Goal: Task Accomplishment & Management: Manage account settings

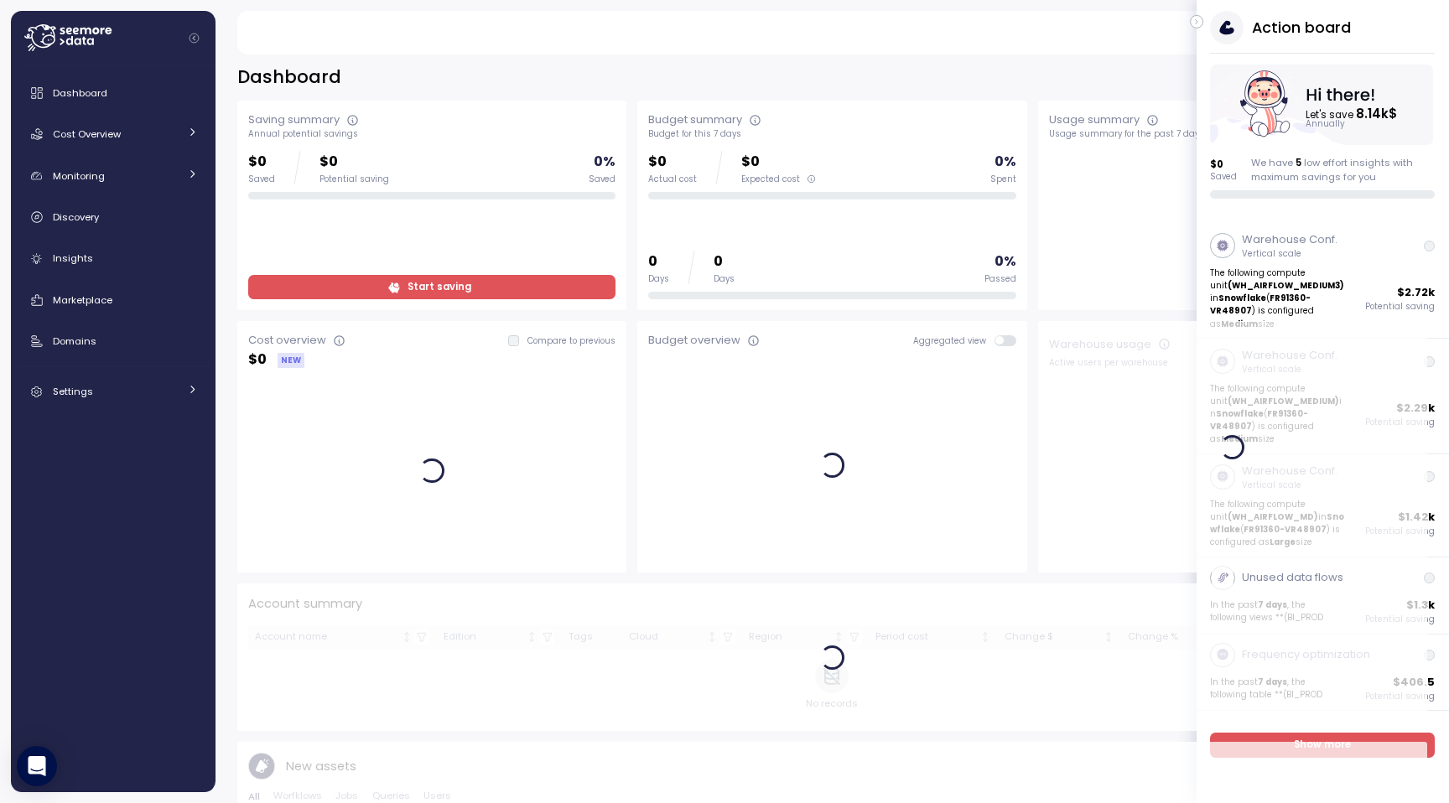
click at [1198, 24] on icon "button" at bounding box center [1197, 22] width 8 height 20
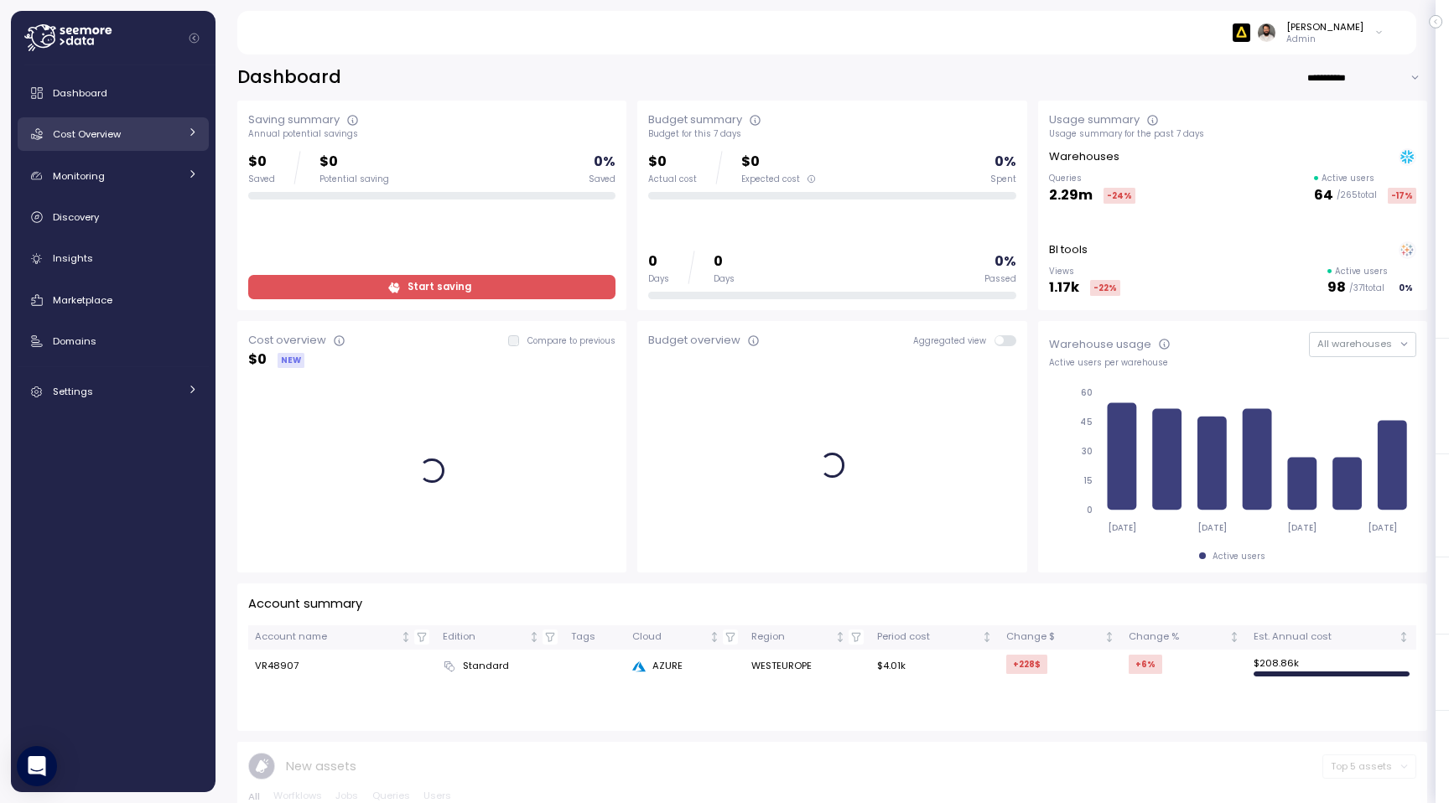
click at [101, 139] on span "Cost Overview" at bounding box center [87, 133] width 68 height 13
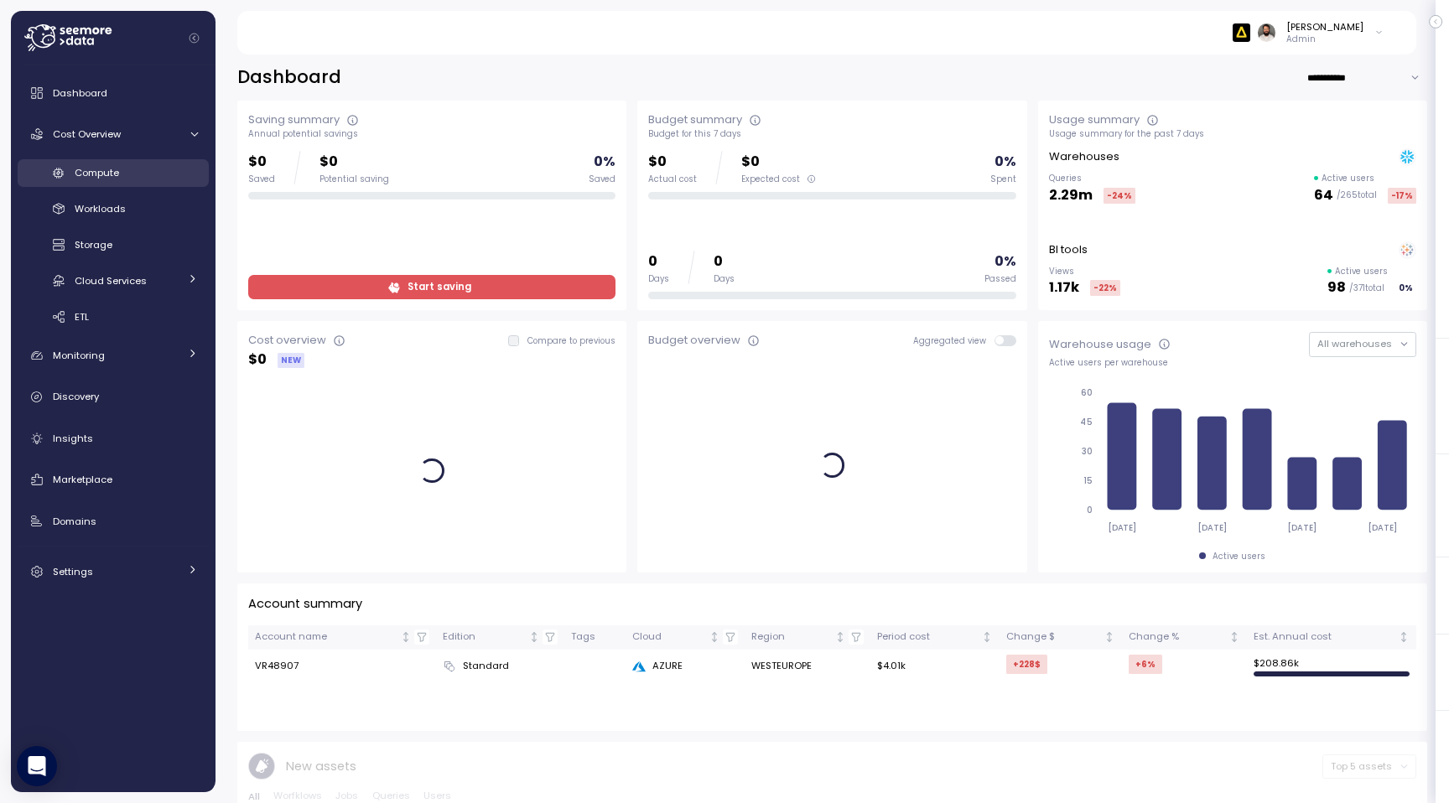
click at [117, 180] on div "Compute" at bounding box center [136, 172] width 123 height 17
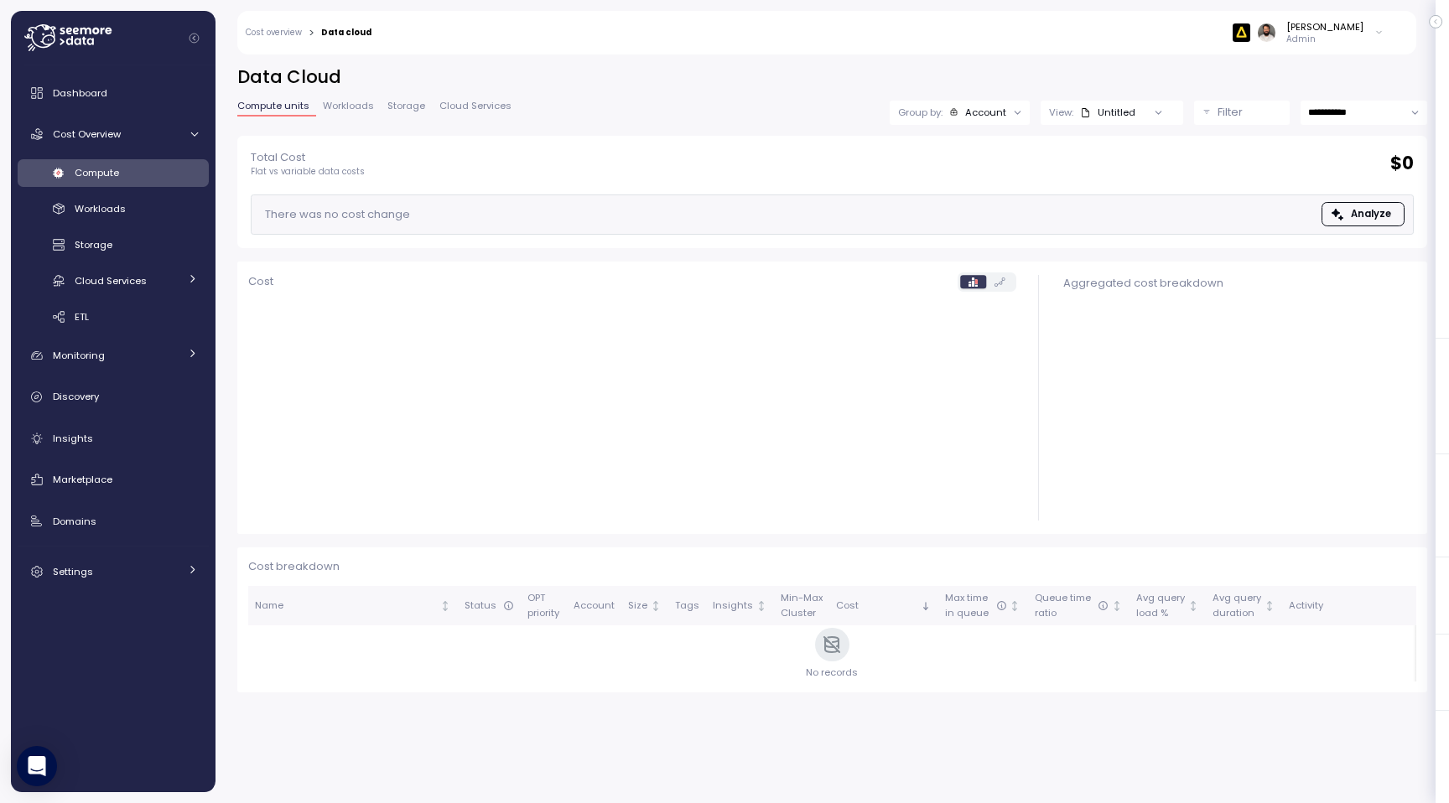
click at [966, 115] on div "Account" at bounding box center [985, 112] width 41 height 13
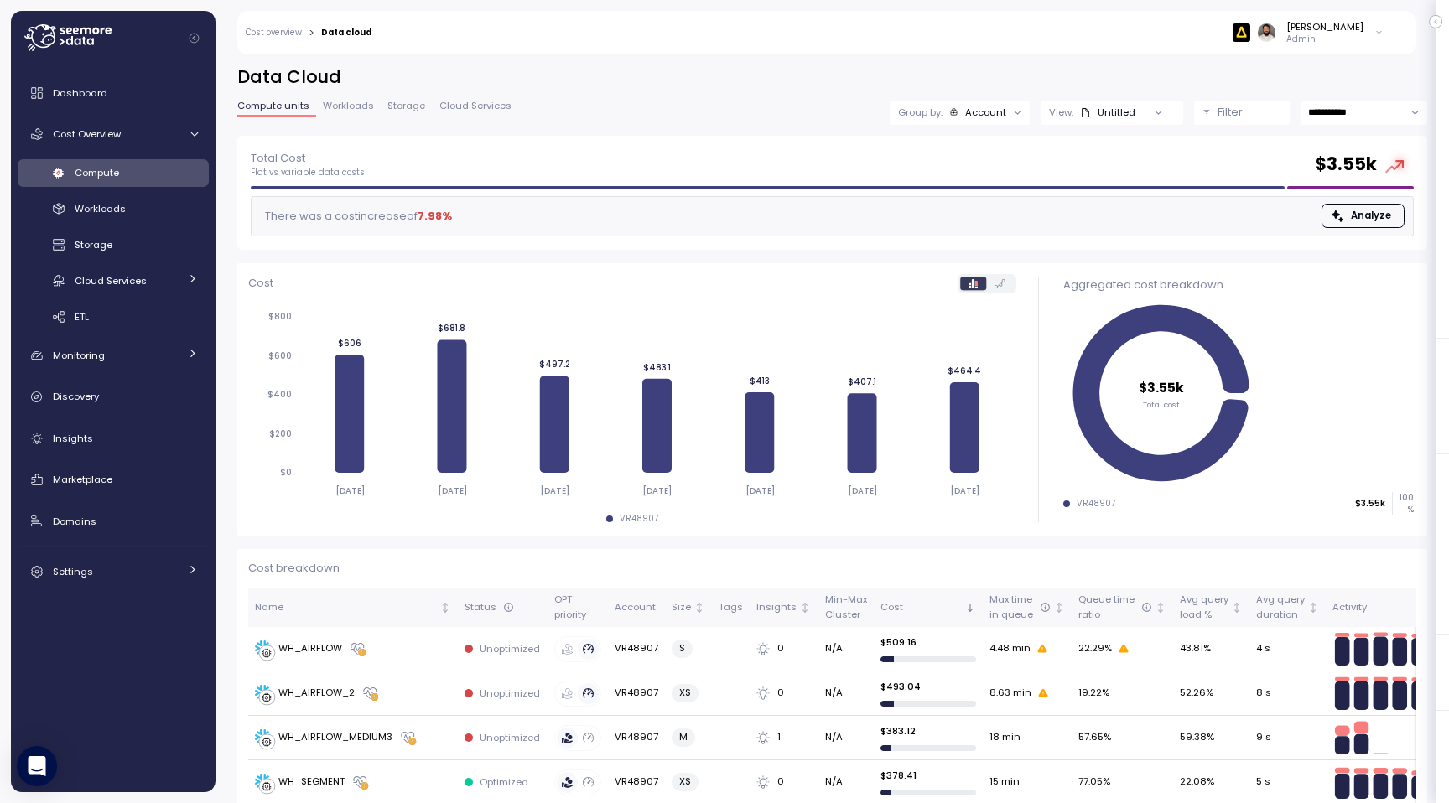
click at [913, 77] on h2 "Data Cloud" at bounding box center [832, 77] width 1190 height 24
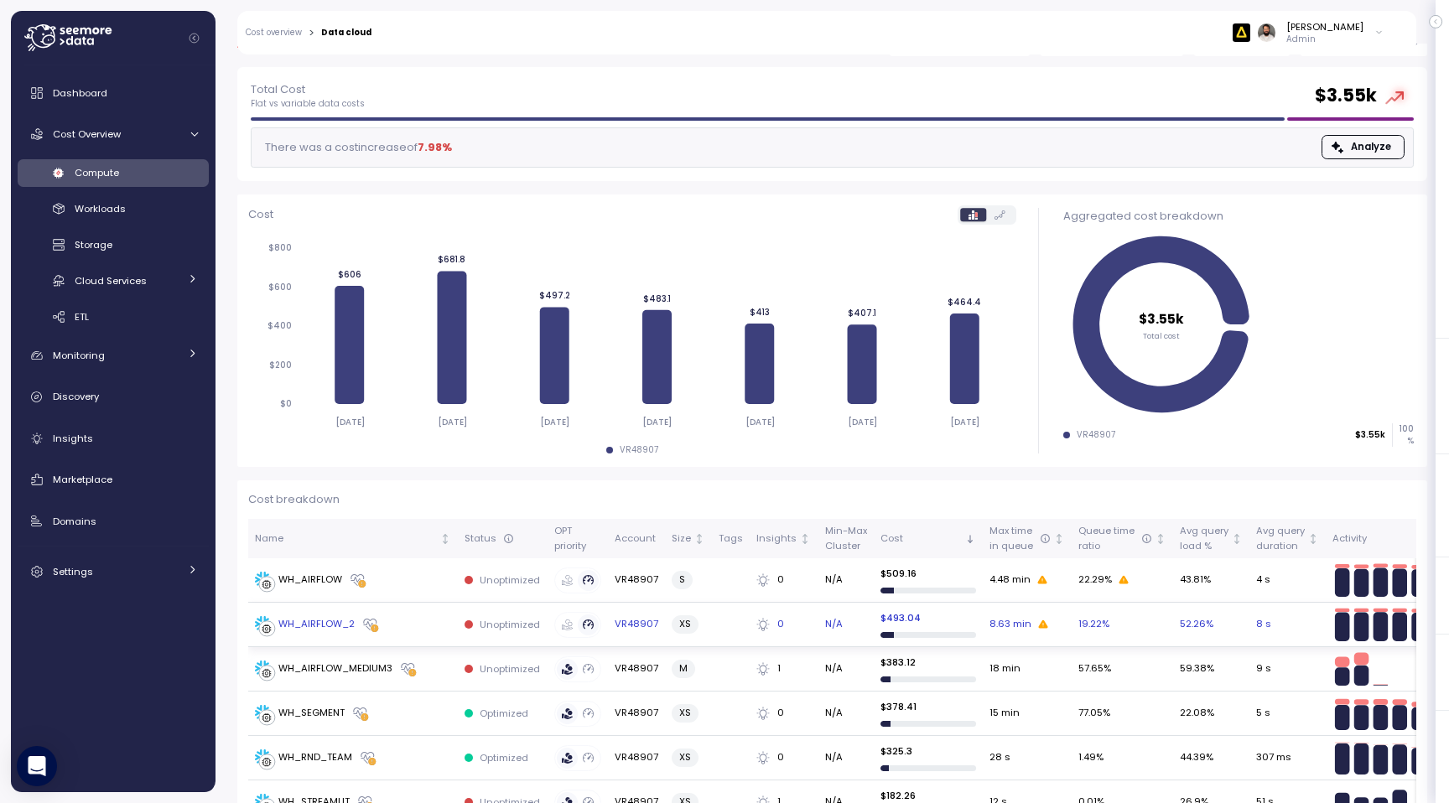
scroll to position [77, 0]
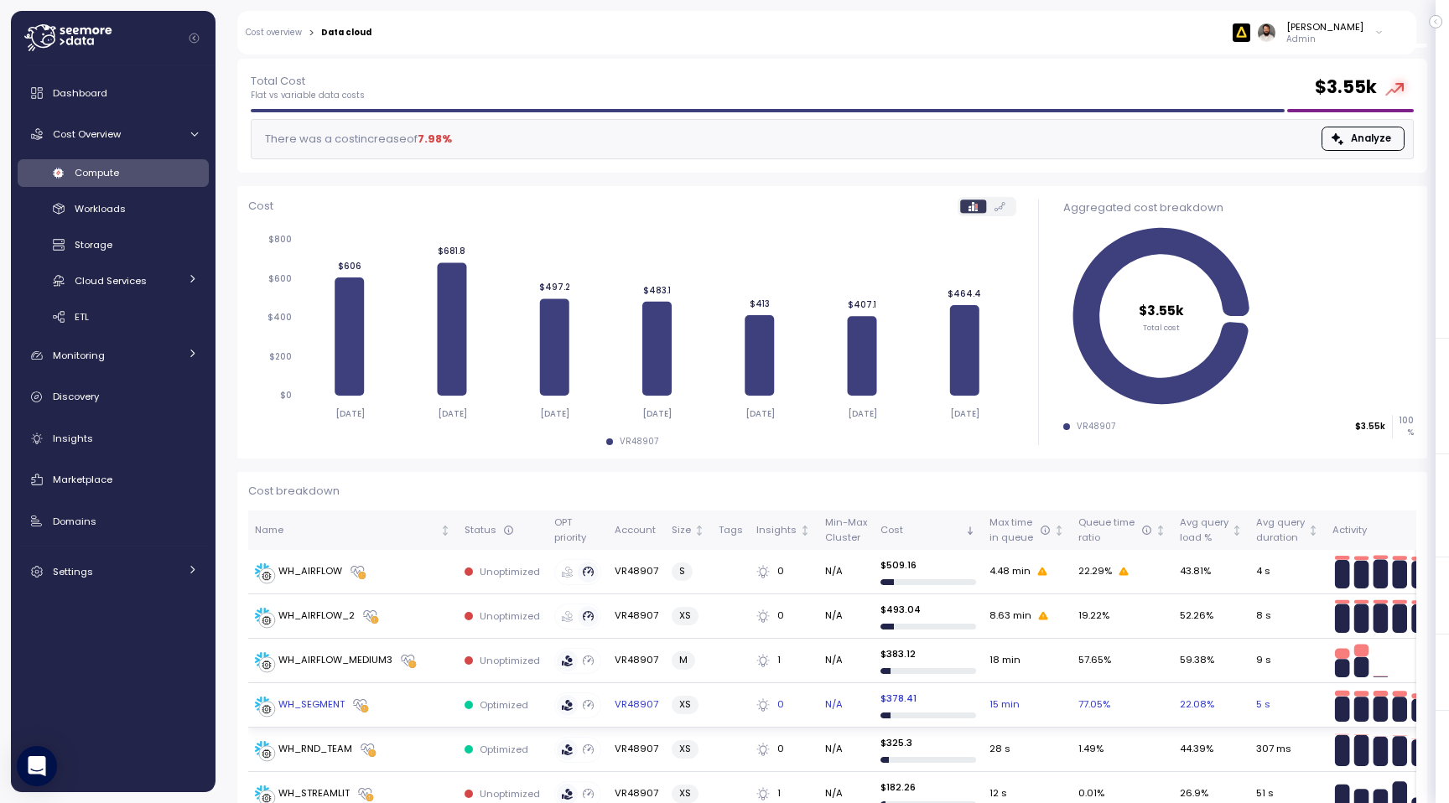
click at [409, 693] on td "WH_SEGMENT" at bounding box center [353, 705] width 210 height 44
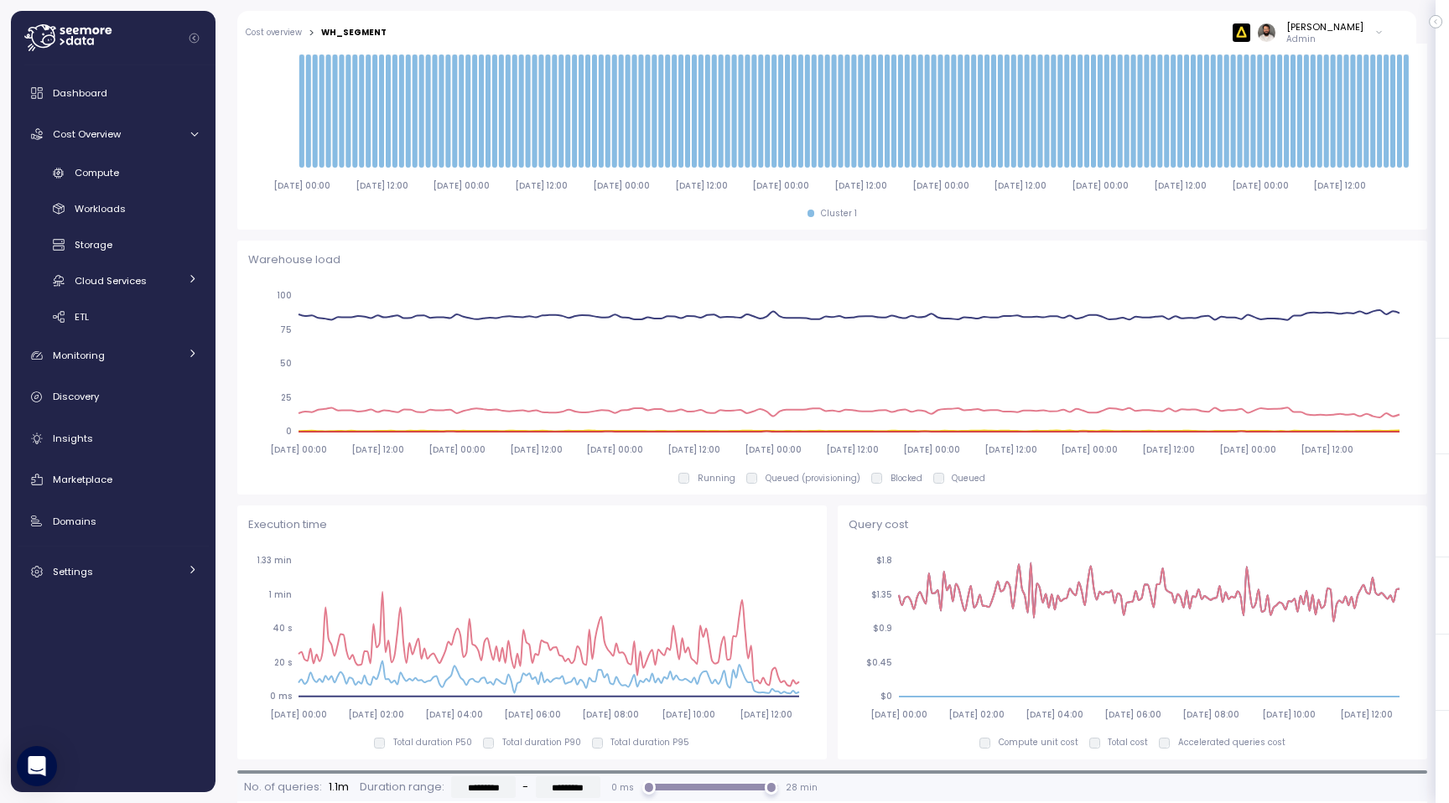
scroll to position [266, 0]
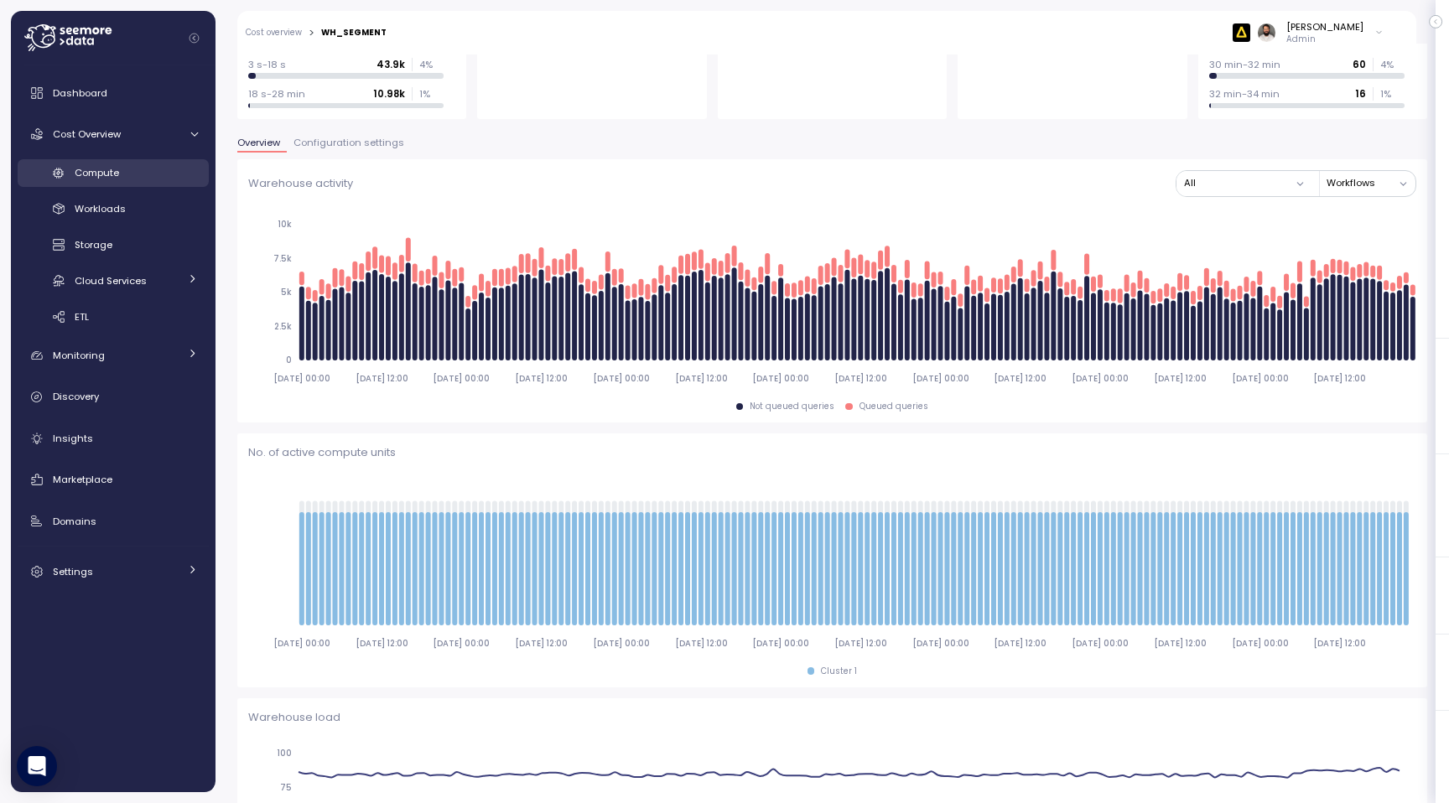
click at [114, 178] on span "Compute" at bounding box center [97, 172] width 44 height 13
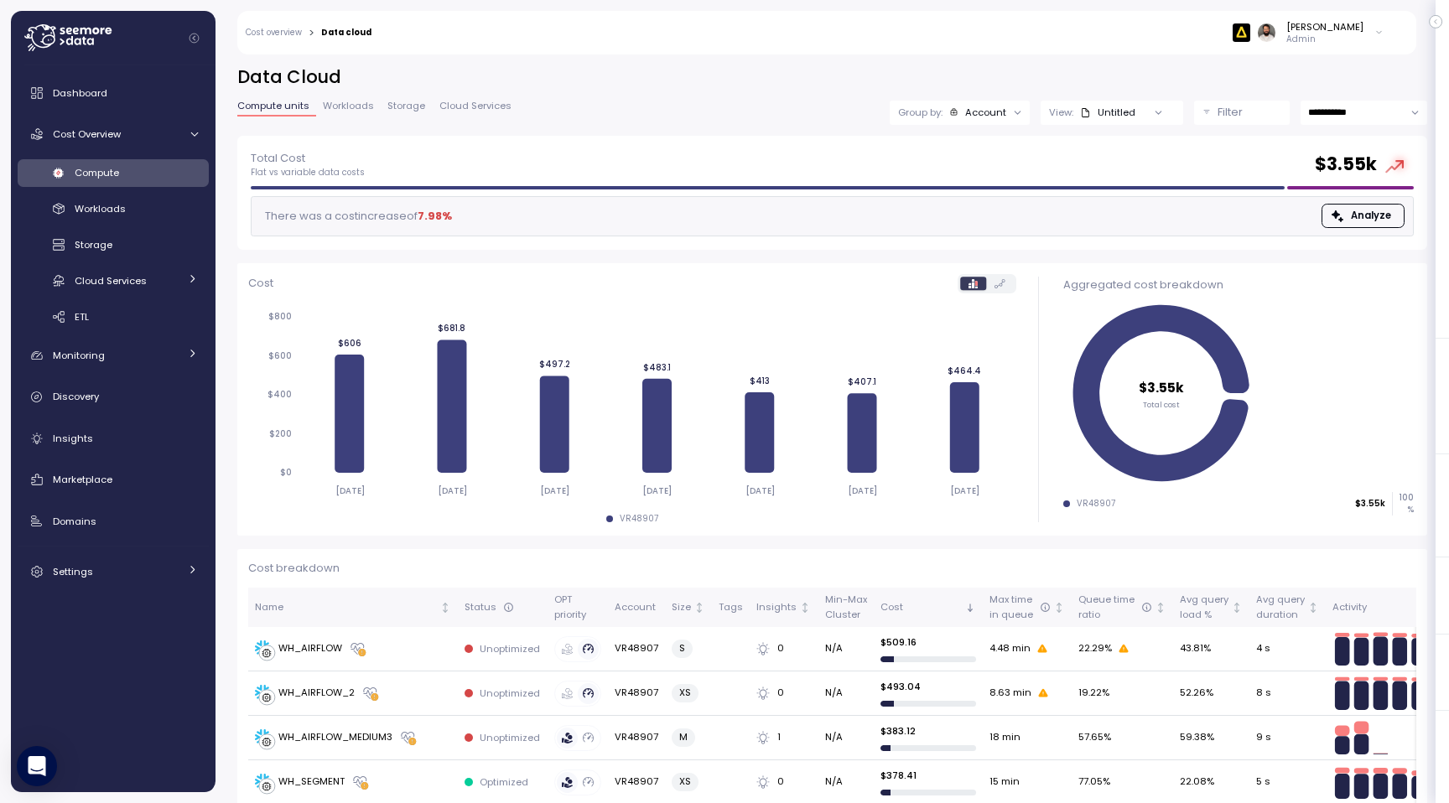
click at [986, 113] on div "Account" at bounding box center [985, 112] width 41 height 13
click at [989, 200] on p "Compute unit" at bounding box center [975, 205] width 66 height 13
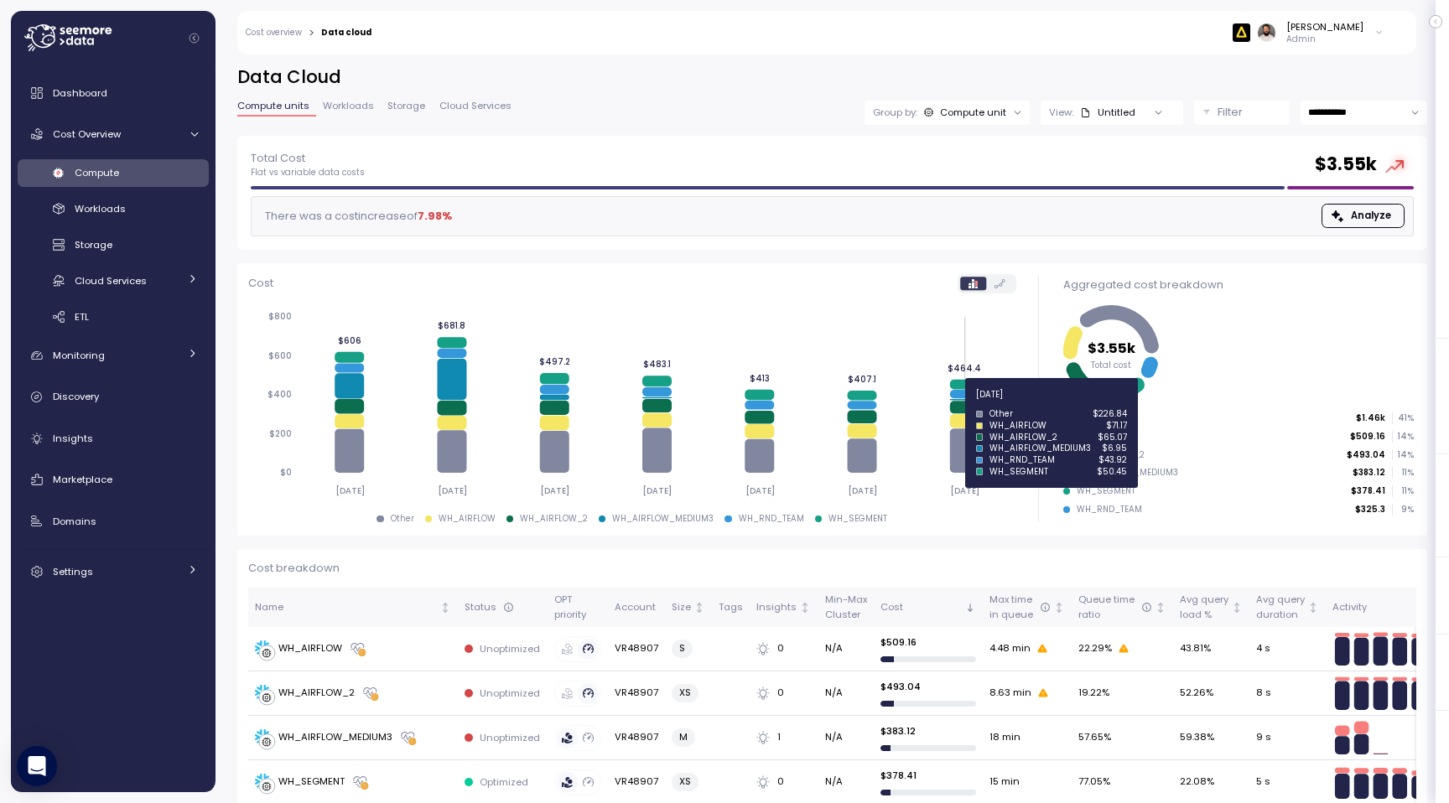
click at [960, 404] on icon at bounding box center [964, 407] width 29 height 13
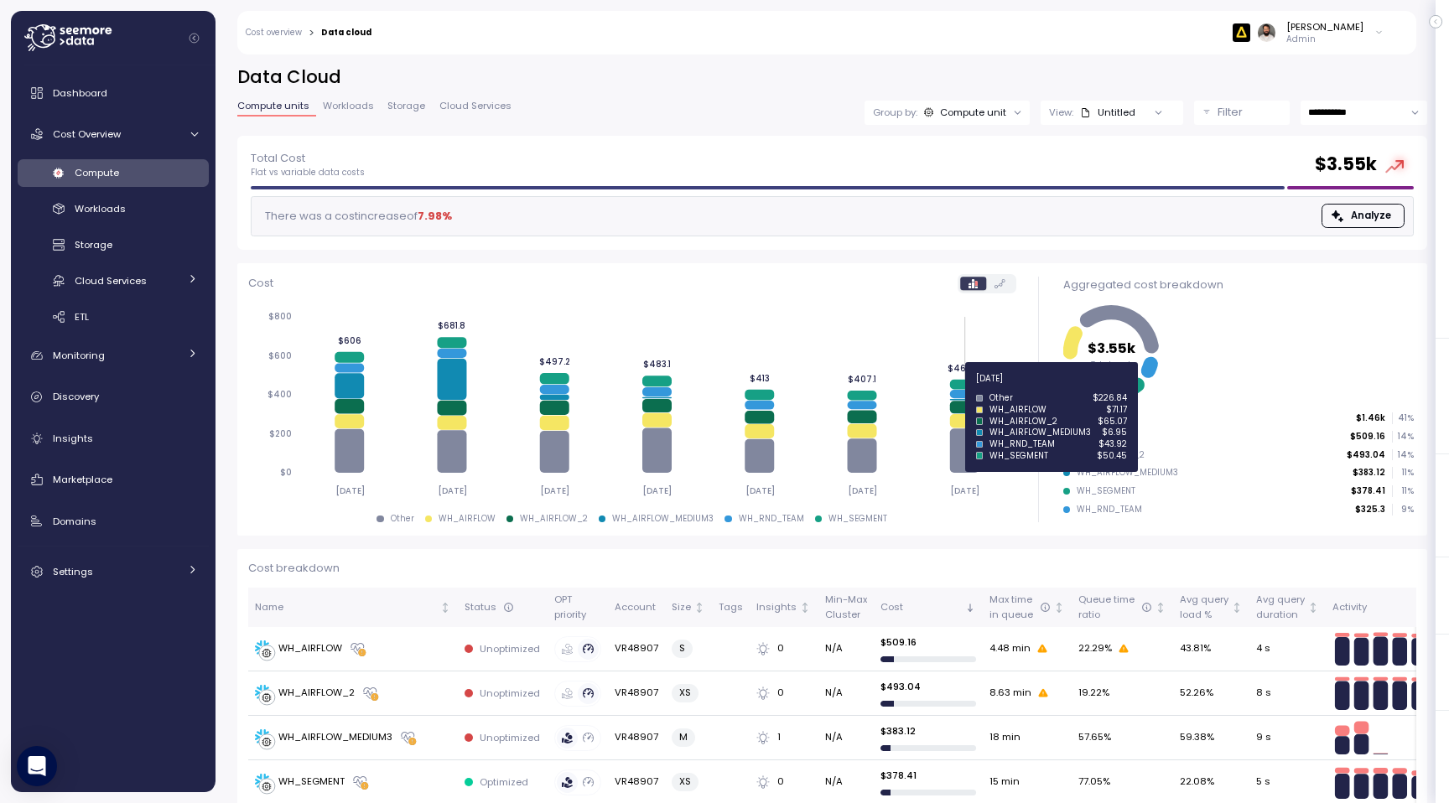
click at [960, 385] on icon at bounding box center [964, 385] width 29 height 10
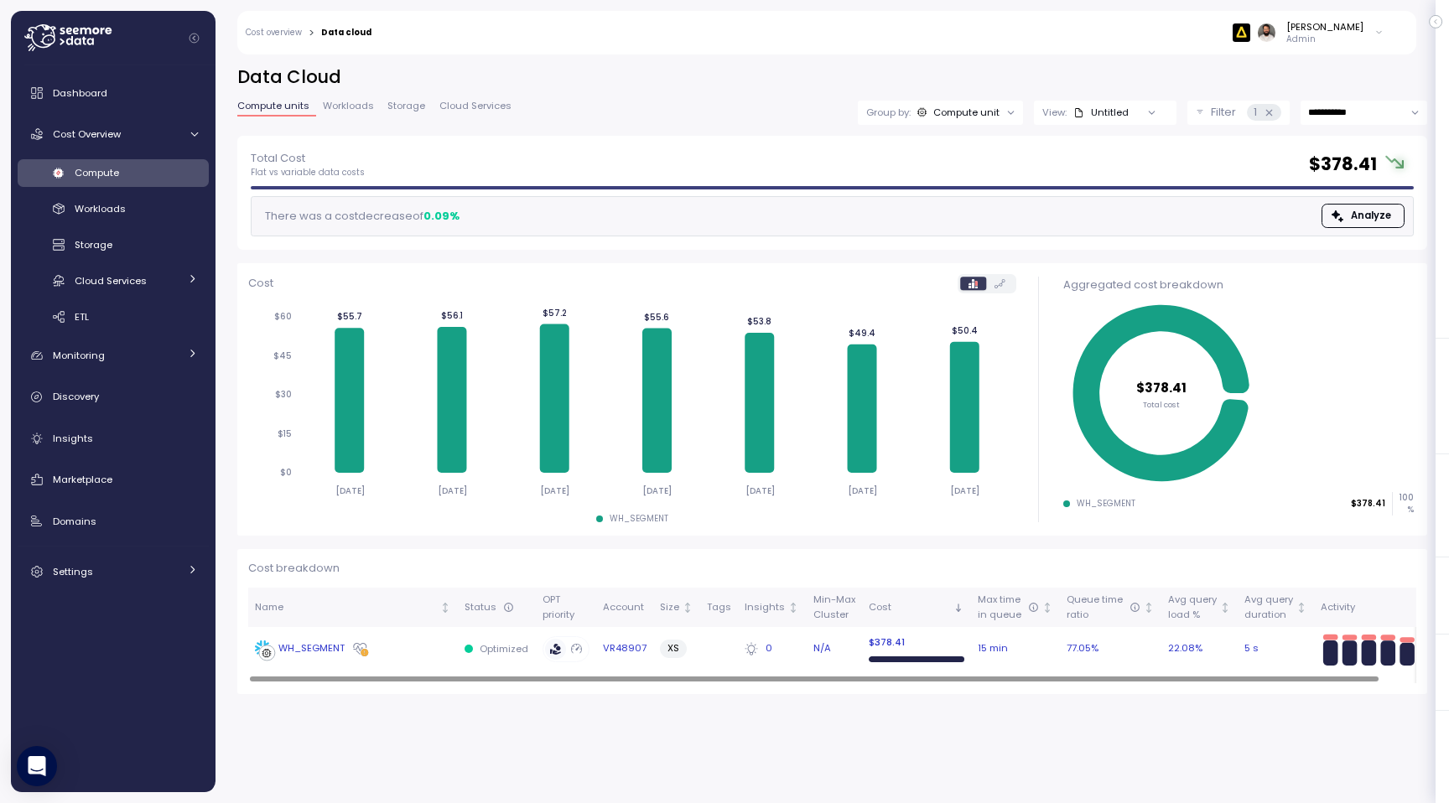
click at [391, 659] on td "WH_SEGMENT" at bounding box center [353, 649] width 210 height 44
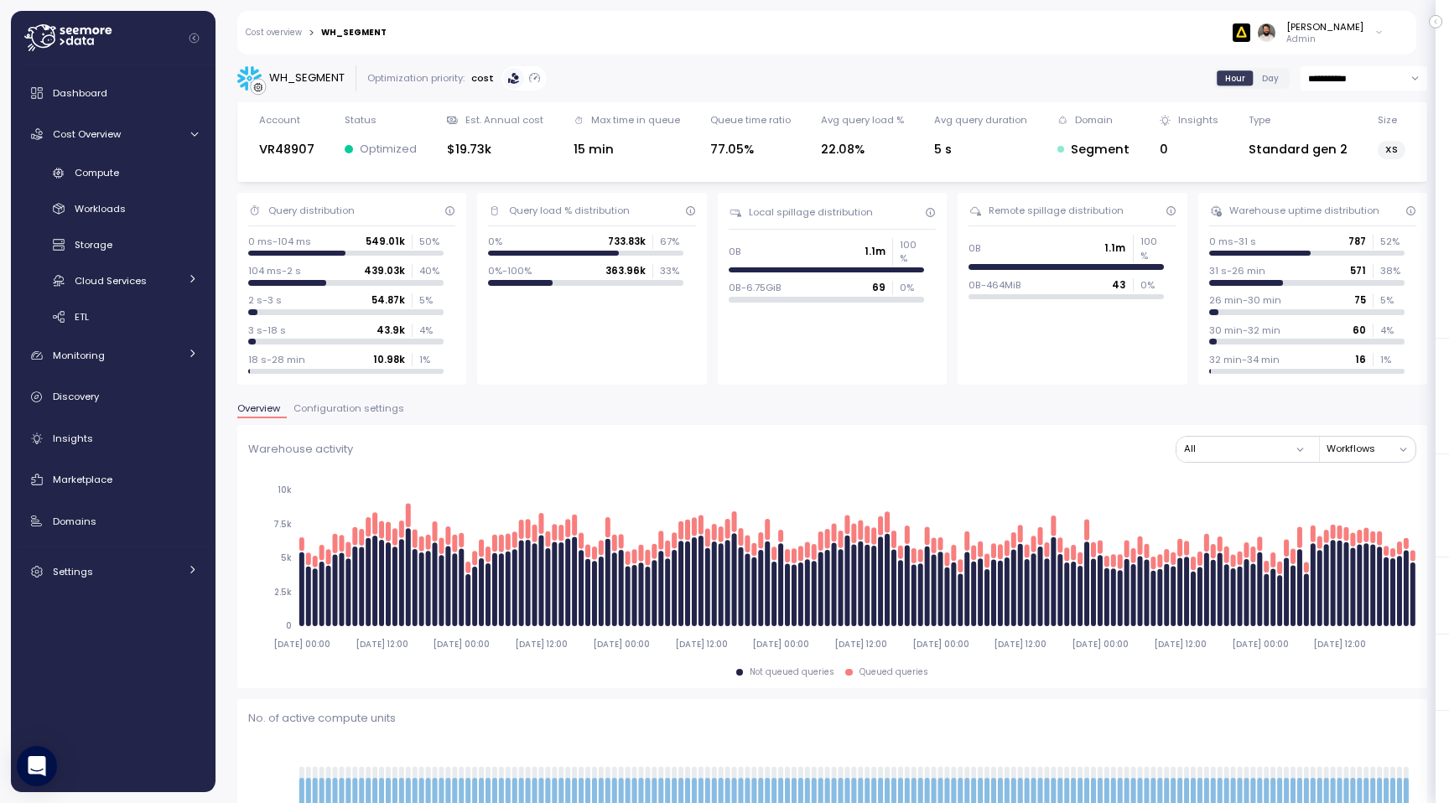
click at [1258, 72] on label "Day" at bounding box center [1271, 77] width 34 height 15
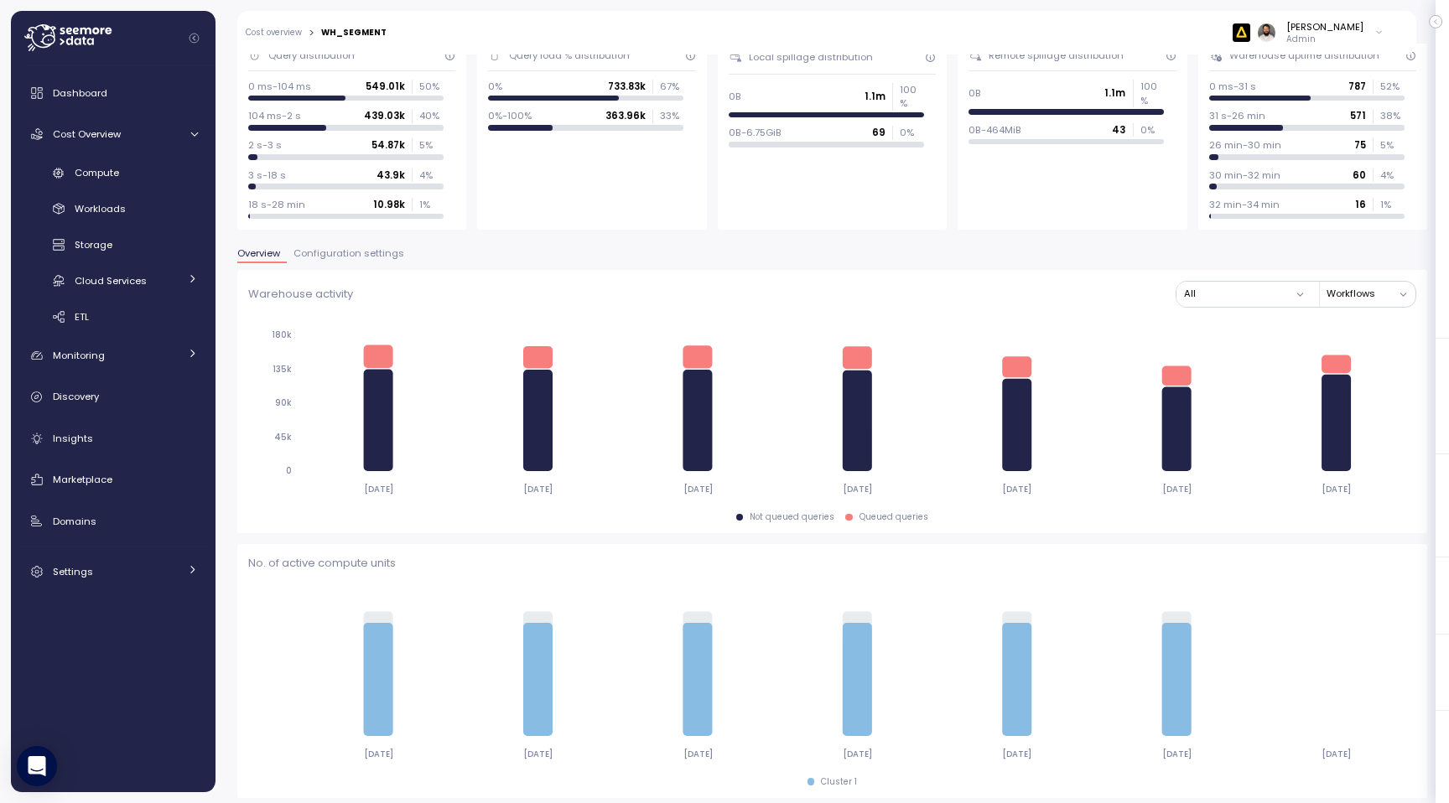
scroll to position [3, 0]
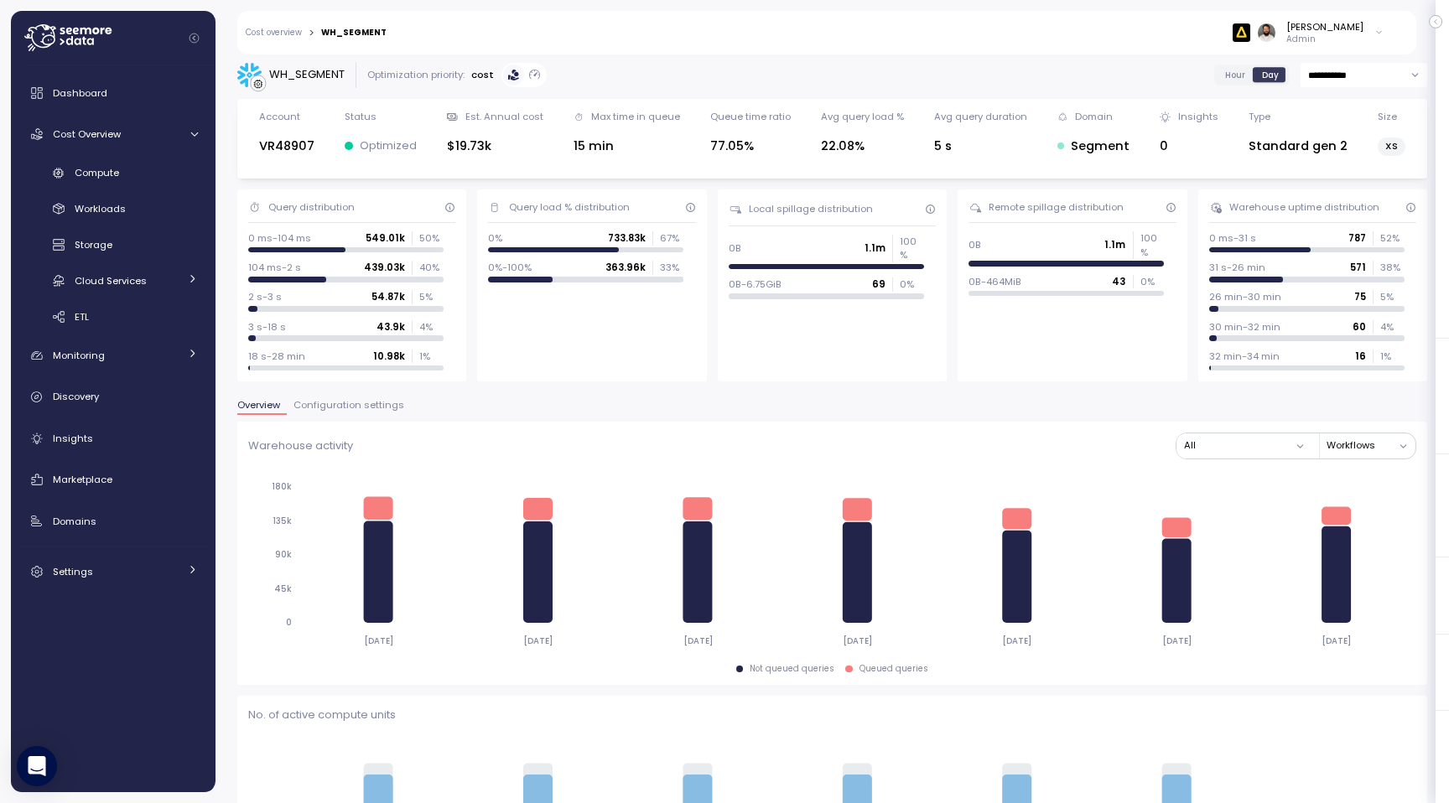
click at [1357, 78] on input "**********" at bounding box center [1363, 75] width 127 height 24
click at [1362, 184] on span "Last 14 days" at bounding box center [1337, 177] width 59 height 15
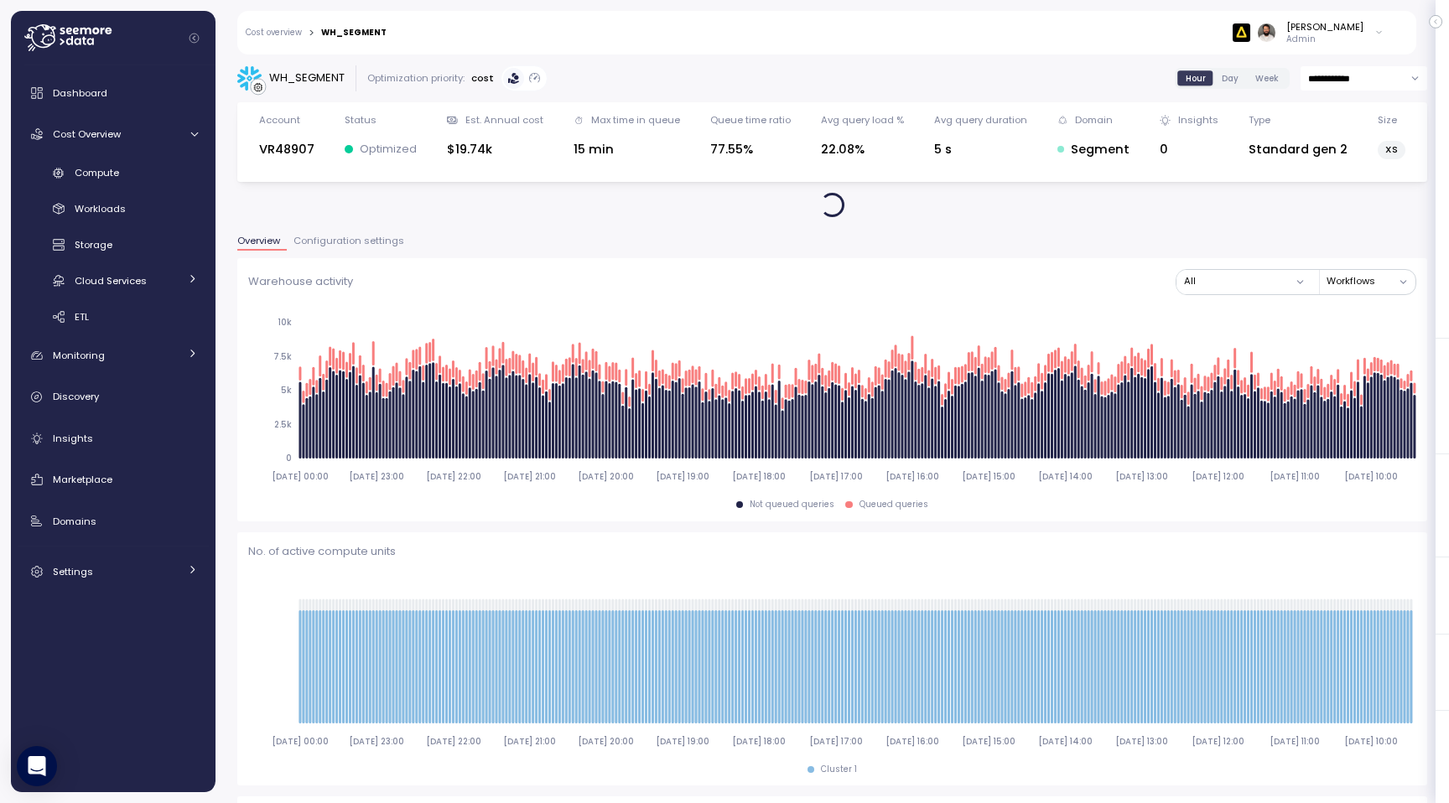
click at [1233, 86] on div "Hour Day Week" at bounding box center [1232, 78] width 115 height 21
click at [1228, 77] on span "Day" at bounding box center [1230, 78] width 17 height 13
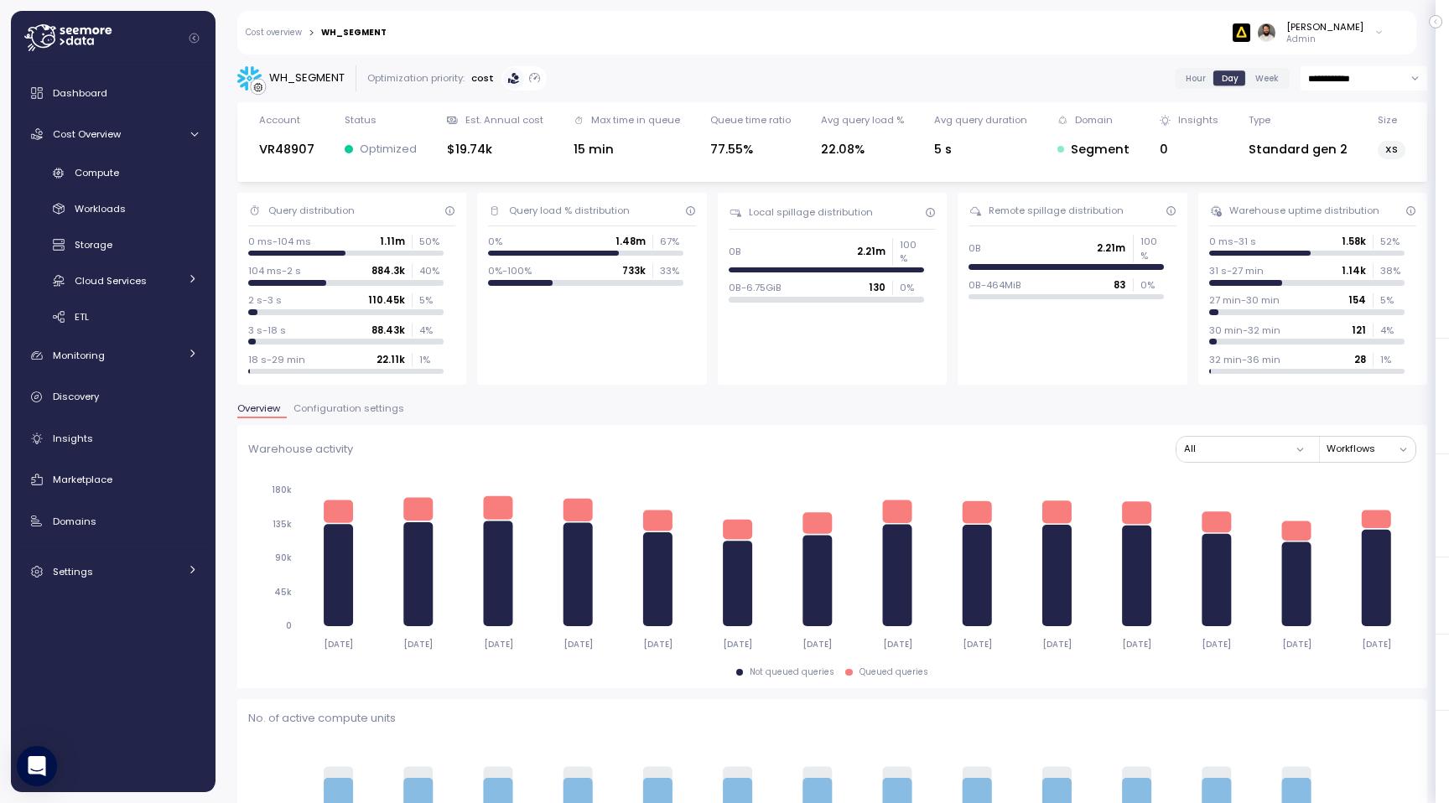
click at [1173, 78] on div "**********" at bounding box center [832, 78] width 1190 height 26
click at [1186, 78] on span "Hour" at bounding box center [1196, 78] width 20 height 13
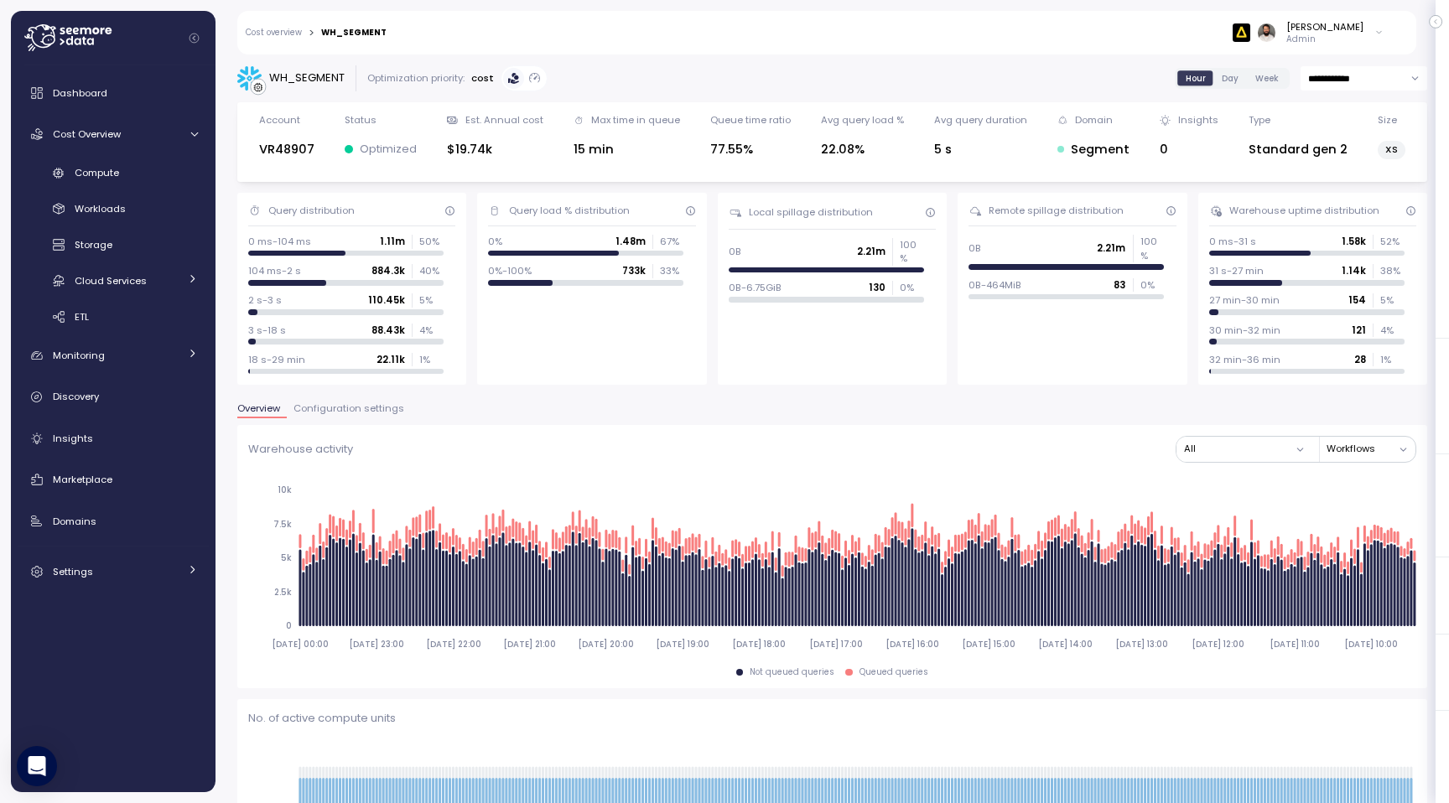
click at [1233, 75] on span "Day" at bounding box center [1230, 78] width 17 height 13
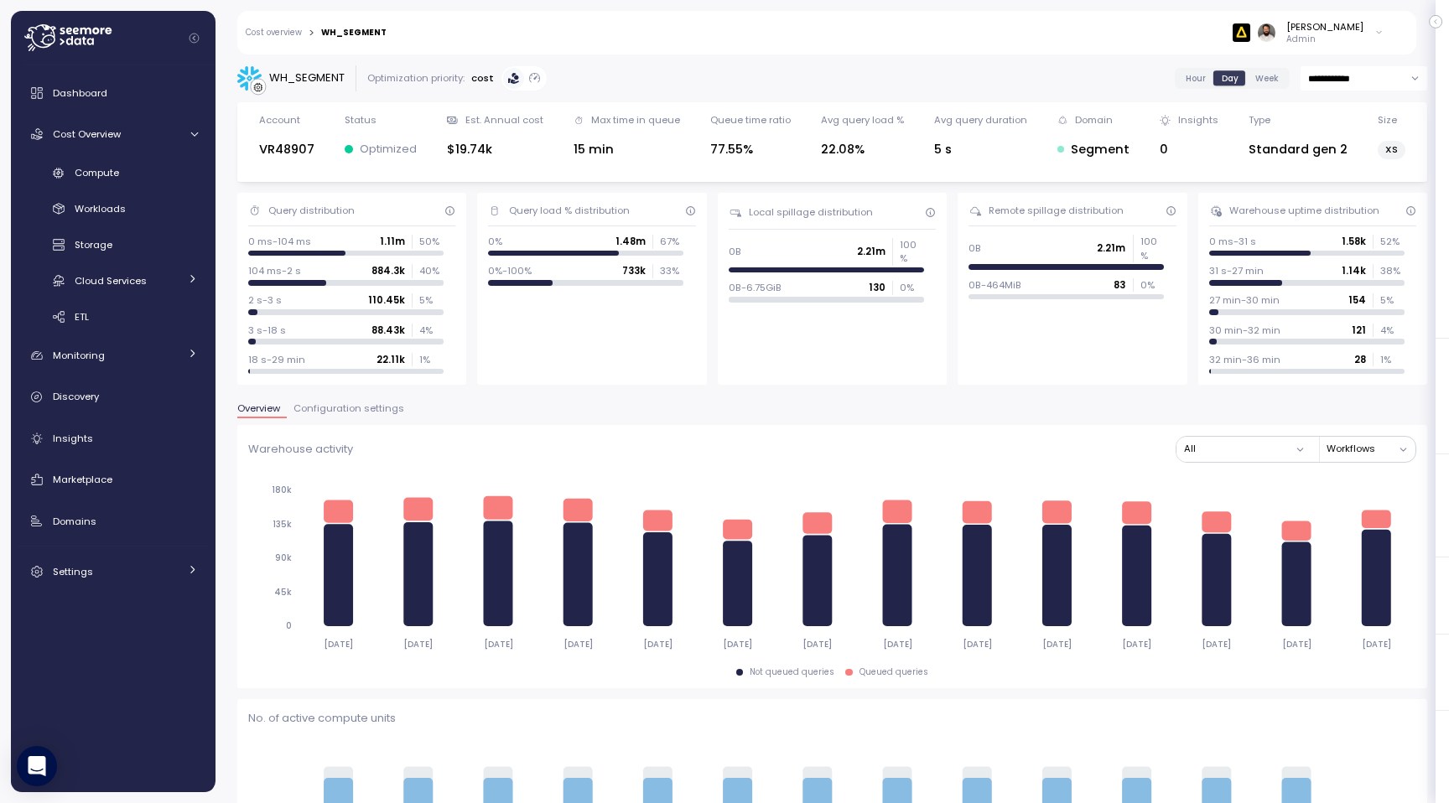
click at [1372, 81] on input "**********" at bounding box center [1363, 78] width 127 height 24
click at [1334, 202] on span "Last 30 days" at bounding box center [1339, 204] width 62 height 15
type input "**********"
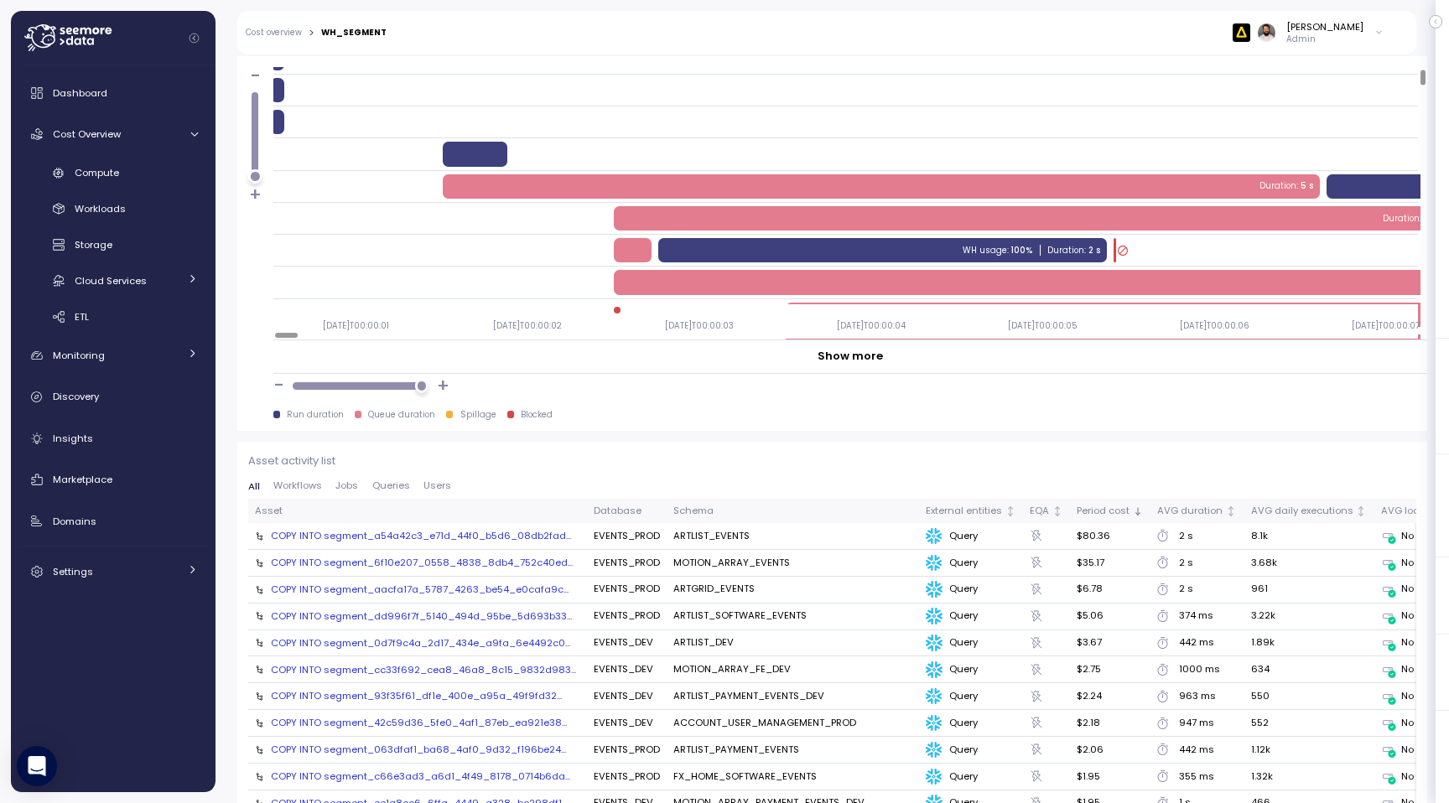
scroll to position [24, 0]
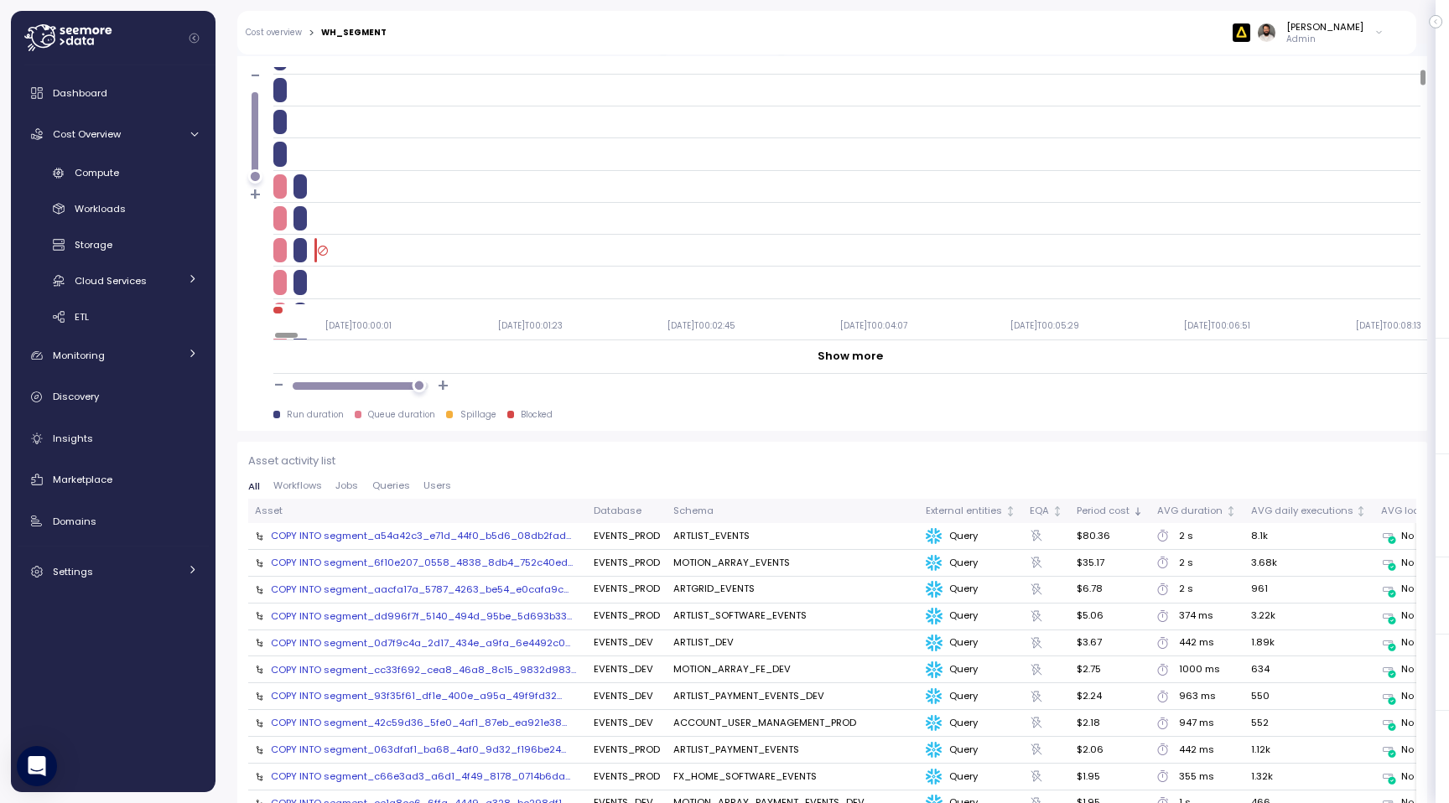
click at [418, 383] on div at bounding box center [360, 385] width 122 height 7
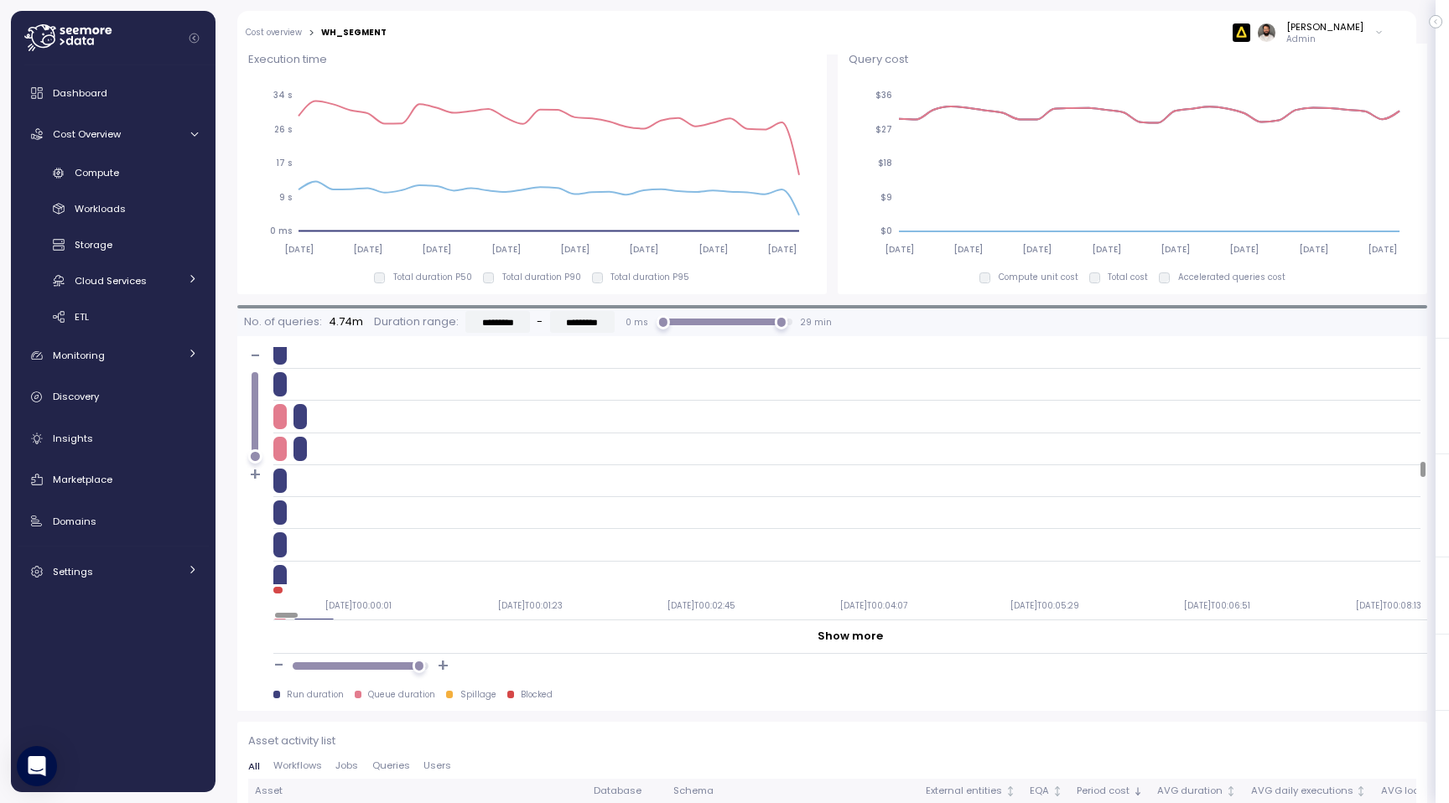
scroll to position [1846, 0]
click at [121, 177] on div "Compute" at bounding box center [136, 172] width 123 height 17
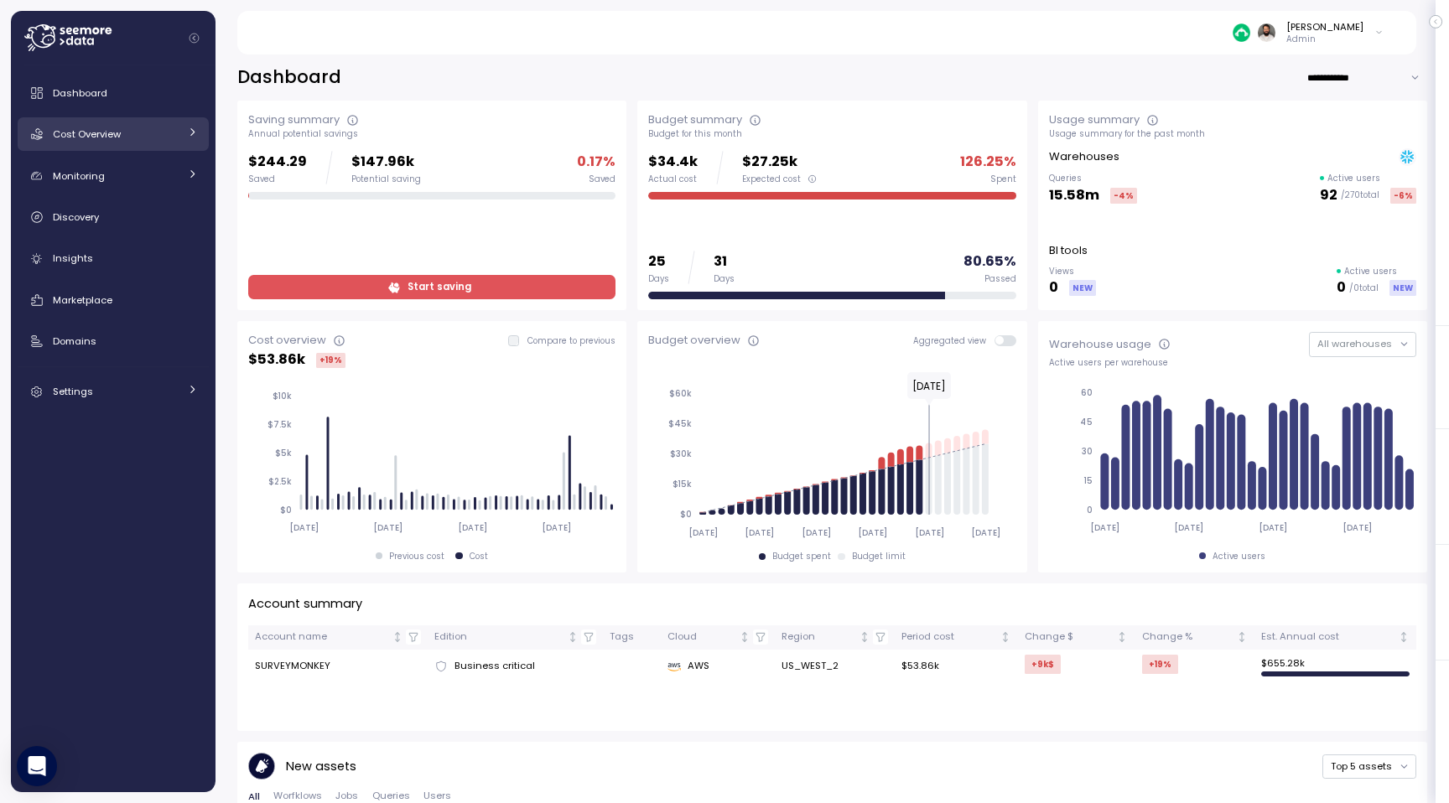
click at [157, 141] on div "Cost Overview" at bounding box center [116, 134] width 126 height 17
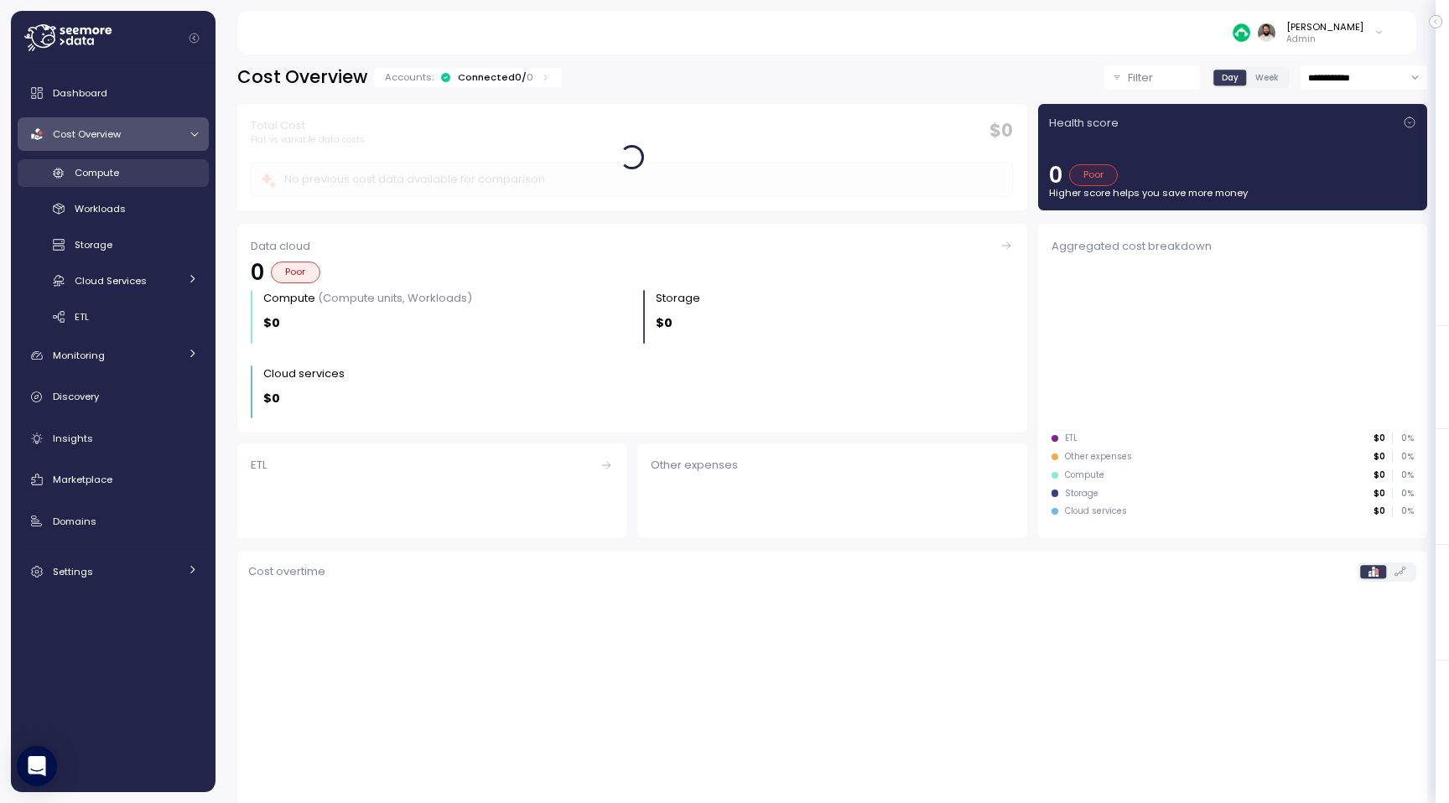
click at [164, 175] on div "Compute" at bounding box center [136, 172] width 123 height 17
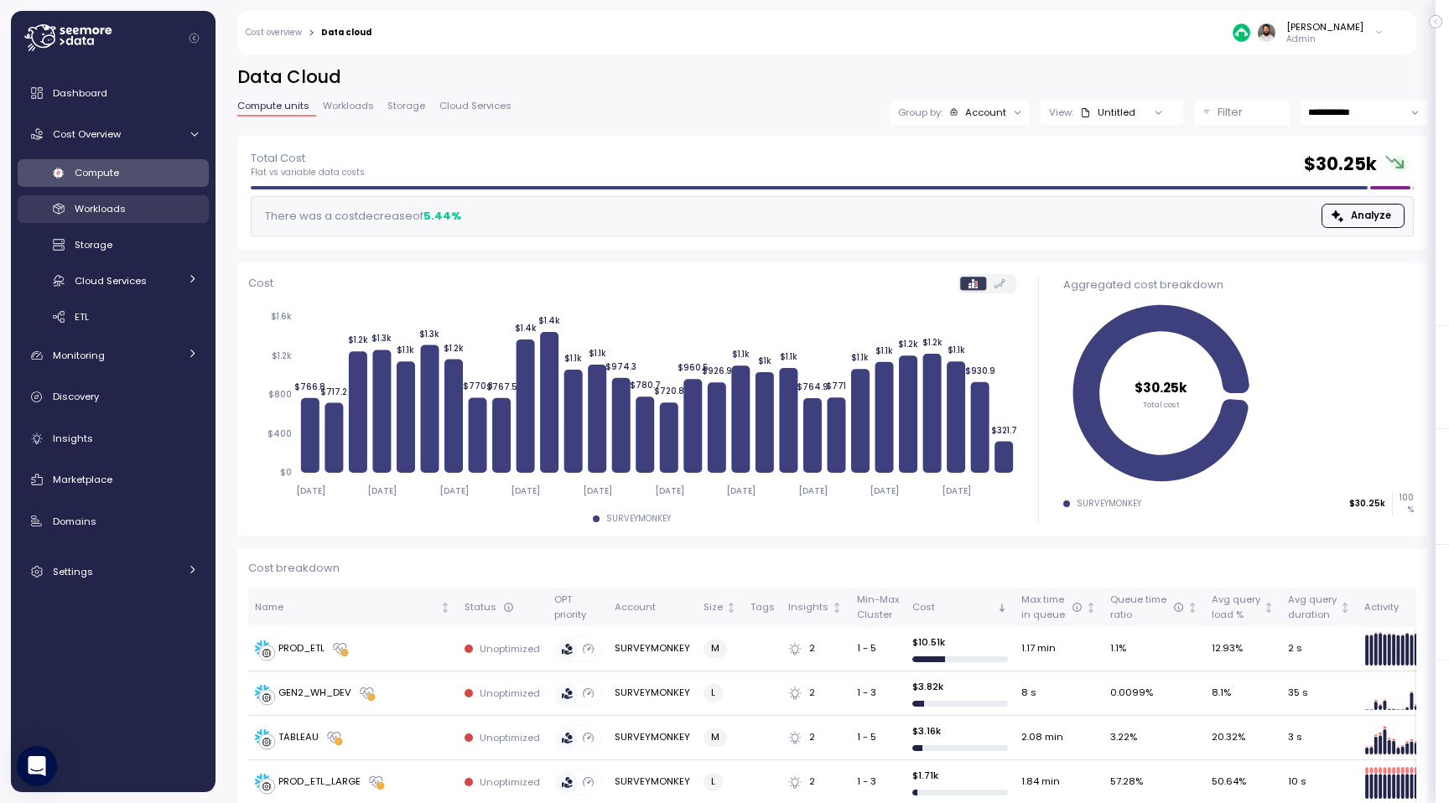
click at [169, 219] on link "Workloads" at bounding box center [113, 209] width 191 height 28
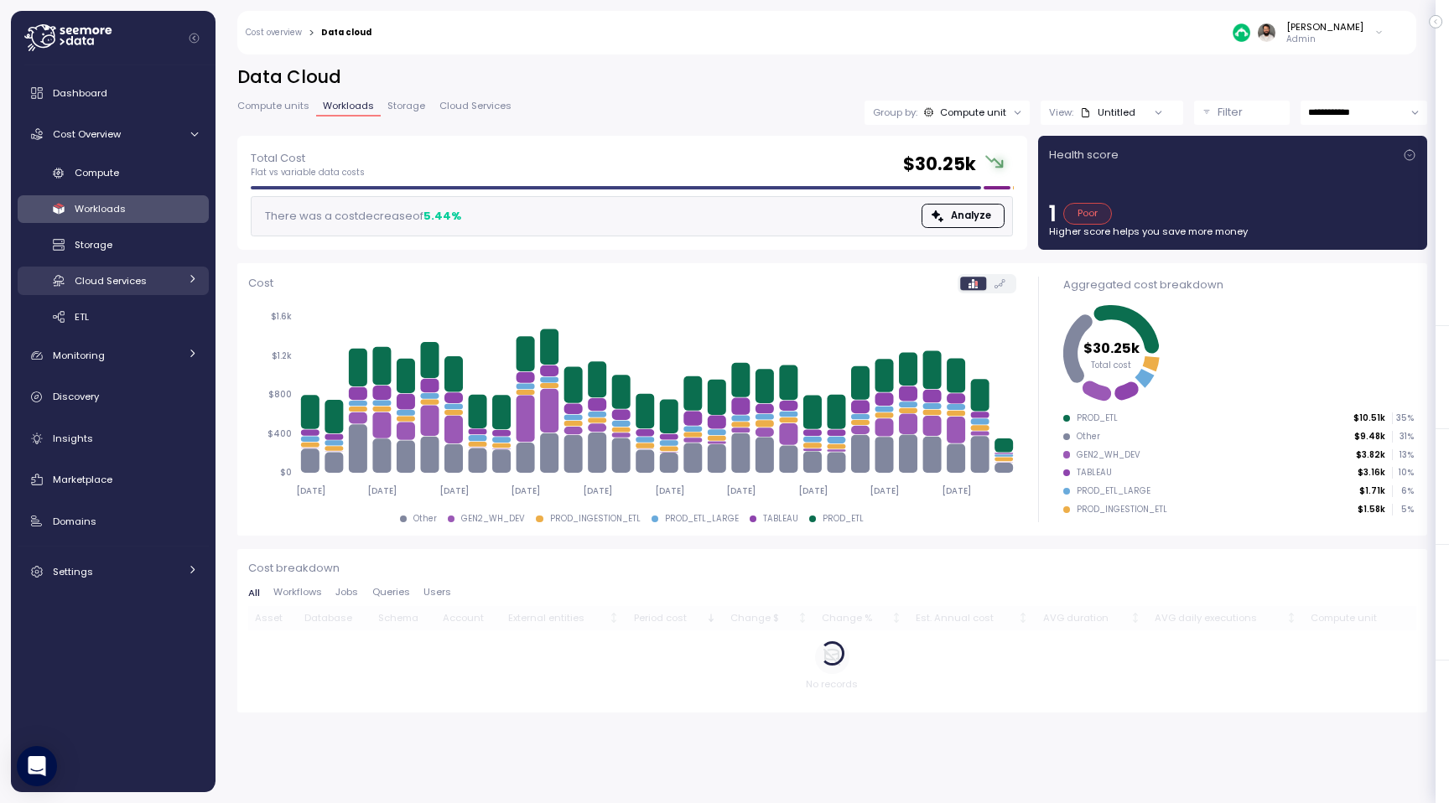
click at [174, 278] on div "Cloud Services" at bounding box center [127, 281] width 104 height 17
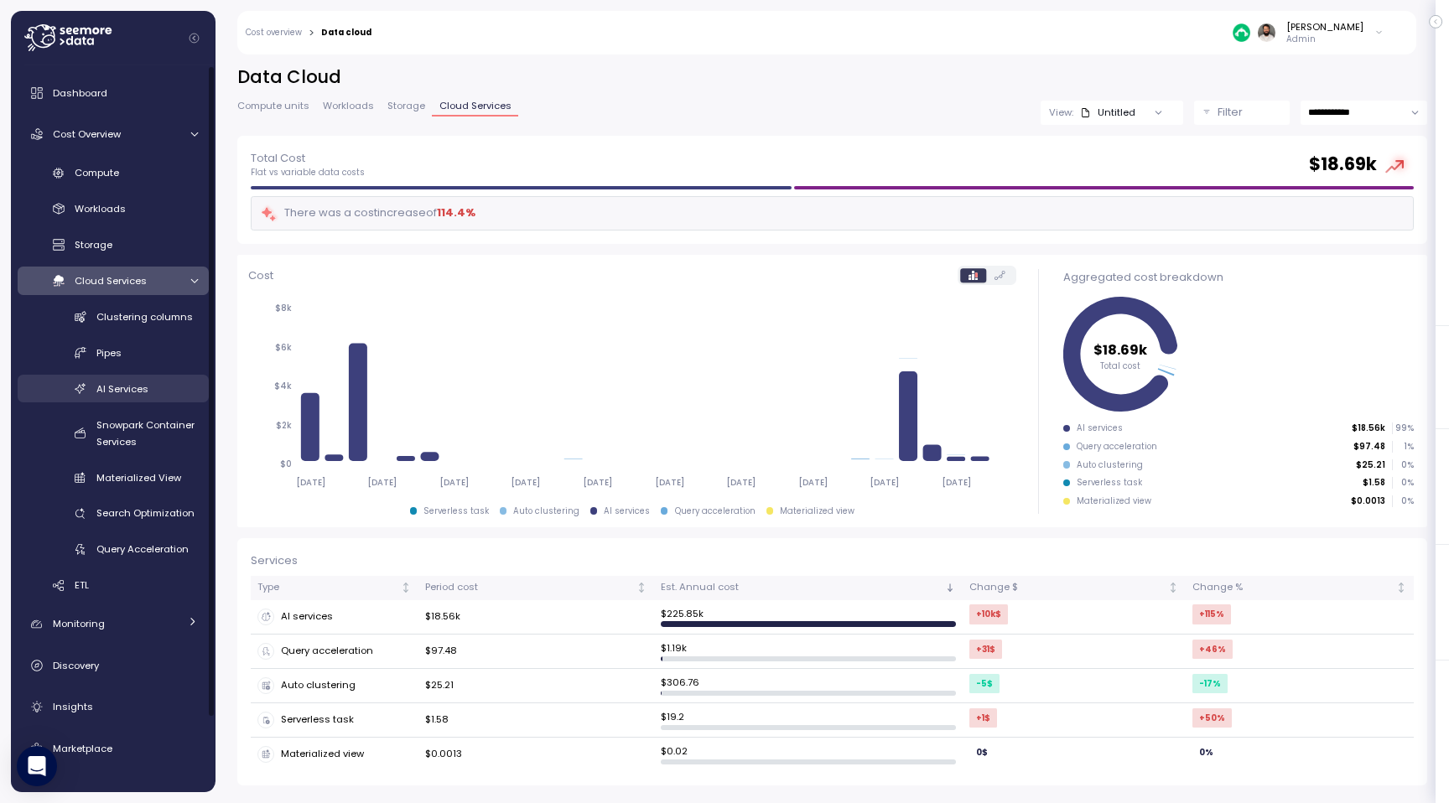
click at [164, 389] on div "AI Services" at bounding box center [146, 389] width 101 height 17
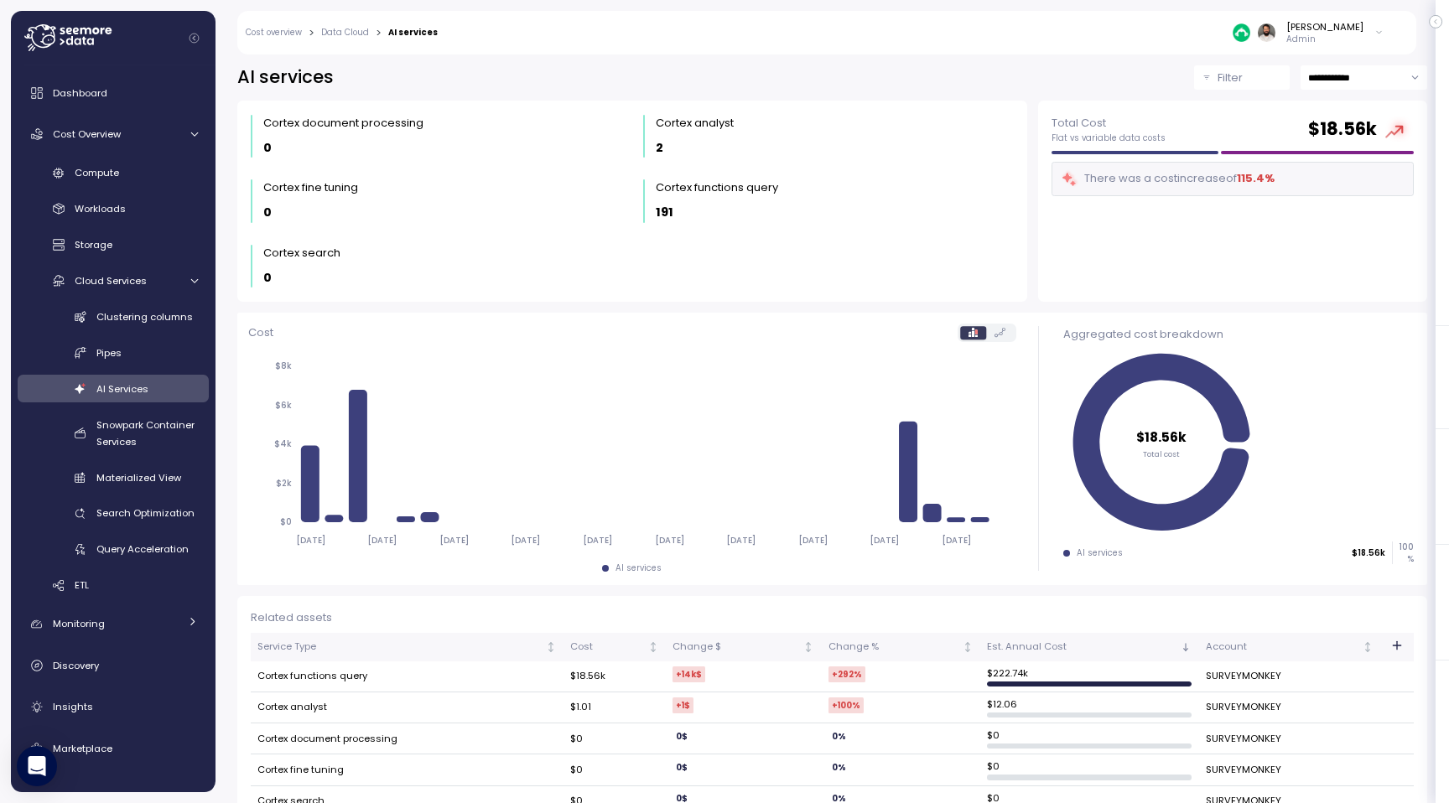
scroll to position [34, 0]
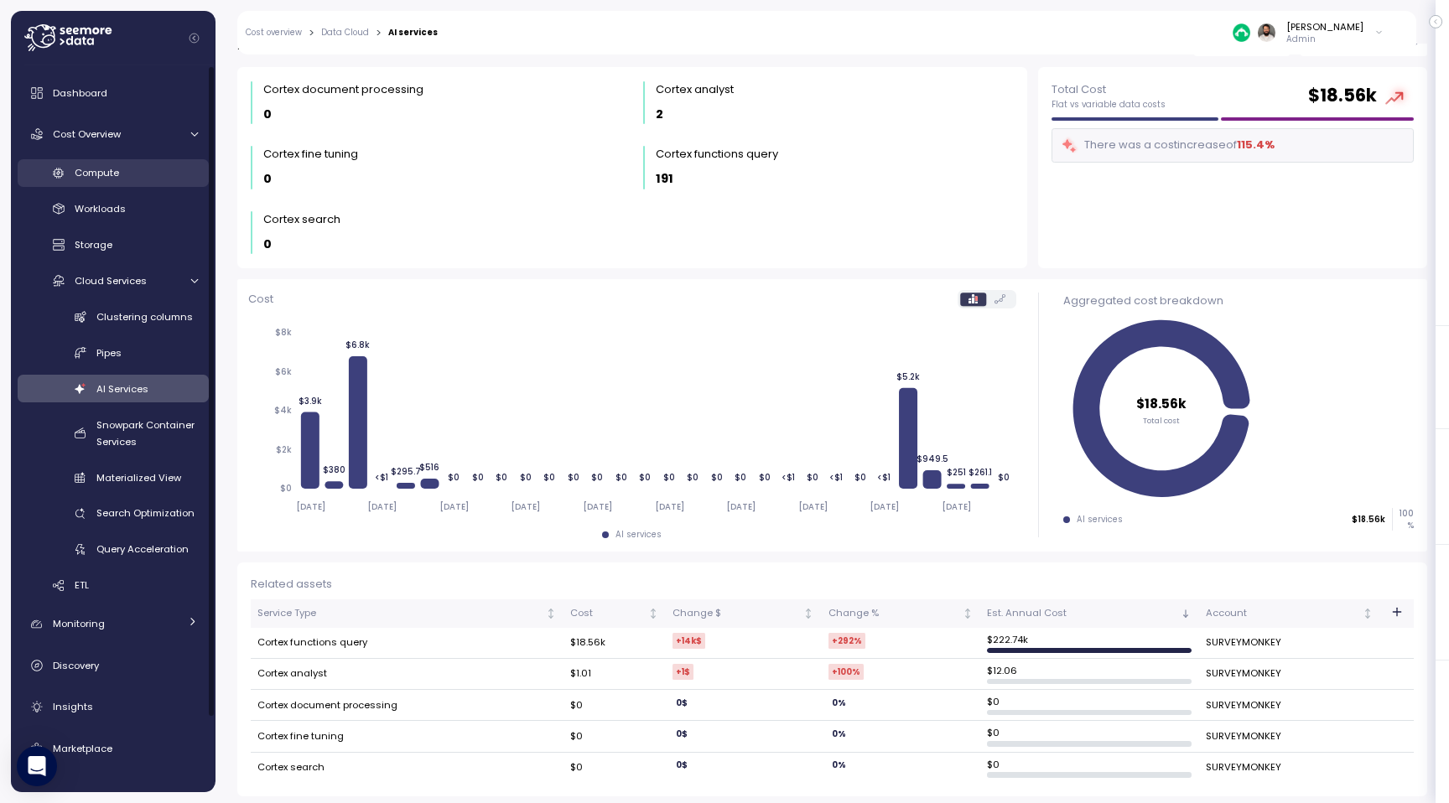
click at [110, 185] on link "Compute" at bounding box center [113, 173] width 191 height 28
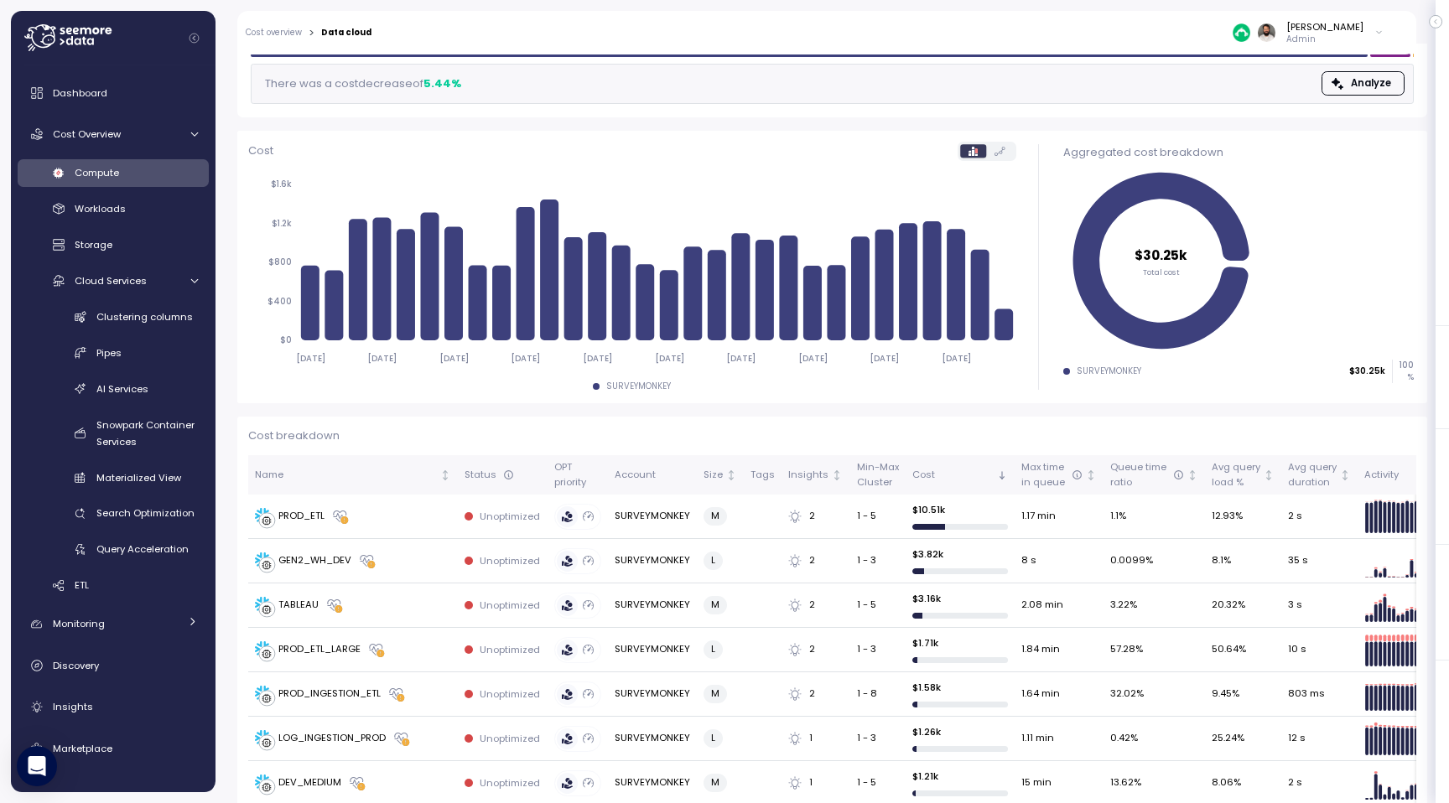
scroll to position [117, 0]
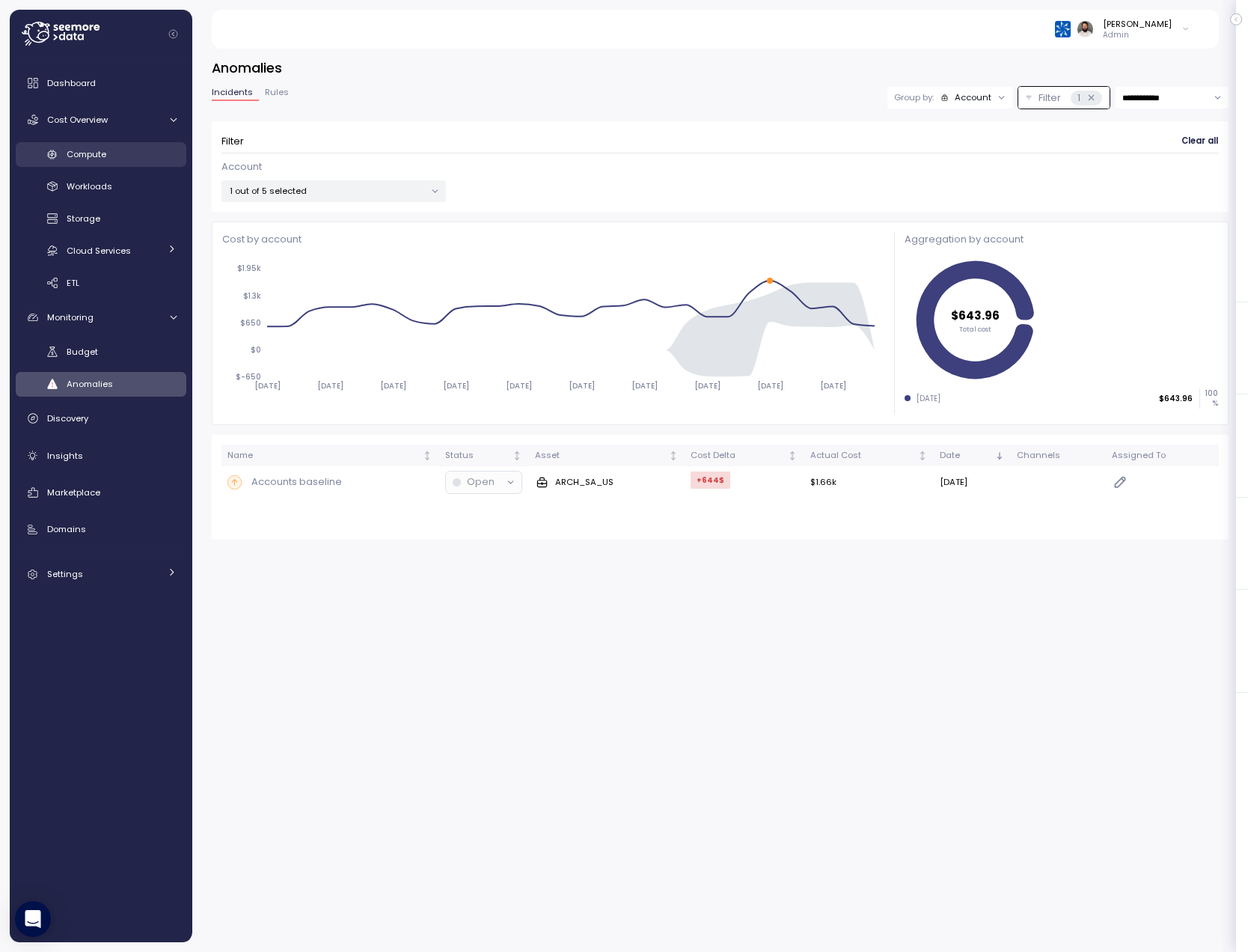
click at [152, 156] on div "Compute" at bounding box center [121, 153] width 110 height 15
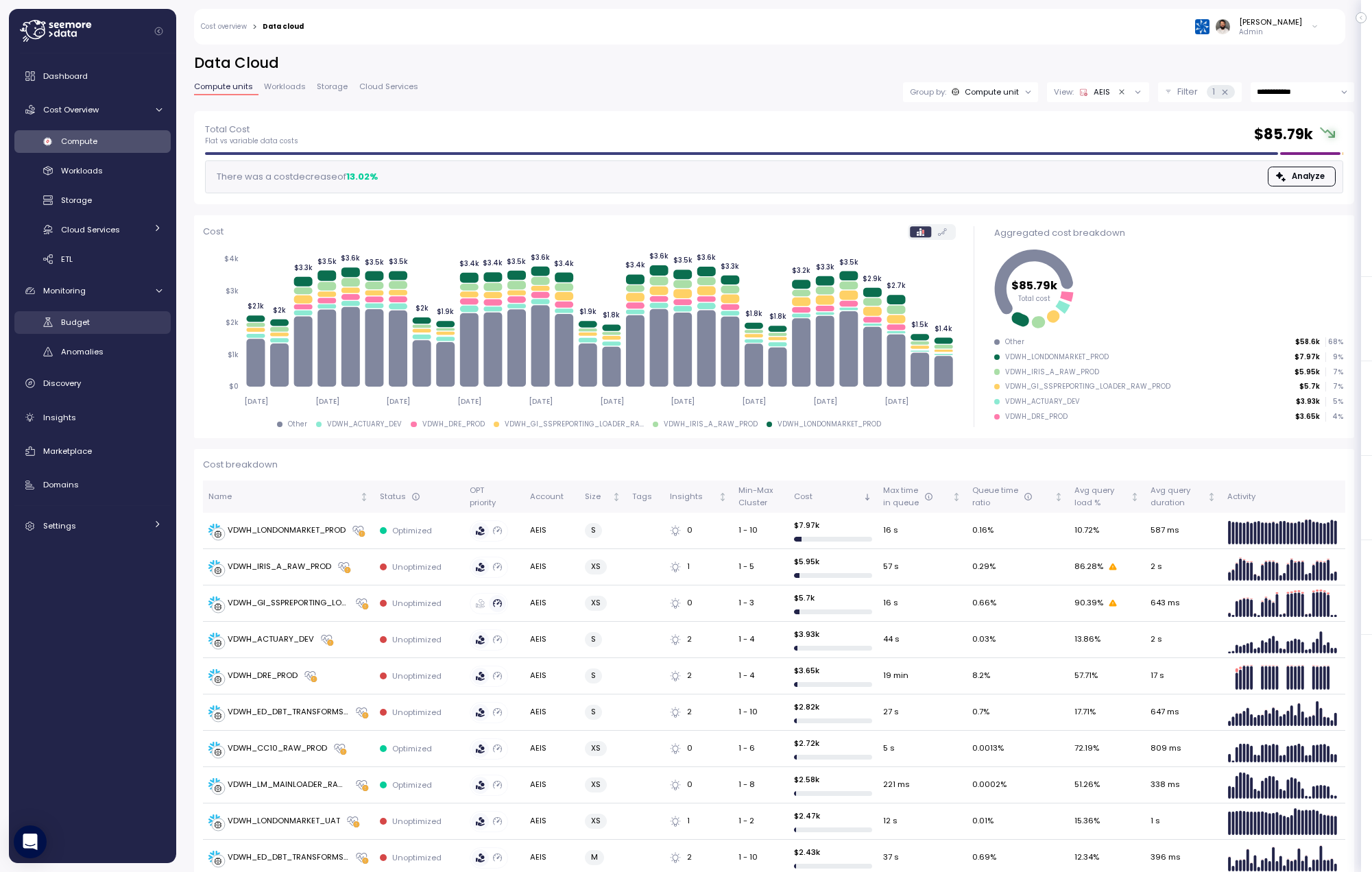
click at [128, 324] on div "Budget" at bounding box center [111, 322] width 101 height 14
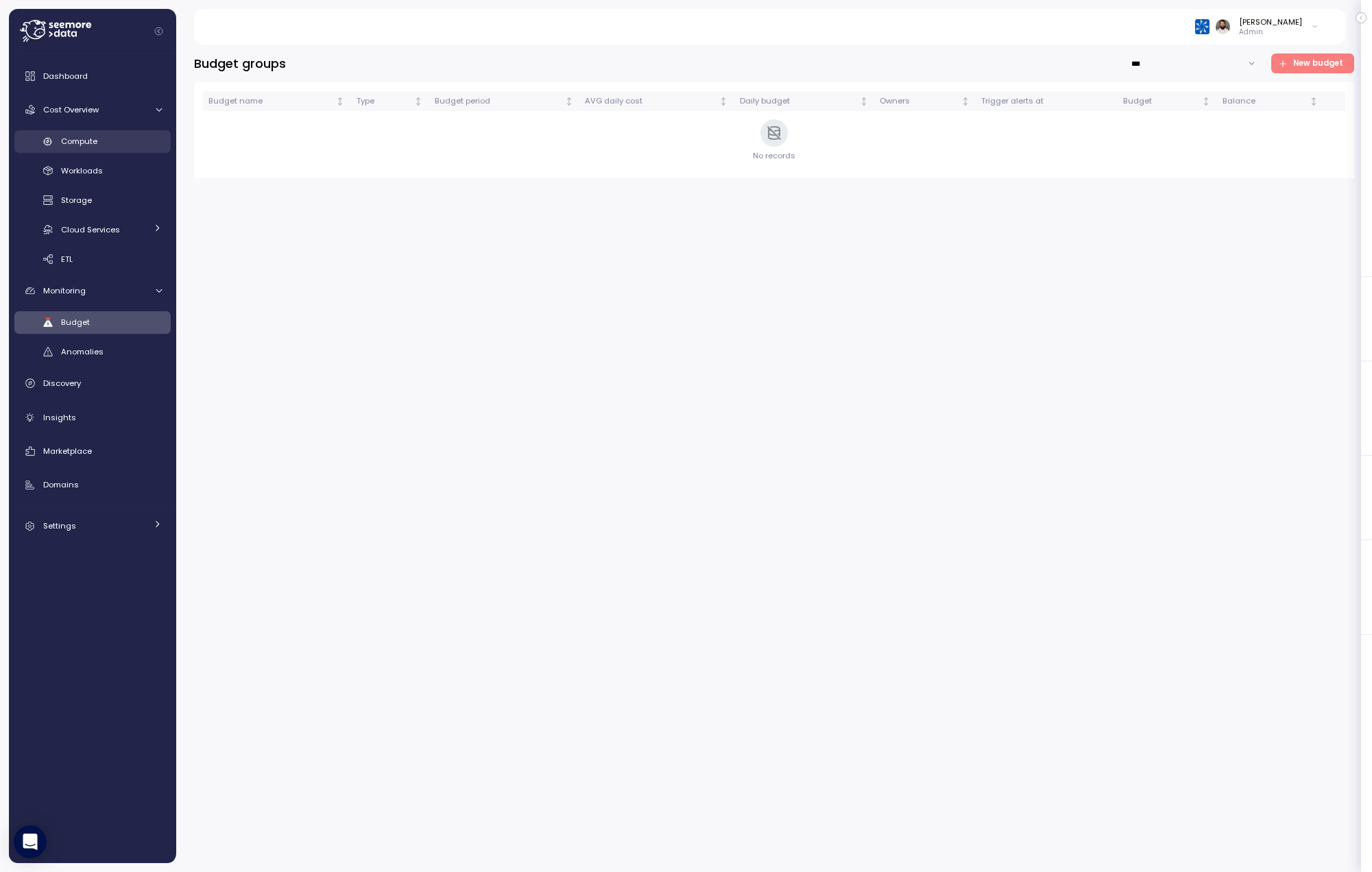
click at [123, 137] on div "Compute" at bounding box center [111, 141] width 101 height 14
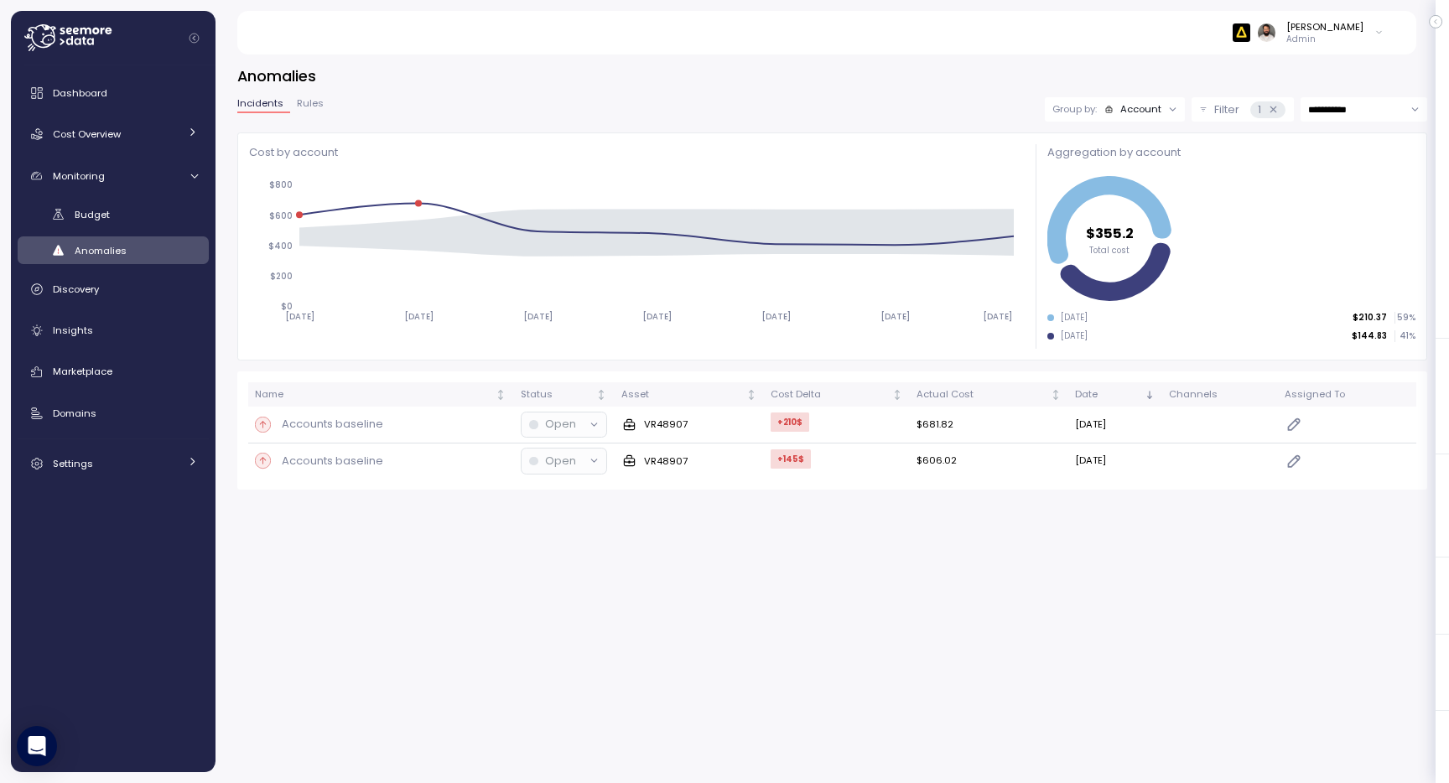
click at [157, 257] on div "Anomalies" at bounding box center [136, 250] width 123 height 17
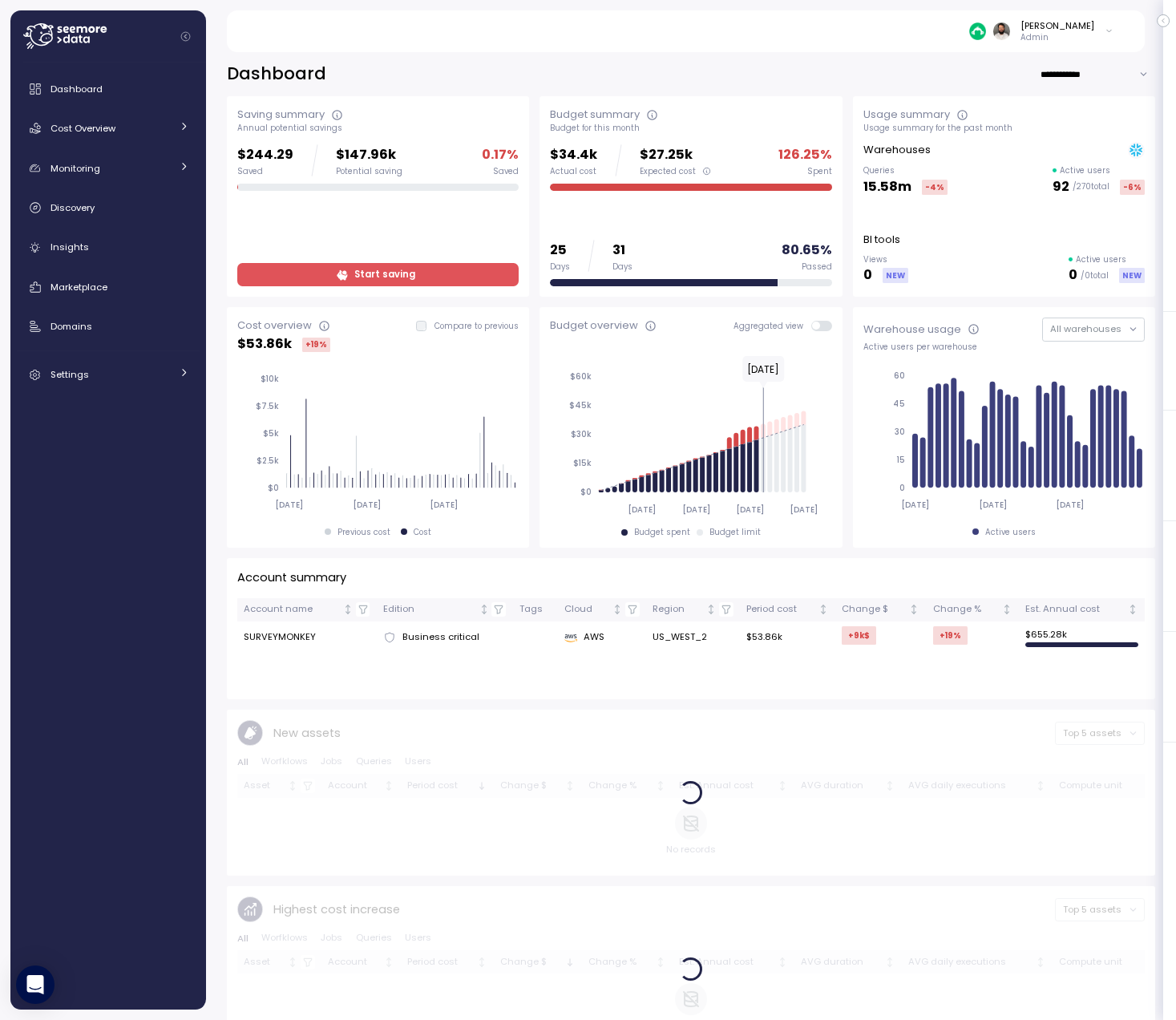
click at [1082, 72] on input "**********" at bounding box center [1098, 74] width 116 height 23
click at [1080, 114] on div "Last 7 days" at bounding box center [1097, 107] width 110 height 22
type input "**********"
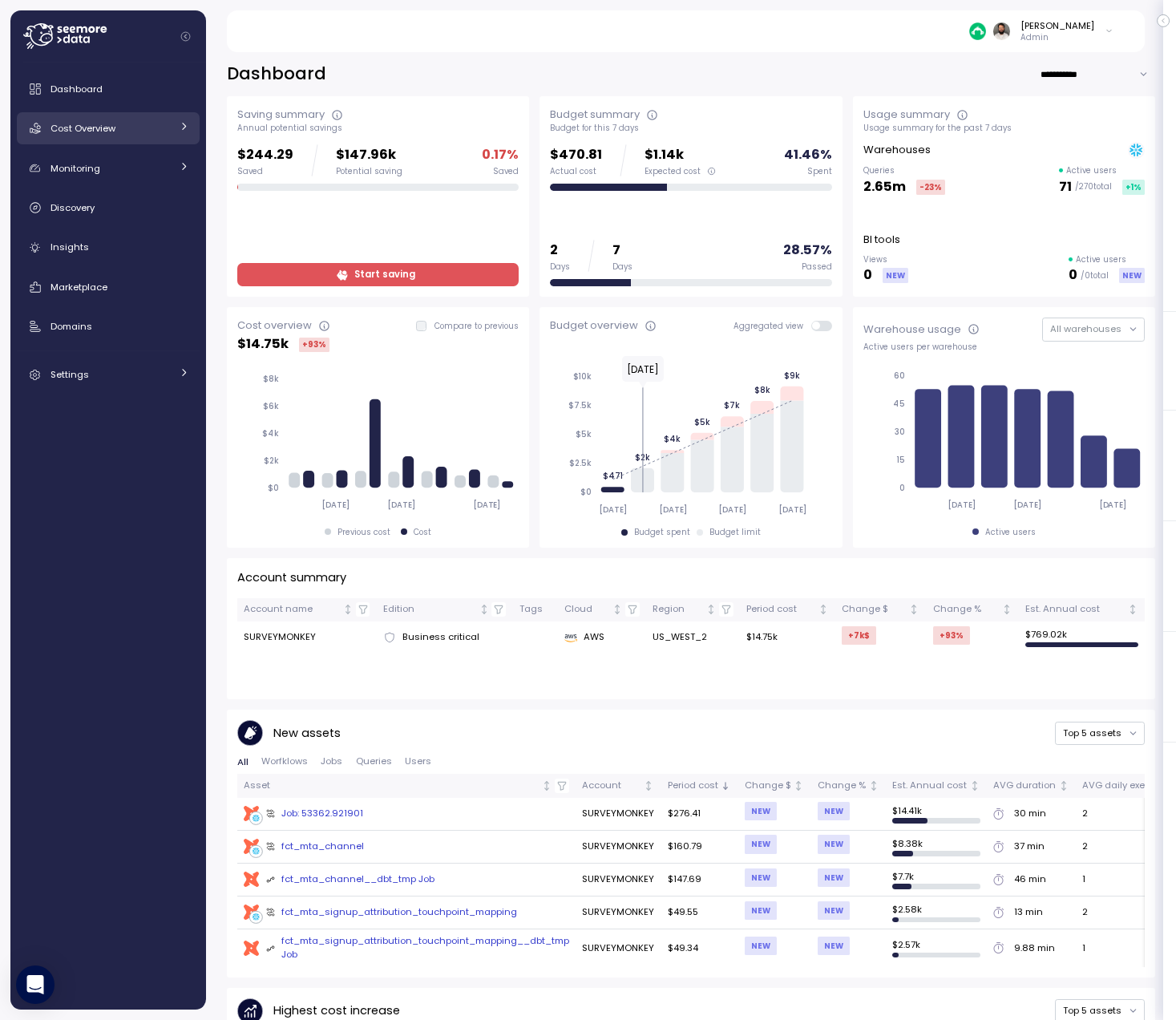
click at [117, 139] on link "Cost Overview" at bounding box center [108, 128] width 183 height 33
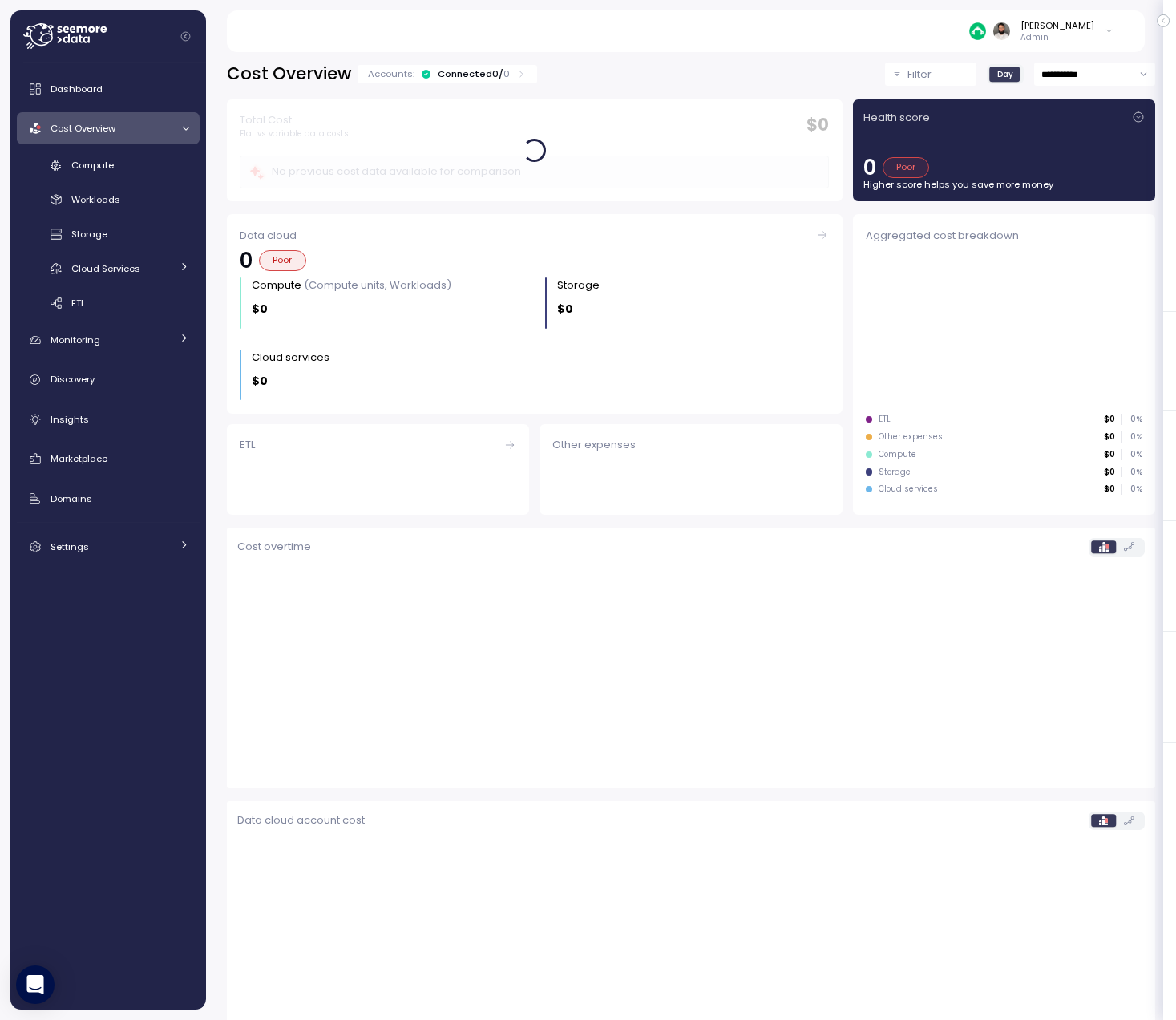
click at [129, 179] on div "Compute Workloads Storage Cloud Services Clustering columns Pipes AI Services S…" at bounding box center [108, 234] width 183 height 164
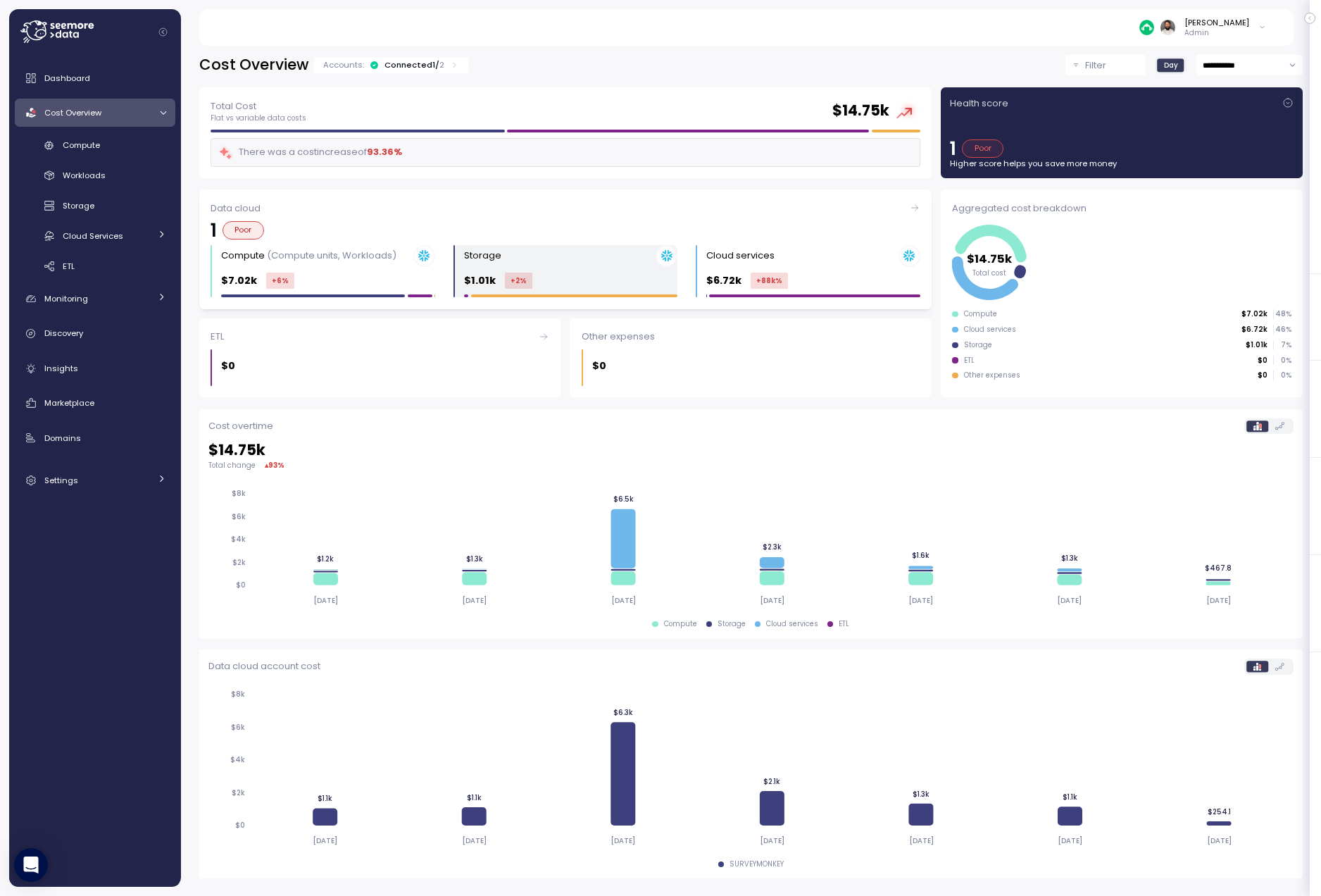
click at [538, 285] on div "$1.01k +2 %" at bounding box center [571, 280] width 214 height 16
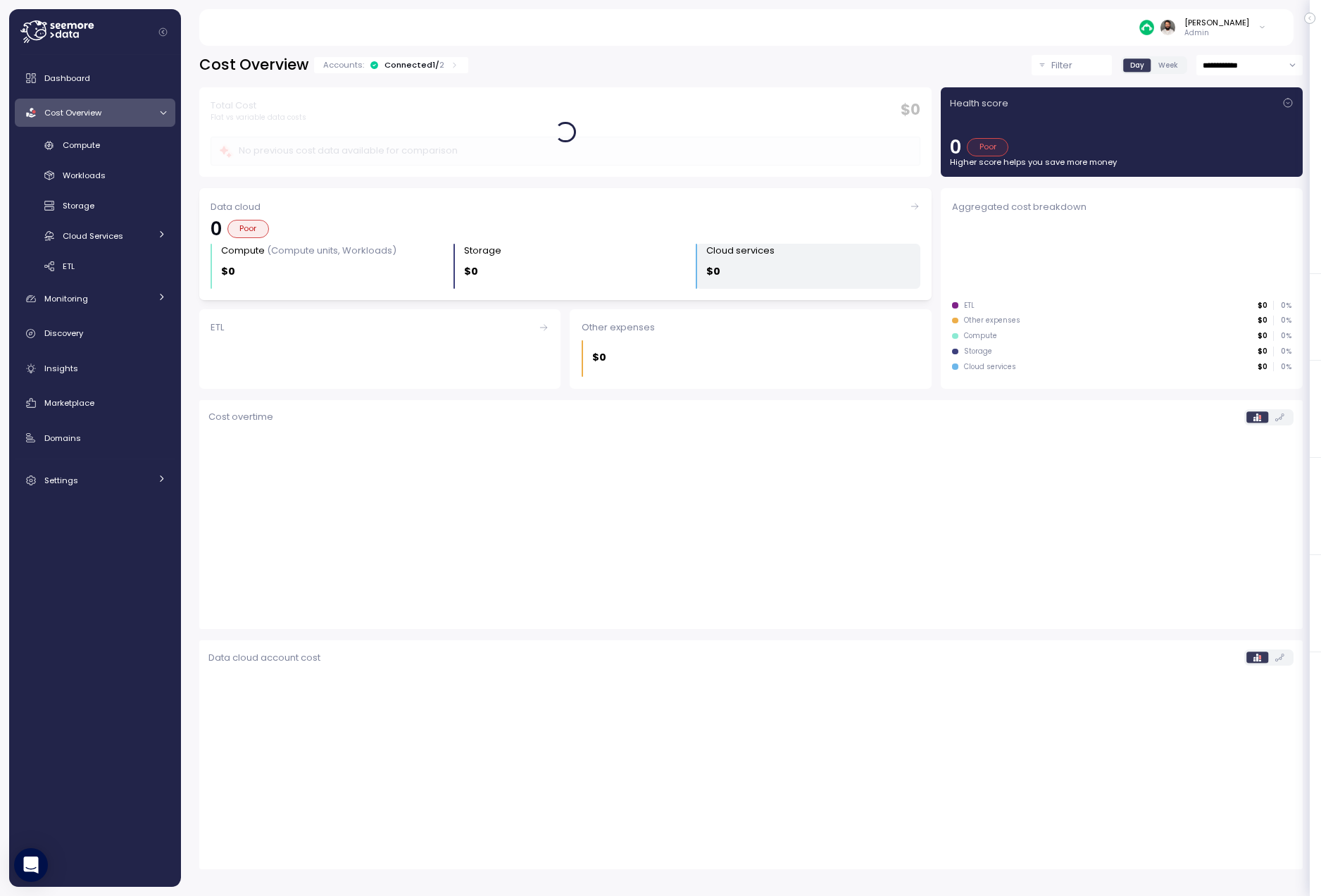
click at [752, 246] on div "Cloud services" at bounding box center [740, 250] width 68 height 14
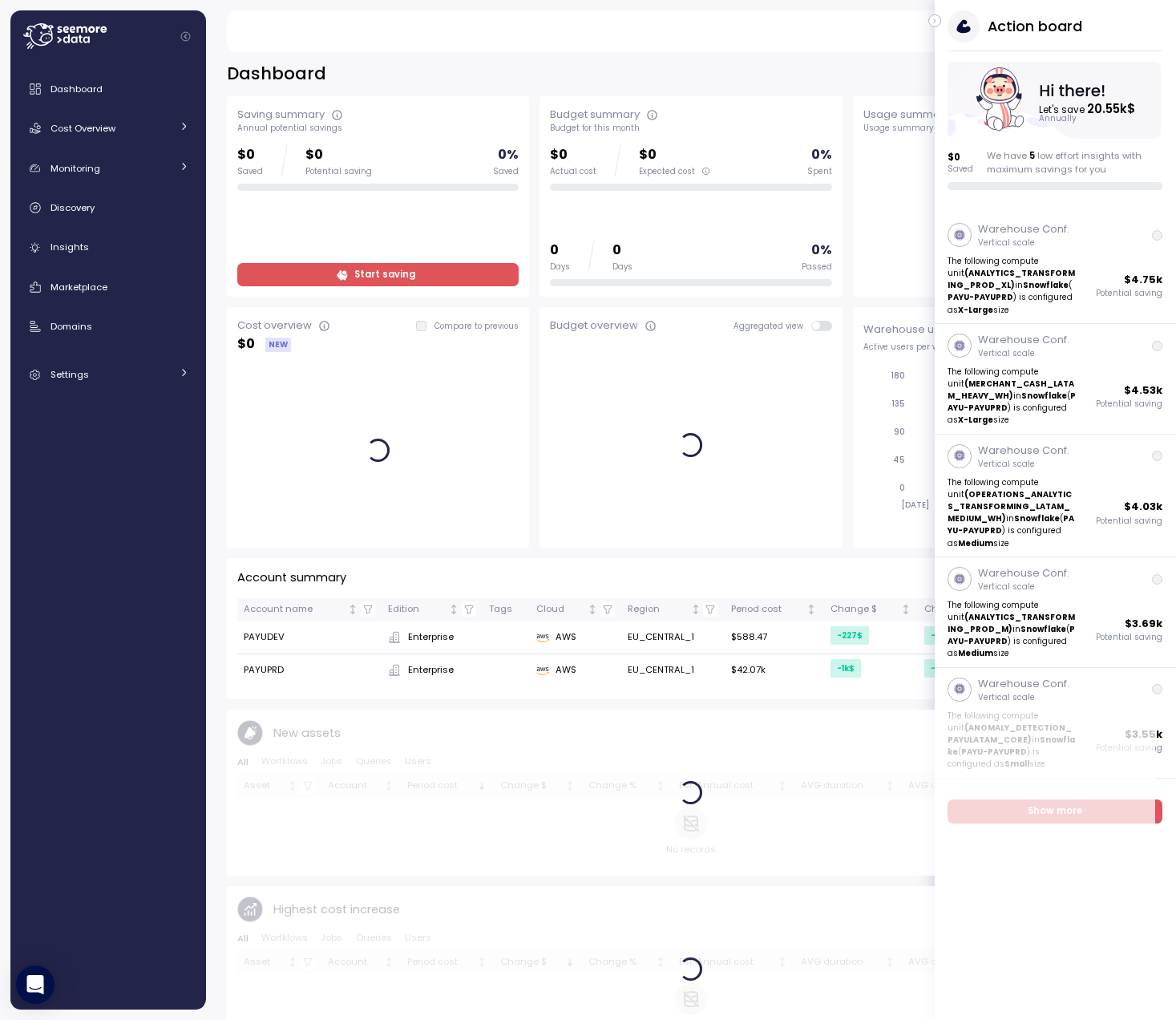
click at [937, 22] on icon "button" at bounding box center [935, 21] width 8 height 19
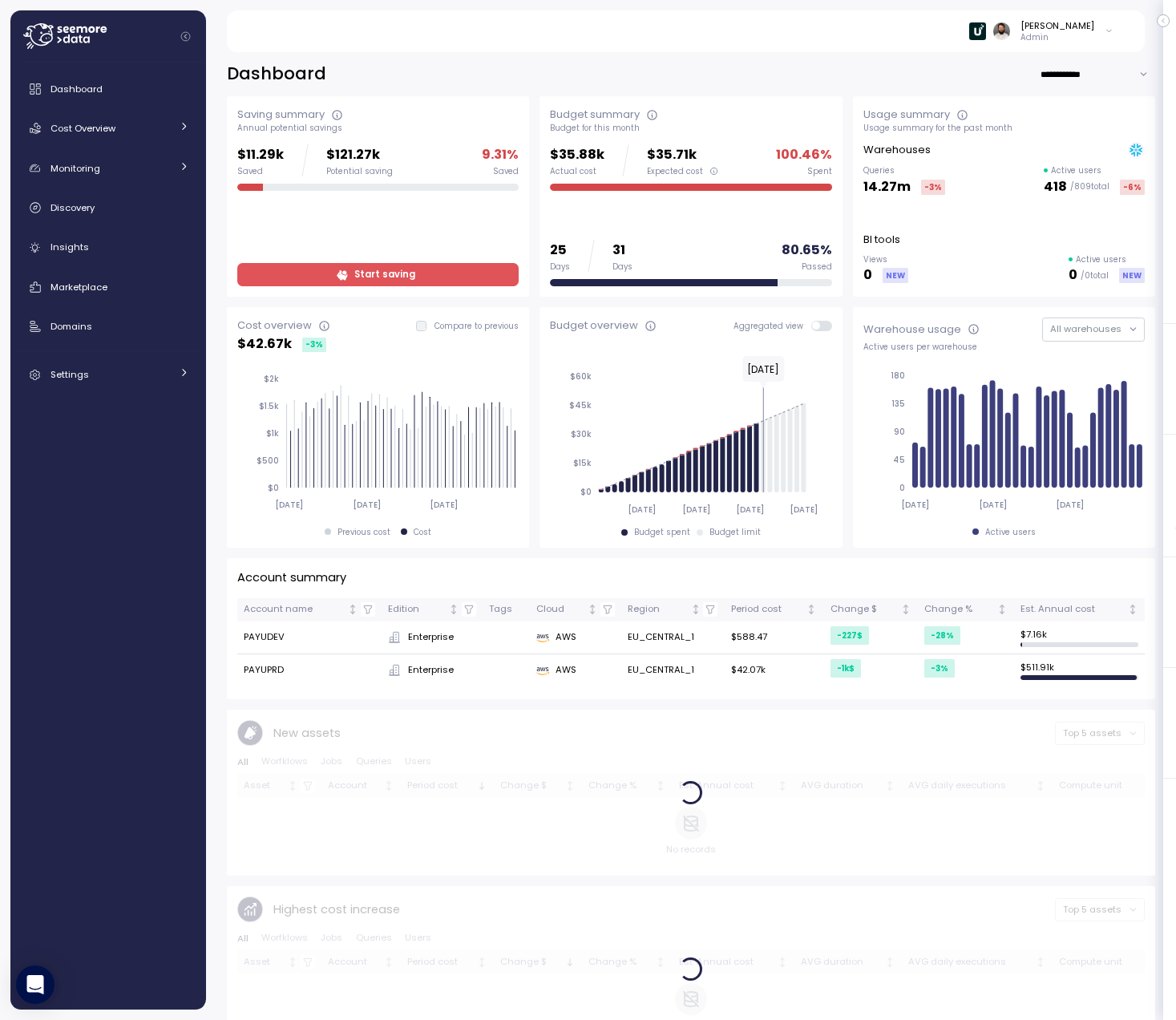
click at [1096, 72] on input "**********" at bounding box center [1098, 74] width 116 height 23
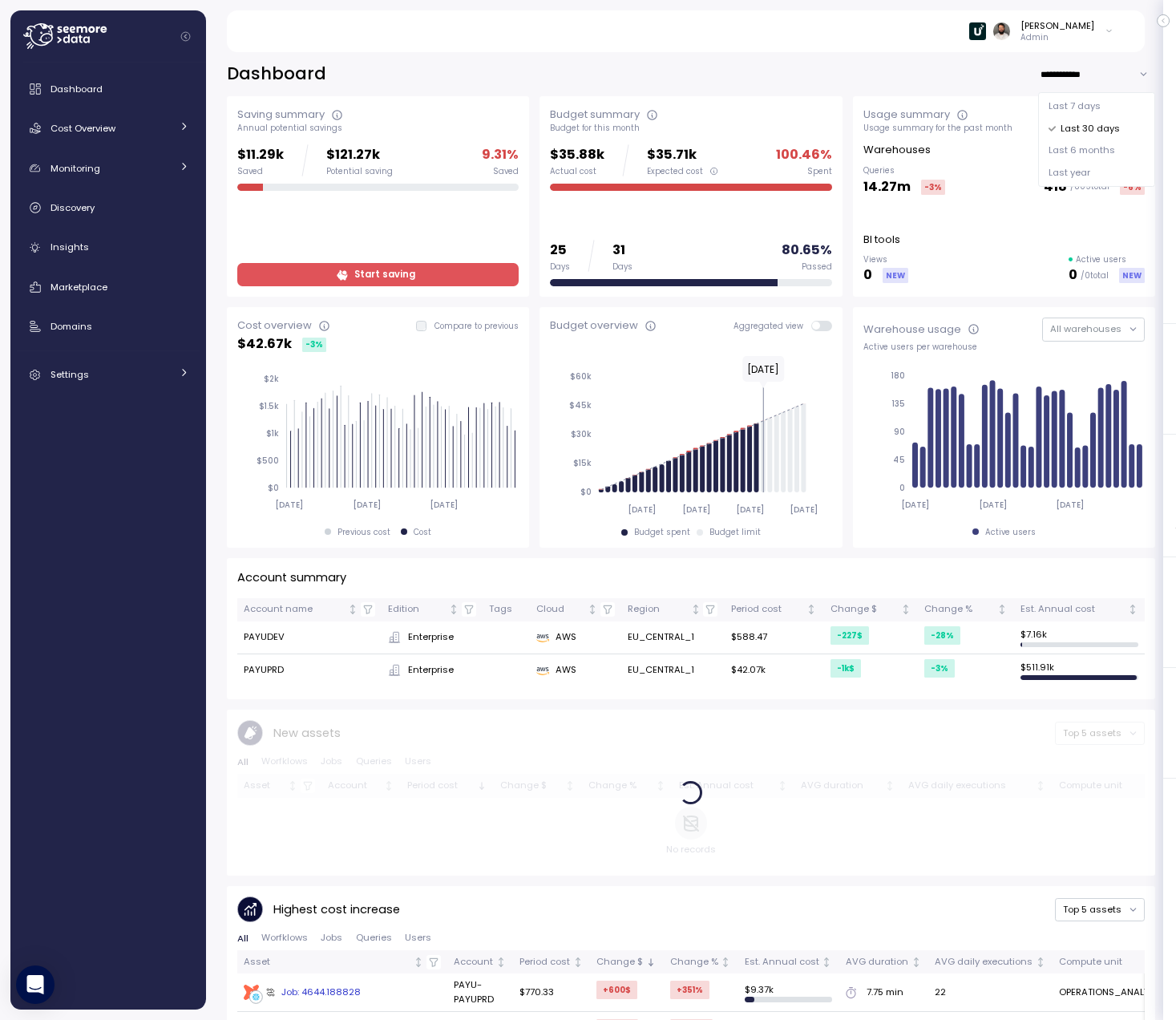
click at [1095, 106] on span "Last 7 days" at bounding box center [1075, 106] width 53 height 14
type input "**********"
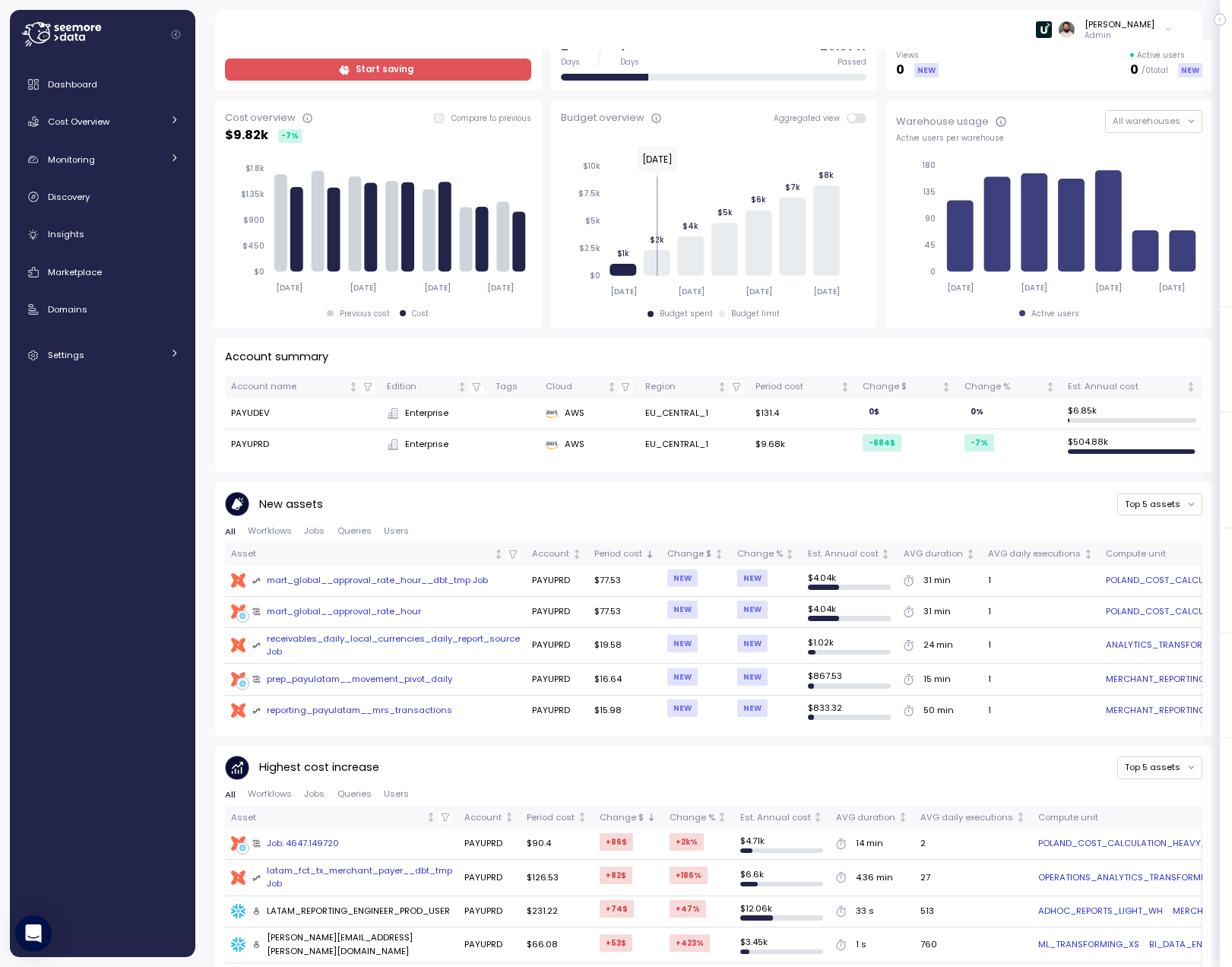
scroll to position [198, 0]
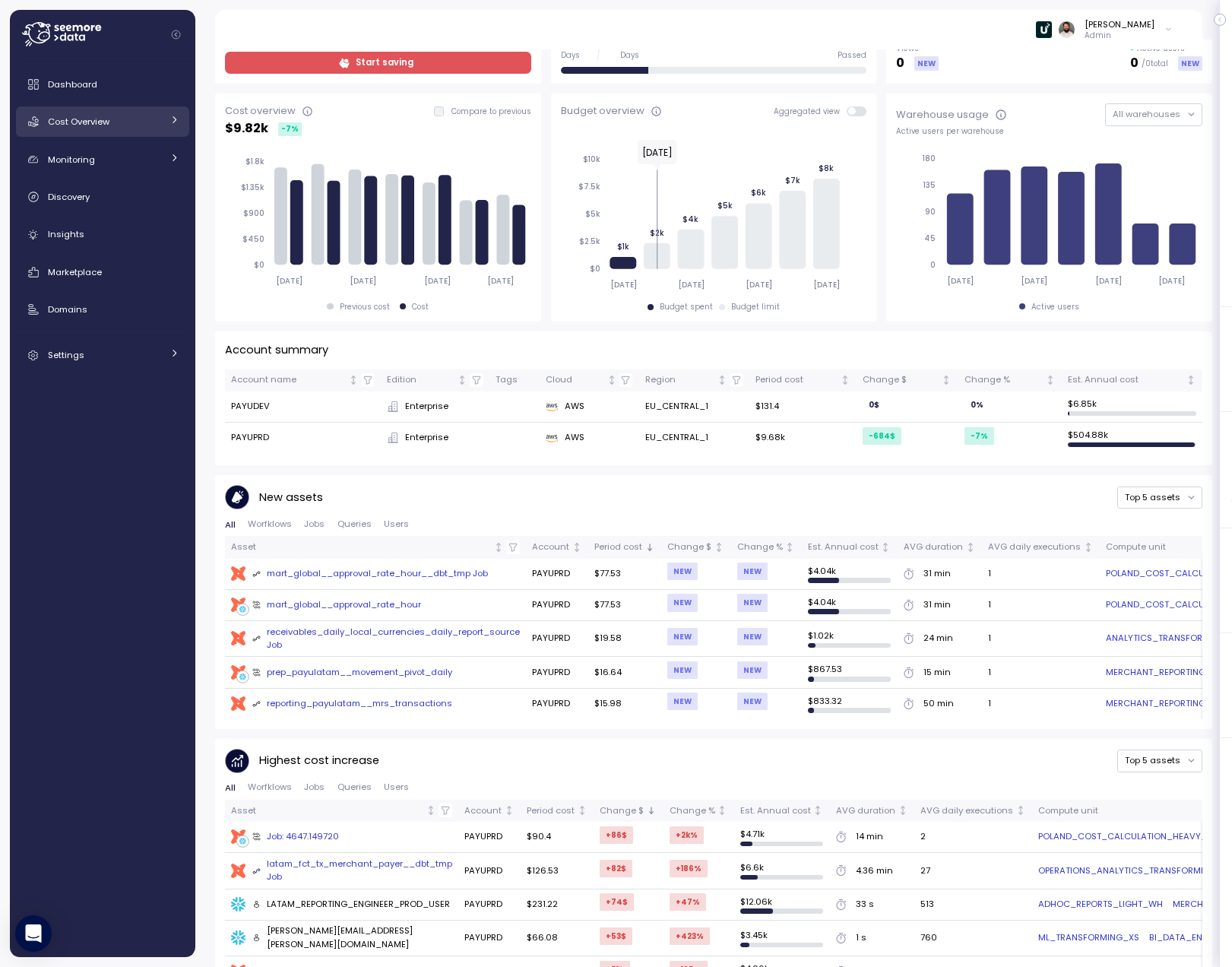
click at [139, 118] on div "Cost Overview" at bounding box center [105, 121] width 114 height 15
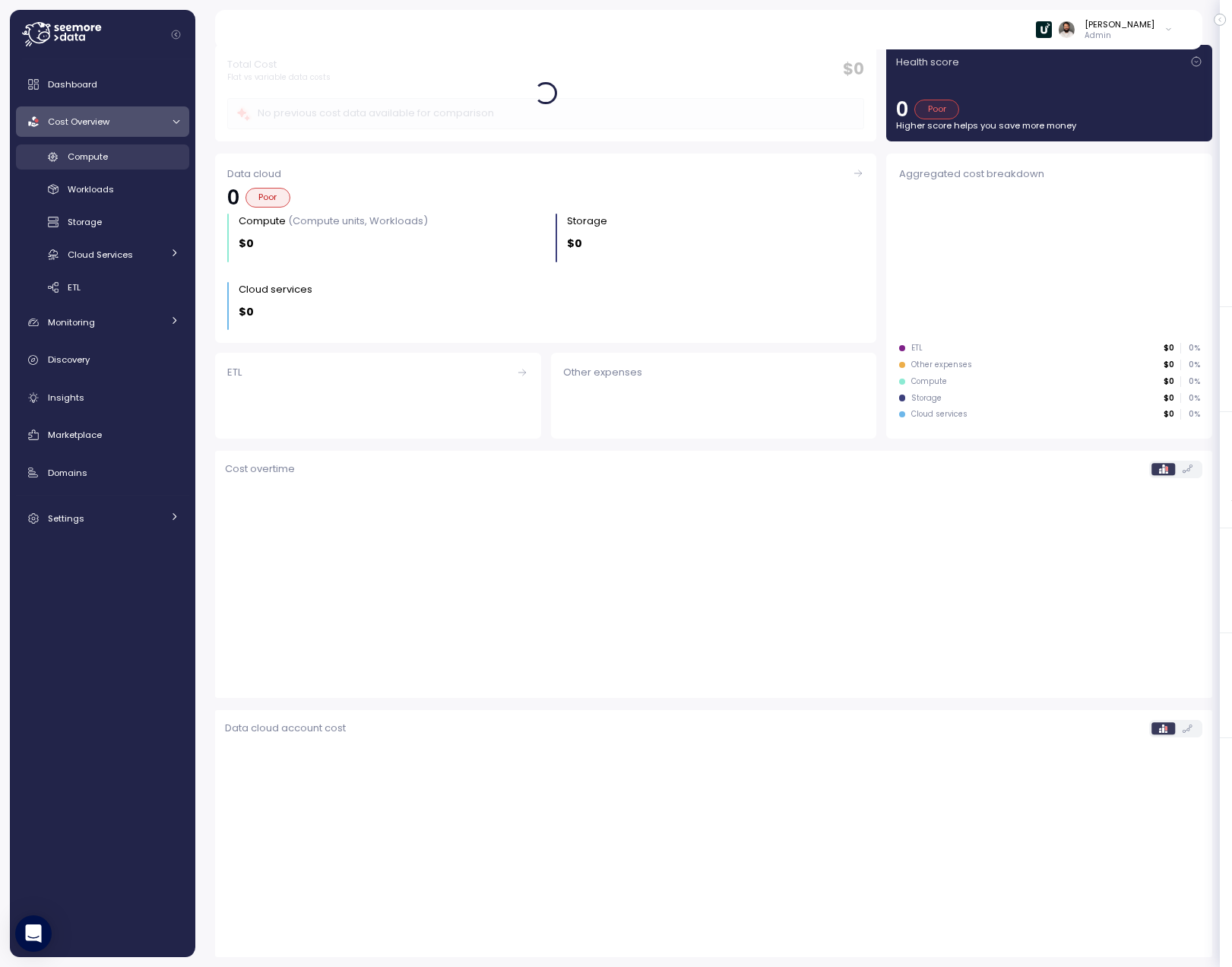
click at [136, 157] on div "Compute" at bounding box center [123, 156] width 112 height 15
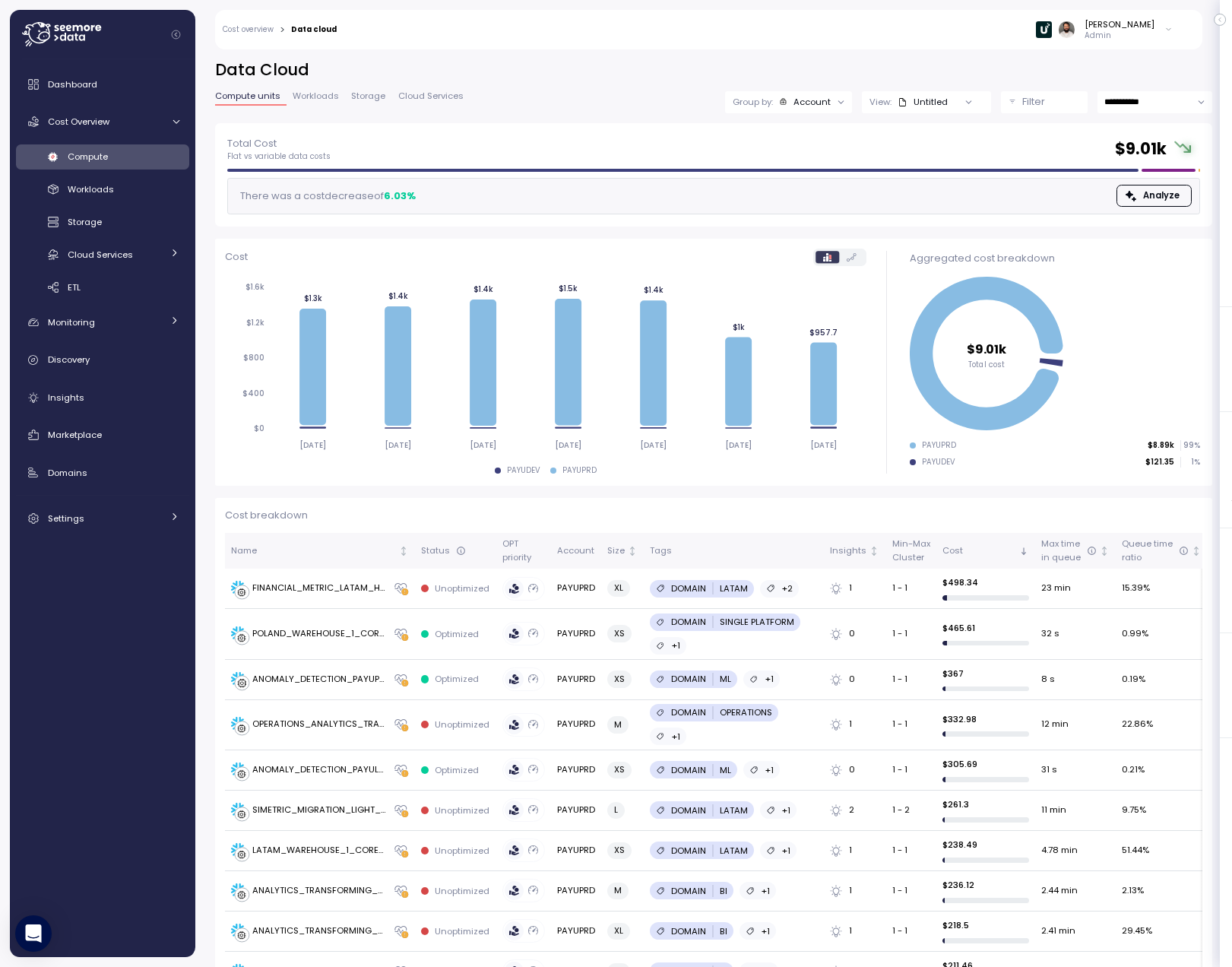
click at [1114, 92] on input "**********" at bounding box center [1155, 102] width 115 height 22
click at [1114, 190] on span "Last 14 days" at bounding box center [1131, 195] width 53 height 14
type input "**********"
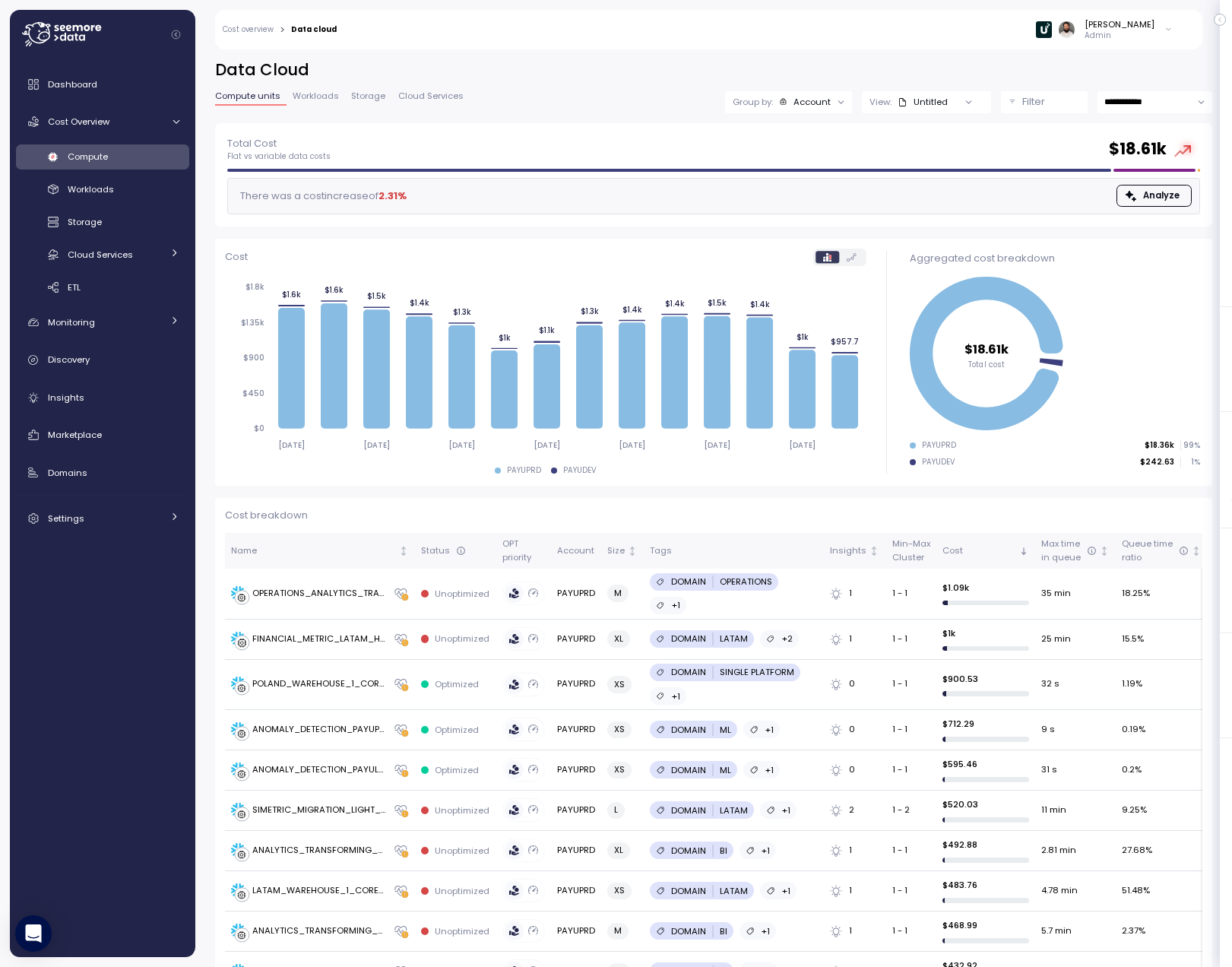
click at [1053, 114] on div "**********" at bounding box center [713, 91] width 997 height 63
click at [1053, 100] on div "Filter" at bounding box center [1052, 102] width 58 height 15
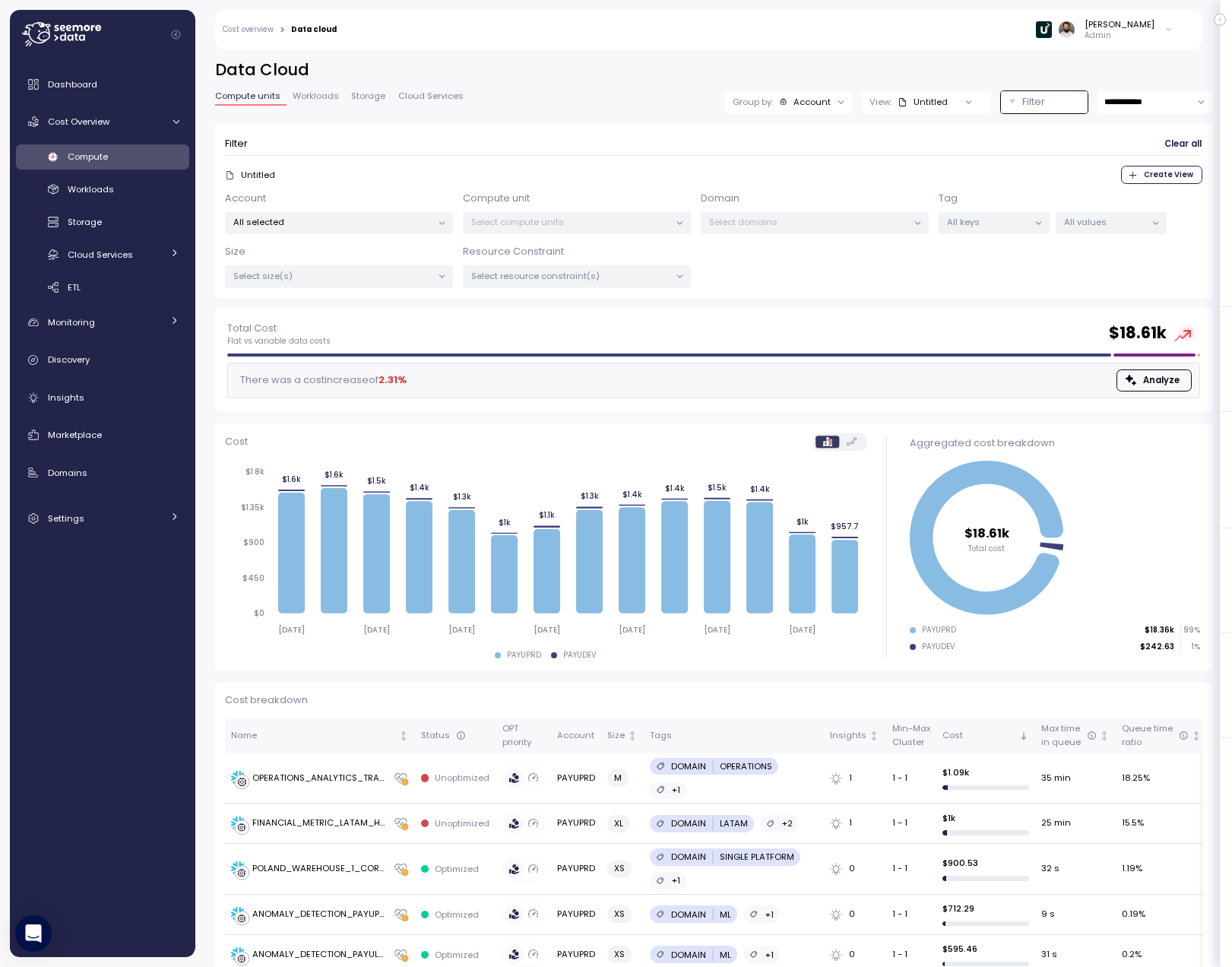
click at [449, 216] on div at bounding box center [441, 223] width 21 height 21
click at [425, 227] on p "All selected" at bounding box center [332, 221] width 199 height 12
click at [388, 324] on button "only" at bounding box center [369, 332] width 36 height 18
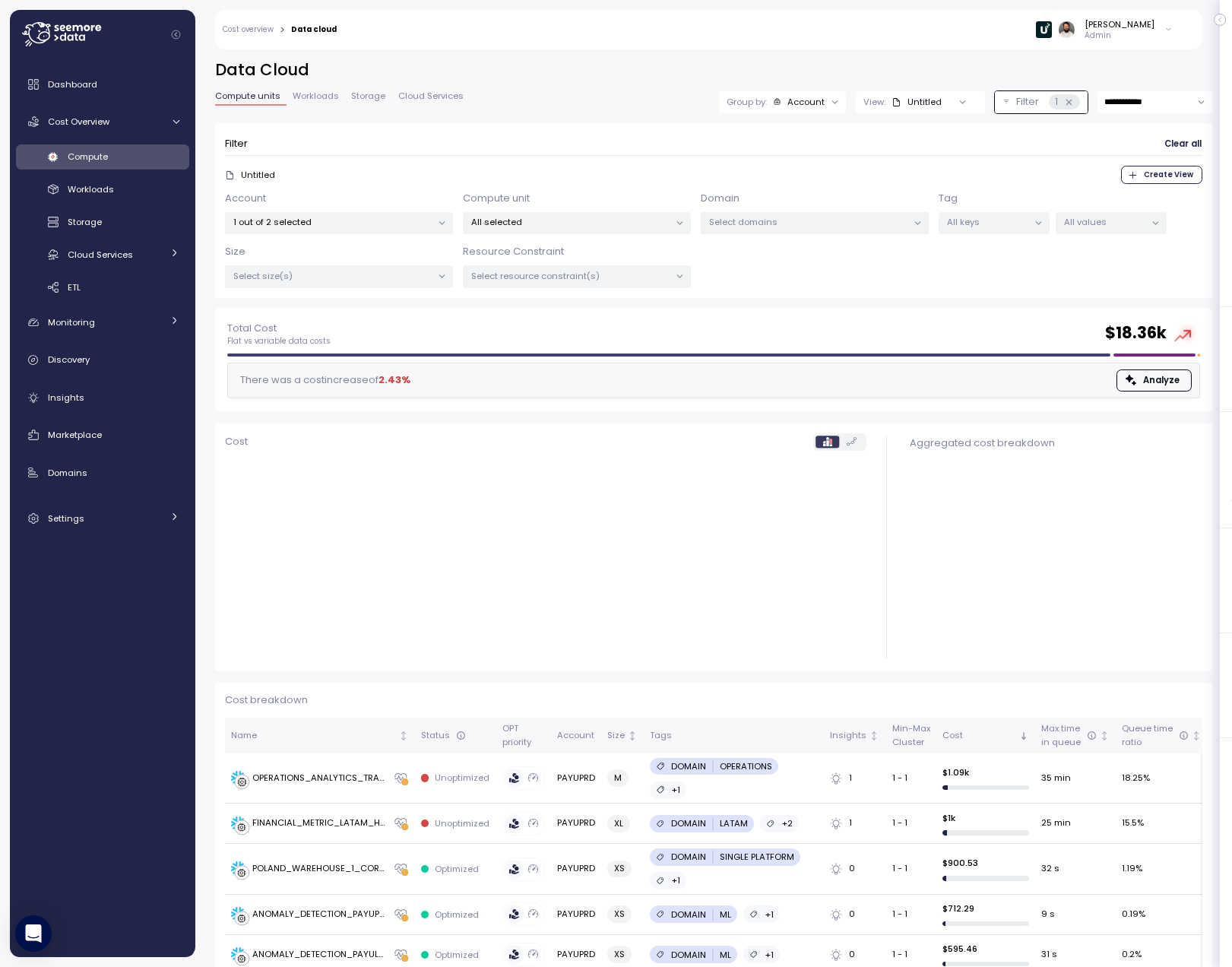
click at [586, 237] on div "Account 1 out of 2 selected Compute unit All selected Domain Select domains Tag…" at bounding box center [713, 238] width 977 height 97
click at [586, 229] on div "All selected" at bounding box center [577, 223] width 228 height 22
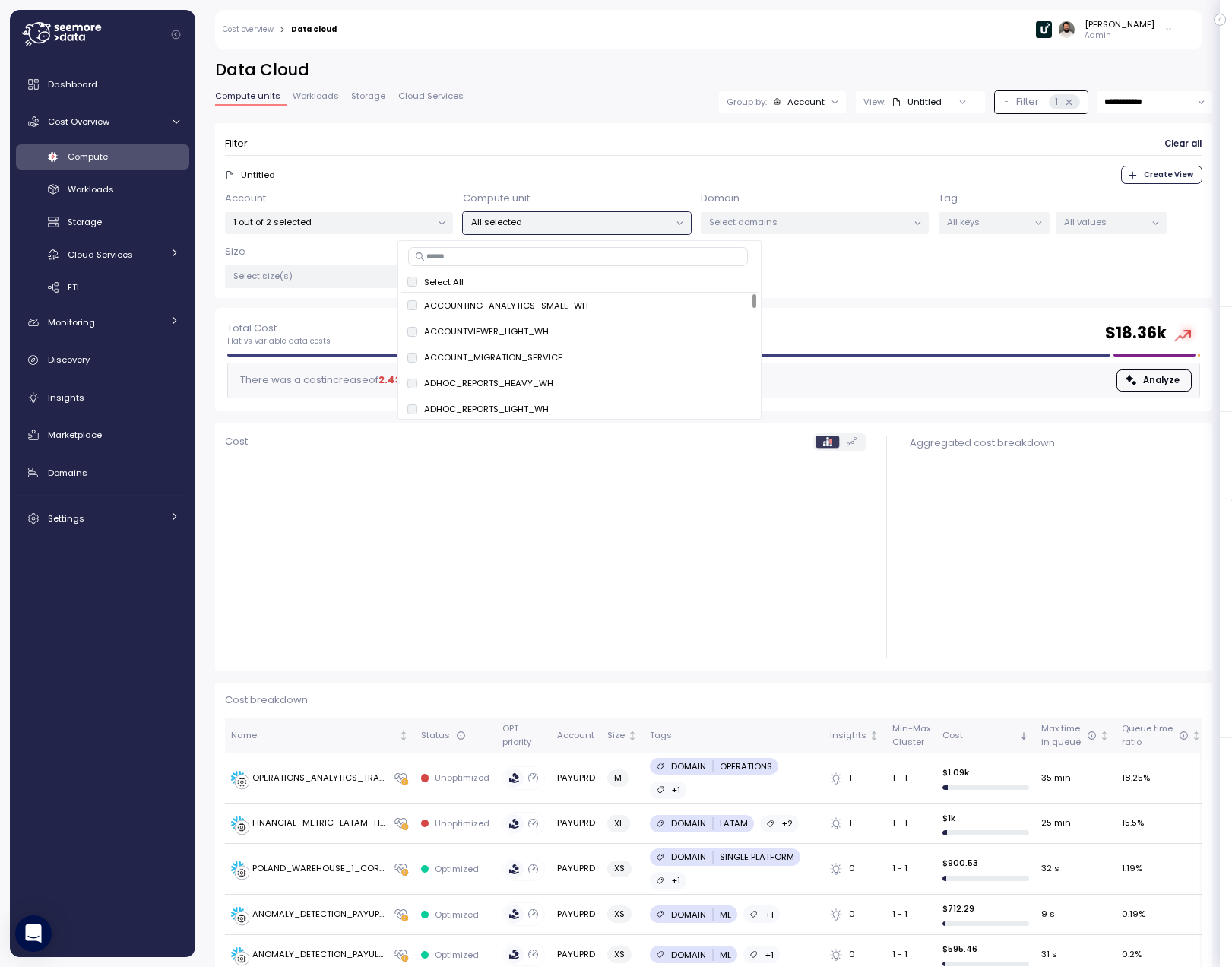
click at [559, 255] on input at bounding box center [577, 256] width 340 height 18
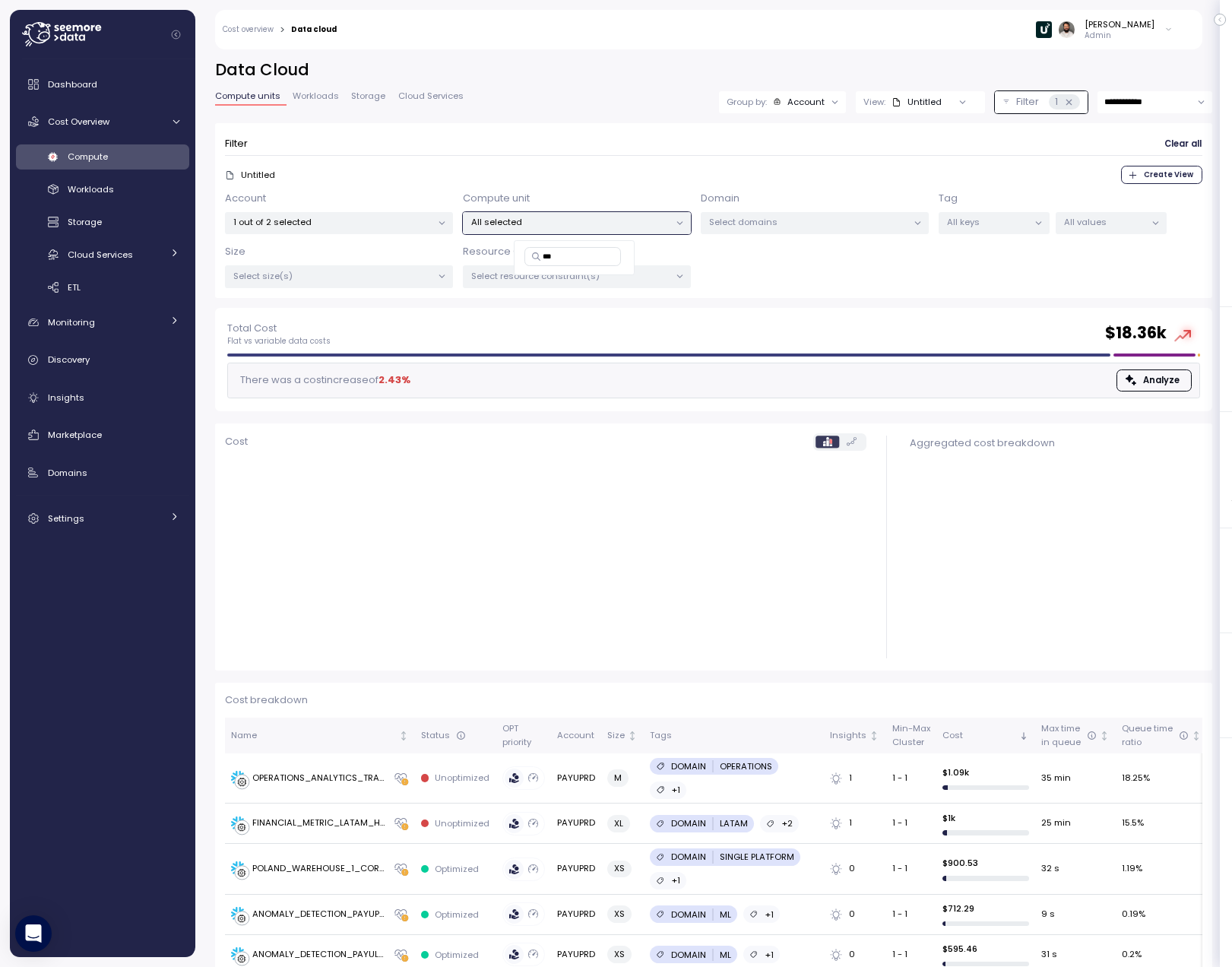
type input "****"
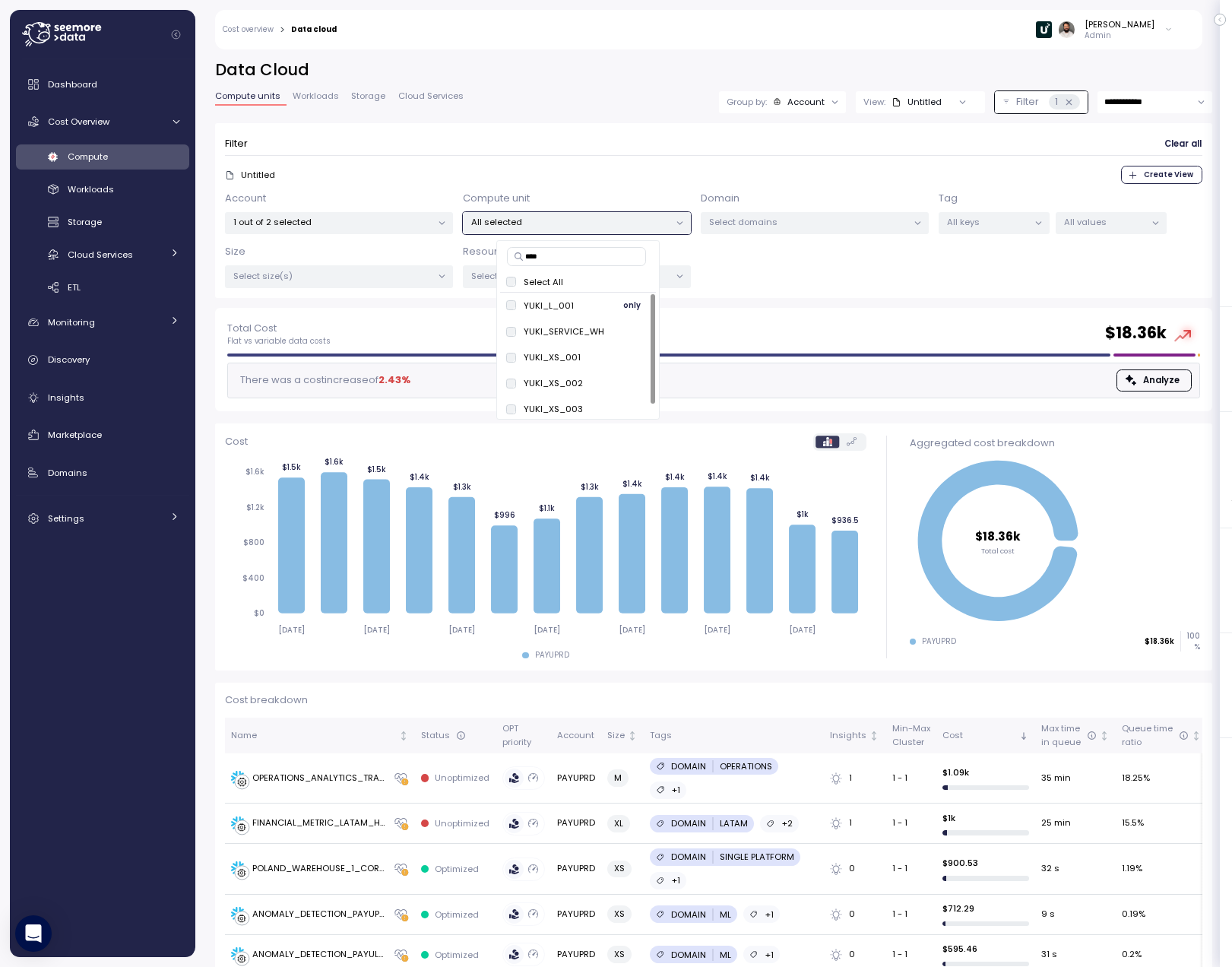
click at [624, 305] on span "only" at bounding box center [632, 305] width 17 height 16
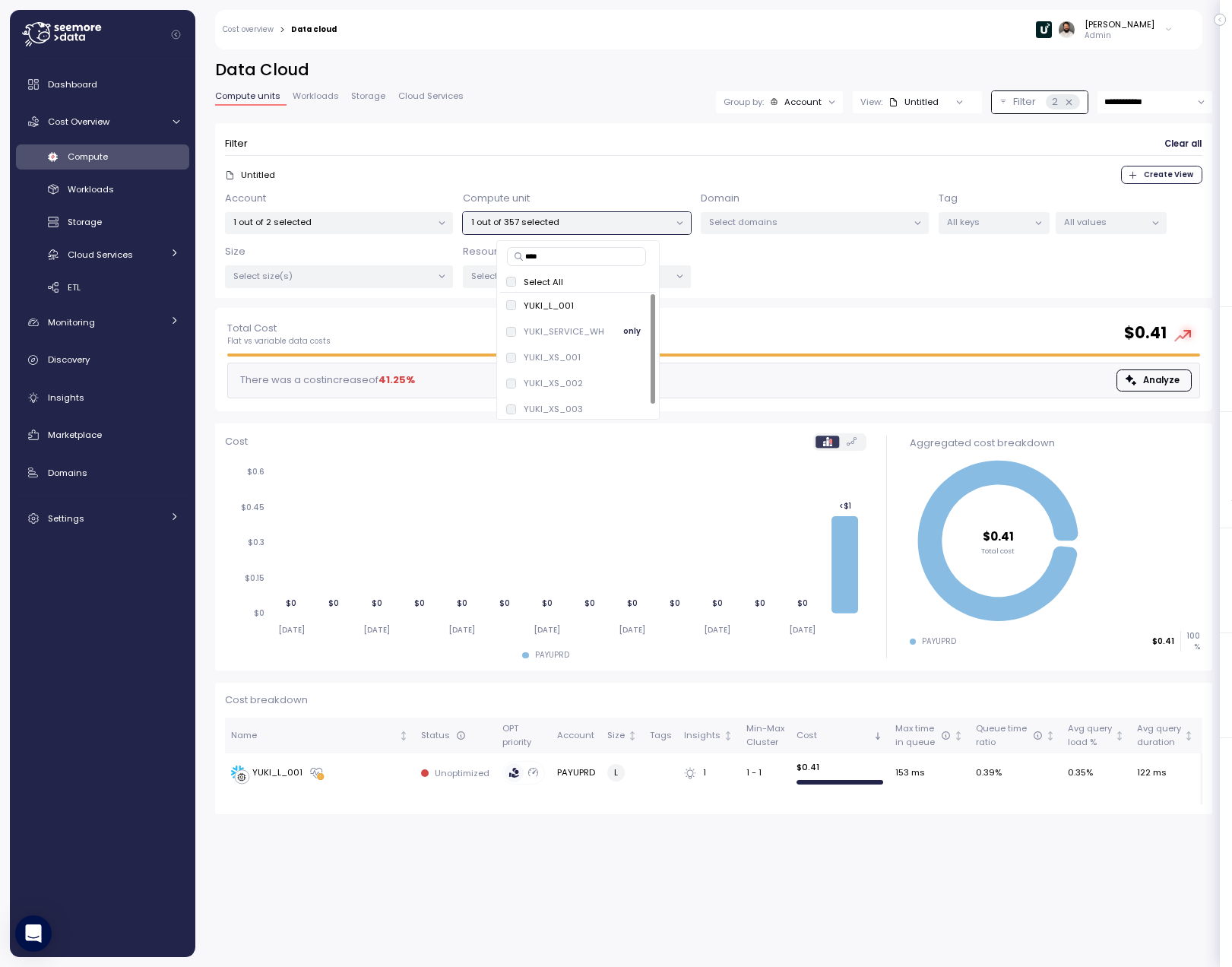
click at [628, 324] on span "only" at bounding box center [632, 331] width 17 height 16
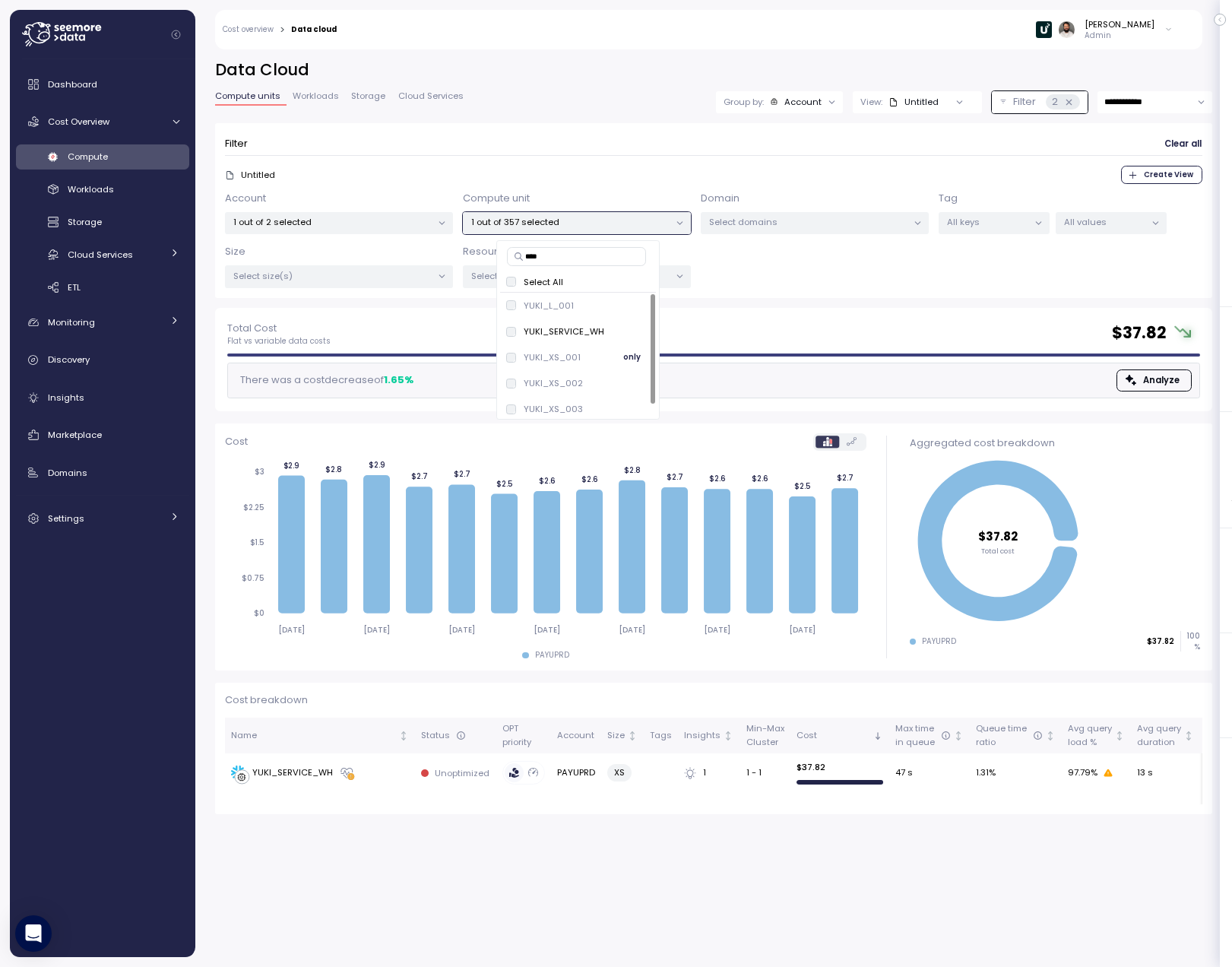
scroll to position [6, 0]
click at [633, 348] on span "only" at bounding box center [632, 351] width 17 height 16
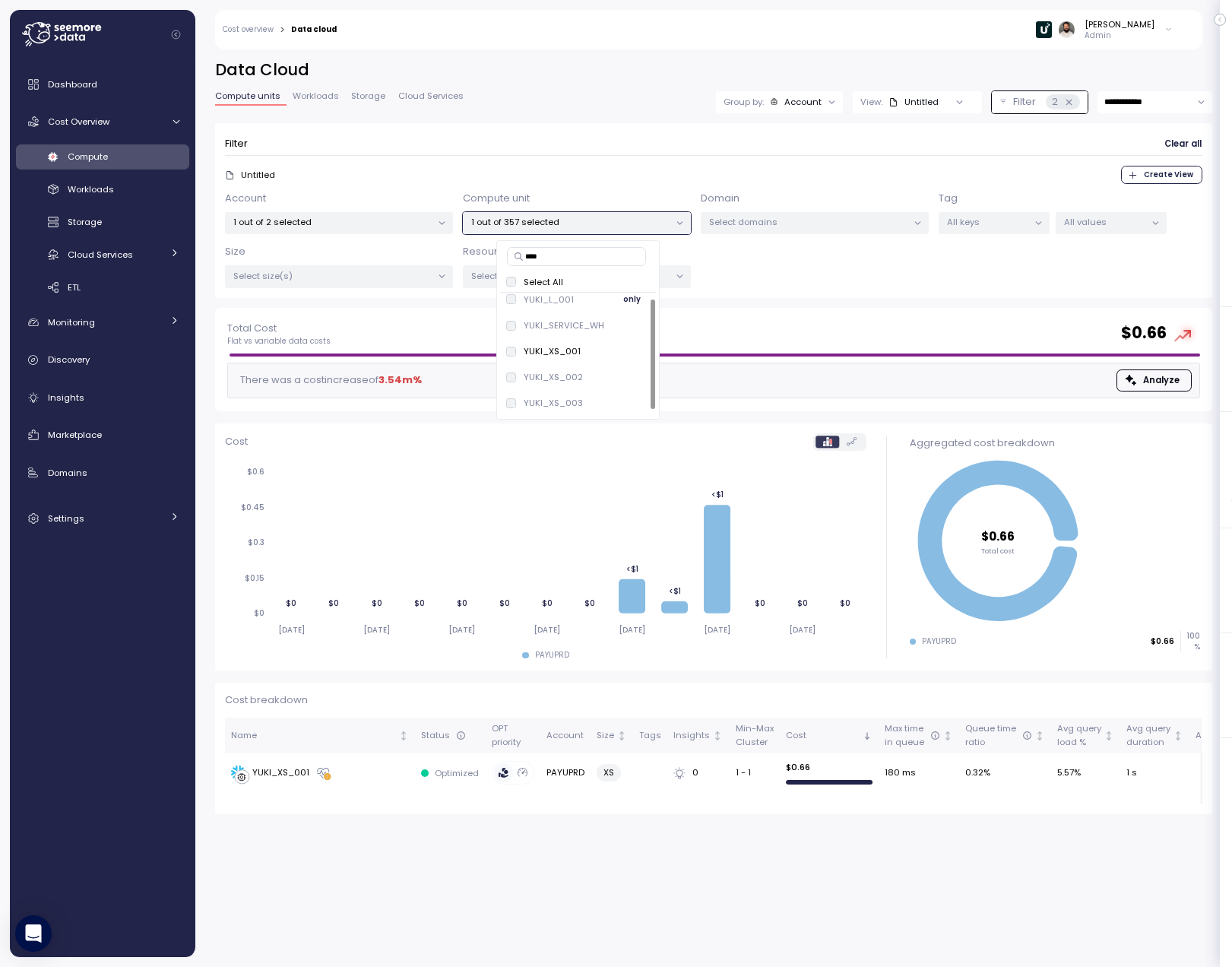
click at [626, 301] on span "only" at bounding box center [632, 299] width 17 height 16
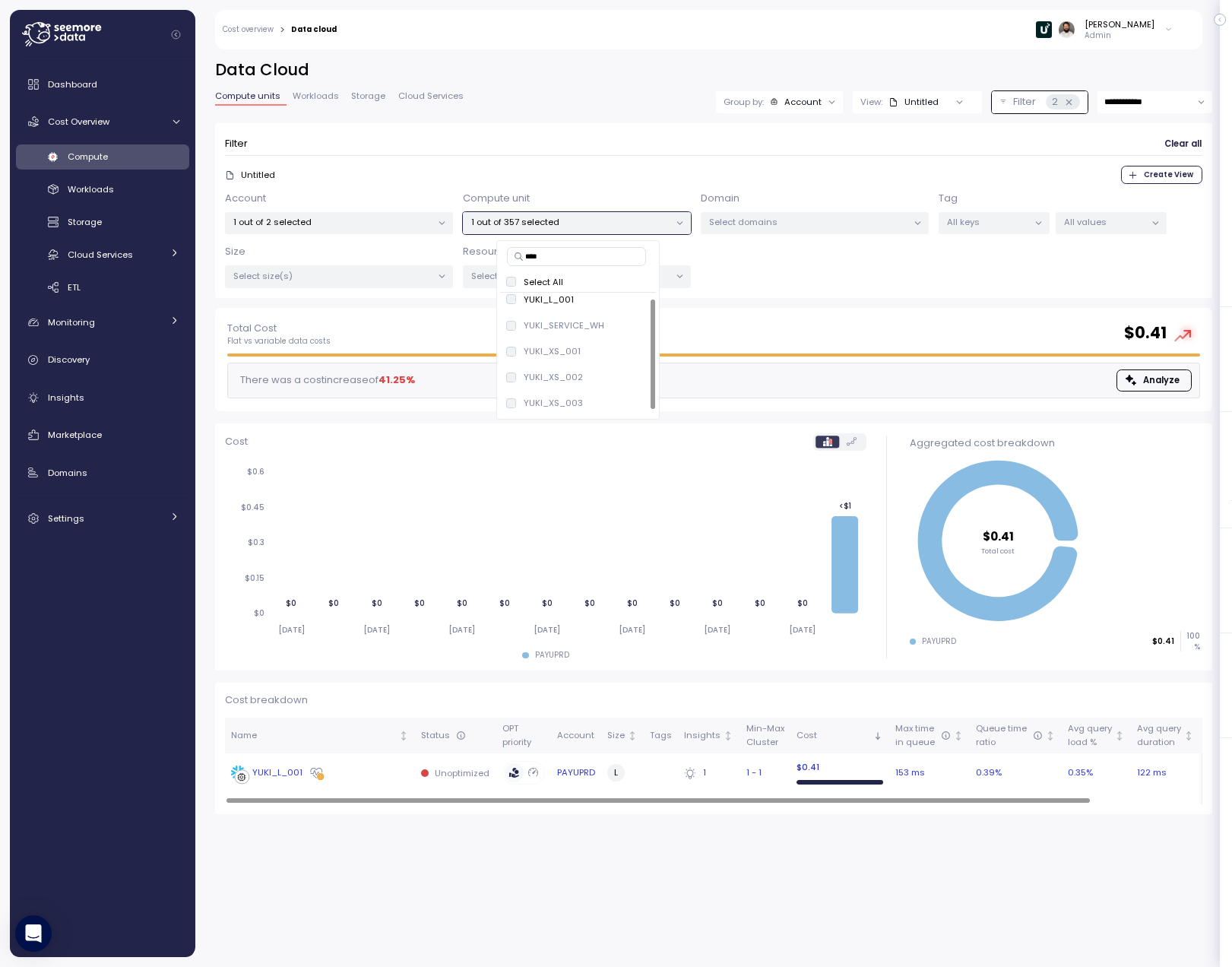
click at [394, 769] on div "YUKI_L_001" at bounding box center [320, 772] width 178 height 15
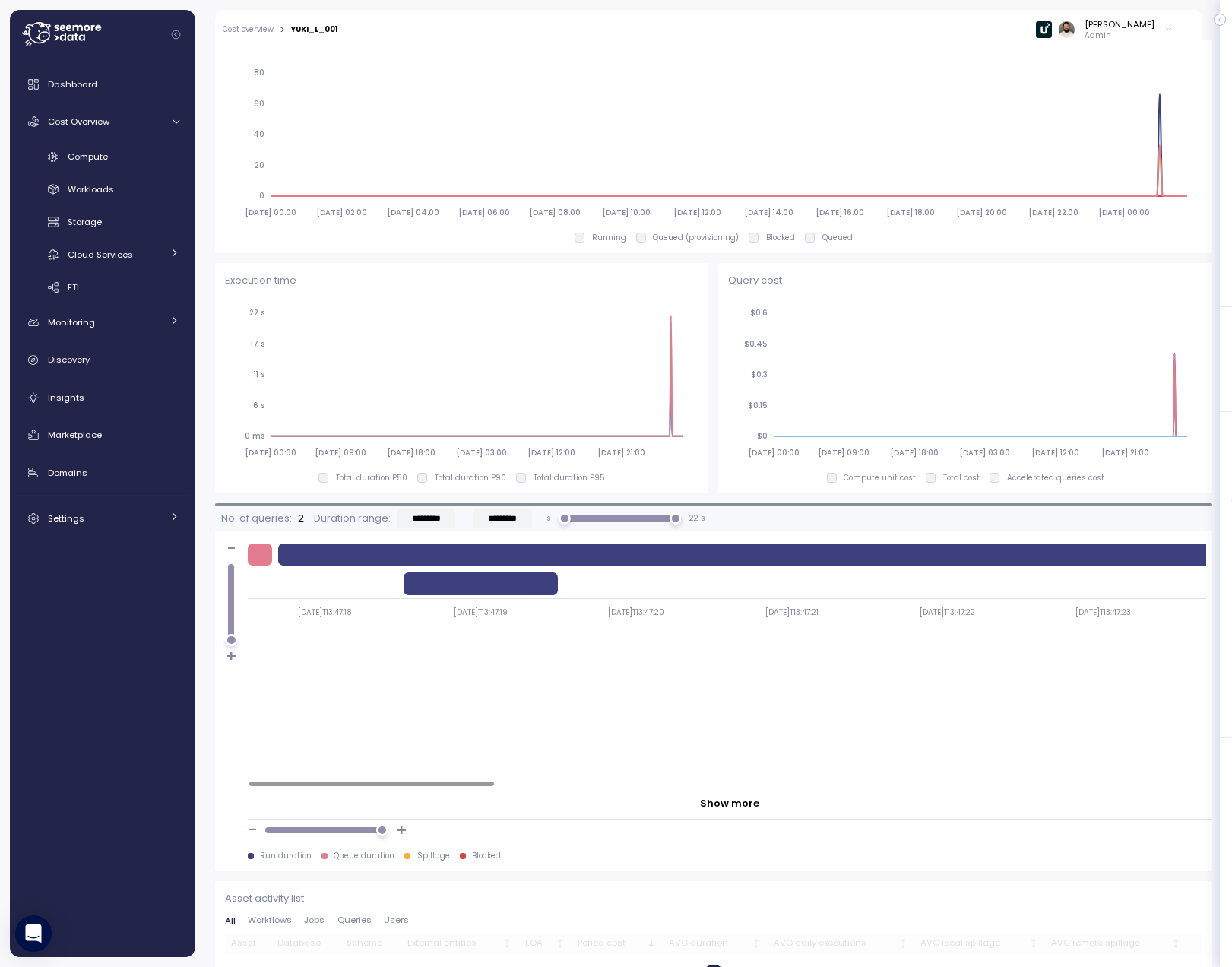
scroll to position [843, 0]
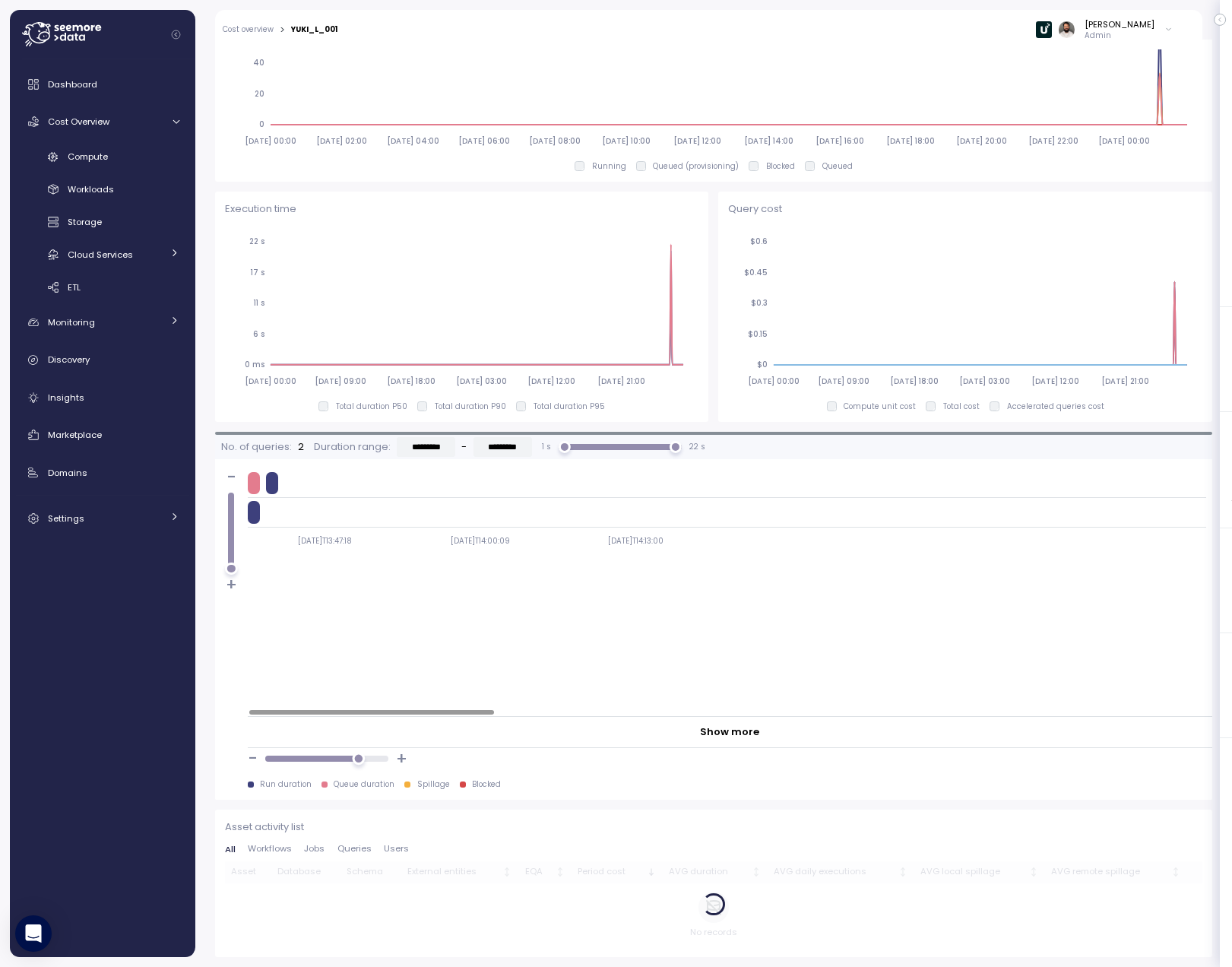
drag, startPoint x: 378, startPoint y: 756, endPoint x: 358, endPoint y: 756, distance: 20.0
click at [358, 756] on div at bounding box center [358, 758] width 13 height 13
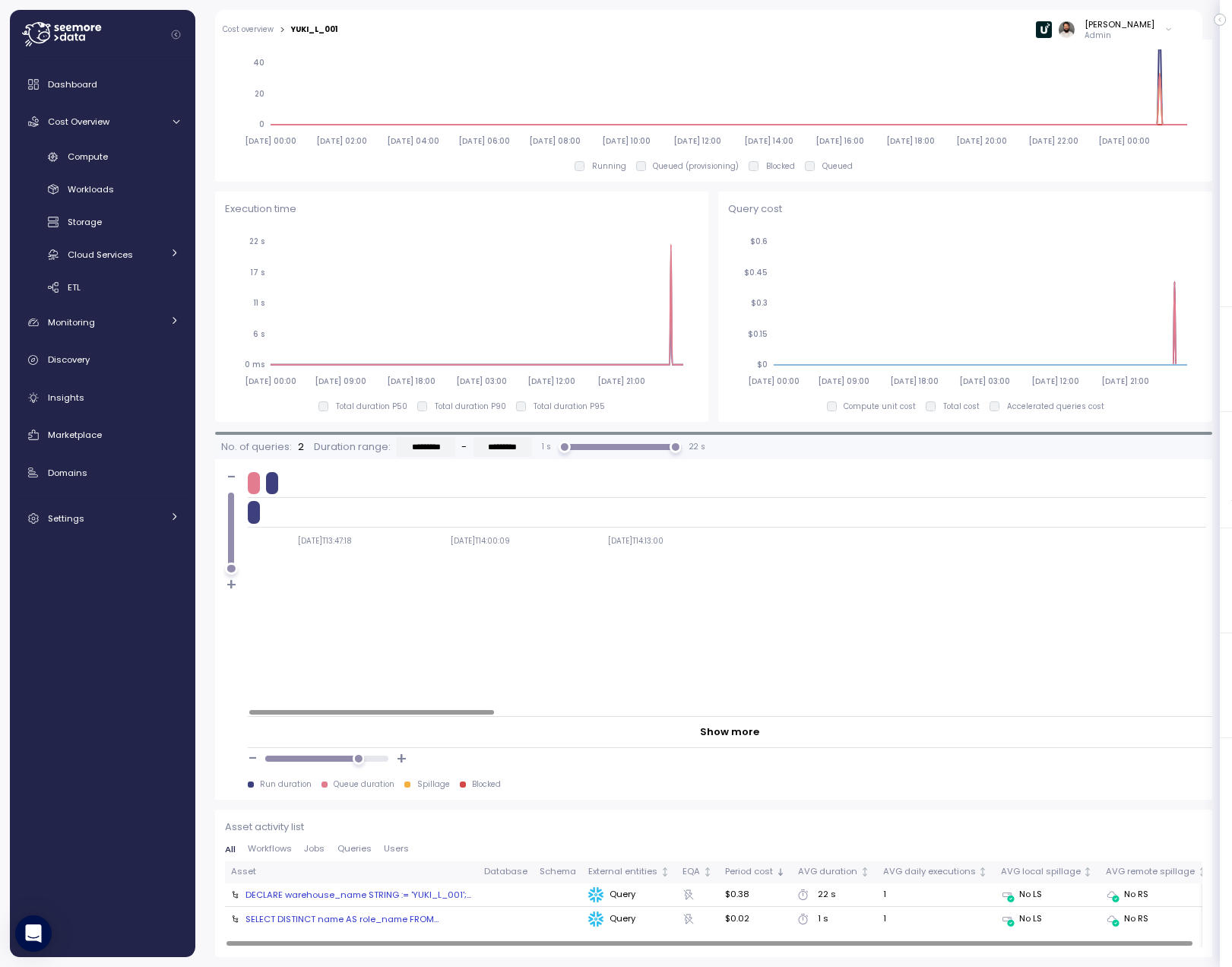
click at [396, 919] on div "SELECT DISTINCT name AS role_name FROM..." at bounding box center [342, 918] width 193 height 12
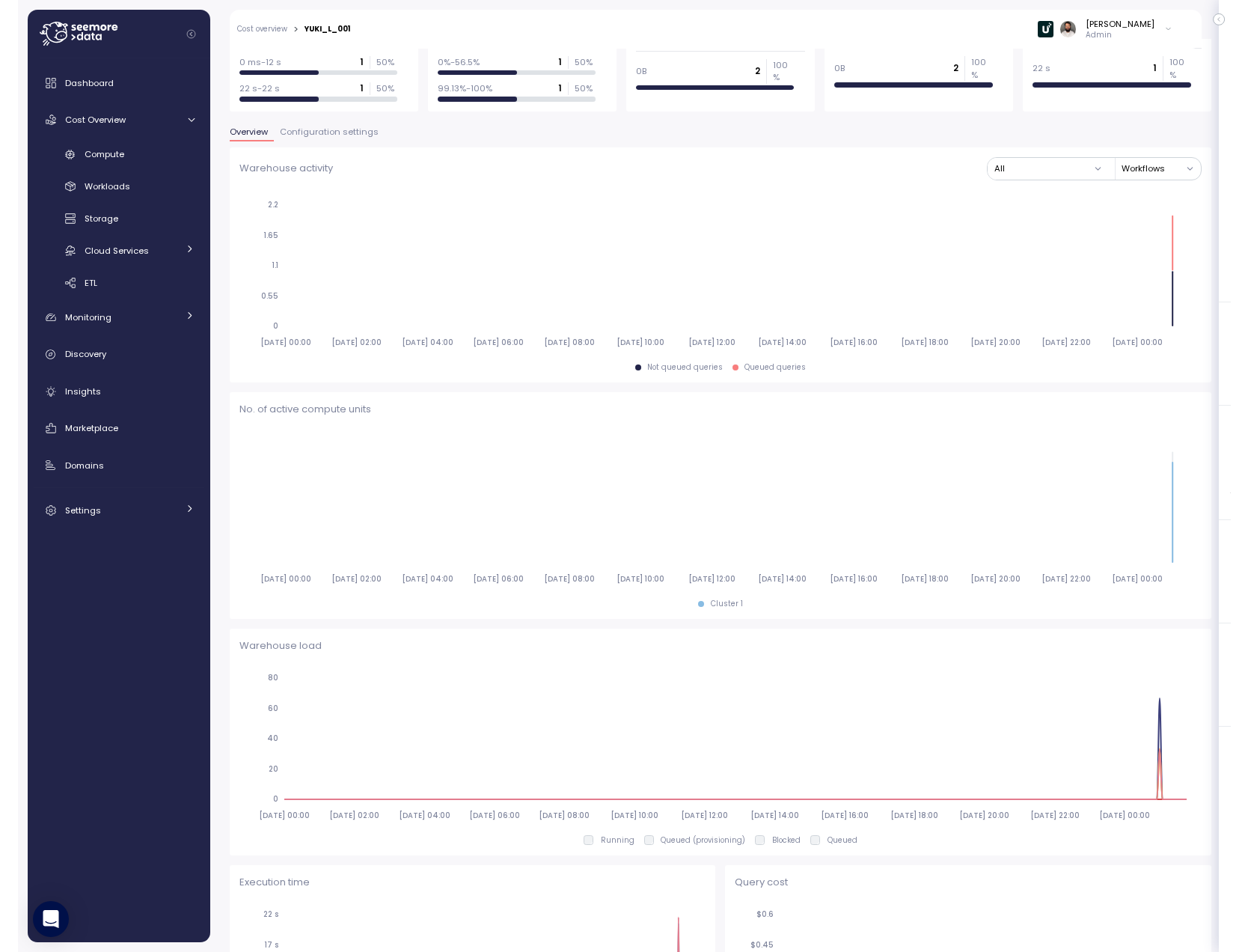
scroll to position [0, 0]
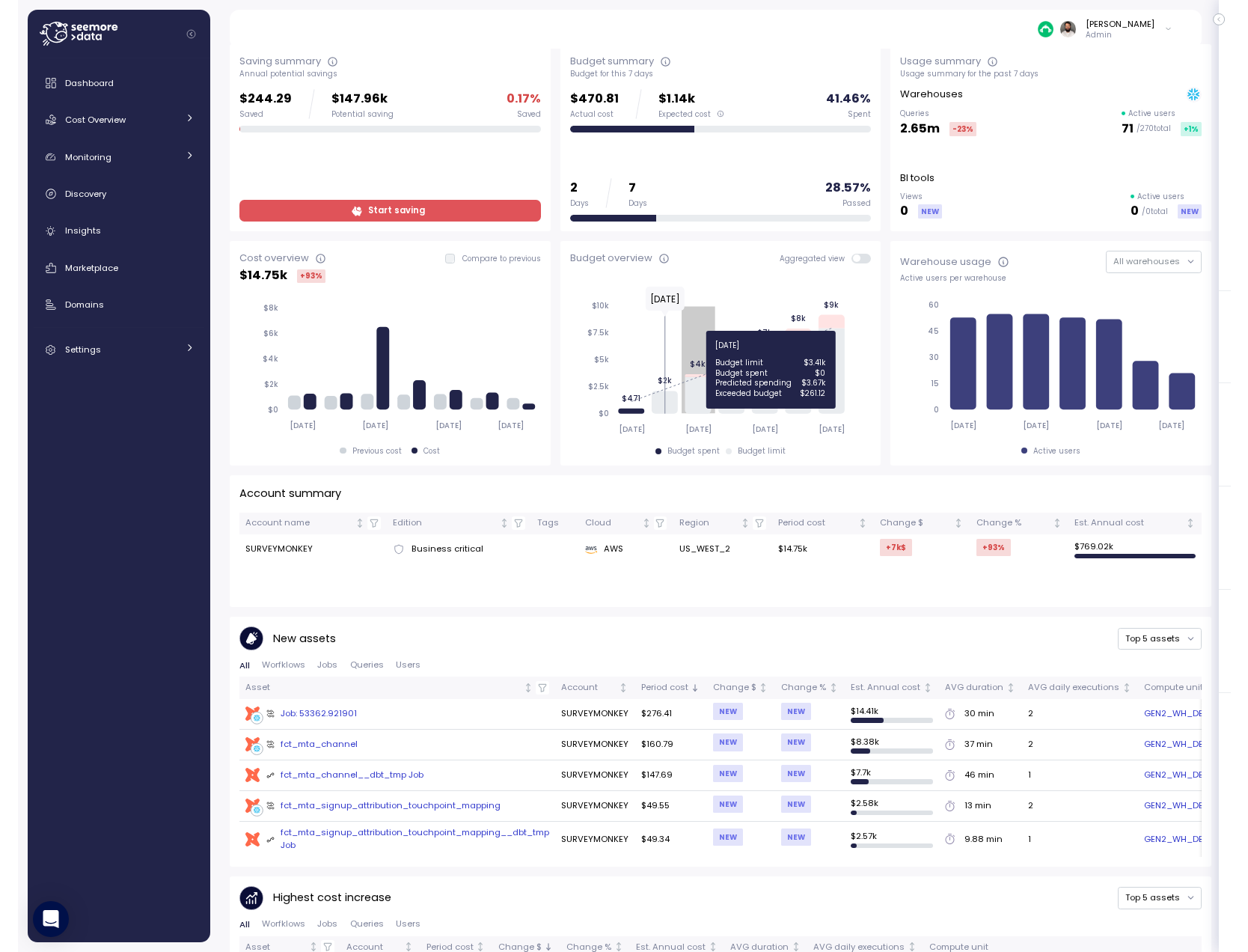
scroll to position [26, 0]
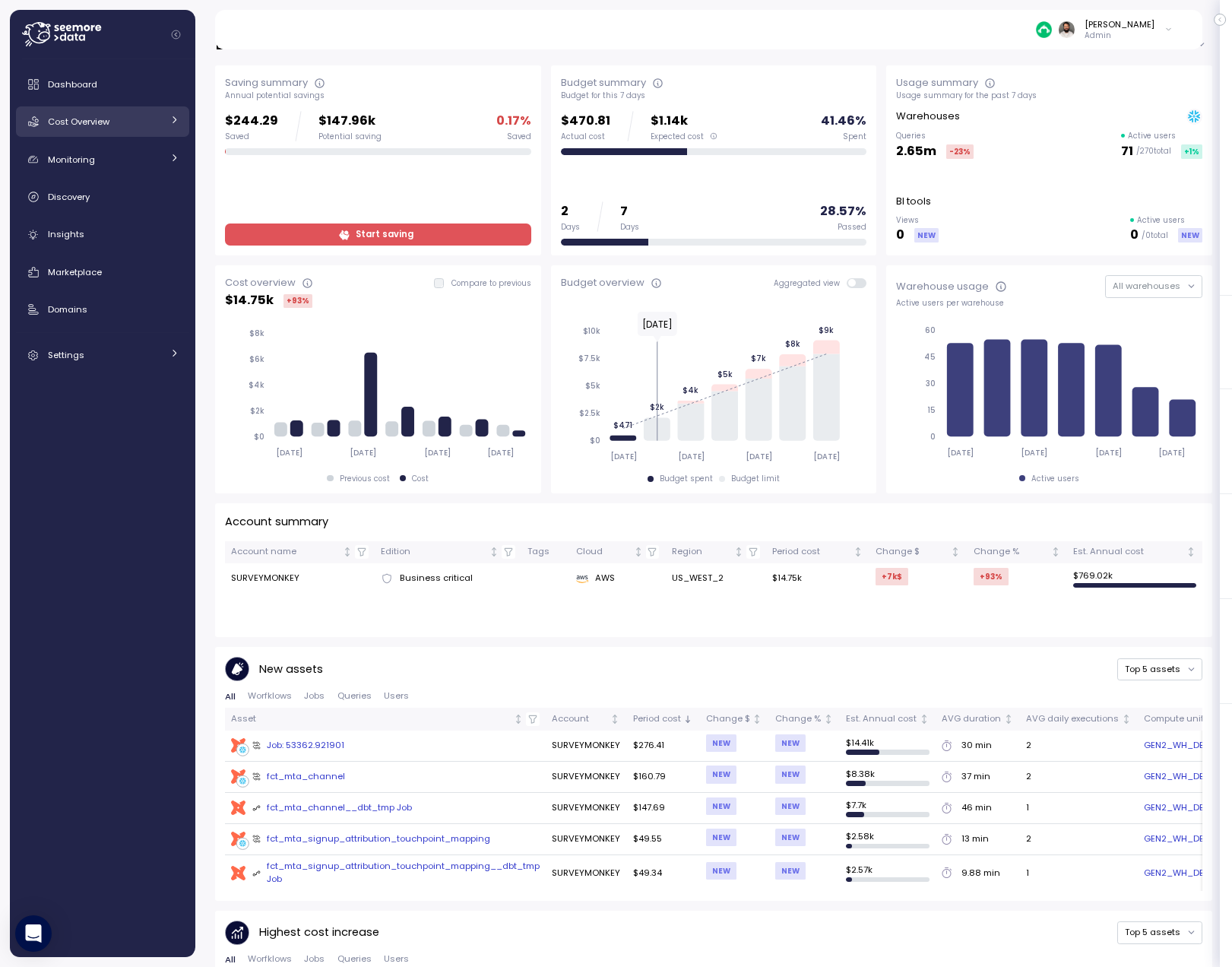
click at [173, 136] on link "Cost Overview" at bounding box center [102, 121] width 173 height 31
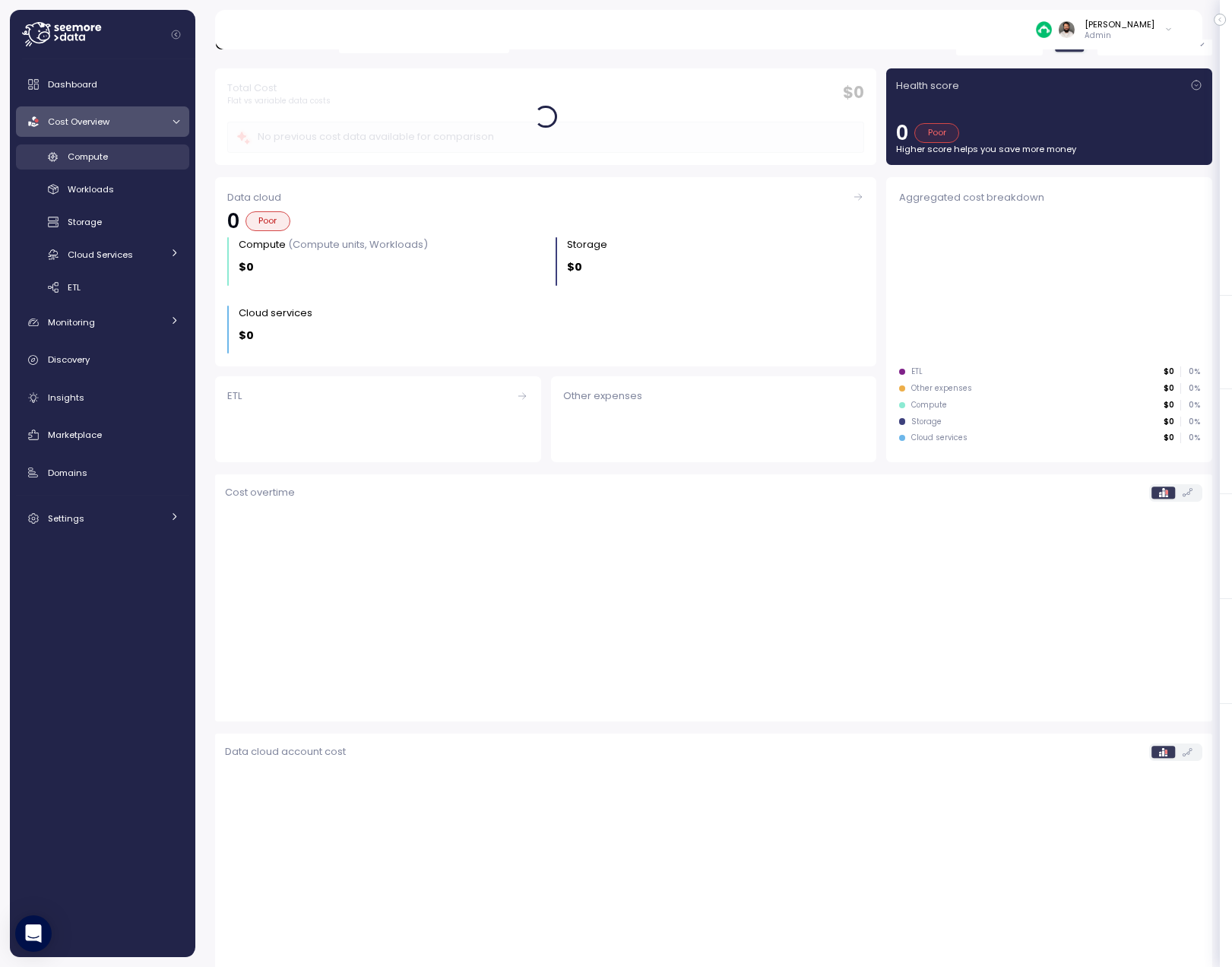
click at [155, 154] on div "Compute" at bounding box center [123, 156] width 112 height 15
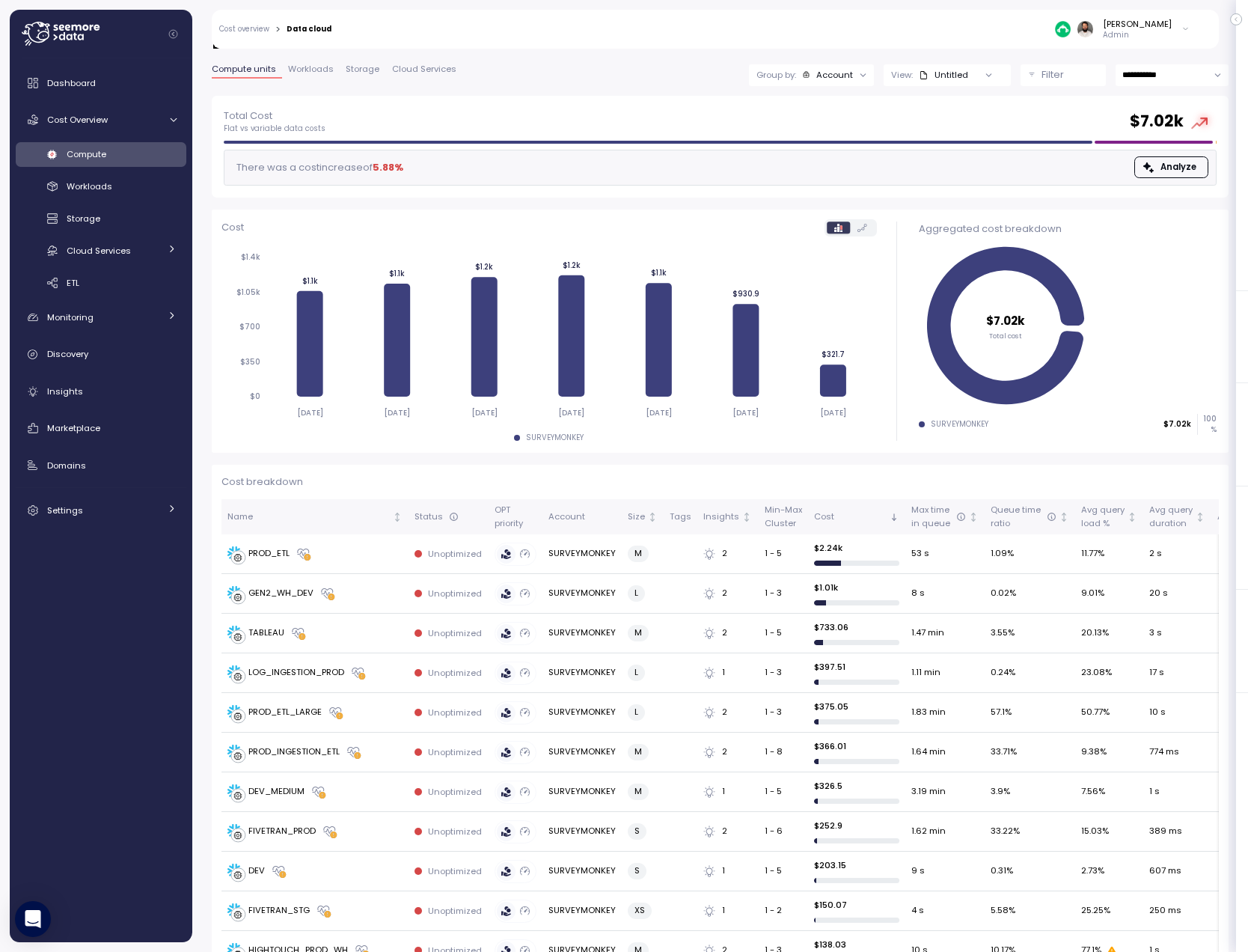
click at [838, 75] on div "Account" at bounding box center [834, 74] width 37 height 12
click at [826, 154] on p "Compute unit" at bounding box center [826, 157] width 59 height 12
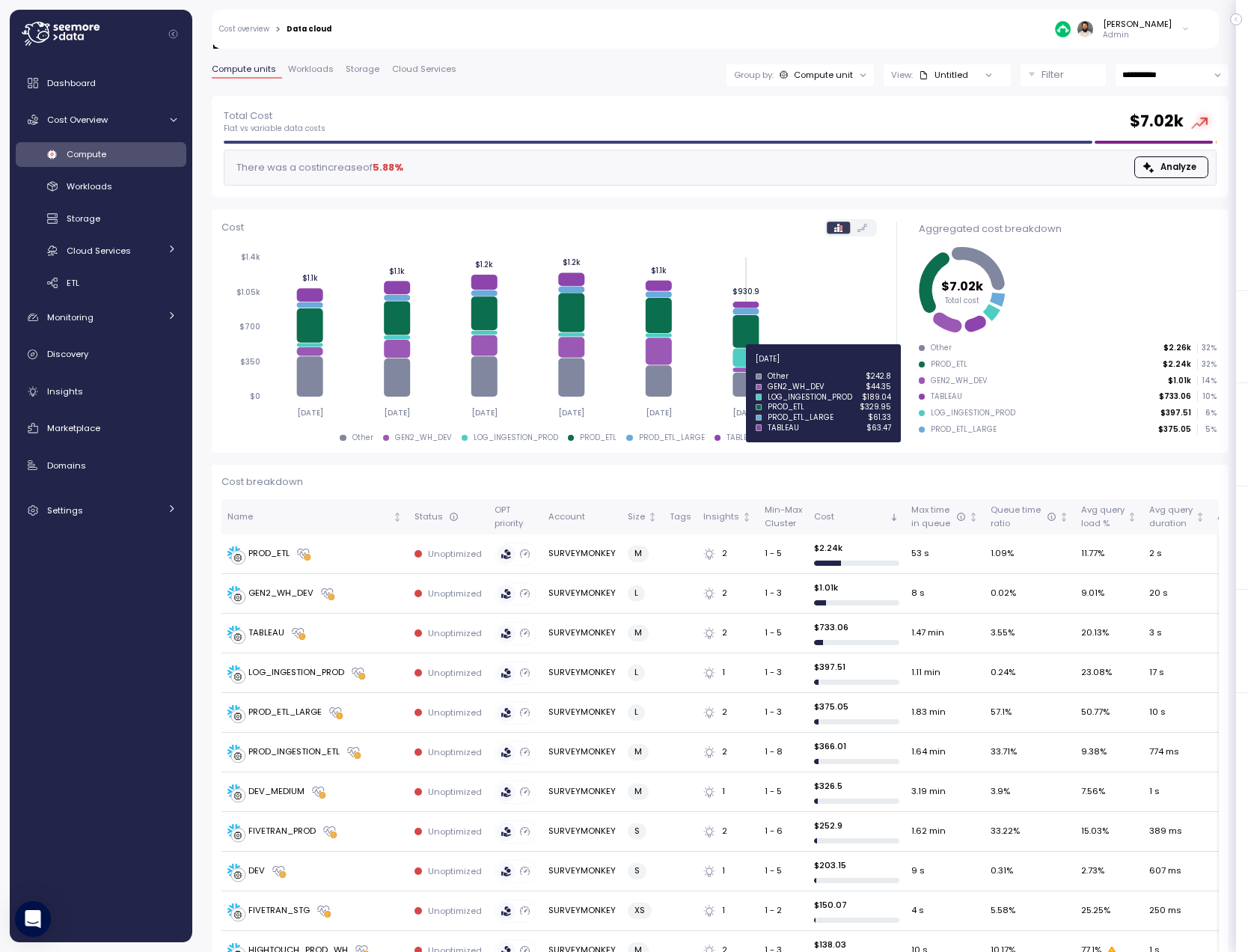
click at [743, 368] on icon at bounding box center [745, 369] width 26 height 4
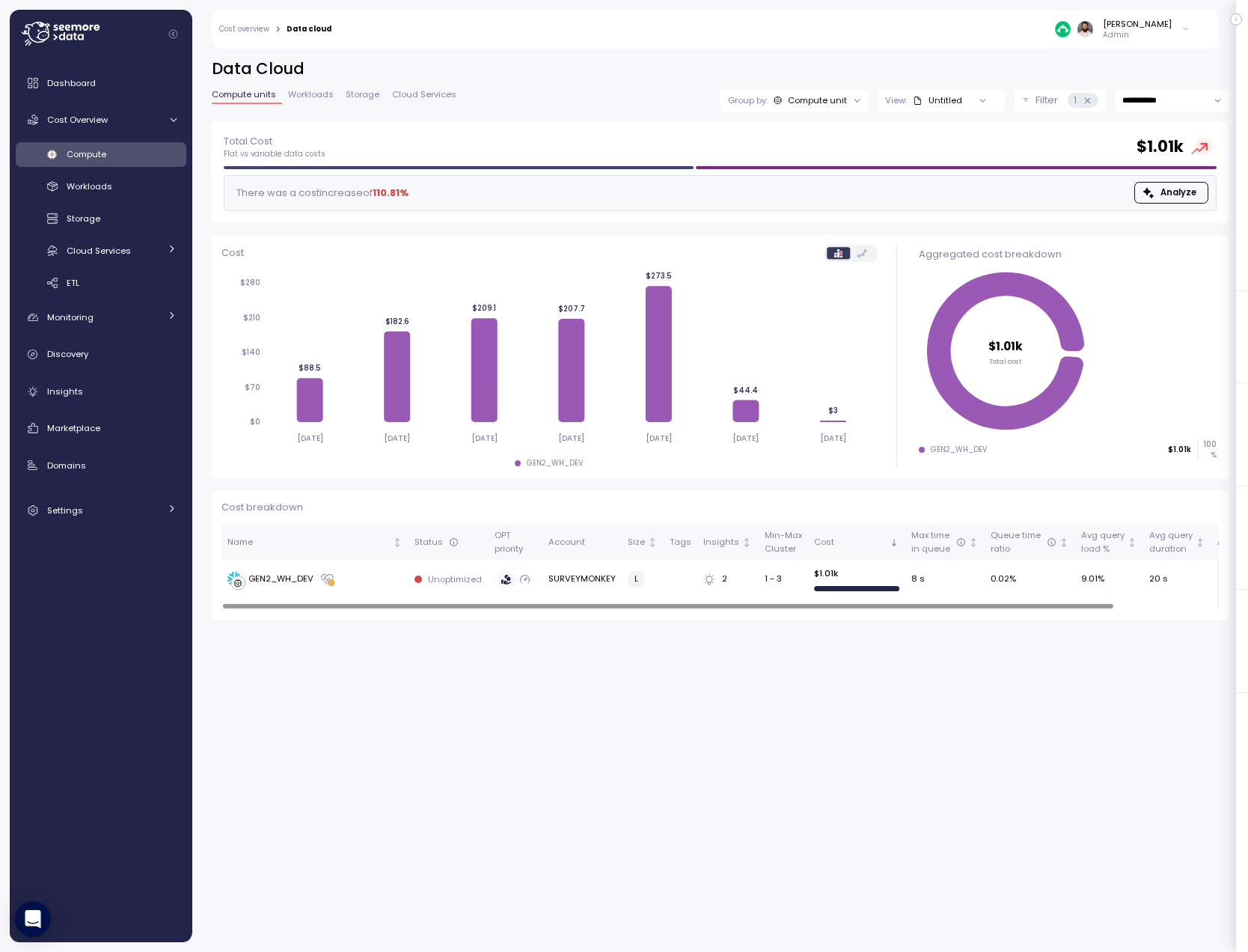
click at [1156, 104] on input "**********" at bounding box center [1171, 101] width 113 height 21
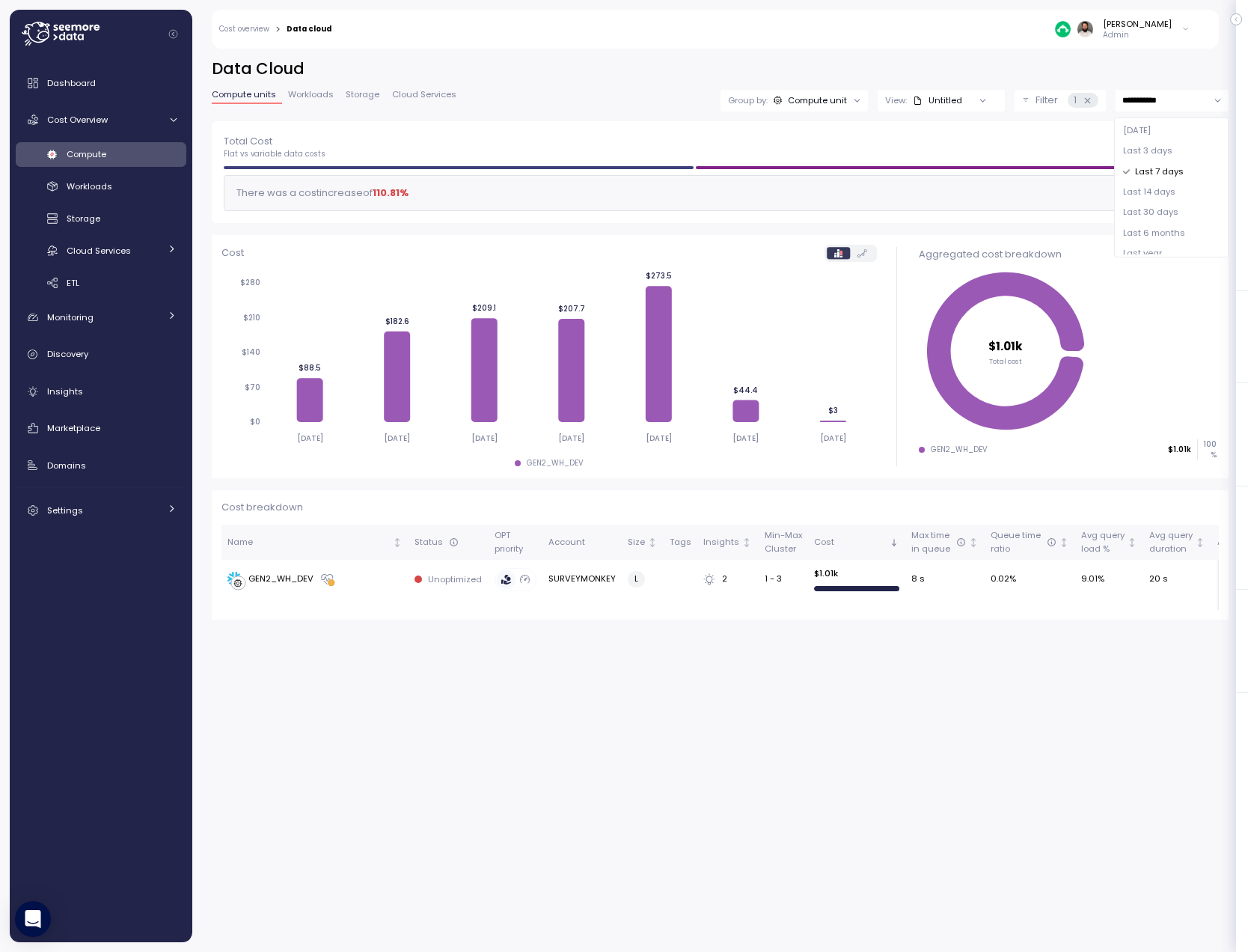
click at [1157, 190] on span "Last 14 days" at bounding box center [1149, 192] width 53 height 13
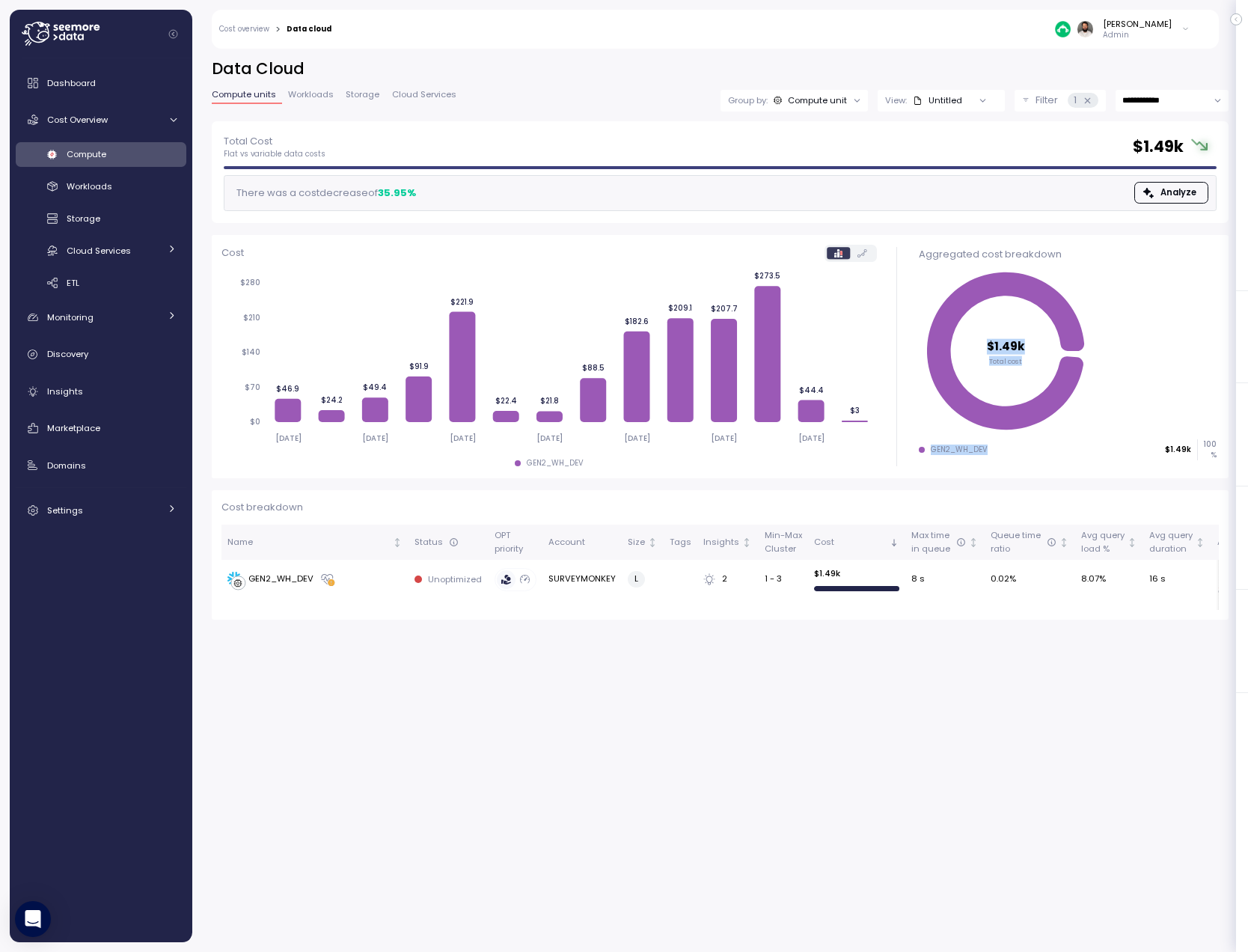
drag, startPoint x: 1010, startPoint y: 461, endPoint x: 975, endPoint y: 354, distance: 112.6
click at [972, 354] on div "$1.49k Total cost GEN2_WH_DEV $1.49k 100 %" at bounding box center [1068, 367] width 298 height 197
drag, startPoint x: 540, startPoint y: 461, endPoint x: 583, endPoint y: 461, distance: 43.0
click at [583, 461] on div "GEN2_WH_DEV" at bounding box center [549, 463] width 656 height 11
click at [1172, 107] on input "**********" at bounding box center [1171, 101] width 113 height 21
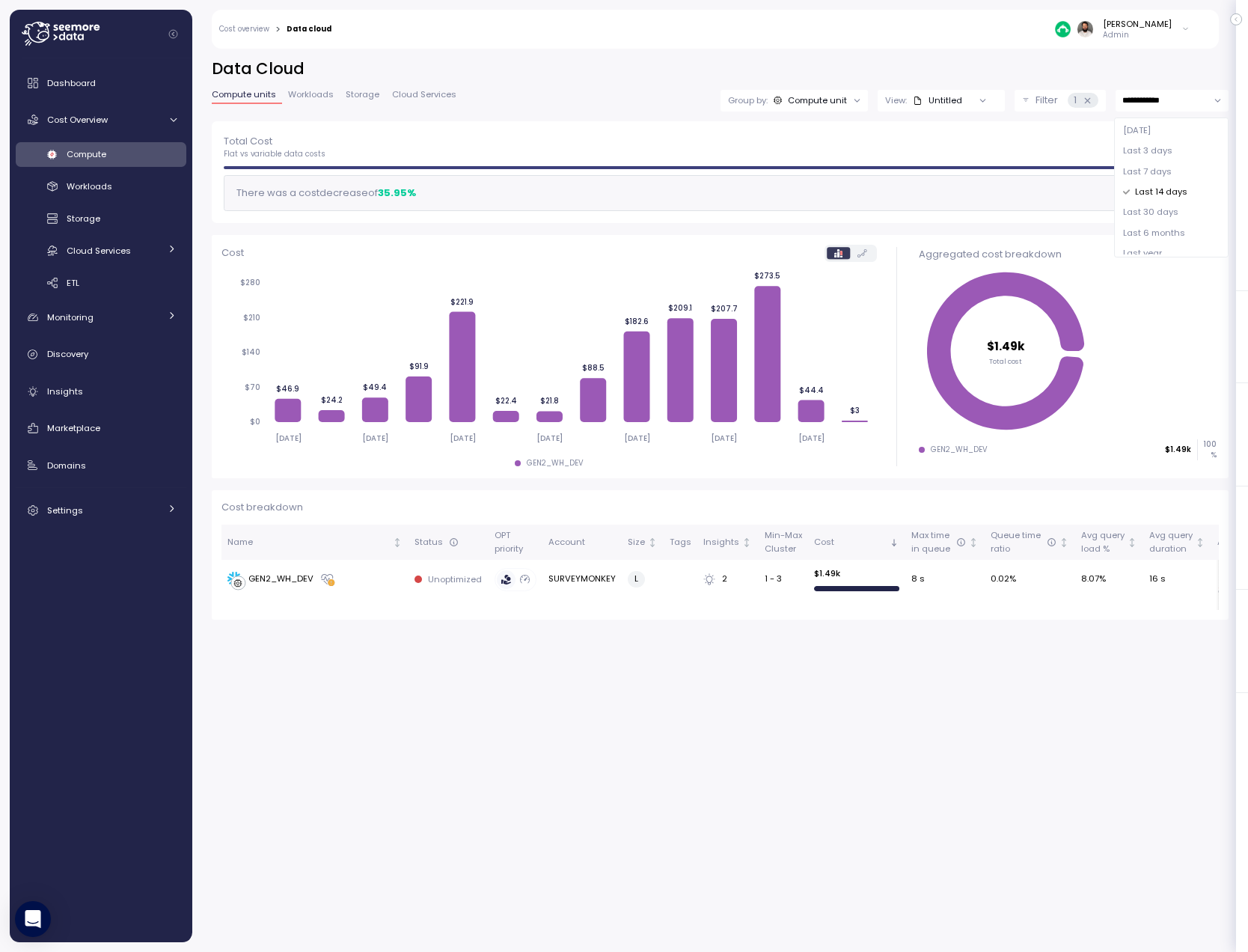
click at [1168, 211] on span "Last 30 days" at bounding box center [1151, 212] width 55 height 13
type input "**********"
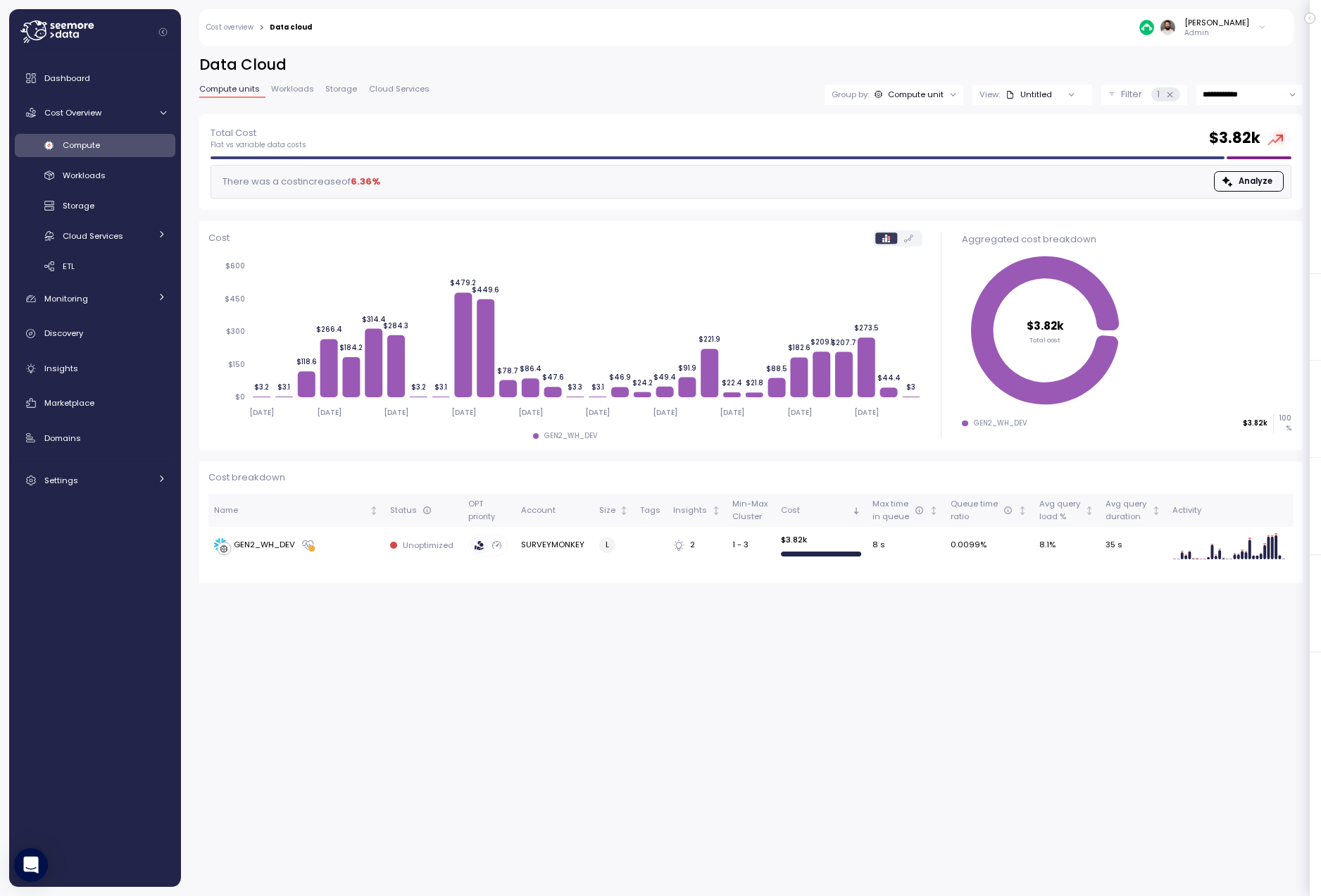
click at [97, 149] on span "Compute" at bounding box center [81, 144] width 37 height 11
click at [99, 167] on link "Workloads" at bounding box center [95, 176] width 160 height 24
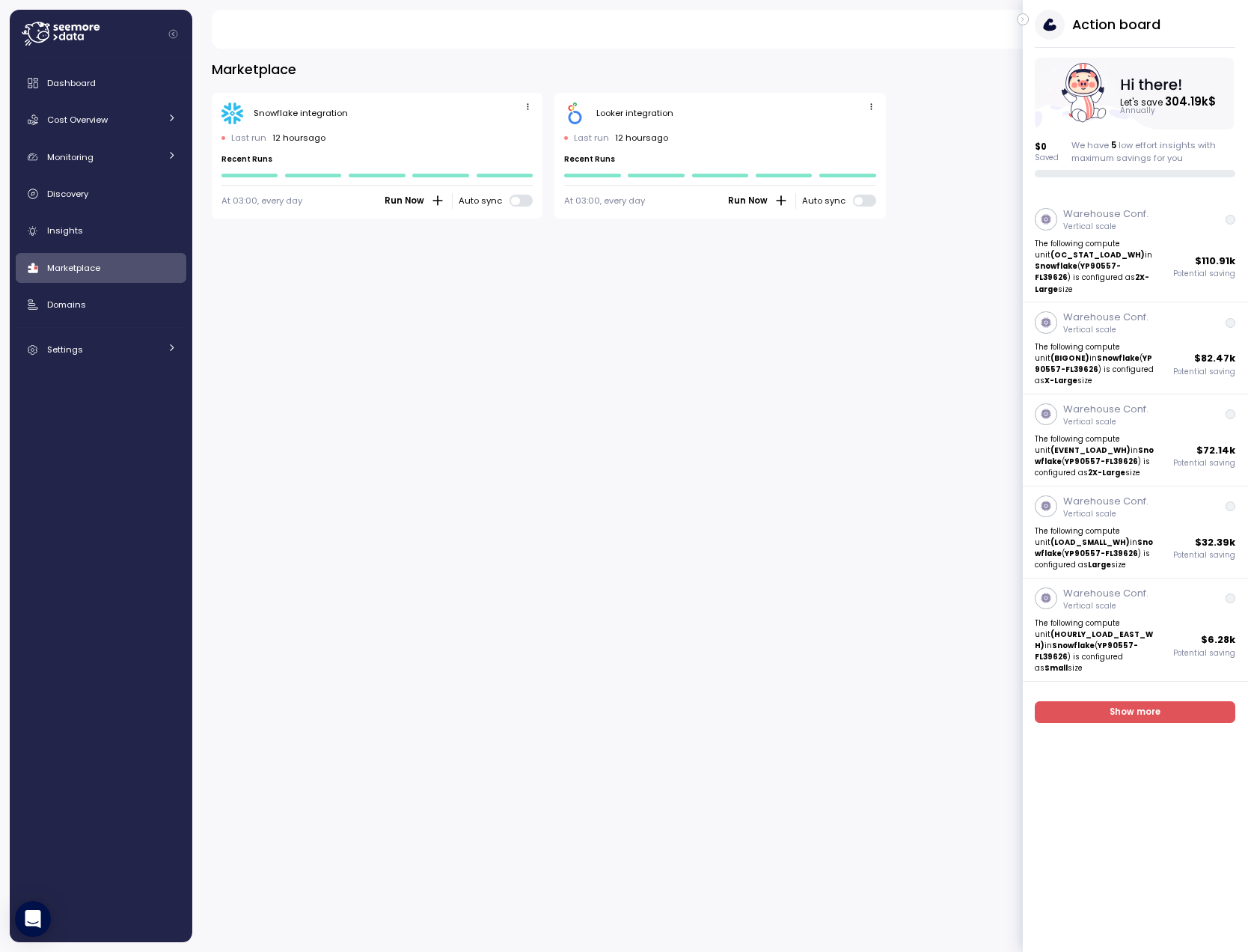
click at [1024, 21] on icon "button" at bounding box center [1023, 20] width 7 height 18
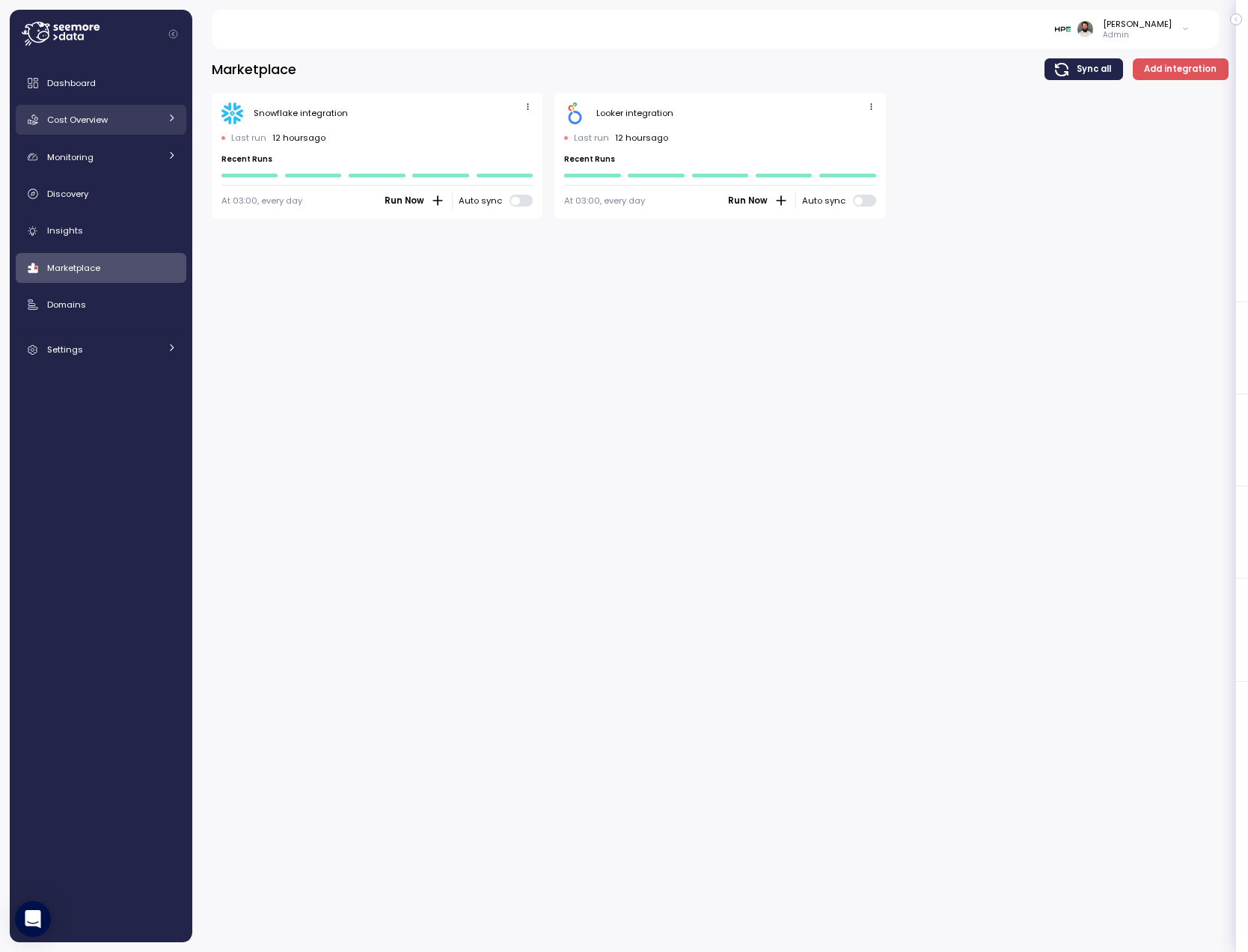
click at [162, 117] on link "Cost Overview" at bounding box center [101, 120] width 170 height 30
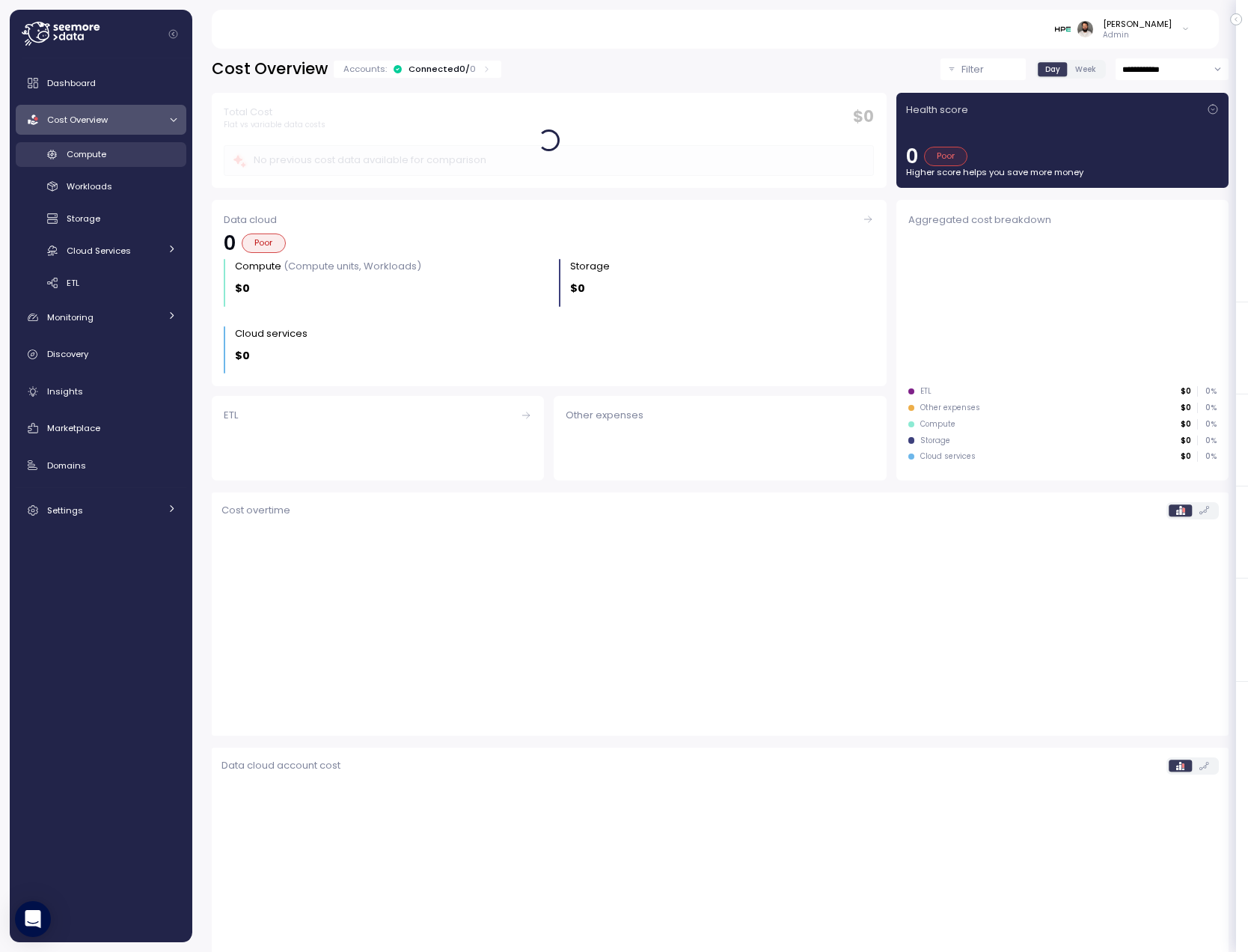
click at [155, 145] on link "Compute" at bounding box center [101, 154] width 170 height 25
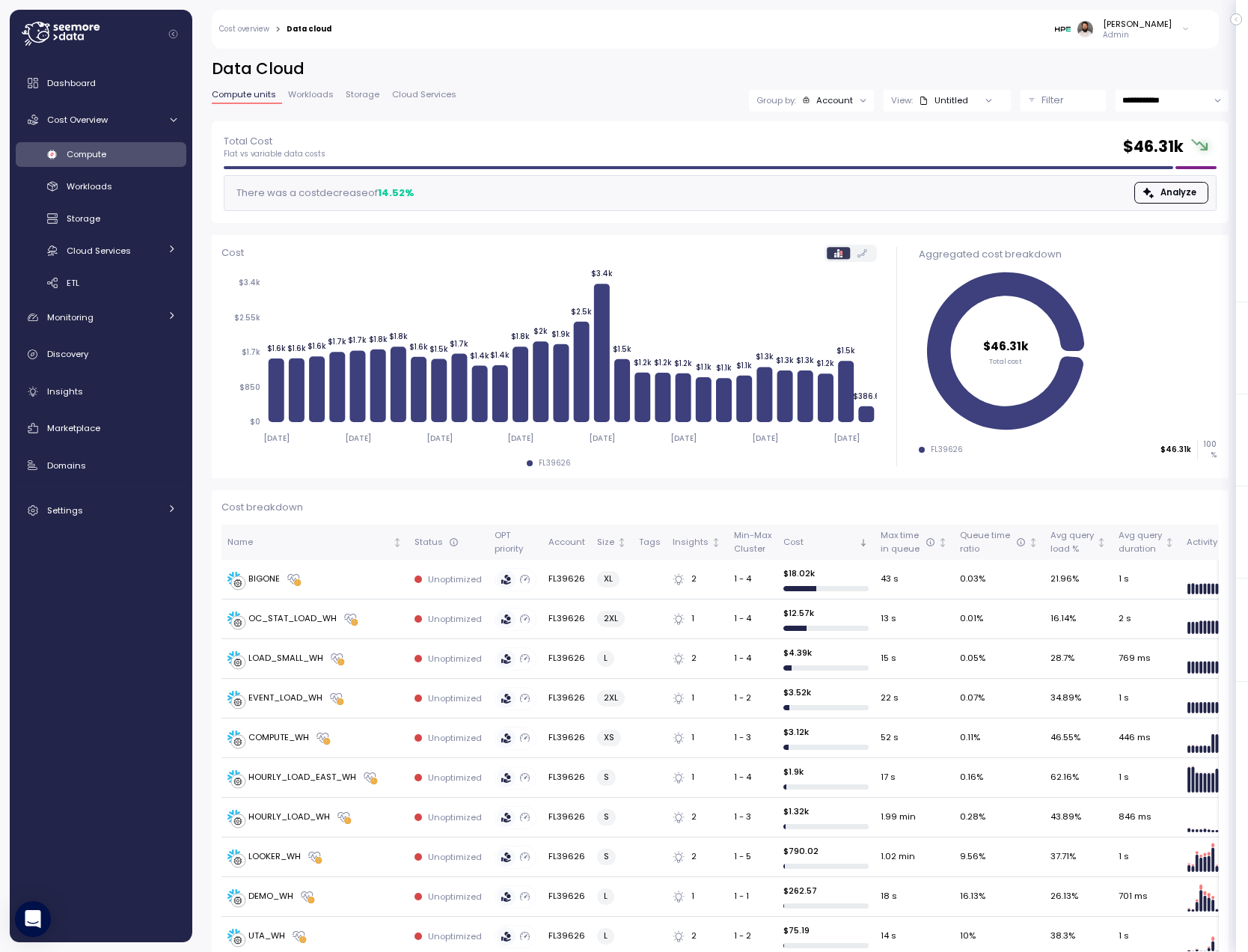
click at [1180, 103] on input "**********" at bounding box center [1171, 101] width 113 height 21
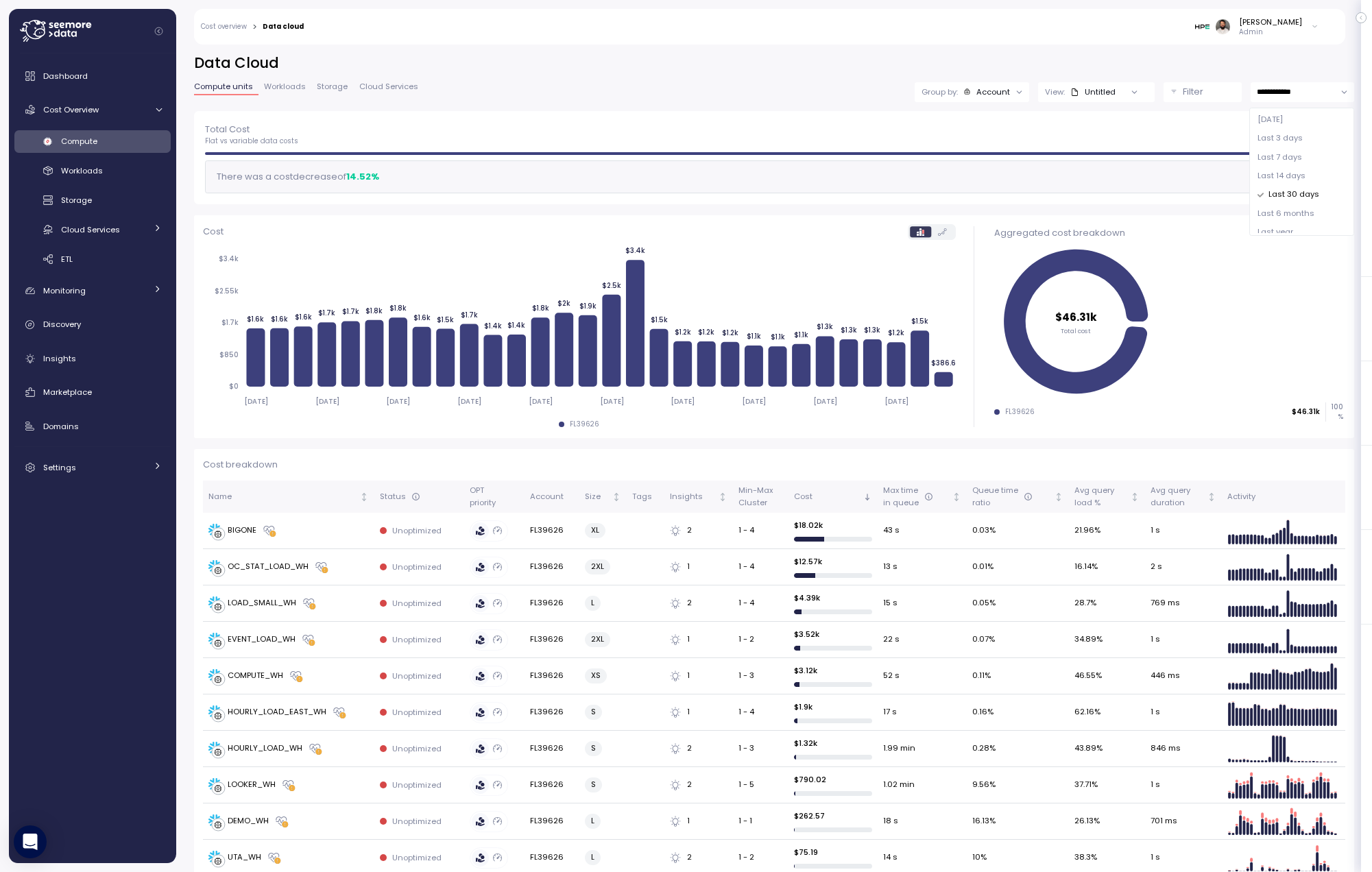
click at [1143, 178] on span "Last 14 days" at bounding box center [1281, 176] width 48 height 12
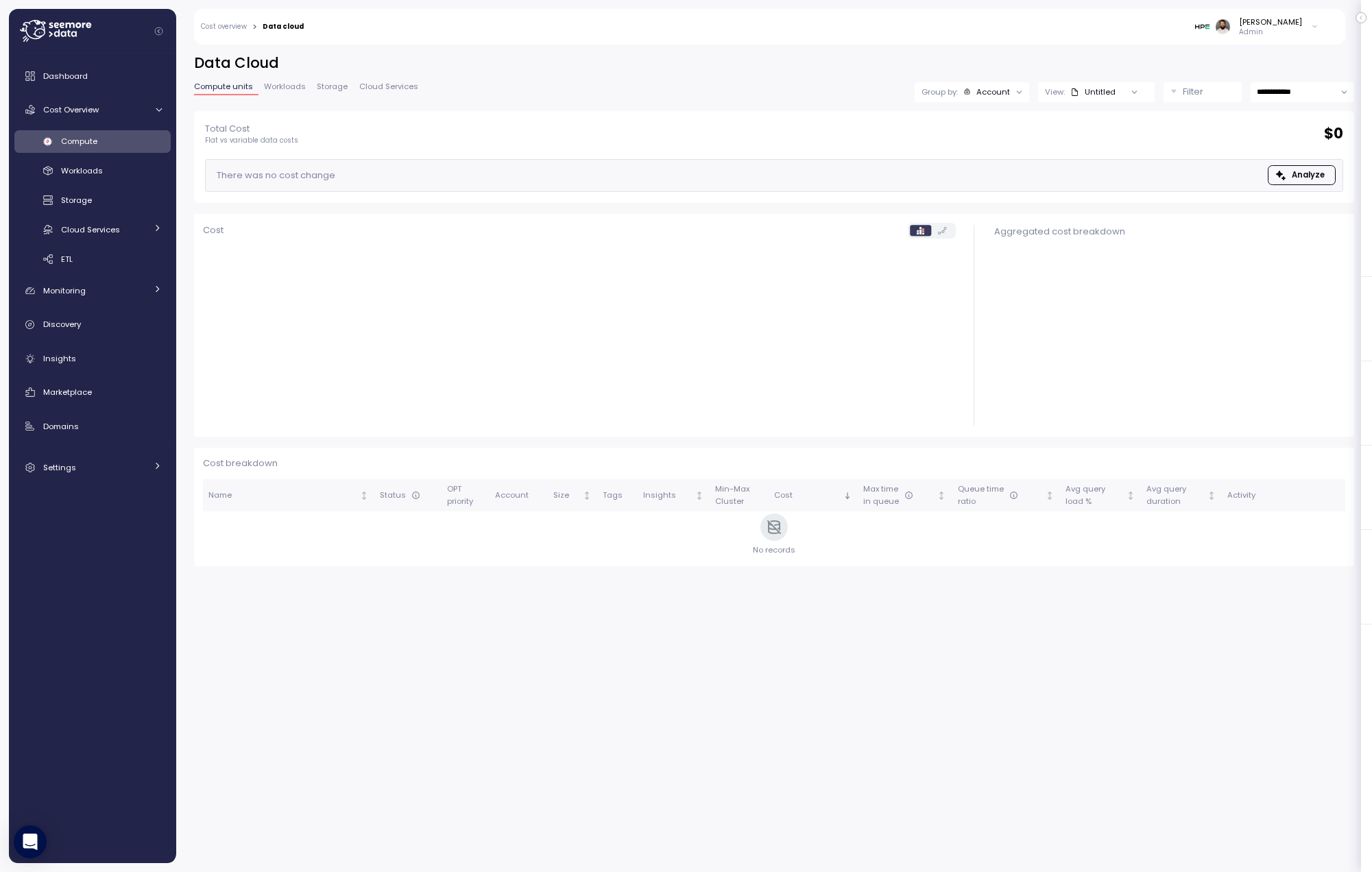
click at [1143, 90] on input "**********" at bounding box center [1302, 92] width 104 height 20
click at [1143, 197] on span "Last 30 days" at bounding box center [1283, 195] width 51 height 12
type input "**********"
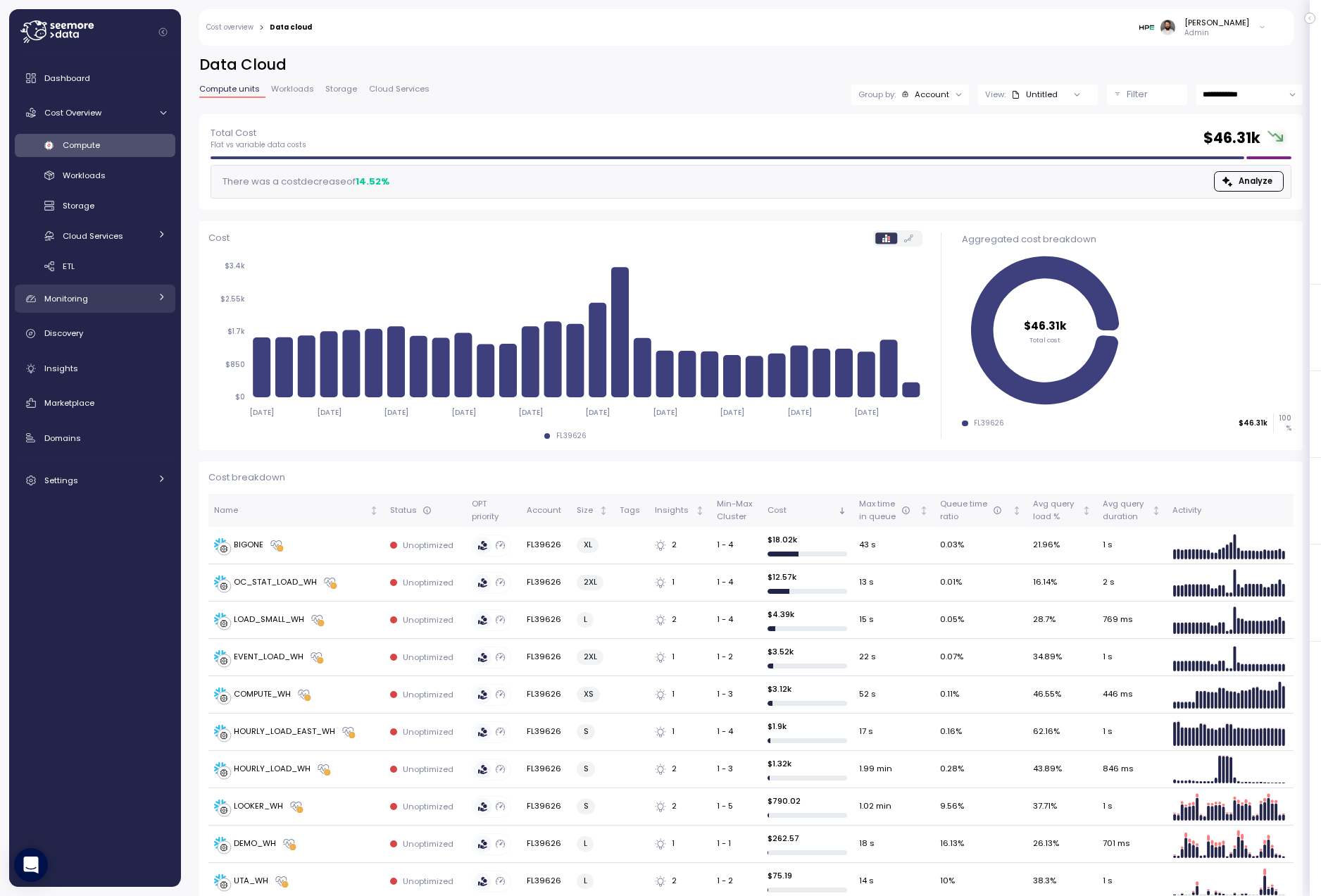
click at [111, 296] on div "Monitoring" at bounding box center [97, 298] width 106 height 14
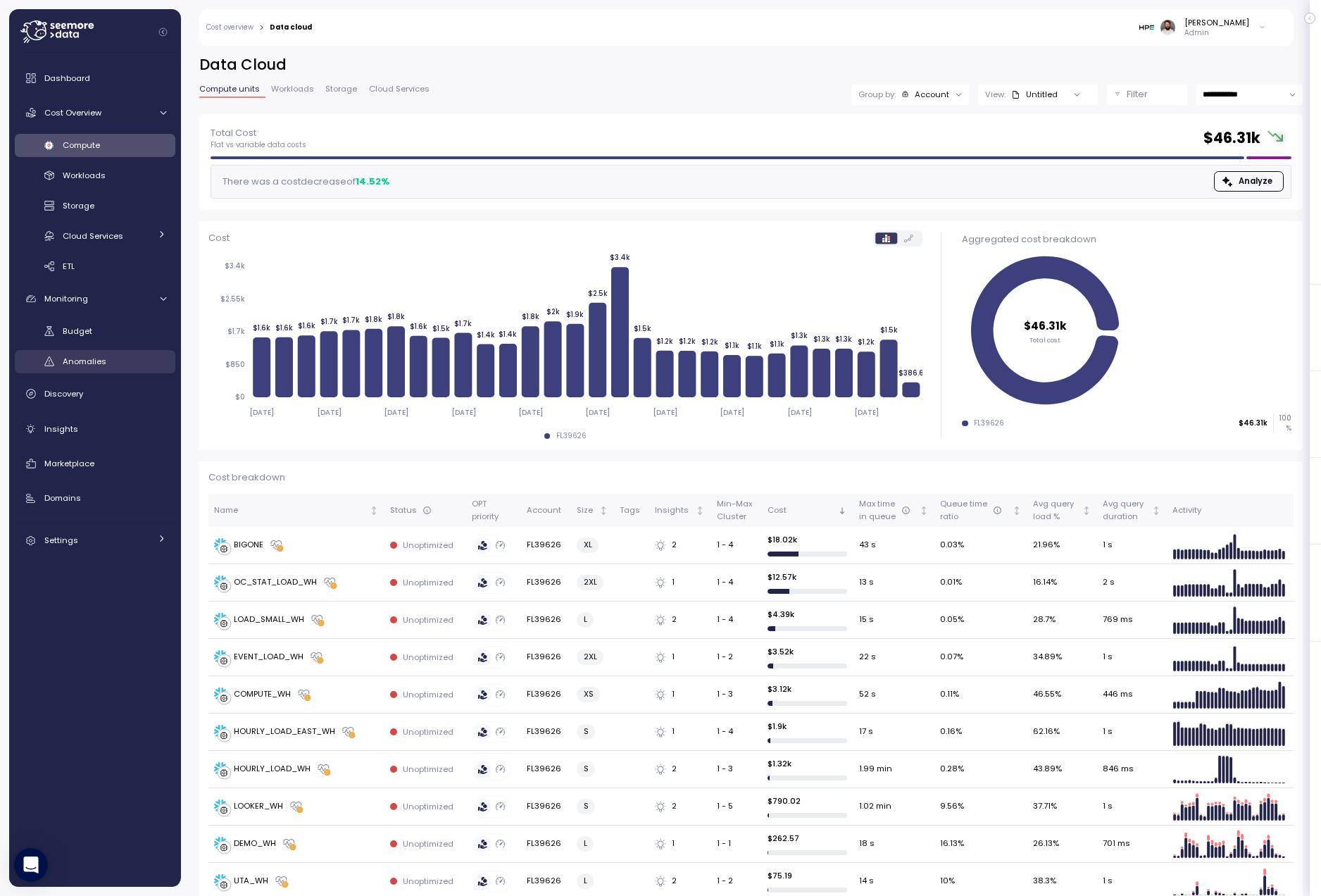
click at [111, 355] on div "Anomalies" at bounding box center [114, 361] width 103 height 14
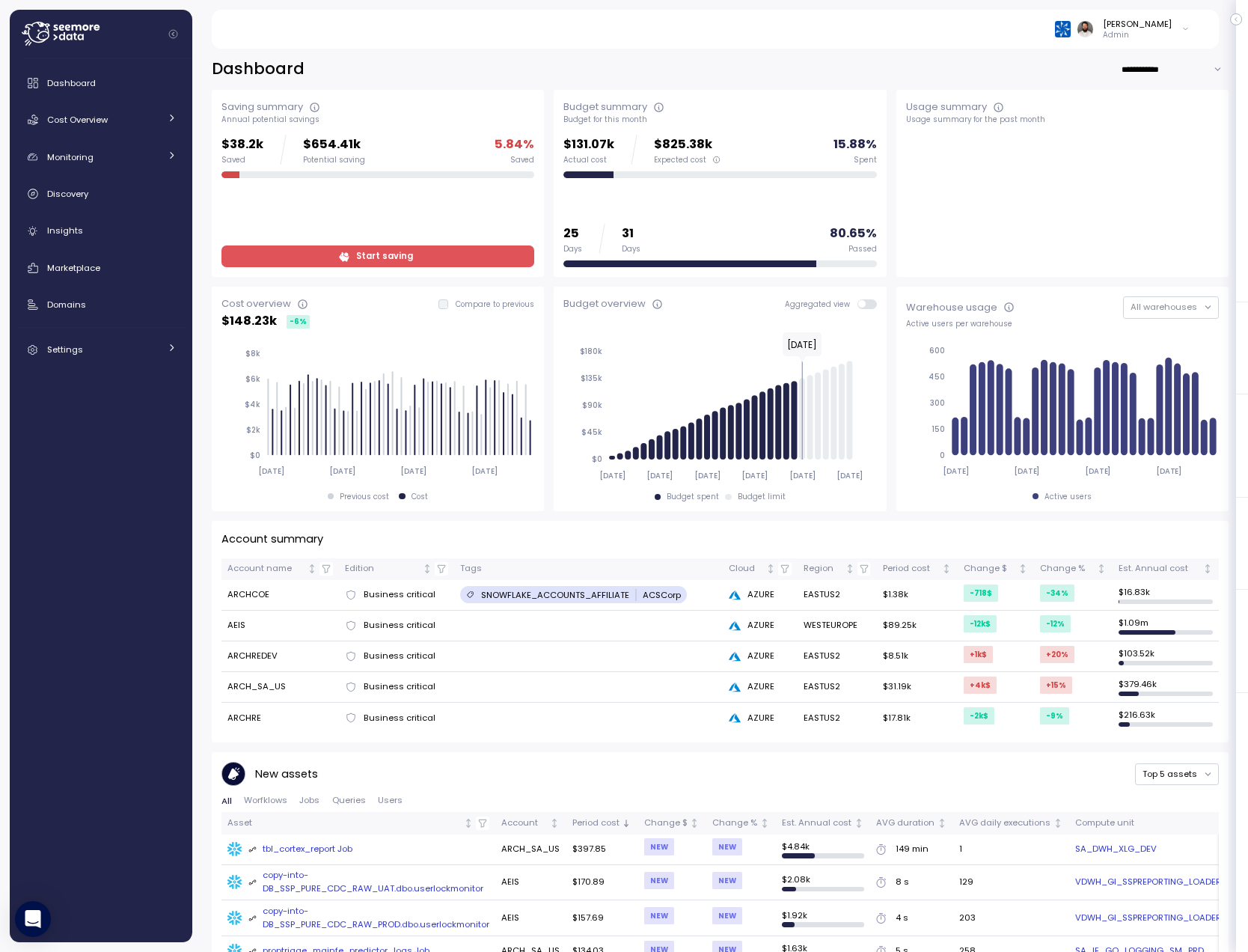
click at [1147, 66] on input "**********" at bounding box center [1174, 69] width 108 height 21
click at [1132, 96] on span "Last 7 days" at bounding box center [1153, 99] width 49 height 13
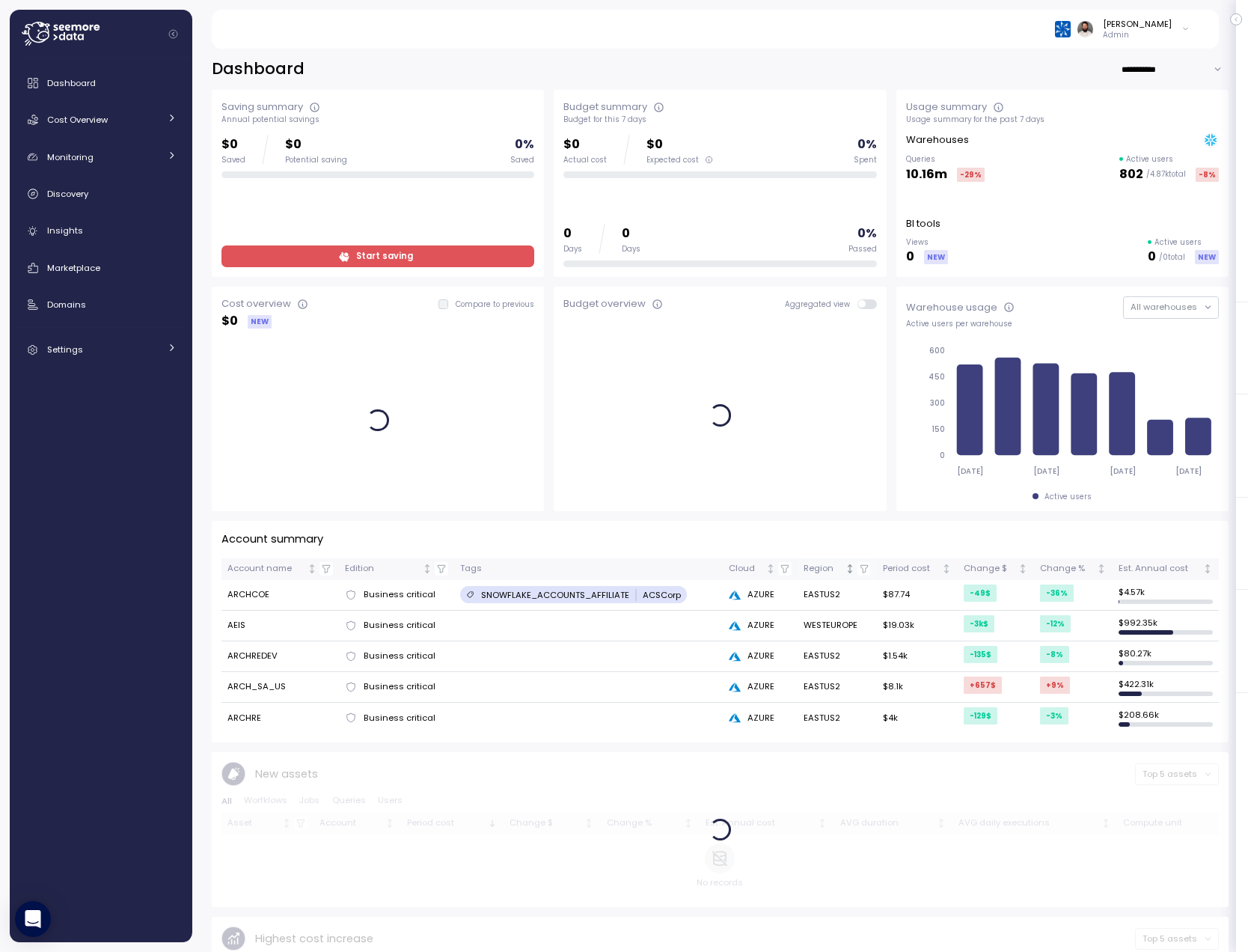
scroll to position [294, 0]
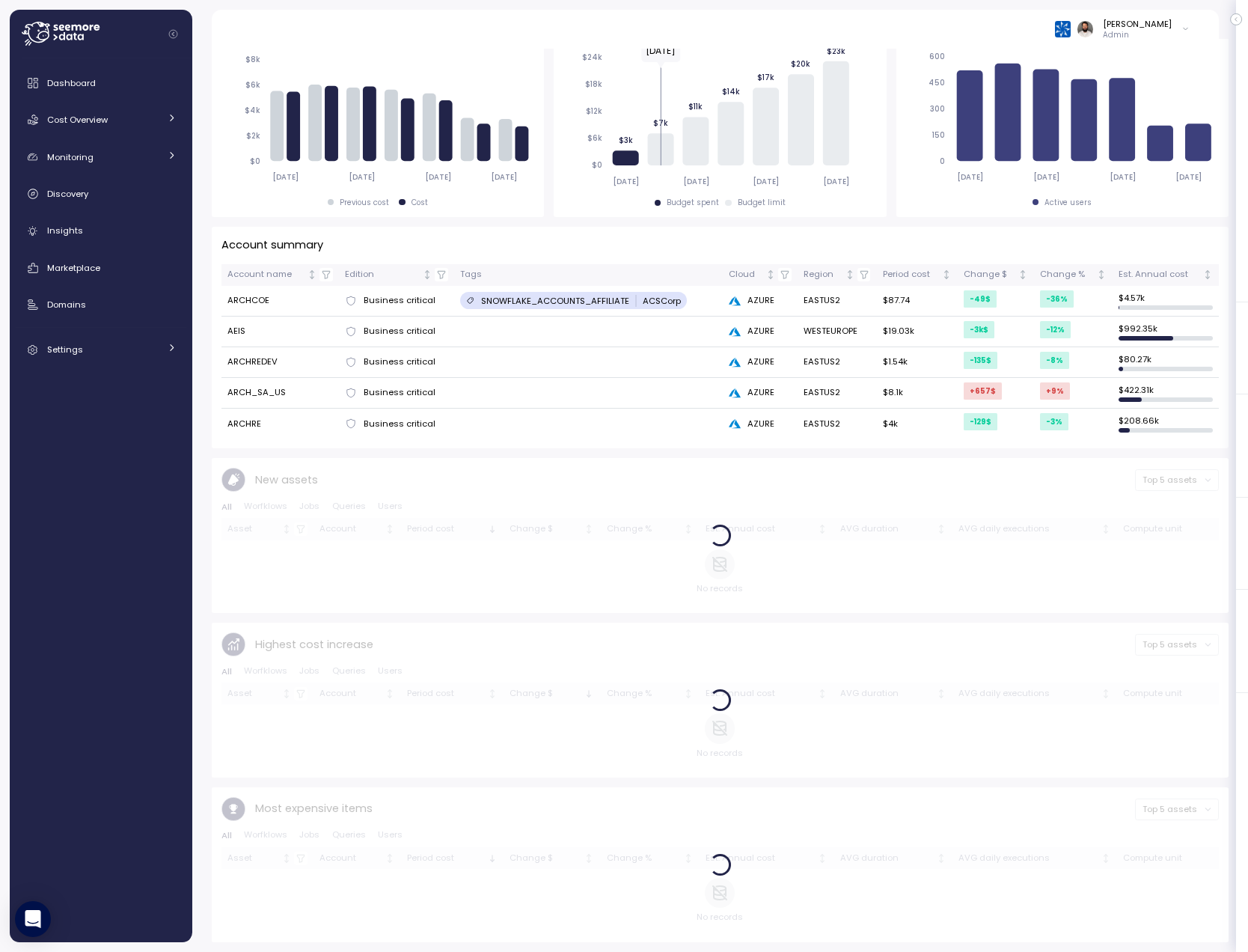
drag, startPoint x: 636, startPoint y: 308, endPoint x: 692, endPoint y: 308, distance: 56.0
click at [692, 308] on div "SNOWFLAKE_ACCOUNTS_AFFILIATE ACSCorp" at bounding box center [589, 300] width 257 height 17
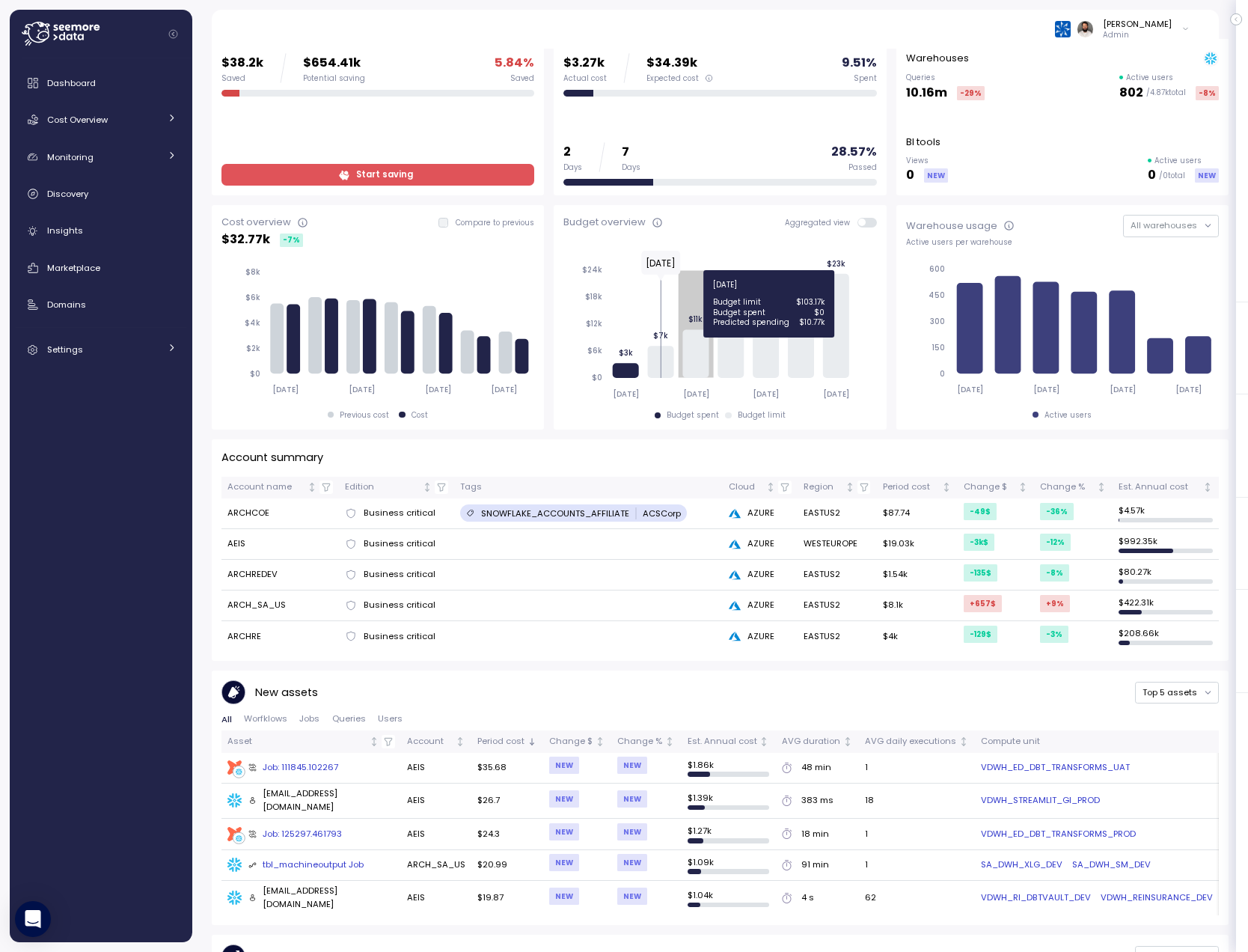
scroll to position [0, 0]
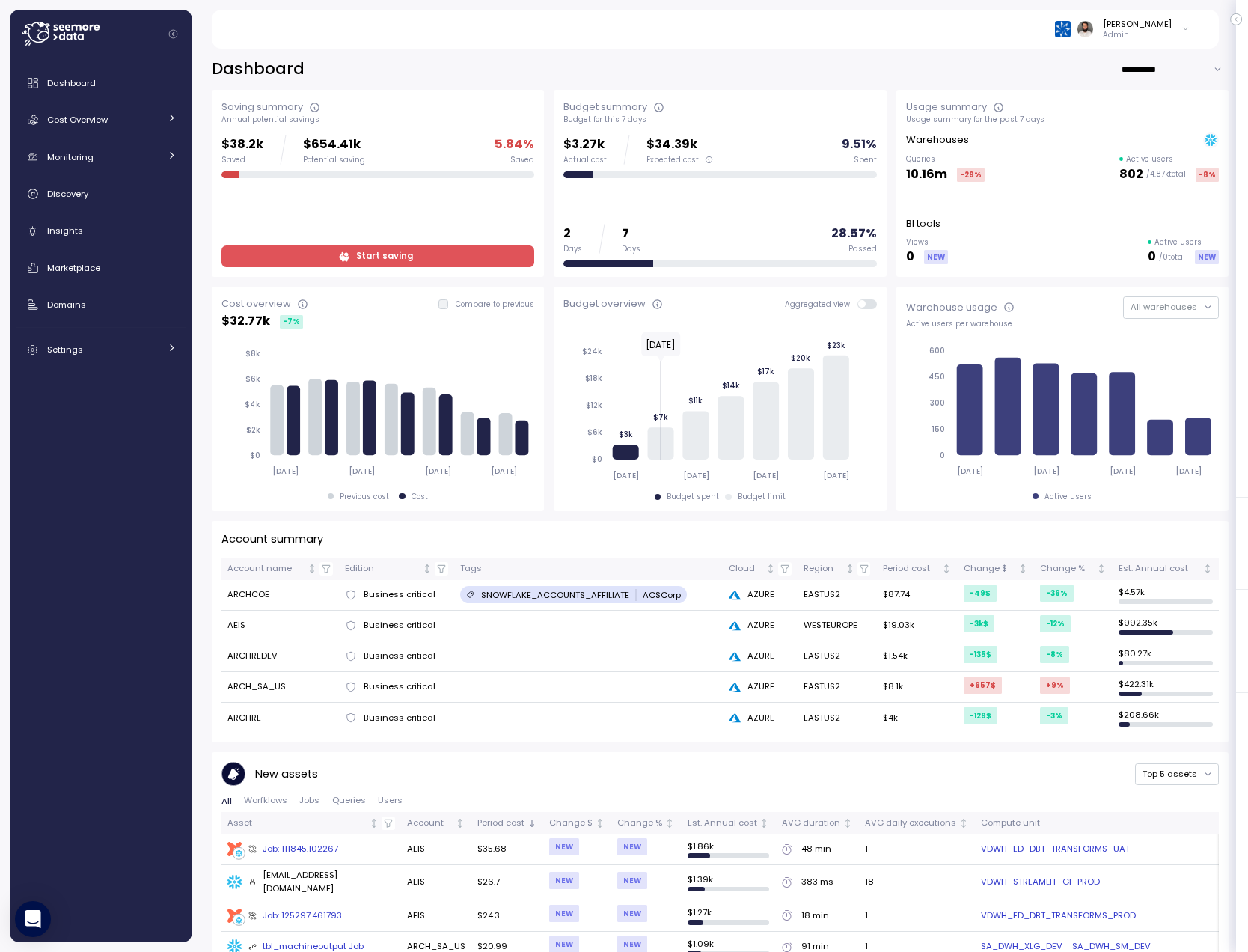
click at [1134, 76] on input "**********" at bounding box center [1174, 69] width 108 height 21
click at [1142, 121] on span "Last 30 days" at bounding box center [1156, 120] width 55 height 13
type input "**********"
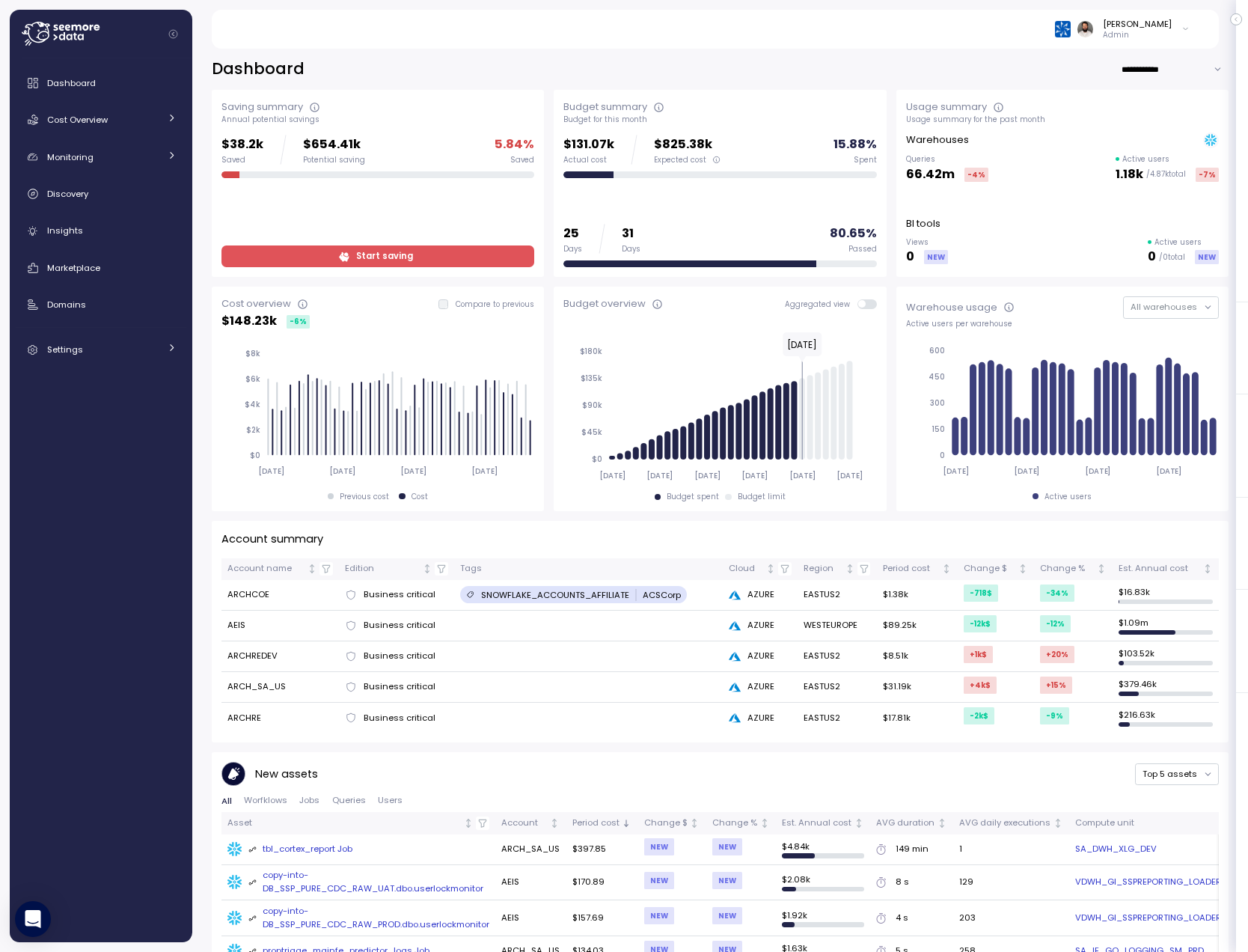
click at [865, 305] on span at bounding box center [862, 303] width 7 height 7
click at [871, 305] on span at bounding box center [871, 303] width 12 height 10
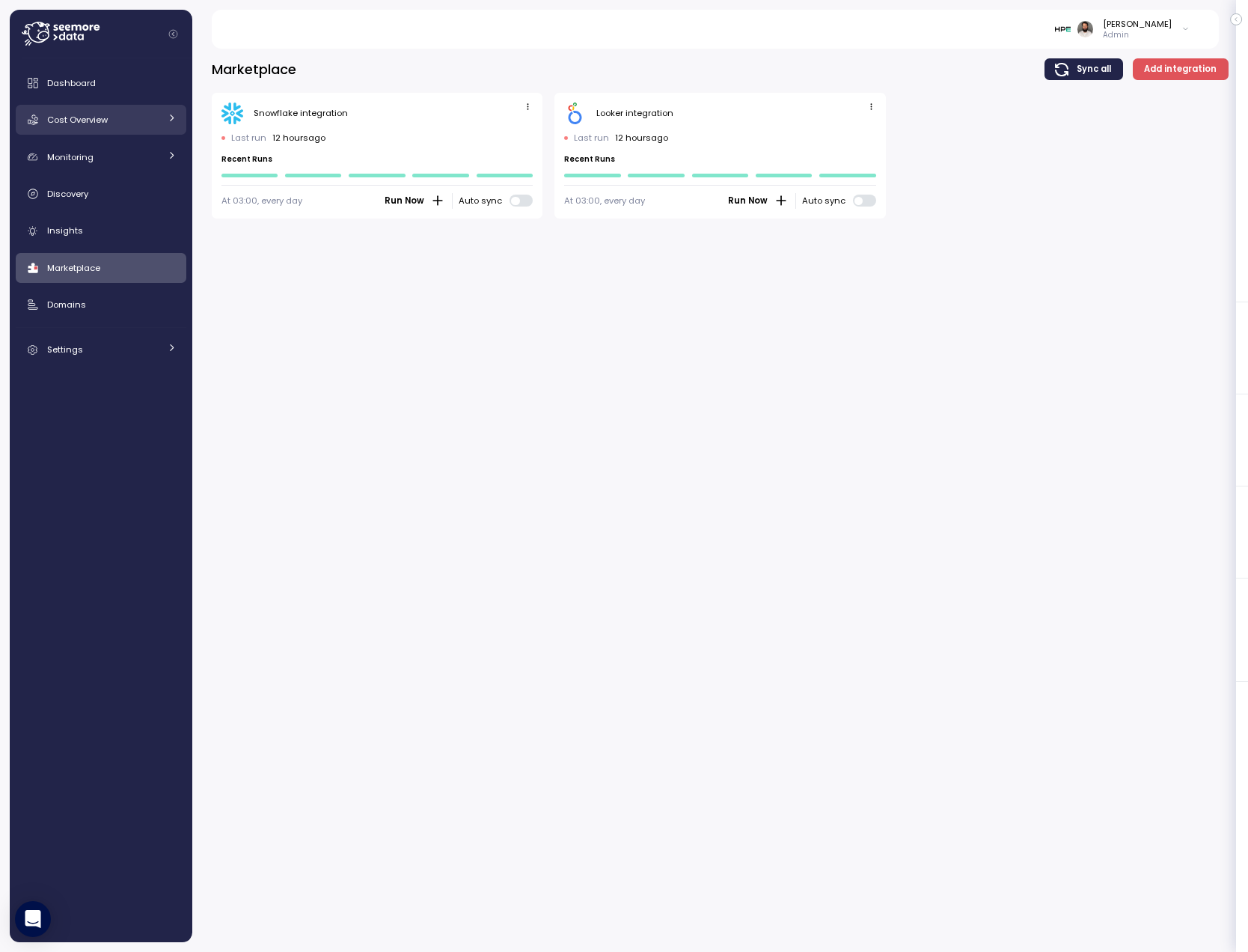
click at [160, 118] on link "Cost Overview" at bounding box center [101, 120] width 170 height 30
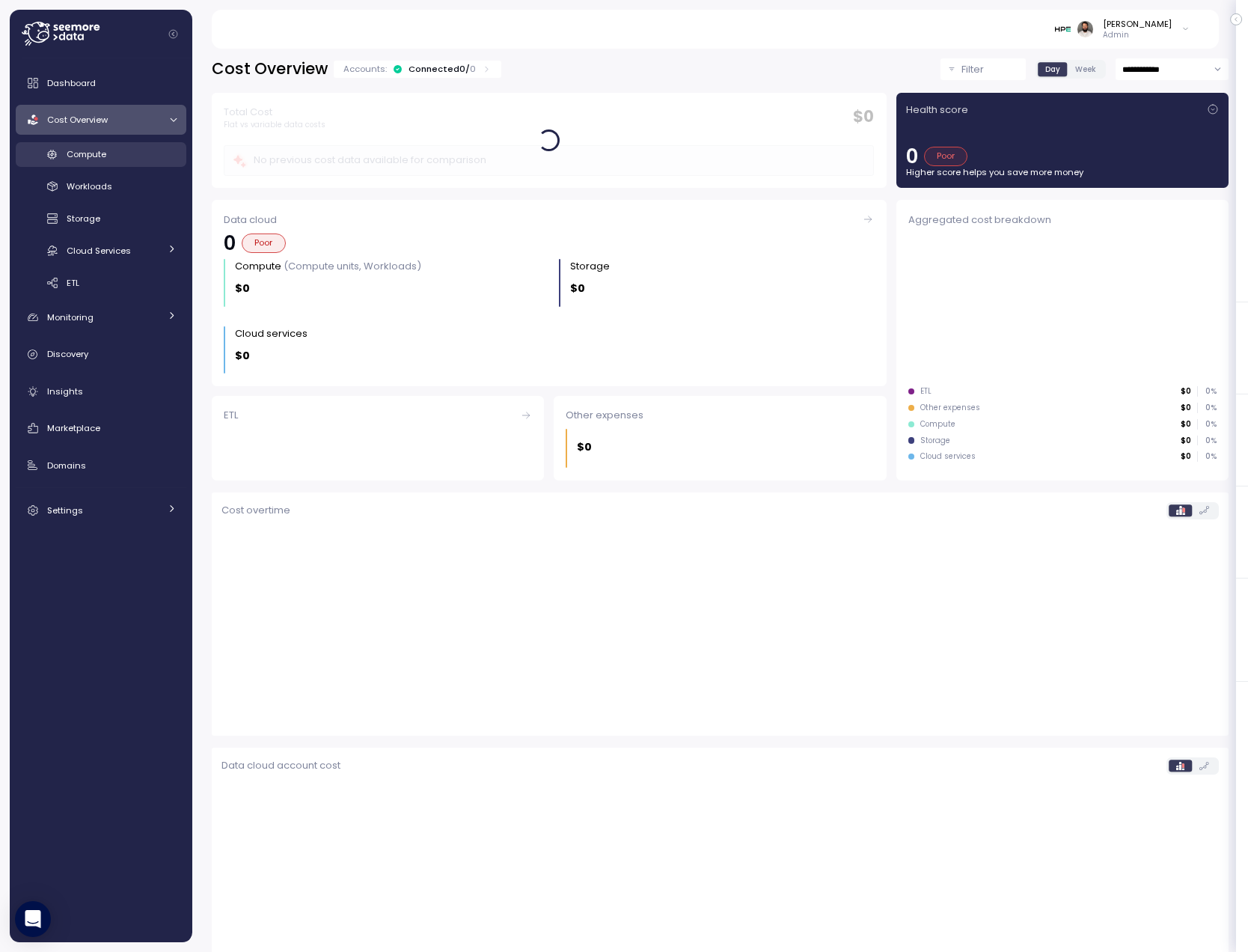
click at [147, 152] on div "Compute" at bounding box center [121, 153] width 110 height 15
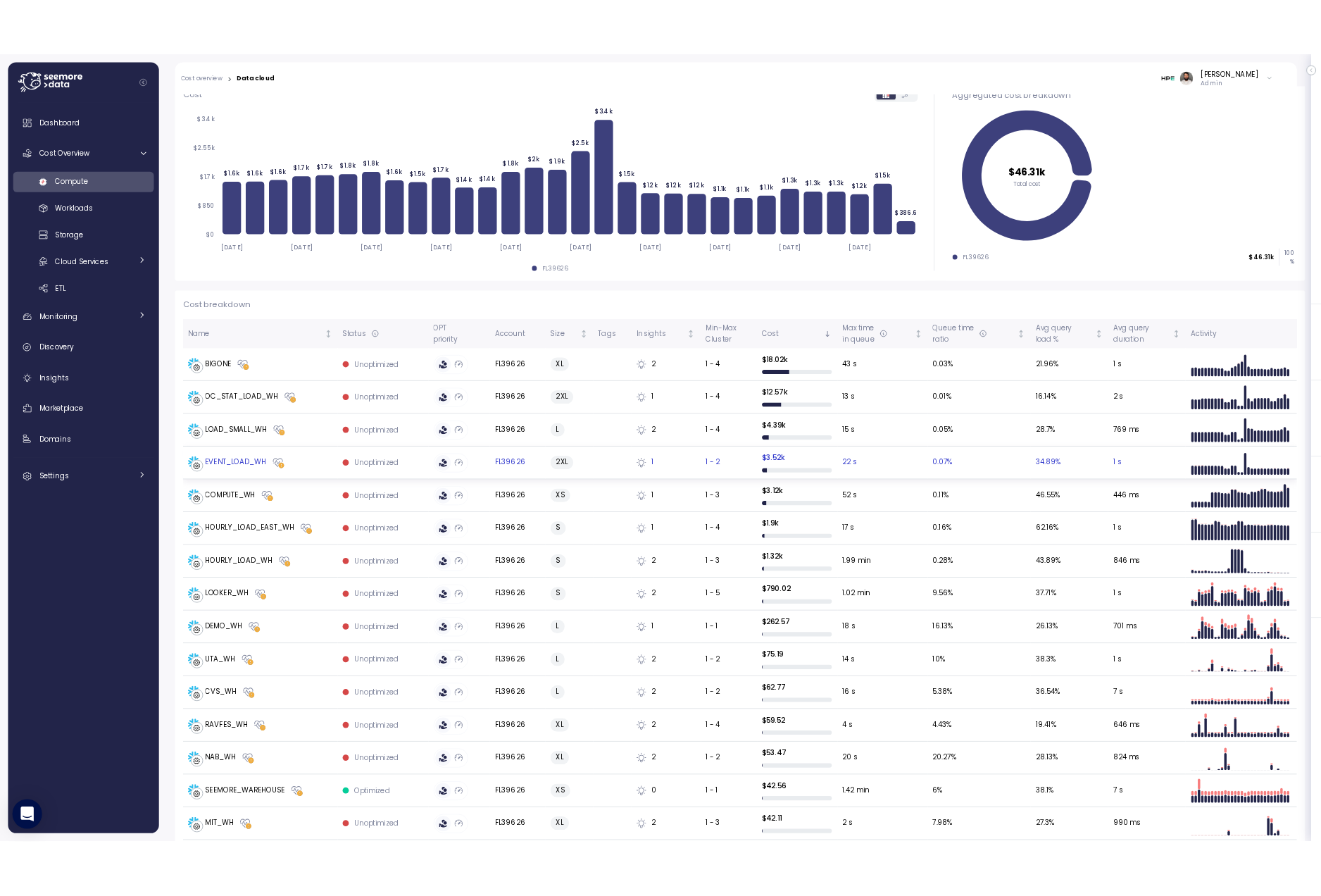
scroll to position [193, 0]
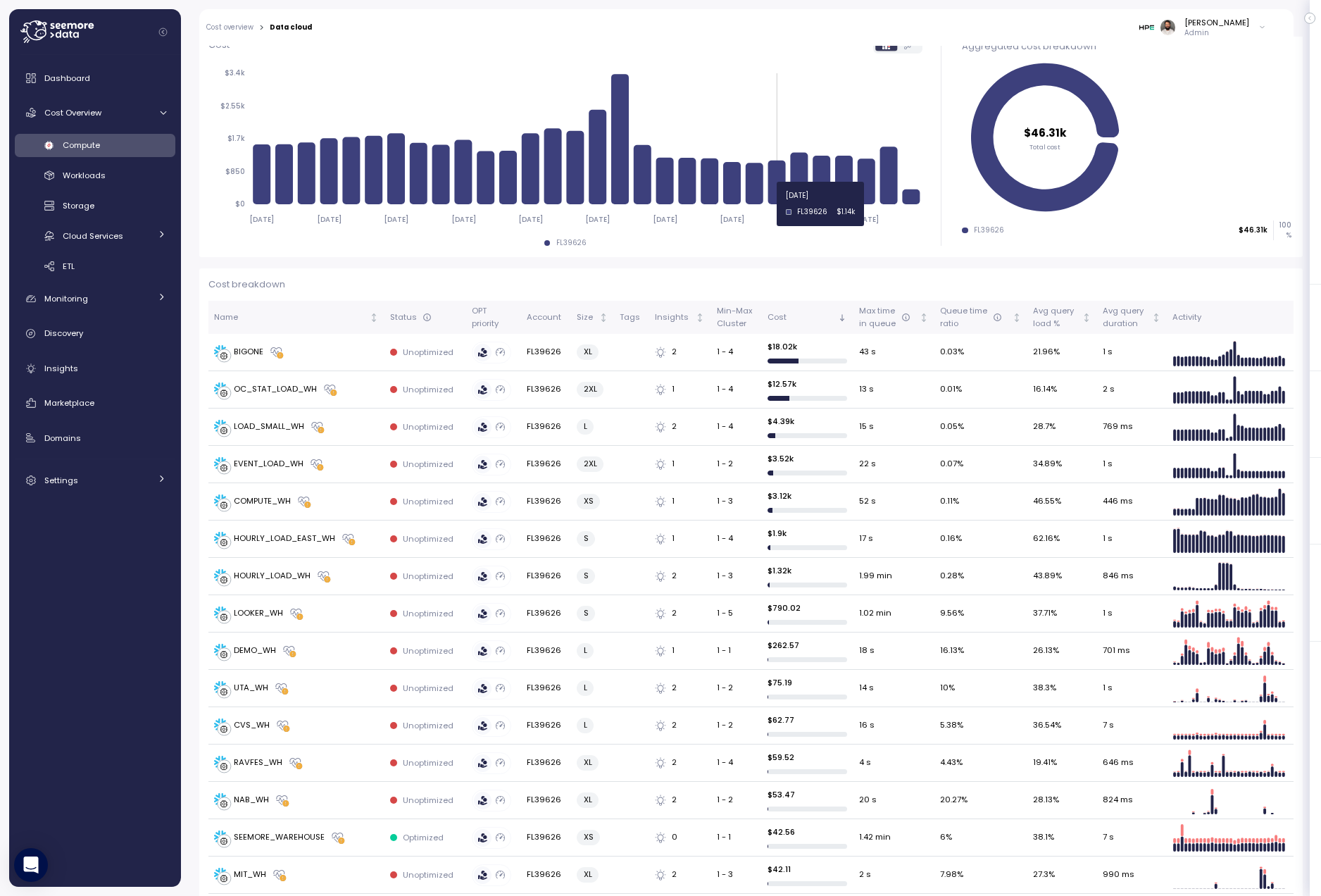
scroll to position [0, 0]
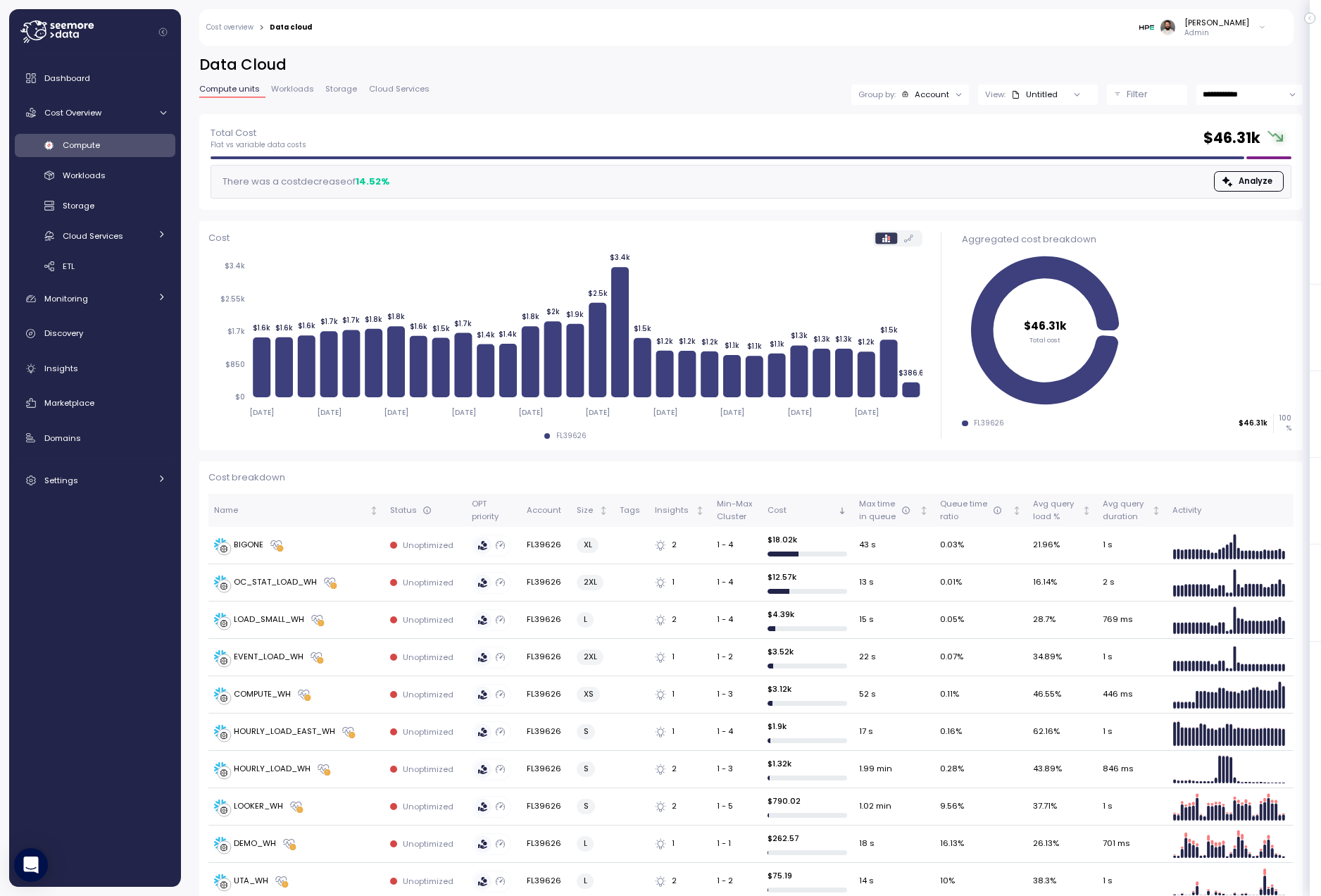
click at [1005, 85] on div "View: Untitled" at bounding box center [1038, 95] width 120 height 20
click at [951, 93] on div at bounding box center [958, 94] width 19 height 19
click at [935, 97] on div "Account" at bounding box center [931, 94] width 34 height 11
click at [945, 165] on div "Compute unit" at bounding box center [909, 172] width 85 height 17
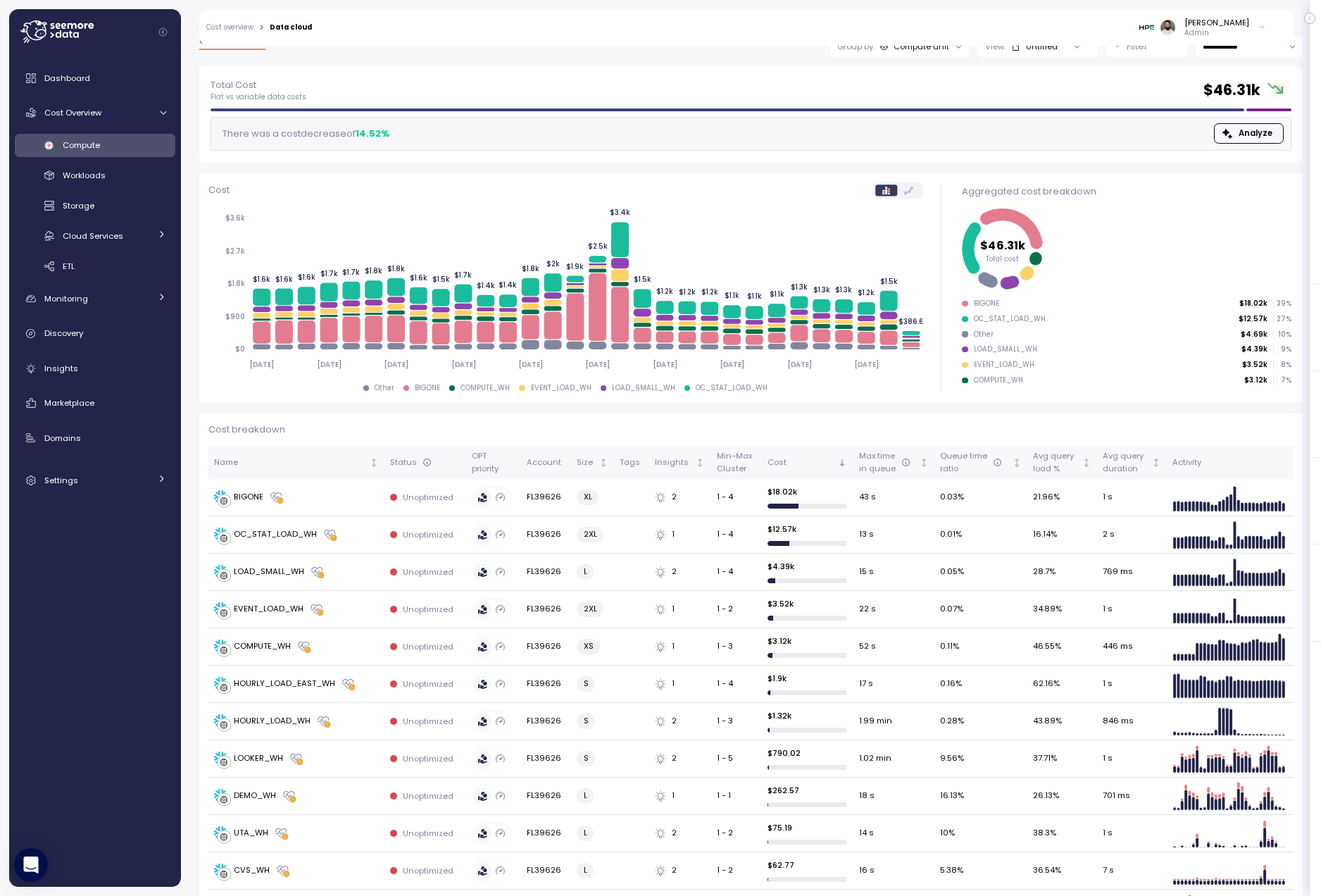
scroll to position [55, 0]
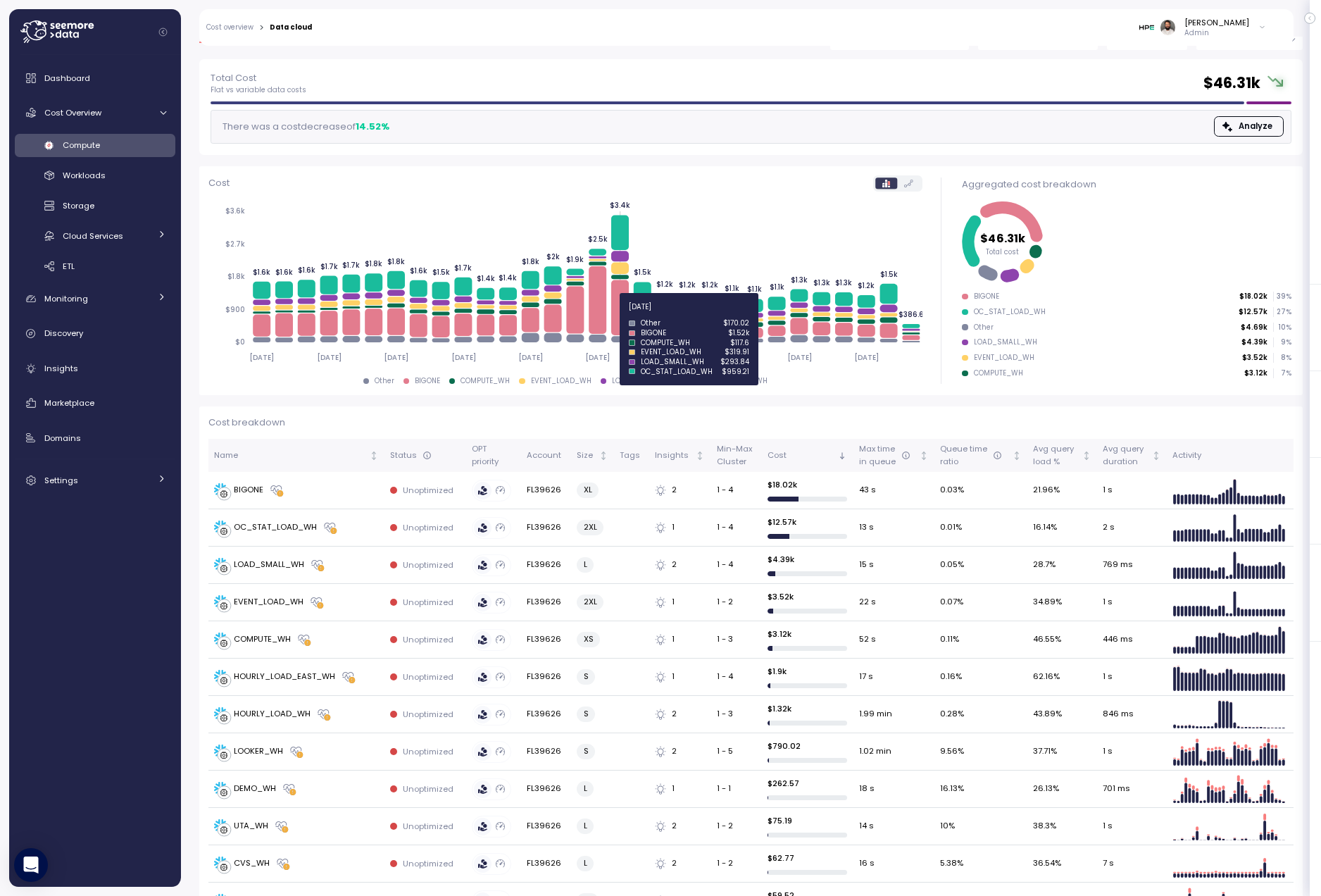
click at [615, 314] on icon at bounding box center [620, 307] width 18 height 55
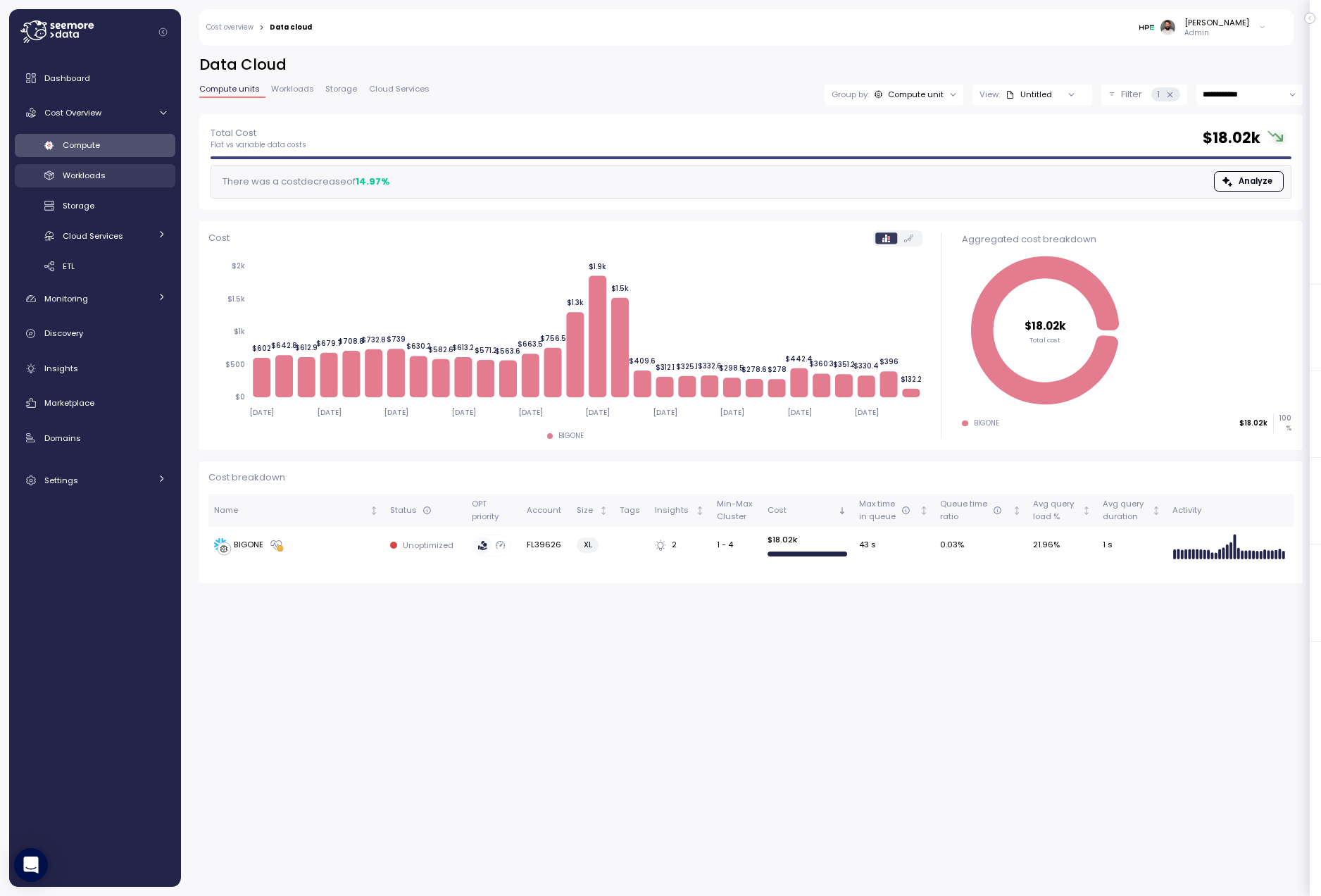
click at [162, 175] on div "Workloads" at bounding box center [114, 175] width 103 height 14
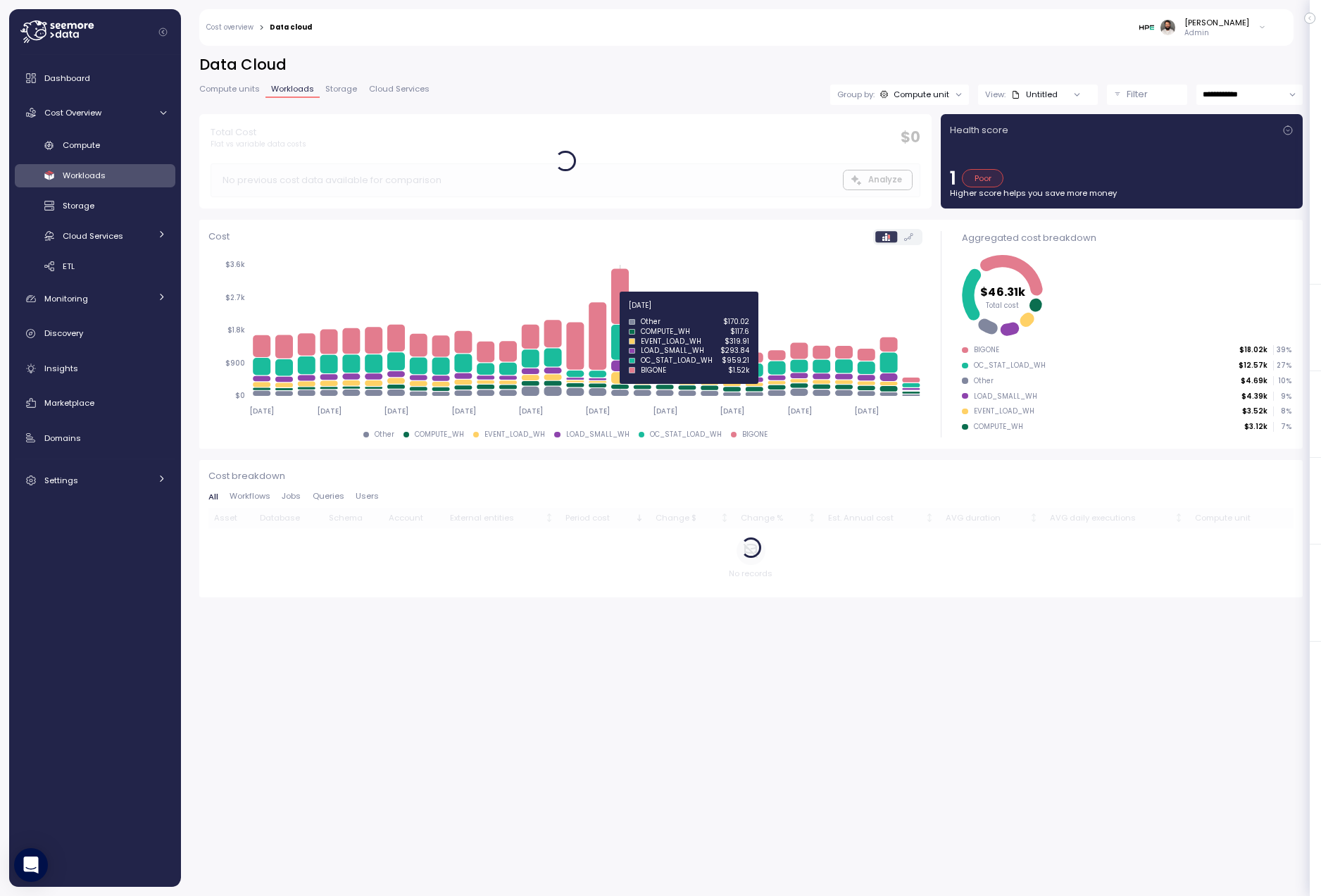
click at [619, 310] on icon at bounding box center [620, 295] width 18 height 55
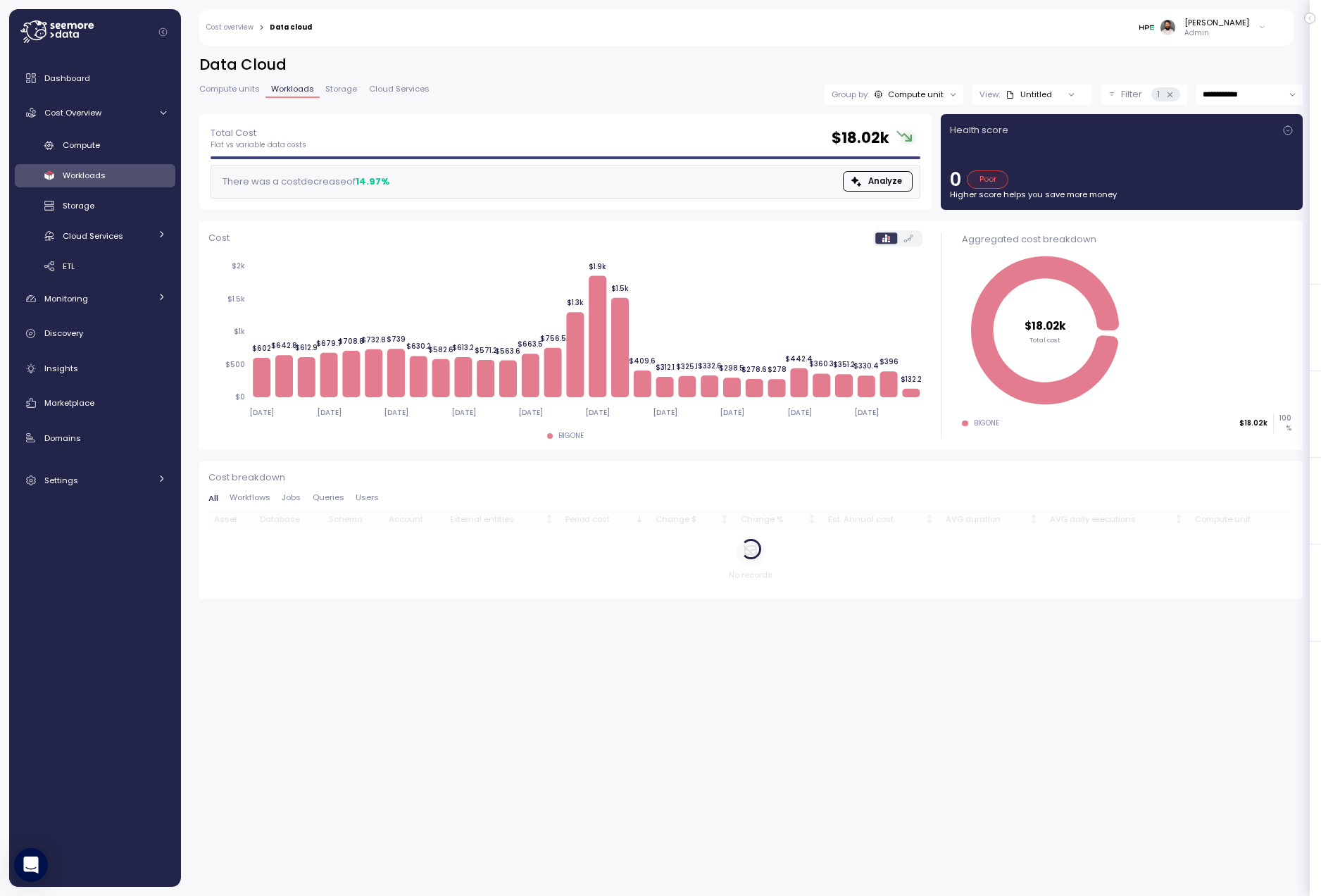
click at [1171, 90] on icon at bounding box center [1170, 94] width 9 height 9
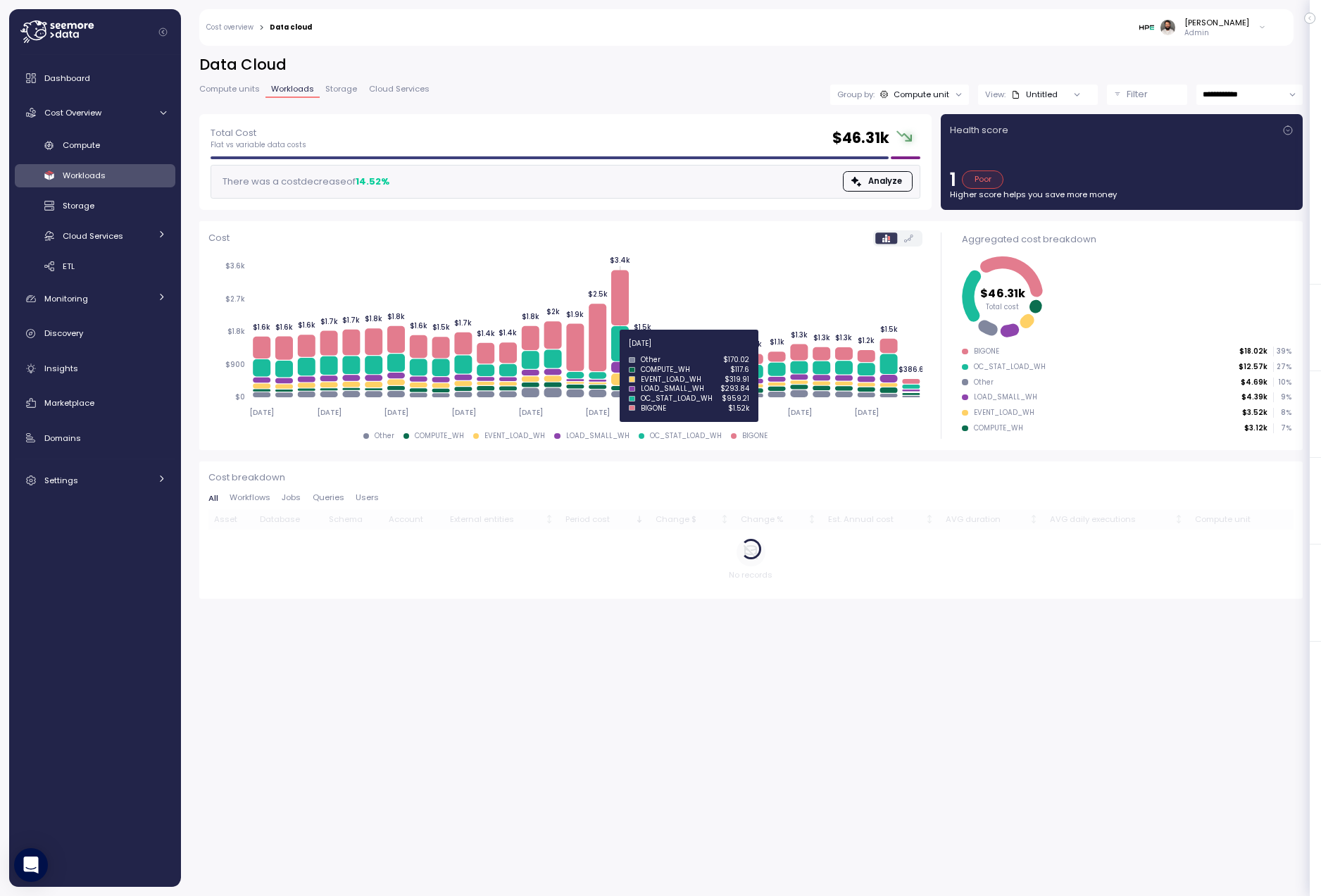
click at [621, 351] on icon at bounding box center [620, 343] width 18 height 35
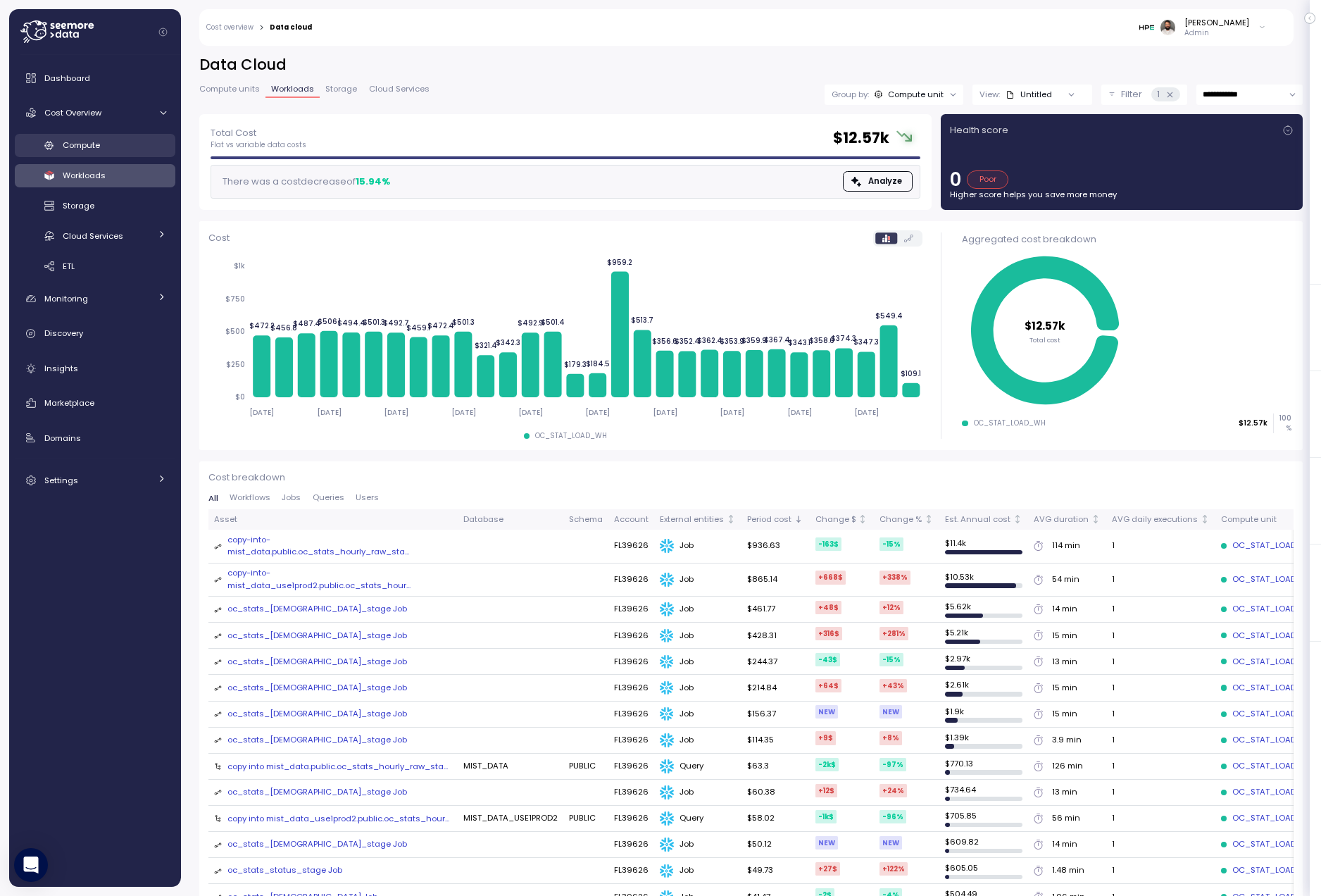
click at [135, 153] on link "Compute" at bounding box center [95, 145] width 160 height 24
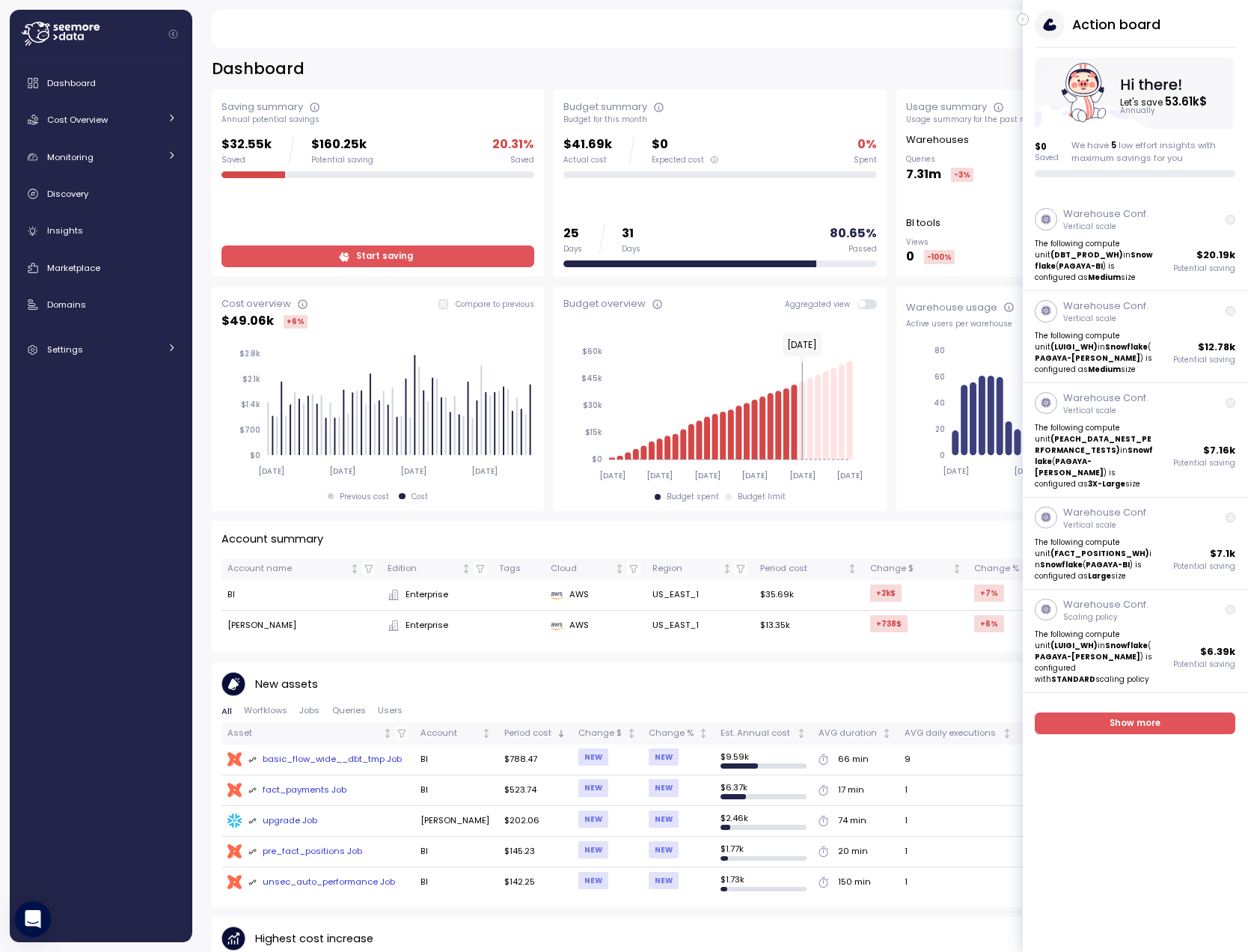
click at [1026, 19] on icon "button" at bounding box center [1023, 20] width 7 height 18
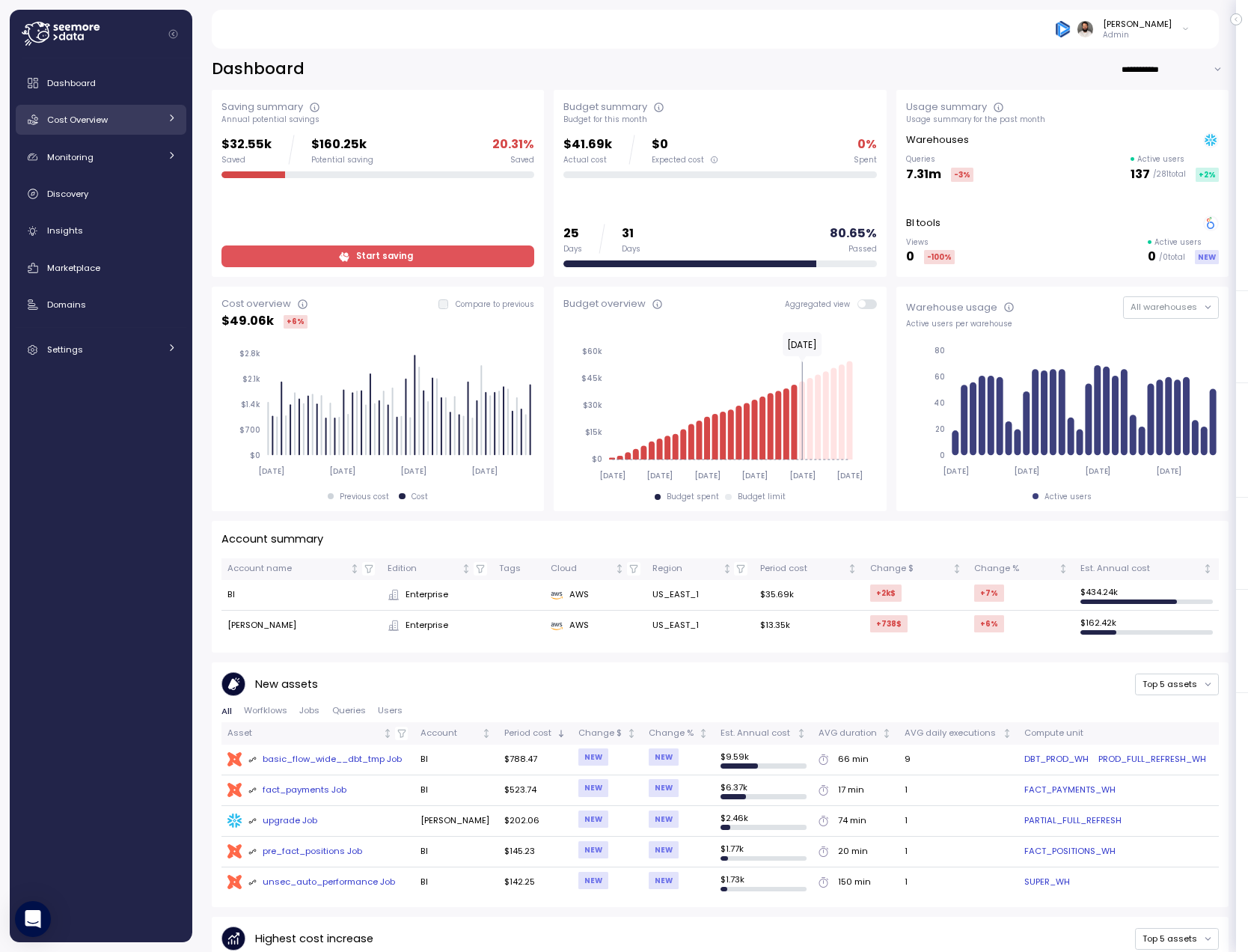
click at [121, 120] on div "Cost Overview" at bounding box center [103, 120] width 112 height 15
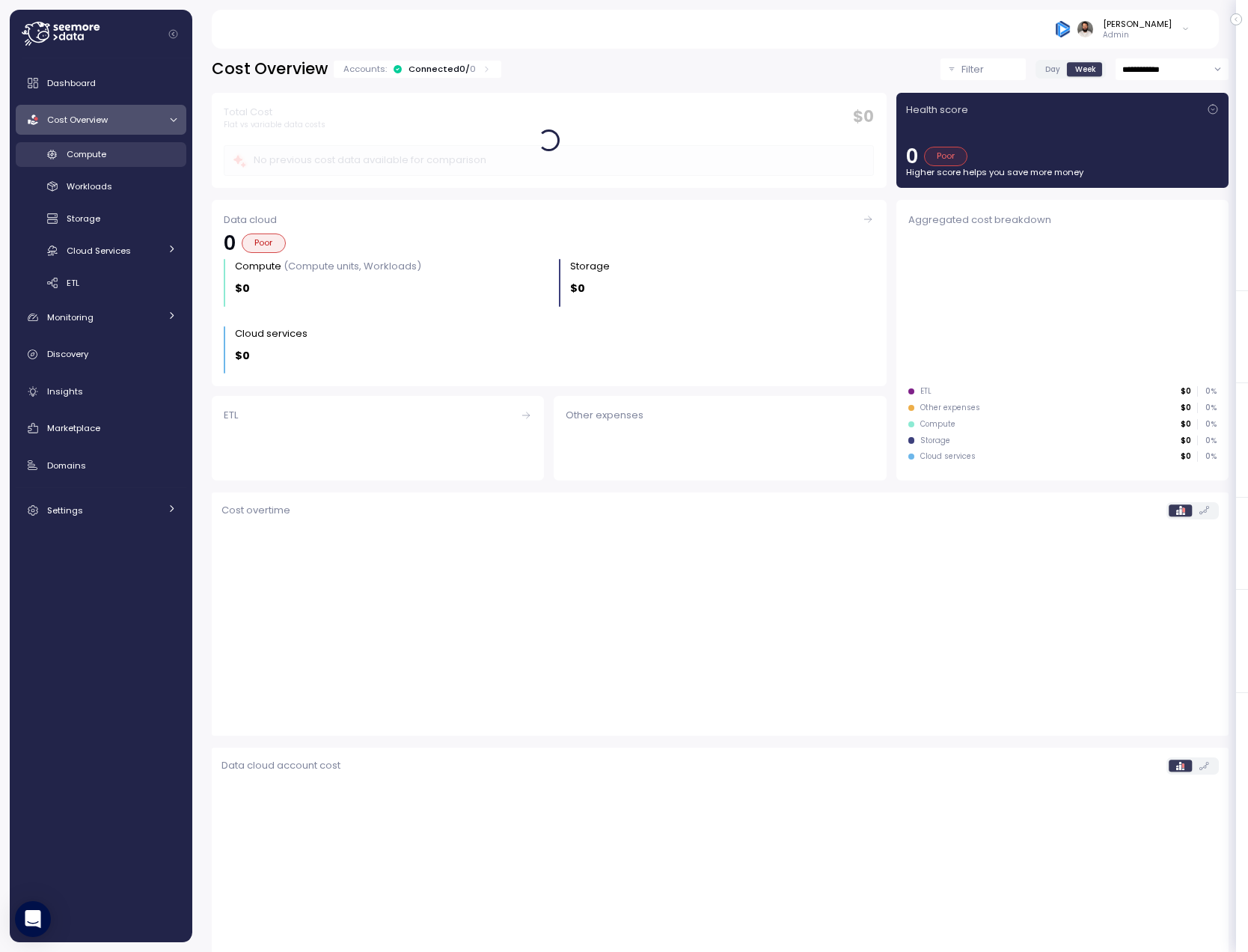
click at [133, 164] on link "Compute" at bounding box center [101, 154] width 170 height 25
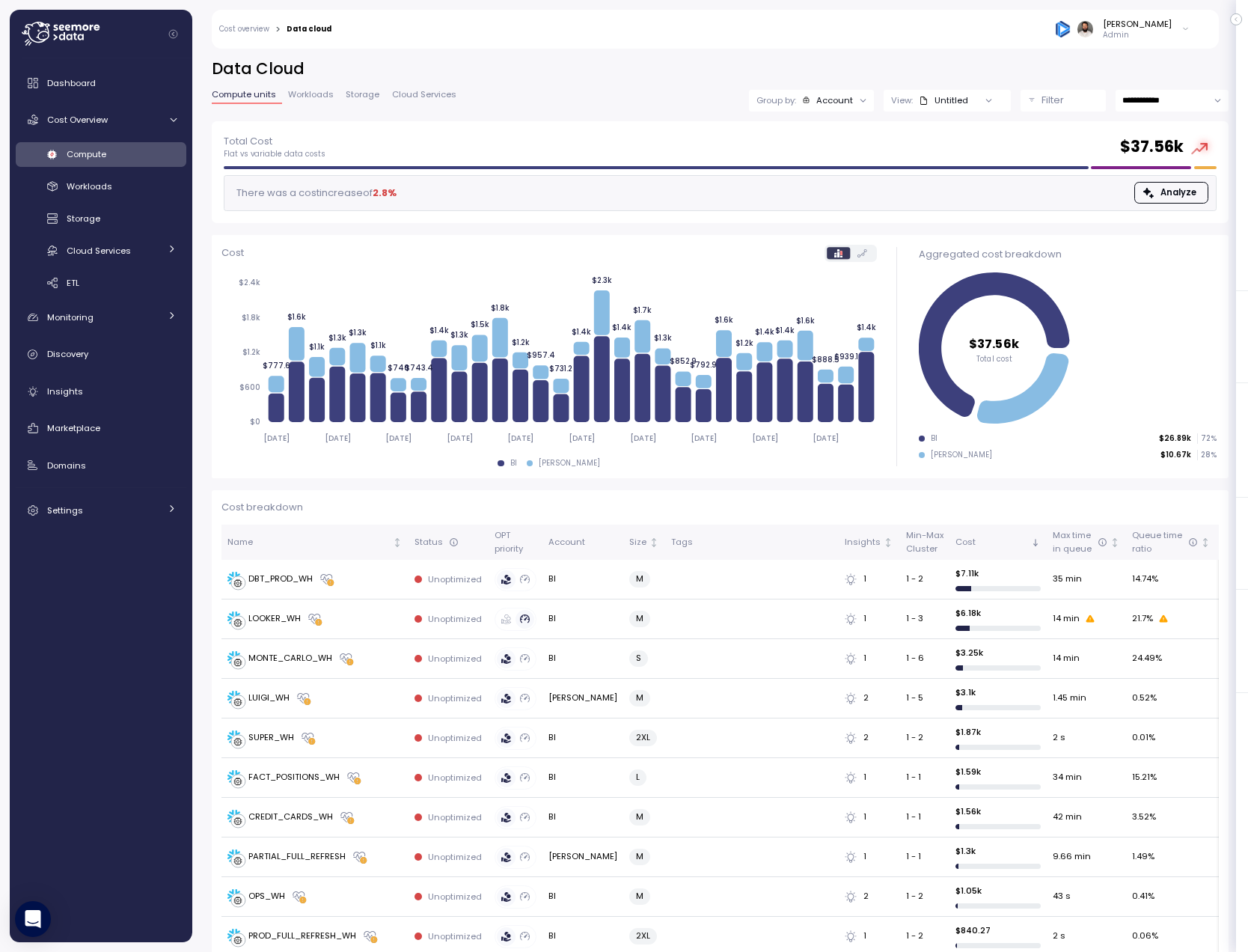
click at [947, 103] on div "Untitled" at bounding box center [943, 100] width 49 height 12
click at [311, 90] on span "Workloads" at bounding box center [310, 94] width 45 height 8
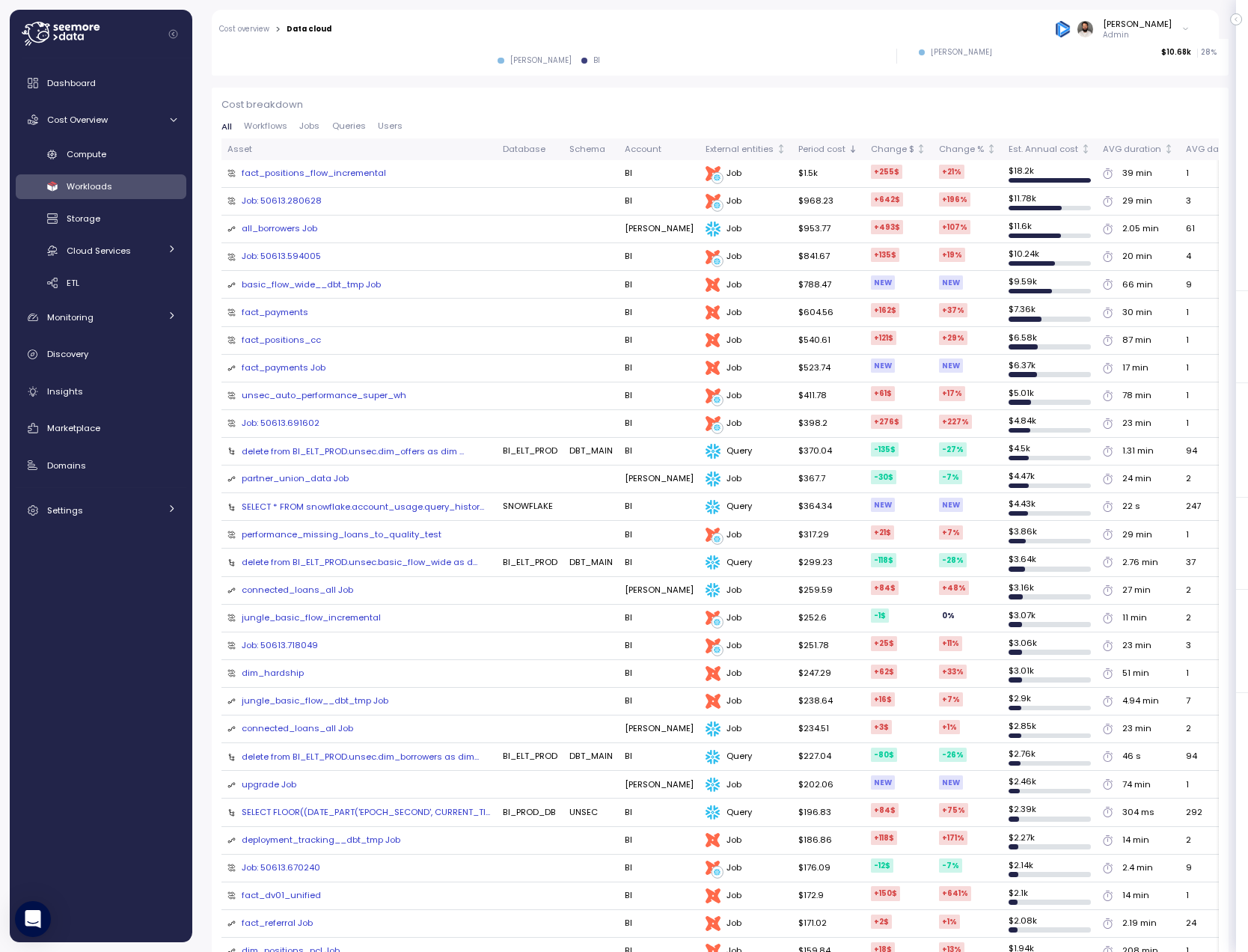
scroll to position [306, 0]
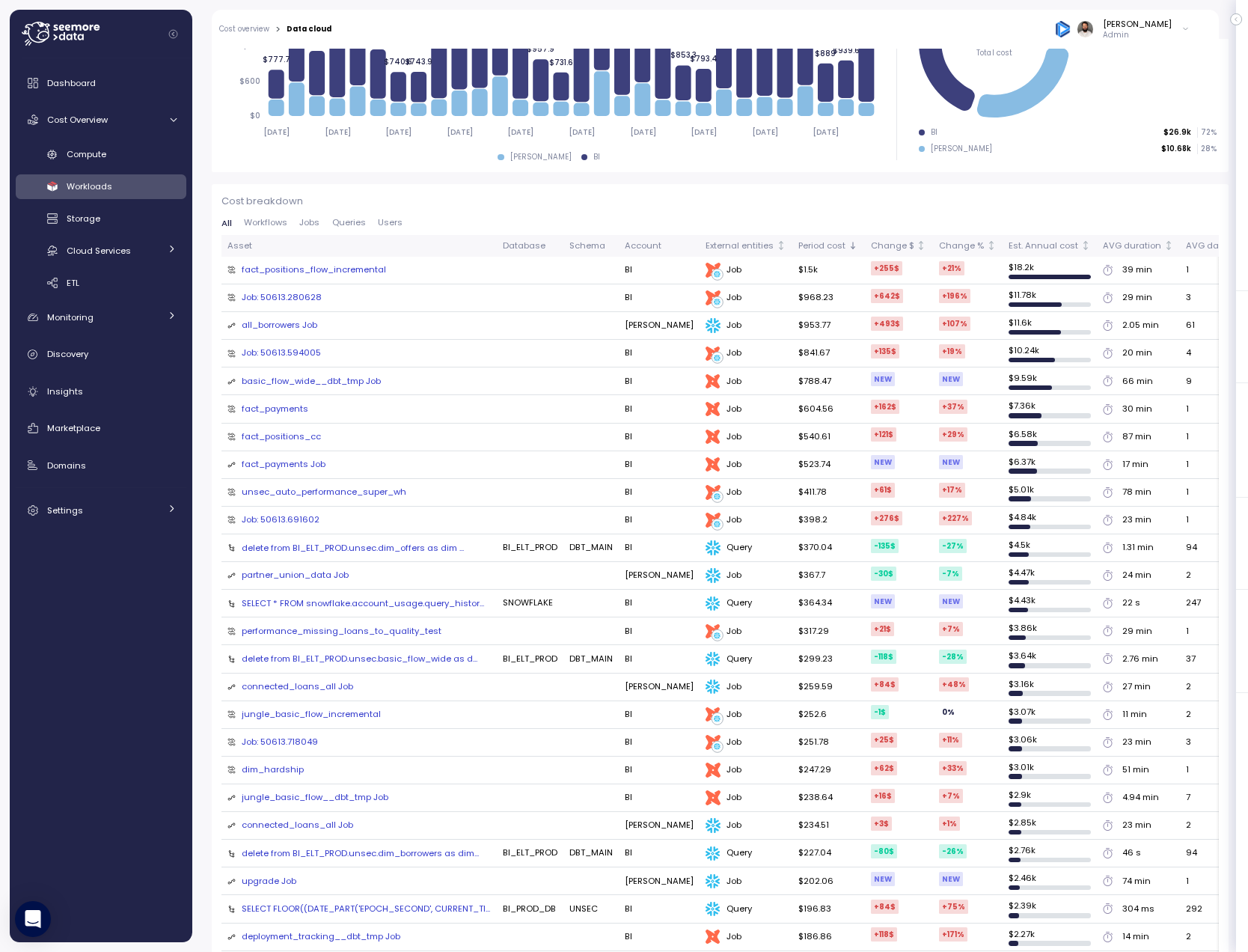
click at [364, 271] on div "fact_positions_flow_incremental" at bounding box center [314, 269] width 145 height 13
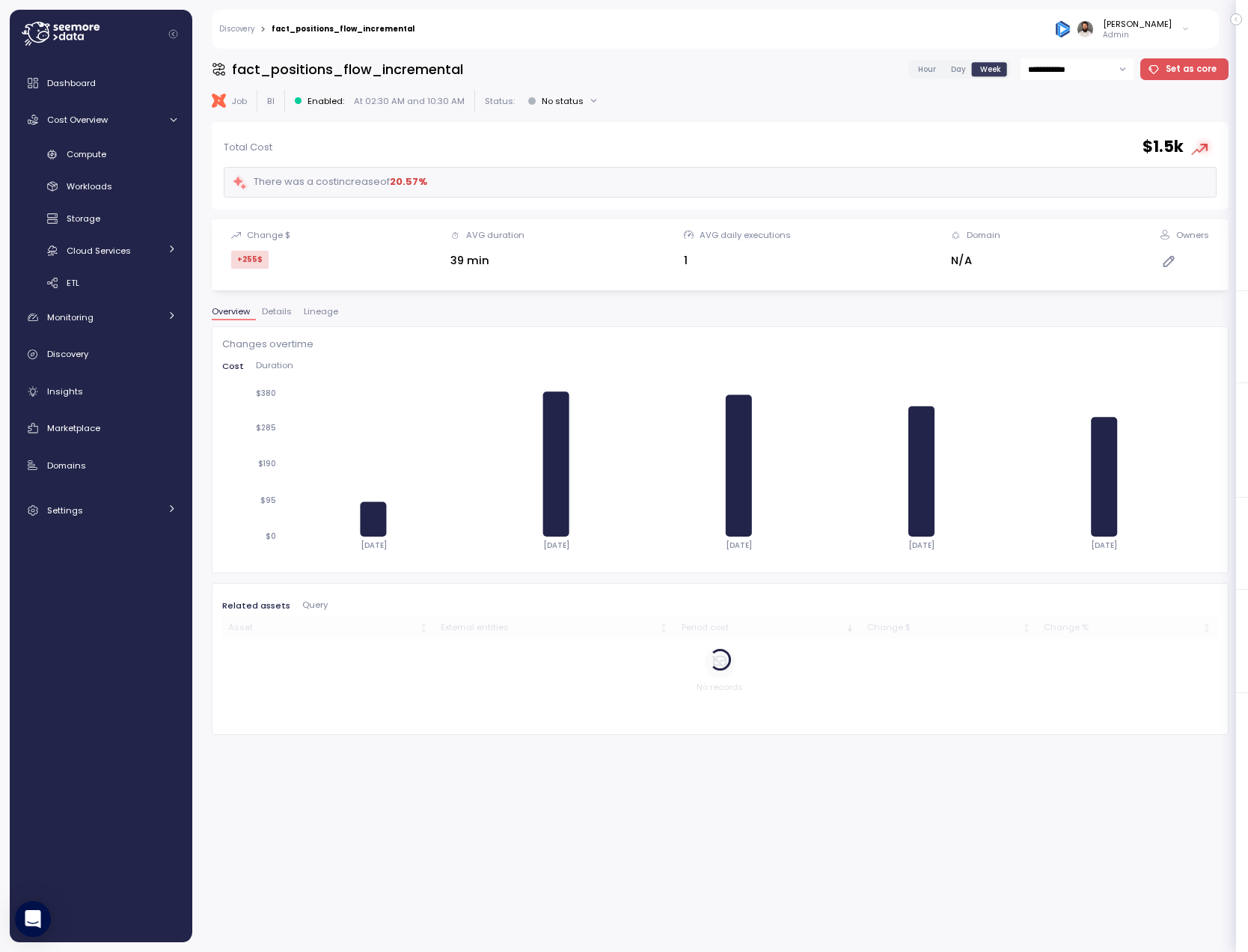
click at [931, 71] on span "Hour" at bounding box center [927, 69] width 18 height 12
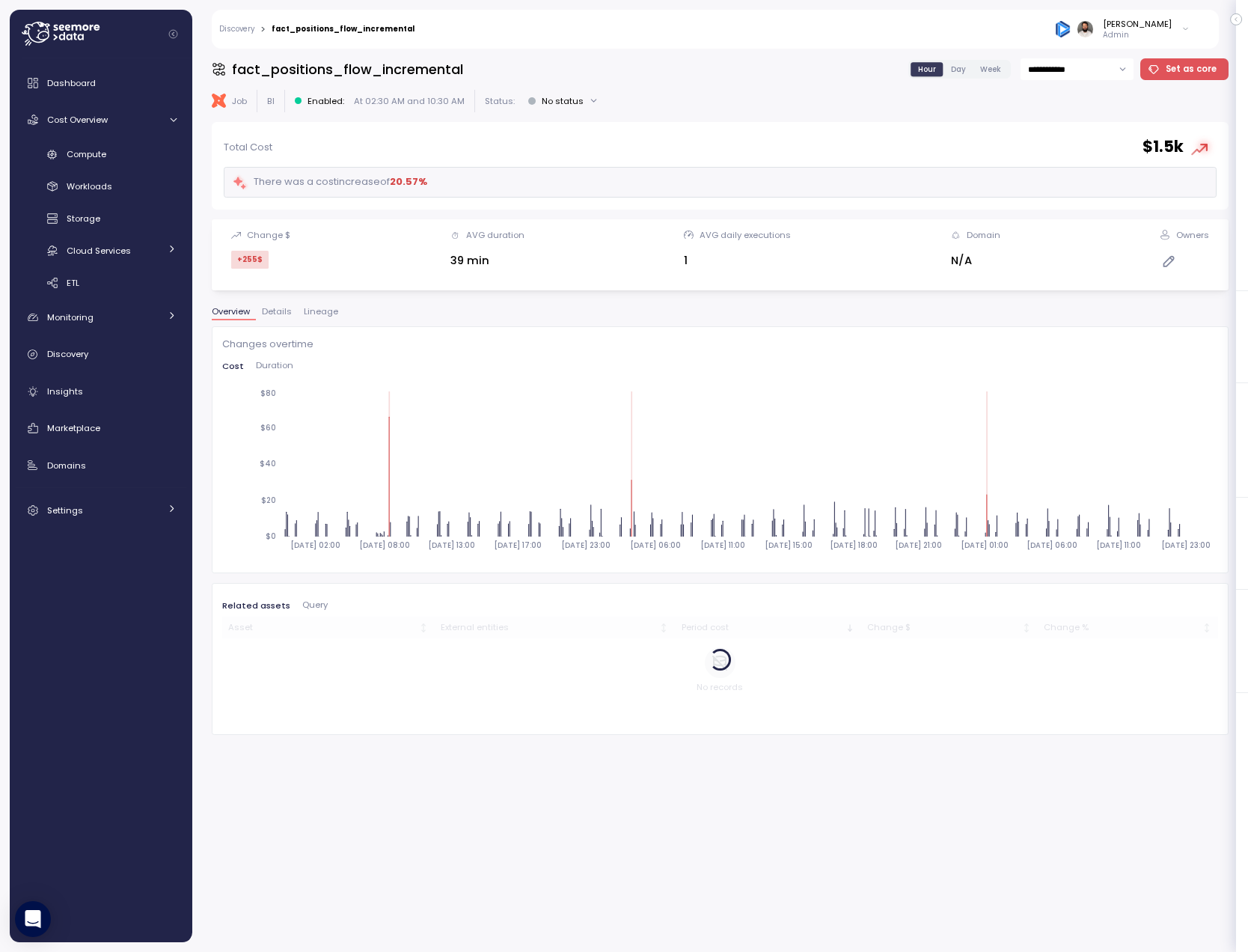
click at [962, 68] on span "Day" at bounding box center [958, 69] width 15 height 12
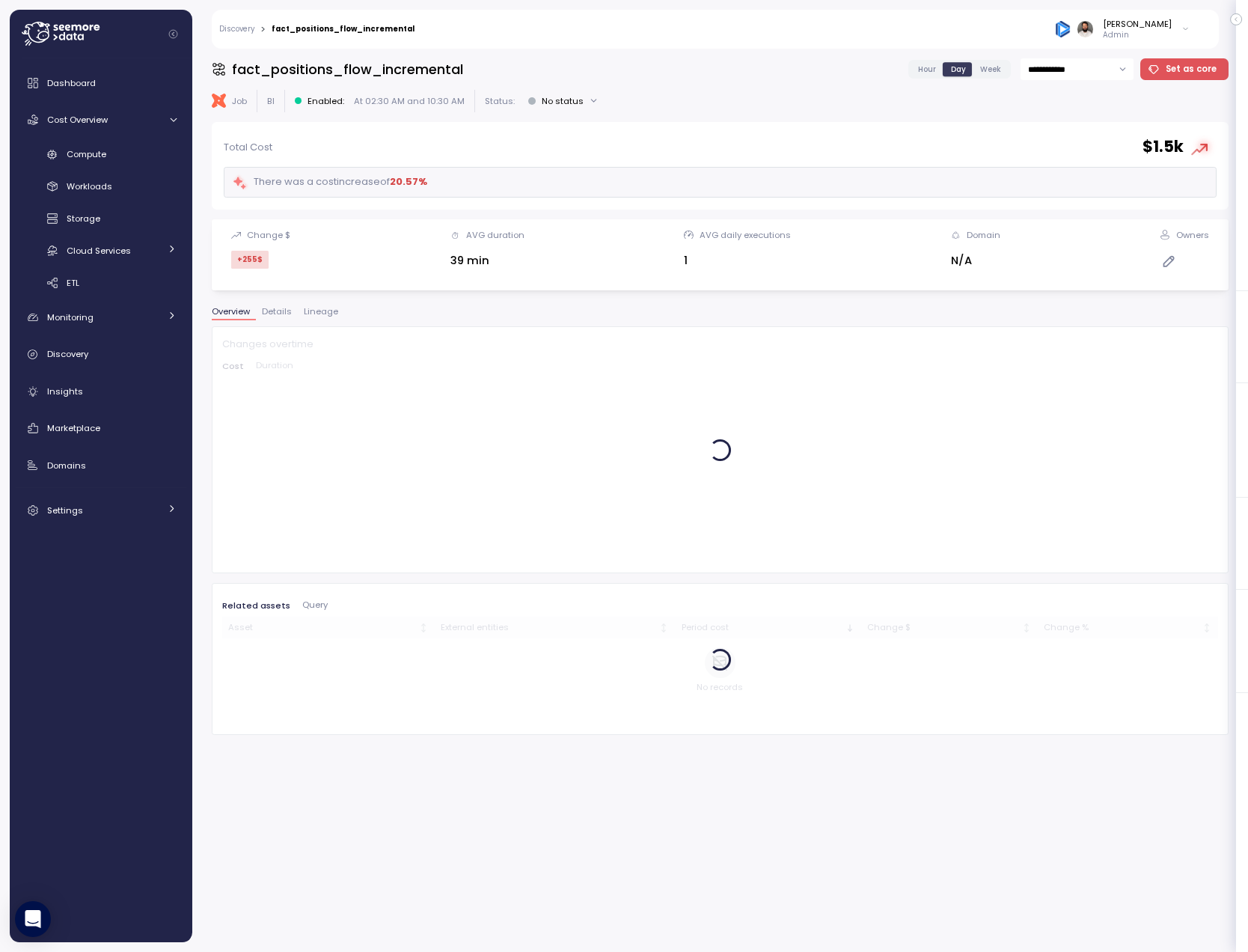
click at [938, 60] on div "Hour Day Week" at bounding box center [959, 69] width 103 height 19
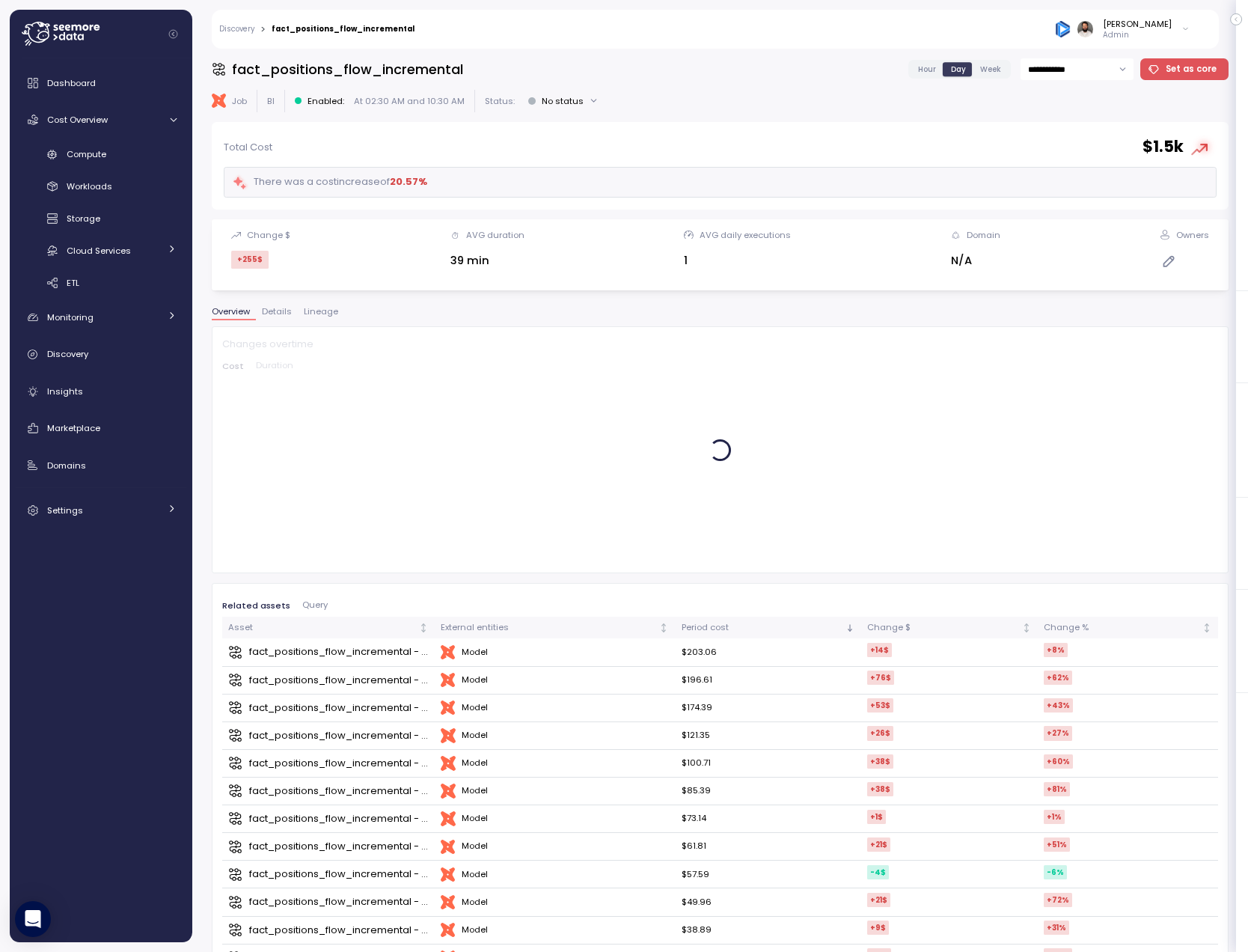
click at [936, 71] on span "Hour" at bounding box center [927, 69] width 18 height 12
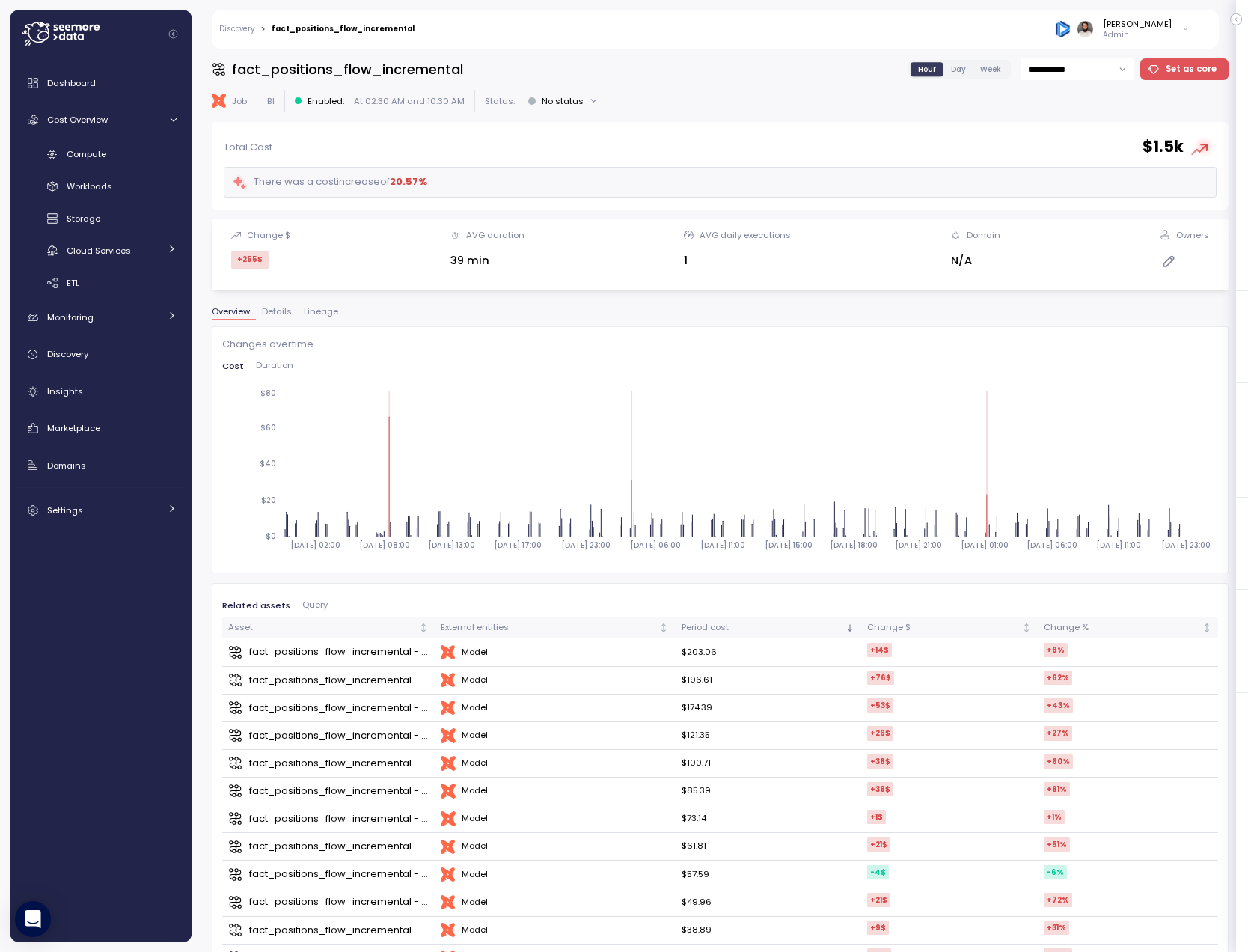
click at [955, 74] on span "Day" at bounding box center [958, 69] width 15 height 12
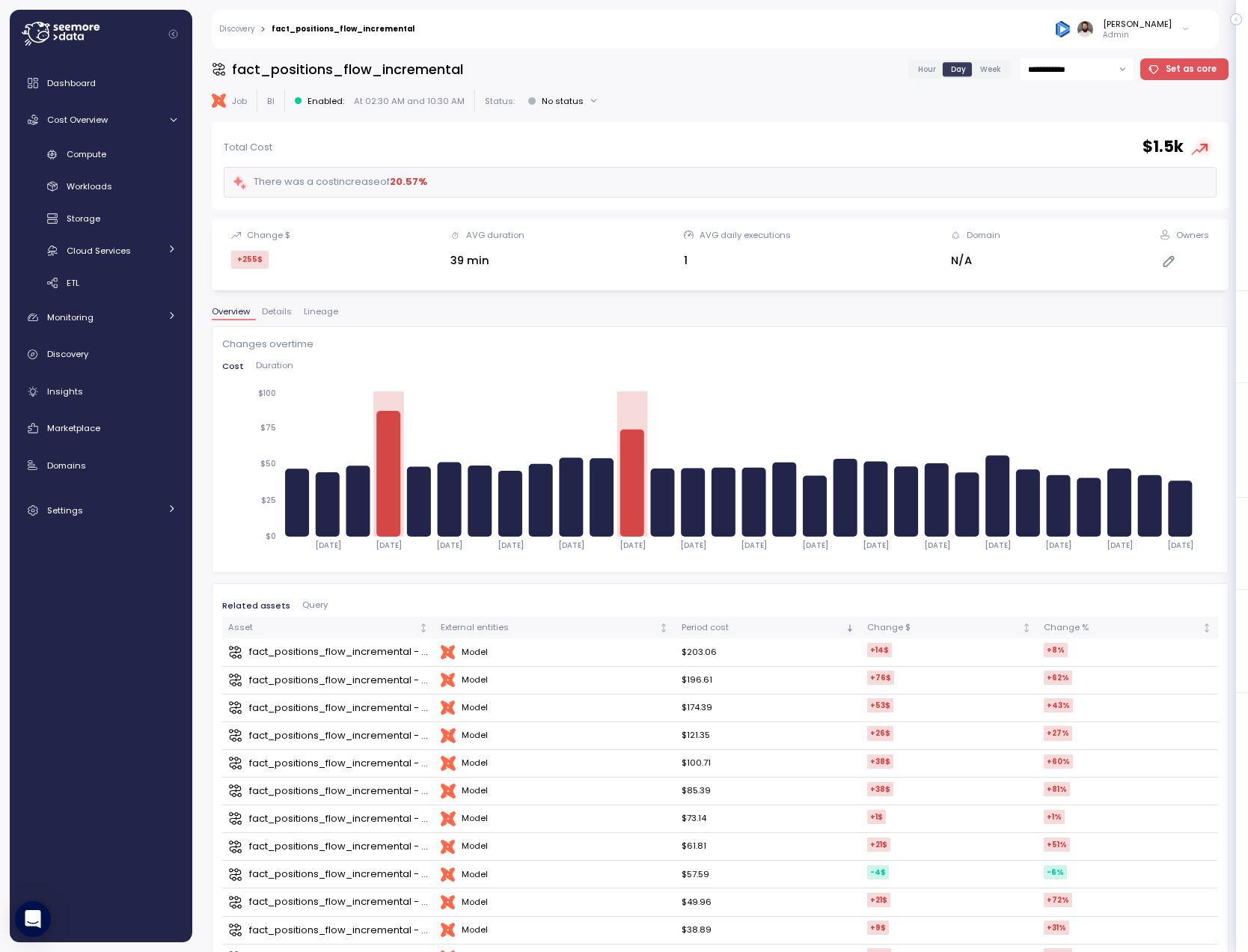
click at [923, 72] on span "Hour" at bounding box center [927, 69] width 18 height 12
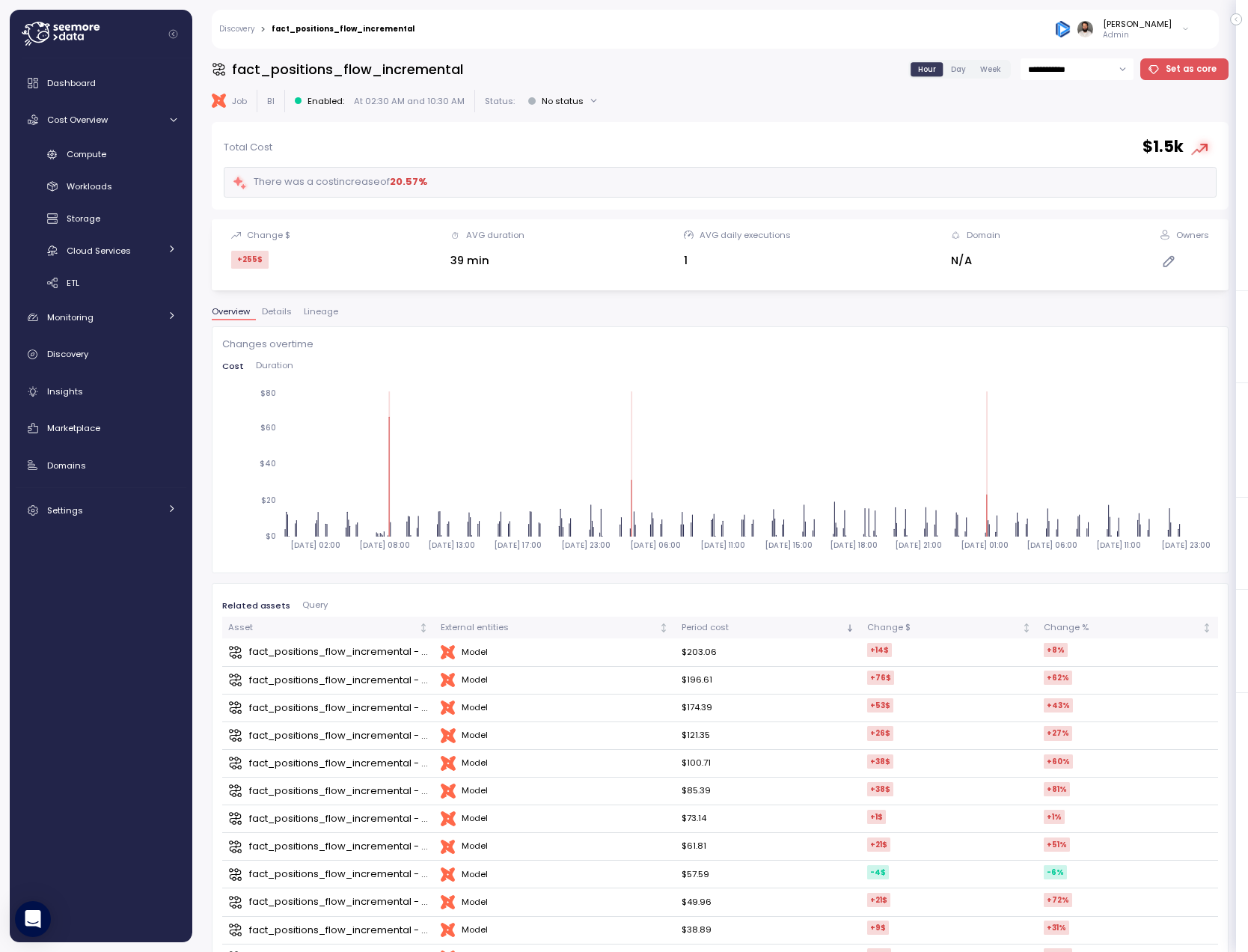
click at [988, 70] on span "Week" at bounding box center [989, 69] width 21 height 12
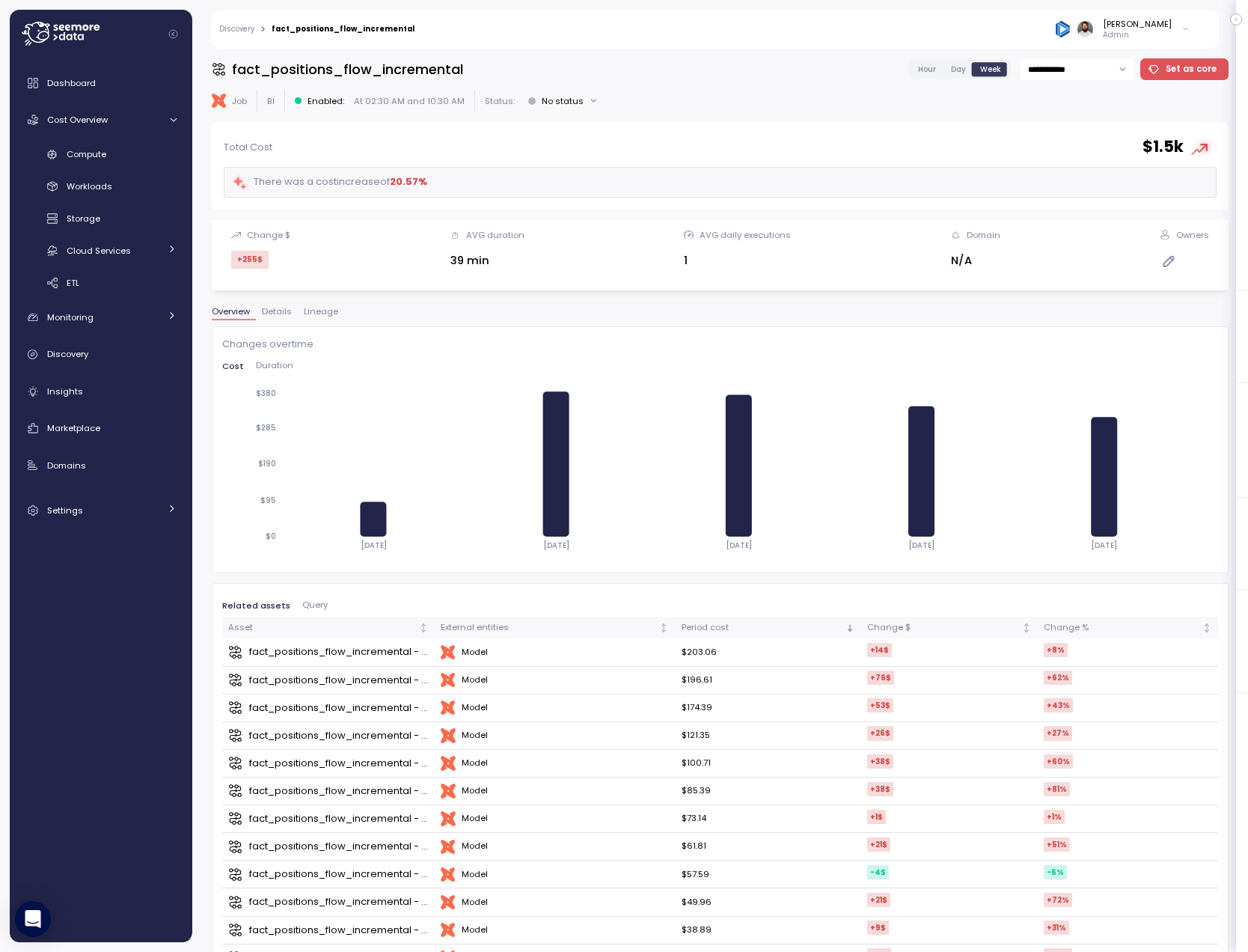
click at [964, 70] on span "Day" at bounding box center [958, 69] width 15 height 12
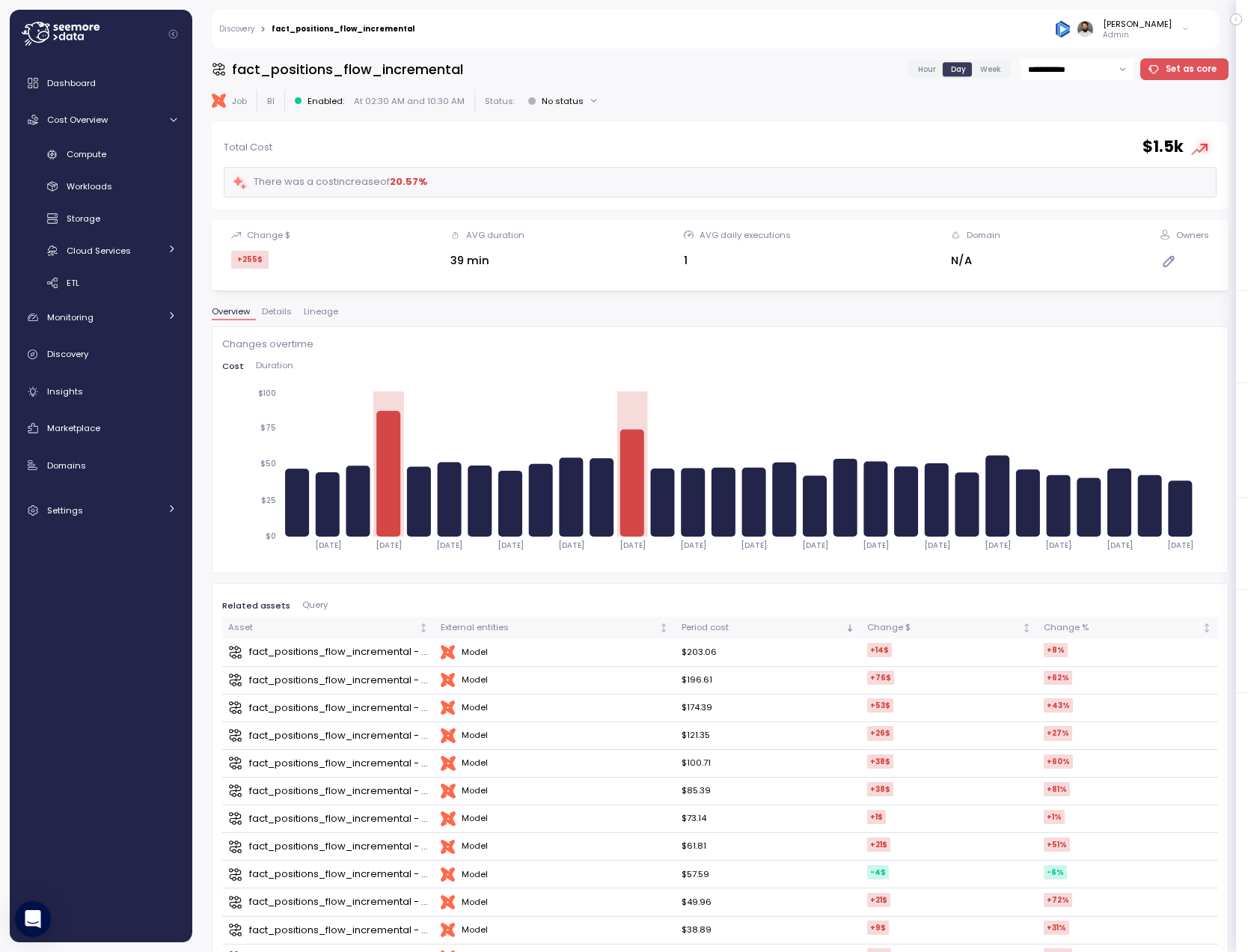
click at [931, 70] on span "Hour" at bounding box center [927, 69] width 18 height 12
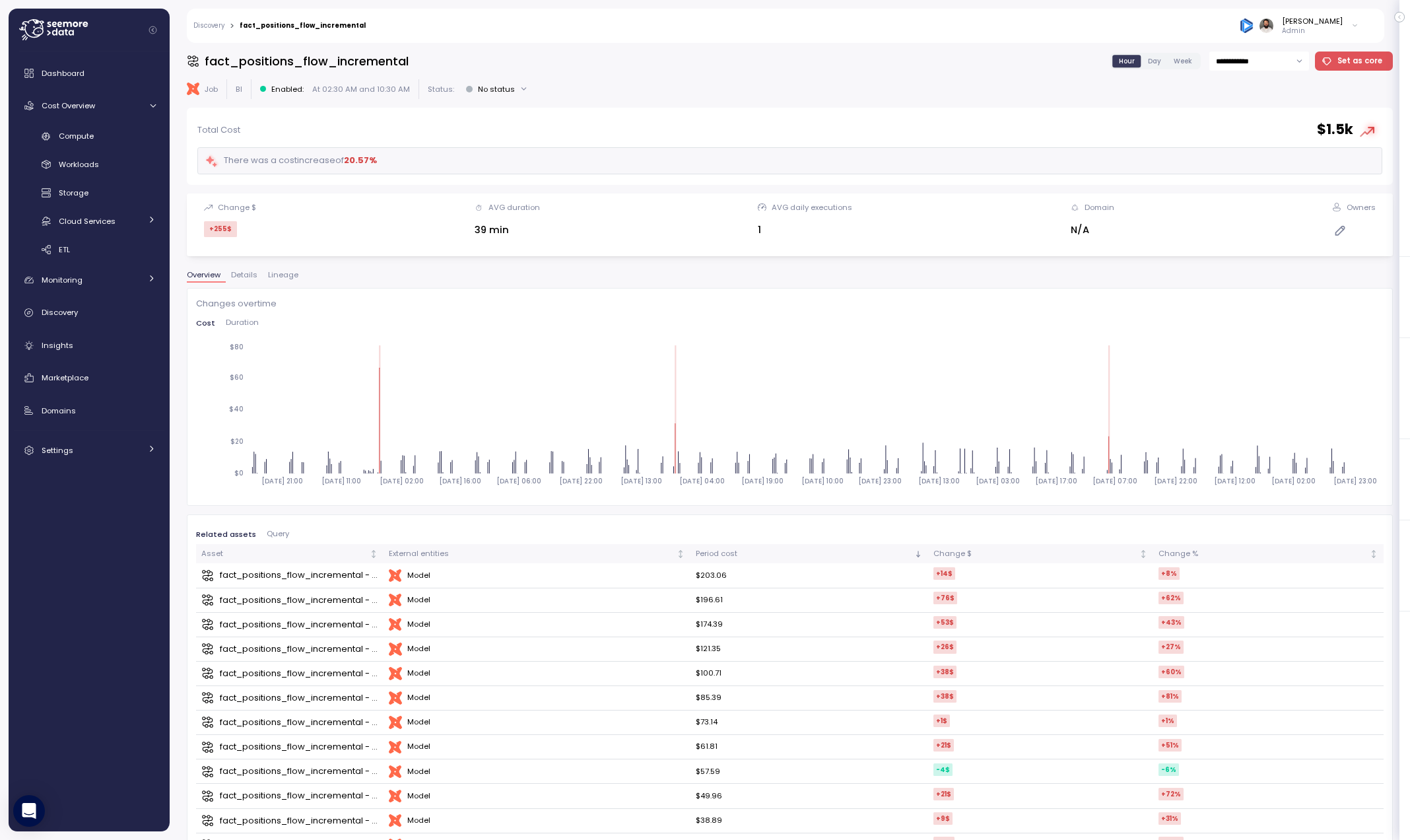
click at [1101, 63] on span "Day" at bounding box center [1154, 61] width 13 height 10
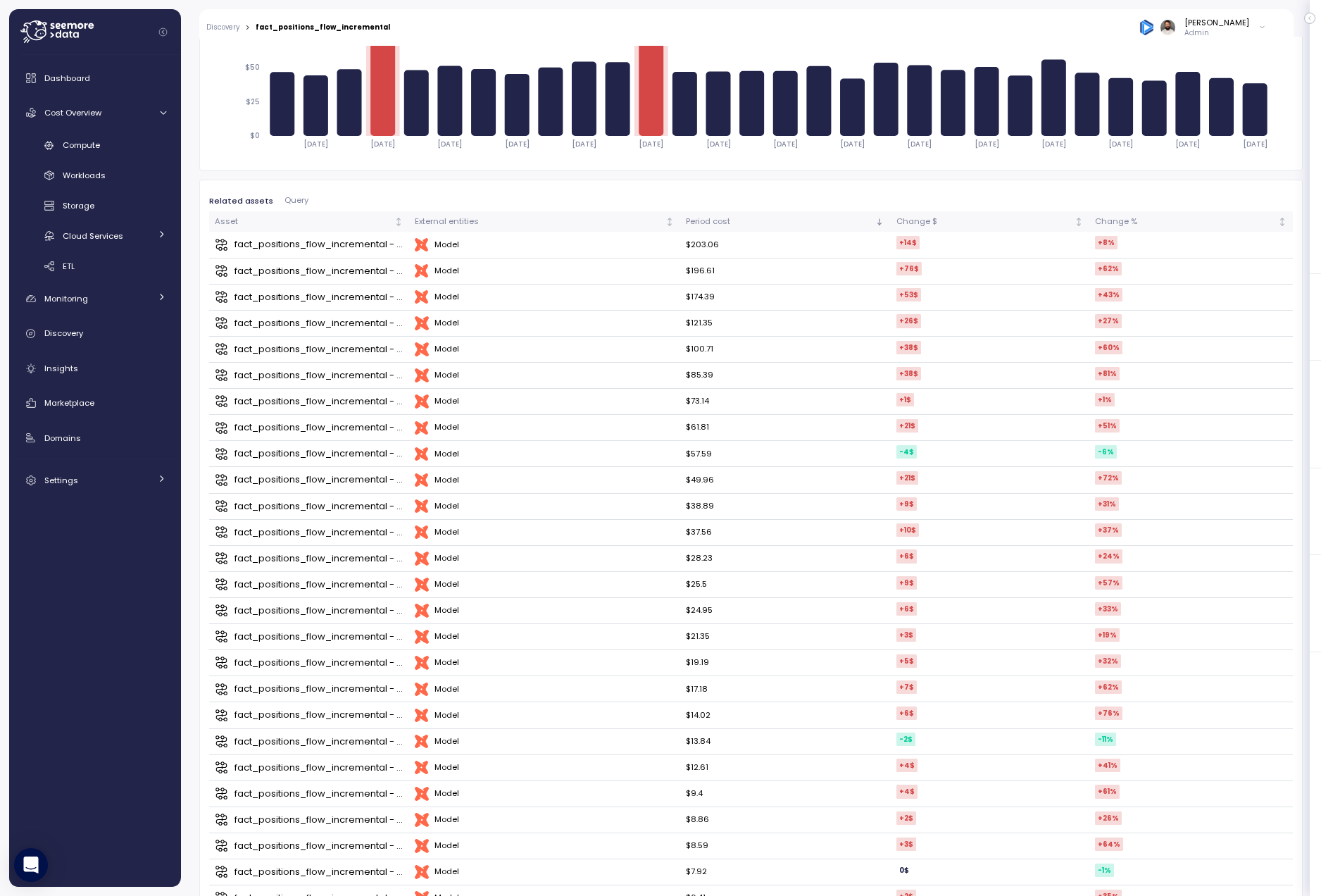
scroll to position [355, 0]
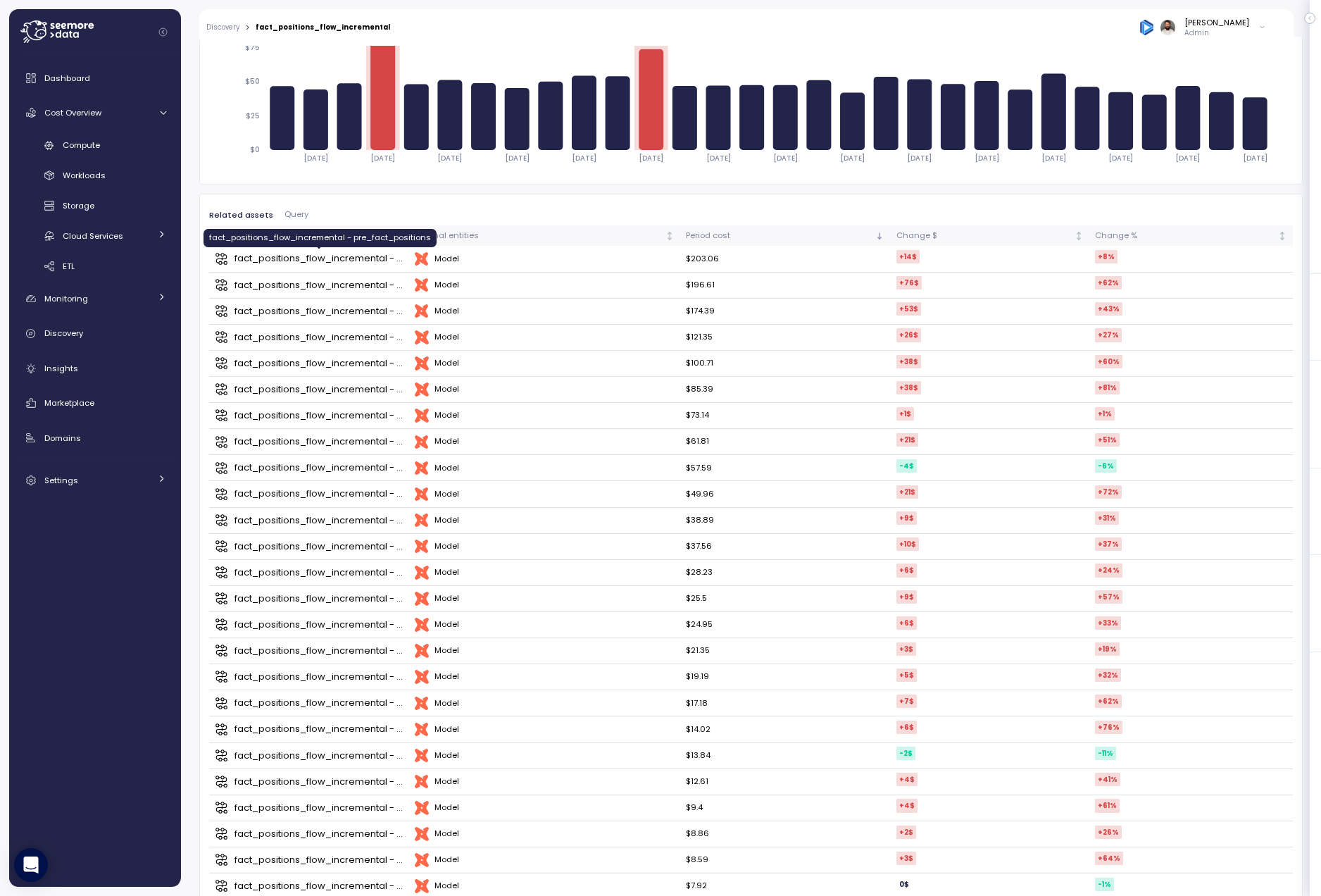
click at [369, 257] on div "fact_positions_flow_incremental - pre_fact_positions" at bounding box center [319, 258] width 170 height 14
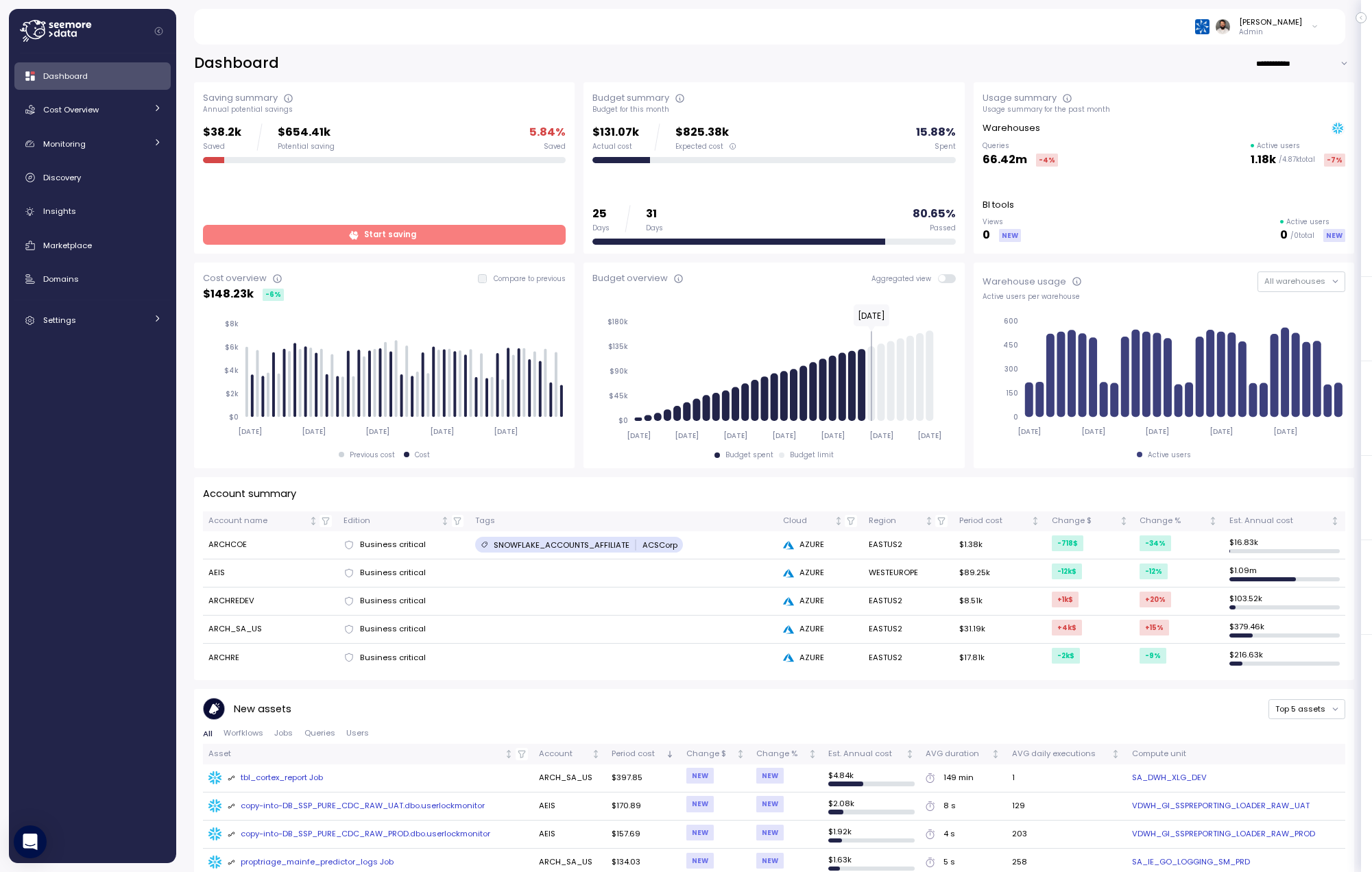
click at [175, 109] on div "Dashboard Cost Overview Compute Workloads Storage Cloud Services Clustering col…" at bounding box center [92, 458] width 168 height 809
click at [143, 111] on div "Cost Overview" at bounding box center [95, 110] width 103 height 14
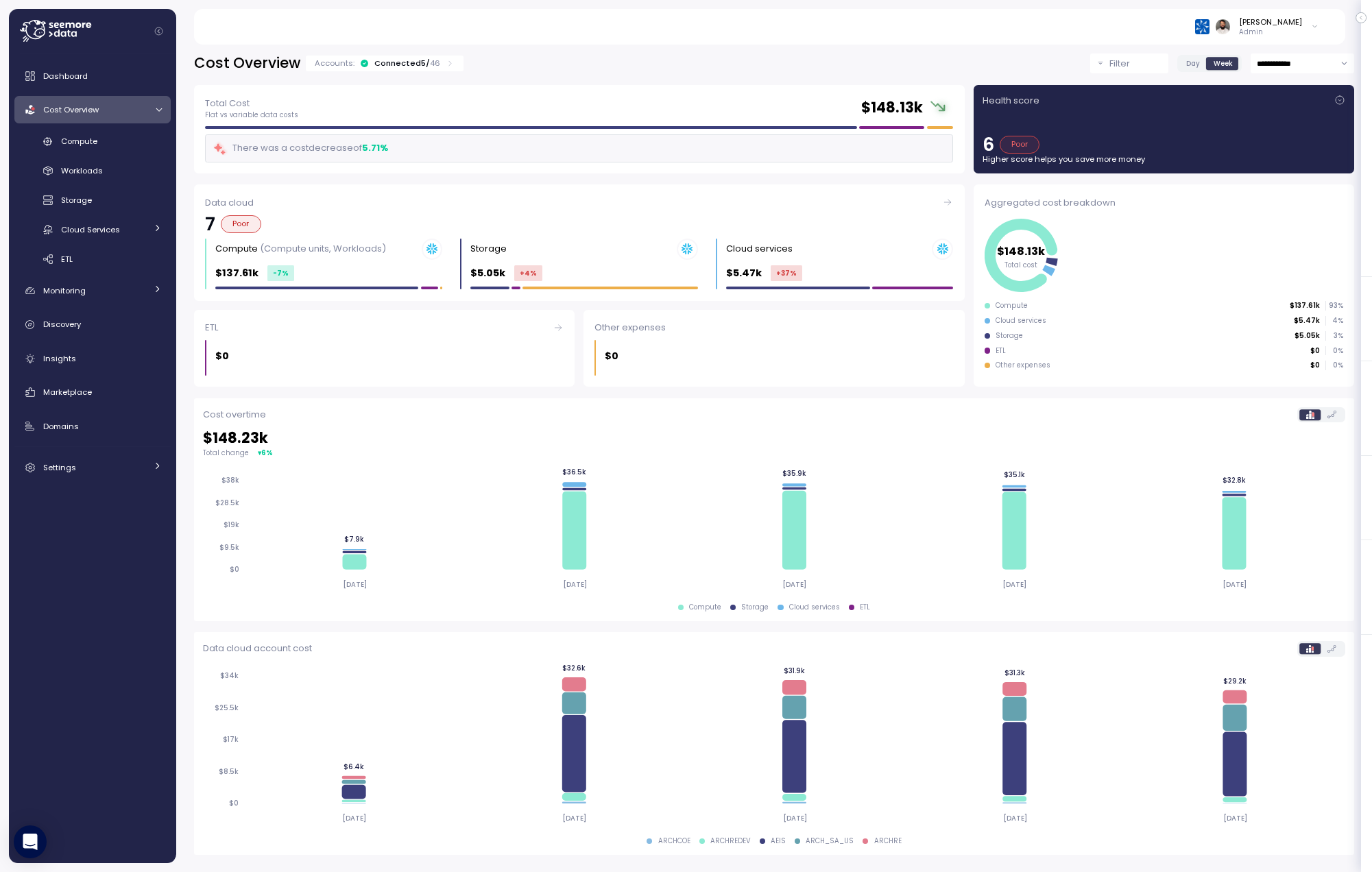
click at [364, 69] on div "Accounts: Connected 5 / 46" at bounding box center [384, 63] width 158 height 16
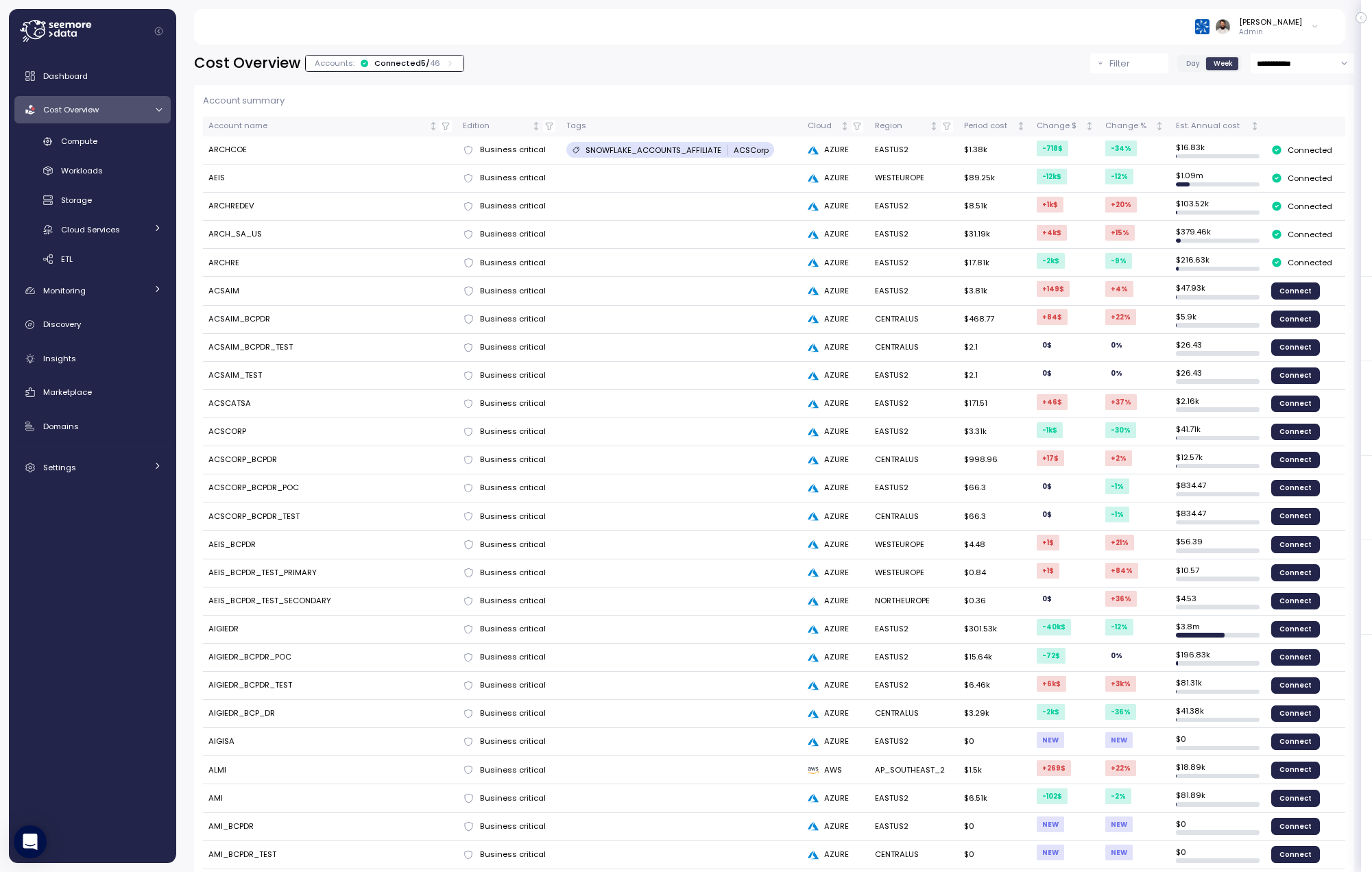
click at [364, 69] on div "Accounts: Connected 5 / 46" at bounding box center [384, 62] width 140 height 11
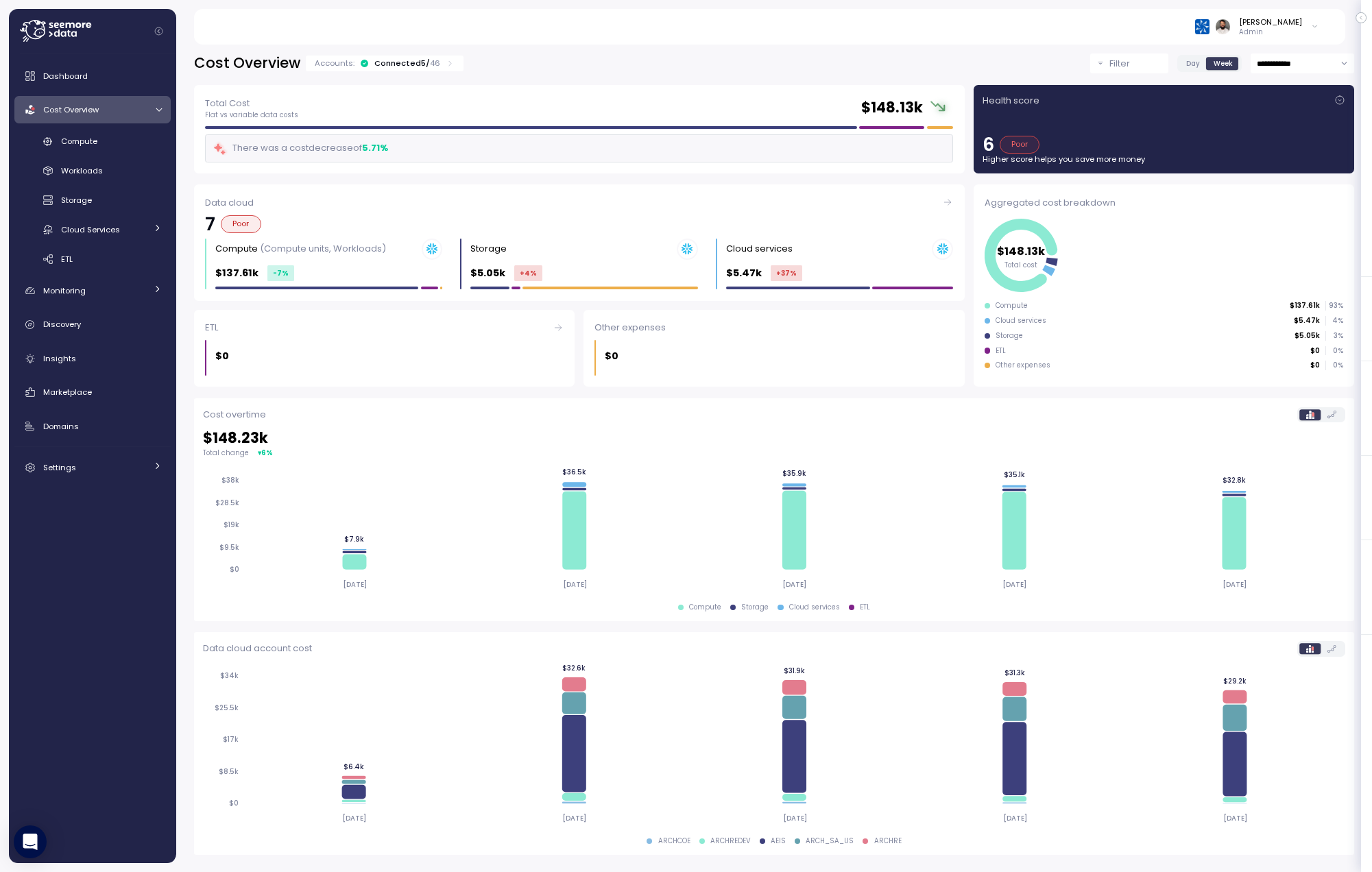
click at [364, 69] on div "Accounts: Connected 5 / 46" at bounding box center [384, 62] width 140 height 11
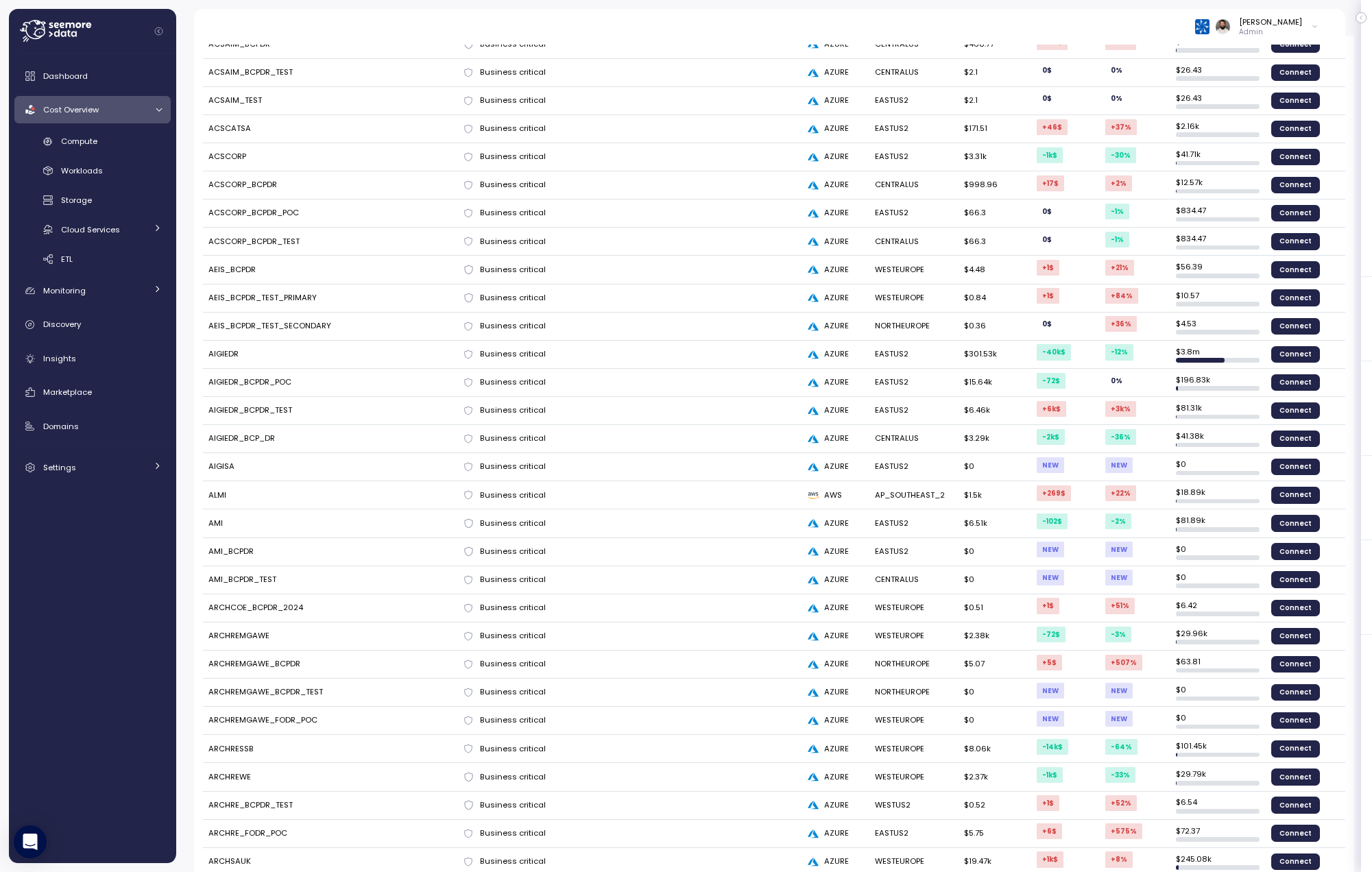
scroll to position [402, 0]
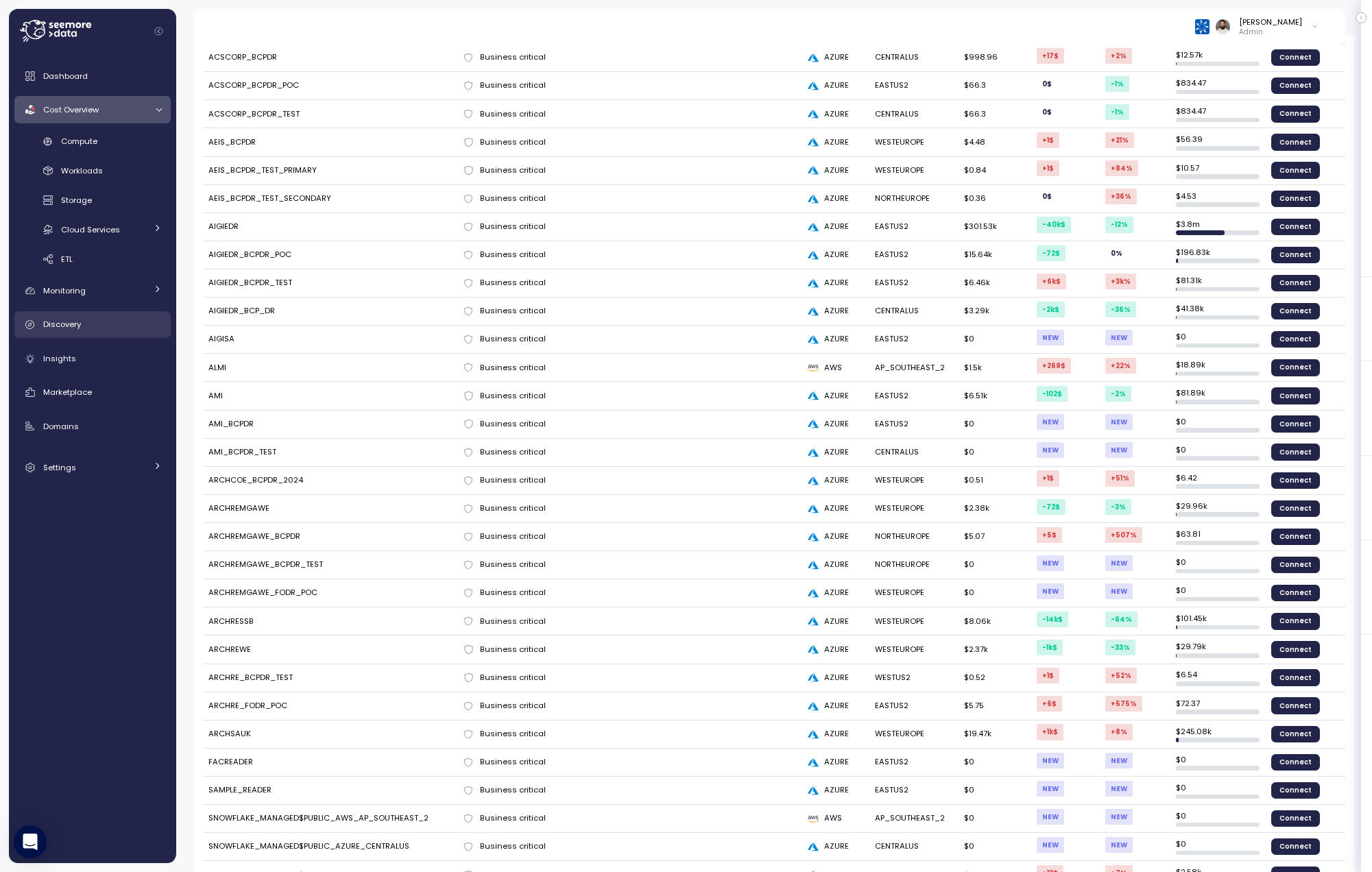
click at [116, 320] on div "Discovery" at bounding box center [102, 324] width 119 height 14
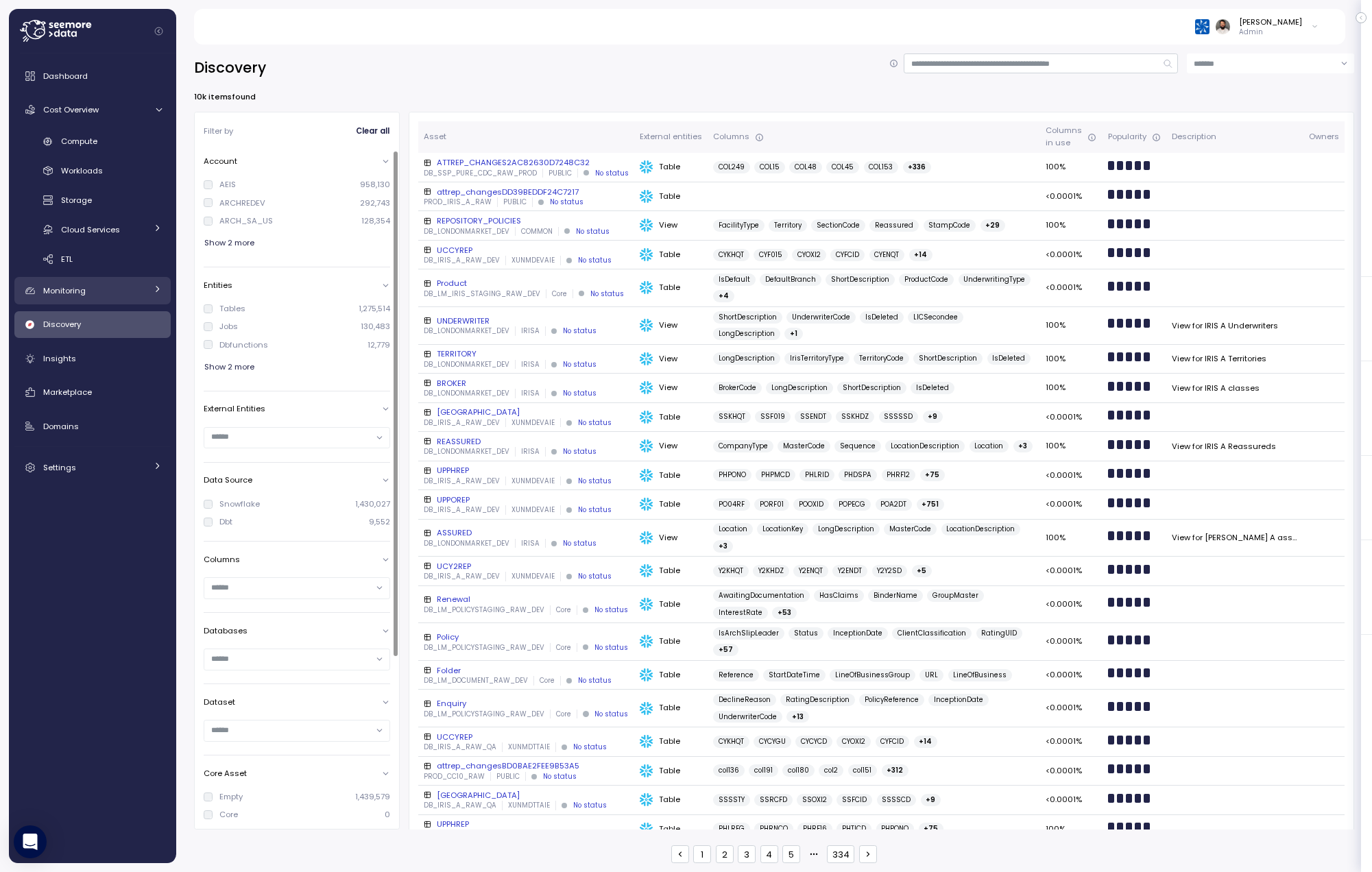
click at [141, 290] on div "Monitoring" at bounding box center [95, 290] width 103 height 14
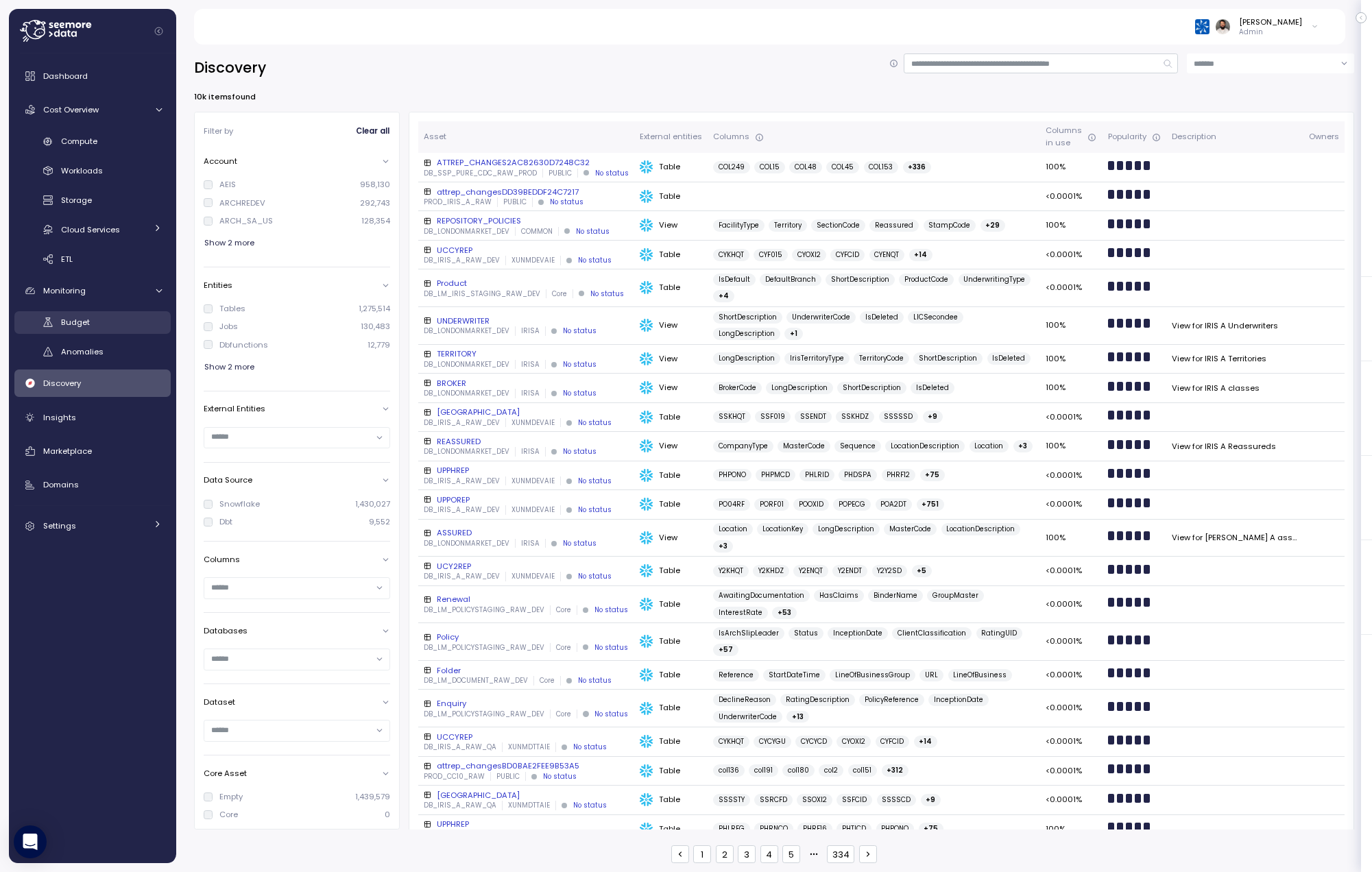
click at [133, 315] on div "Budget" at bounding box center [111, 322] width 101 height 14
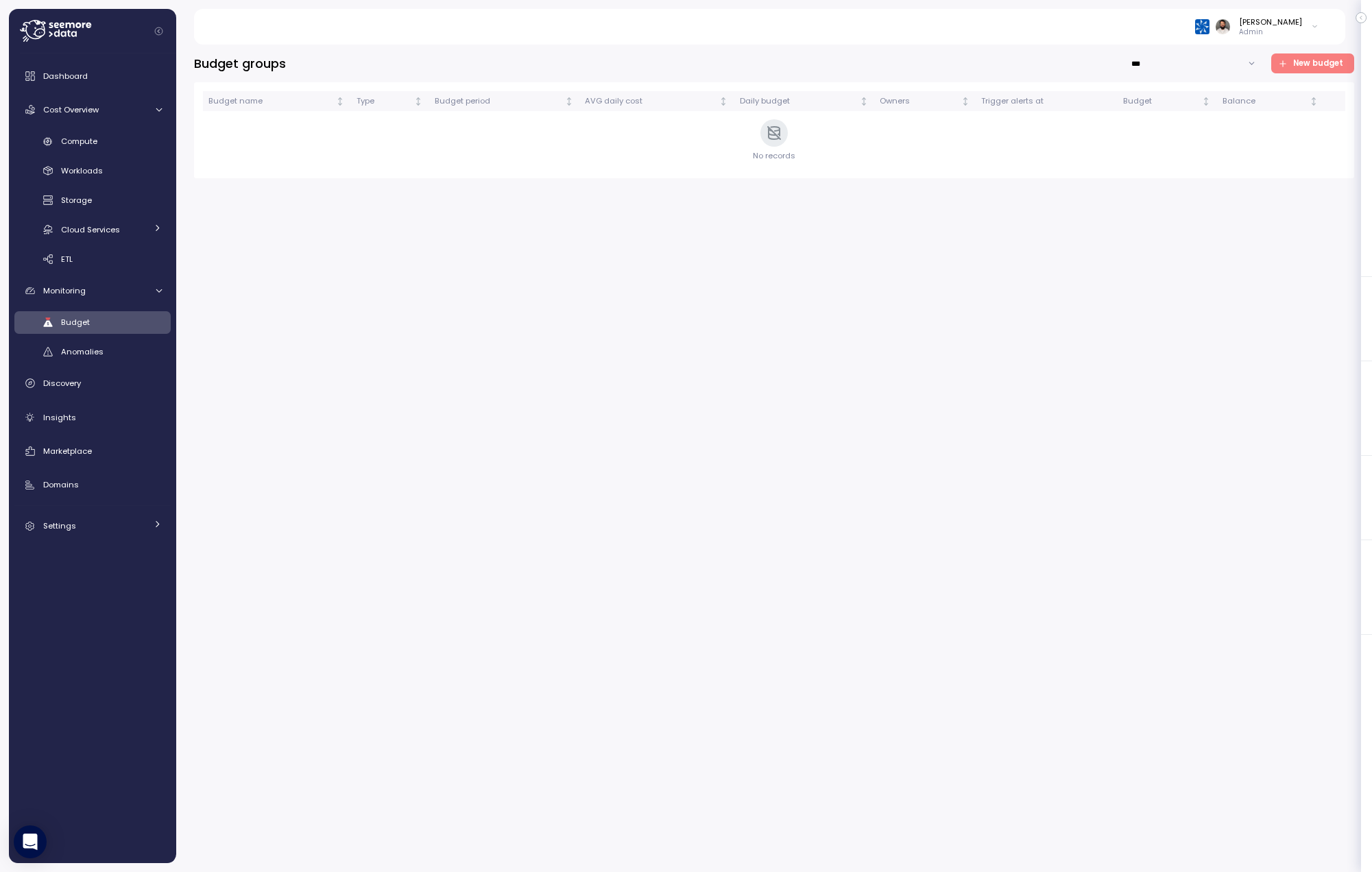
click at [150, 333] on div "Budget Anomalies" at bounding box center [92, 338] width 156 height 52
click at [144, 351] on div "Anomalies" at bounding box center [111, 351] width 101 height 14
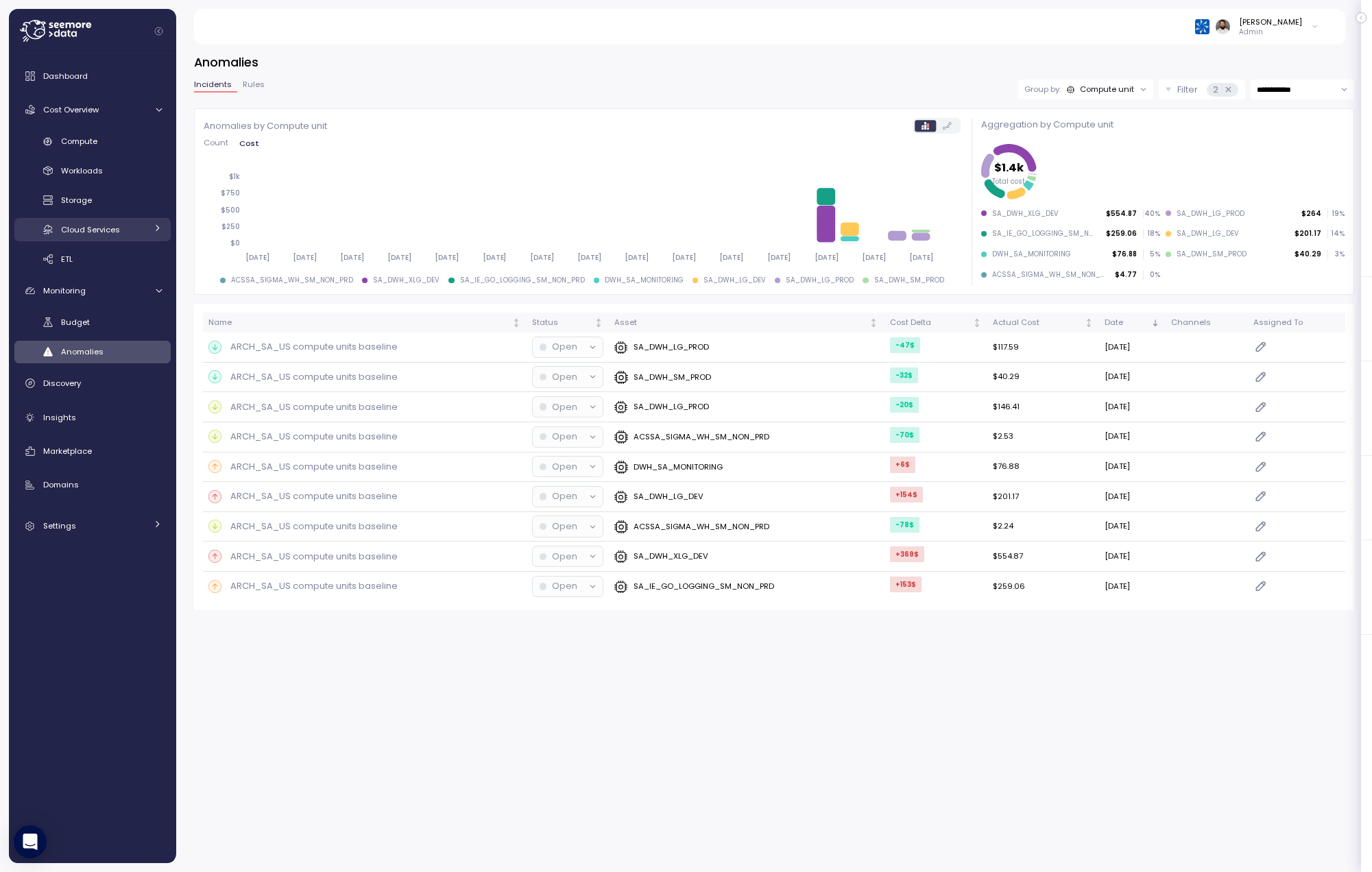
click at [149, 227] on link "Cloud Services" at bounding box center [92, 230] width 156 height 23
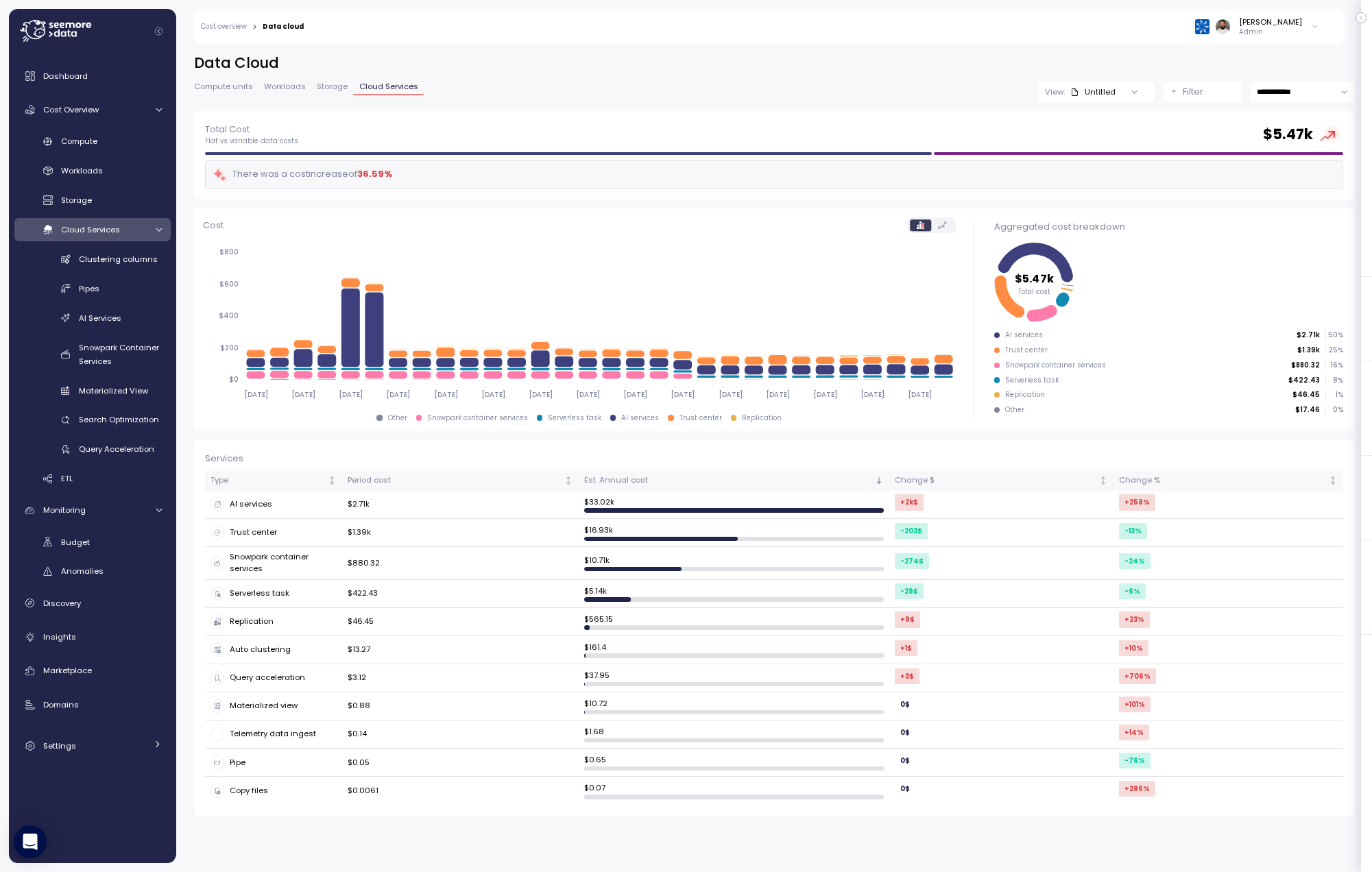
click at [149, 227] on link "Cloud Services" at bounding box center [92, 230] width 156 height 23
click at [1114, 84] on div at bounding box center [1134, 92] width 39 height 19
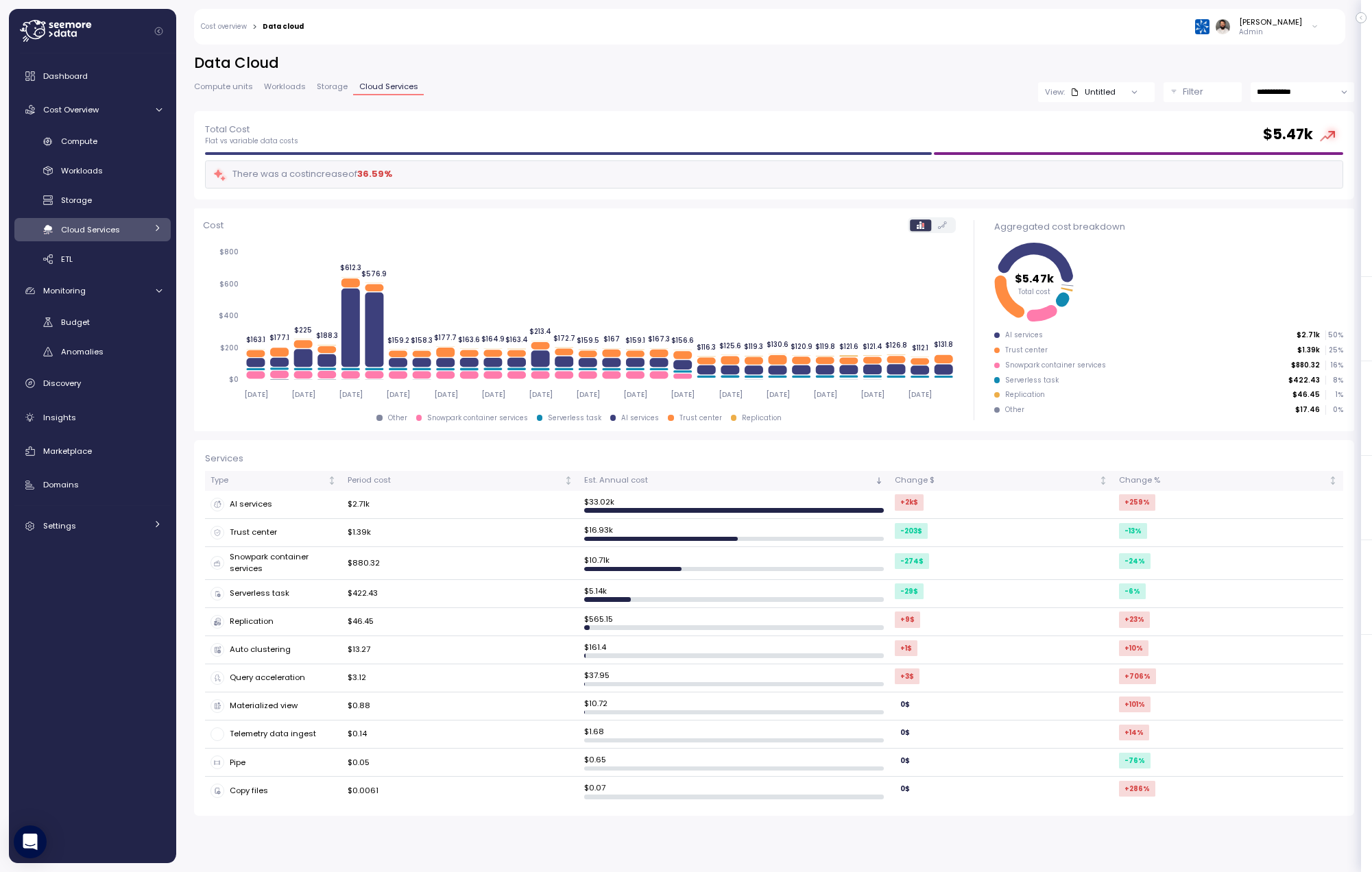
click at [235, 90] on span "Compute units" at bounding box center [223, 86] width 59 height 7
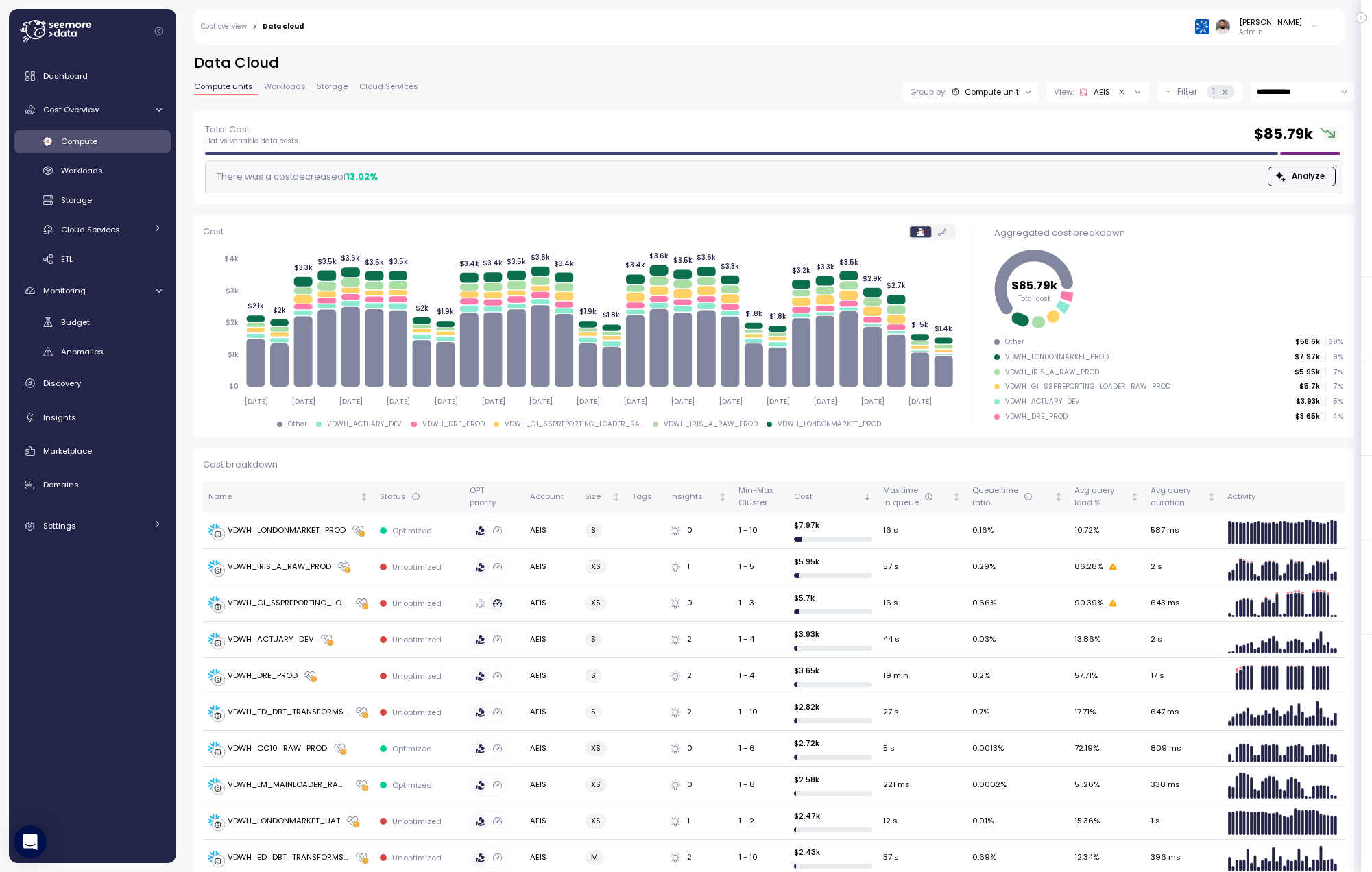
click at [1181, 98] on p "Filter" at bounding box center [1187, 92] width 20 height 14
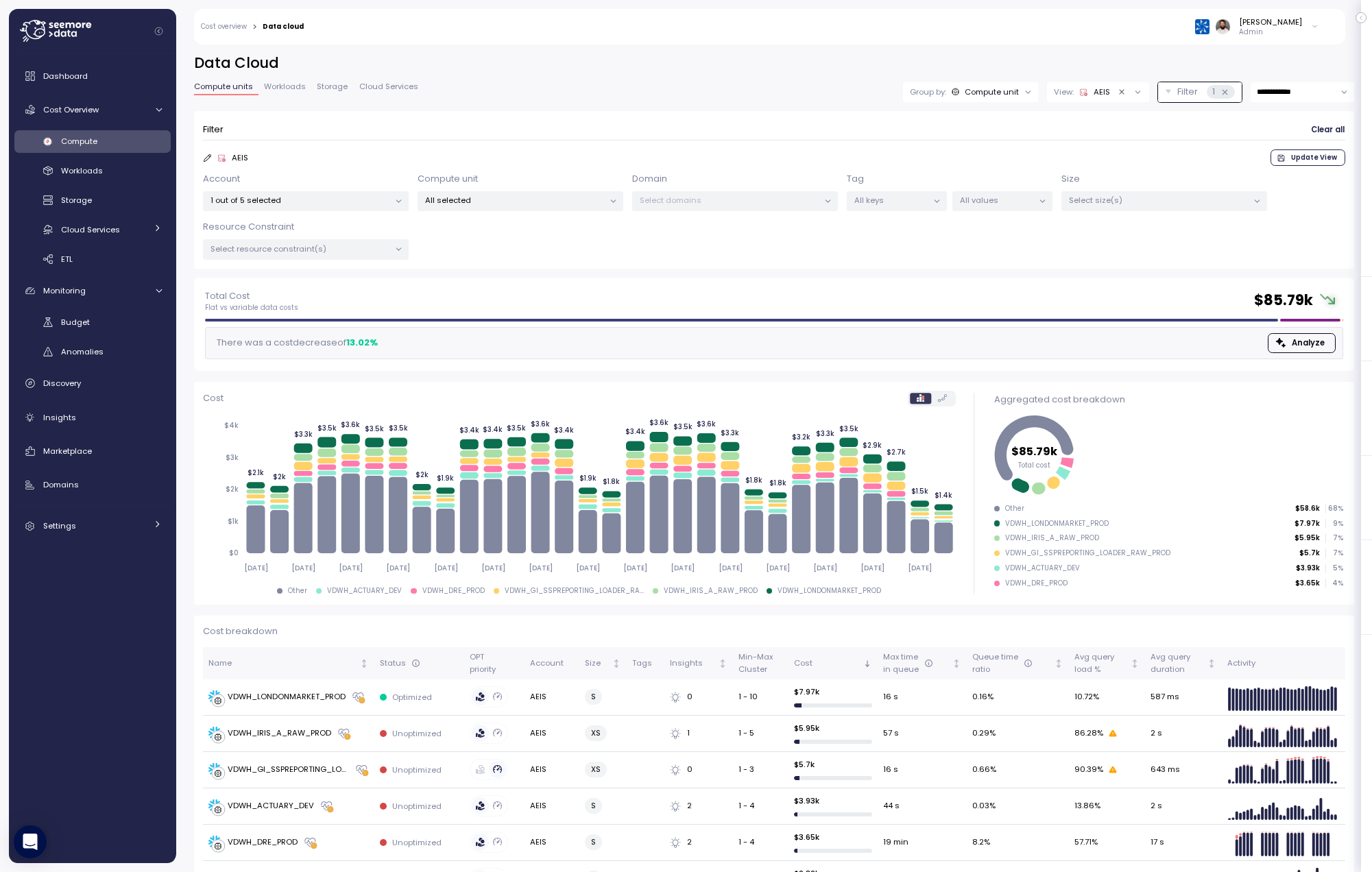
click at [1178, 96] on p "Filter" at bounding box center [1187, 92] width 20 height 14
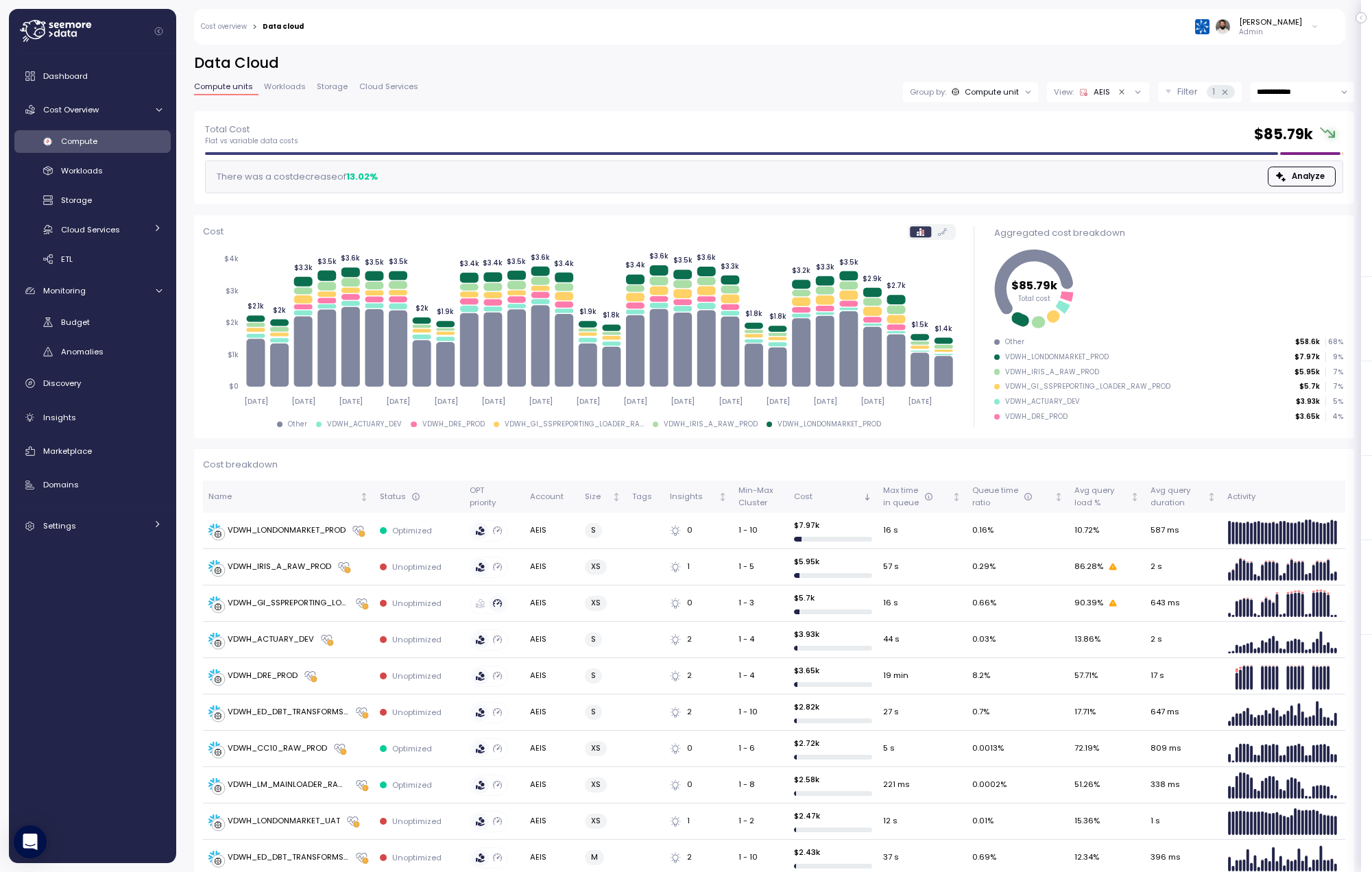
click at [1178, 96] on p "Filter" at bounding box center [1187, 92] width 20 height 14
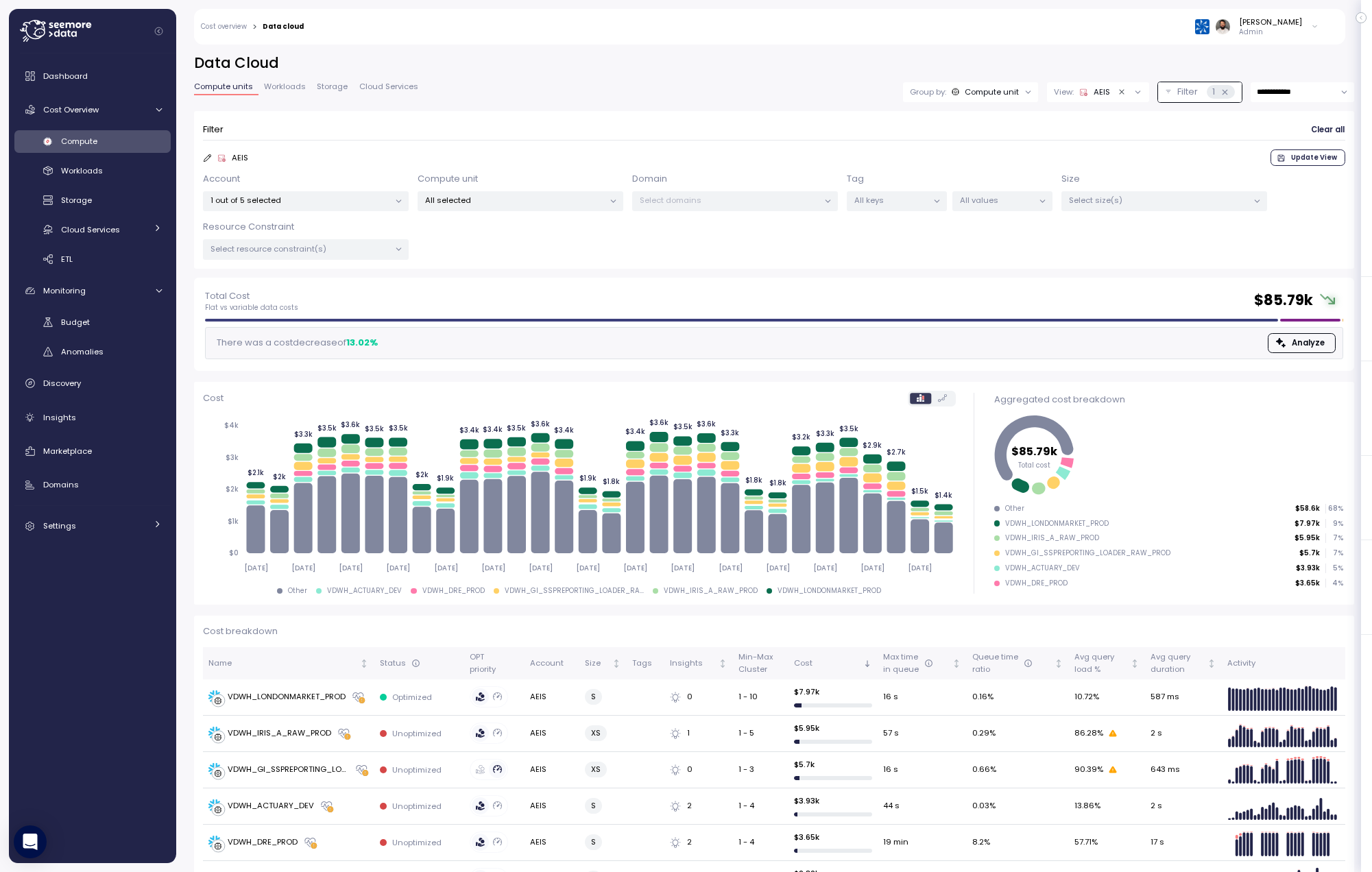
click at [752, 209] on div "Select domains" at bounding box center [735, 201] width 206 height 20
click at [576, 210] on div "All selected" at bounding box center [521, 201] width 206 height 20
click at [599, 204] on p "All selected" at bounding box center [514, 199] width 179 height 11
click at [342, 203] on p "1 out of 5 selected" at bounding box center [299, 199] width 179 height 11
click at [430, 164] on div "AEIS Update View" at bounding box center [773, 158] width 1142 height 16
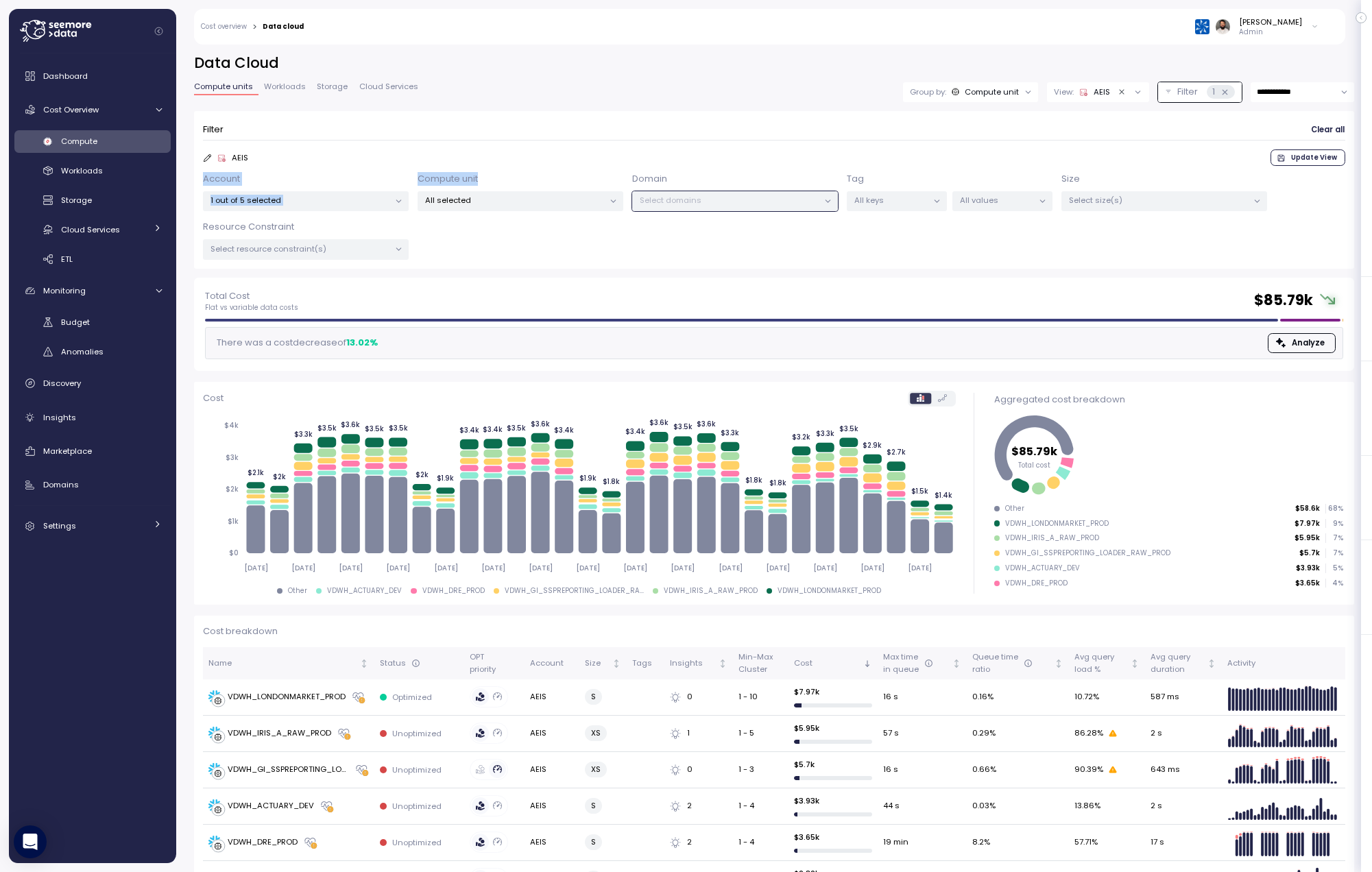
drag, startPoint x: 205, startPoint y: 177, endPoint x: 479, endPoint y: 177, distance: 274.0
click at [479, 177] on div "Account 1 out of 5 selected Compute unit All selected Domain Select domains Tag…" at bounding box center [773, 215] width 1142 height 87
click at [479, 177] on div "Compute unit All selected" at bounding box center [521, 191] width 206 height 40
drag, startPoint x: 196, startPoint y: 179, endPoint x: 523, endPoint y: 221, distance: 329.7
click at [523, 221] on div "Filter Clear all AEIS Update View Account 1 out of 5 selected Compute unit All …" at bounding box center [773, 190] width 1160 height 158
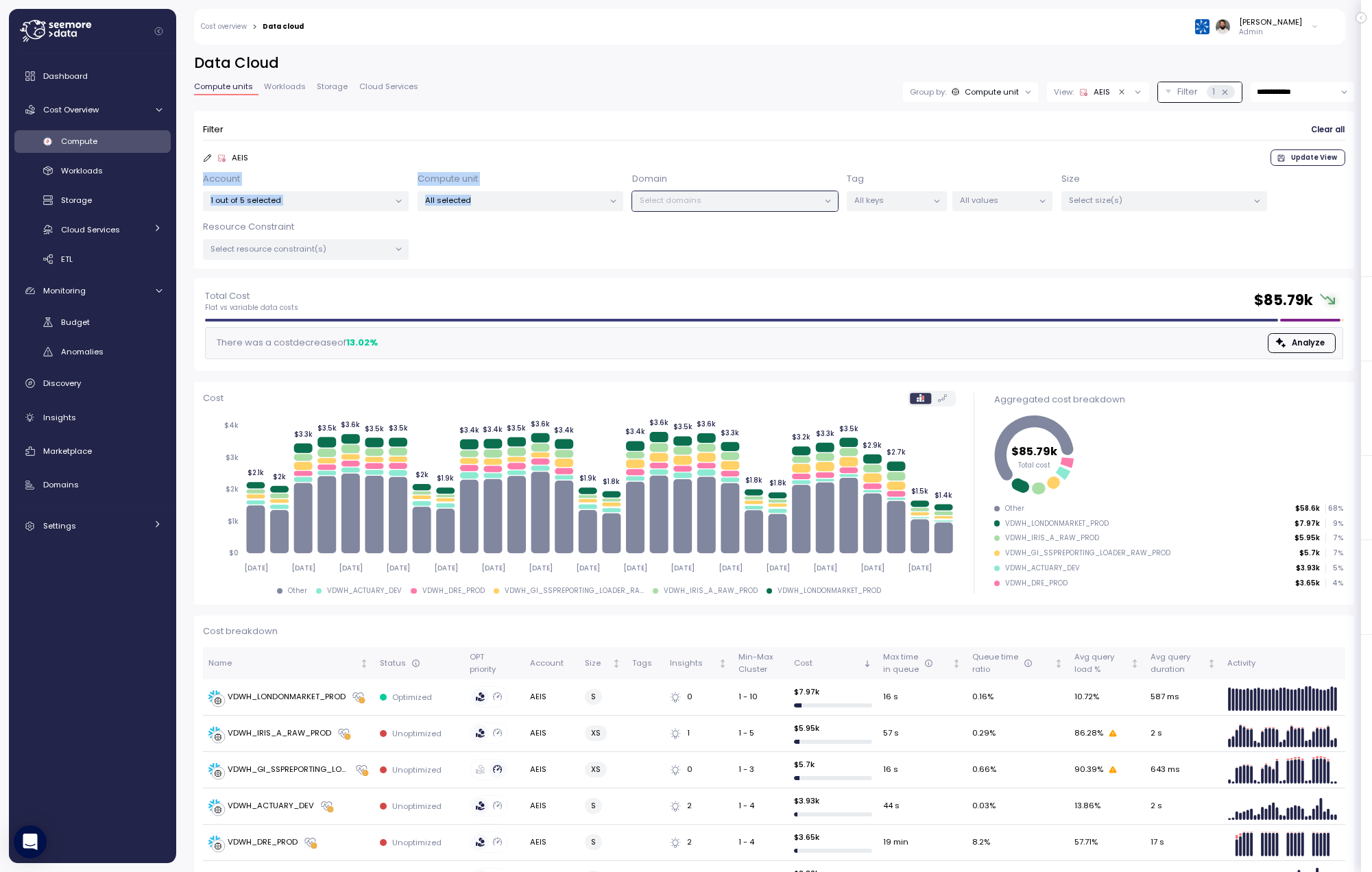
click at [523, 221] on div "Account 1 out of 5 selected Compute unit All selected Domain Select domains Tag…" at bounding box center [773, 215] width 1142 height 87
click at [405, 195] on div at bounding box center [397, 201] width 19 height 19
click at [362, 205] on p "1 out of 5 selected" at bounding box center [299, 199] width 179 height 11
click at [537, 223] on div "Account 1 out of 5 selected Compute unit All selected Domain Select domains Tag…" at bounding box center [773, 215] width 1142 height 87
click at [537, 206] on div "All selected" at bounding box center [521, 201] width 206 height 20
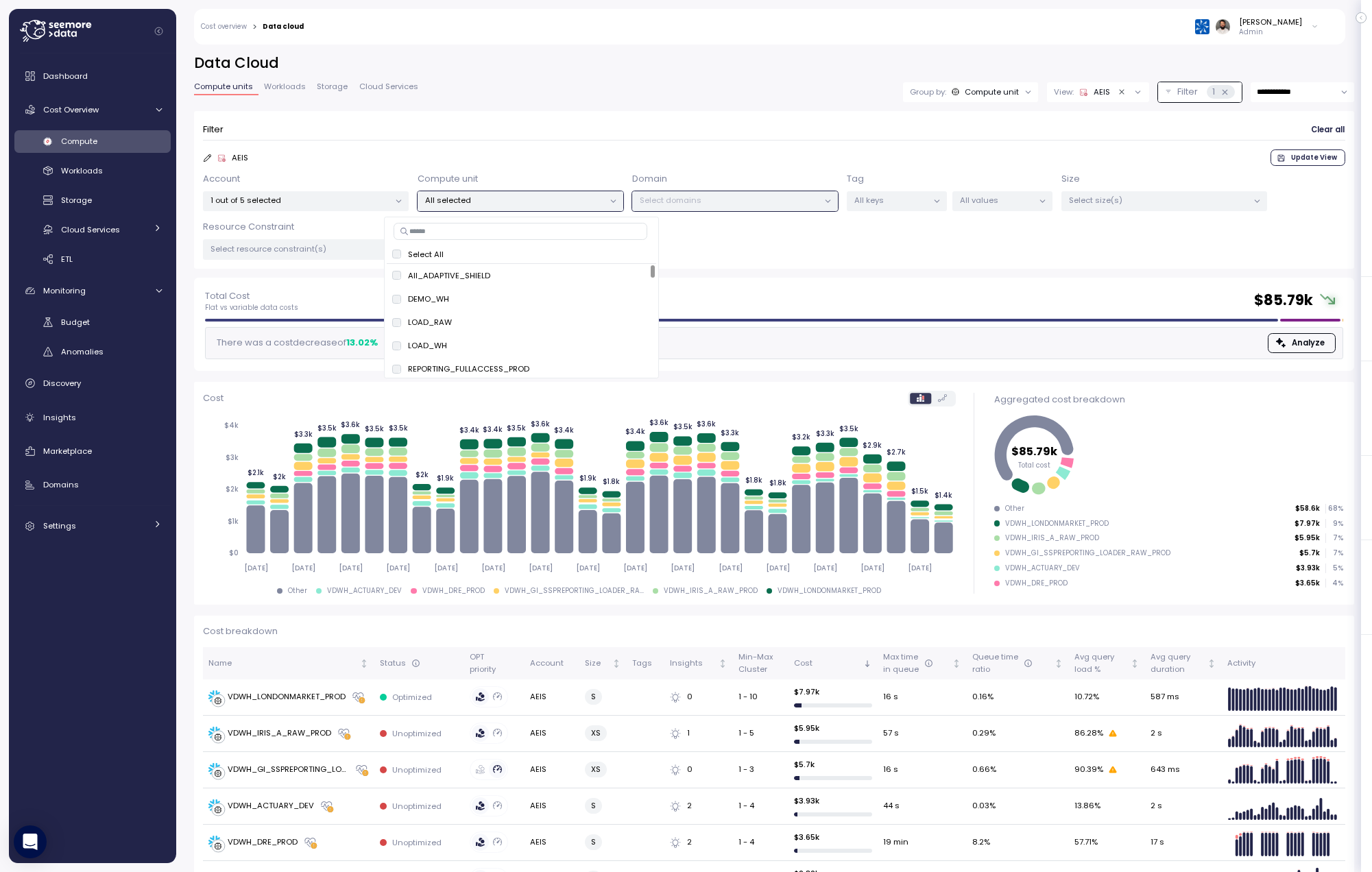
click at [356, 191] on div "1 out of 5 selected" at bounding box center [306, 201] width 206 height 20
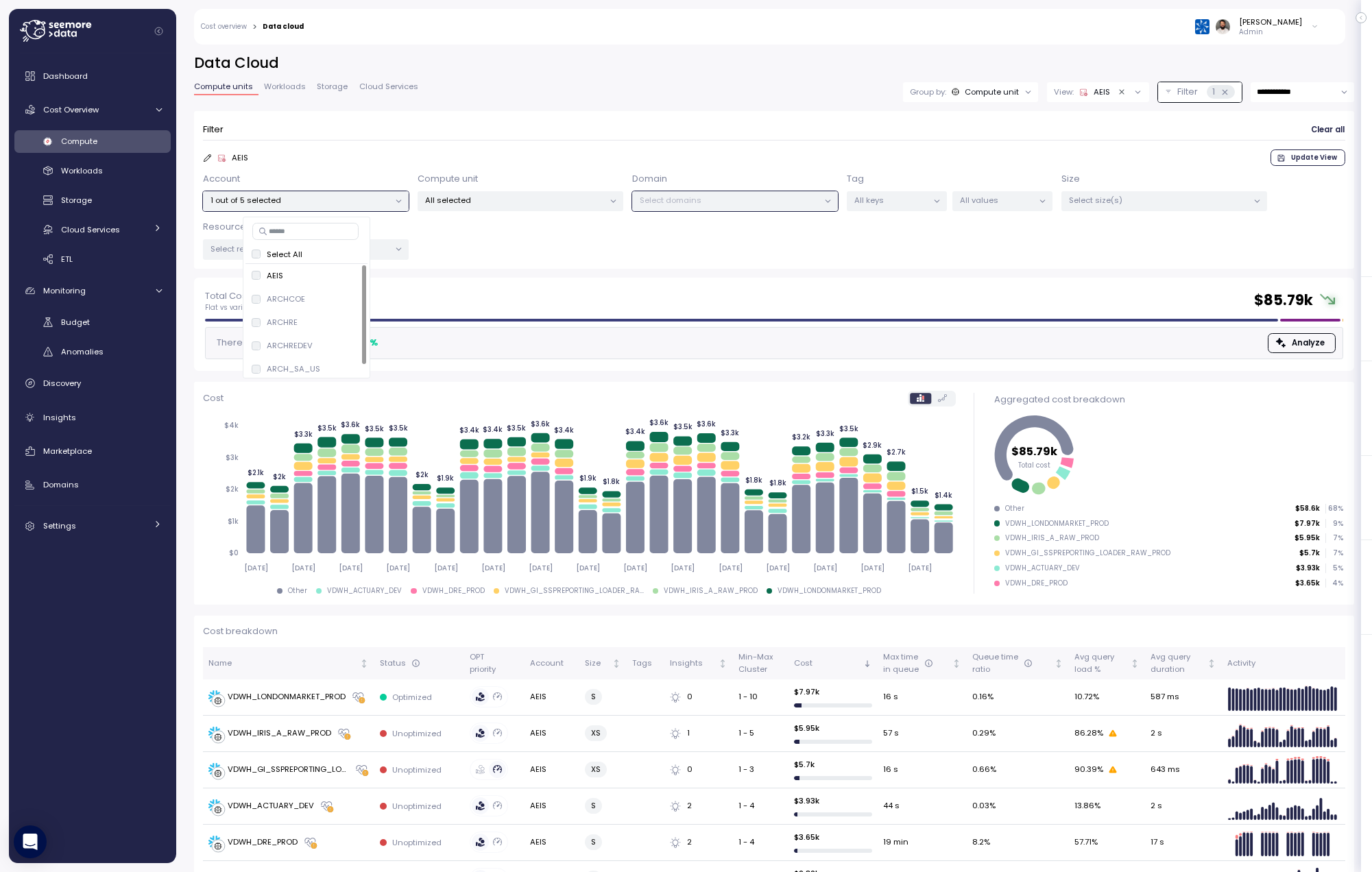
click at [549, 141] on form "Filter Clear all AEIS Update View Account 1 out of 5 selected Compute unit All …" at bounding box center [773, 190] width 1142 height 140
click at [902, 203] on p "All keys" at bounding box center [891, 199] width 74 height 11
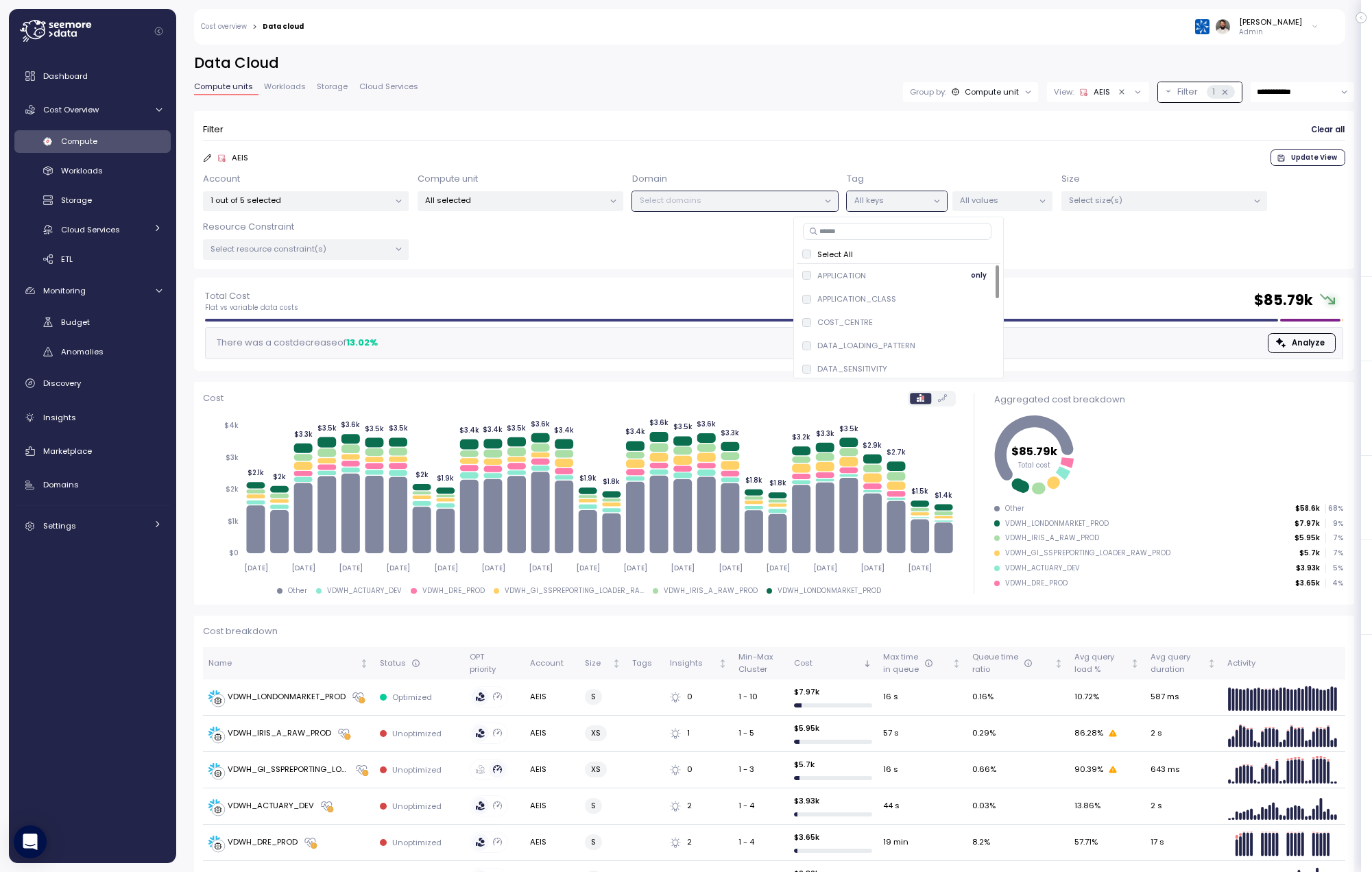
click at [905, 282] on div "APPLICATION only" at bounding box center [899, 275] width 193 height 16
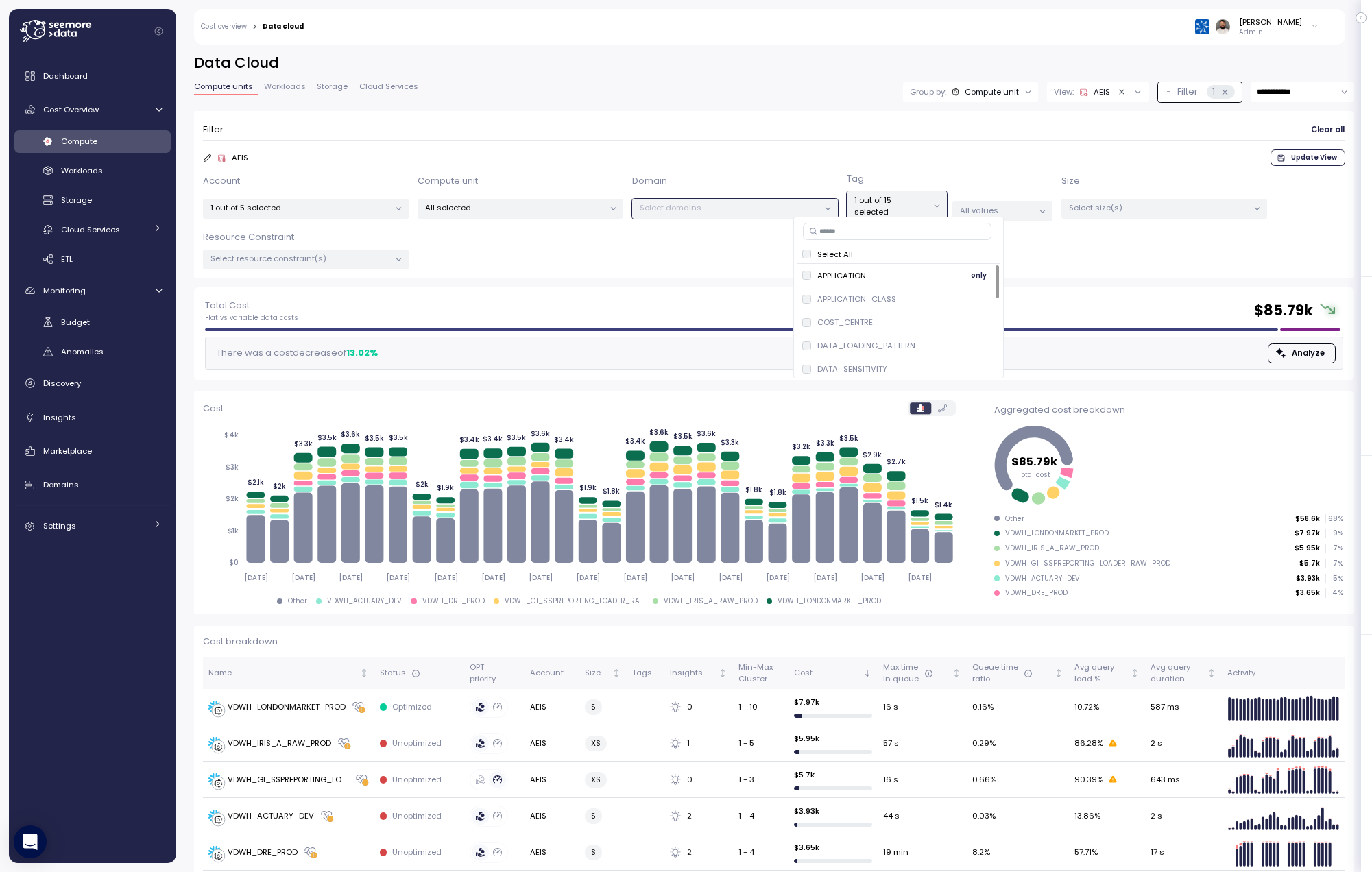
click at [971, 276] on span "only" at bounding box center [978, 275] width 16 height 15
click at [991, 208] on div "All values" at bounding box center [1002, 211] width 100 height 20
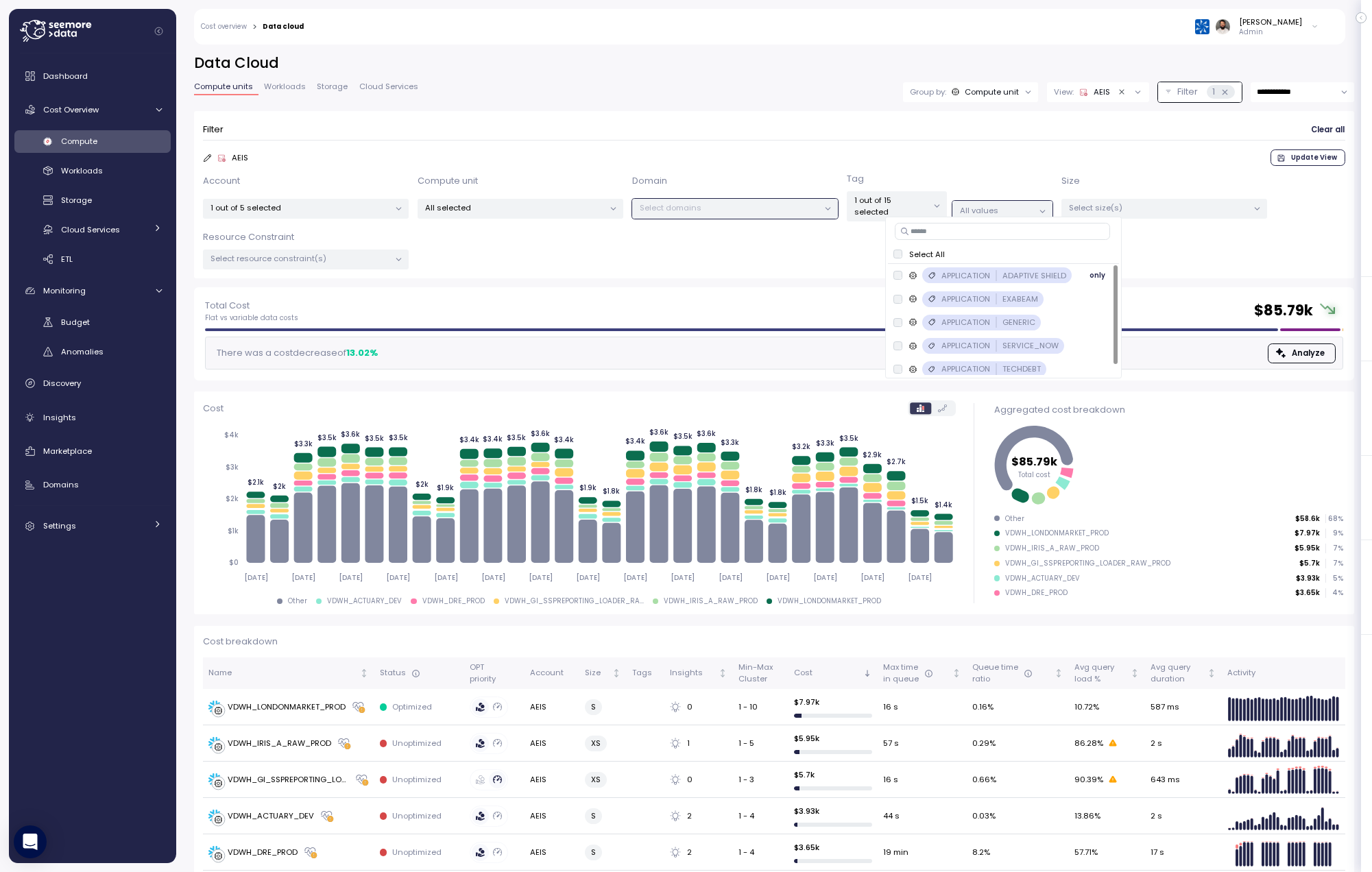
click at [1033, 278] on p "ADAPTIVE SHIELD" at bounding box center [1034, 275] width 64 height 11
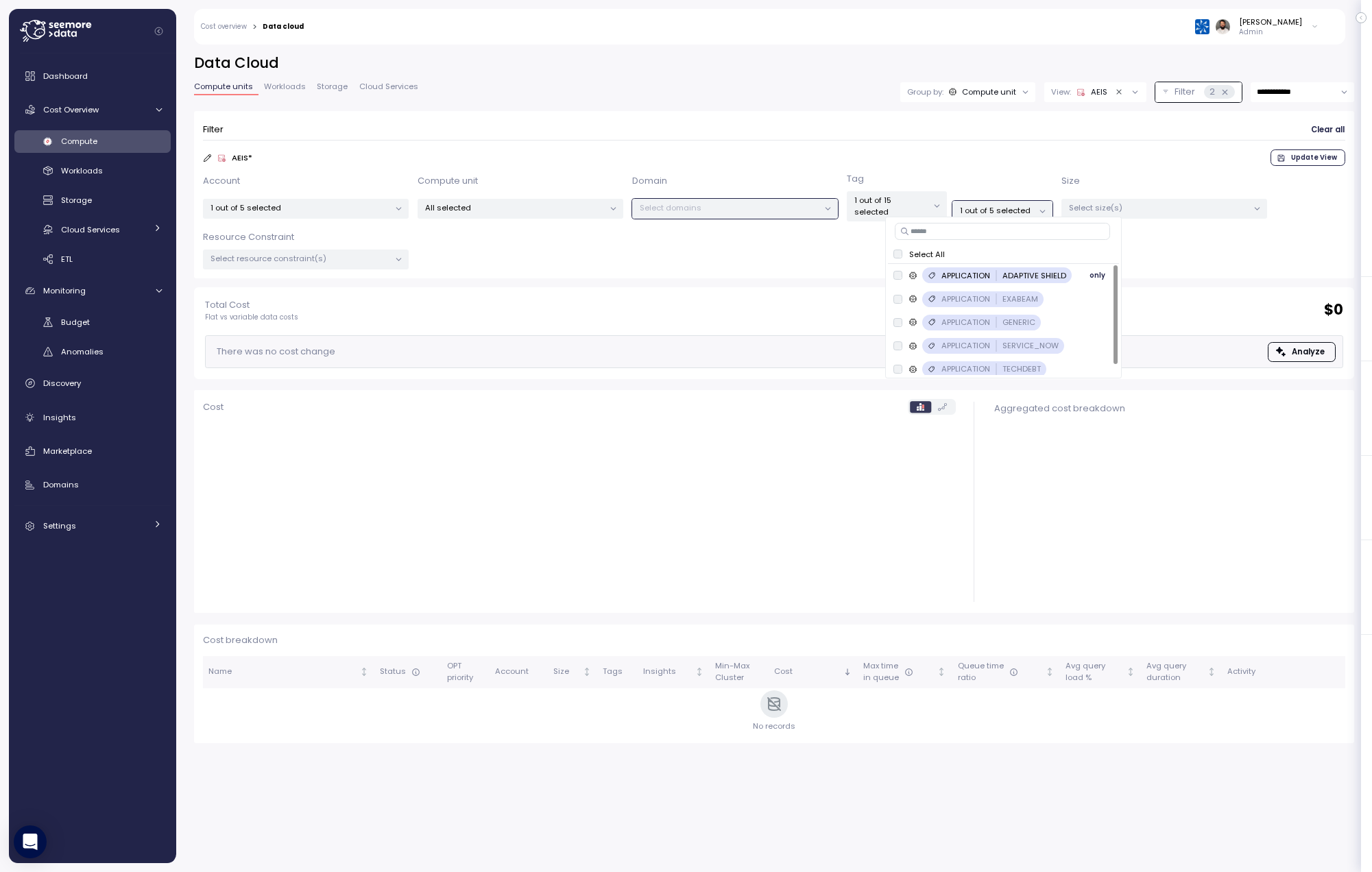
click at [1033, 278] on p "ADAPTIVE SHIELD" at bounding box center [1034, 275] width 64 height 11
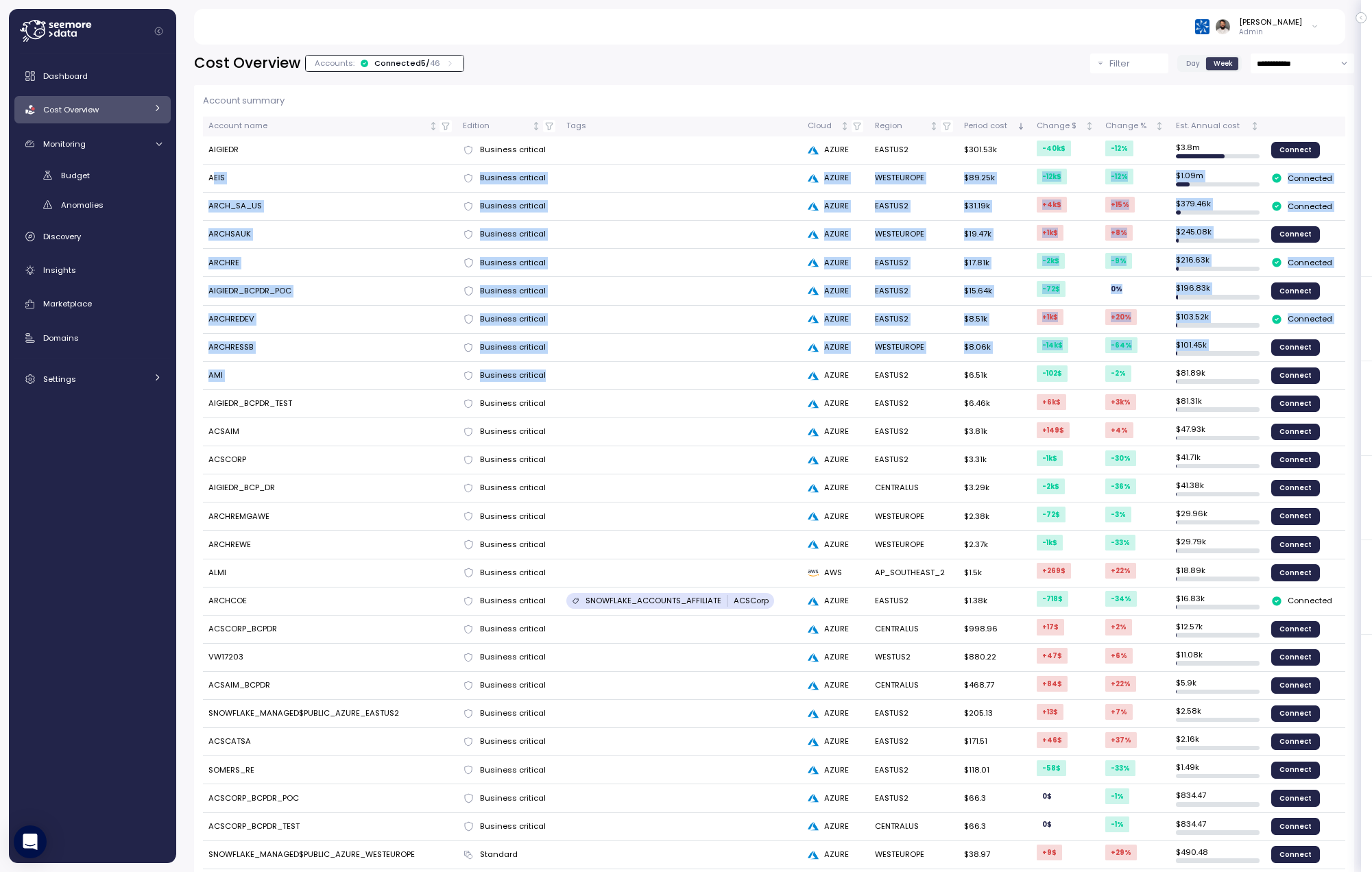
drag, startPoint x: 214, startPoint y: 179, endPoint x: 657, endPoint y: 369, distance: 482.0
click at [657, 370] on tbody "AIGIEDR Business critical AZURE EASTUS2 $301.53k -40k $ -12 % $ 3.8m Connect AE…" at bounding box center [773, 784] width 1142 height 1295
click at [657, 369] on td at bounding box center [681, 376] width 241 height 28
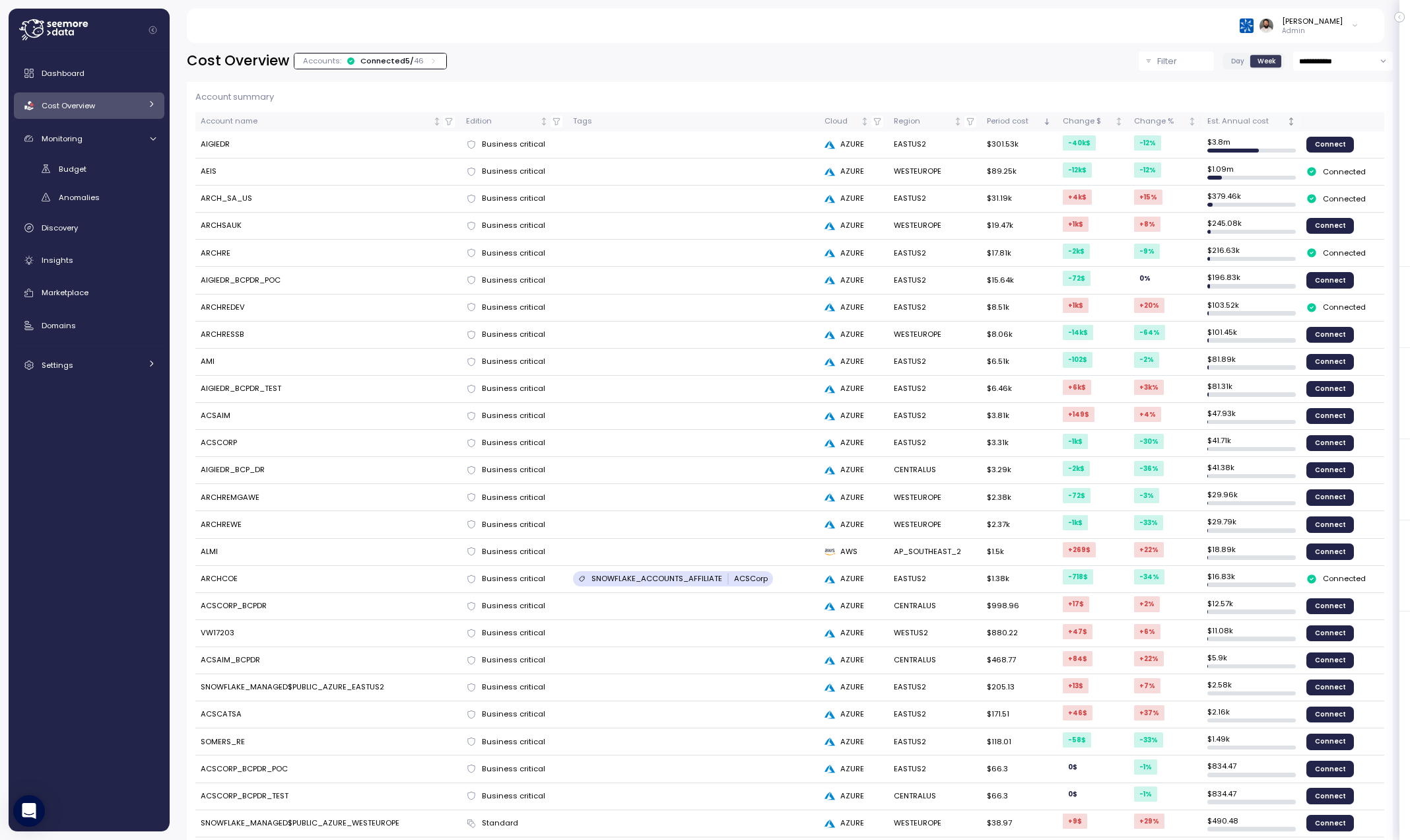
click at [1237, 124] on div "Est. Annual cost" at bounding box center [1246, 121] width 77 height 12
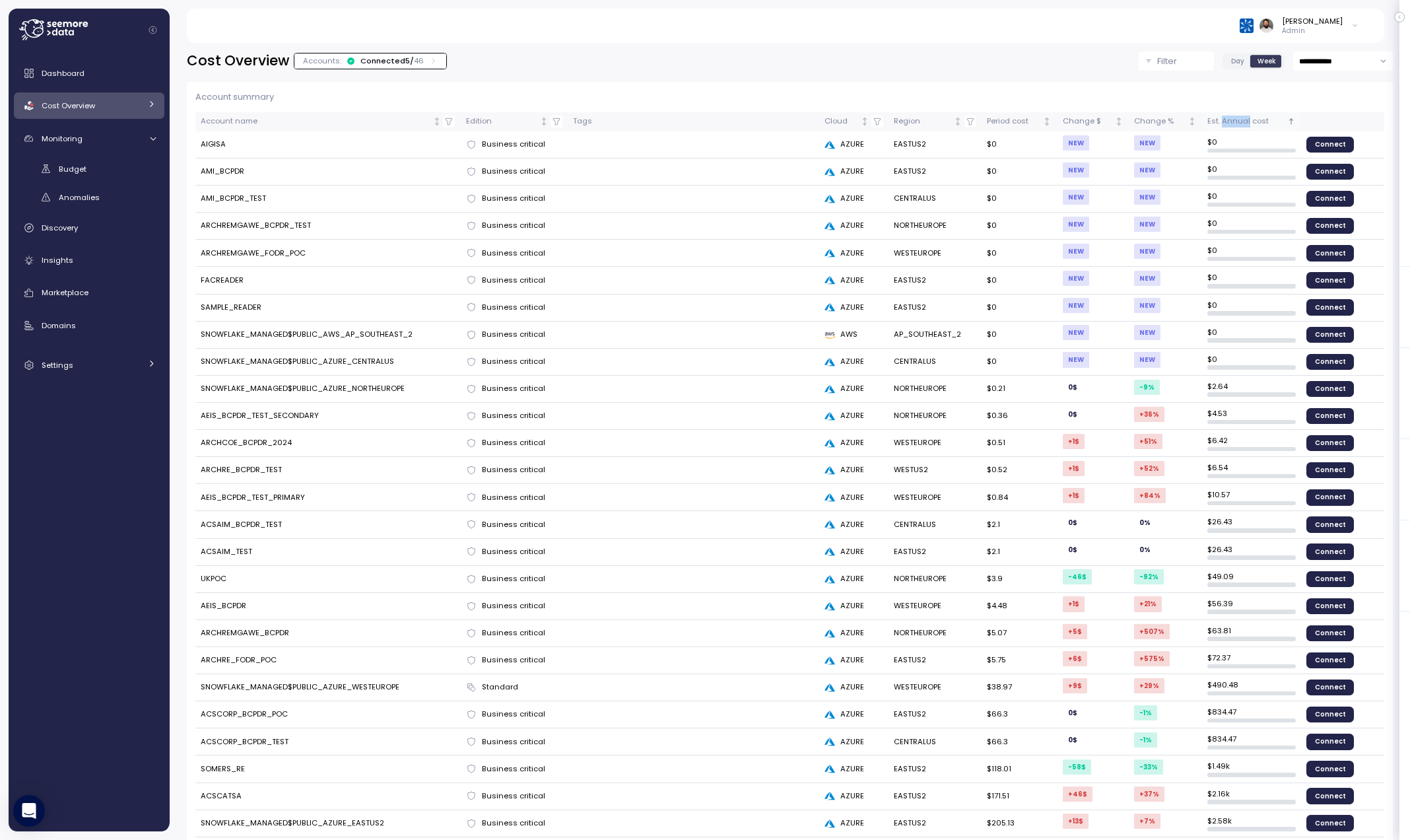
click at [1237, 124] on div "Est. Annual cost" at bounding box center [1246, 121] width 77 height 12
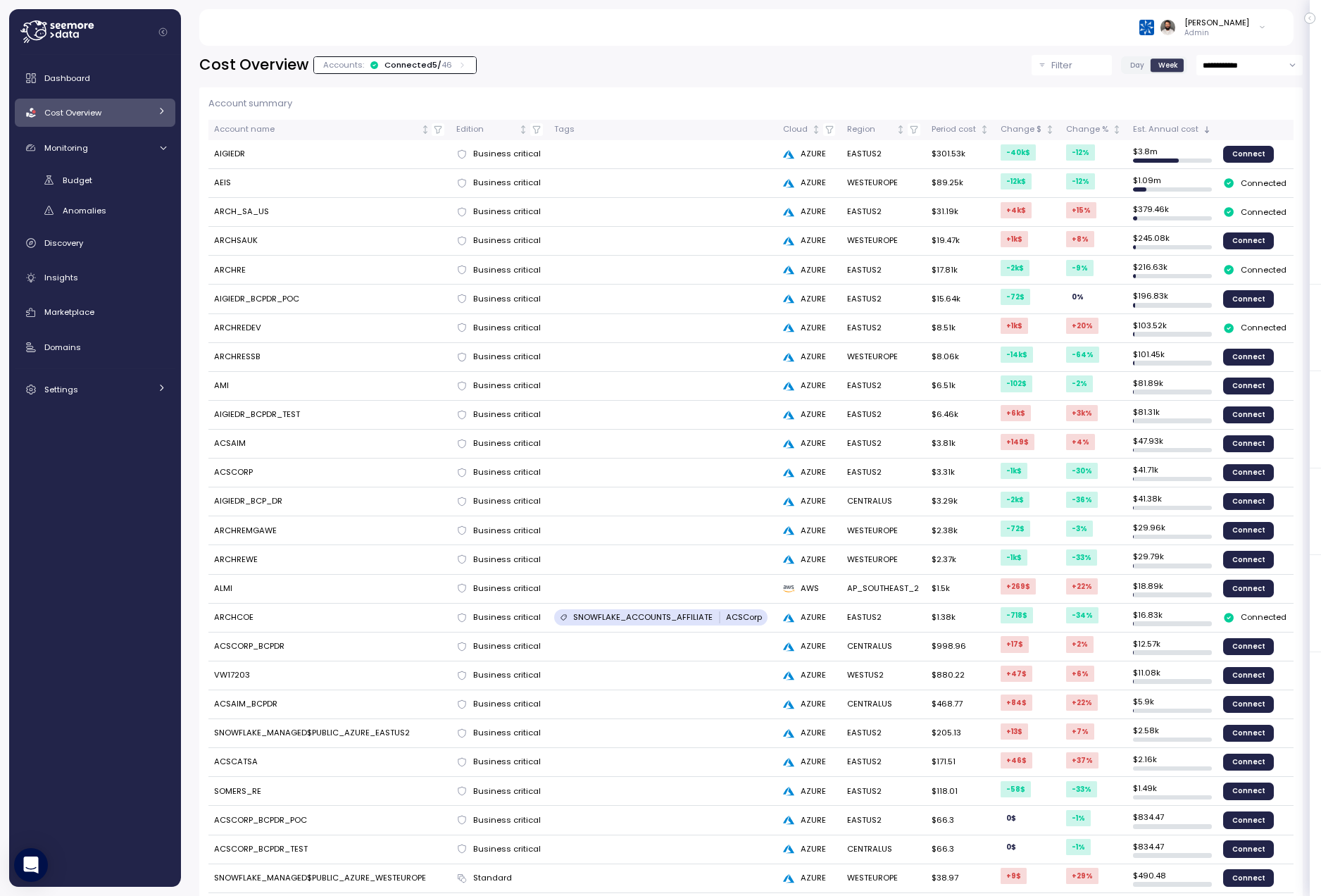
click at [458, 60] on icon at bounding box center [462, 65] width 9 height 9
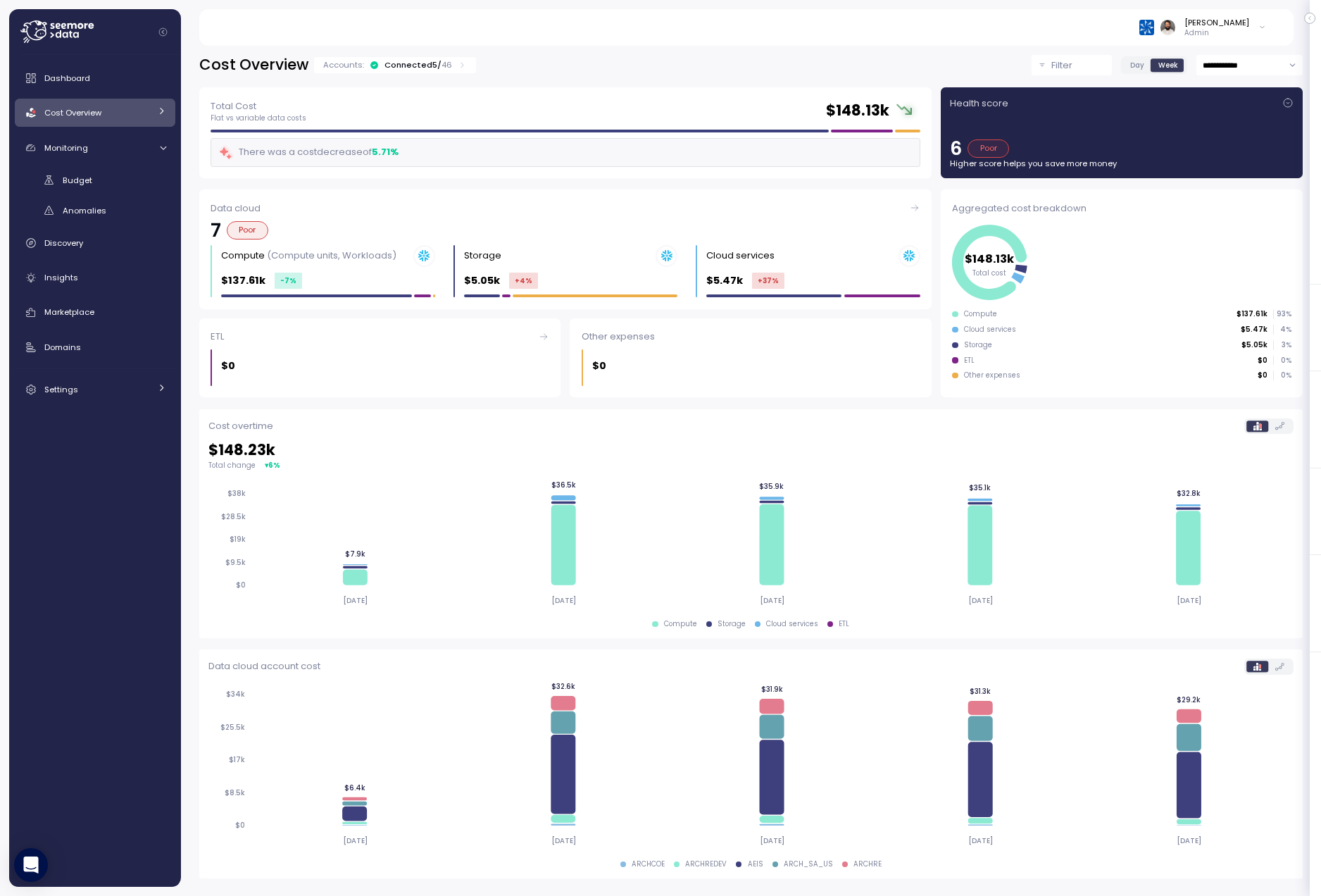
click at [458, 60] on icon at bounding box center [462, 65] width 9 height 9
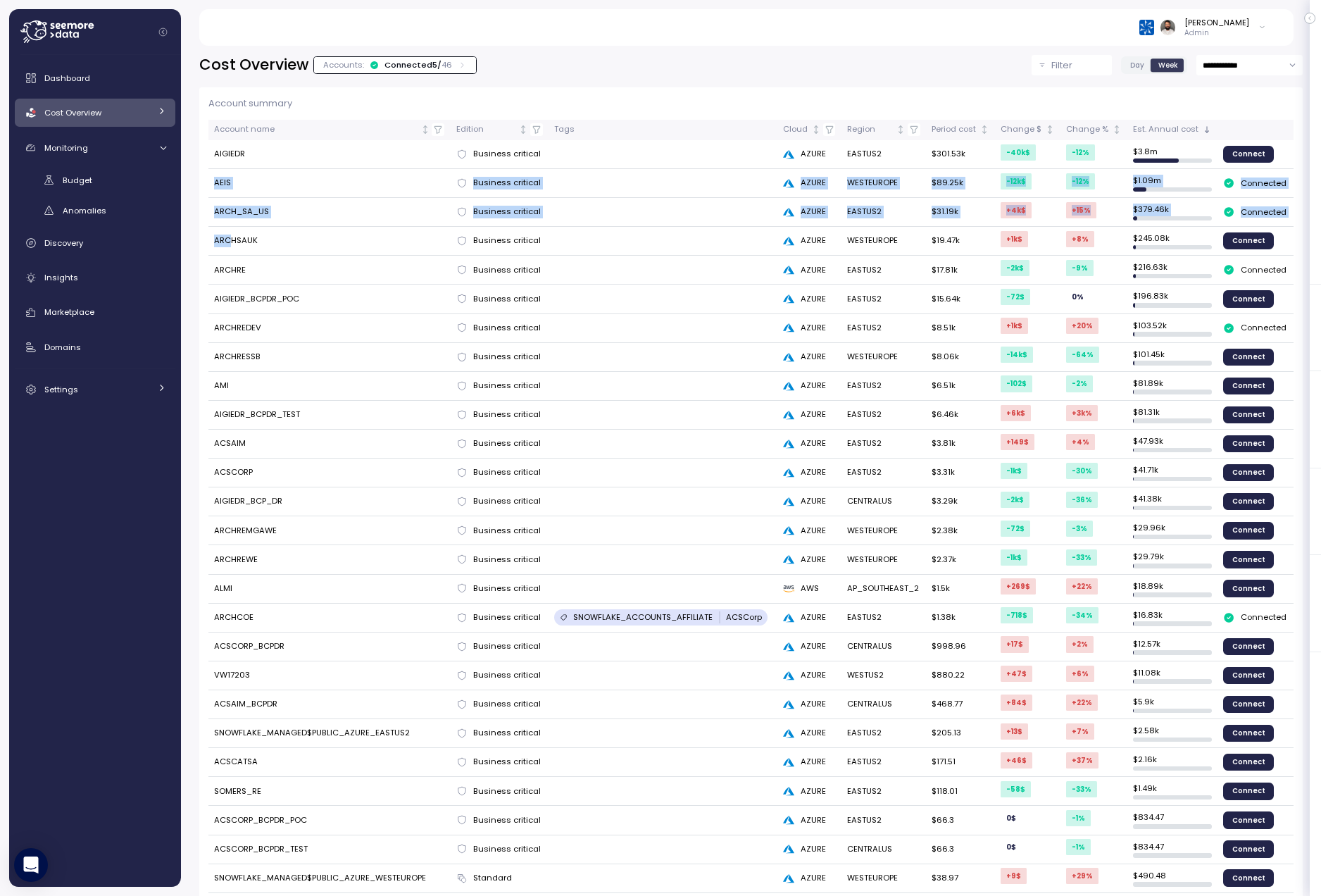
drag, startPoint x: 216, startPoint y: 181, endPoint x: 228, endPoint y: 244, distance: 64.1
click at [228, 244] on tbody "AIGIEDR Business critical AZURE EASTUS2 $301.53k -40k $ -12 % $ 3.8m Connect AE…" at bounding box center [751, 805] width 1085 height 1331
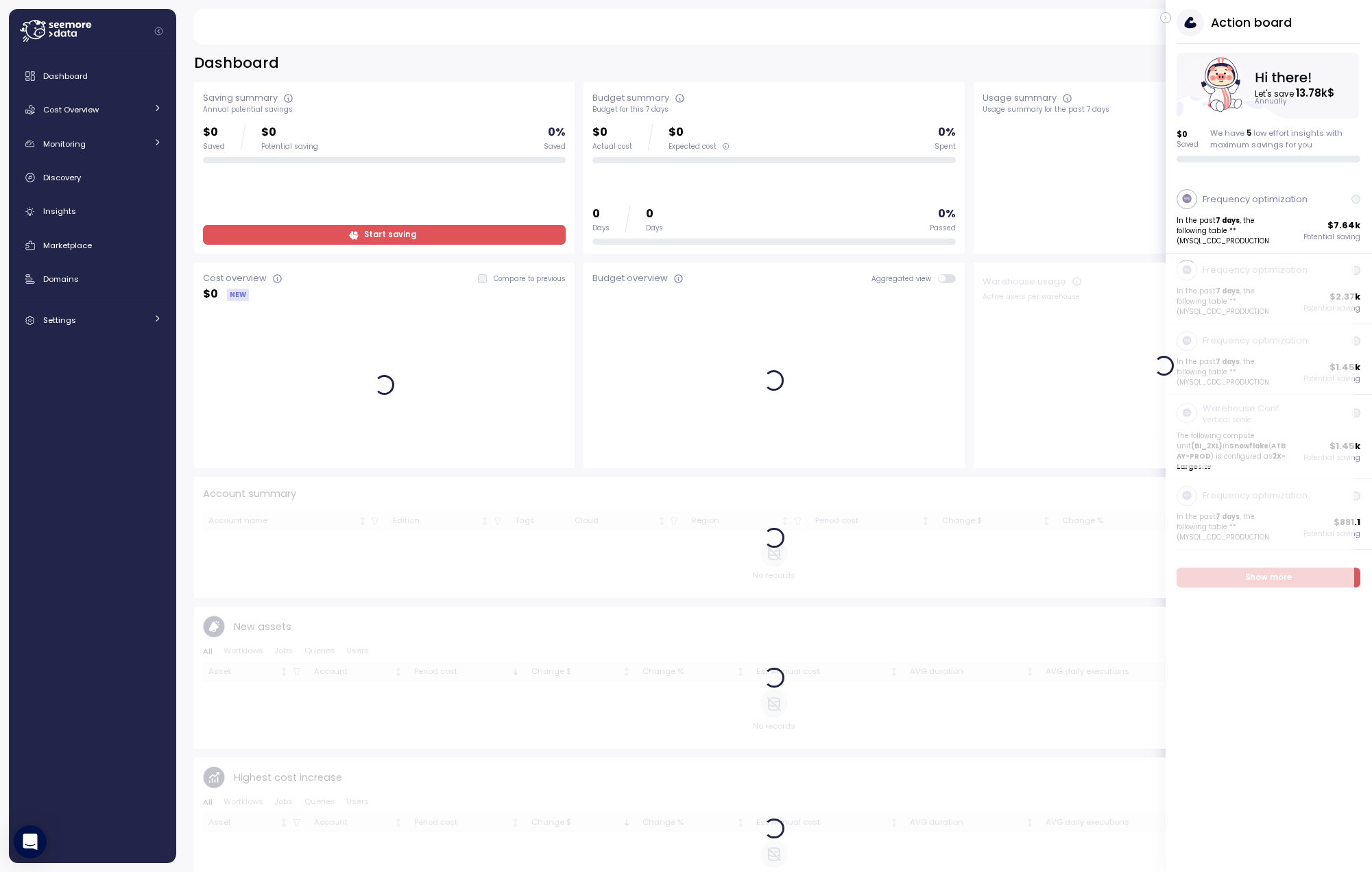
click at [1165, 23] on button "button" at bounding box center [1165, 17] width 11 height 11
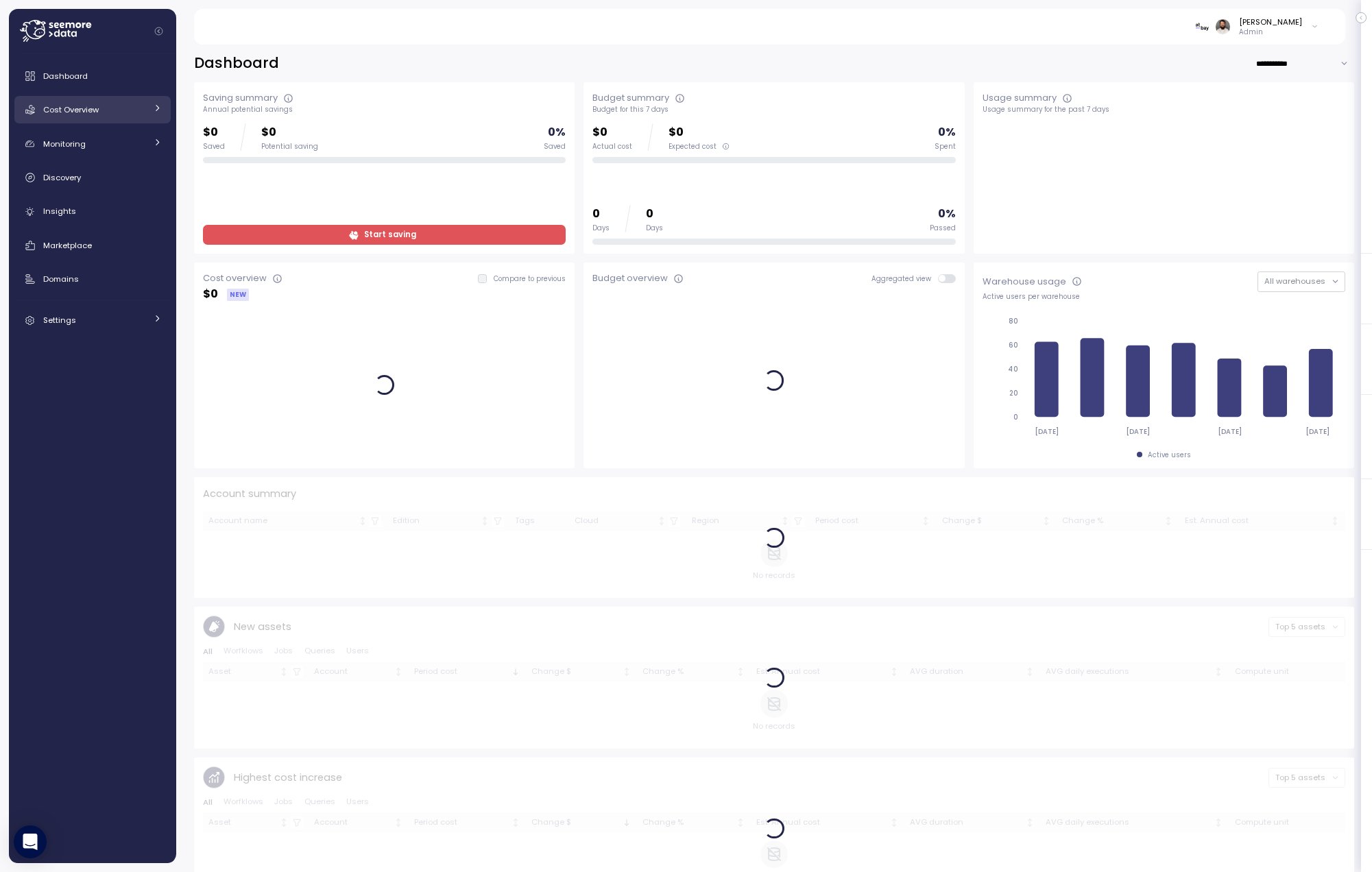
click at [104, 113] on div "Cost Overview" at bounding box center [95, 110] width 103 height 14
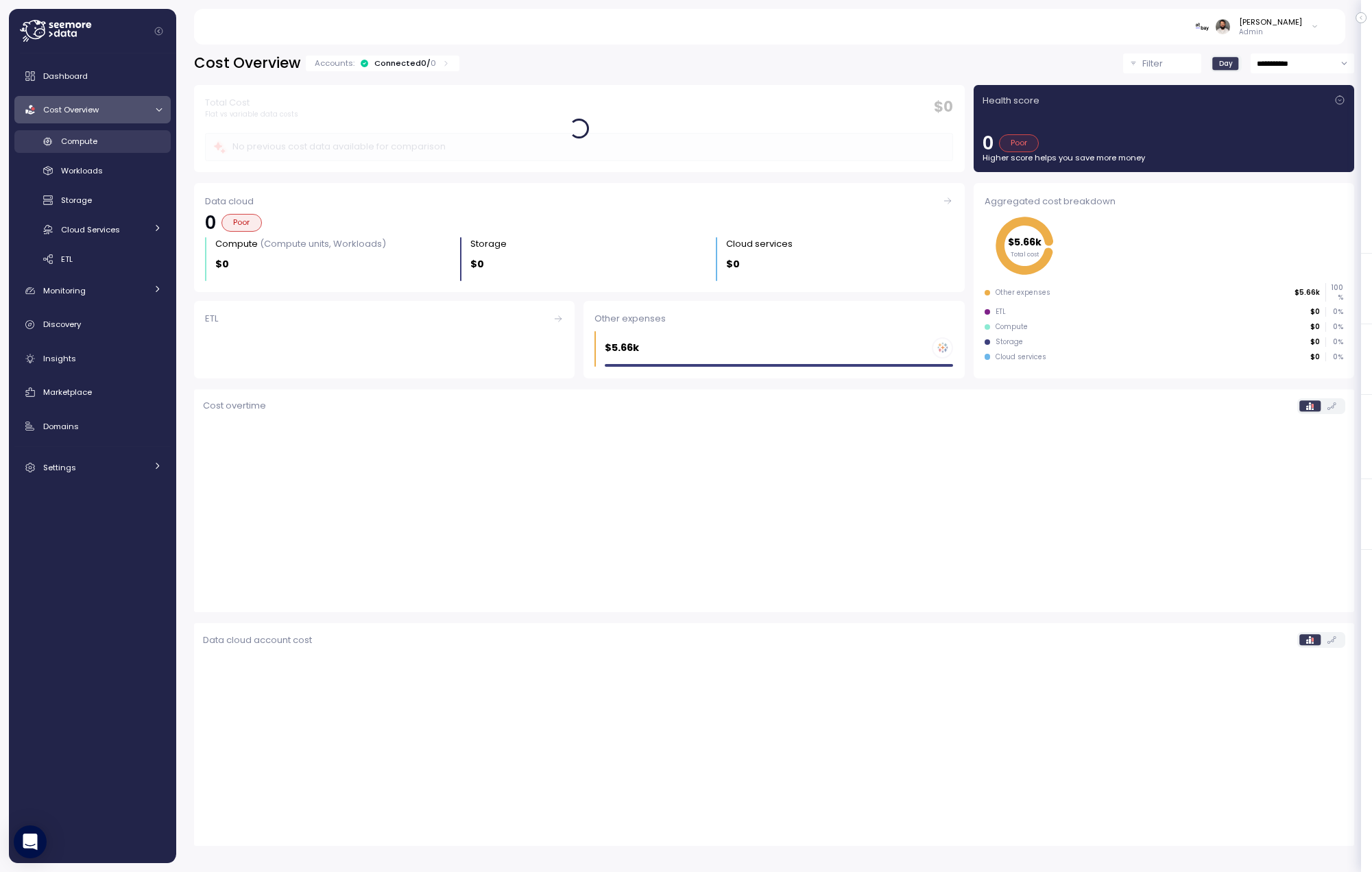
click at [104, 151] on link "Compute" at bounding box center [92, 141] width 156 height 23
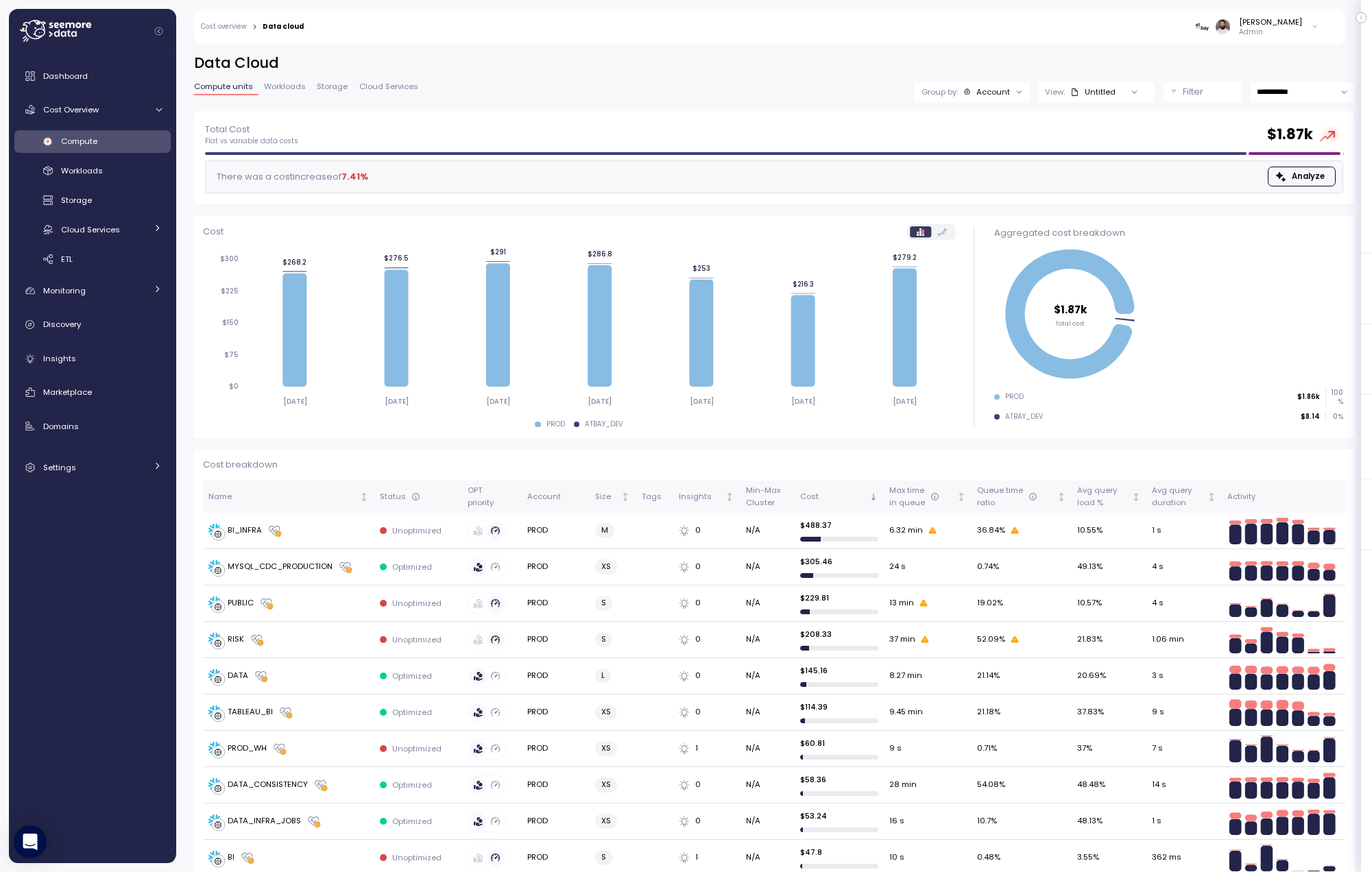
click at [1307, 95] on input "**********" at bounding box center [1302, 92] width 104 height 20
click at [1303, 168] on div "Last 14 days" at bounding box center [1302, 176] width 100 height 19
type input "**********"
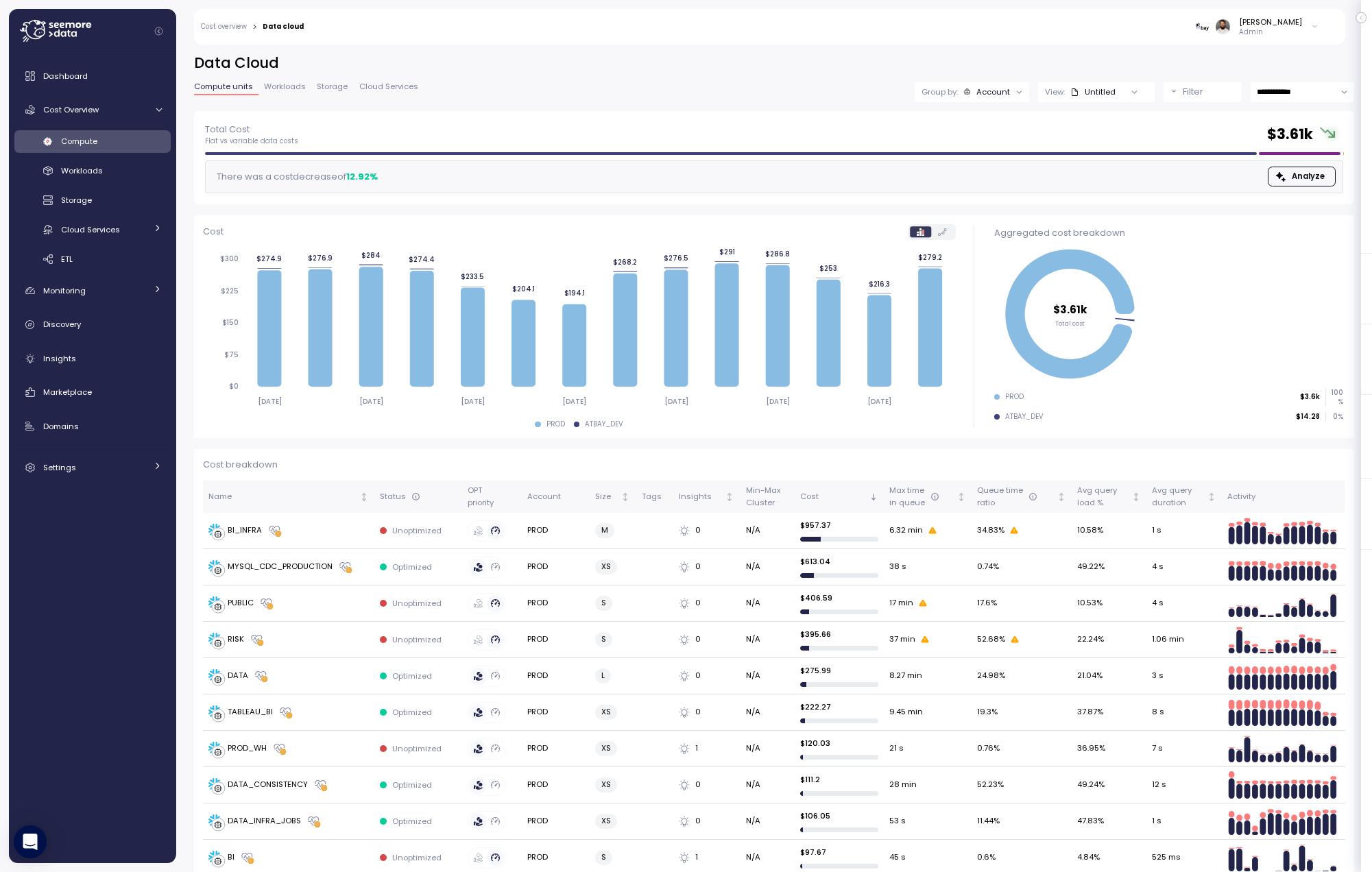
click at [979, 83] on div "Group by: Account" at bounding box center [972, 92] width 114 height 20
click at [979, 91] on div "Account" at bounding box center [993, 92] width 34 height 11
click at [984, 163] on p "Compute unit" at bounding box center [985, 168] width 54 height 11
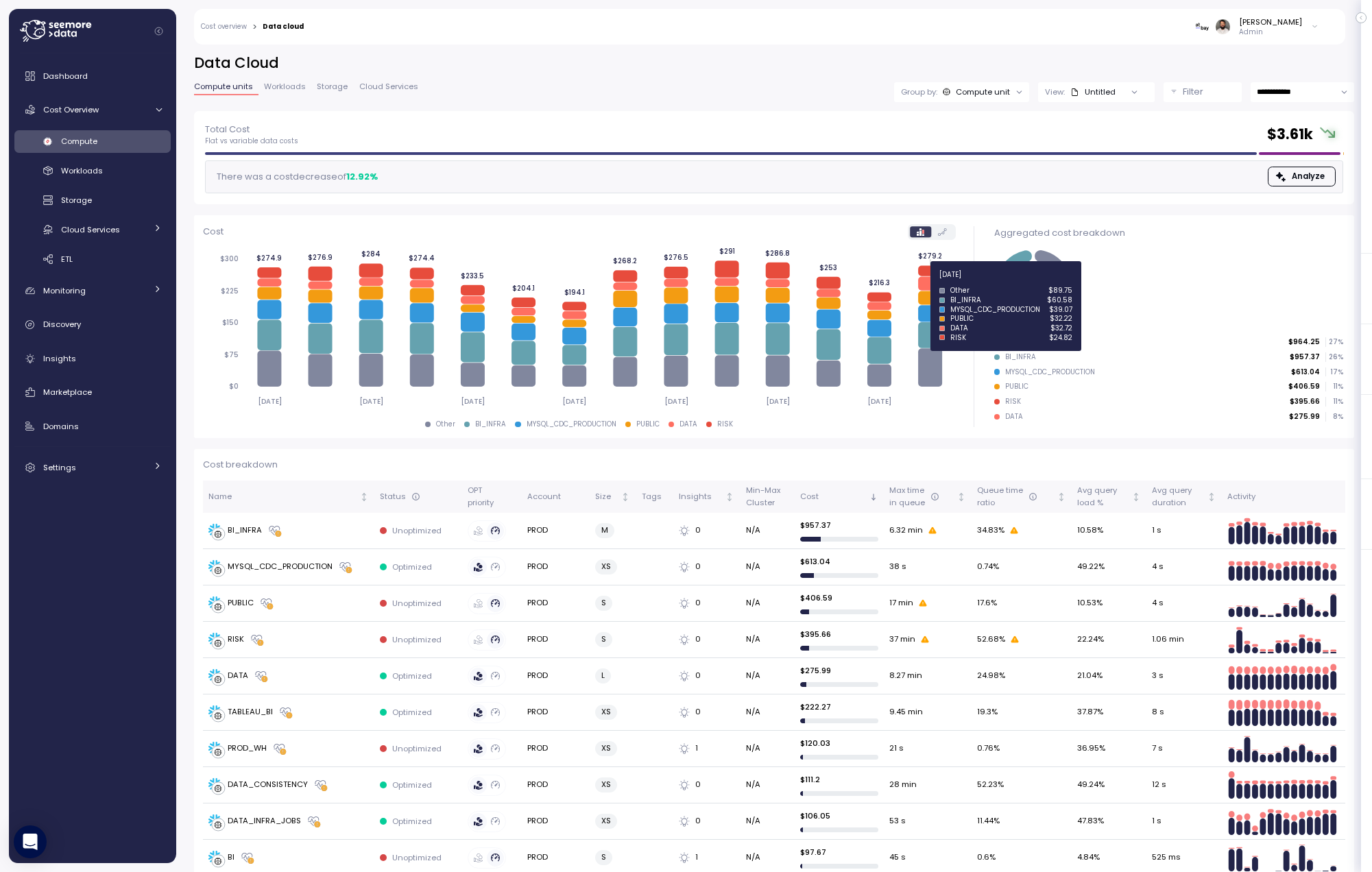
click at [934, 282] on icon at bounding box center [930, 283] width 24 height 14
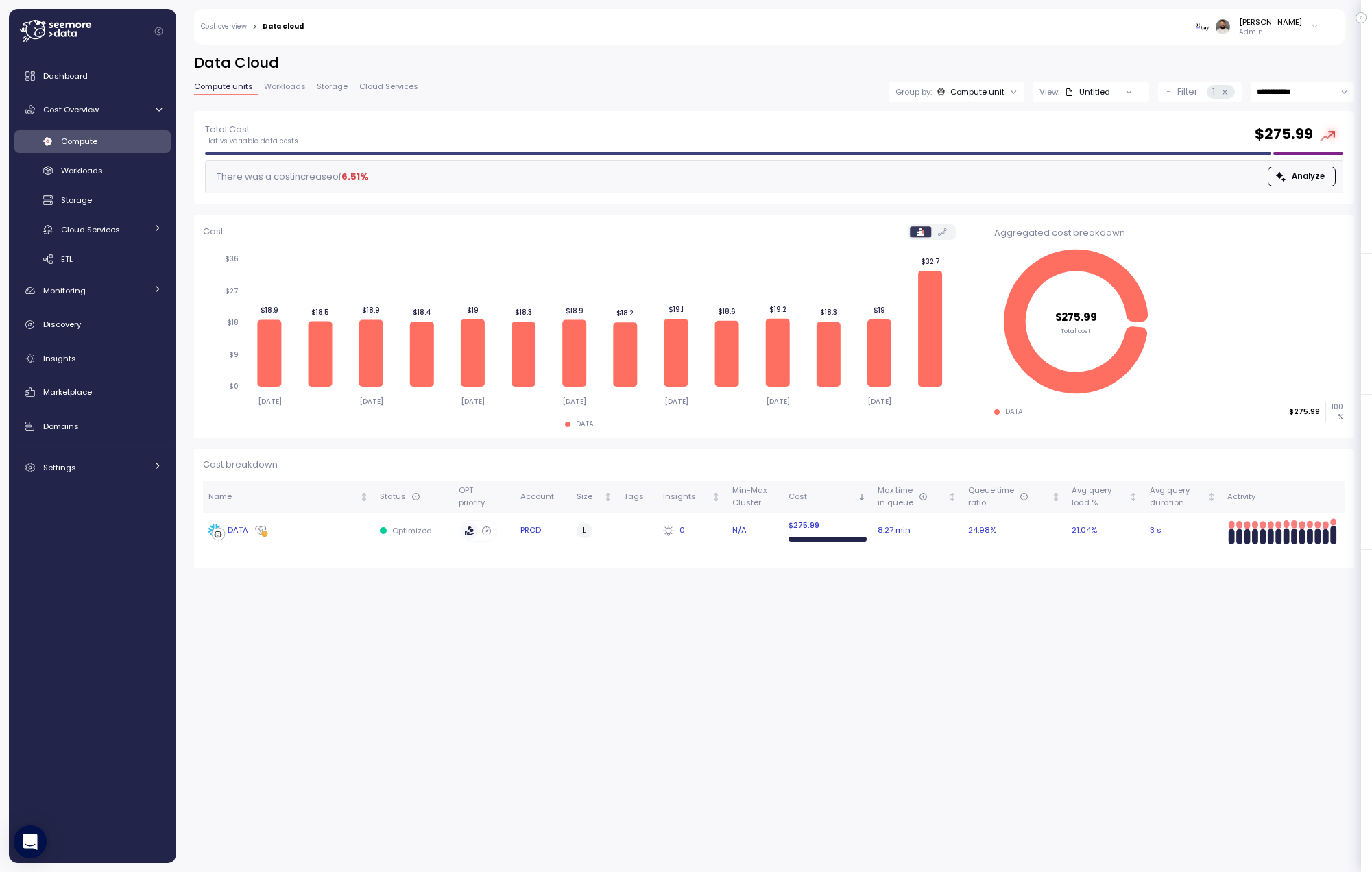
click at [288, 536] on div "DATA" at bounding box center [289, 530] width 160 height 14
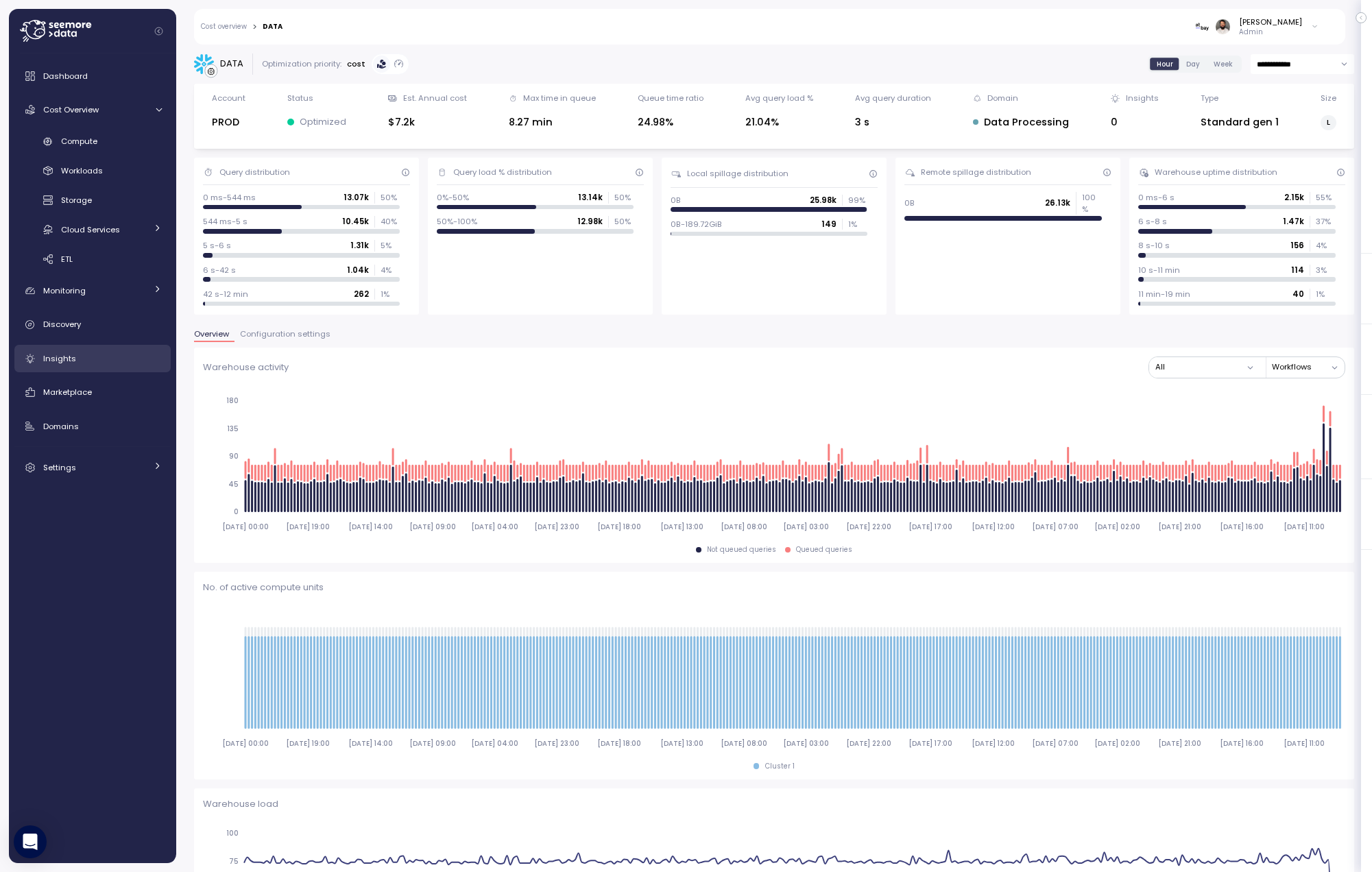
click at [114, 364] on div "Insights" at bounding box center [102, 358] width 119 height 14
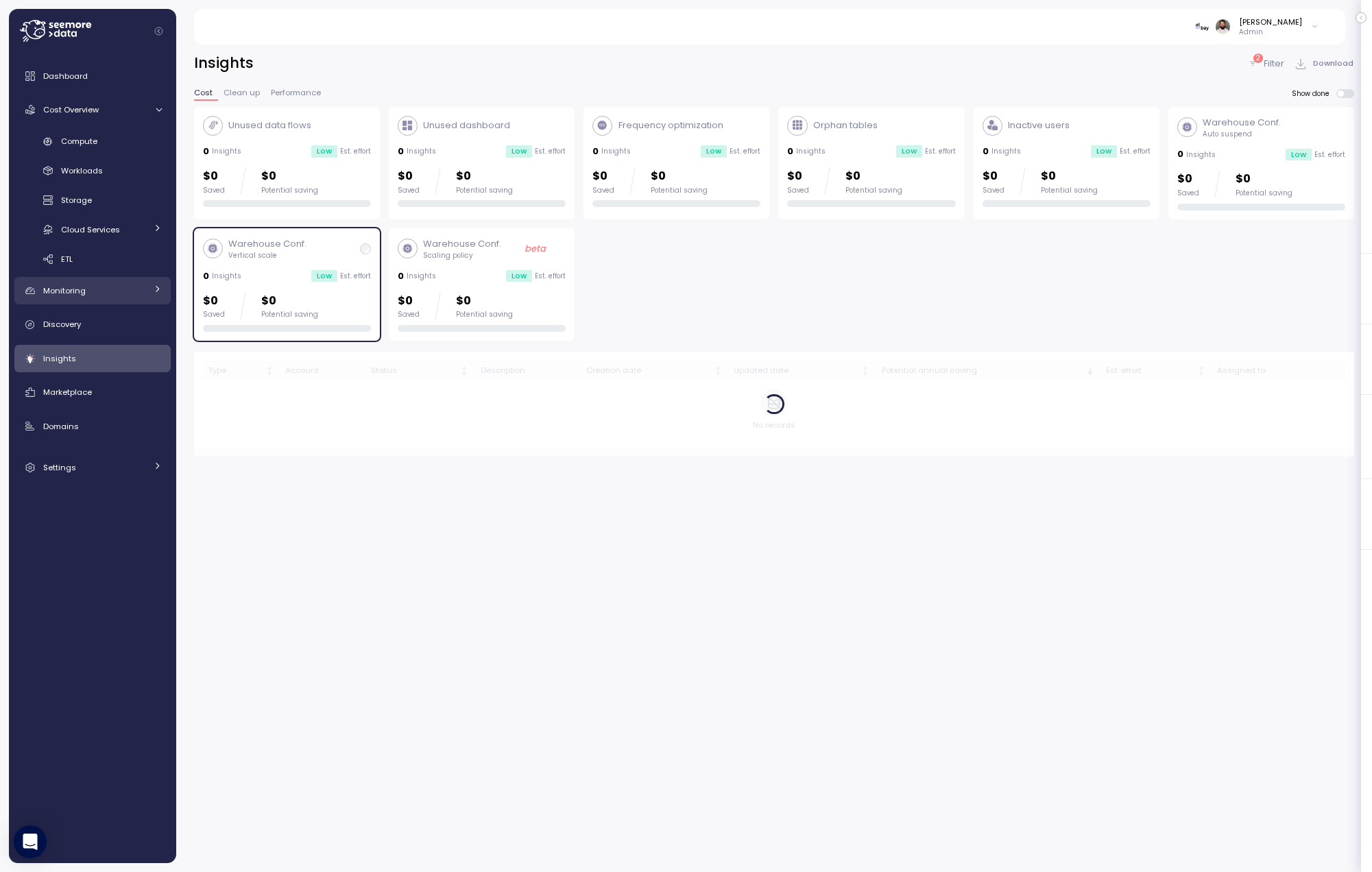
click at [108, 293] on div "Monitoring" at bounding box center [95, 290] width 103 height 14
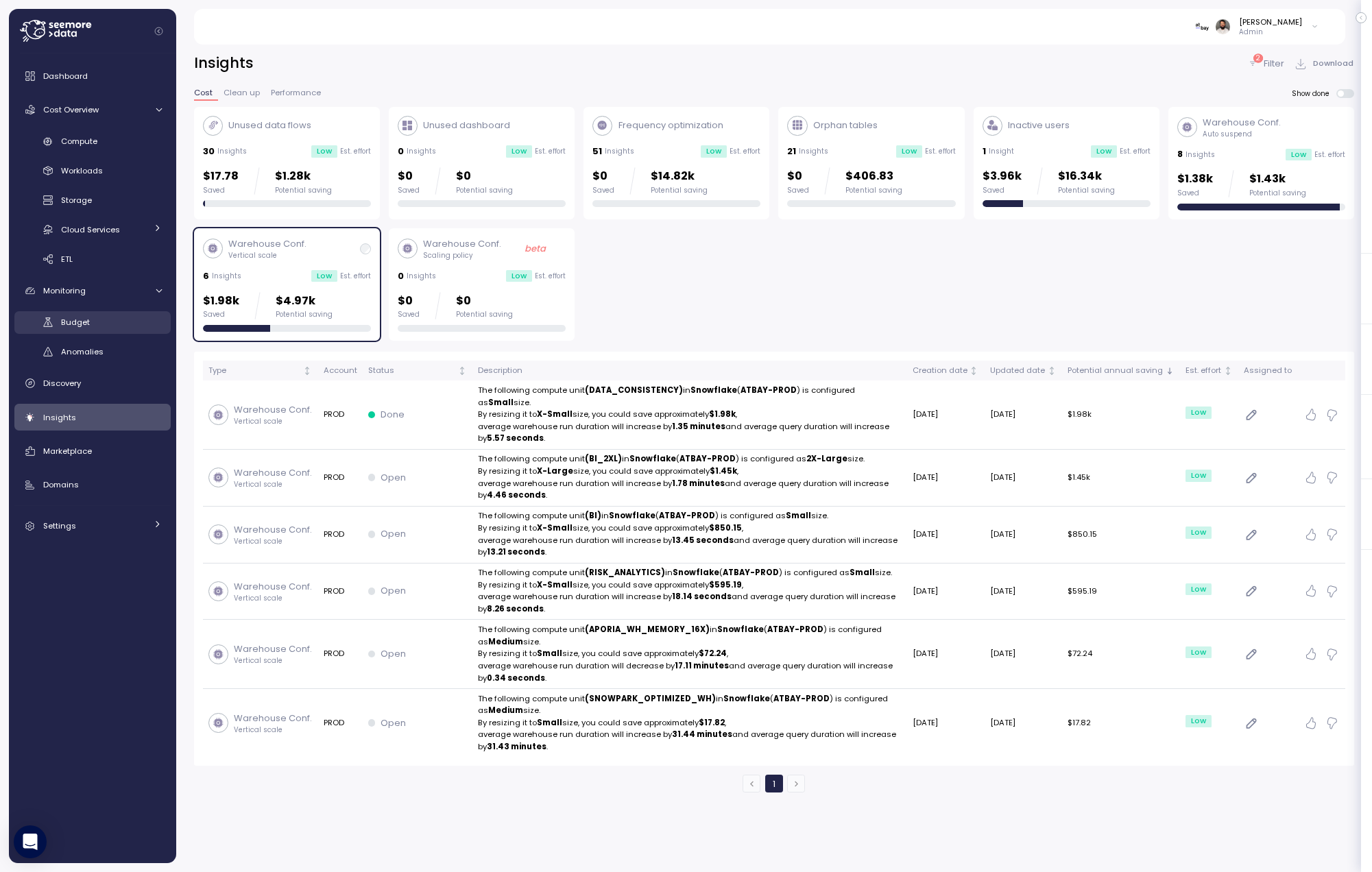
click at [119, 312] on link "Budget" at bounding box center [92, 323] width 156 height 23
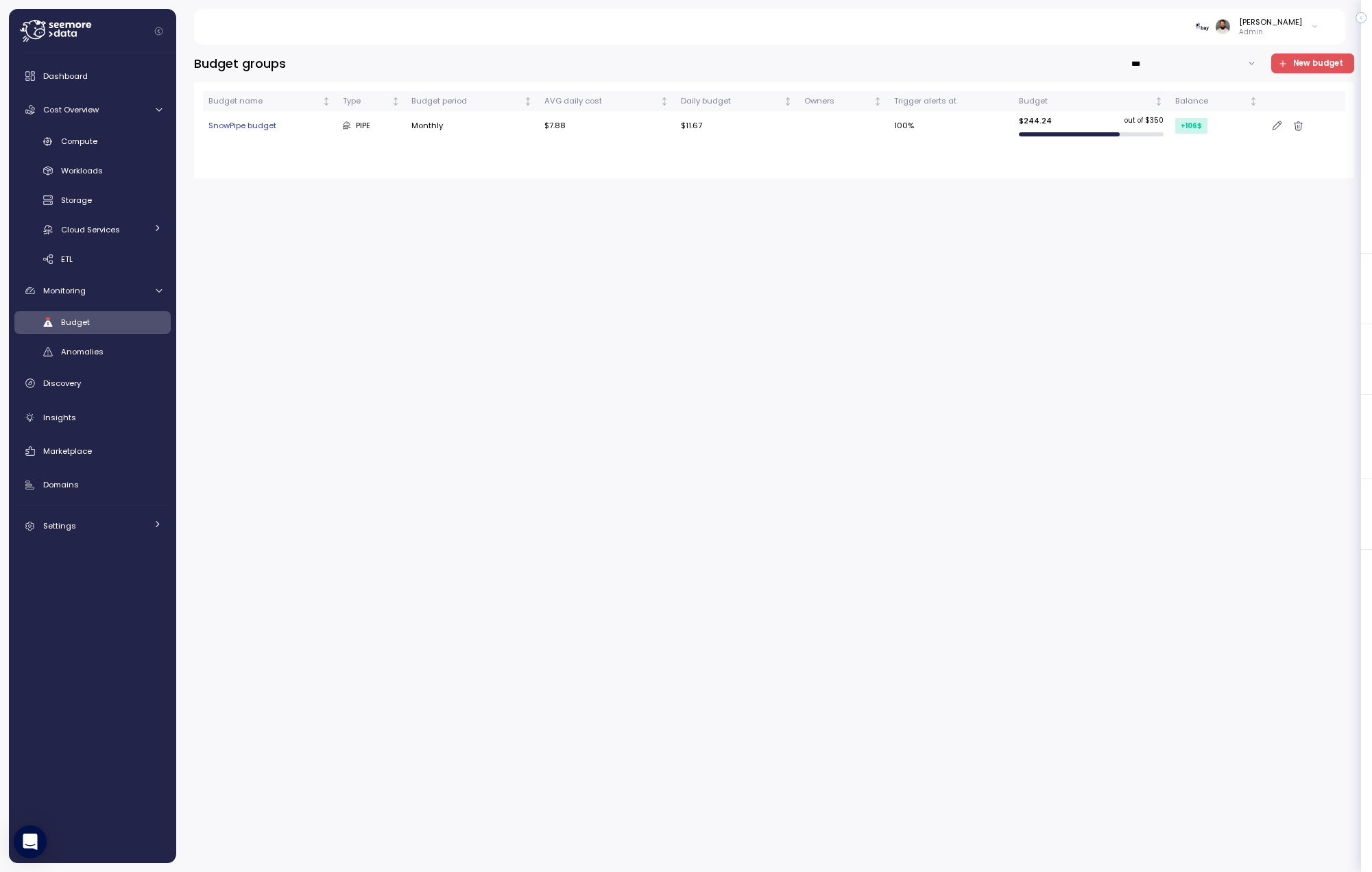
click at [1275, 124] on icon "button" at bounding box center [1276, 125] width 9 height 11
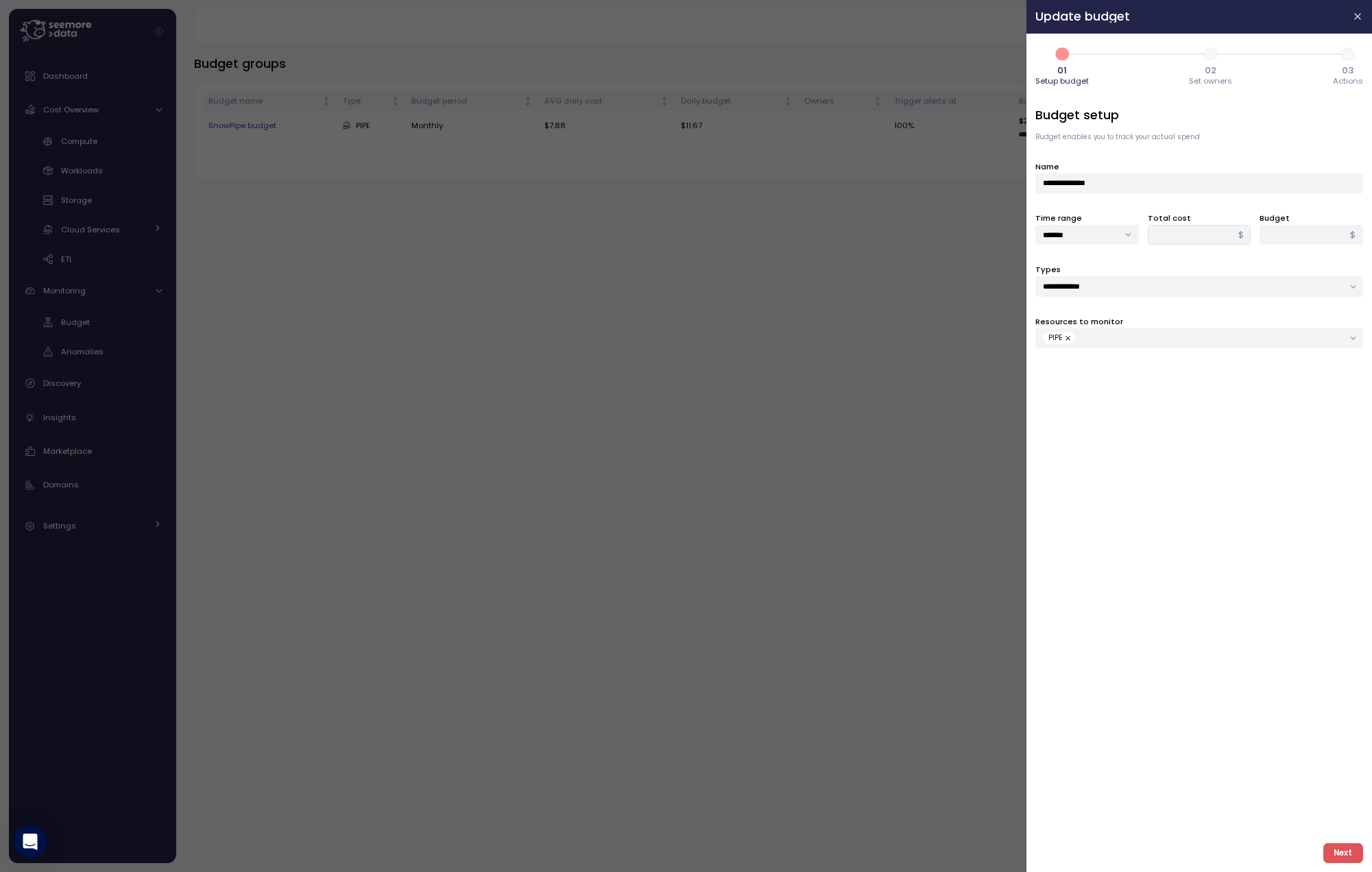
type input "******"
click at [1350, 58] on span "3" at bounding box center [1347, 54] width 24 height 24
click at [1343, 58] on span "3" at bounding box center [1347, 54] width 24 height 24
click at [1211, 53] on span "2" at bounding box center [1210, 54] width 24 height 24
click at [1339, 851] on span "Next" at bounding box center [1343, 852] width 19 height 19
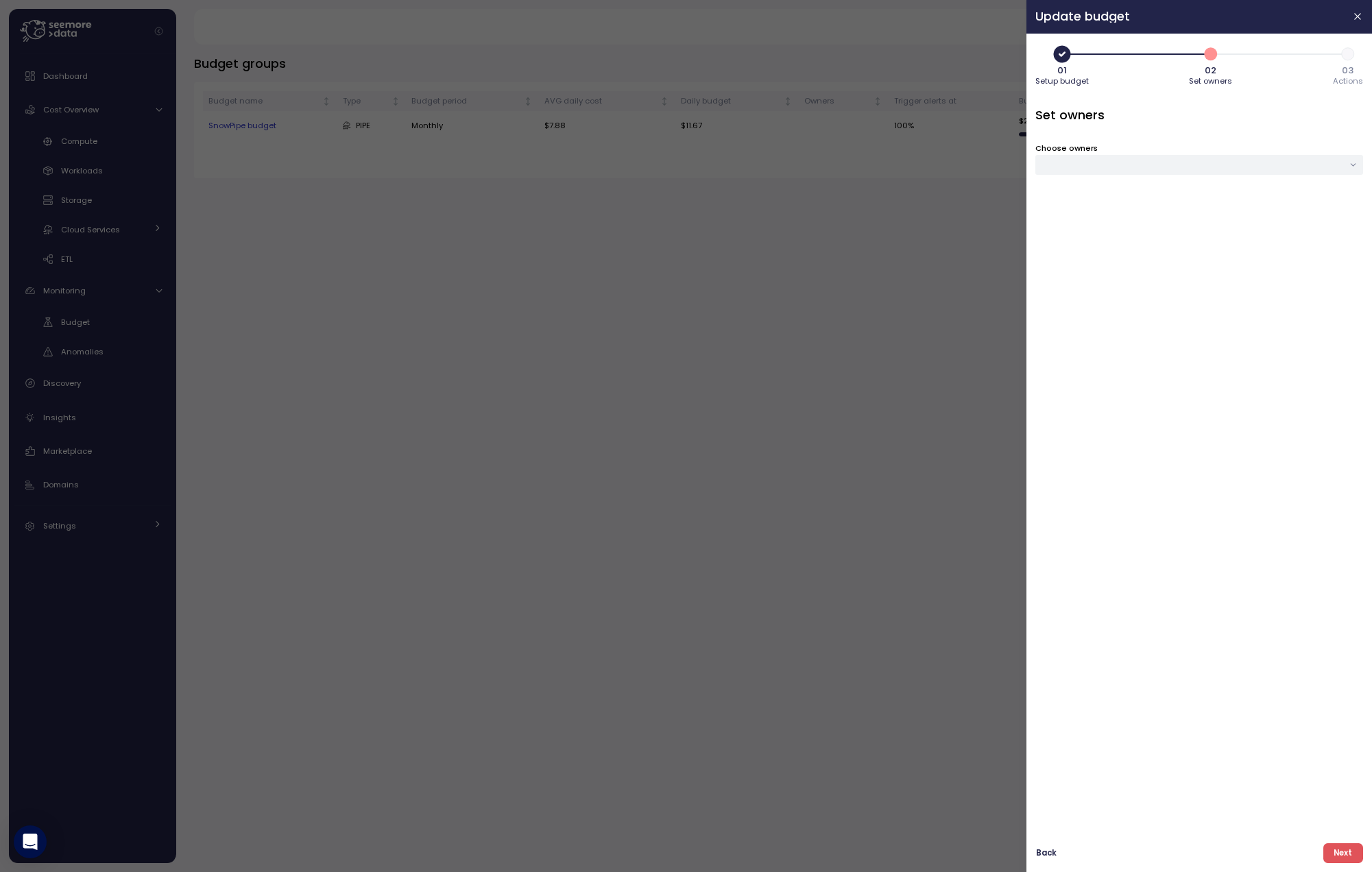
click at [1339, 851] on span "Next" at bounding box center [1343, 852] width 19 height 19
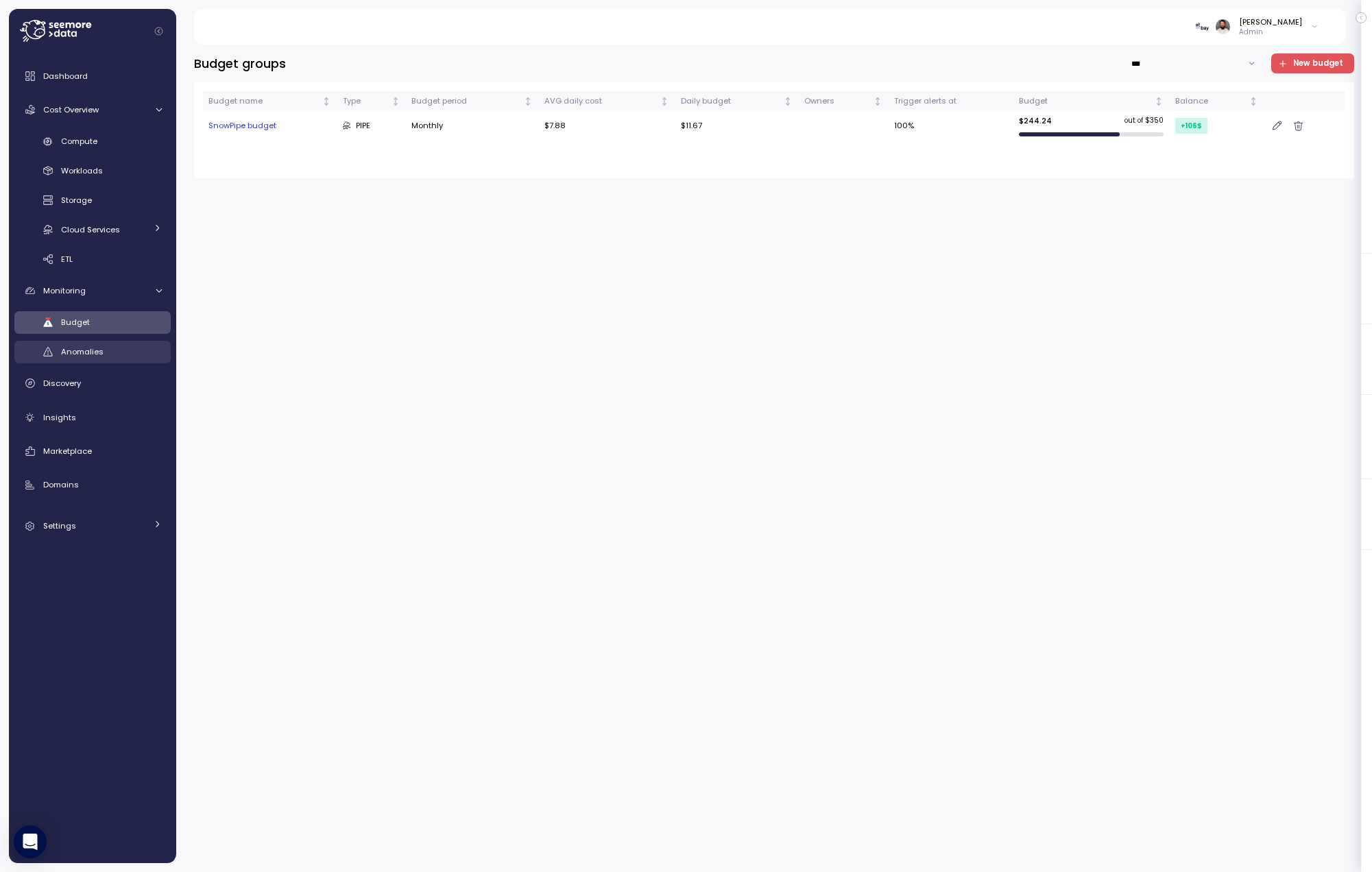
click at [100, 361] on link "Anomalies" at bounding box center [92, 352] width 156 height 23
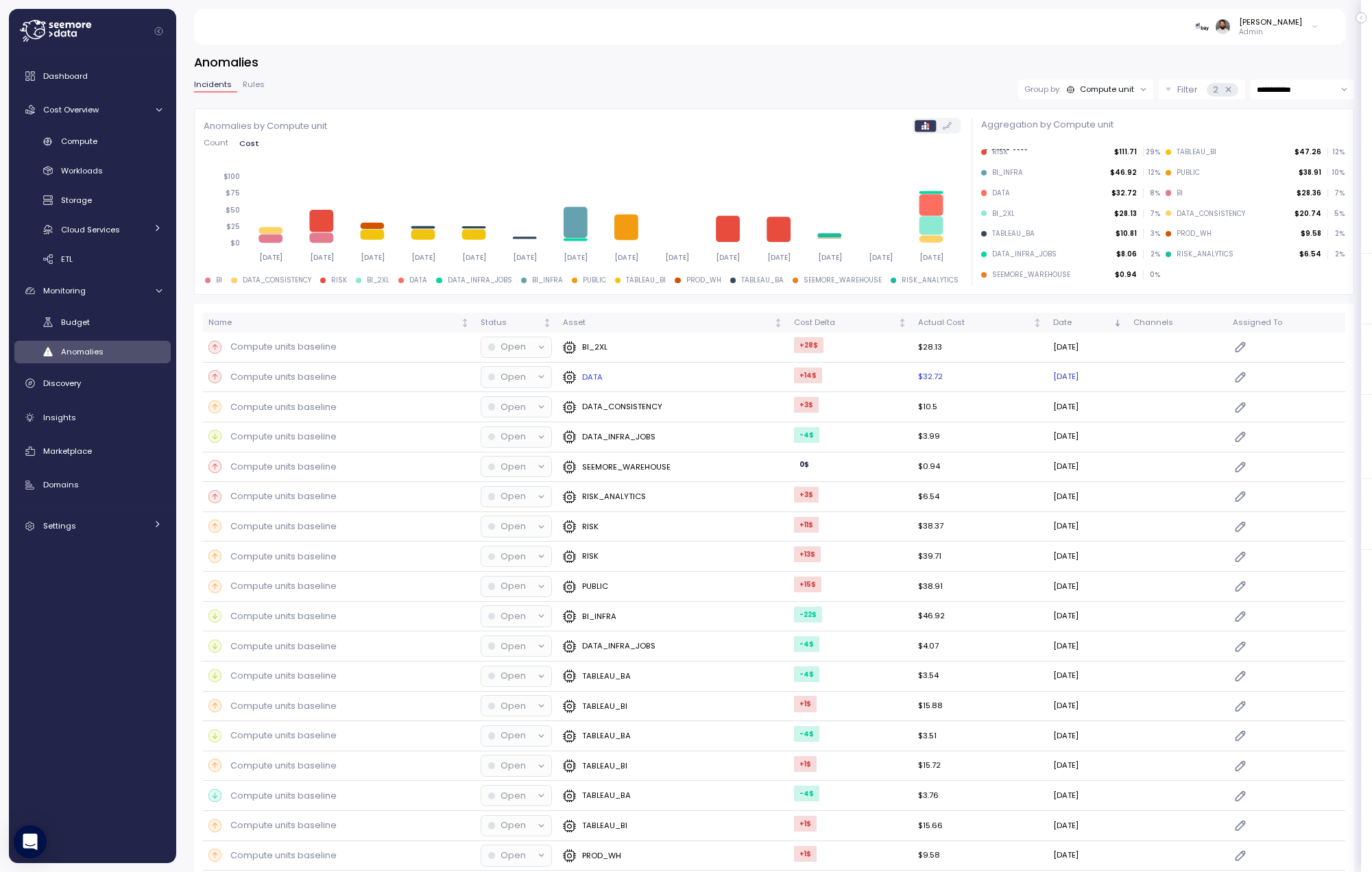
click at [716, 383] on div "DATA" at bounding box center [672, 377] width 220 height 14
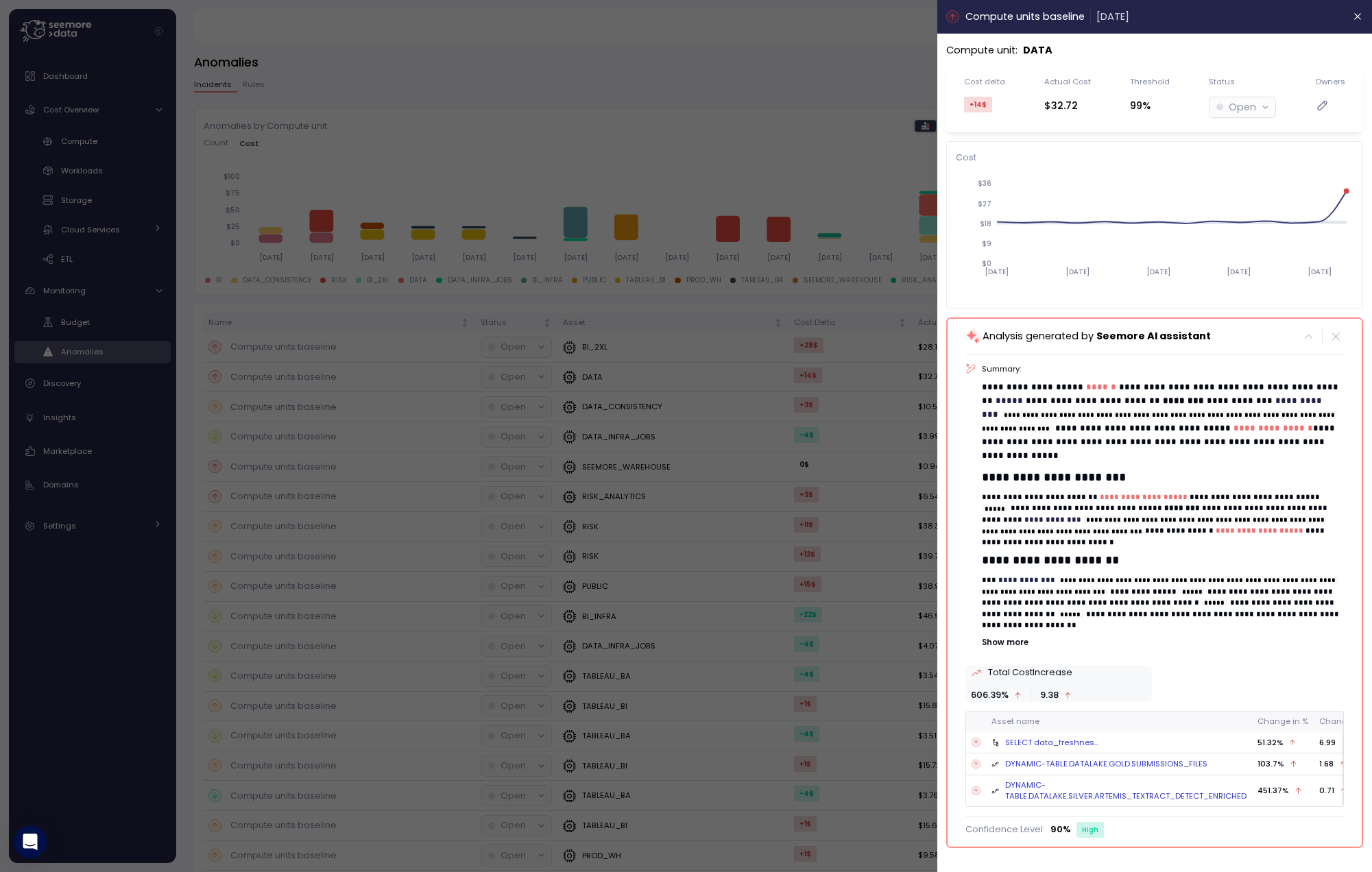
click at [1023, 637] on p "Show more" at bounding box center [1164, 642] width 361 height 11
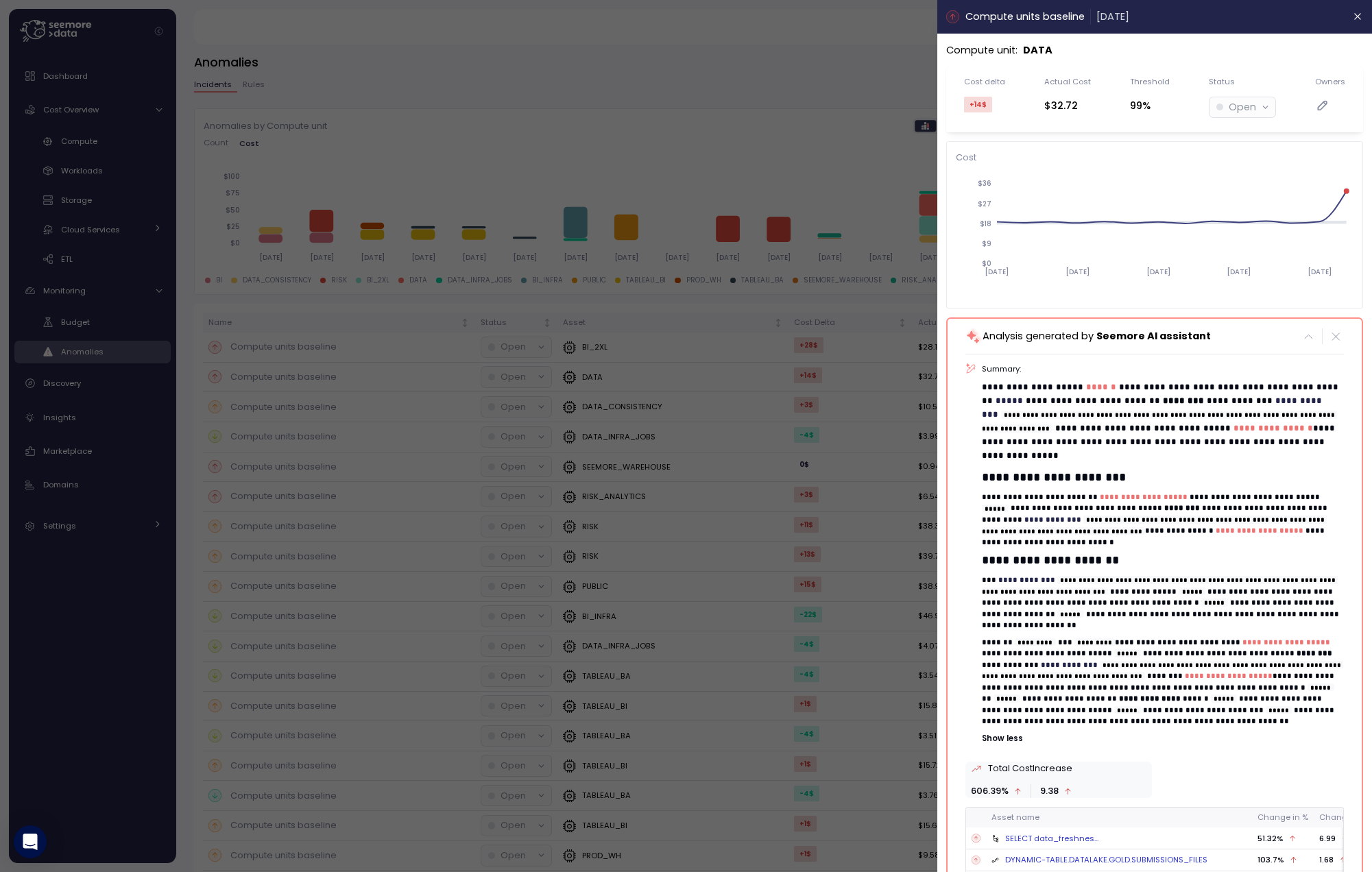
scroll to position [72, 0]
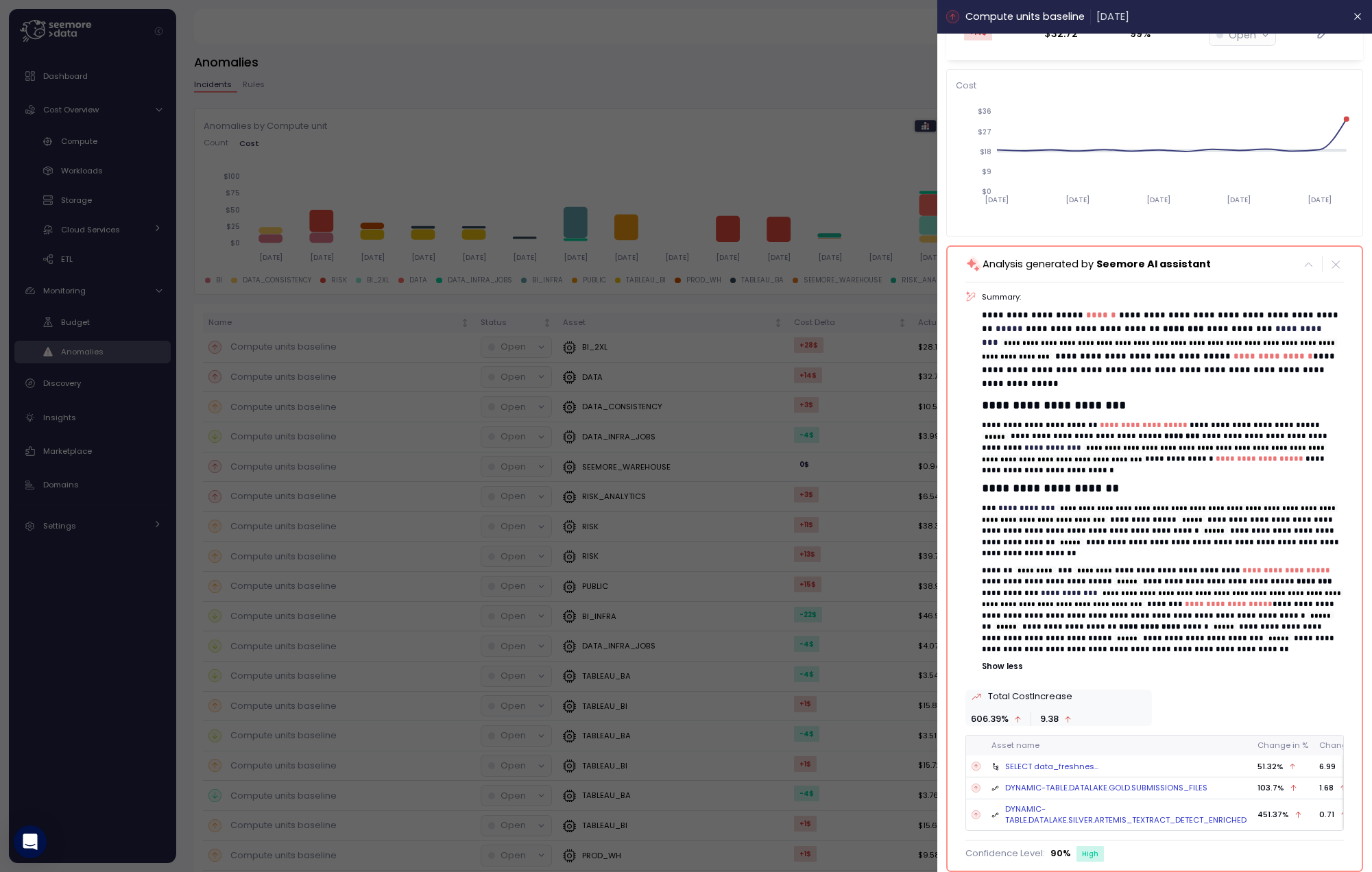
click at [866, 119] on div at bounding box center [686, 436] width 1372 height 872
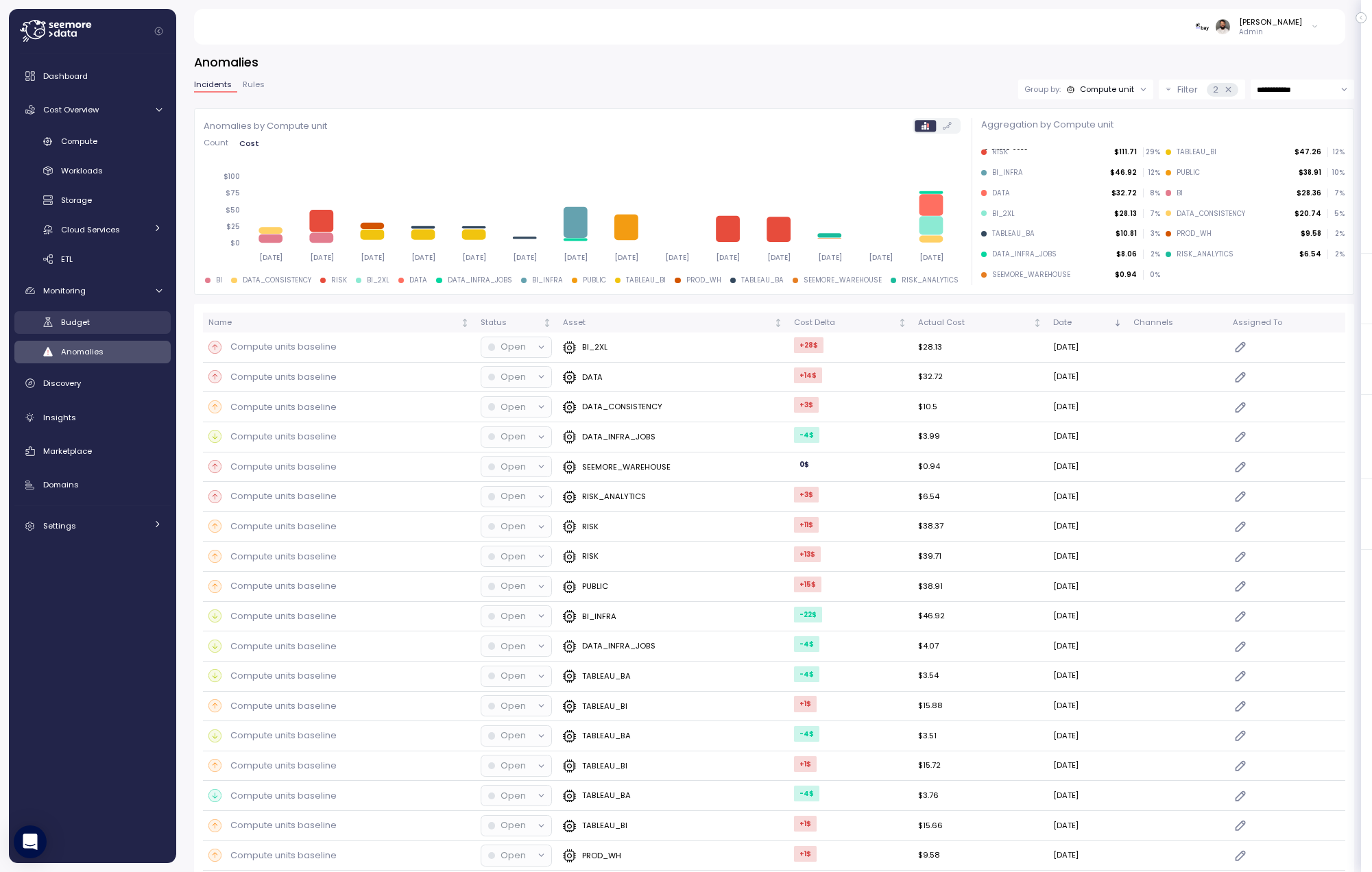
click at [96, 324] on div "Budget" at bounding box center [111, 322] width 101 height 14
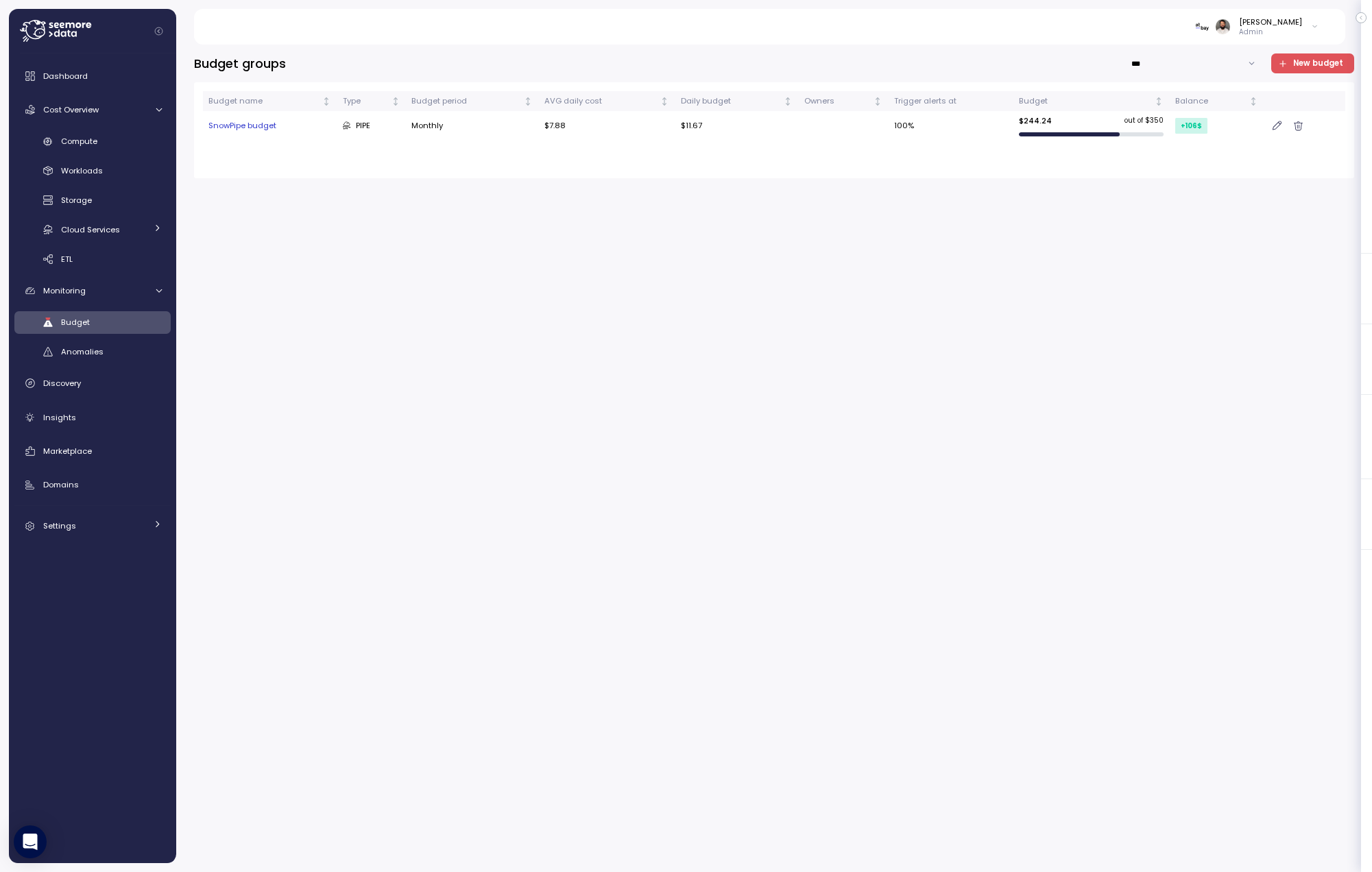
click at [318, 130] on div "SnowPipe budget" at bounding box center [270, 126] width 123 height 12
click at [339, 125] on td "PIPE" at bounding box center [371, 125] width 69 height 29
click at [312, 125] on div "SnowPipe budget" at bounding box center [270, 126] width 123 height 12
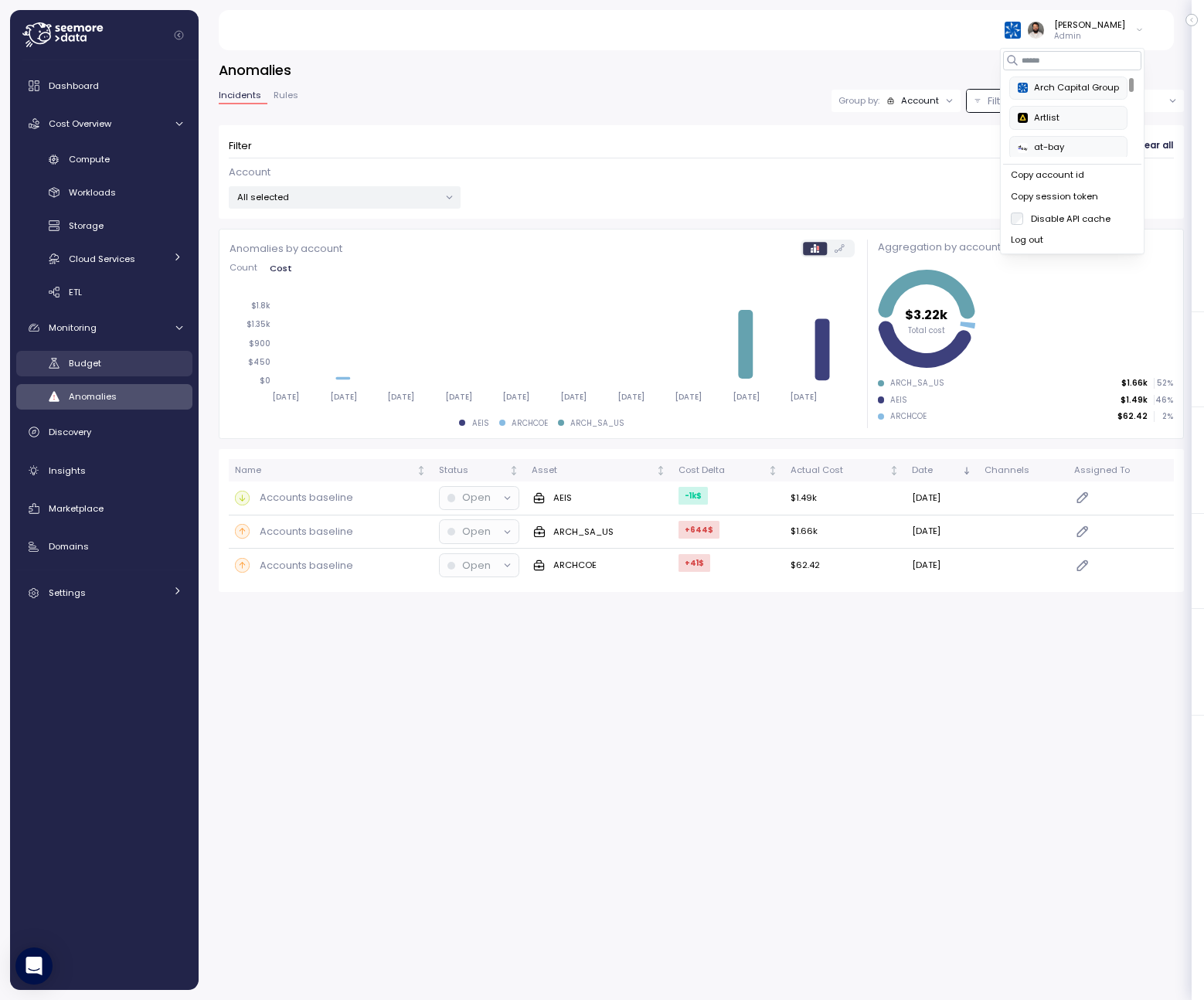
click at [135, 366] on div "Budget" at bounding box center [125, 363] width 113 height 16
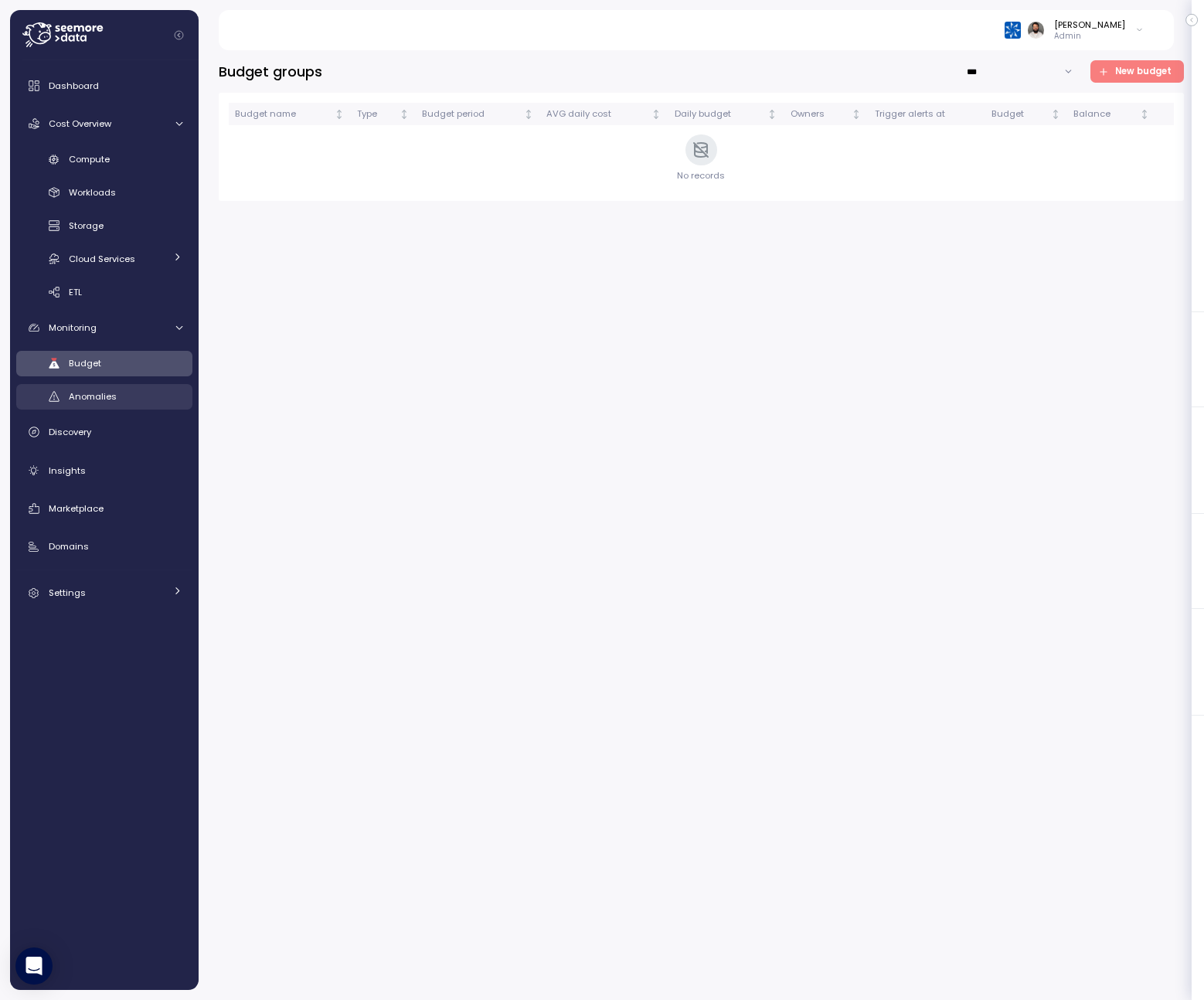
click at [132, 395] on div "Anomalies" at bounding box center [125, 396] width 113 height 16
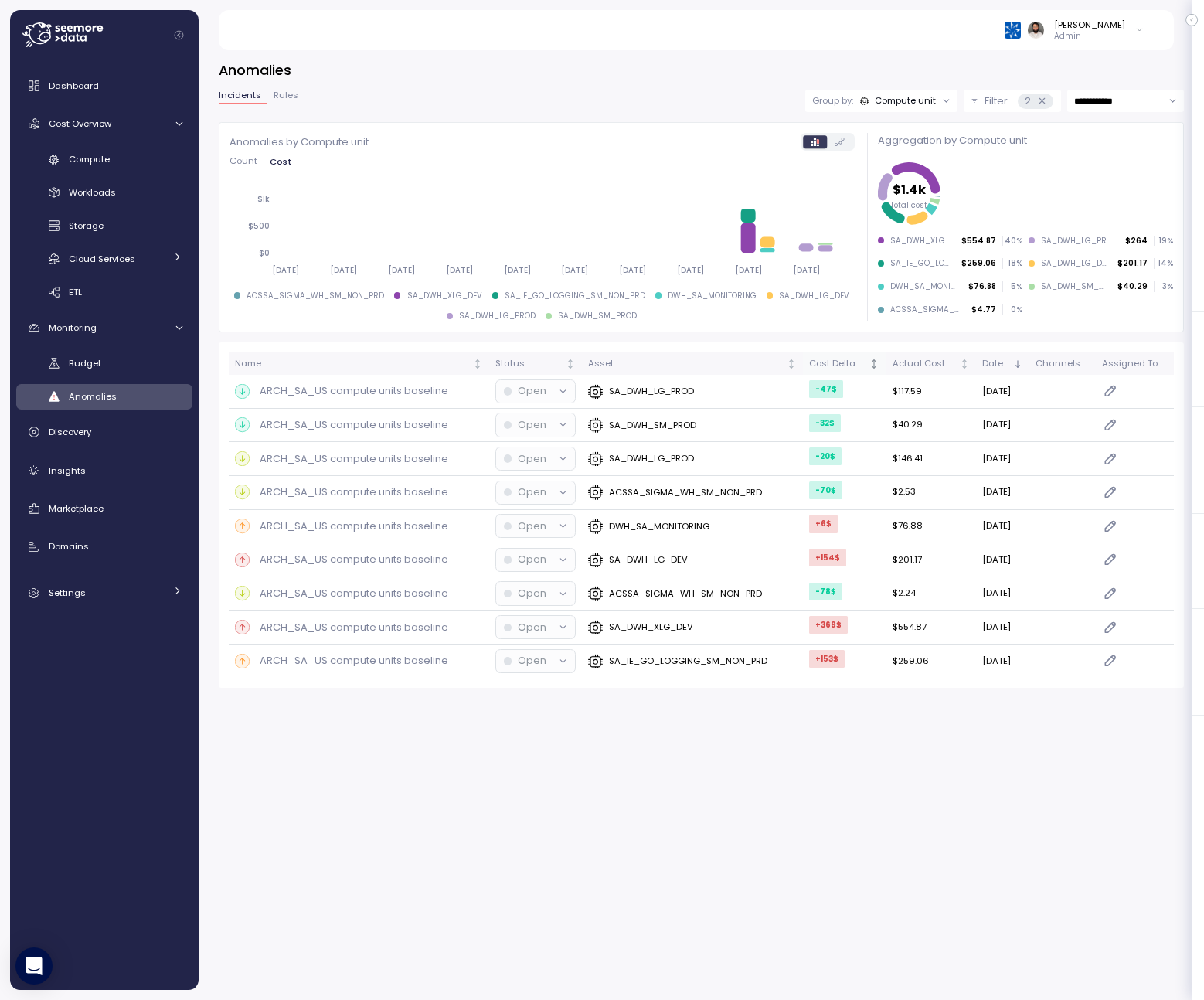
click at [822, 366] on div "Cost Delta" at bounding box center [838, 363] width 57 height 14
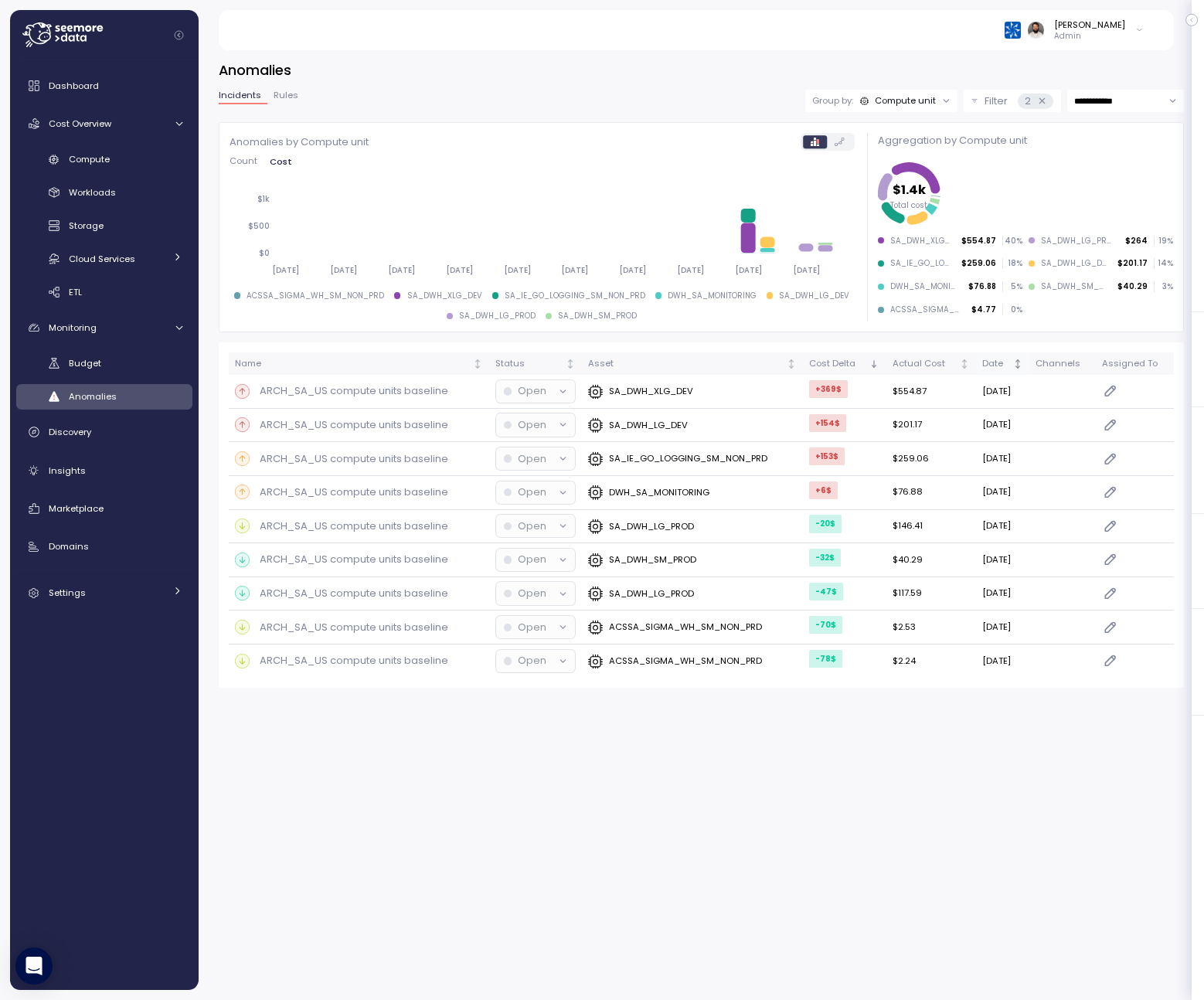
click at [1006, 366] on div "Date" at bounding box center [997, 363] width 28 height 14
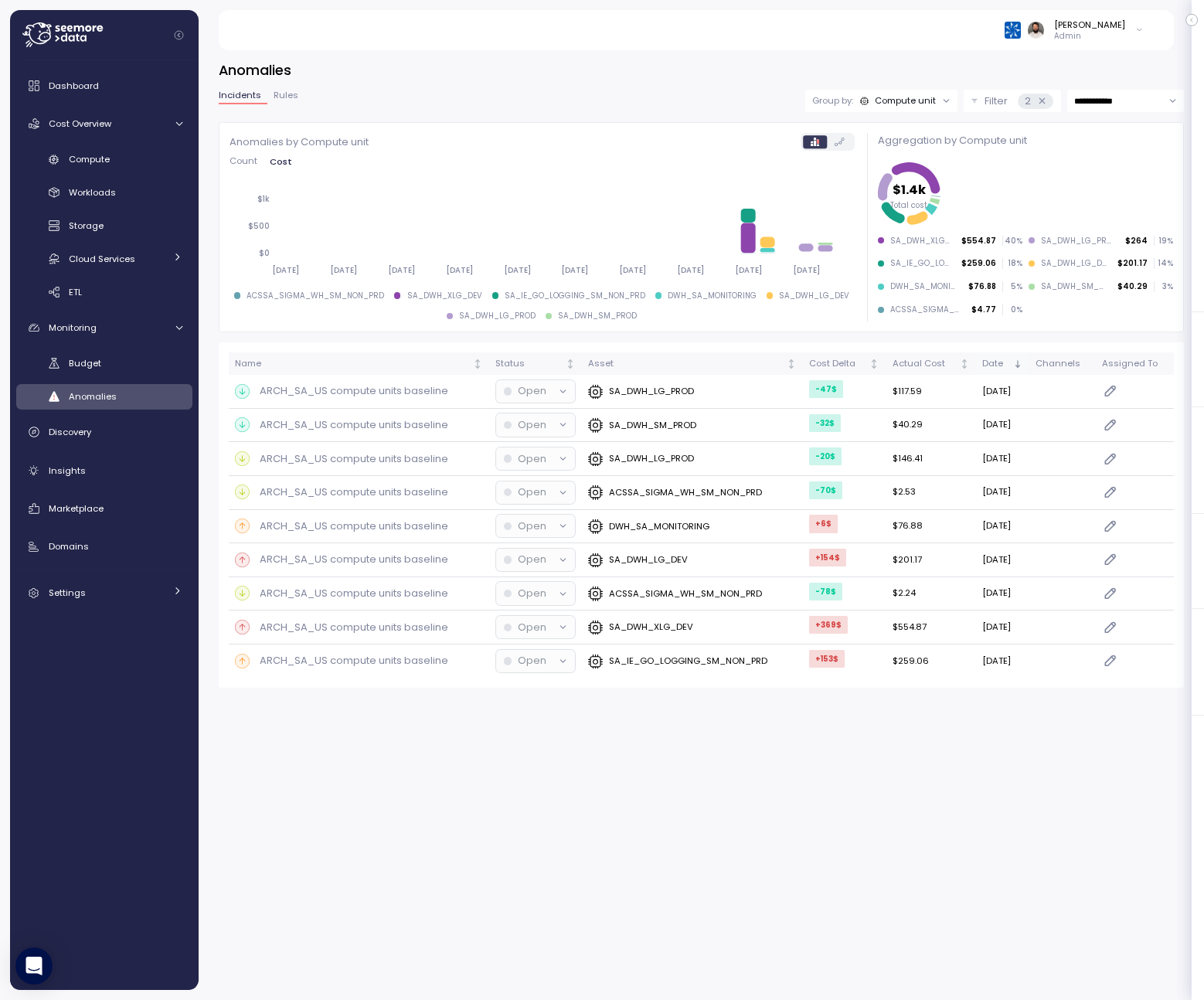
click at [1006, 366] on div "Date" at bounding box center [997, 363] width 28 height 14
click at [301, 103] on div "**********" at bounding box center [701, 100] width 965 height 22
click at [277, 103] on button "Rules" at bounding box center [286, 98] width 37 height 13
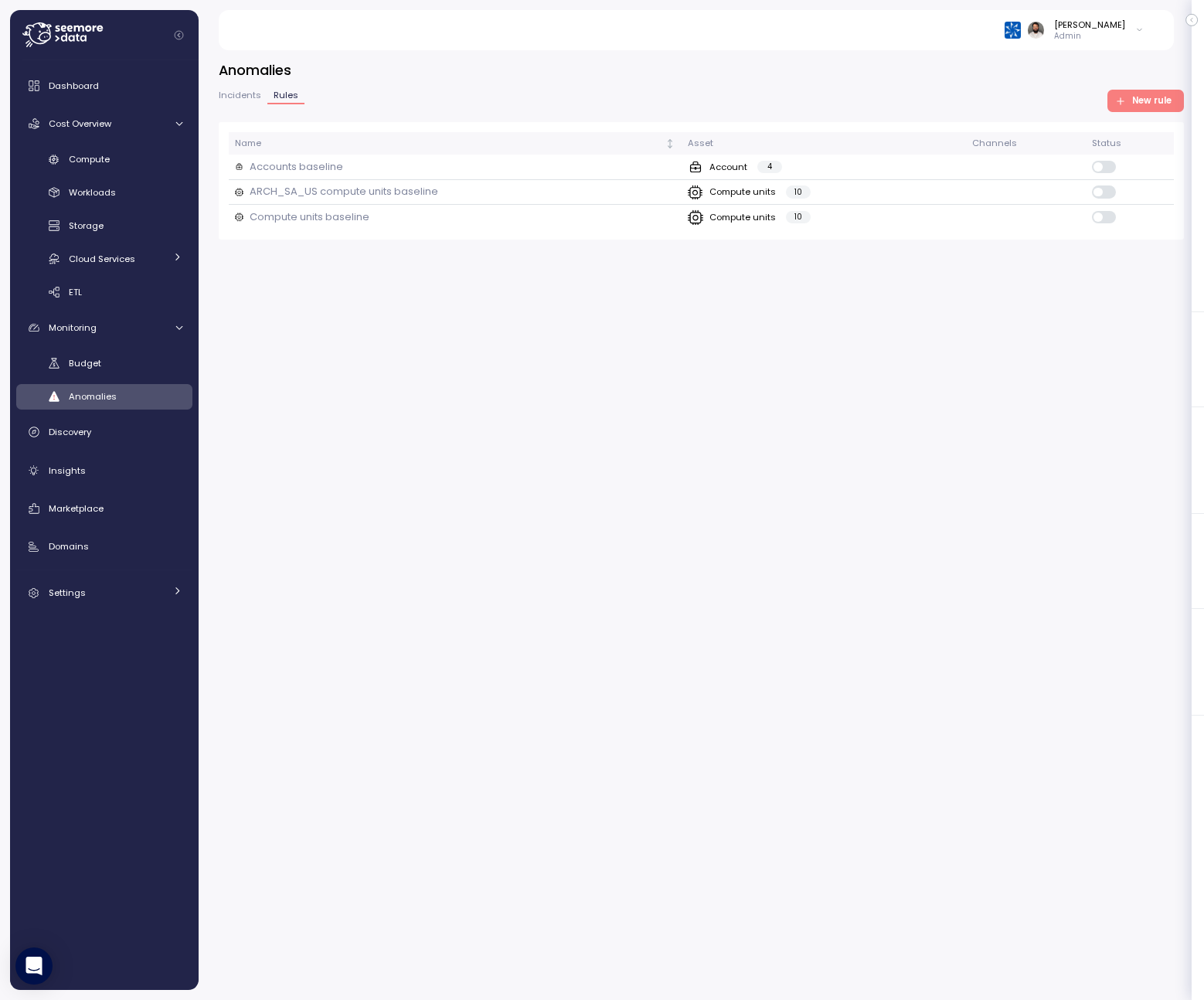
click at [249, 100] on span "Incidents" at bounding box center [240, 95] width 42 height 8
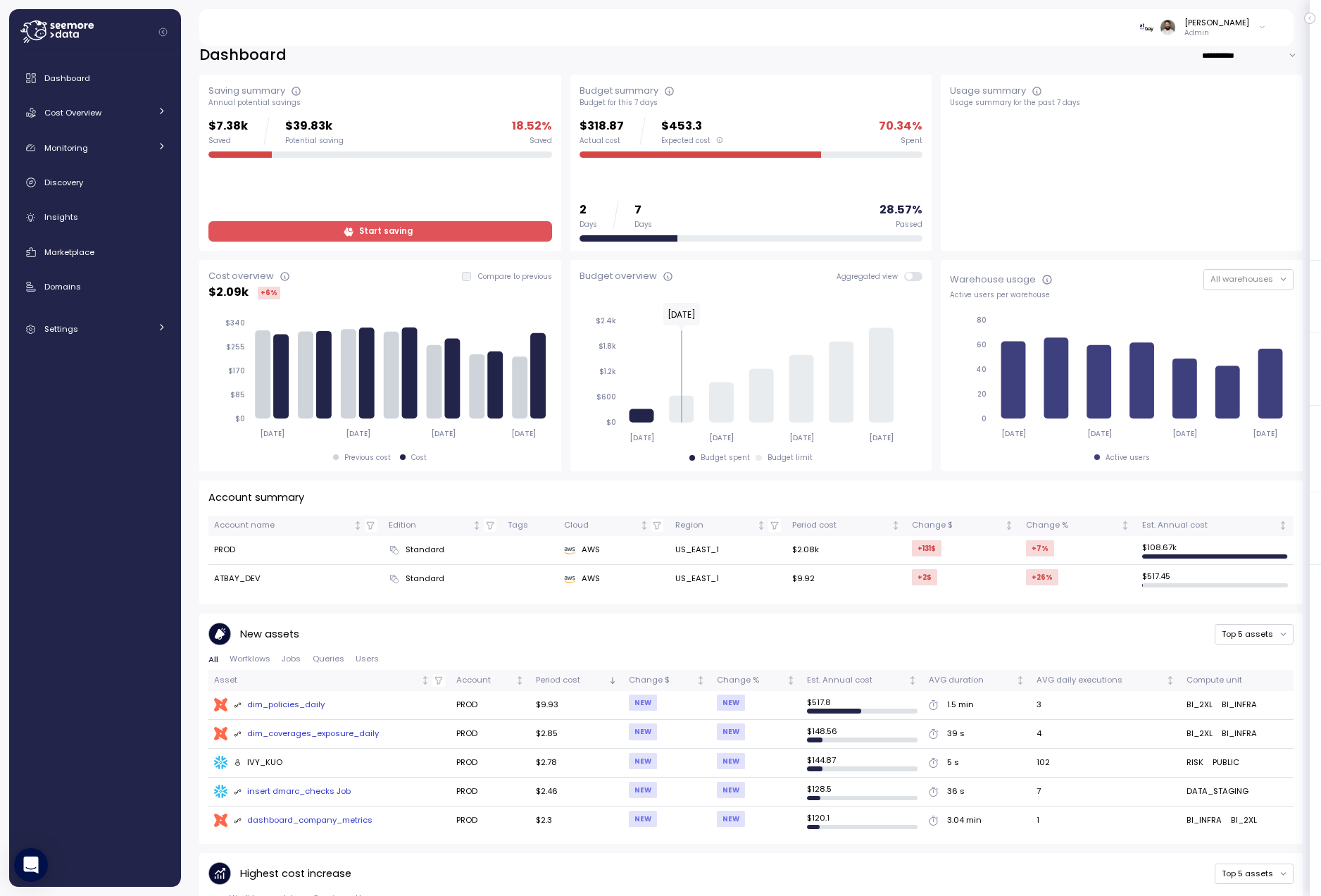
scroll to position [13, 0]
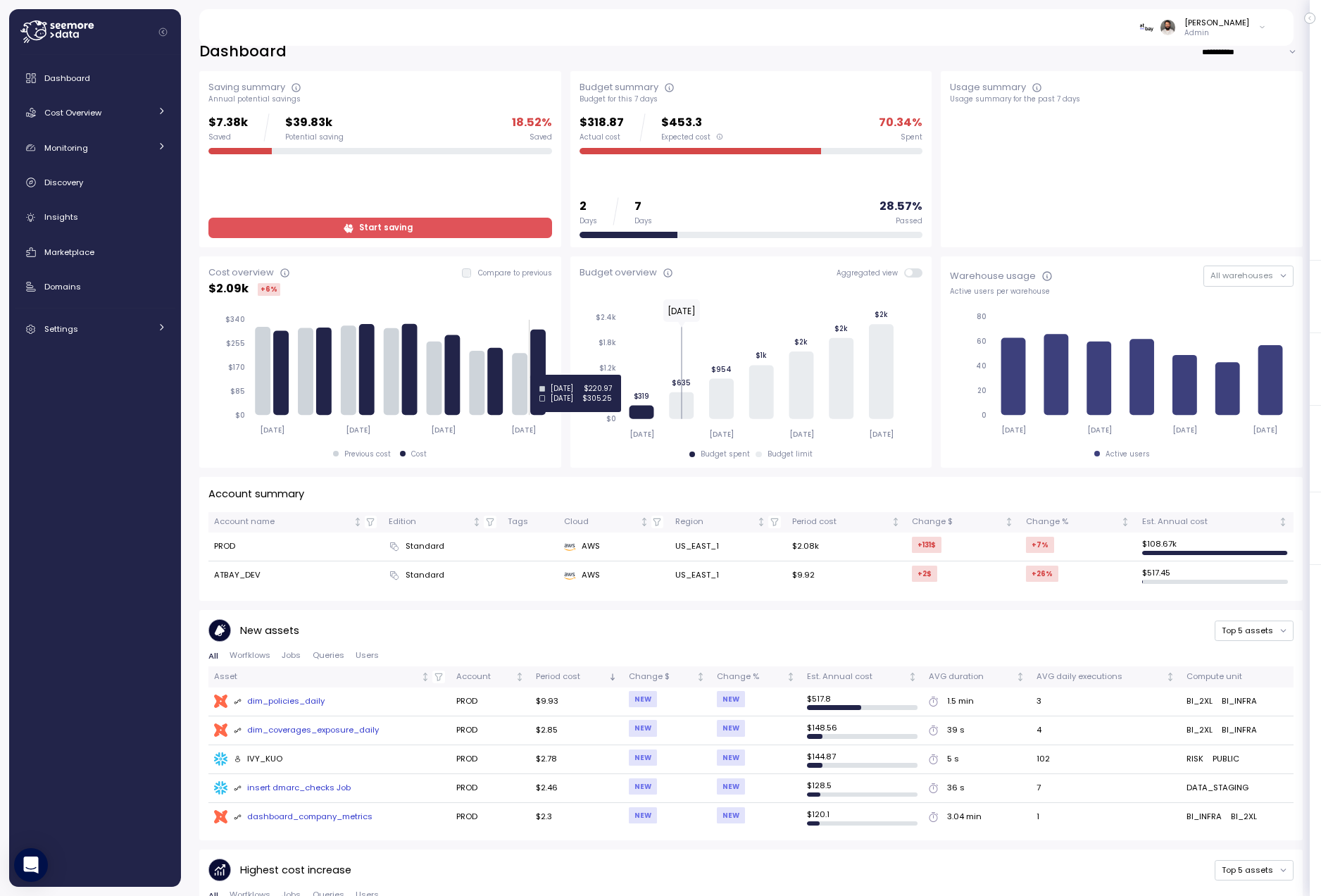
click at [544, 375] on icon at bounding box center [538, 372] width 15 height 86
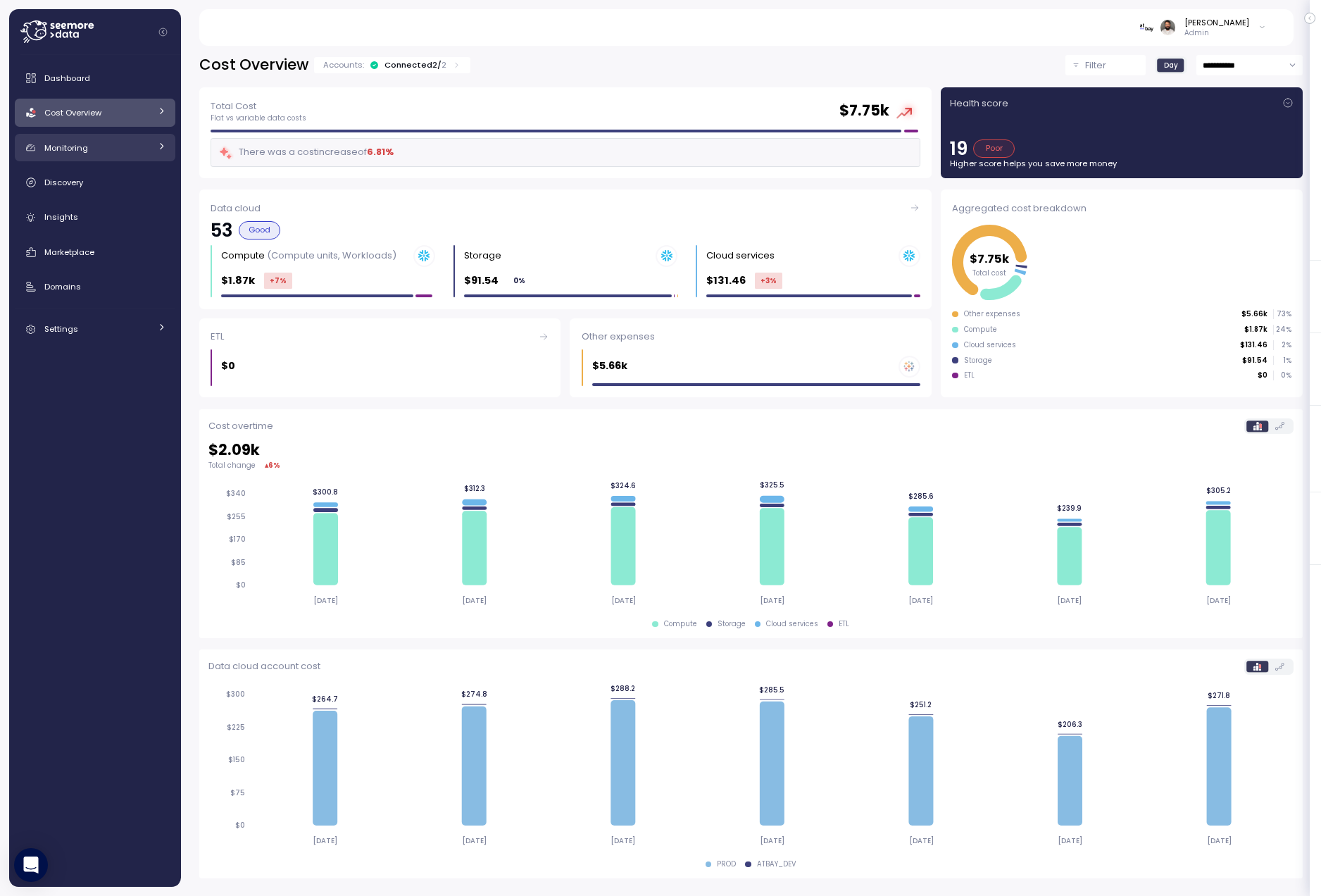
click at [118, 145] on div "Monitoring" at bounding box center [97, 148] width 106 height 14
click at [121, 211] on div "Anomalies" at bounding box center [114, 210] width 103 height 14
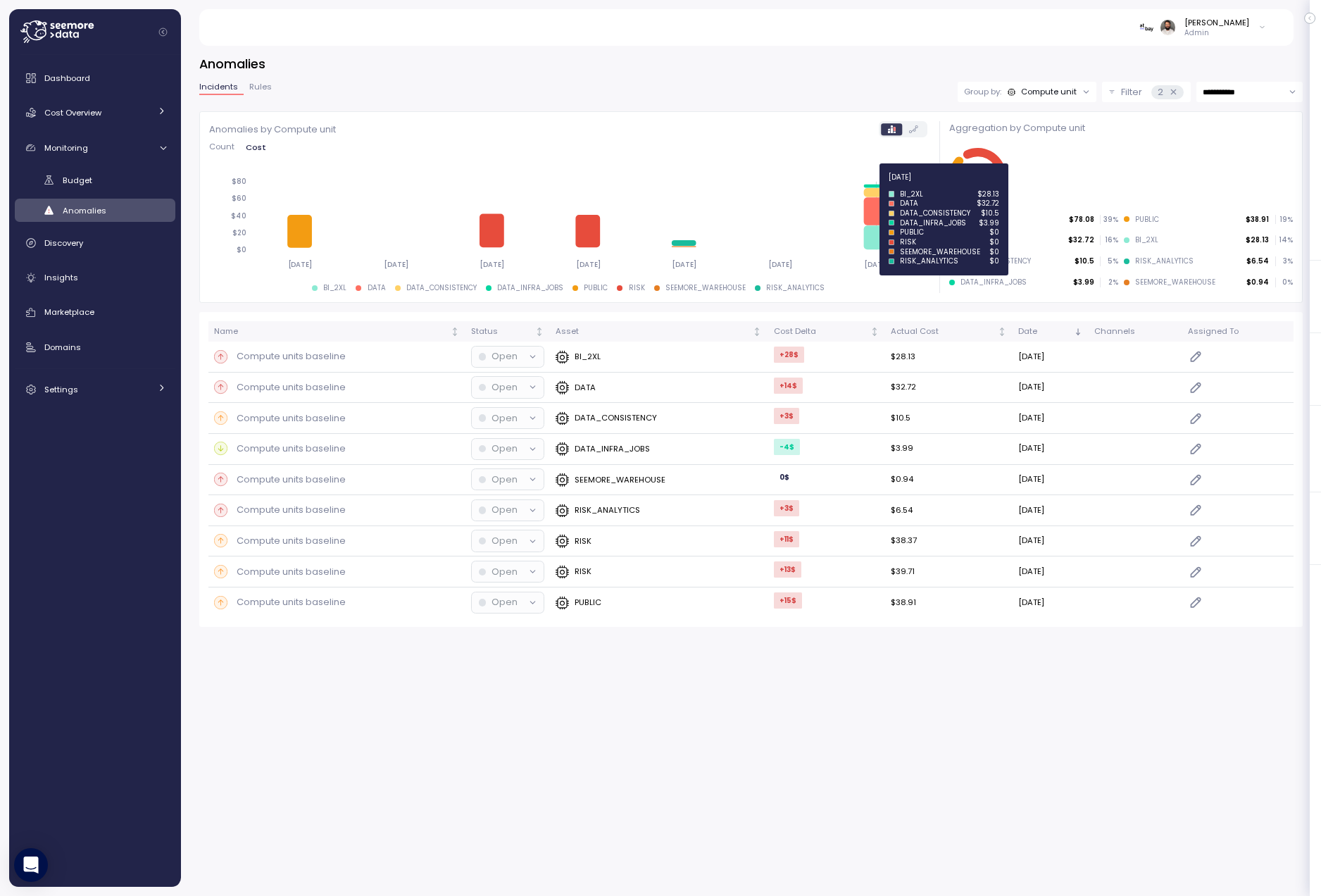
click at [877, 210] on icon at bounding box center [878, 212] width 24 height 29
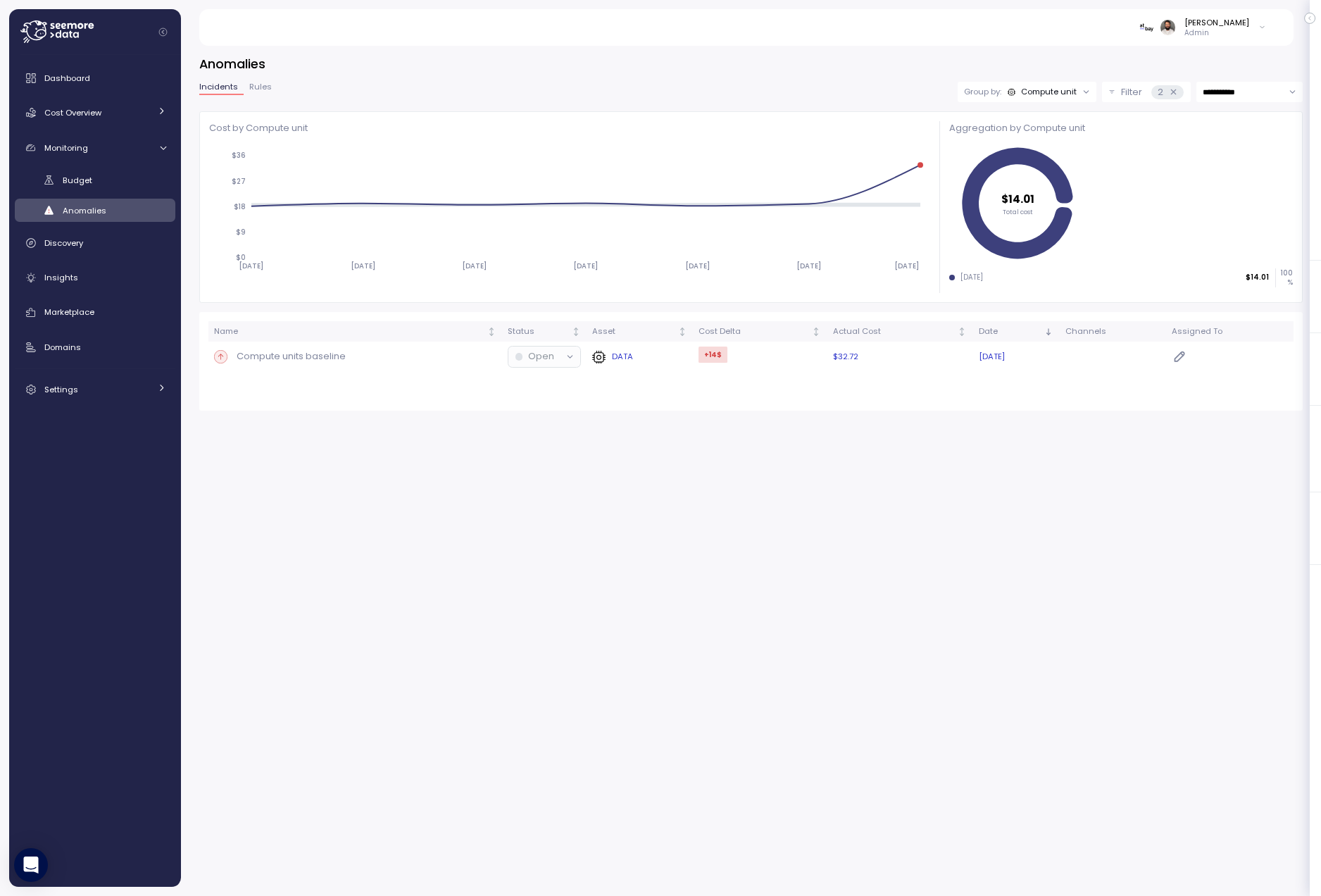
click at [432, 361] on div "Compute units baseline" at bounding box center [355, 356] width 282 height 14
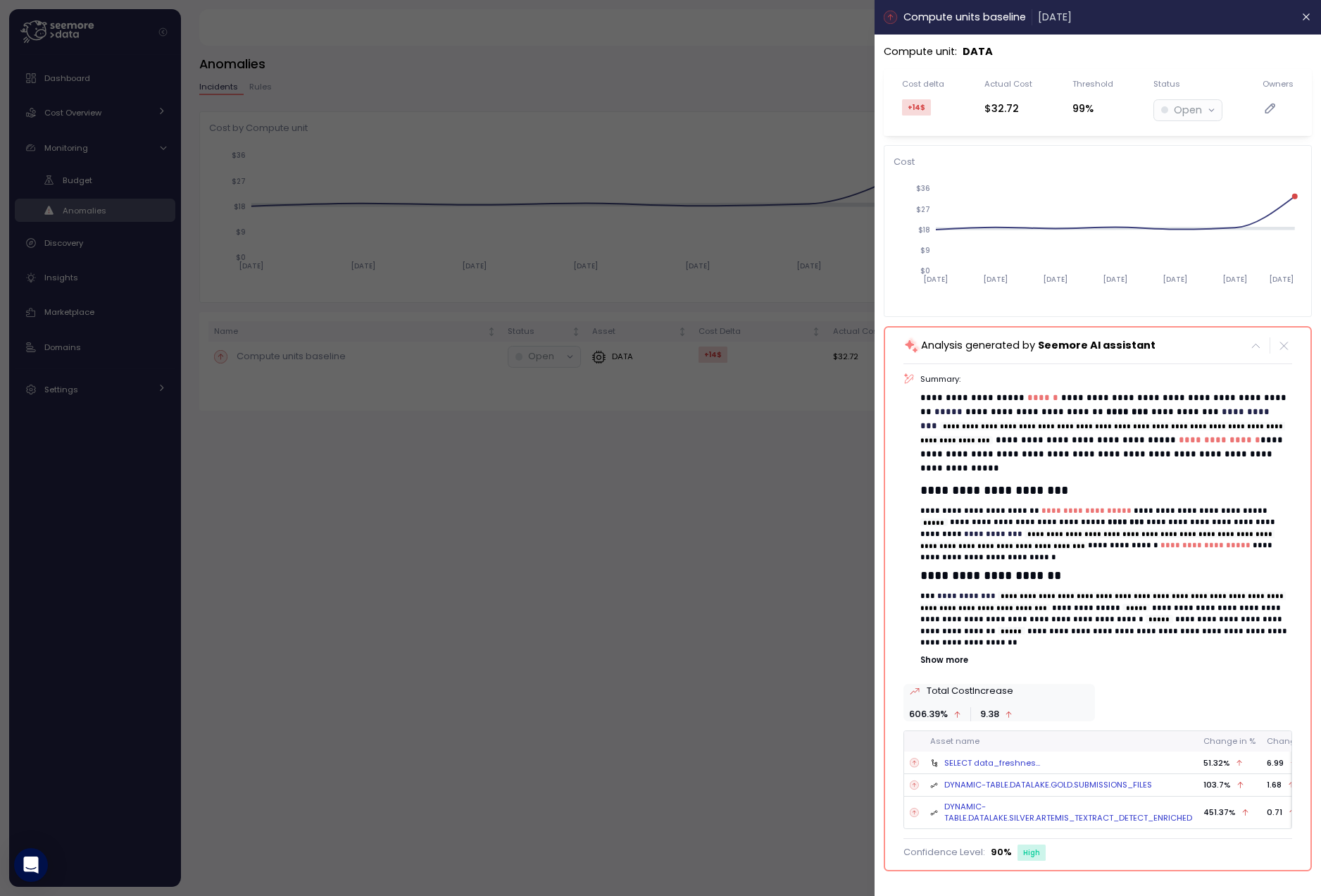
click at [864, 434] on div at bounding box center [660, 448] width 1321 height 896
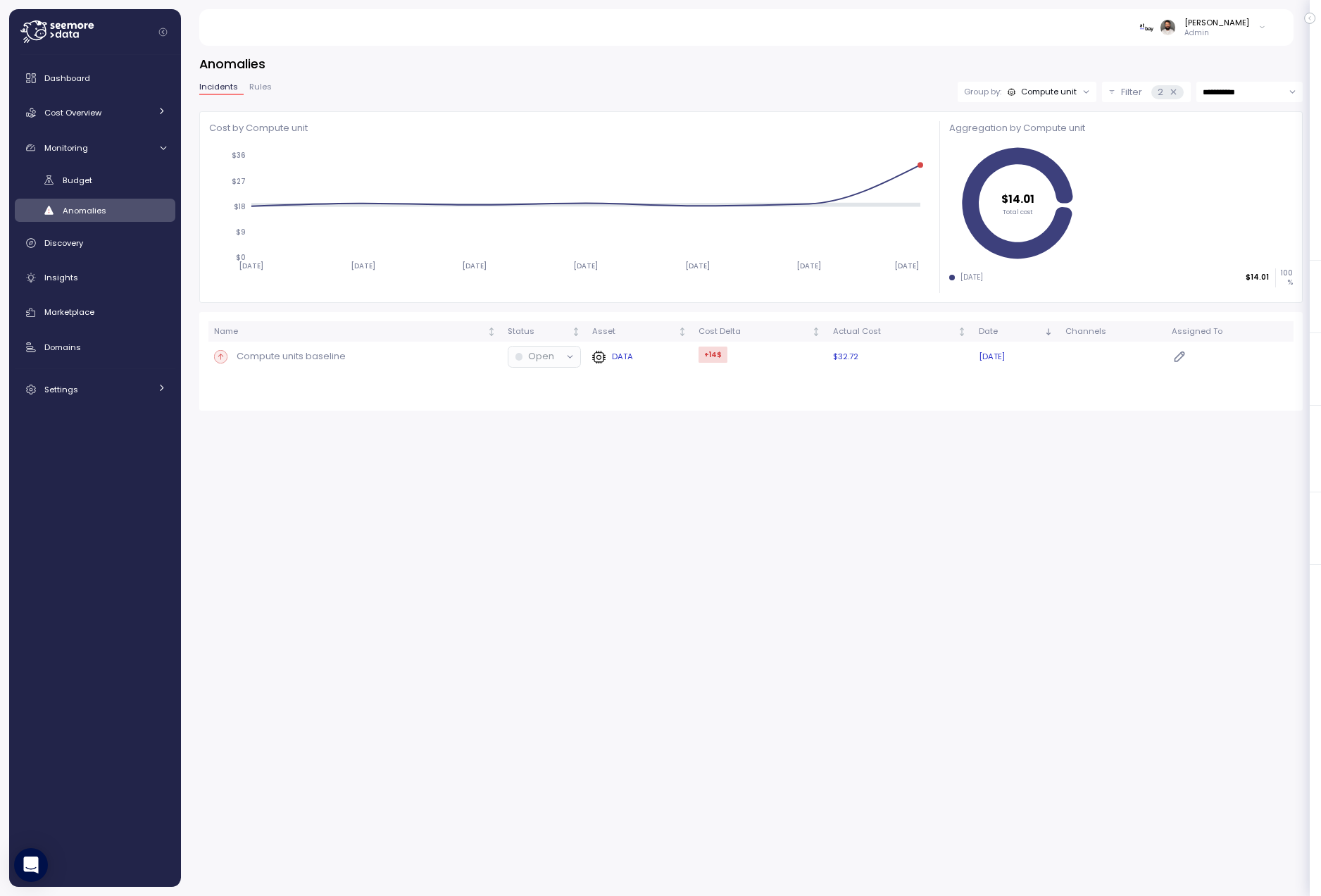
click at [767, 355] on td "+14 $" at bounding box center [760, 357] width 134 height 30
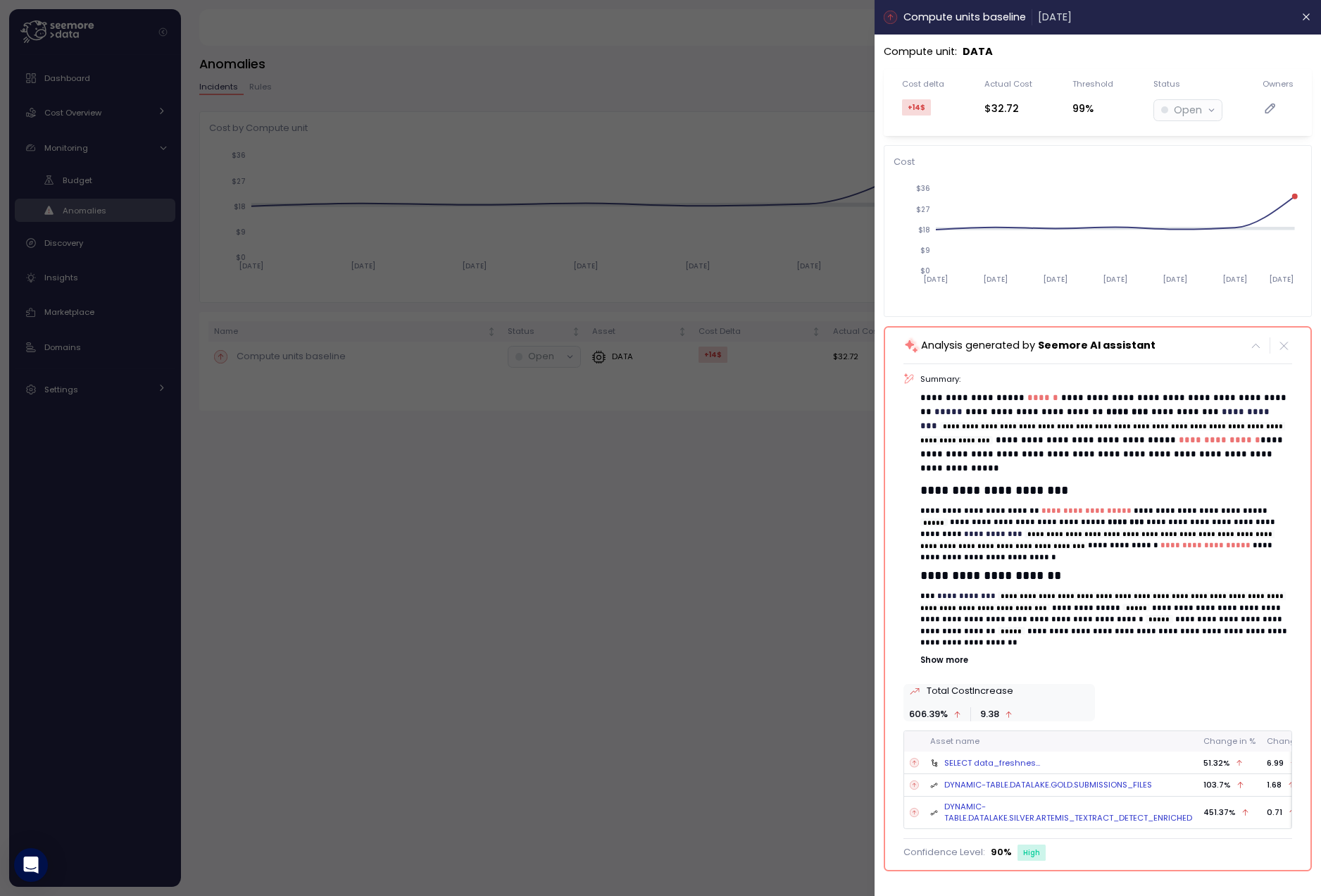
click at [800, 508] on div at bounding box center [660, 448] width 1321 height 896
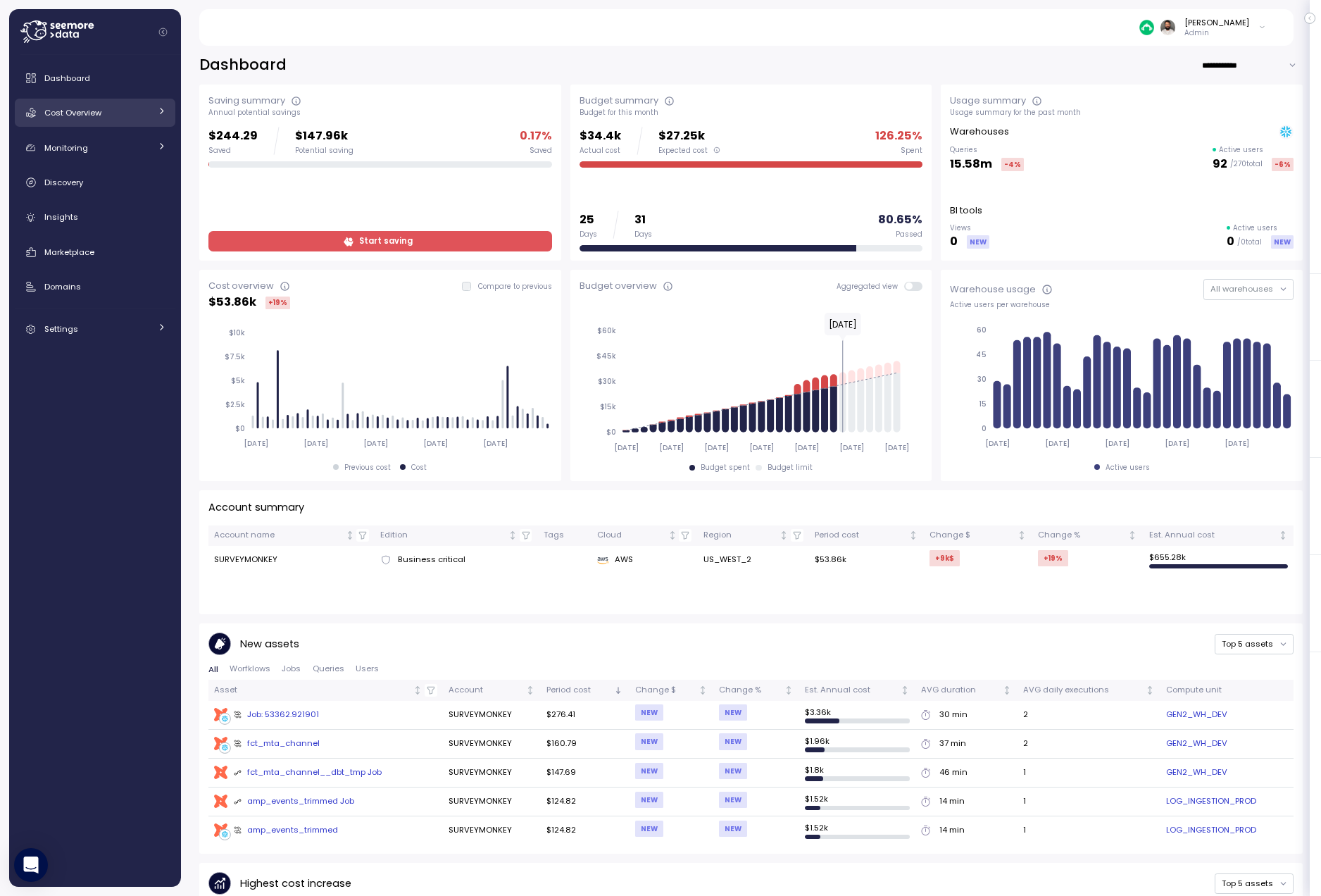
click at [117, 107] on div "Cost Overview" at bounding box center [97, 113] width 106 height 14
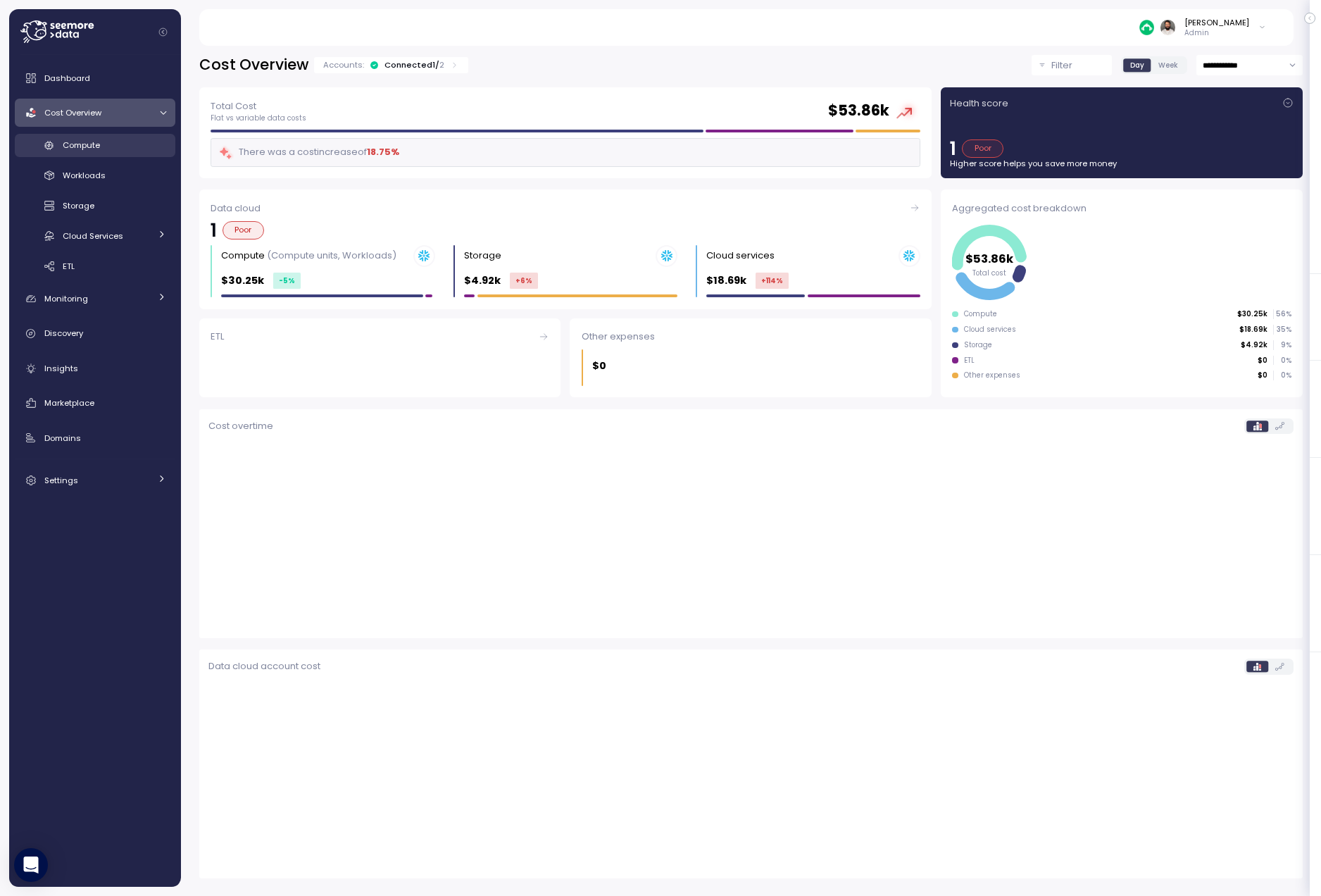
click at [115, 154] on link "Compute" at bounding box center [95, 145] width 160 height 24
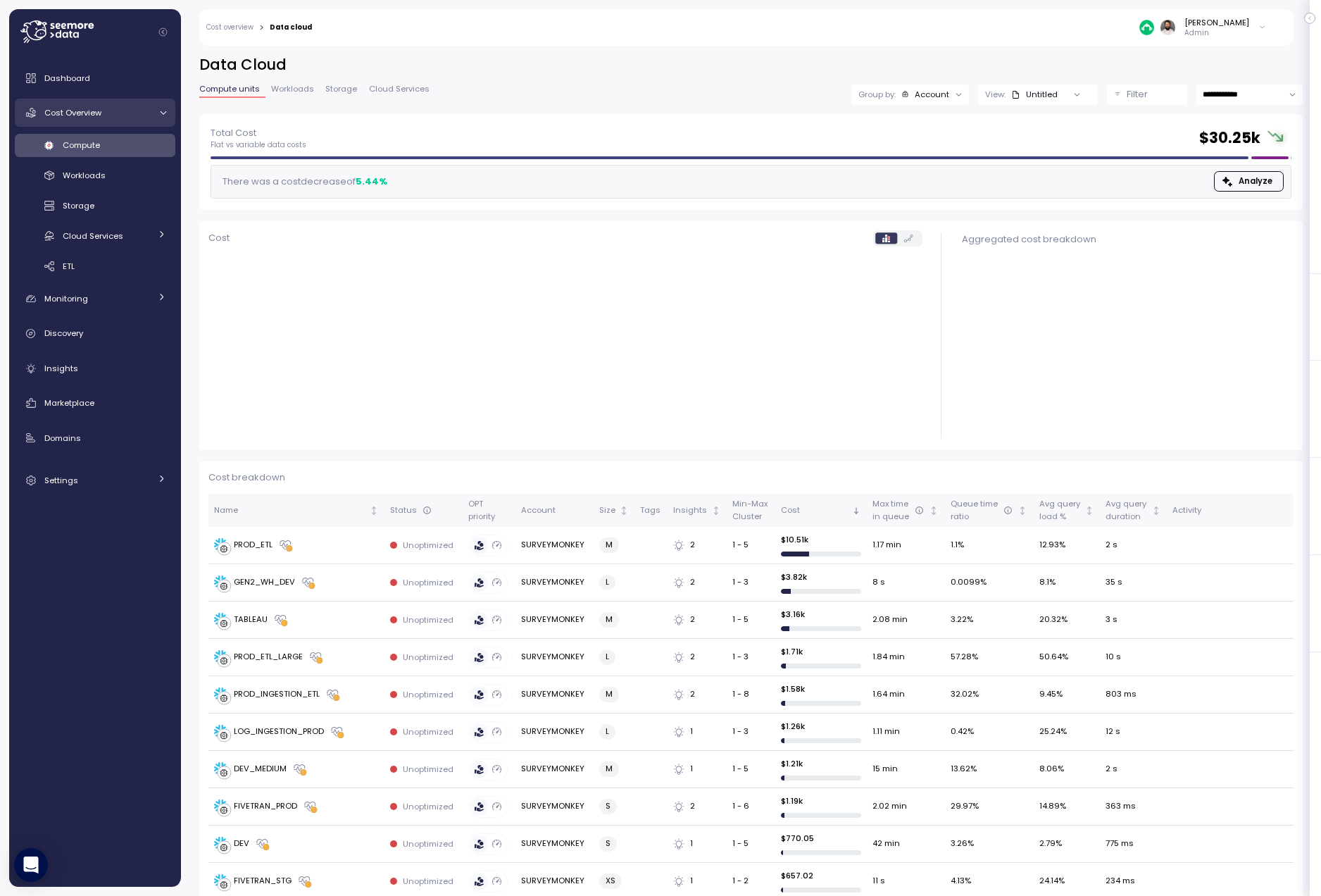
click at [159, 118] on link "Cost Overview" at bounding box center [95, 113] width 160 height 29
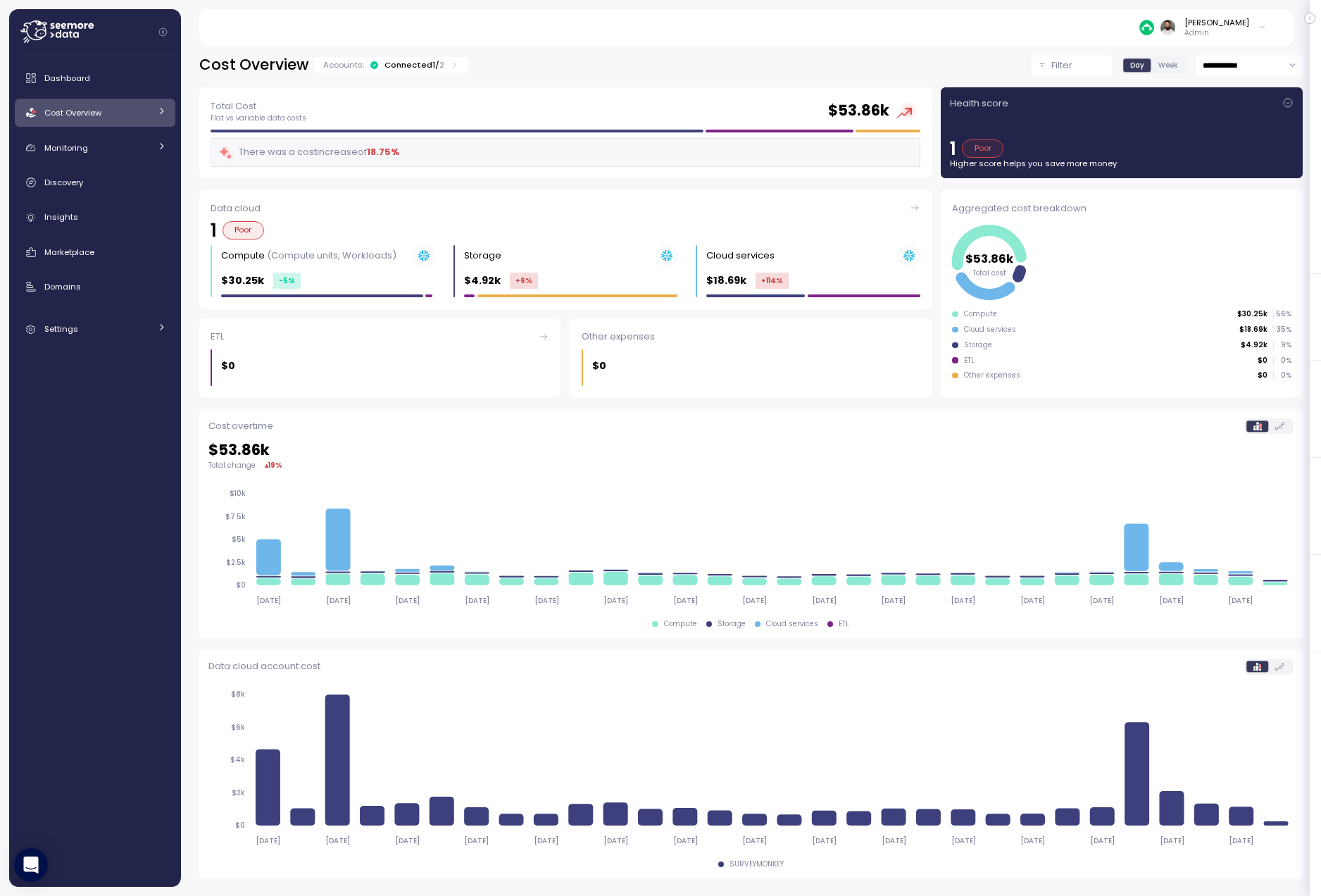
click at [120, 123] on link "Cost Overview" at bounding box center [95, 113] width 160 height 29
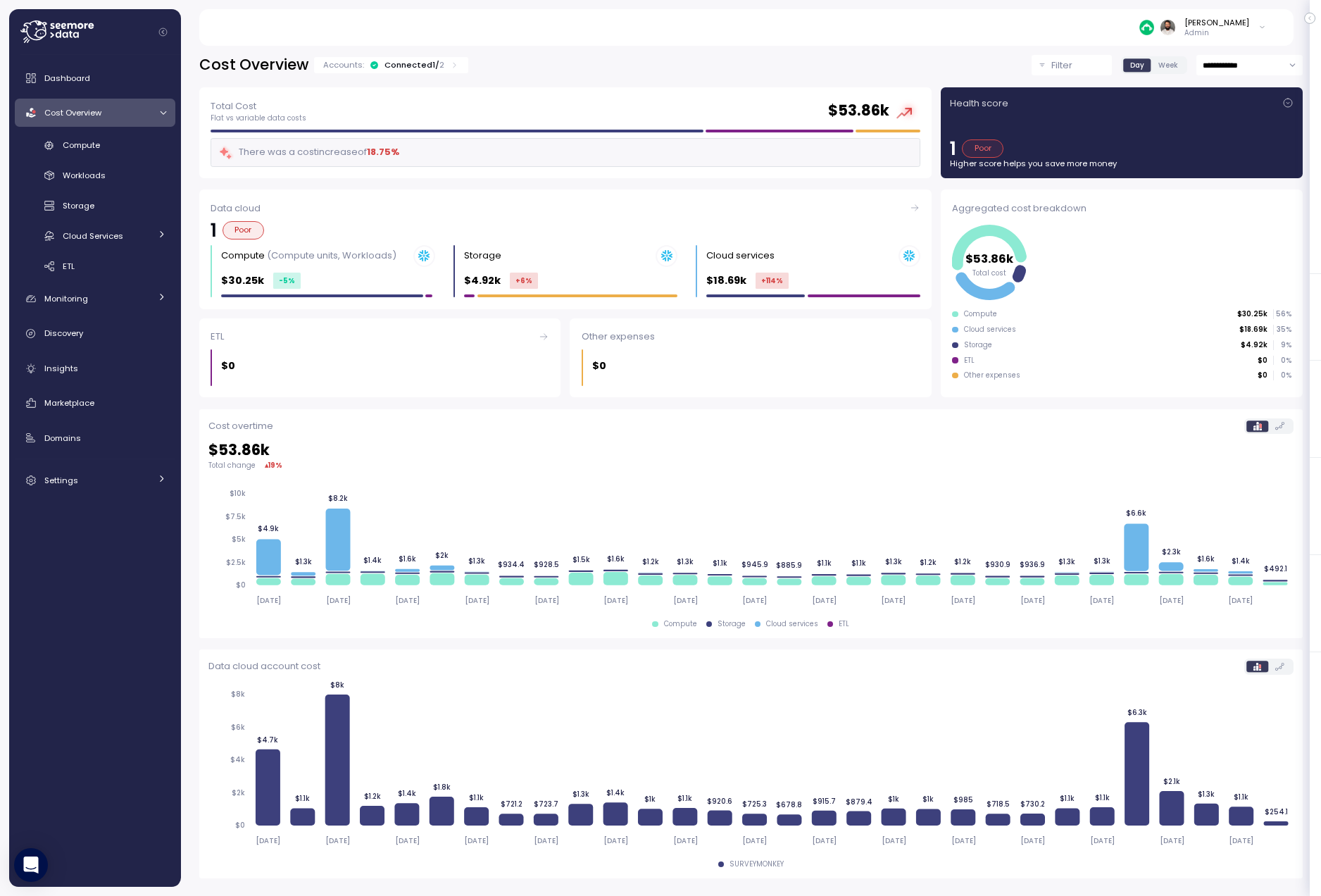
click at [422, 66] on div "Connected 1 / 2" at bounding box center [414, 64] width 60 height 11
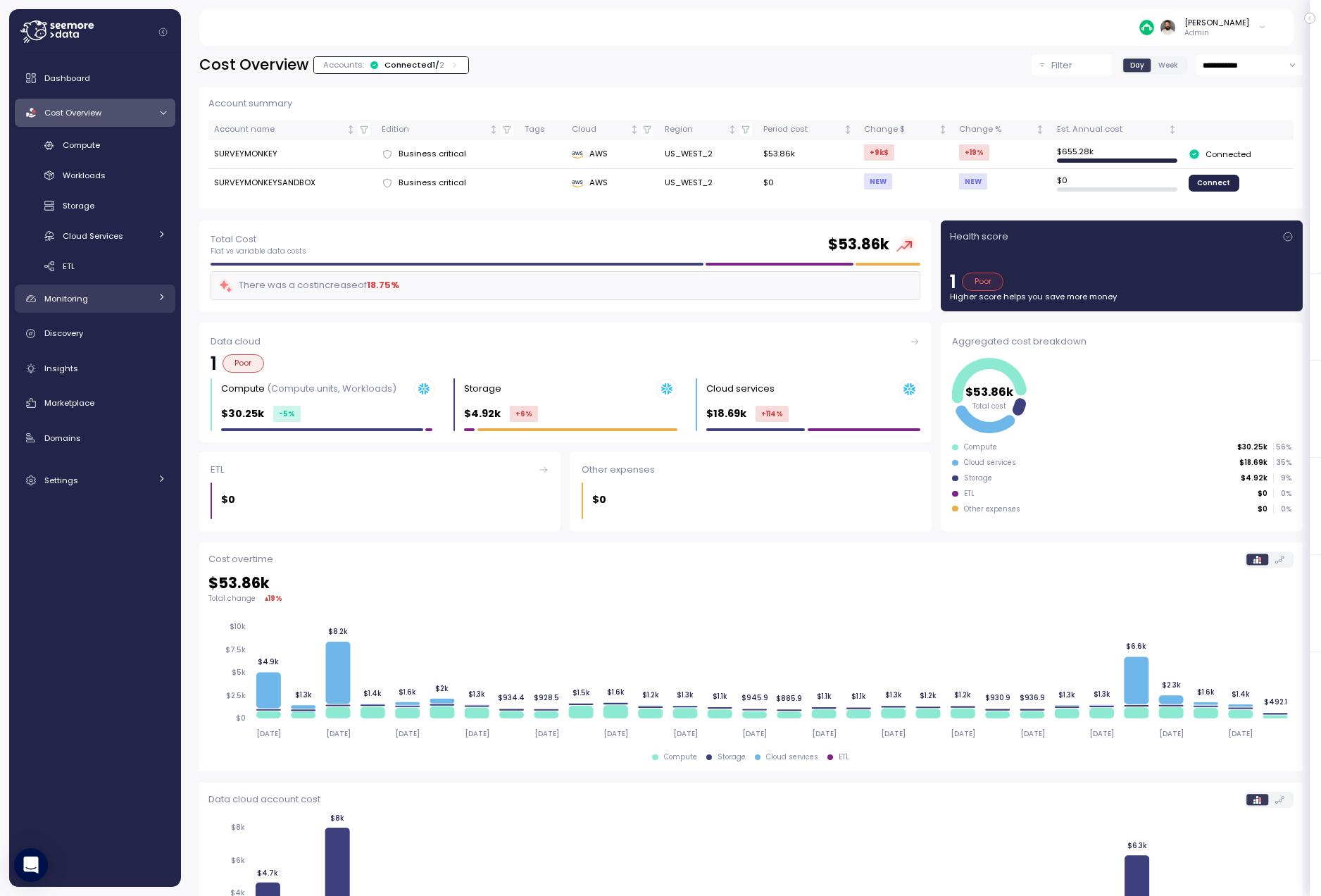
click at [124, 304] on div "Monitoring" at bounding box center [97, 298] width 106 height 14
click at [119, 355] on div "Anomalies" at bounding box center [114, 361] width 103 height 14
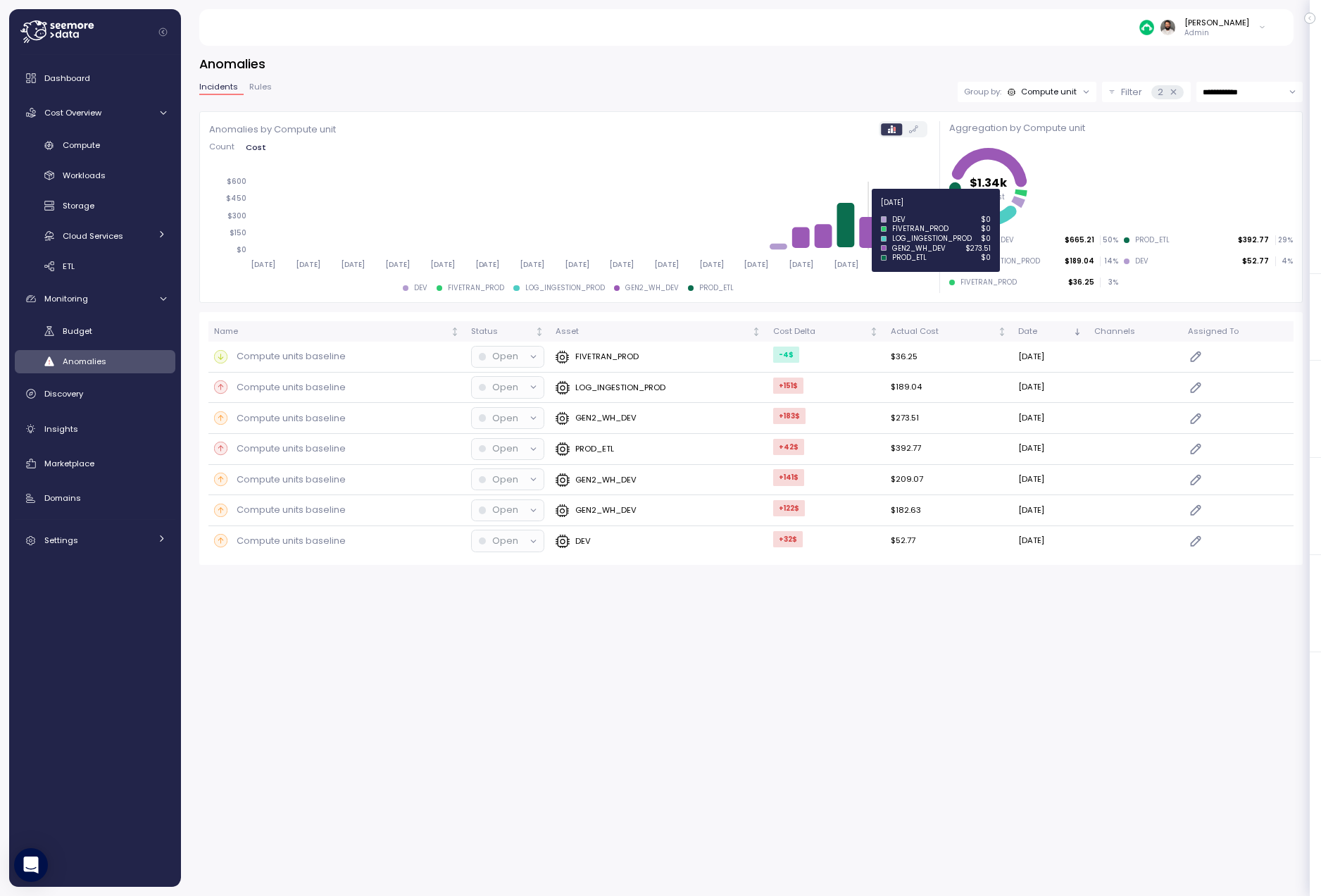
click at [871, 235] on icon at bounding box center [870, 232] width 18 height 31
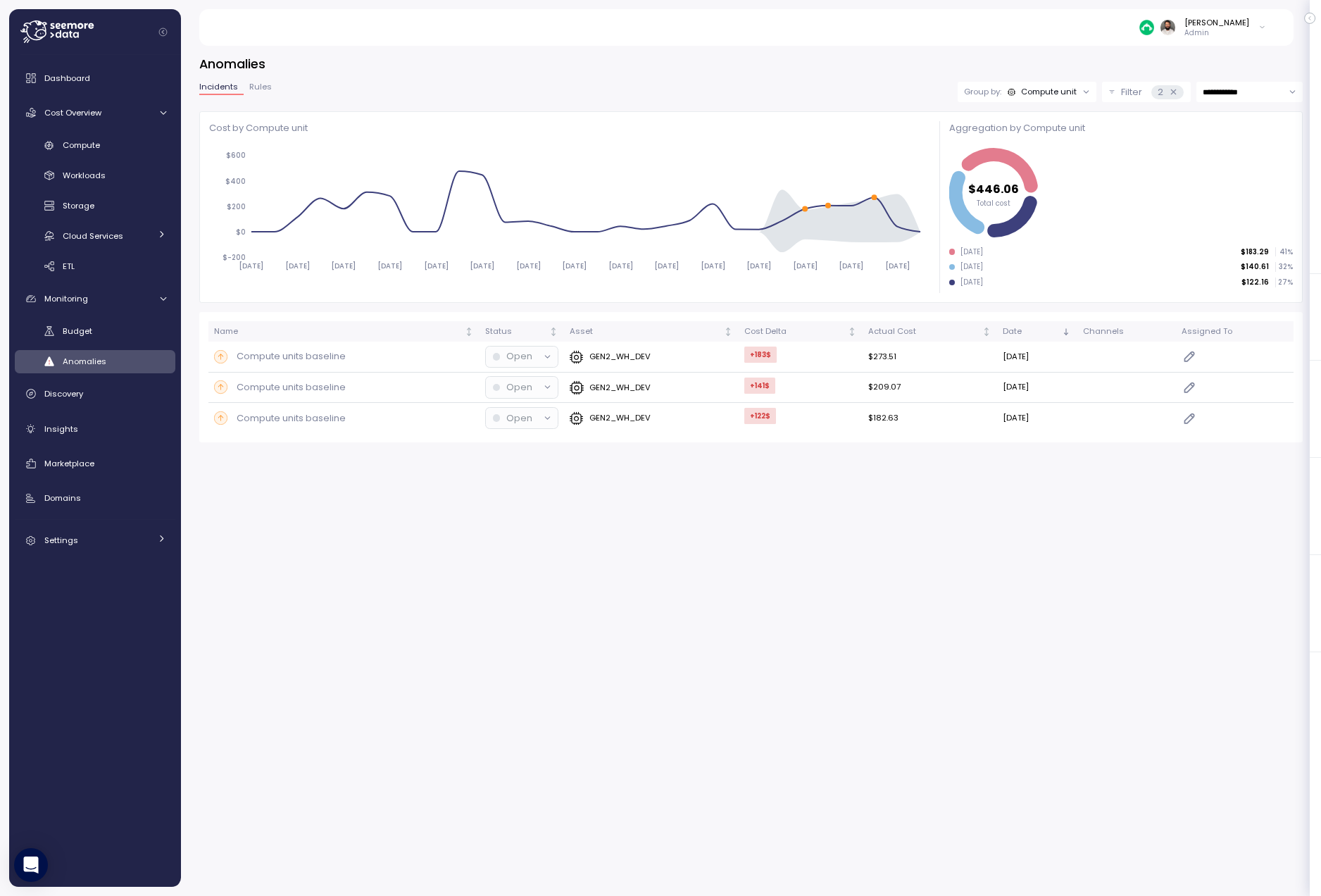
click at [147, 365] on div "Anomalies" at bounding box center [114, 361] width 103 height 14
click at [94, 373] on div "Dashboard Cost Overview Compute Workloads Storage Cloud Services Clustering col…" at bounding box center [95, 309] width 160 height 490
click at [1177, 94] on div "2" at bounding box center [1167, 92] width 32 height 14
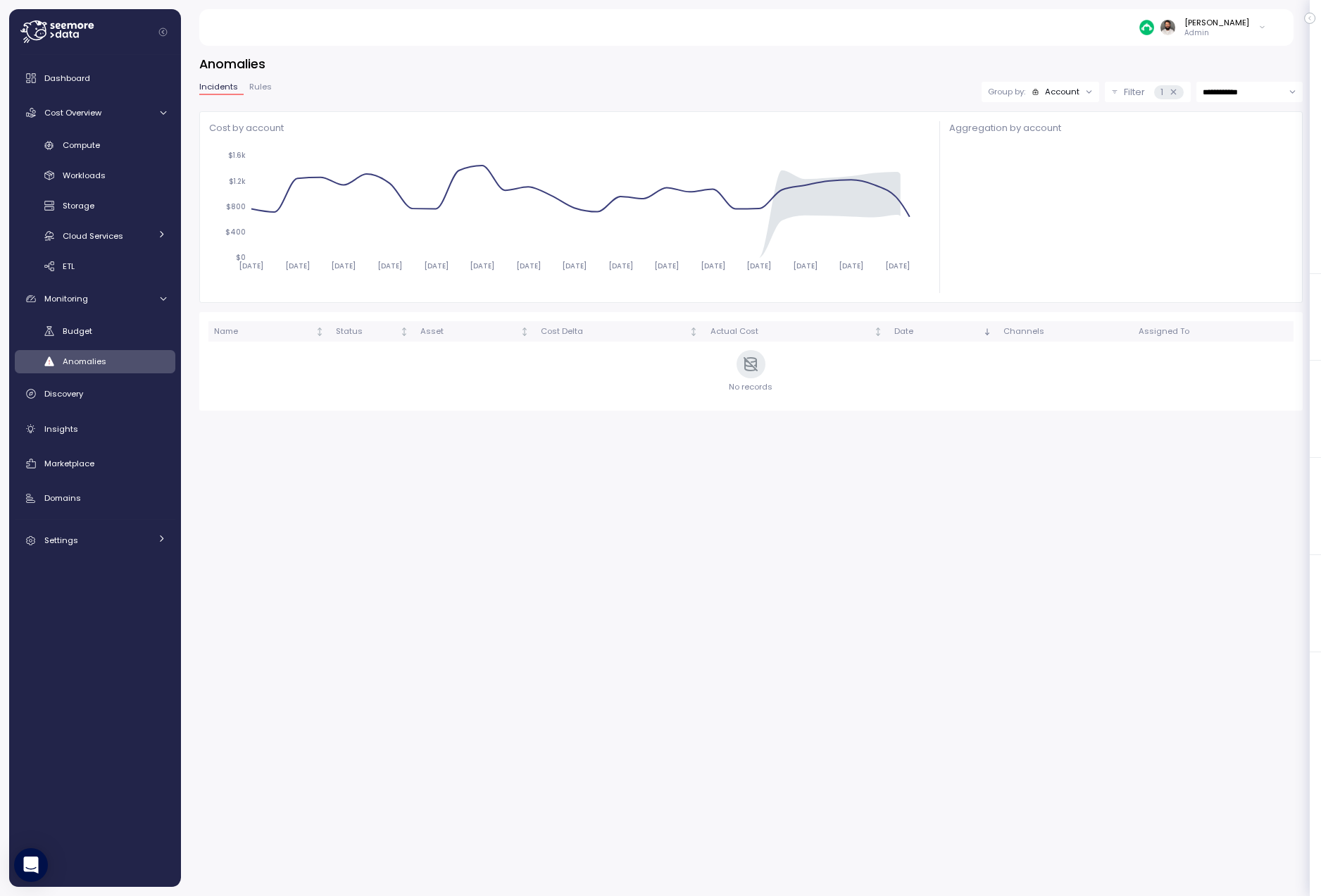
click at [1136, 93] on p "Filter" at bounding box center [1134, 92] width 21 height 14
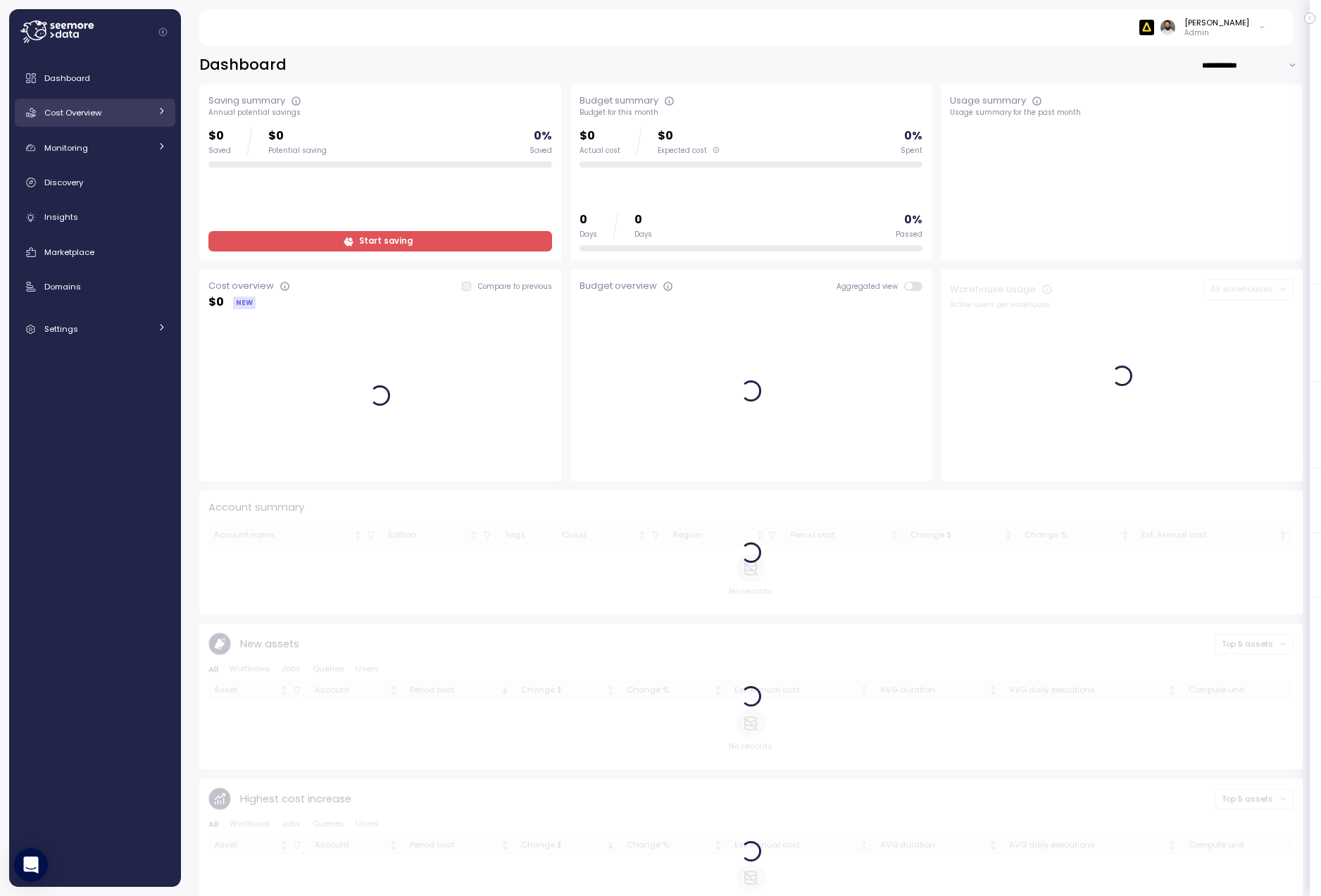
click at [118, 105] on link "Cost Overview" at bounding box center [95, 113] width 160 height 29
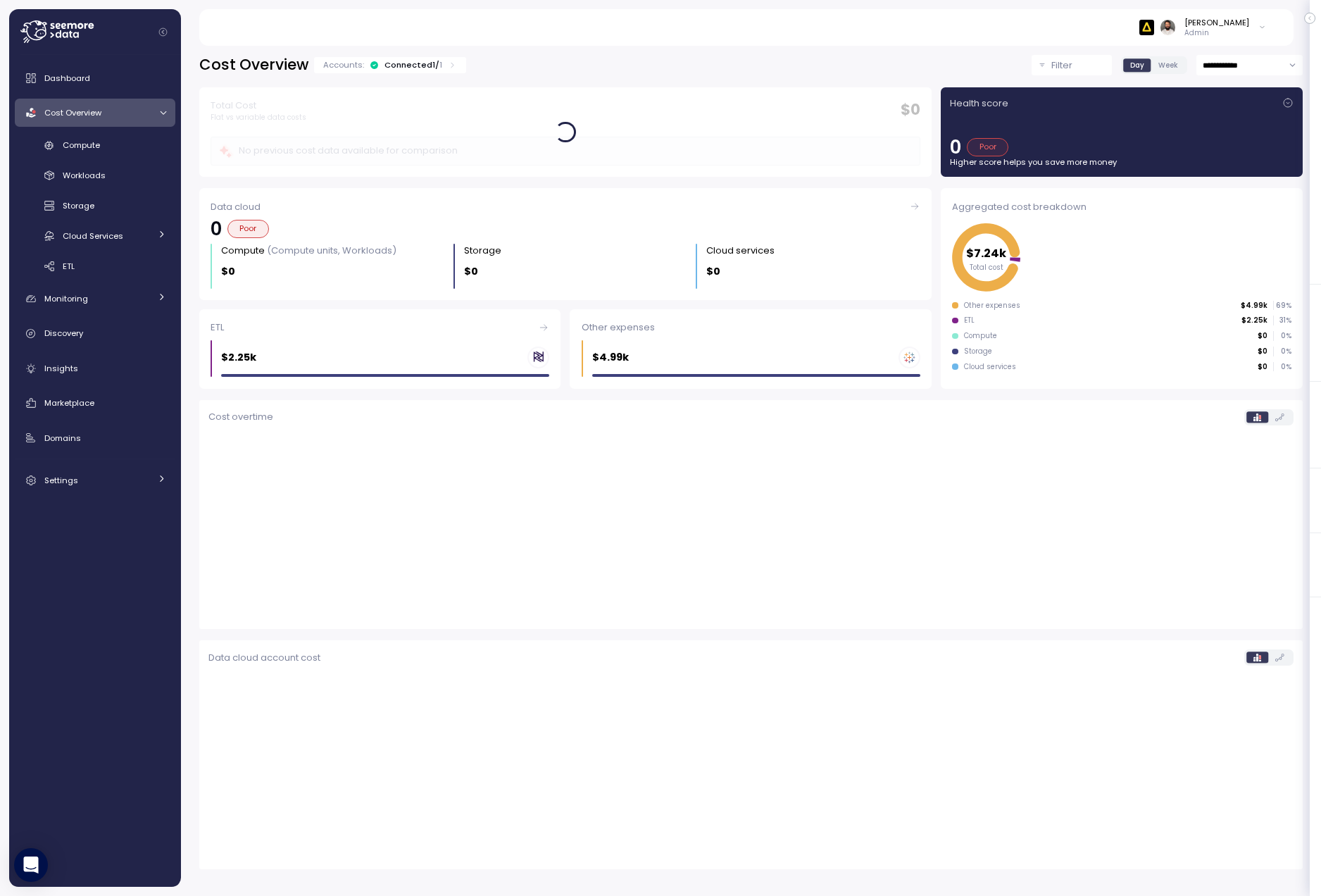
click at [429, 48] on div "**********" at bounding box center [750, 466] width 1140 height 859
click at [426, 57] on div "Accounts: Connected 1 / 1" at bounding box center [390, 65] width 152 height 16
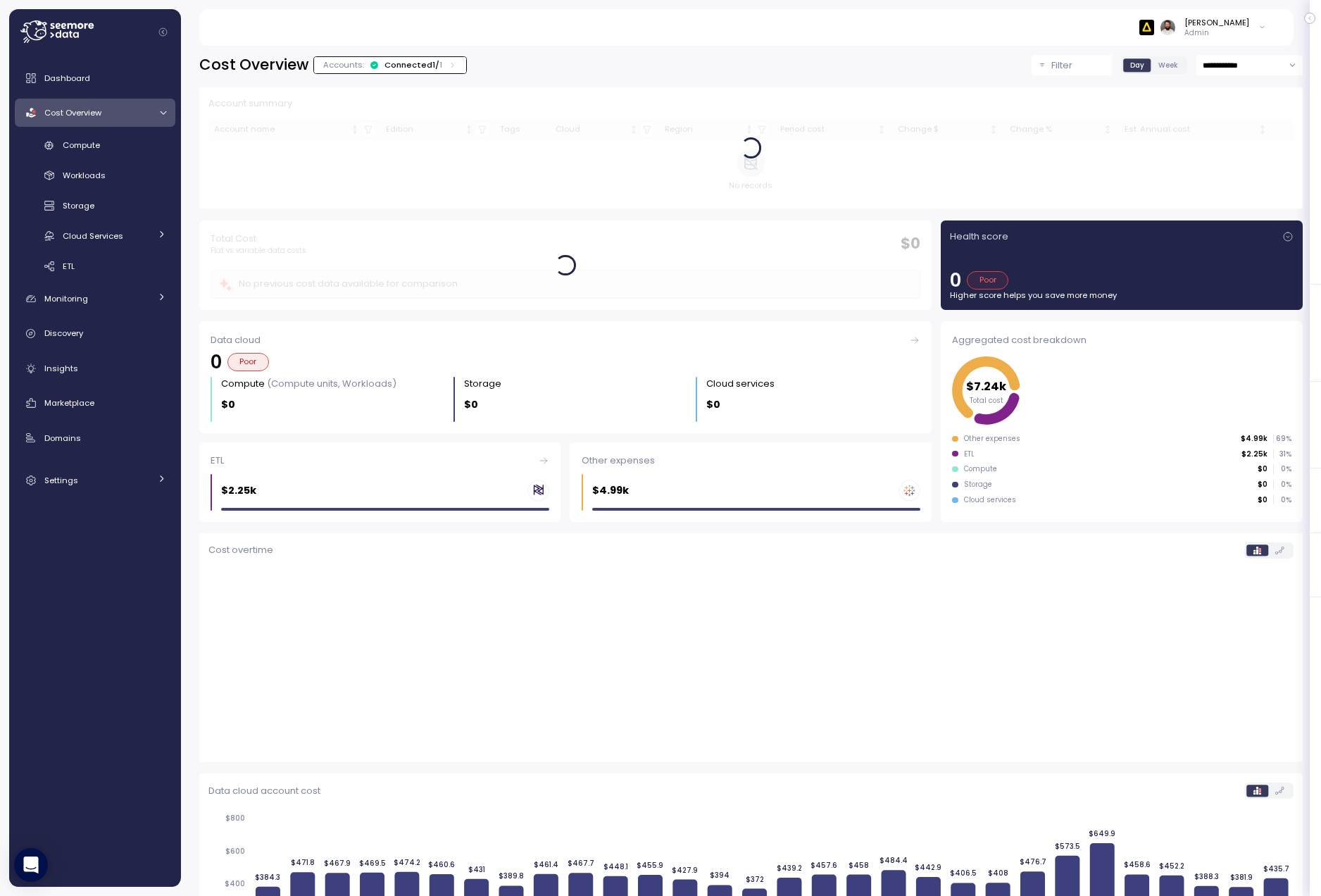
click at [425, 64] on div "Connected 1 / 1" at bounding box center [413, 64] width 58 height 11
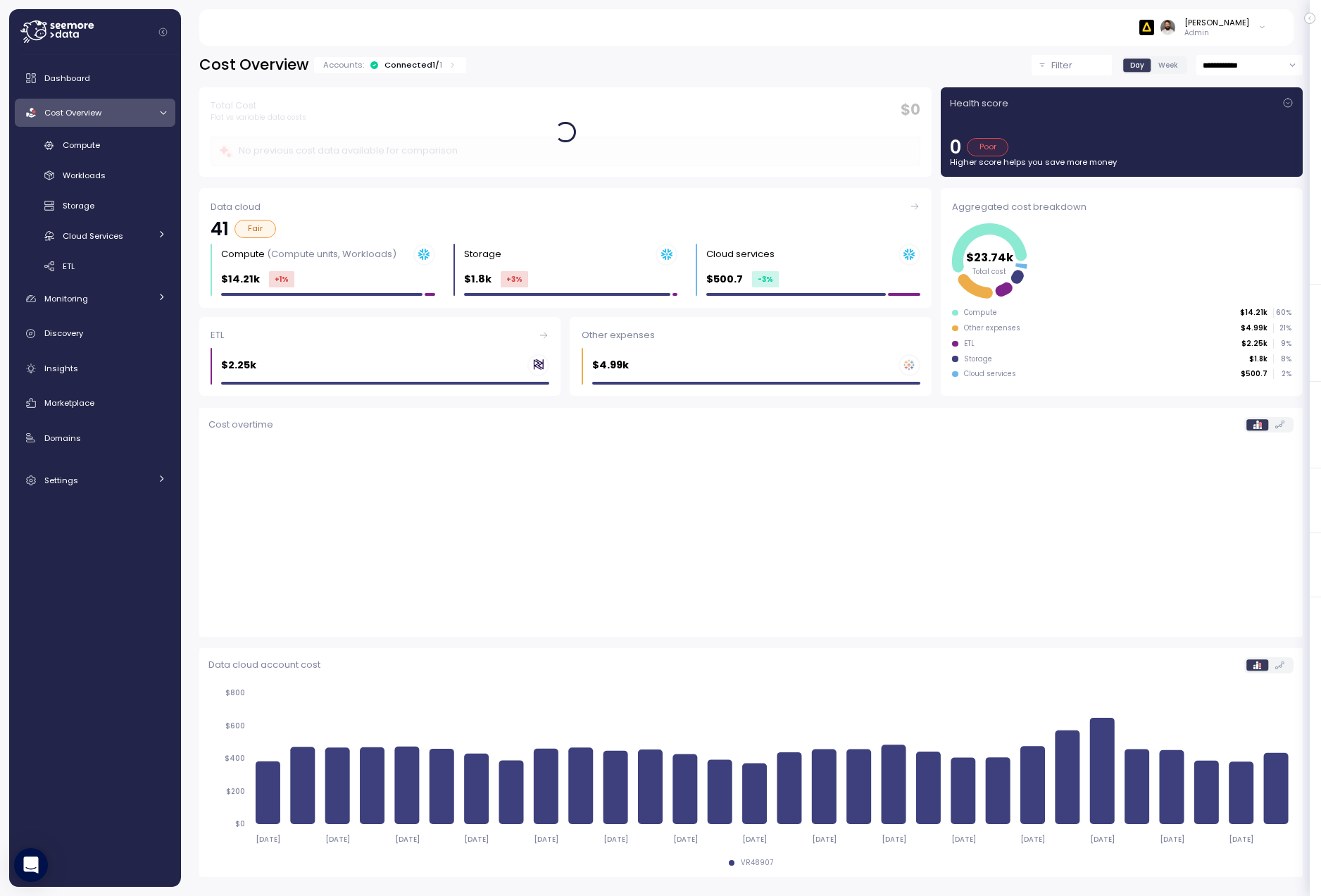
click at [425, 64] on div "Connected 1 / 1" at bounding box center [413, 64] width 58 height 11
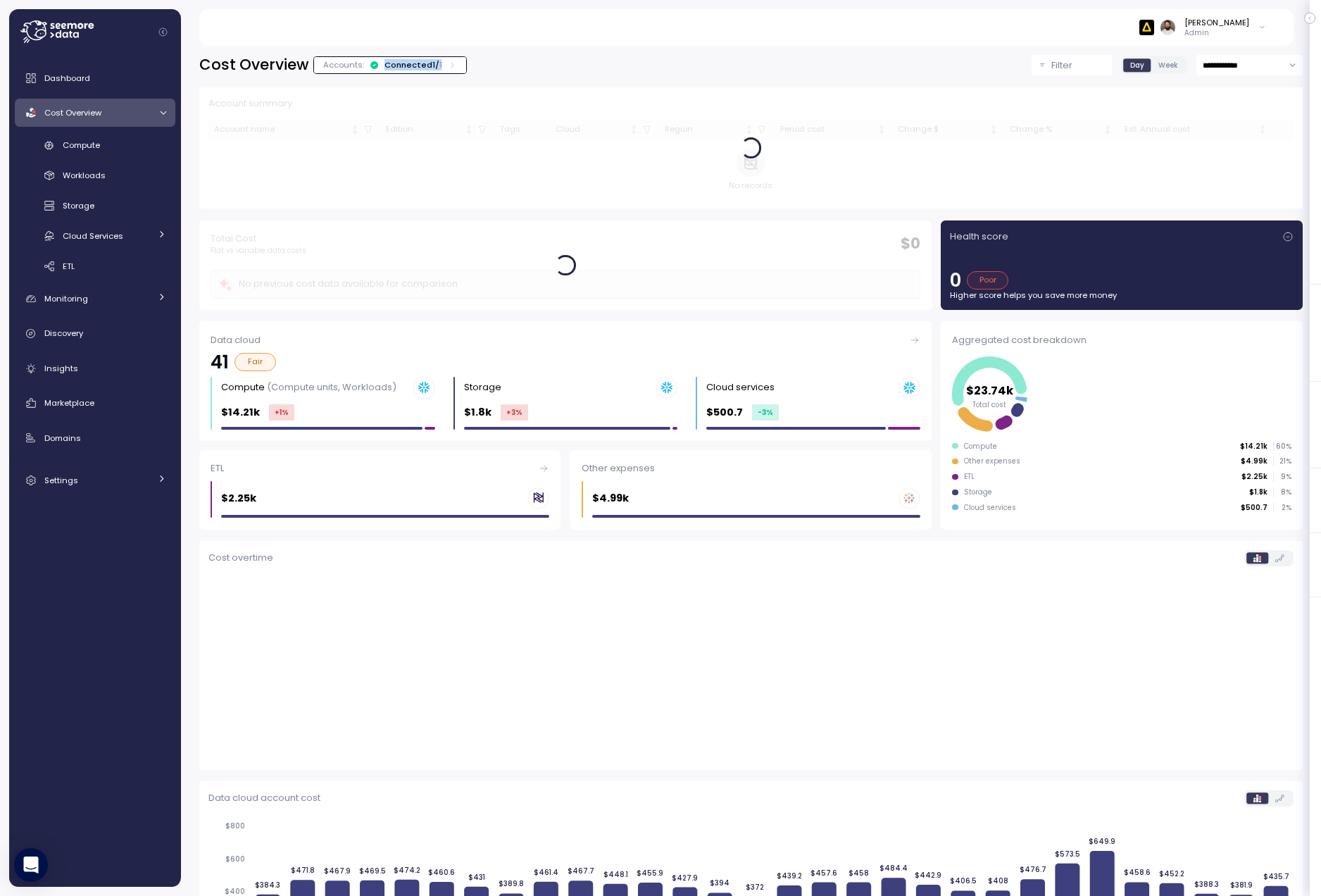
click at [425, 64] on div "Connected 1 / 1" at bounding box center [413, 64] width 58 height 11
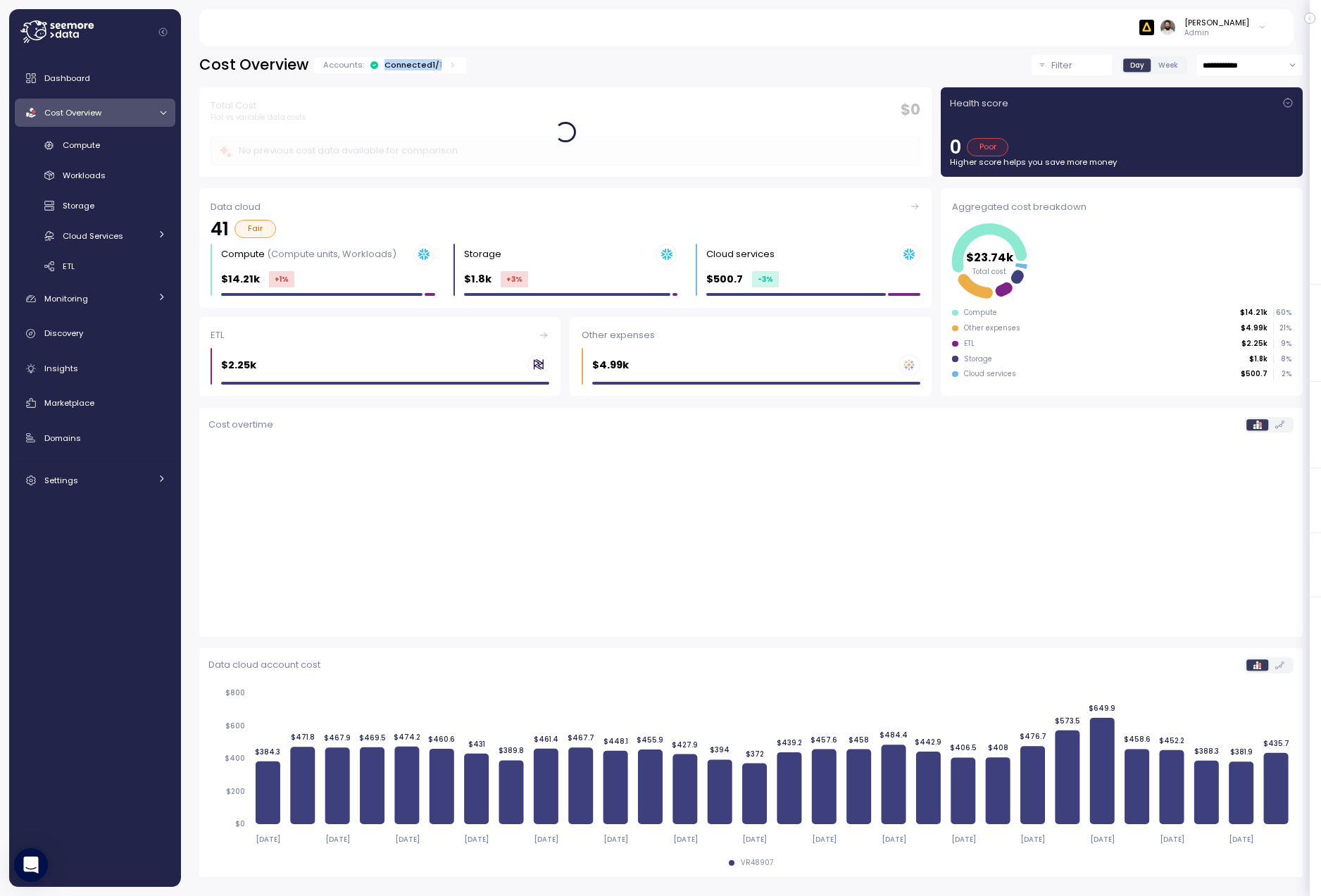
click at [425, 64] on div "Connected 1 / 1" at bounding box center [413, 64] width 58 height 11
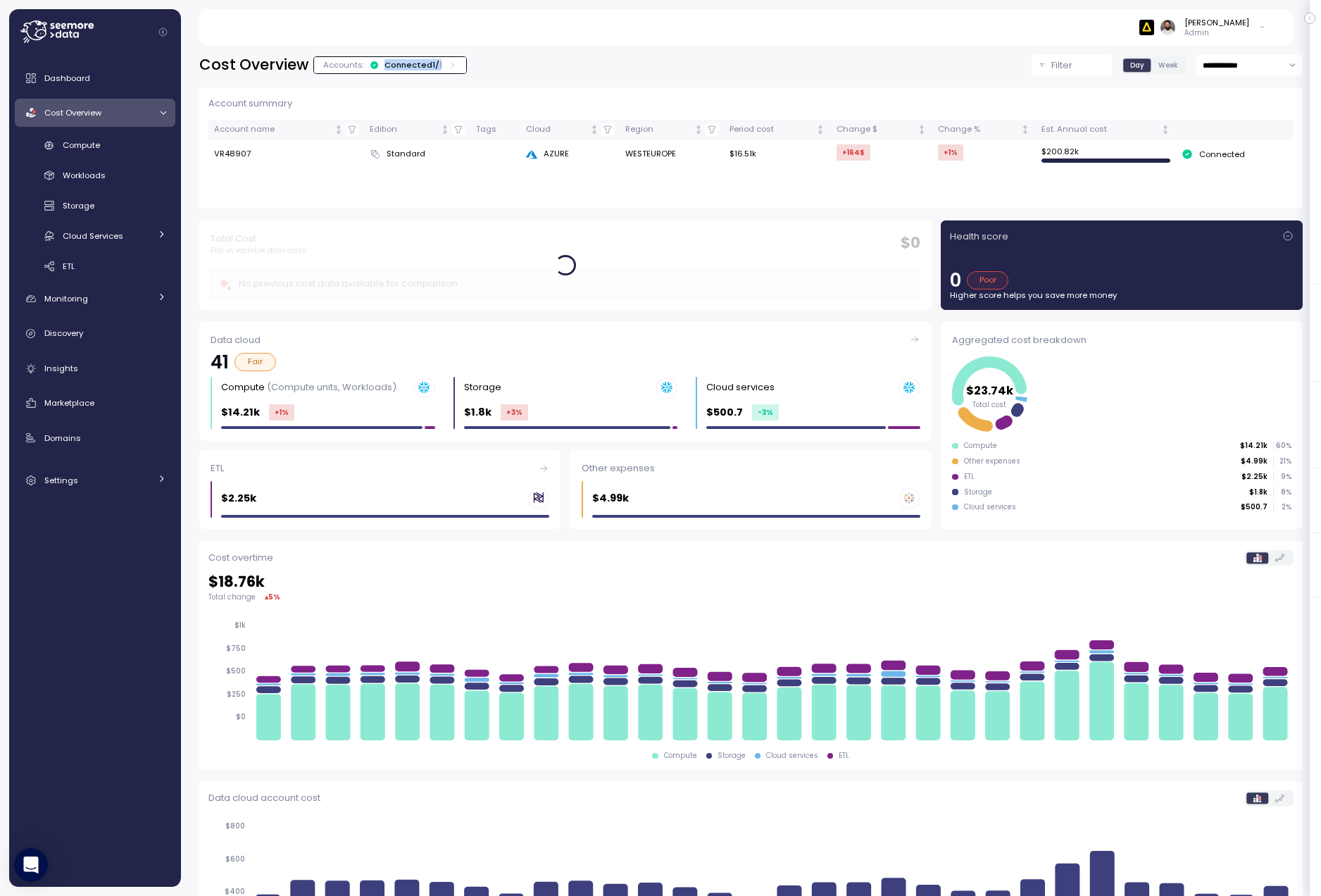
click at [425, 64] on div "Connected 1 / 1" at bounding box center [413, 64] width 58 height 11
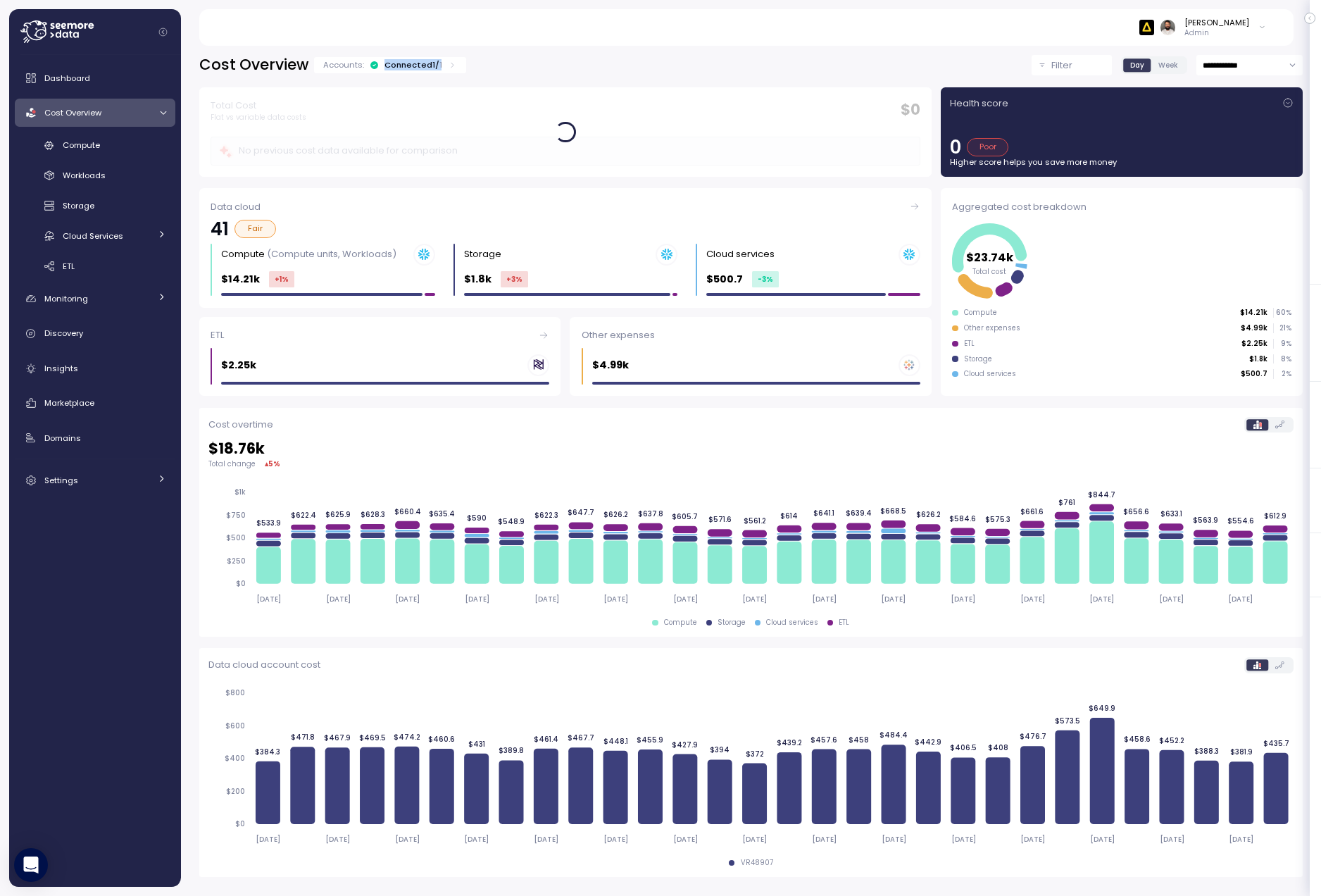
click at [425, 64] on div "Connected 1 / 1" at bounding box center [413, 64] width 58 height 11
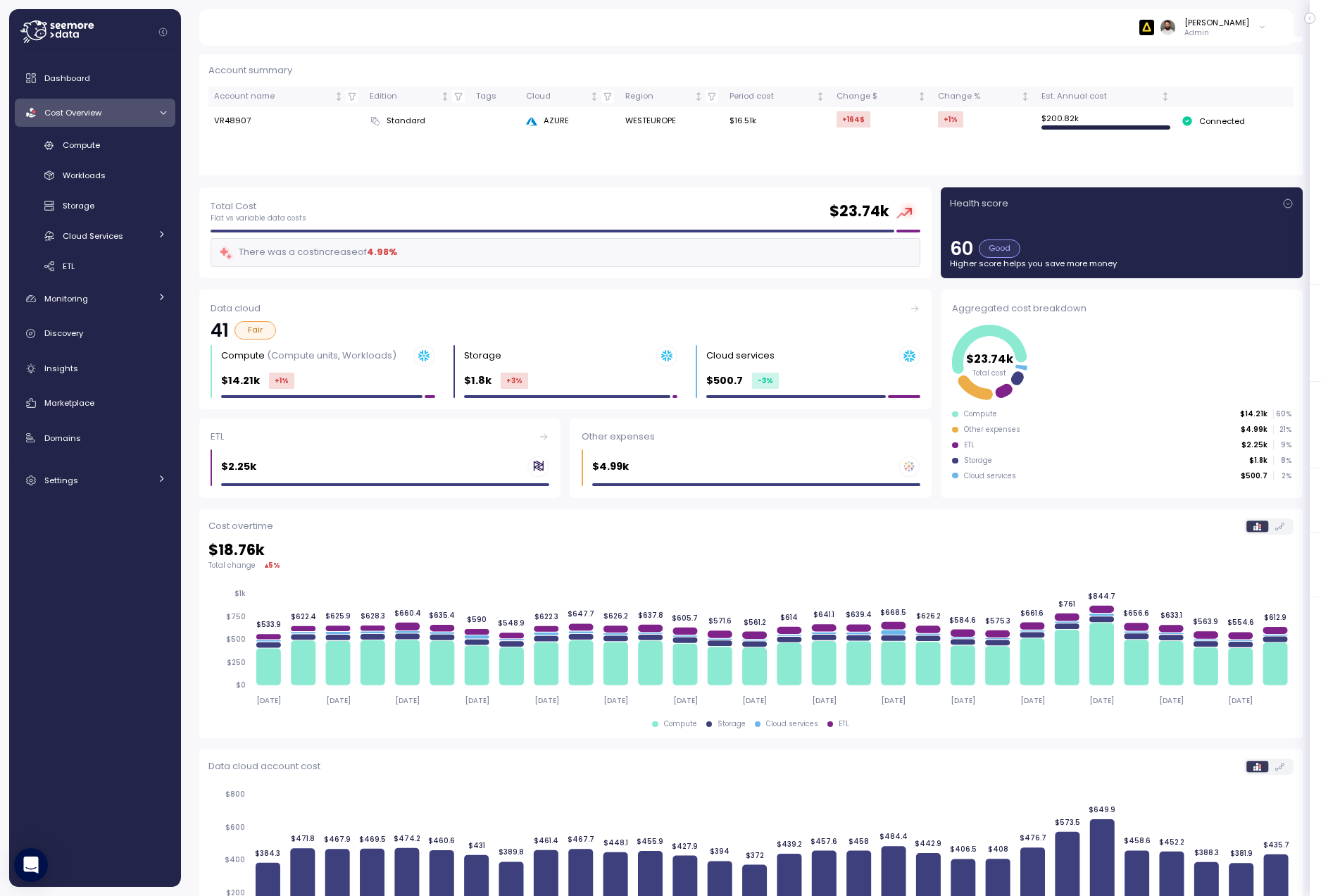
scroll to position [124, 0]
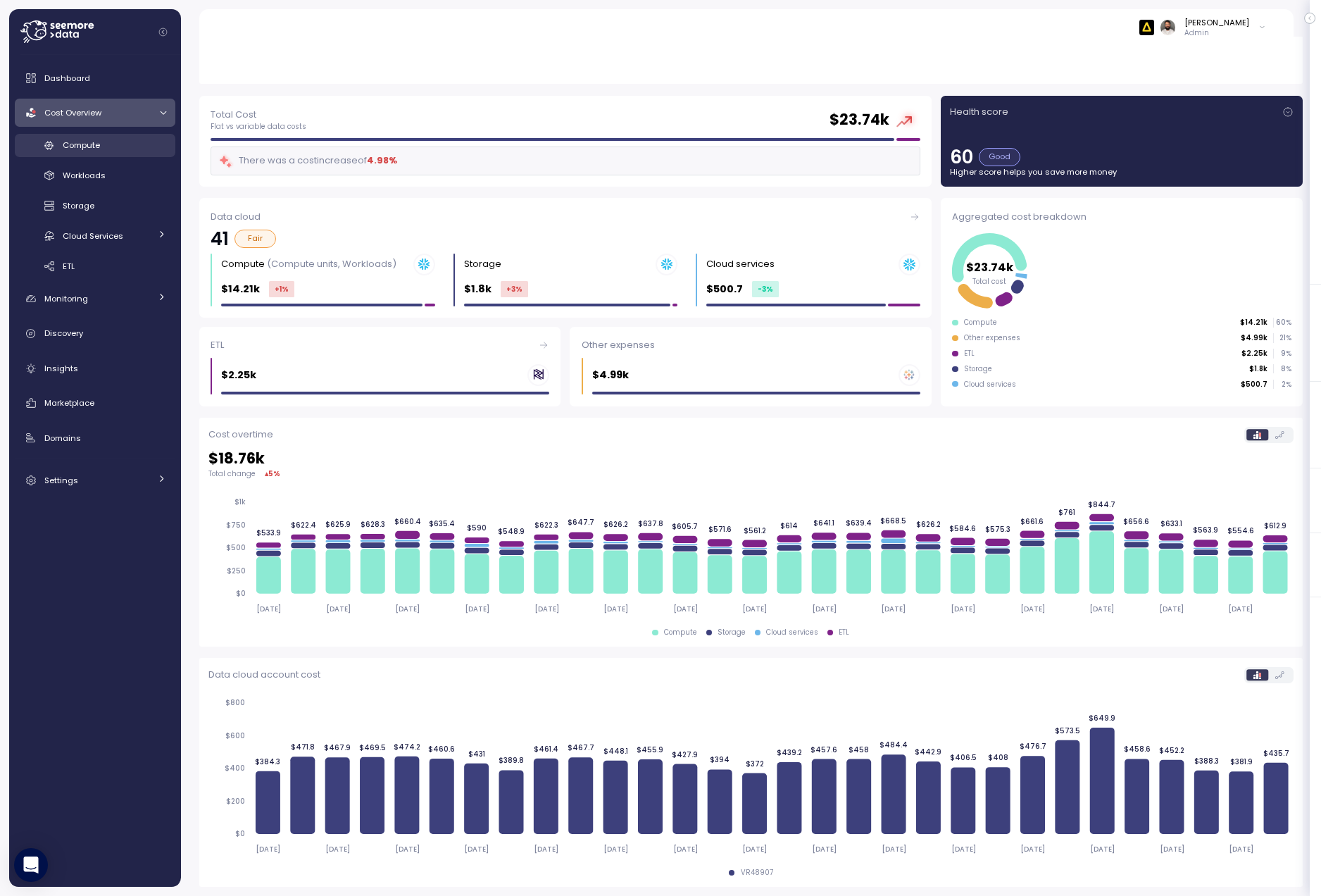
click at [135, 143] on div "Compute" at bounding box center [114, 144] width 103 height 14
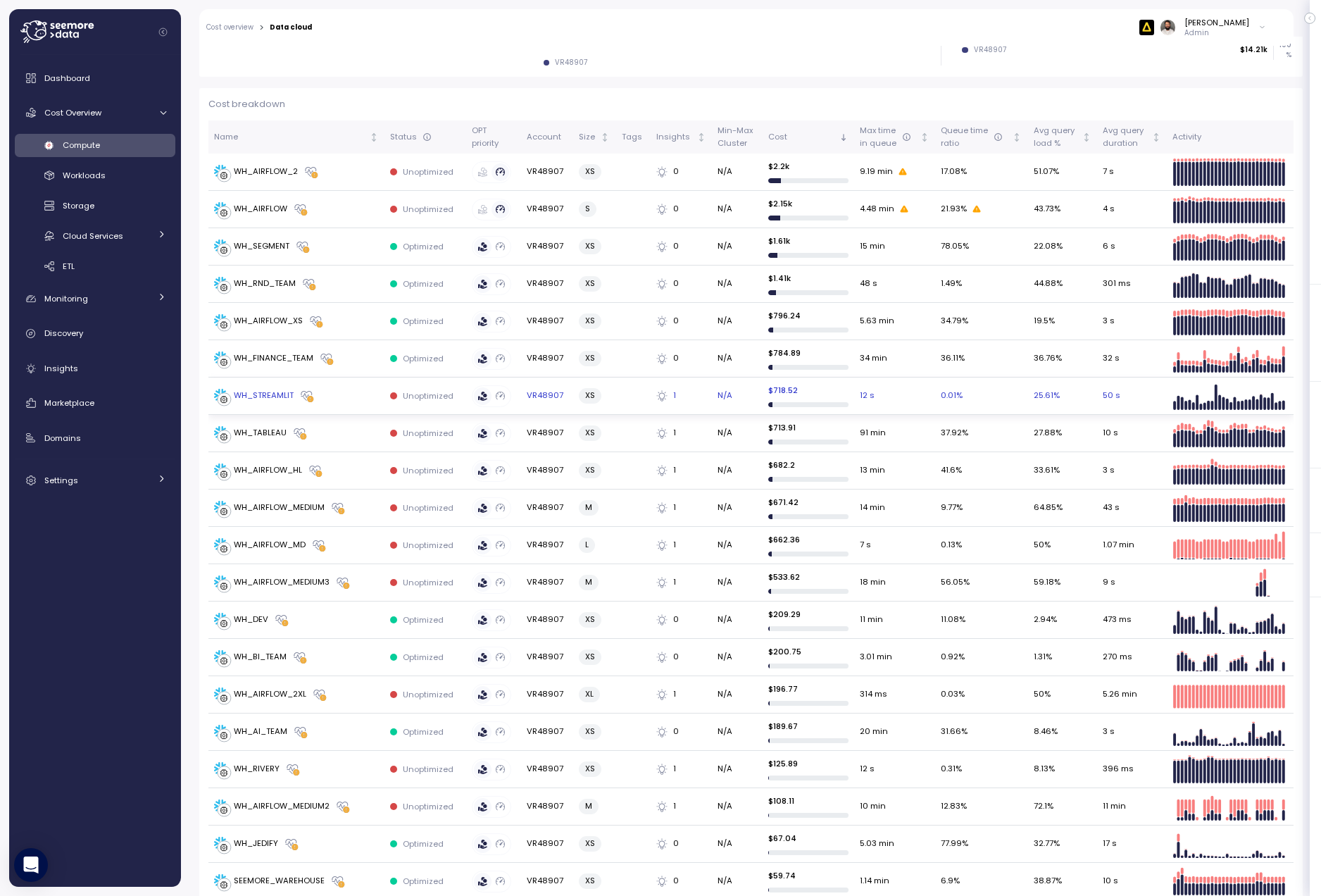
scroll to position [359, 0]
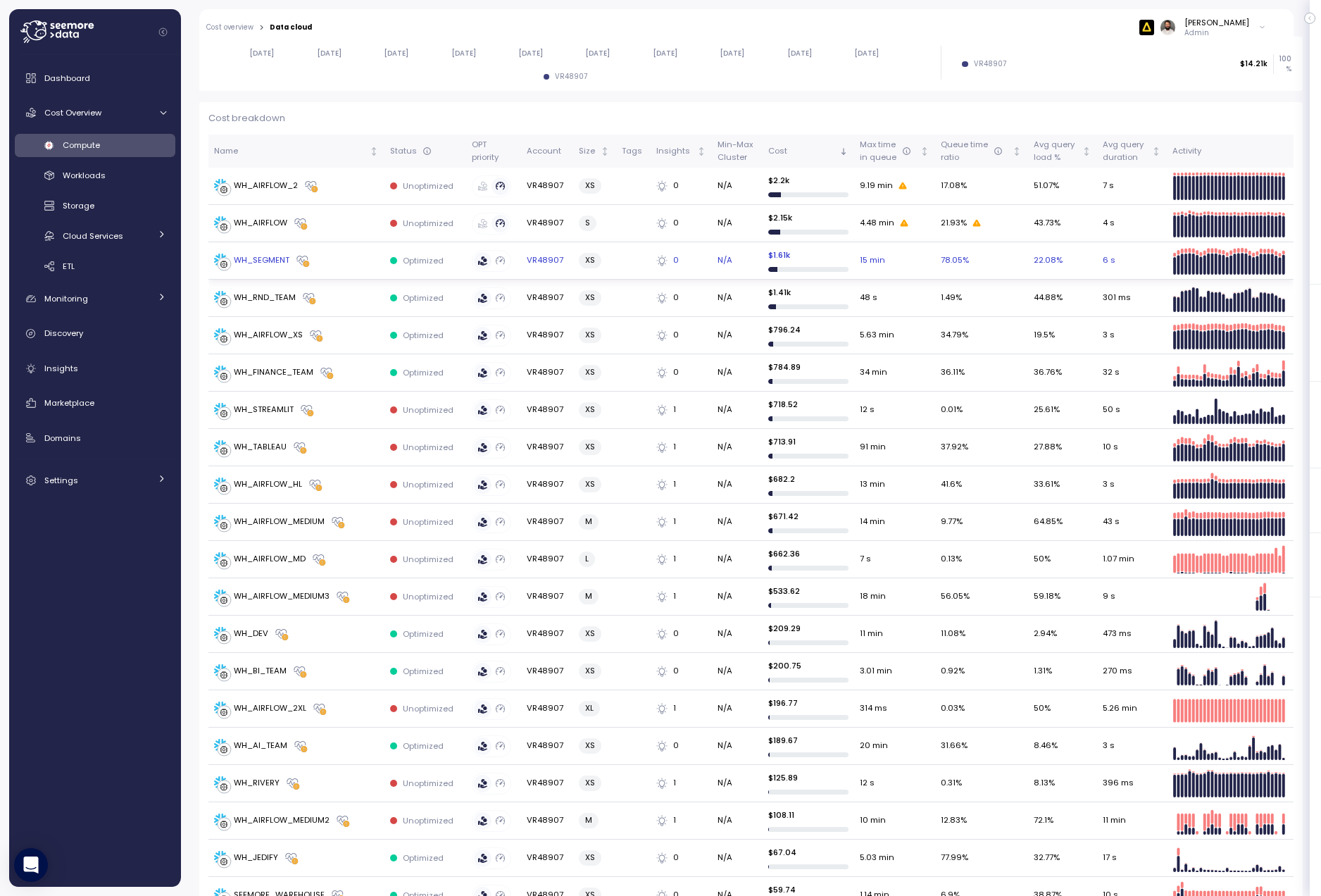
click at [340, 262] on div "WH_SEGMENT" at bounding box center [296, 260] width 165 height 14
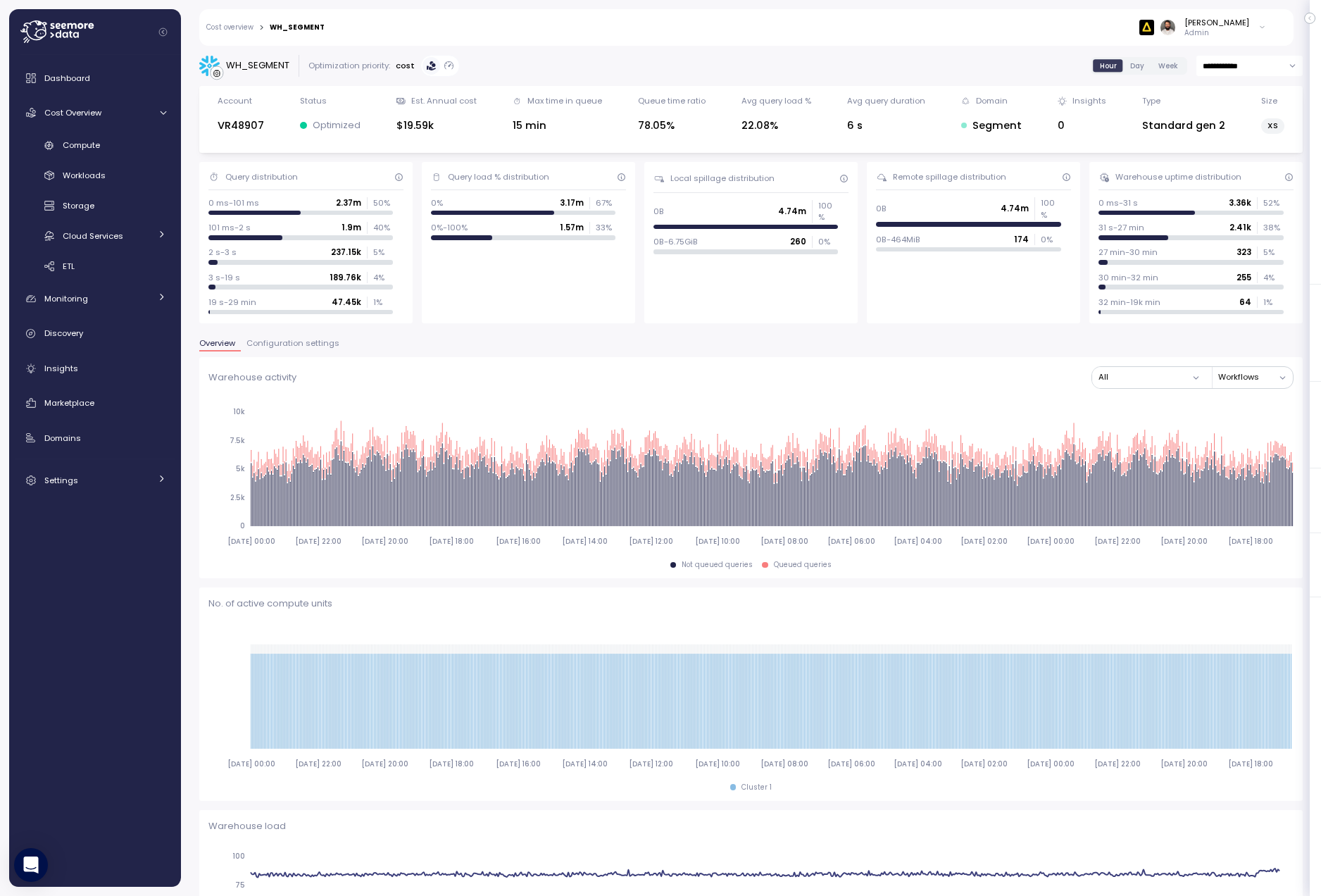
click at [1236, 63] on input "**********" at bounding box center [1250, 65] width 107 height 20
click at [1237, 143] on div "Last 14 days" at bounding box center [1249, 152] width 102 height 19
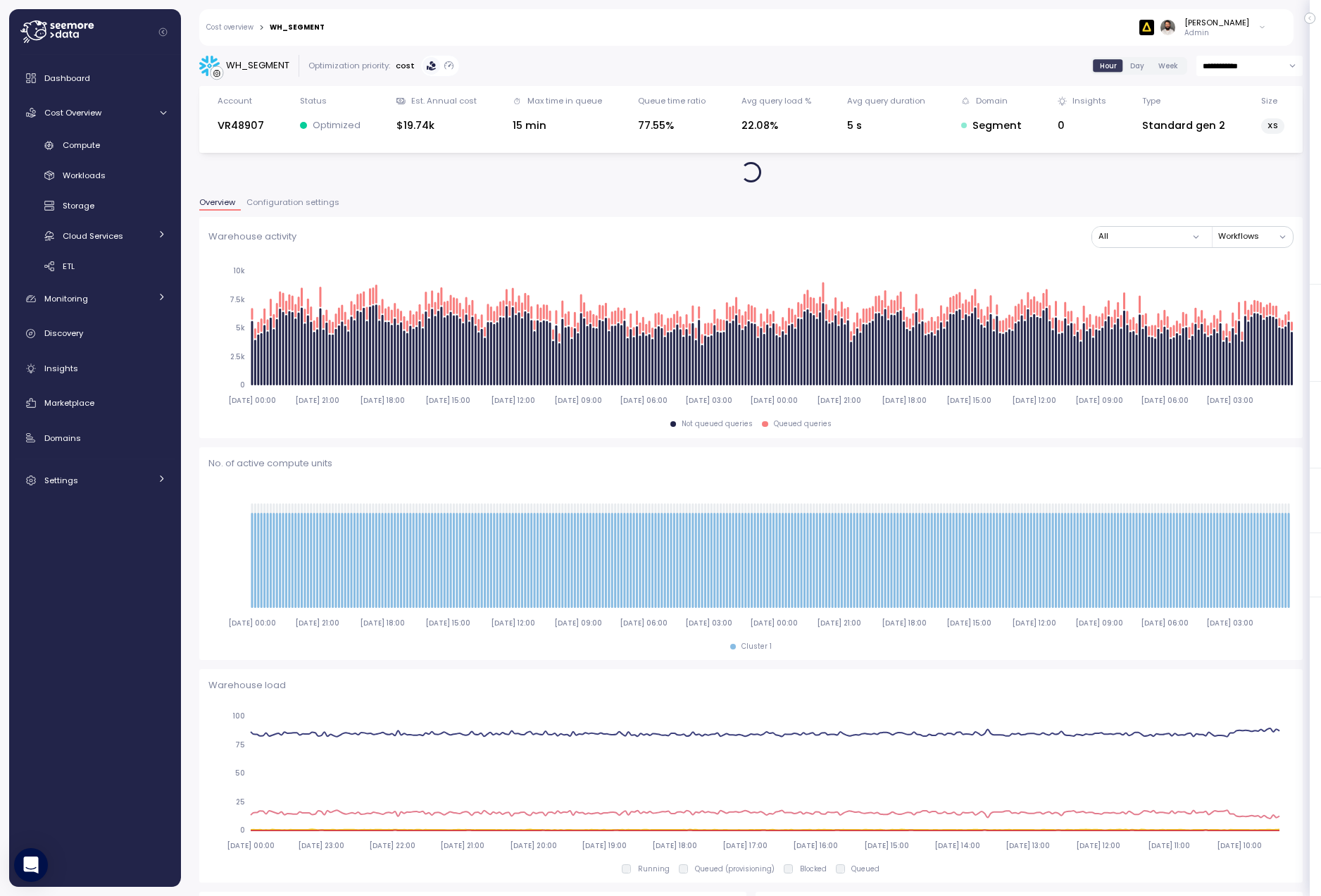
click at [1236, 68] on input "**********" at bounding box center [1250, 65] width 107 height 20
click at [1217, 67] on input "**********" at bounding box center [1250, 65] width 107 height 20
click at [1225, 130] on span "Last 7 days" at bounding box center [1226, 133] width 46 height 13
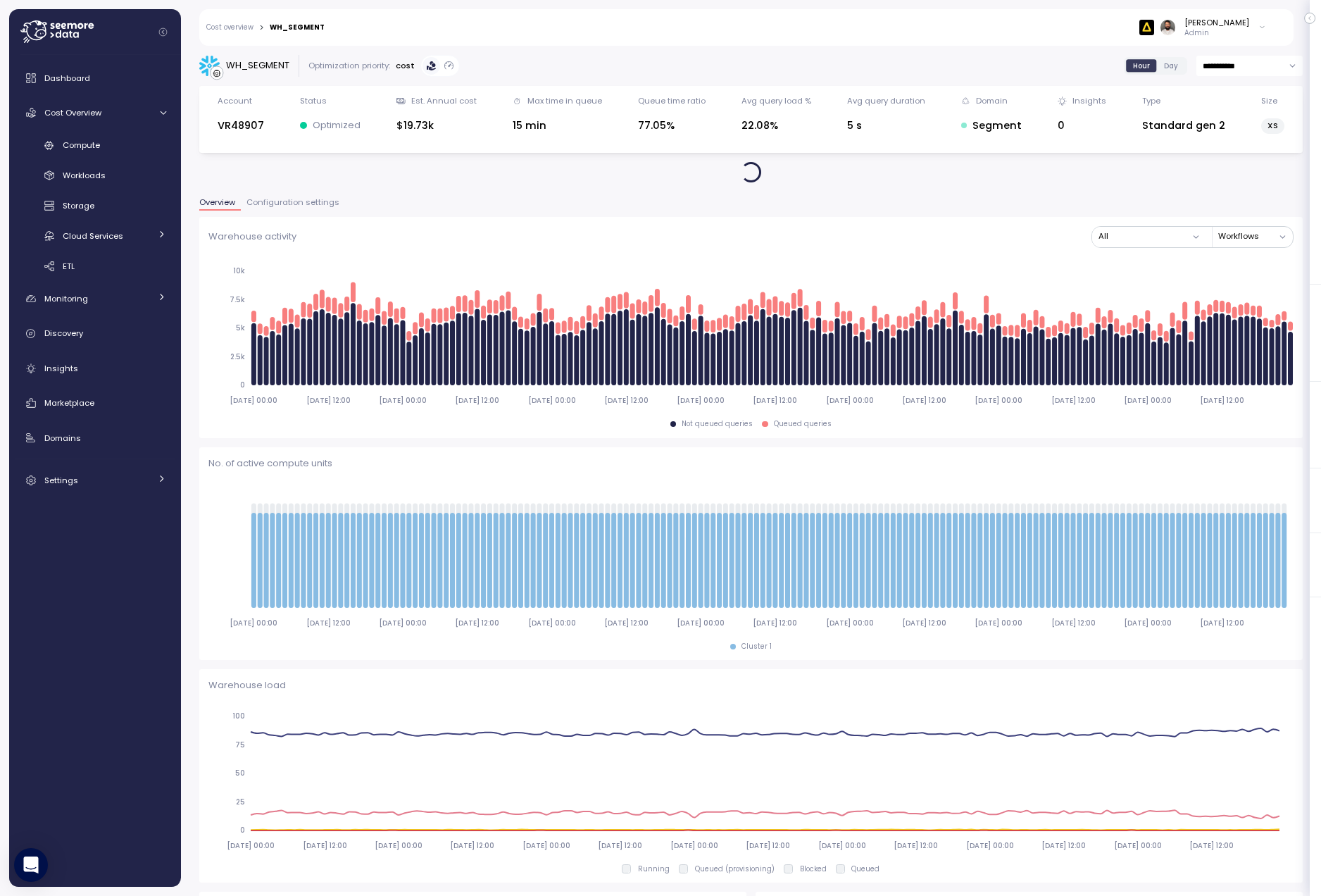
click at [1166, 67] on span "Day" at bounding box center [1171, 65] width 14 height 11
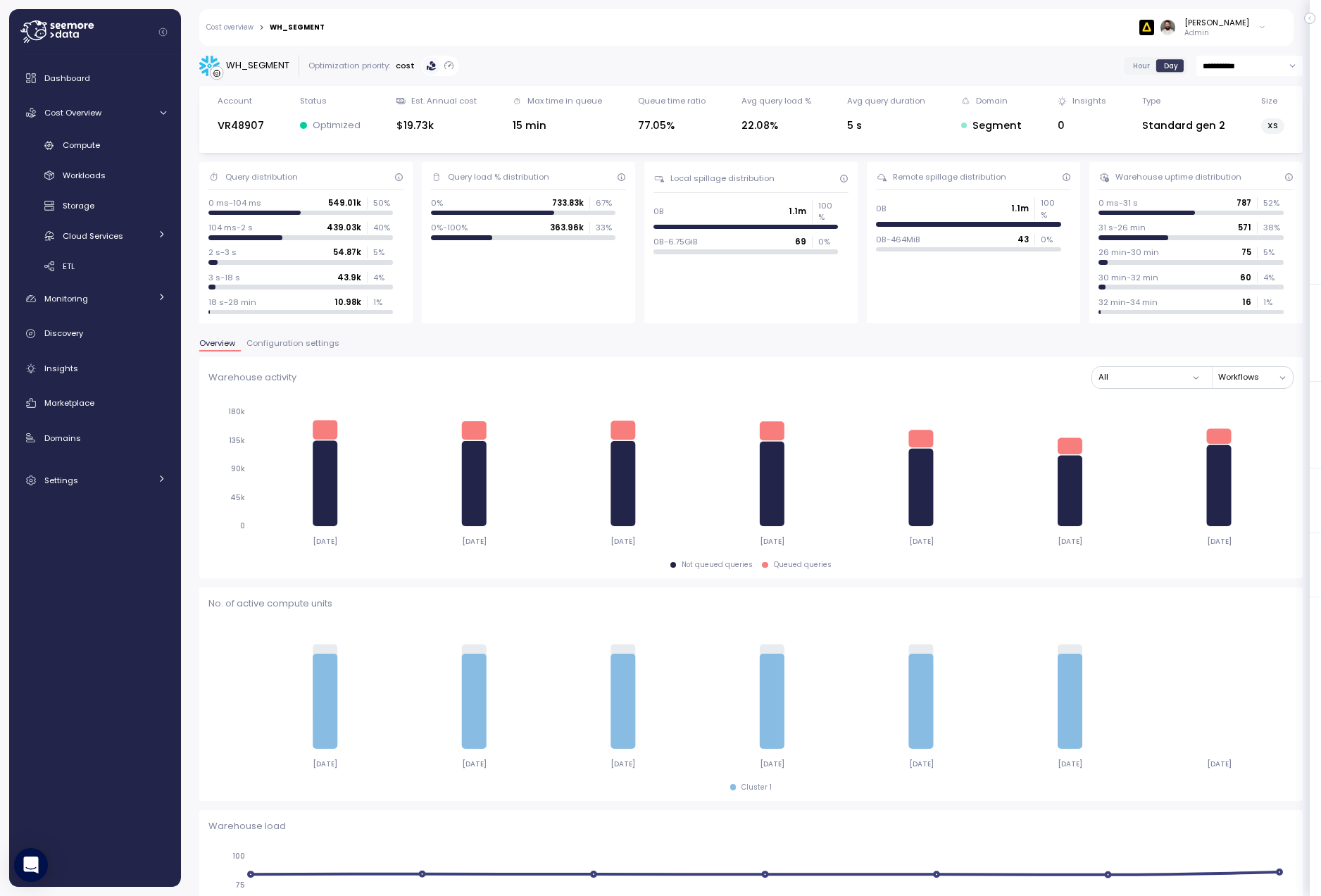
click at [1228, 69] on input "**********" at bounding box center [1250, 65] width 107 height 20
click at [1233, 146] on span "Last 14 days" at bounding box center [1228, 152] width 50 height 13
type input "**********"
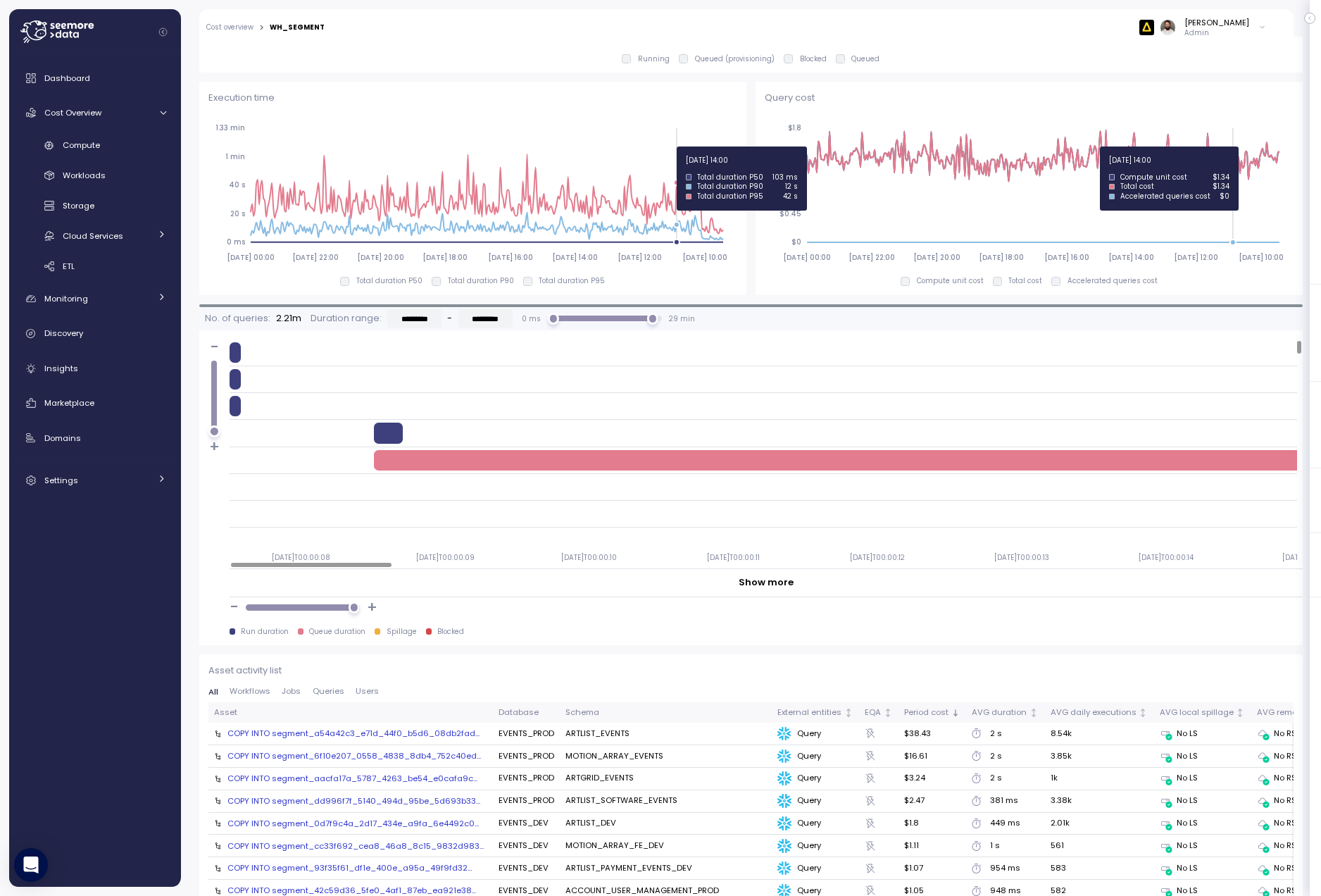
scroll to position [952, 0]
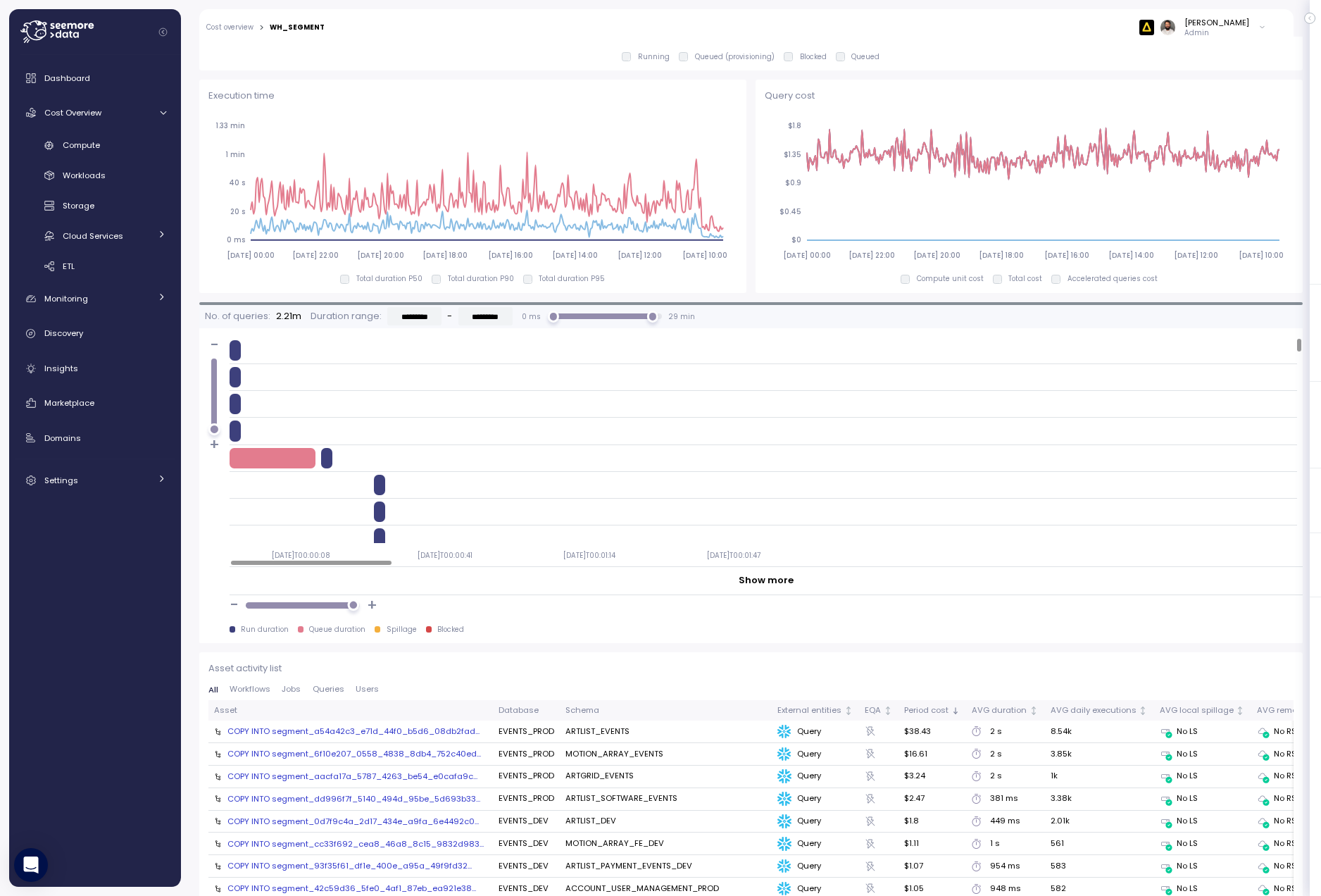
click at [353, 605] on div at bounding box center [353, 605] width 12 height 12
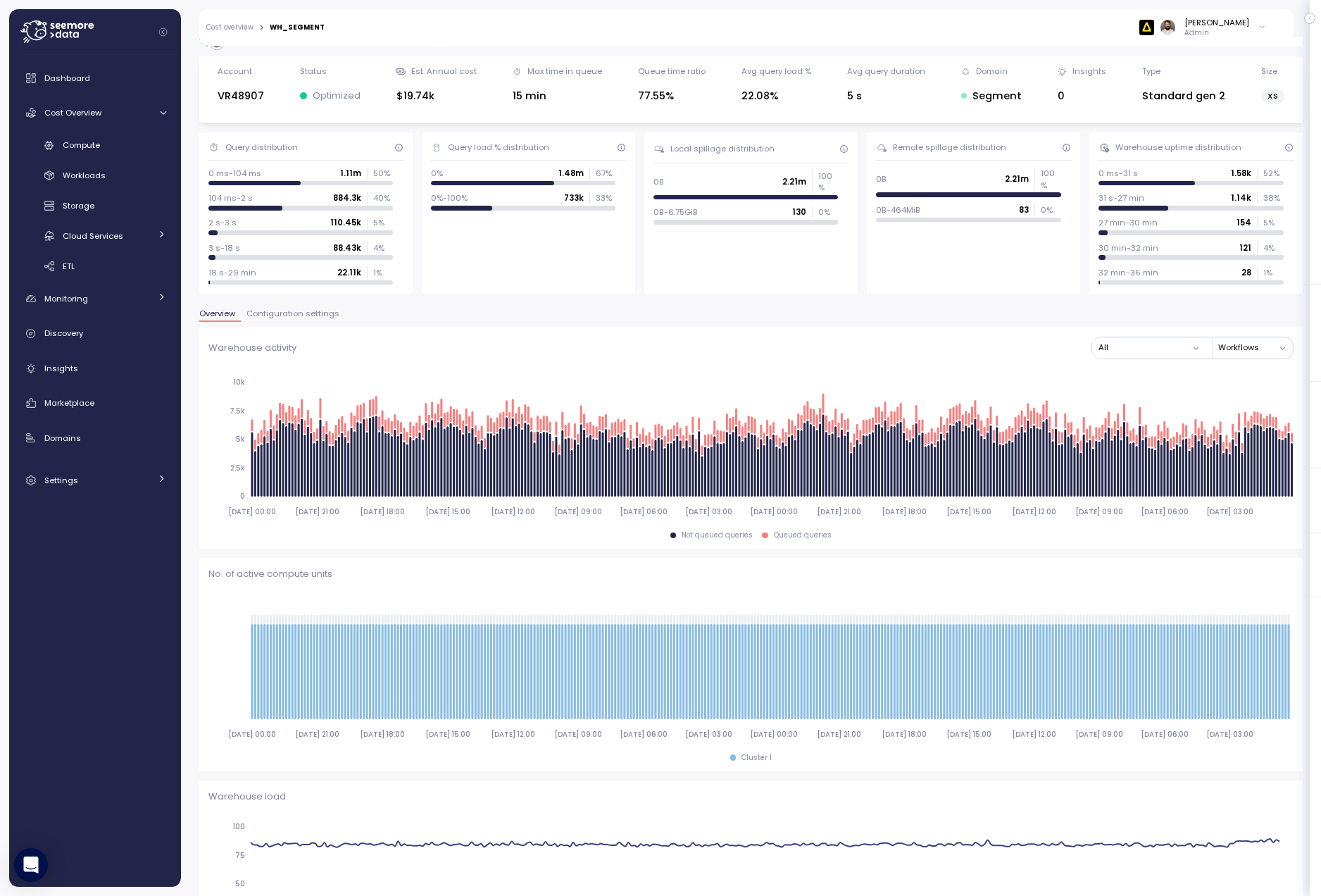
scroll to position [0, 0]
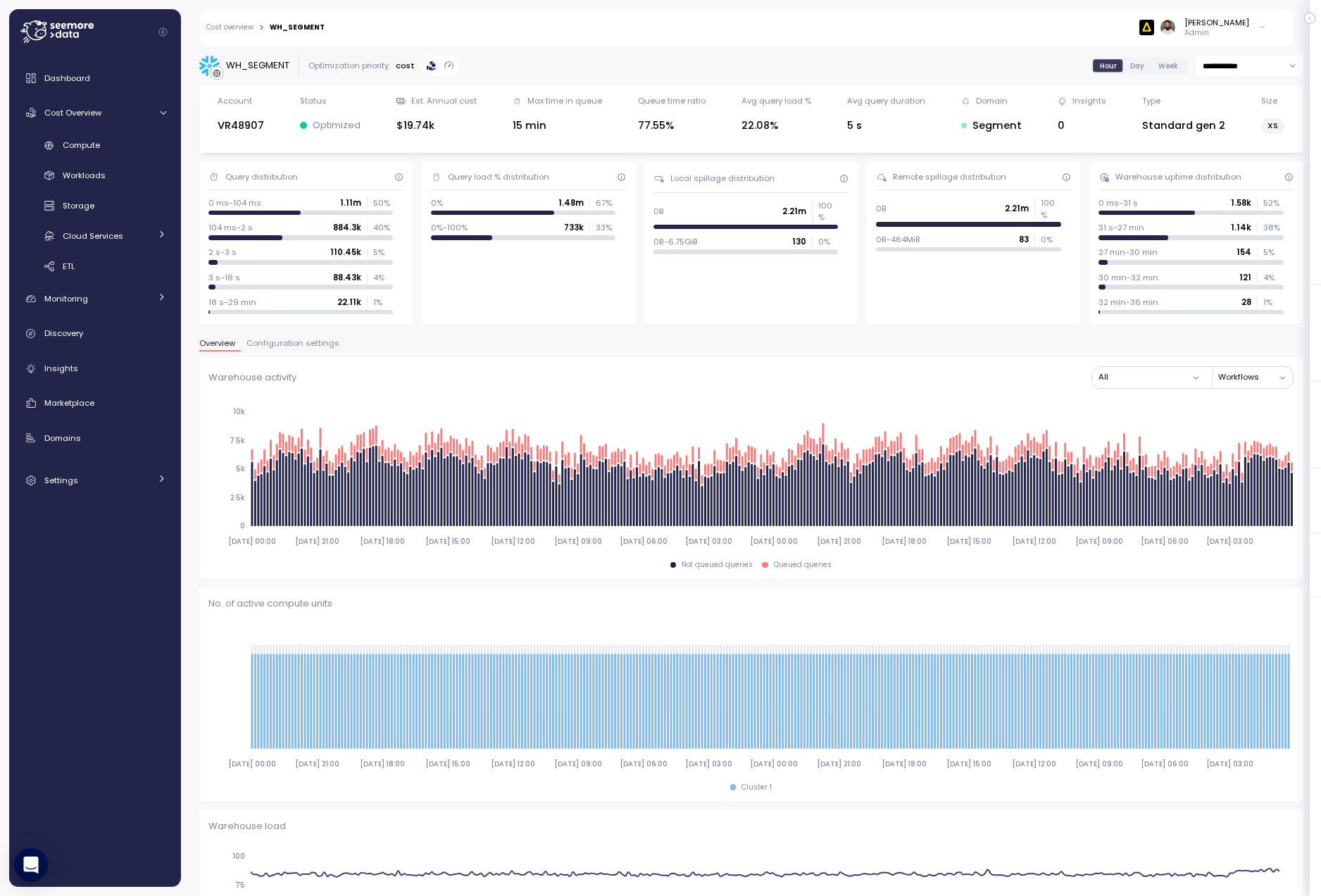
click at [270, 339] on span "Configuration settings" at bounding box center [292, 343] width 93 height 8
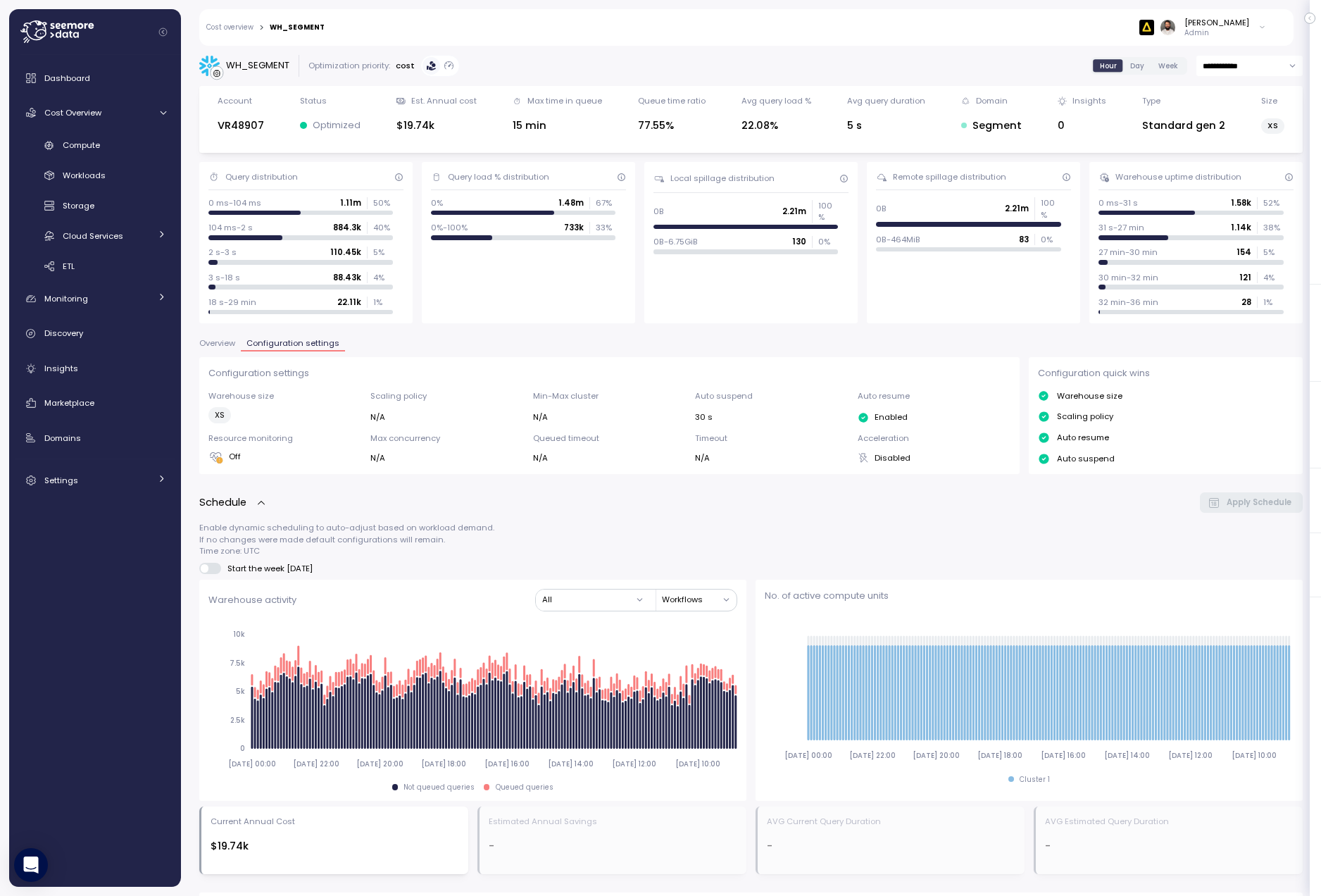
scroll to position [682, 0]
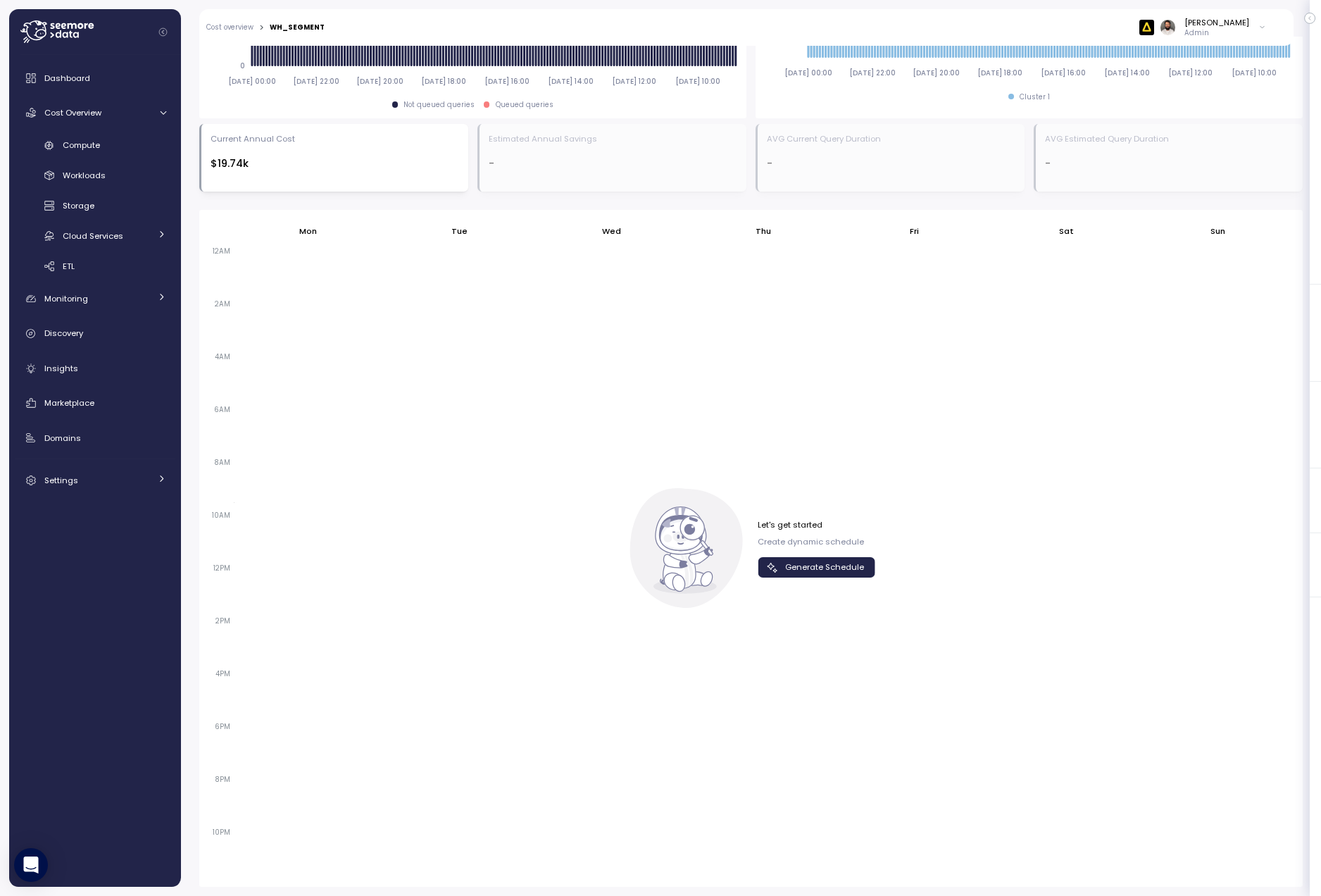
click at [838, 564] on span "Generate Schedule" at bounding box center [825, 567] width 79 height 19
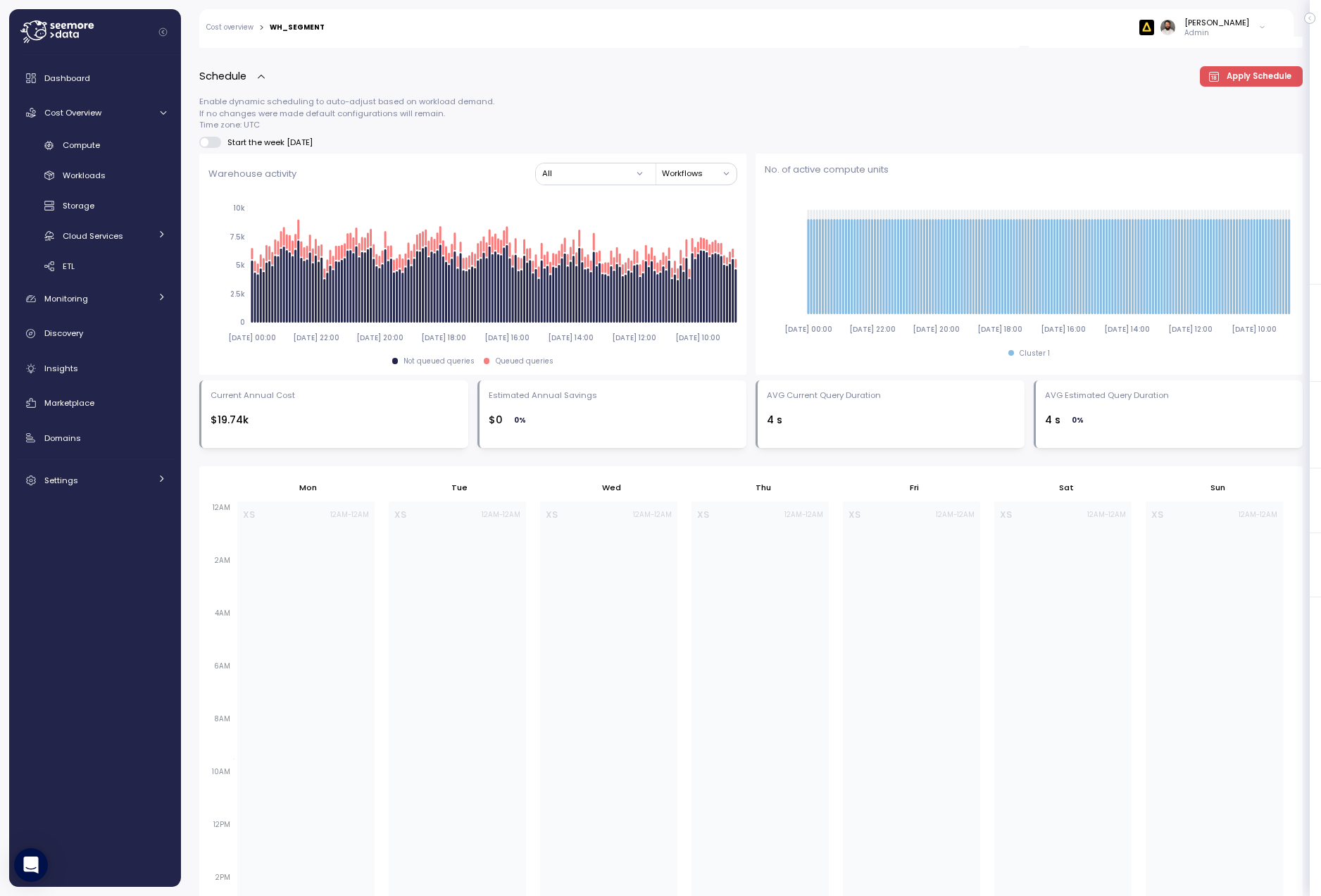
scroll to position [0, 0]
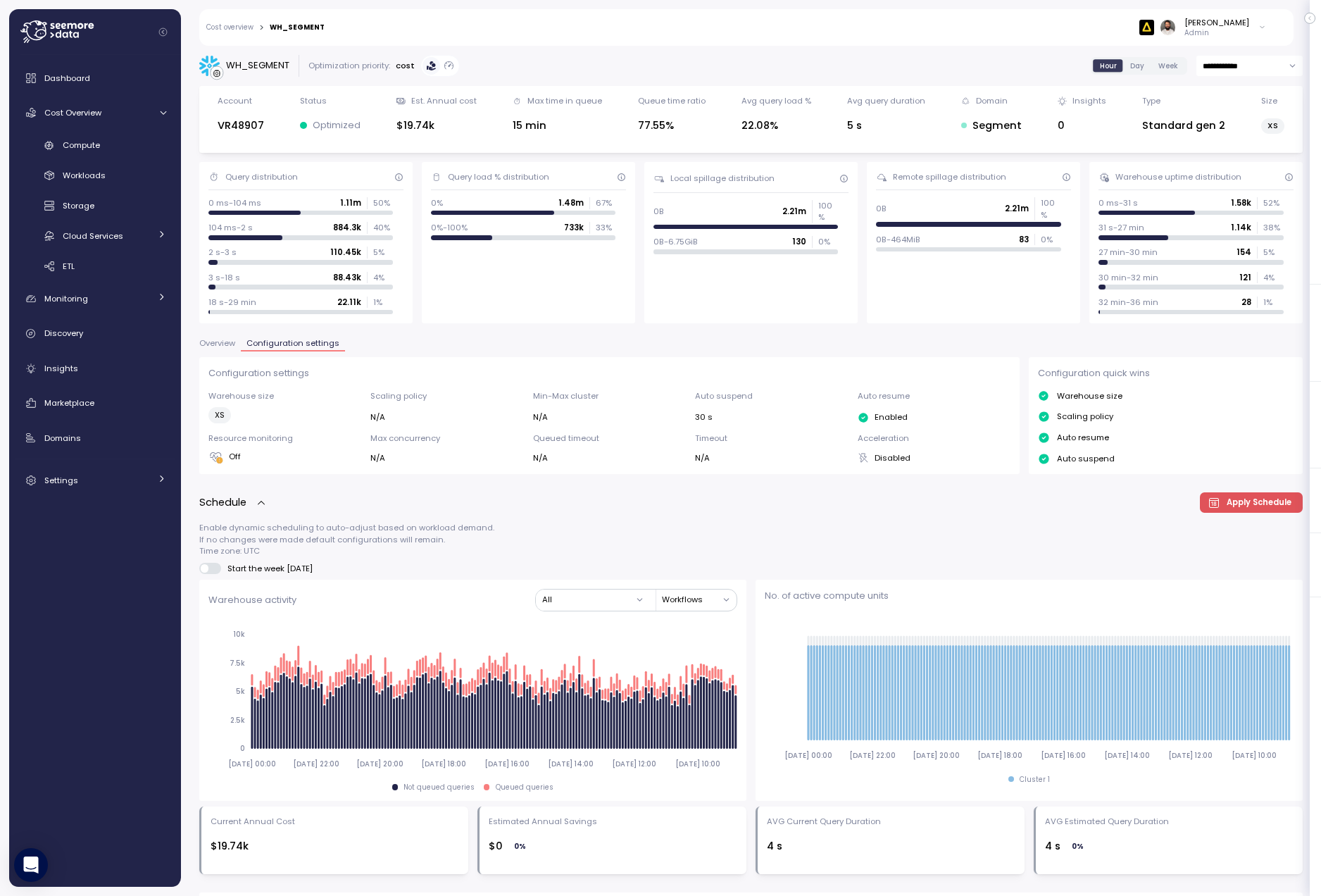
click at [232, 29] on link "Cost overview" at bounding box center [230, 28] width 47 height 7
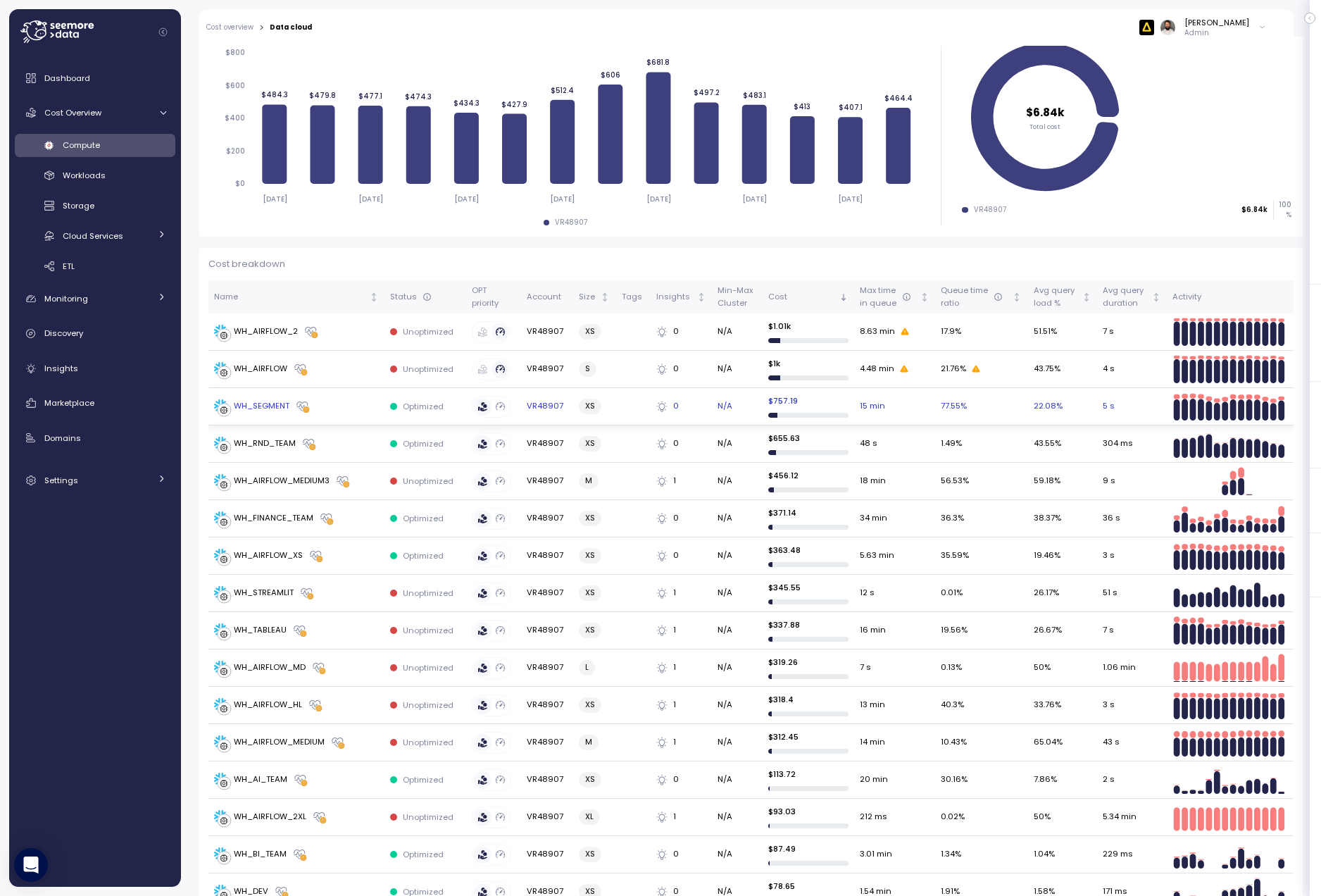
scroll to position [220, 0]
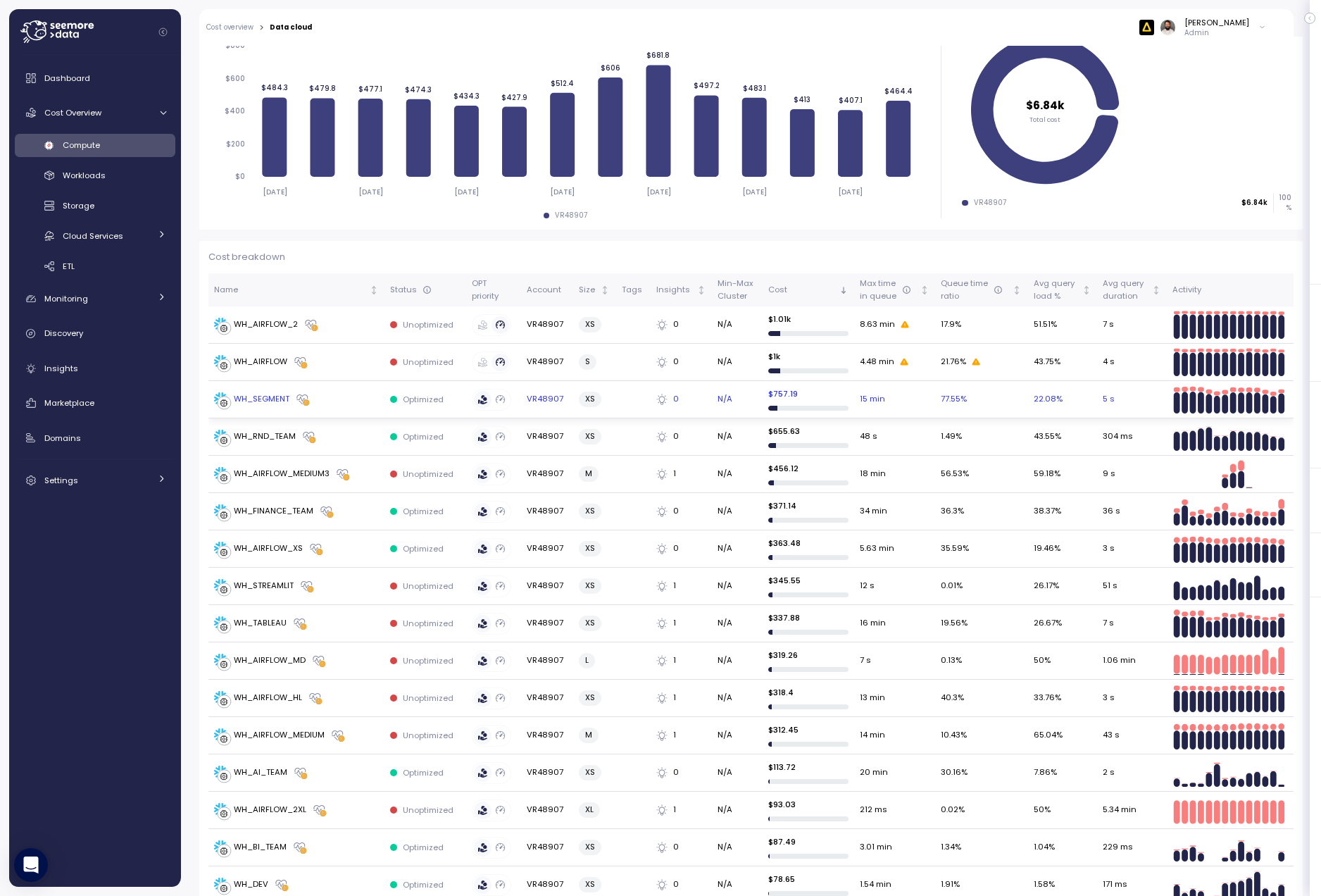
click at [364, 403] on div "WH_SEGMENT" at bounding box center [296, 399] width 165 height 14
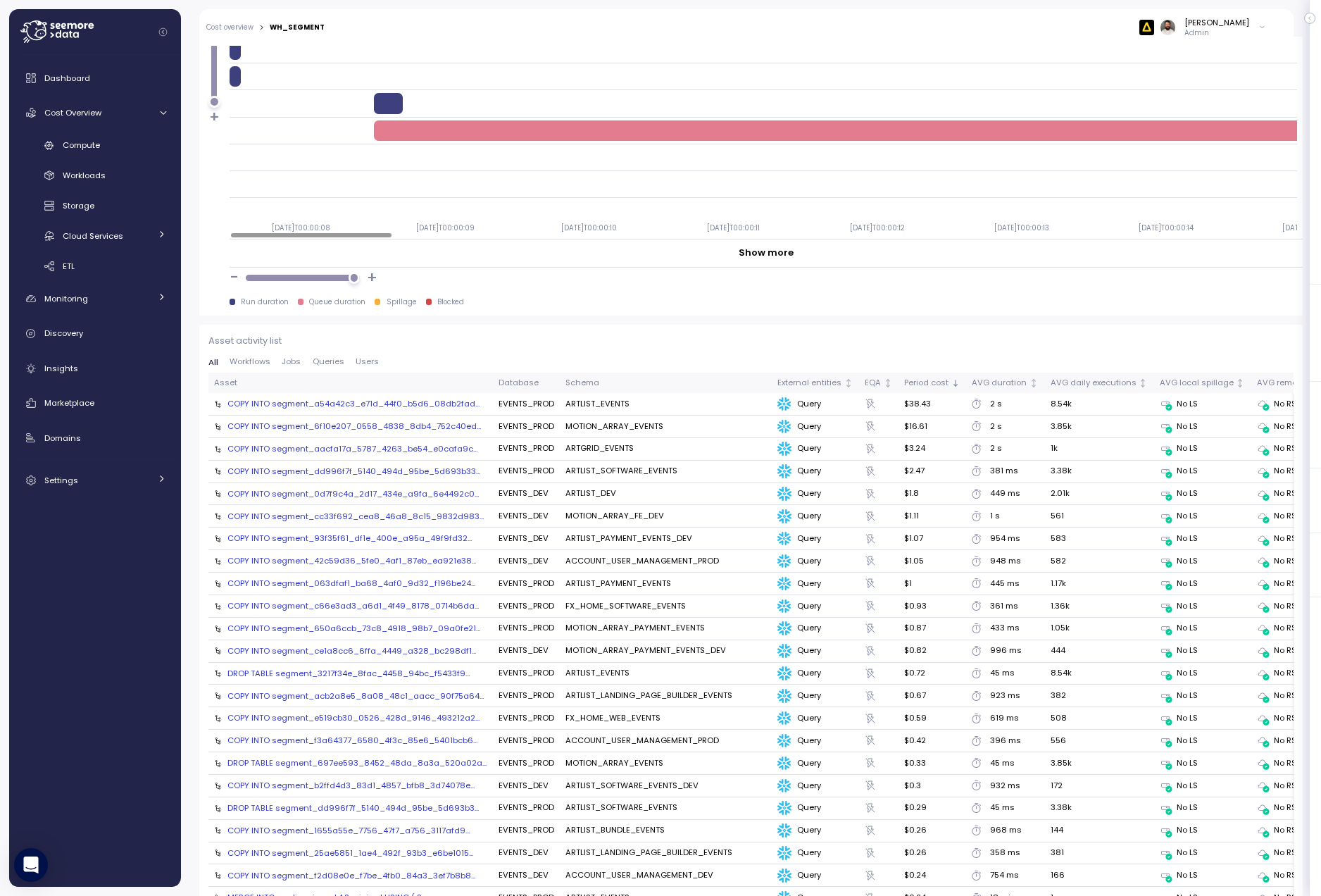
scroll to position [1281, 0]
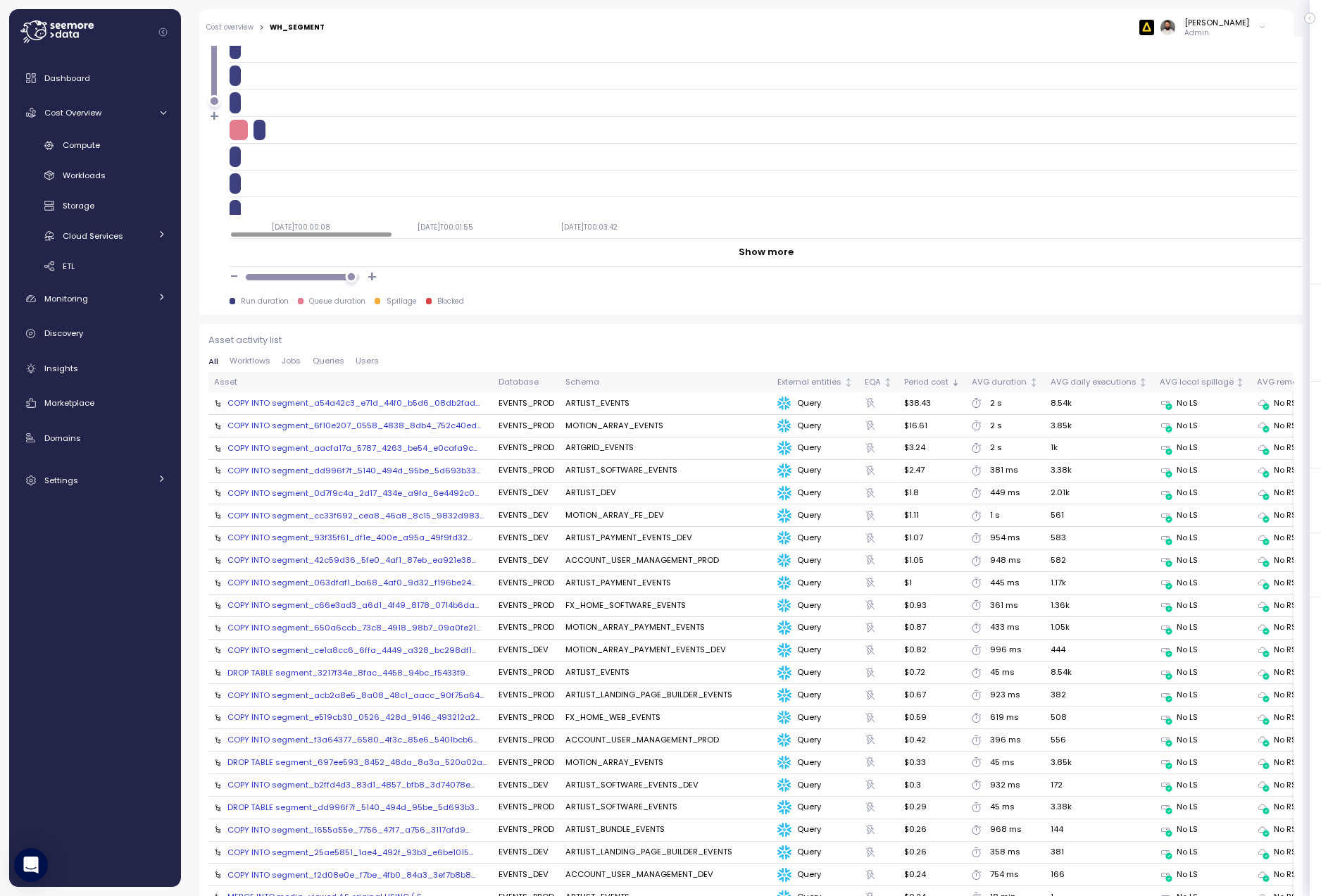
click at [351, 282] on div at bounding box center [351, 277] width 12 height 12
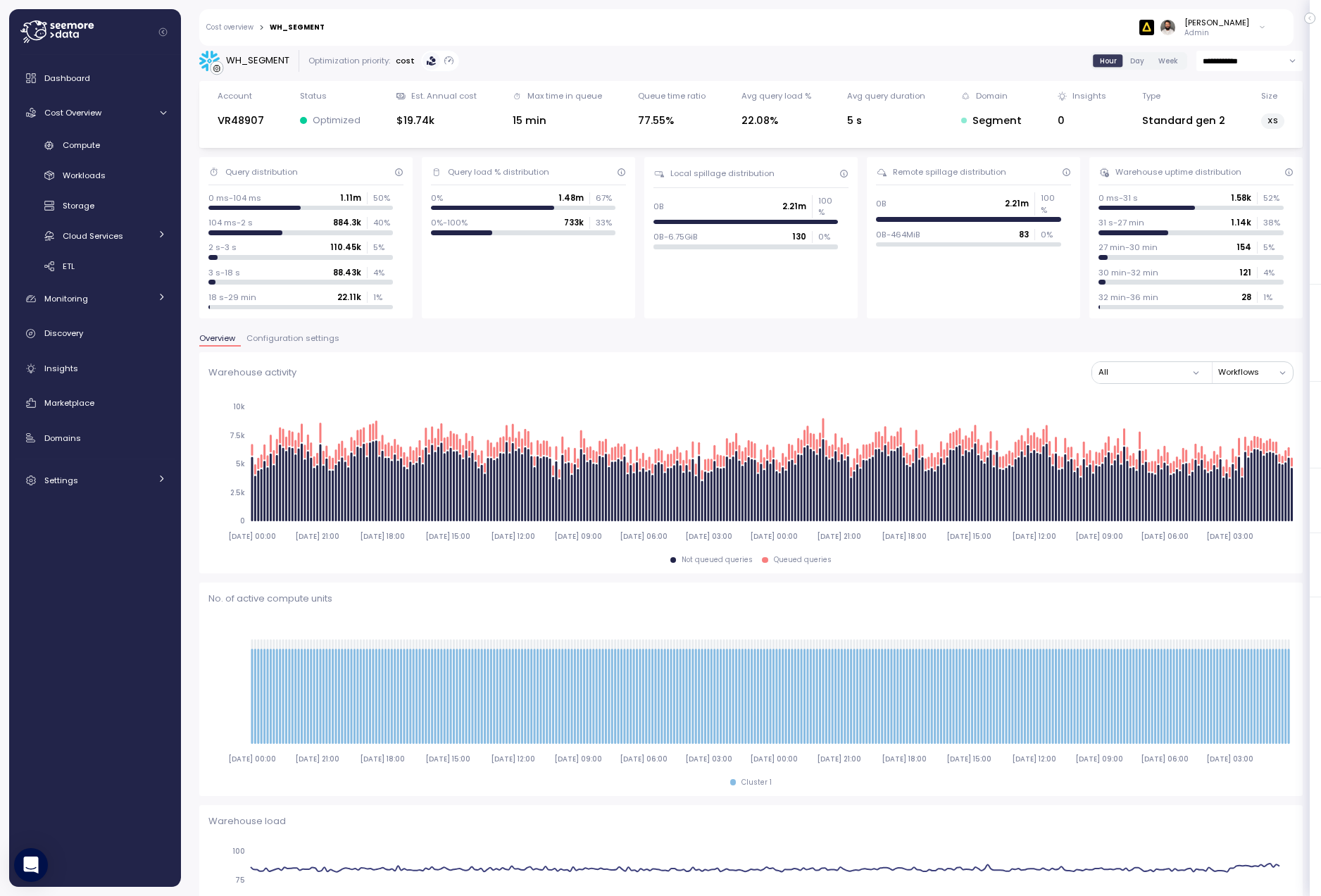
scroll to position [0, 0]
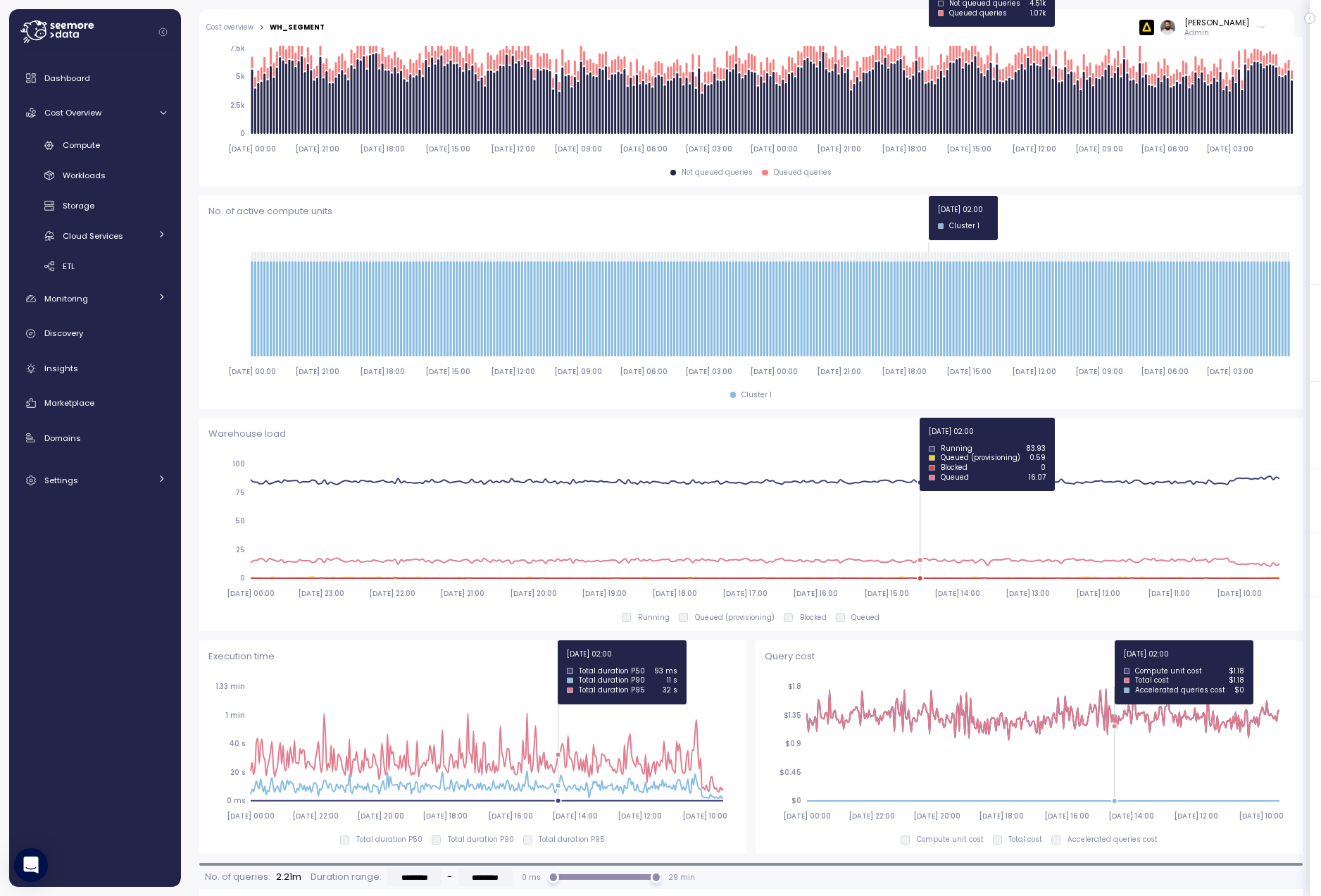
scroll to position [390, 0]
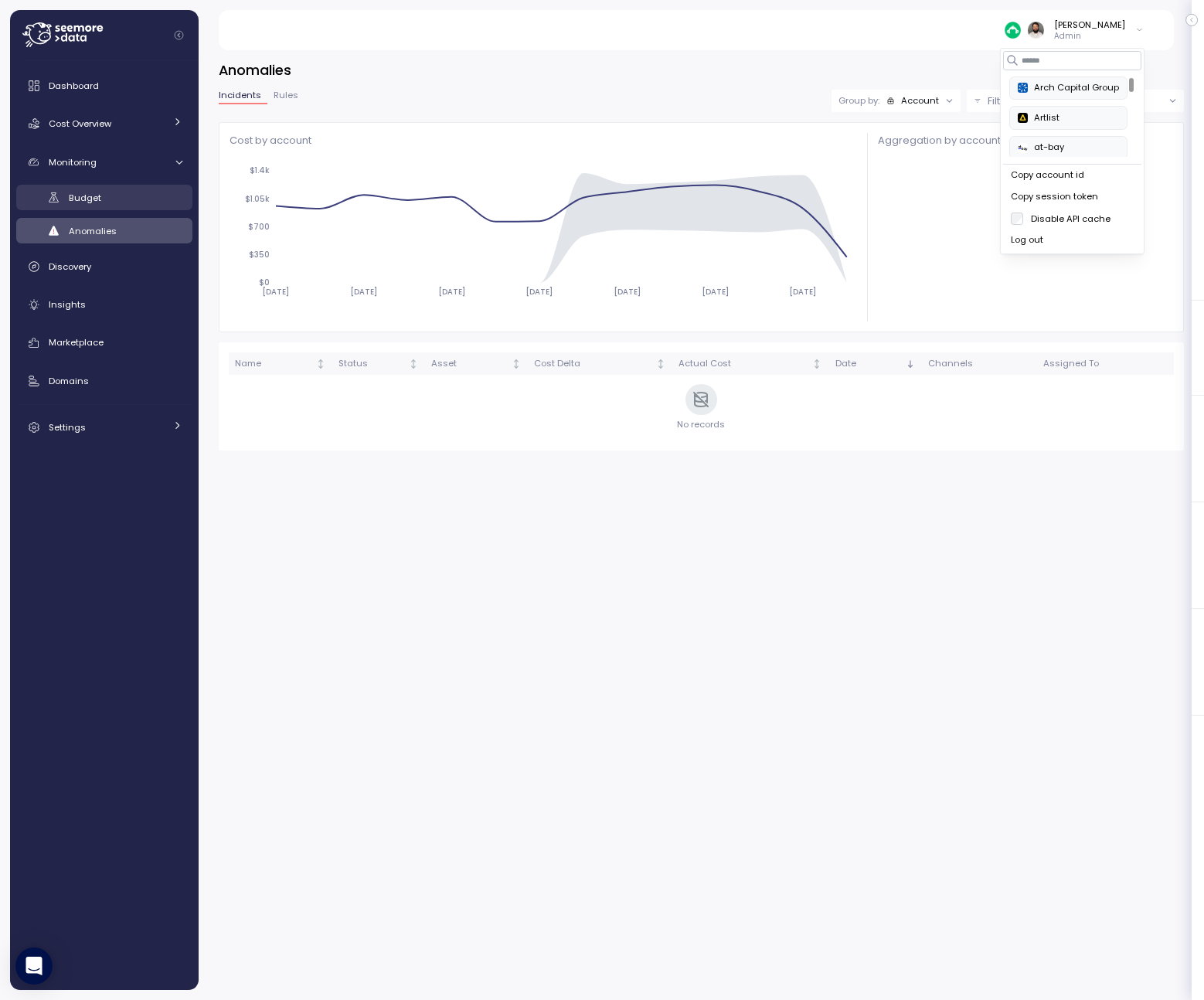
click at [116, 203] on div "Budget" at bounding box center [125, 197] width 113 height 16
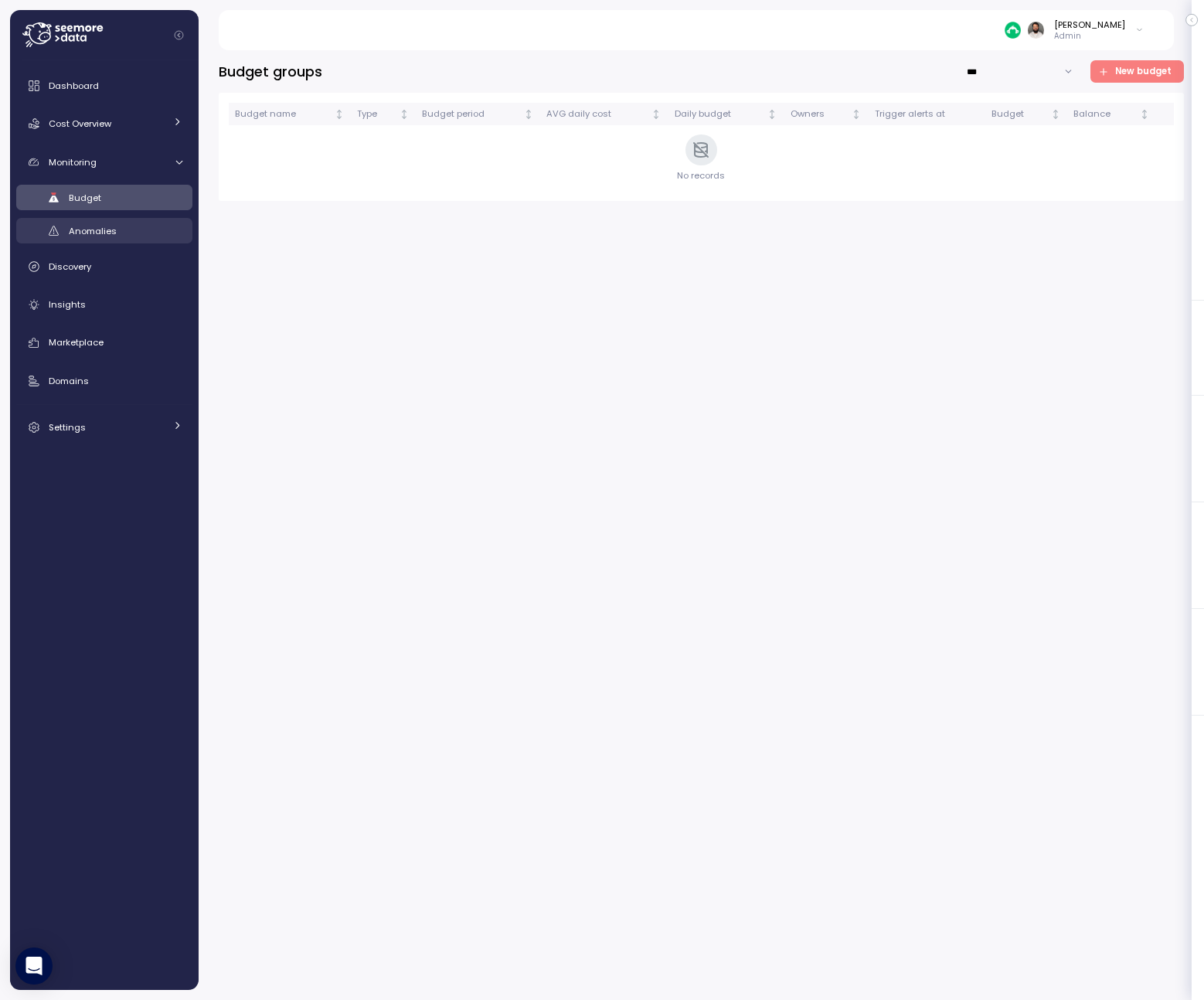
click at [111, 230] on span "Anomalies" at bounding box center [93, 230] width 48 height 12
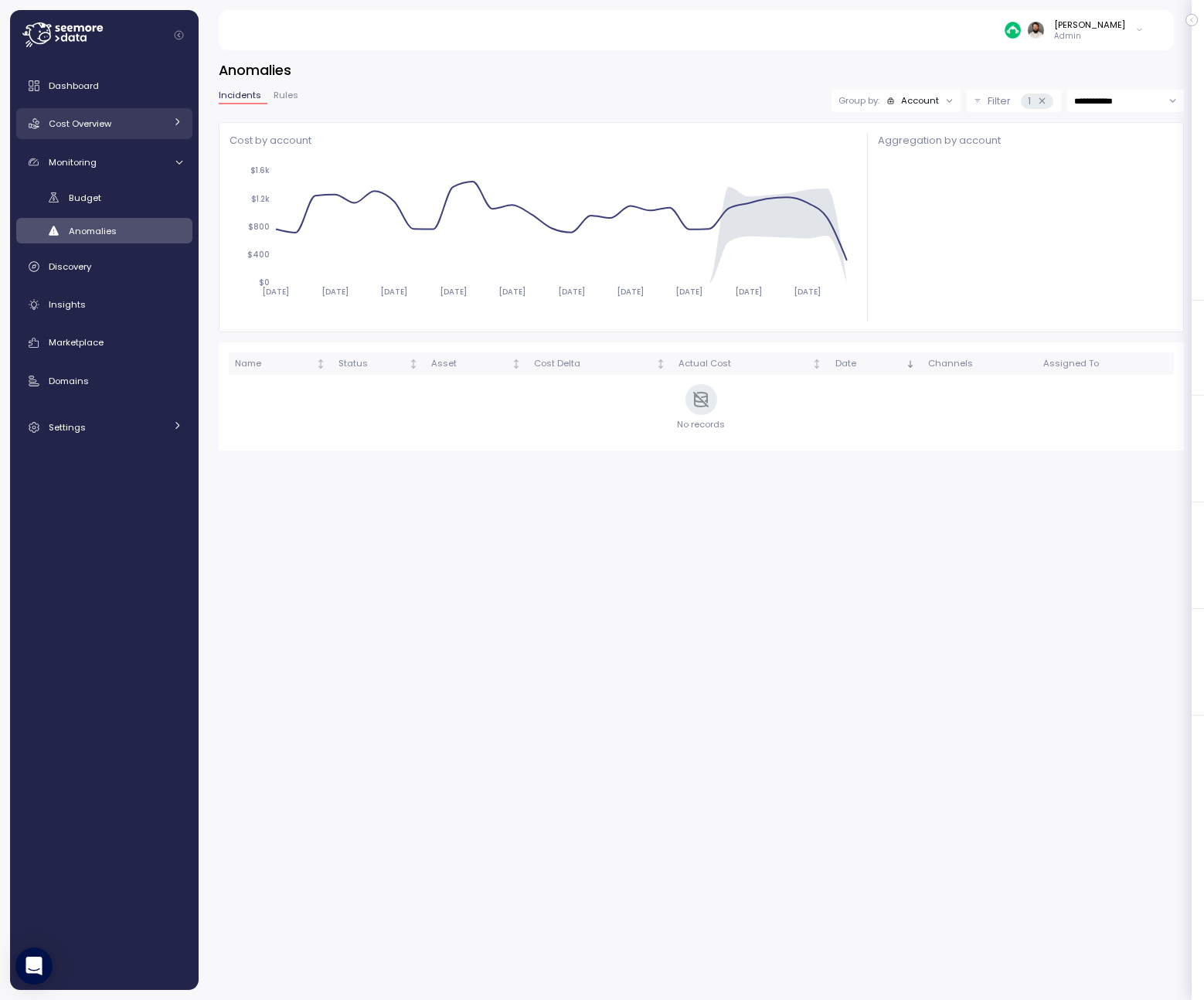
click at [156, 134] on link "Cost Overview" at bounding box center [104, 124] width 176 height 31
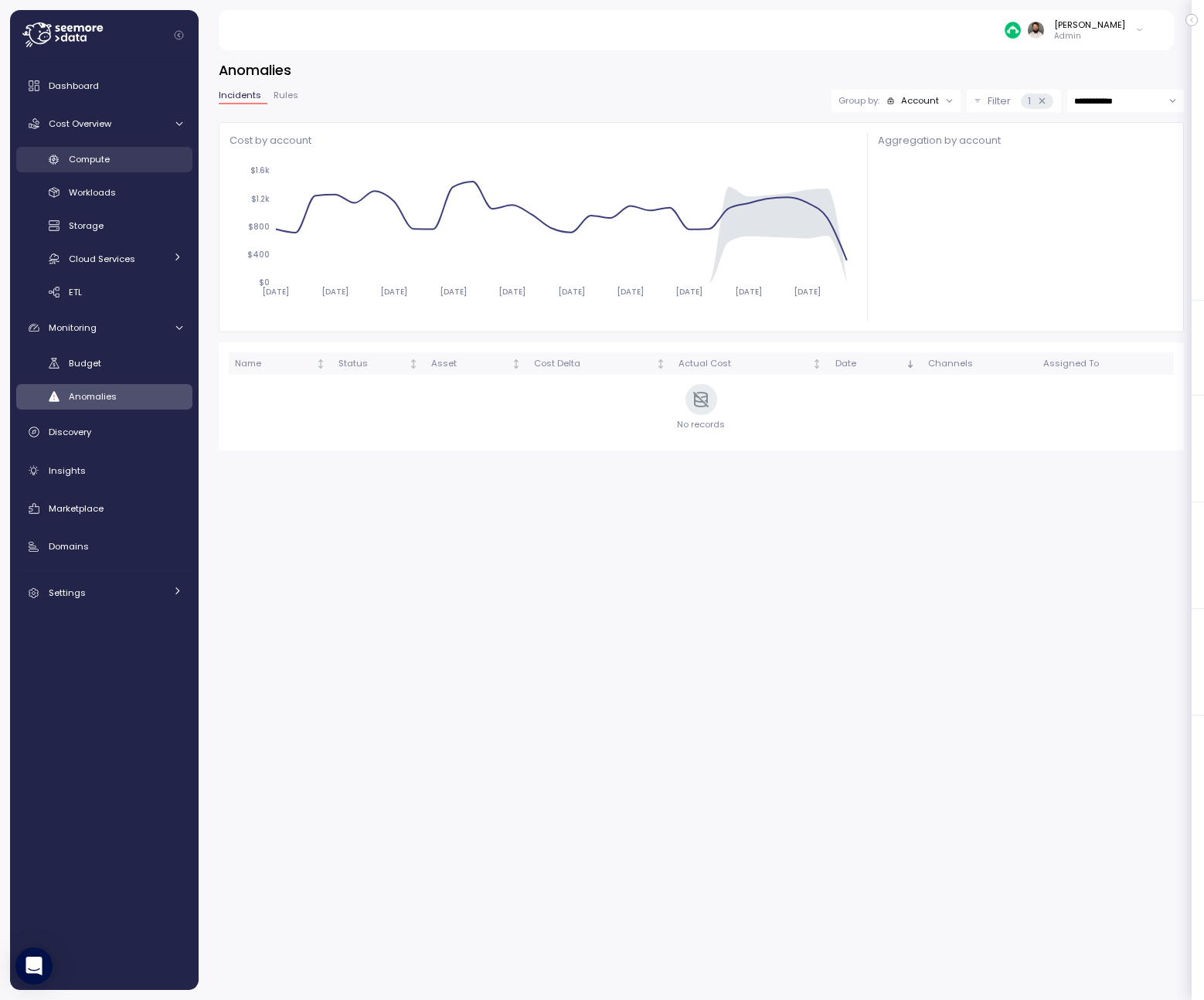
click at [131, 154] on div "Compute" at bounding box center [125, 159] width 113 height 16
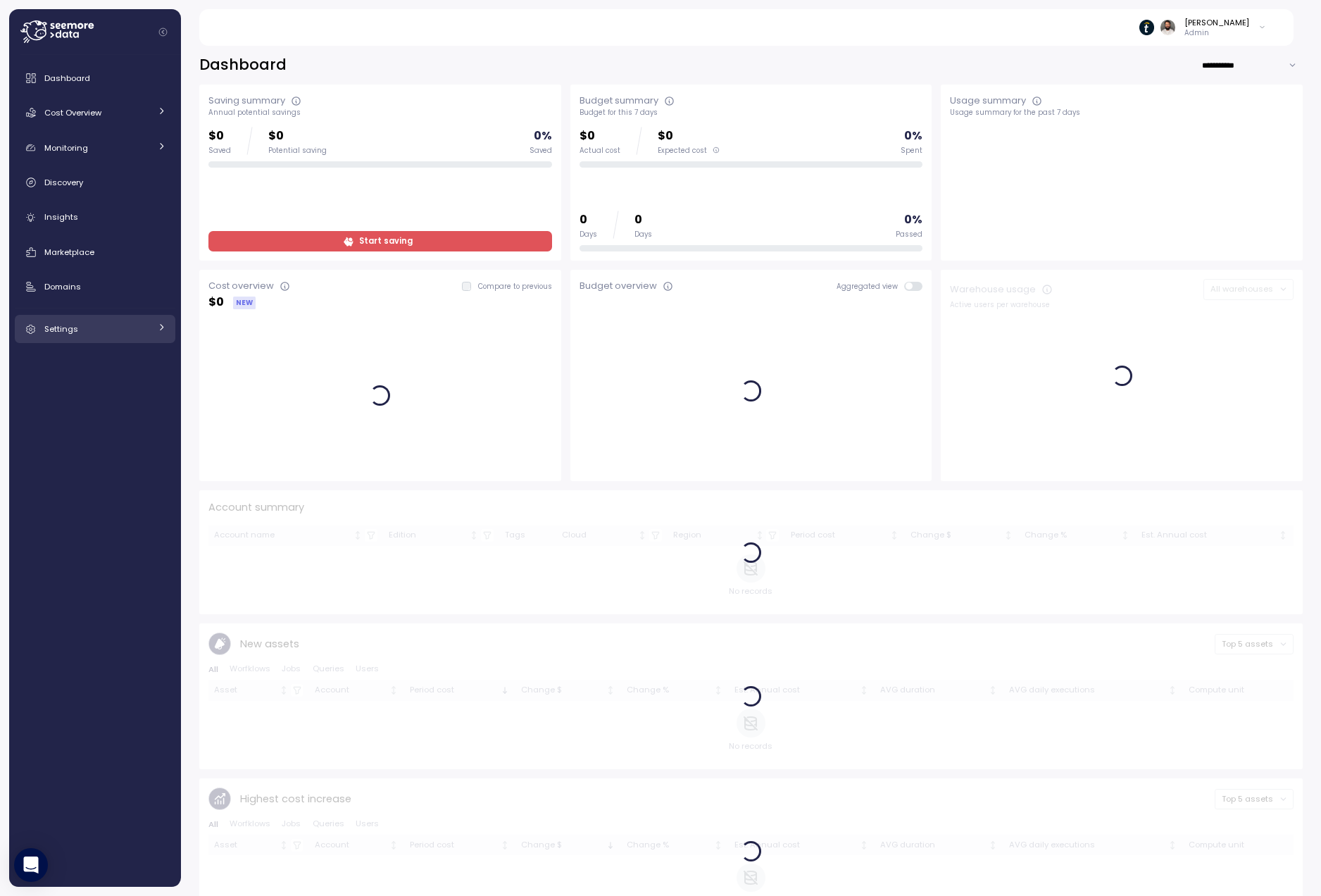
click at [145, 329] on div "Settings" at bounding box center [97, 328] width 106 height 14
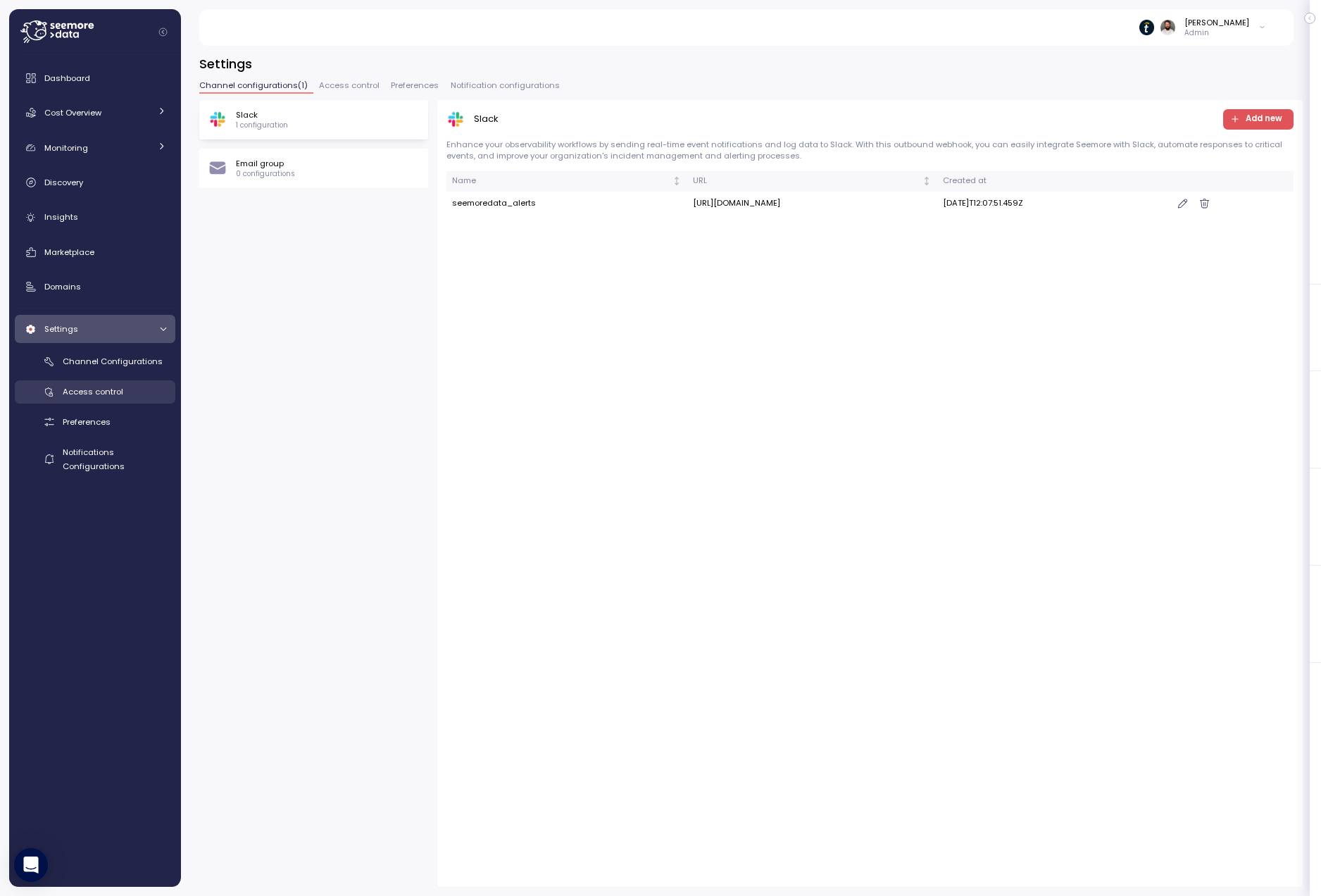
click at [123, 396] on div "Access control" at bounding box center [114, 391] width 103 height 14
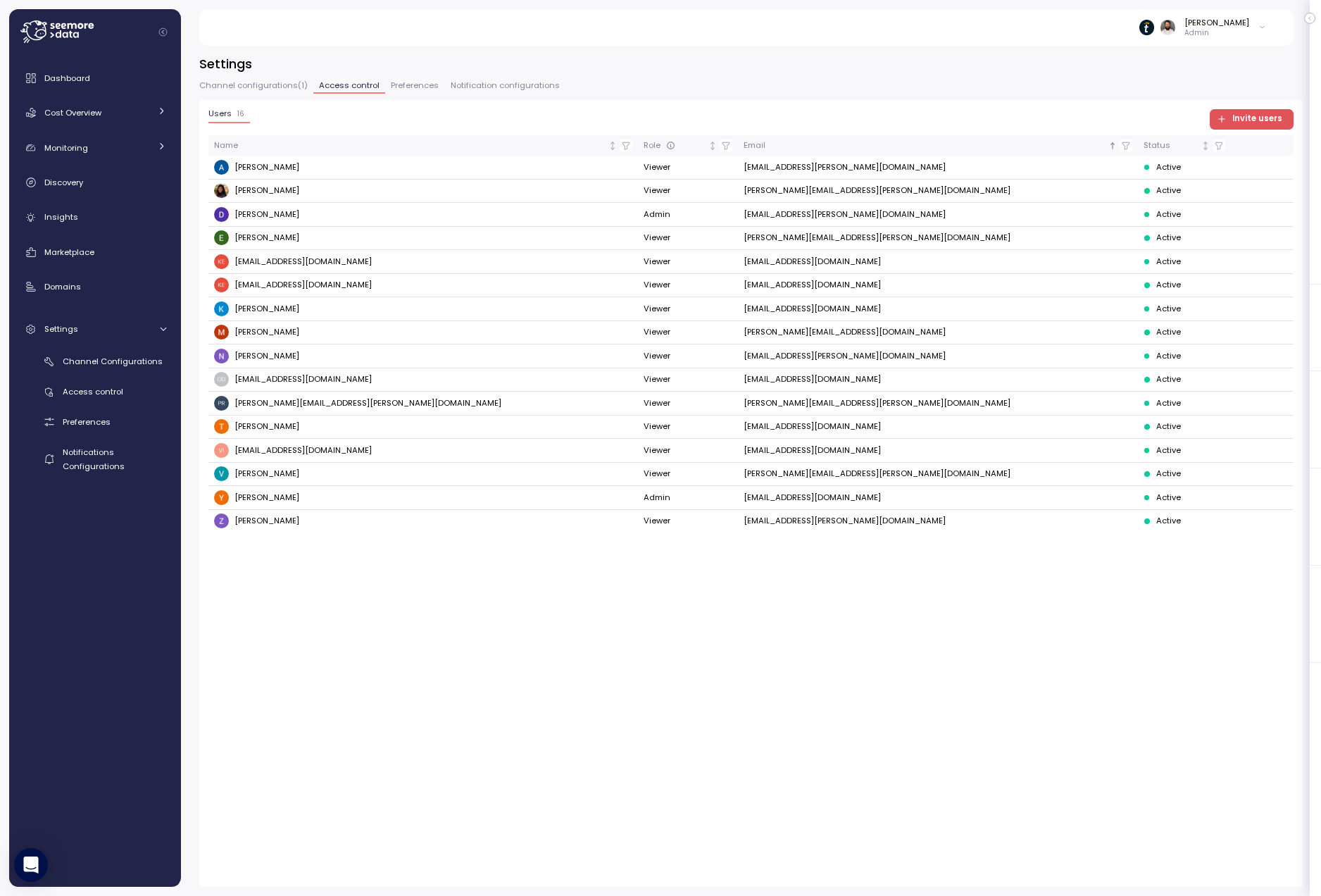
click at [1241, 120] on span "Invite users" at bounding box center [1257, 119] width 50 height 19
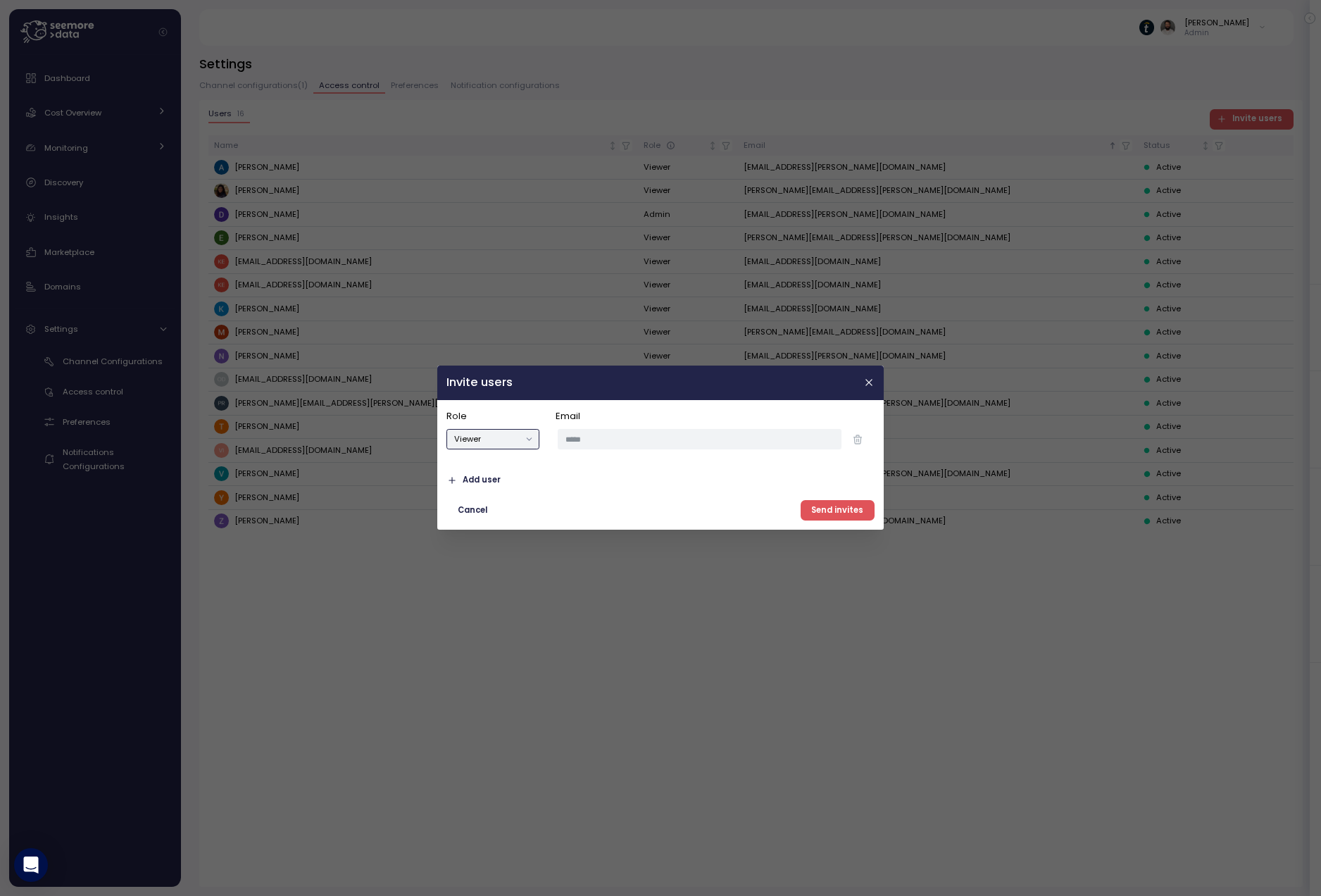
click at [506, 447] on button "Viewer" at bounding box center [493, 439] width 93 height 20
type button "viewer"
click at [861, 380] on button "button" at bounding box center [868, 382] width 16 height 16
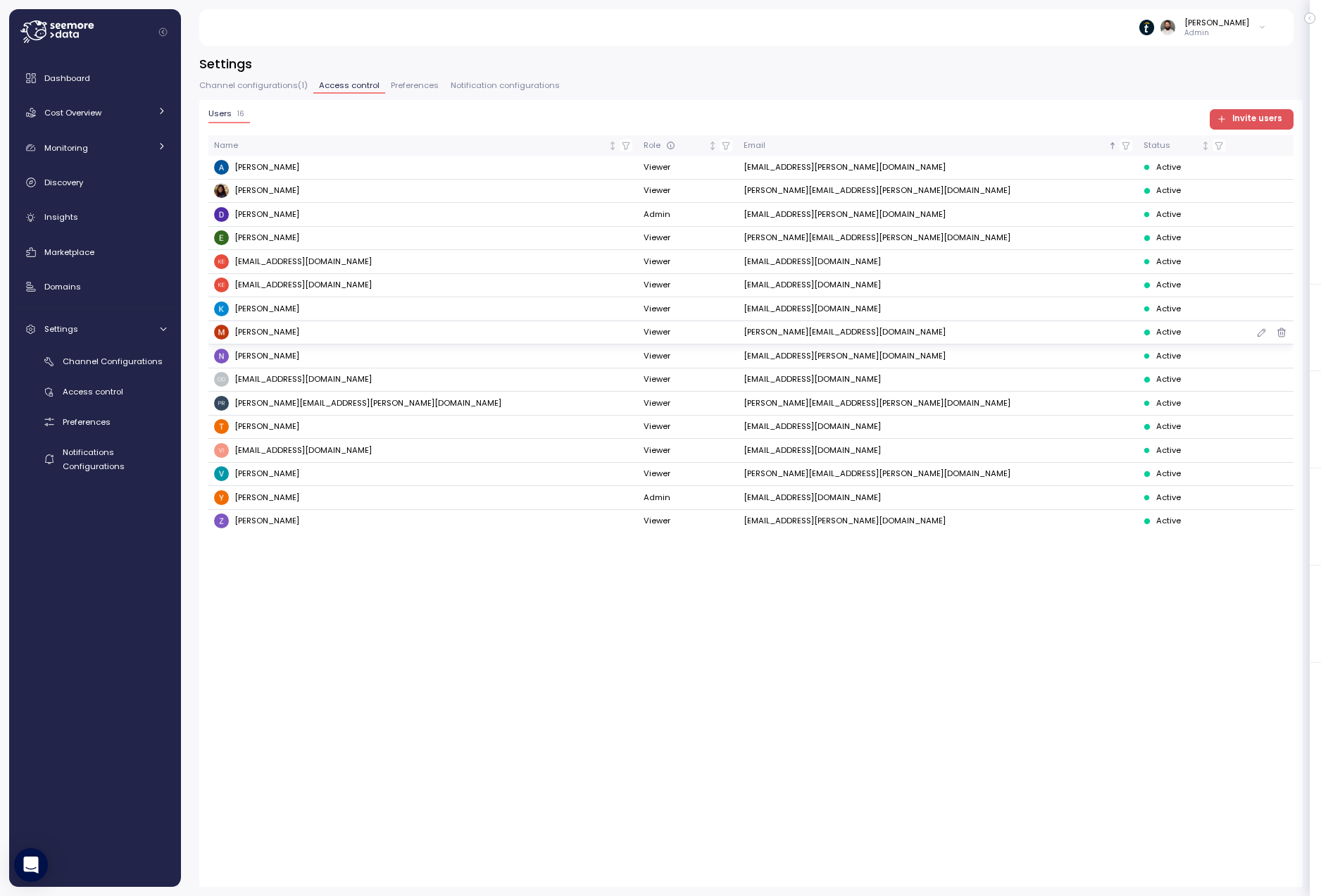
click at [1261, 336] on icon "button" at bounding box center [1261, 333] width 11 height 17
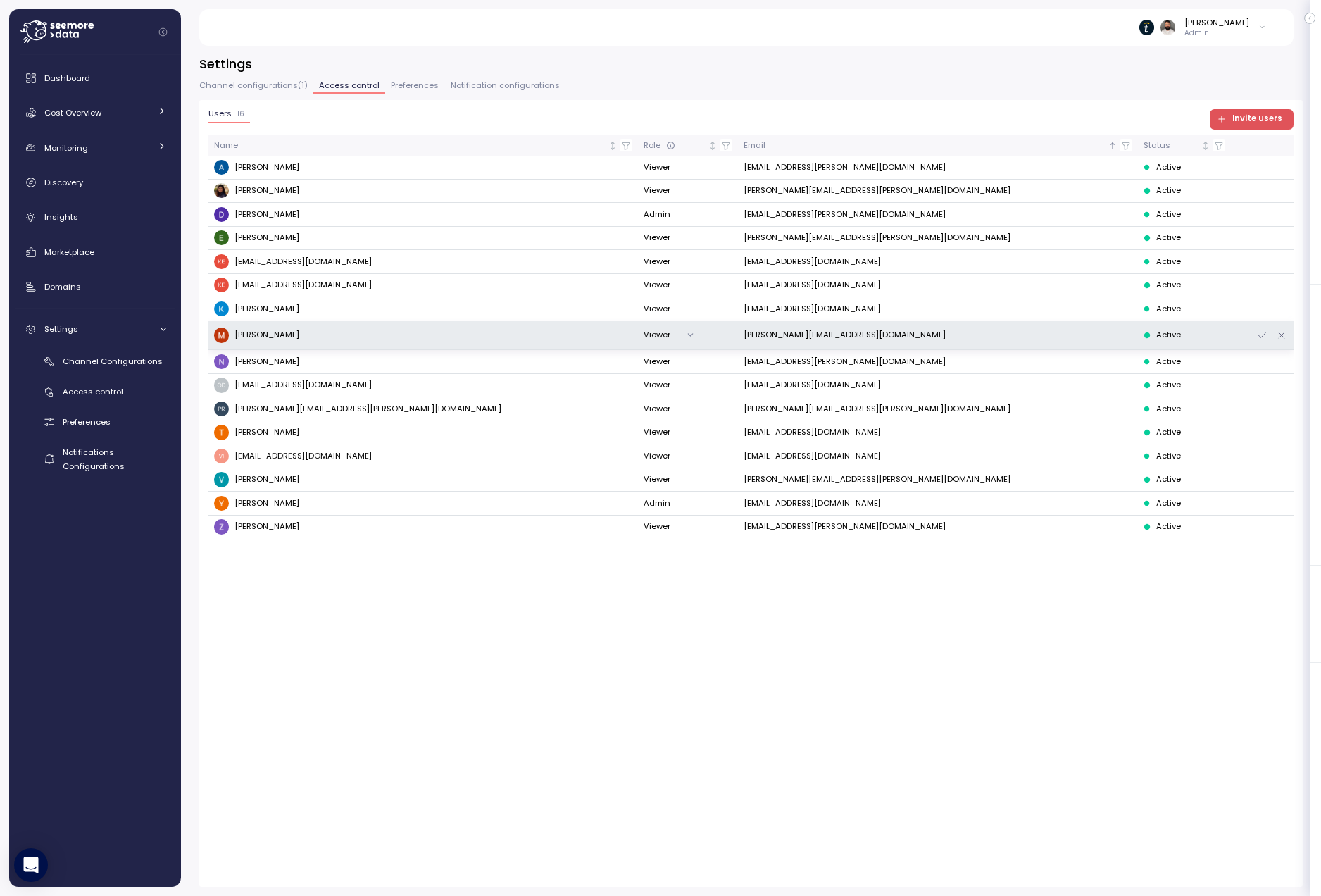
click at [643, 329] on button "Viewer" at bounding box center [672, 335] width 57 height 20
click at [618, 383] on div "Editor" at bounding box center [618, 382] width 51 height 19
click at [1256, 333] on icon "button" at bounding box center [1261, 335] width 11 height 17
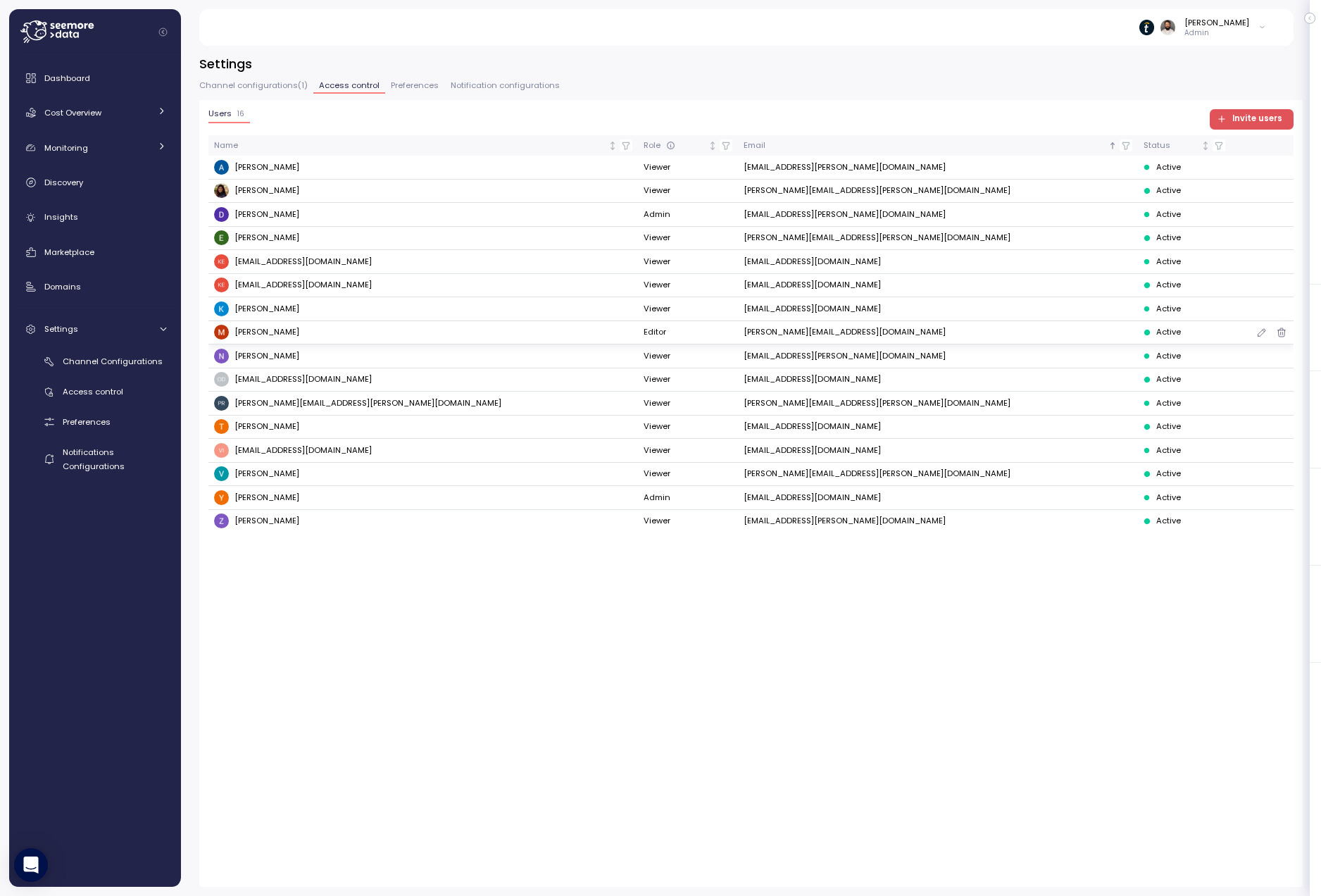
click at [276, 332] on span "Michael Naor" at bounding box center [266, 332] width 65 height 13
click at [417, 89] on span "Preferences" at bounding box center [414, 85] width 48 height 8
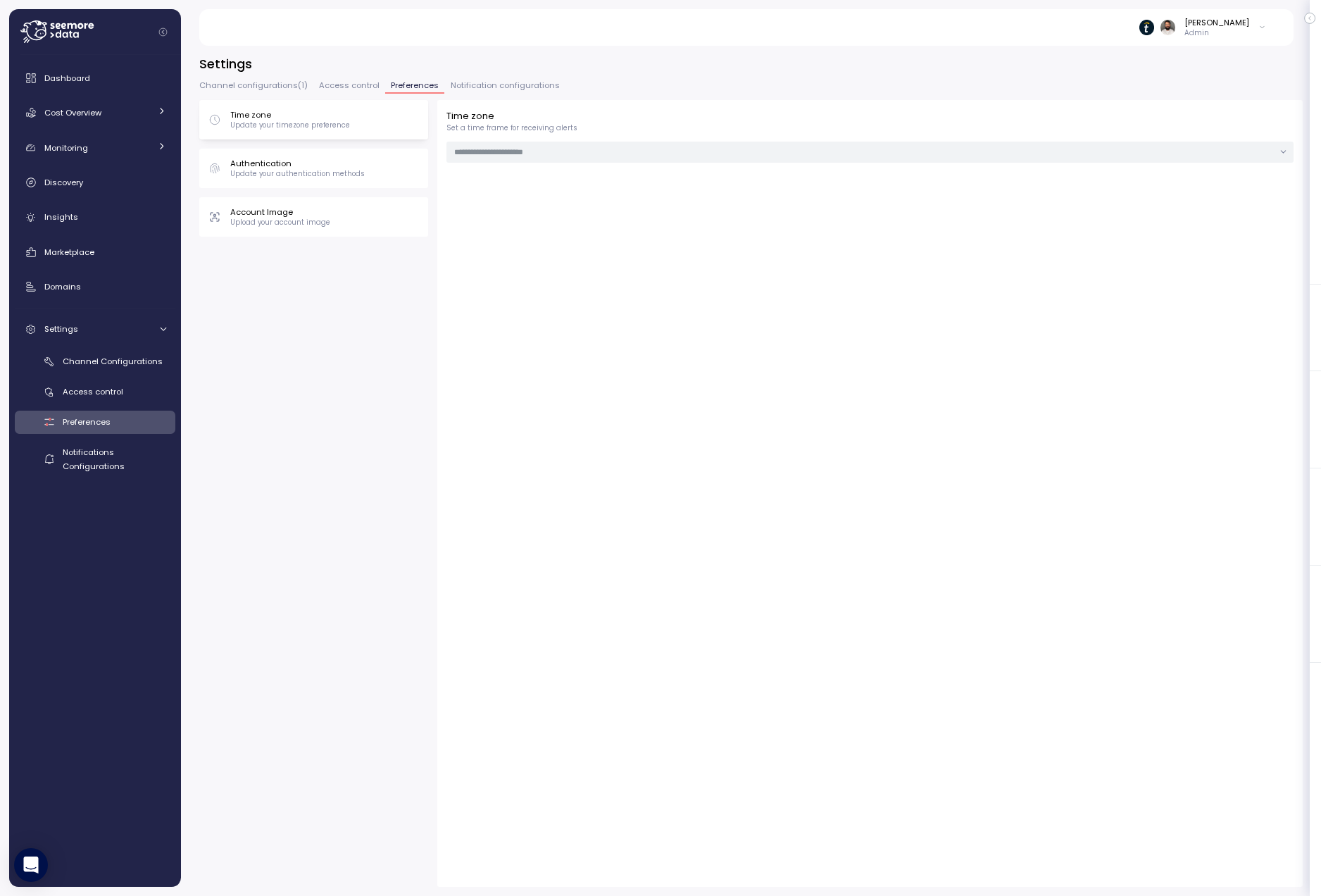
type input "******"
click at [353, 88] on span "Access control" at bounding box center [349, 85] width 60 height 8
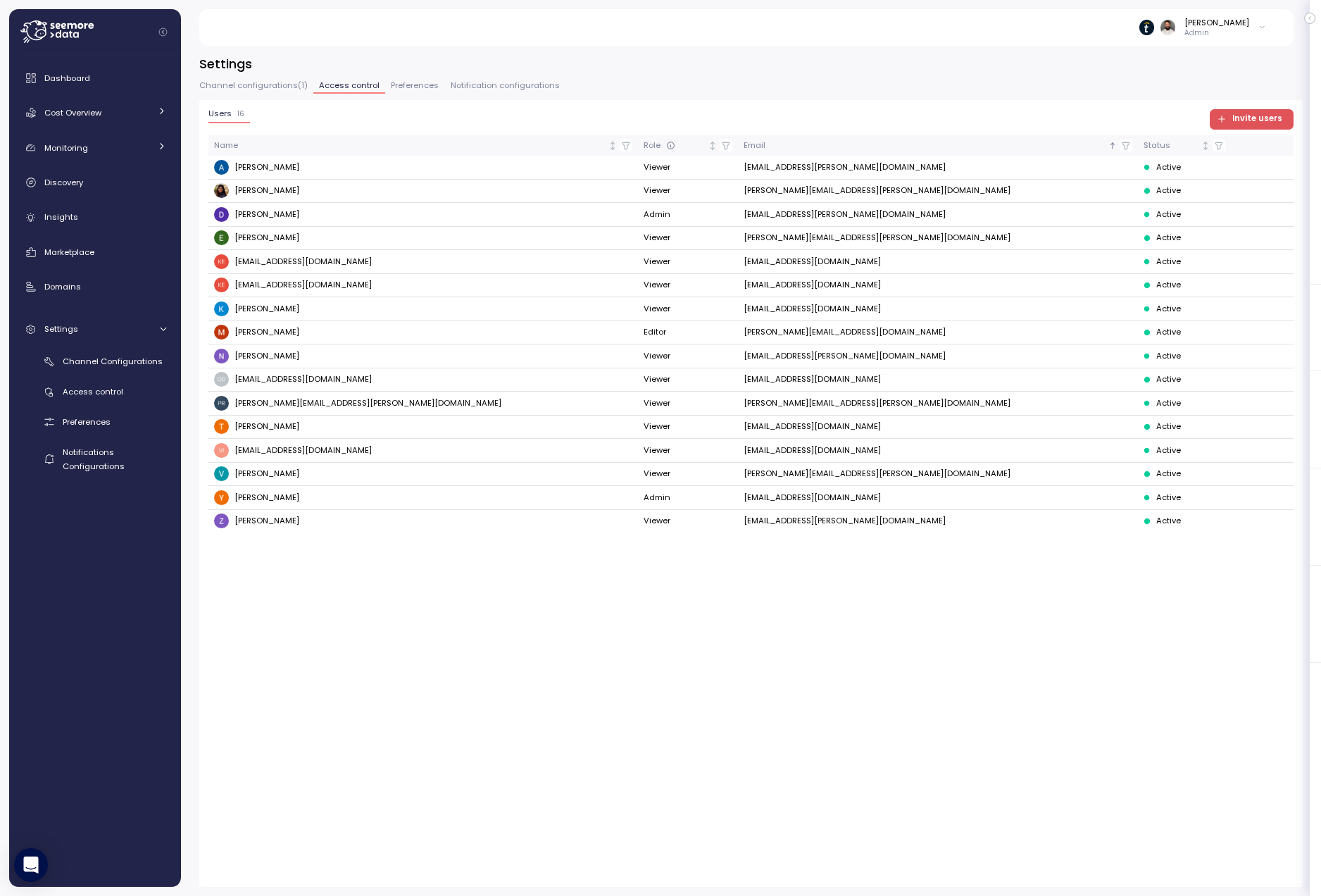
click at [472, 84] on span "Notification configurations" at bounding box center [506, 85] width 109 height 8
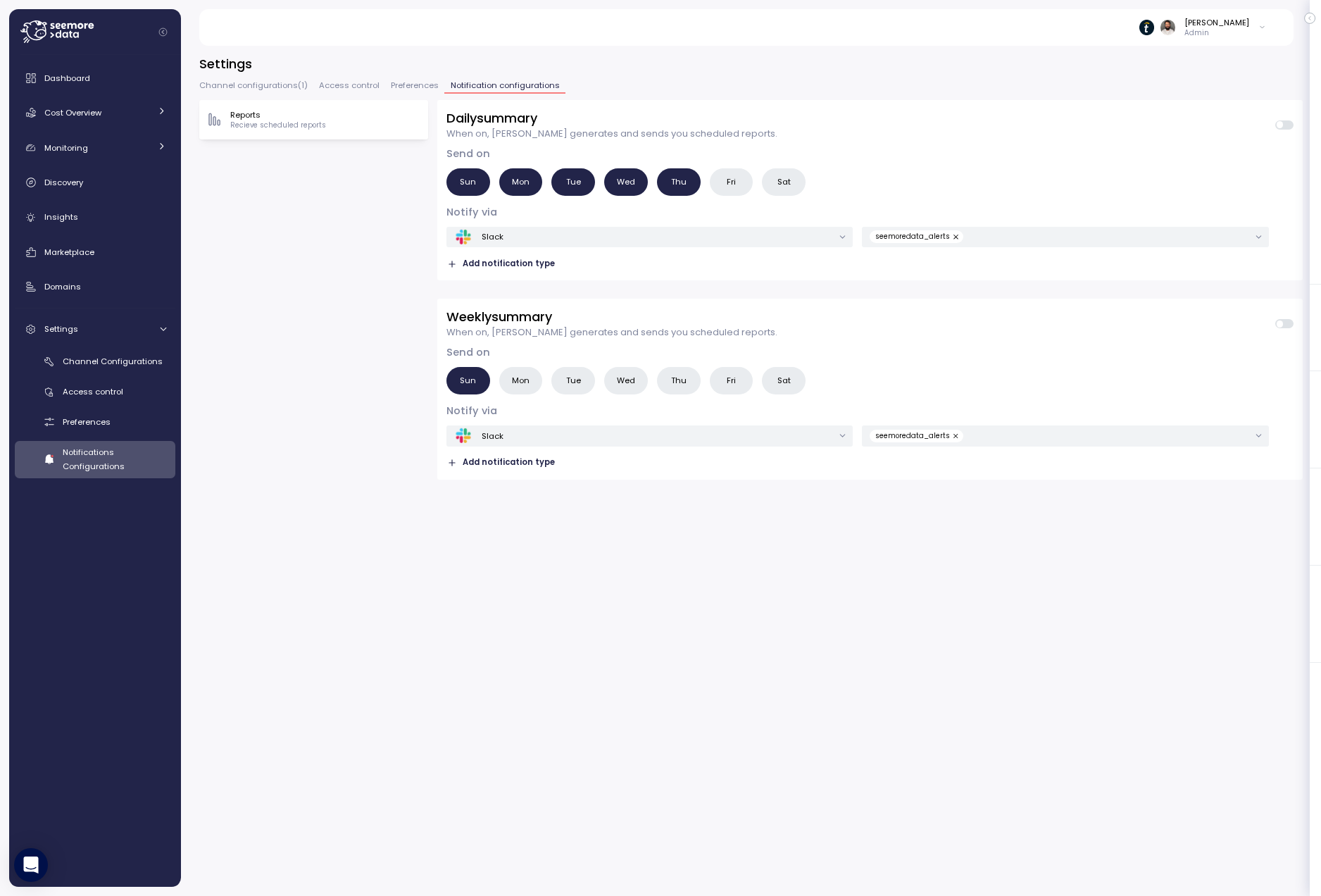
click at [404, 83] on span "Preferences" at bounding box center [414, 85] width 48 height 8
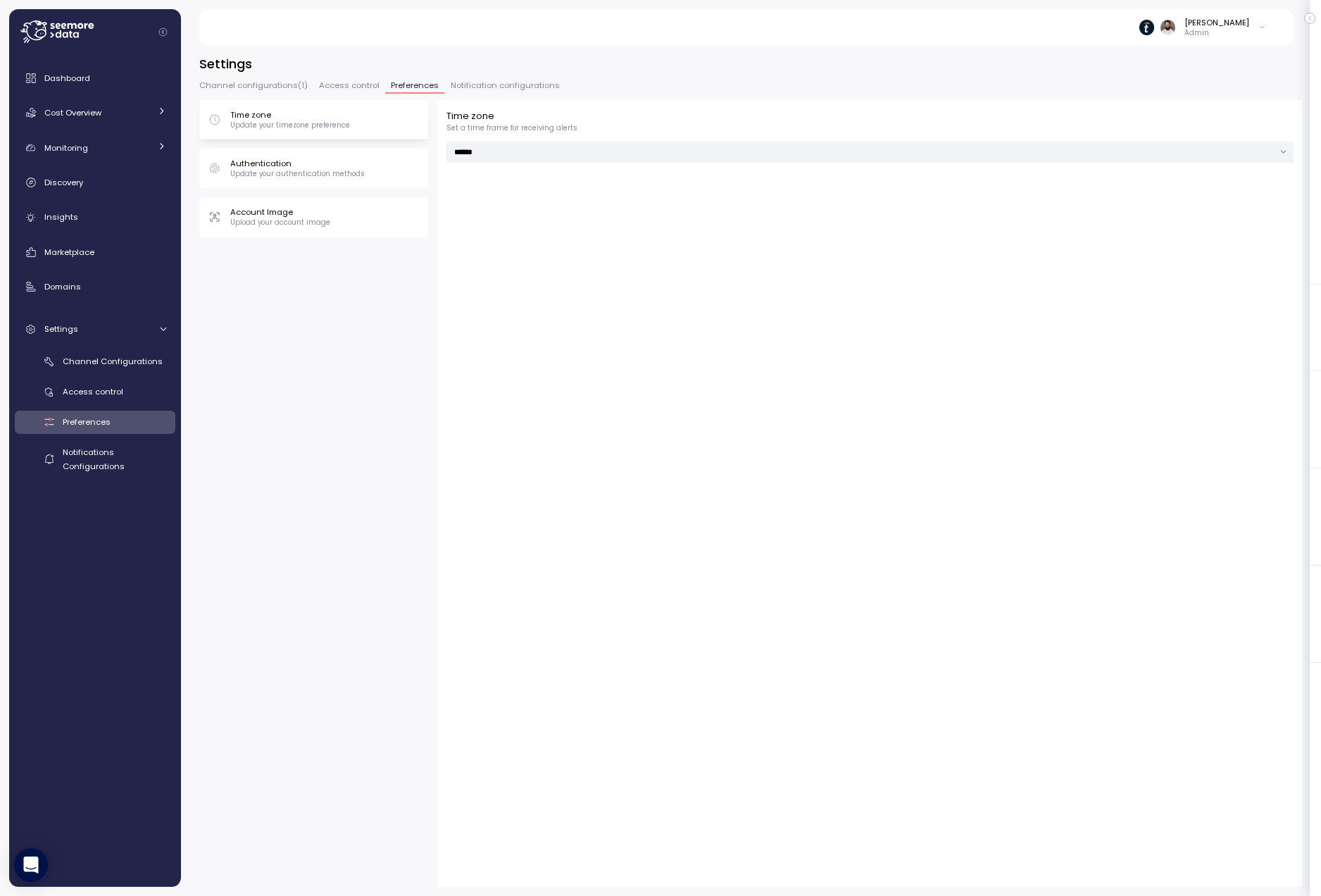
click at [343, 91] on button "Access control" at bounding box center [349, 87] width 72 height 12
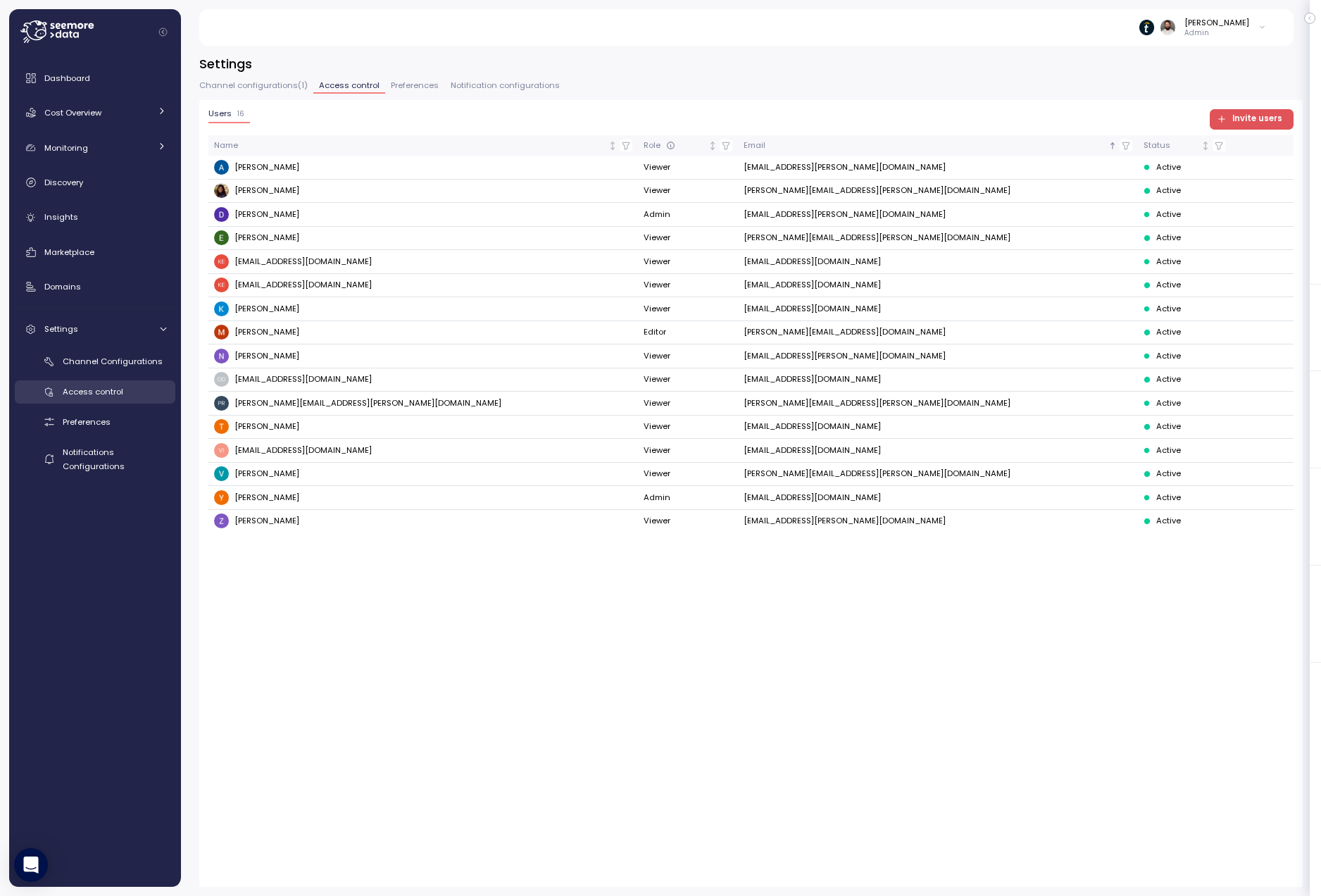
click at [114, 396] on span "Access control" at bounding box center [93, 390] width 60 height 11
click at [107, 392] on span "Access control" at bounding box center [93, 390] width 60 height 11
click at [416, 92] on button "Preferences" at bounding box center [415, 87] width 59 height 12
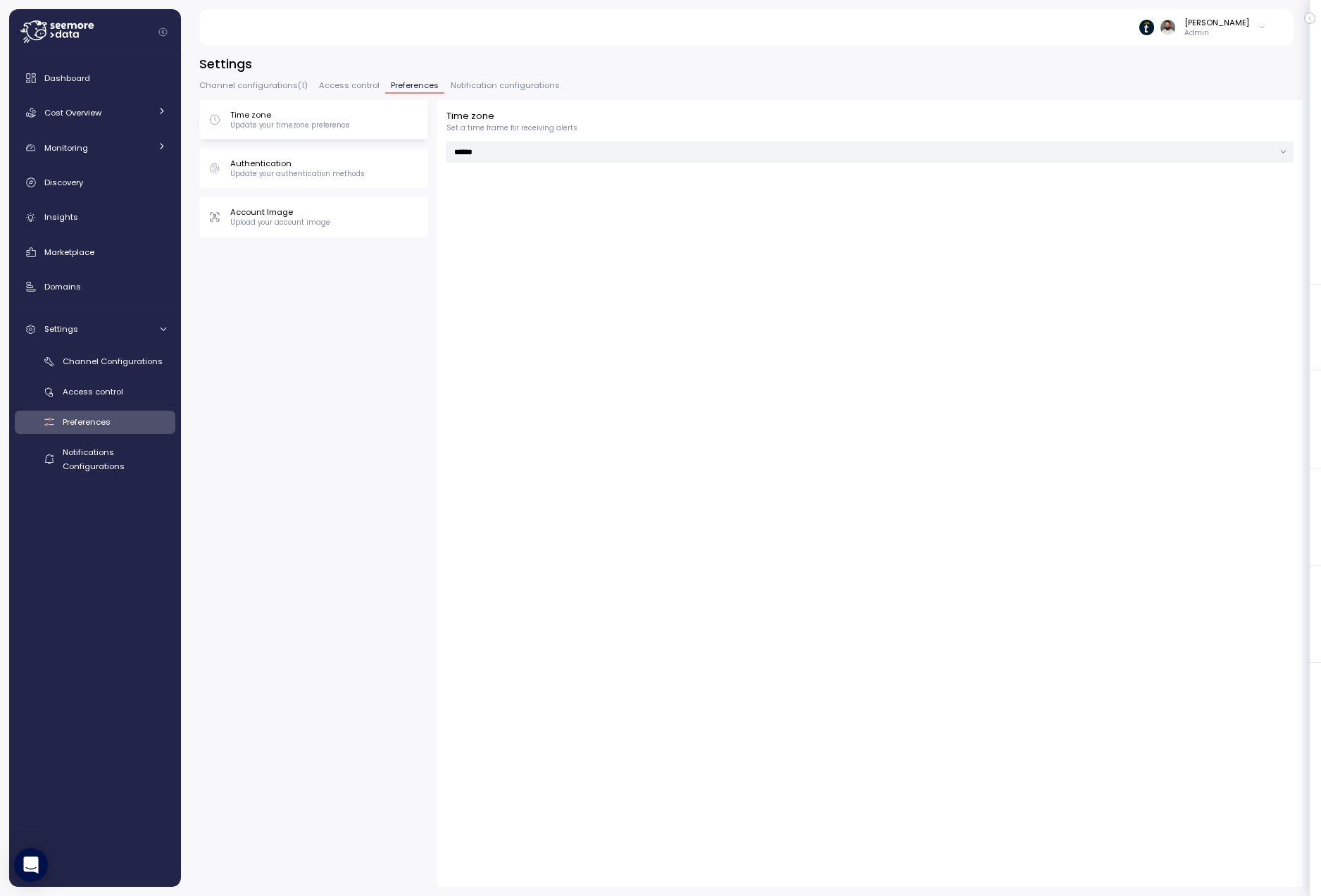
click at [347, 92] on button "Access control" at bounding box center [349, 87] width 72 height 12
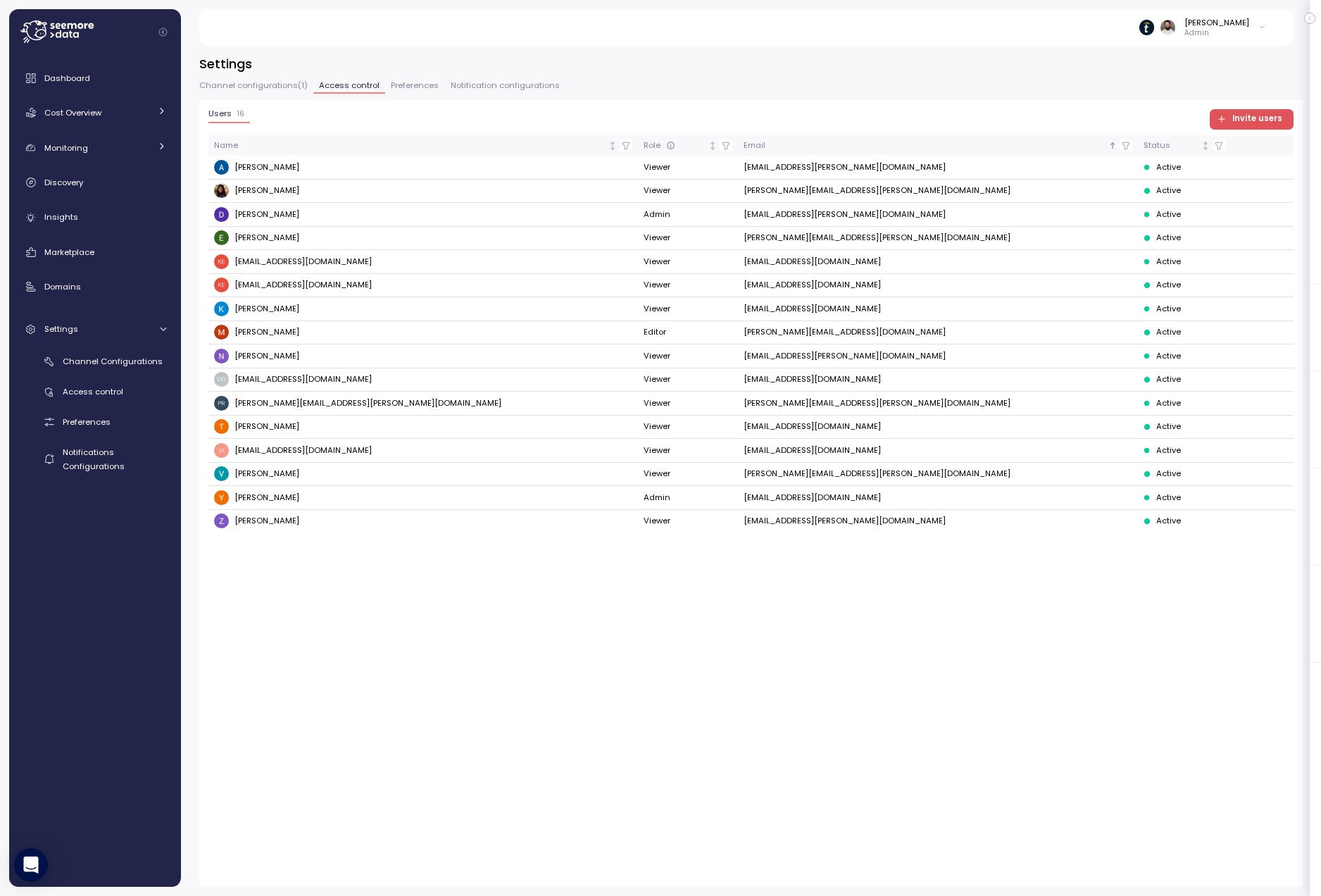
click at [523, 76] on div "Settings Channel configurations ( 1 ) Access control Preferences Notification c…" at bounding box center [751, 470] width 1103 height 831
click at [521, 85] on span "Notification configurations" at bounding box center [506, 85] width 109 height 8
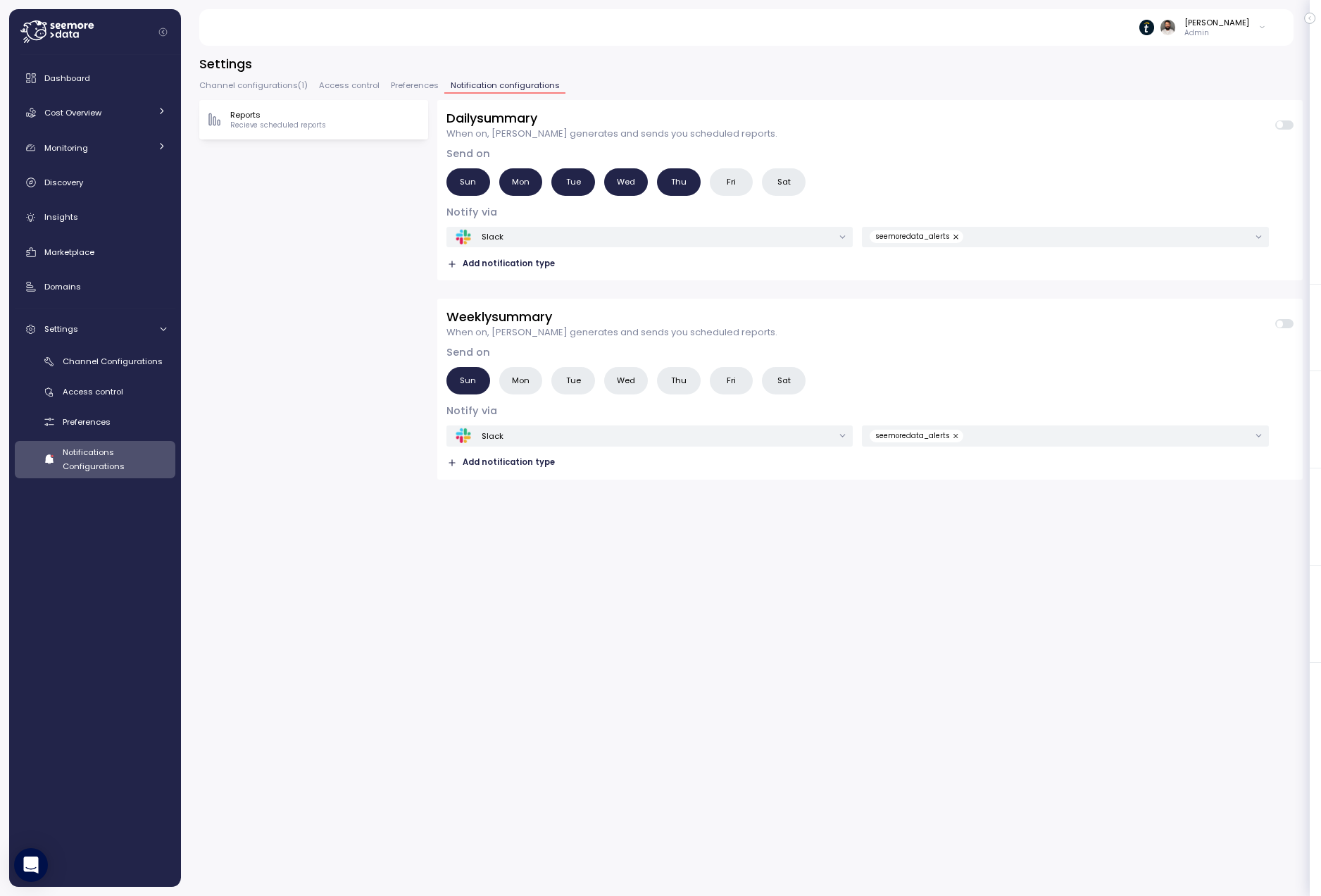
click at [405, 86] on span "Preferences" at bounding box center [414, 85] width 48 height 8
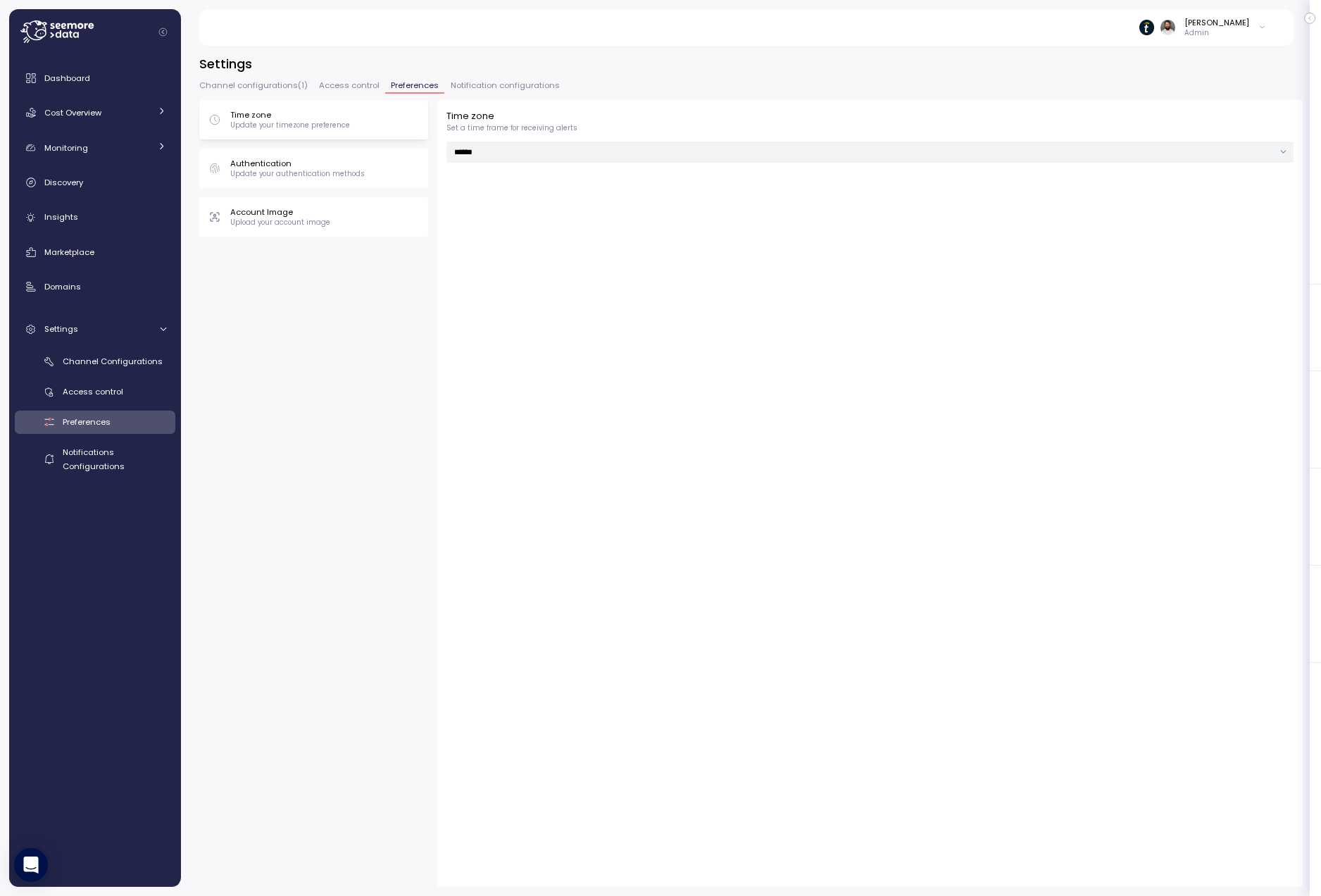
click at [347, 92] on button "Access control" at bounding box center [349, 87] width 72 height 12
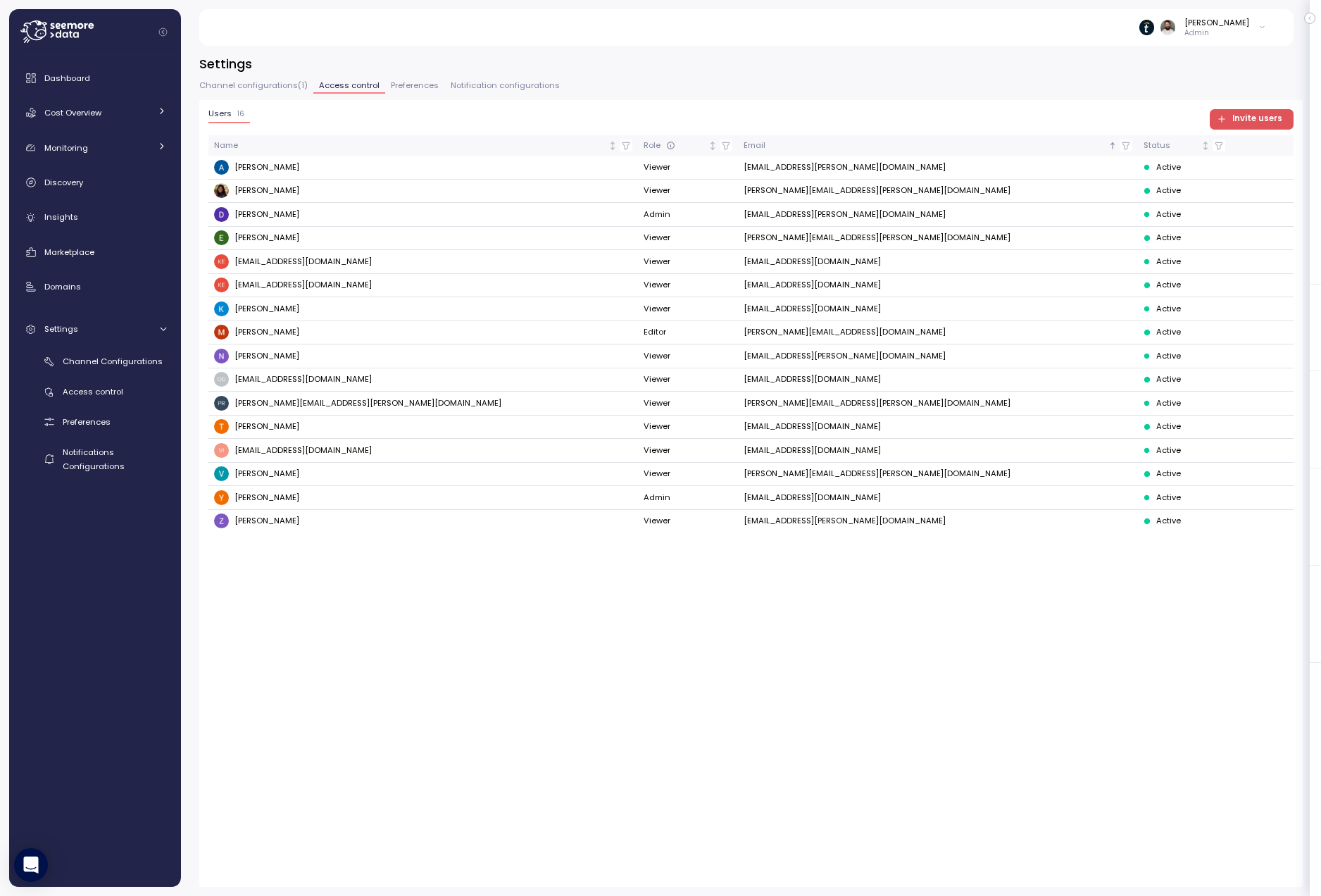
click at [259, 93] on button "Channel configurations ( 1 )" at bounding box center [256, 87] width 114 height 12
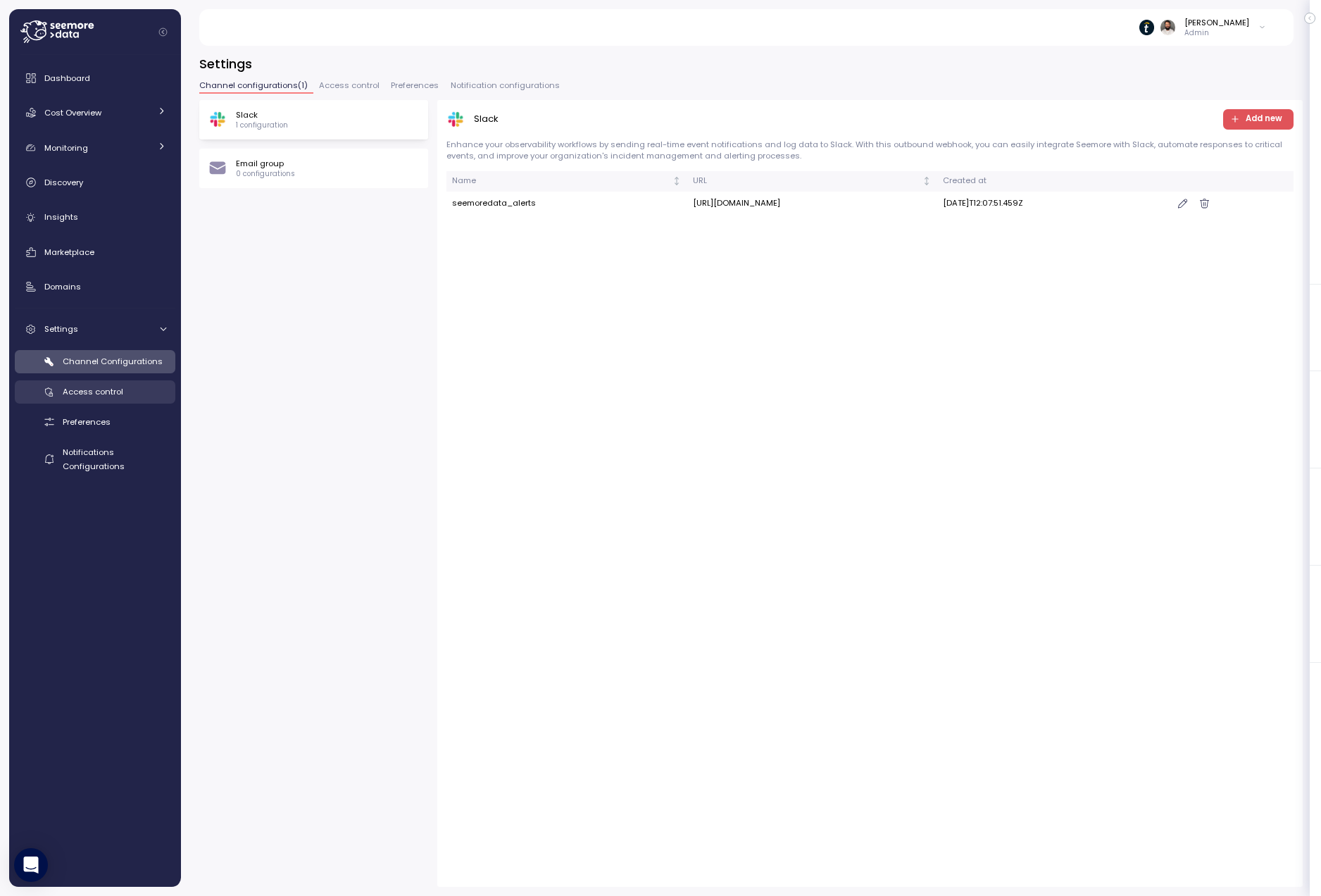
click at [113, 394] on span "Access control" at bounding box center [93, 390] width 60 height 11
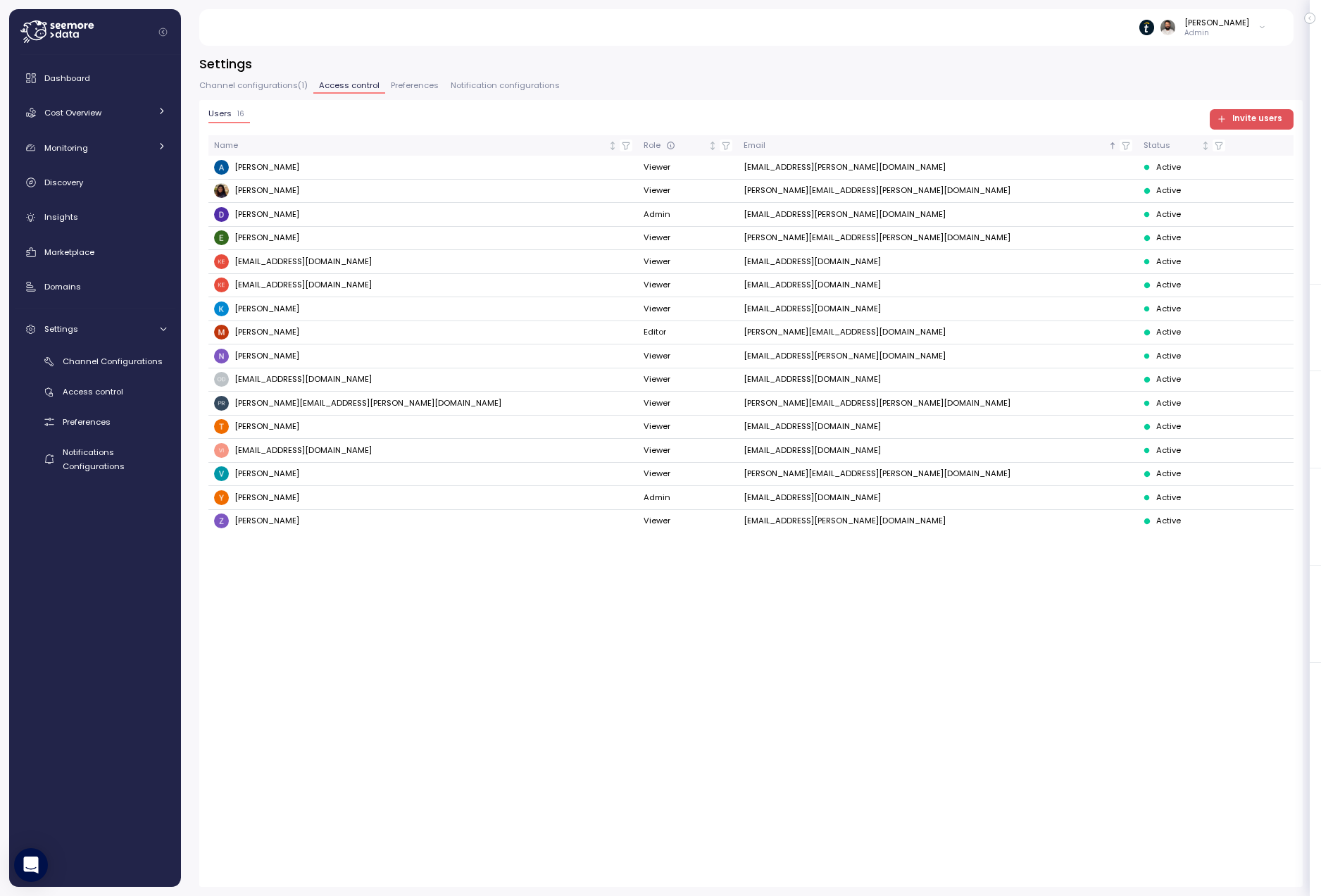
click at [120, 201] on div "Dashboard Cost Overview Compute Workloads Storage Cloud Services Clustering col…" at bounding box center [95, 270] width 160 height 414
click at [120, 211] on div "Insights" at bounding box center [105, 217] width 122 height 14
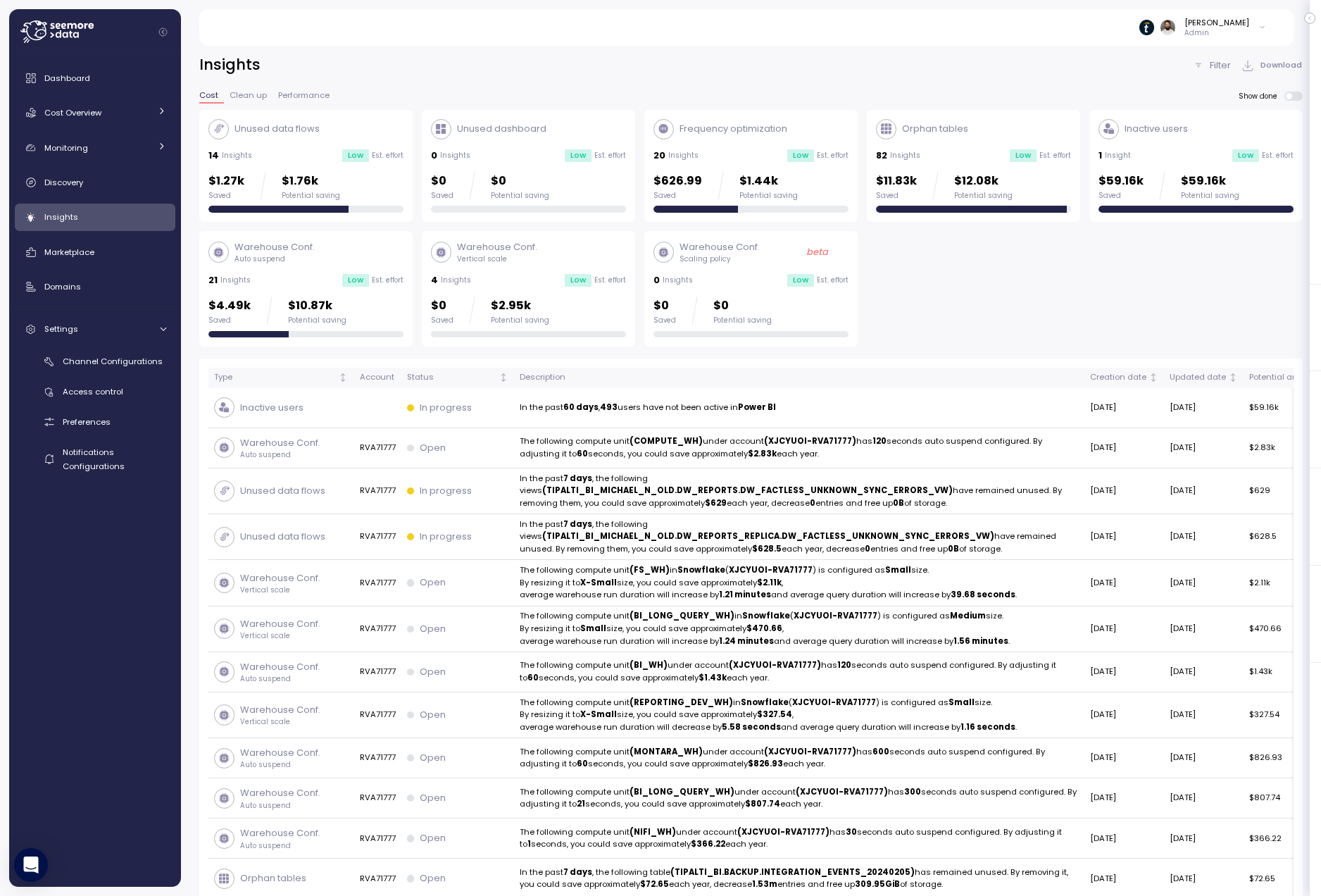
click at [737, 295] on div "Warehouse Conf. Scaling policy beta 0 Insights Low Est. effort $0 Saved $0 Pote…" at bounding box center [751, 289] width 195 height 97
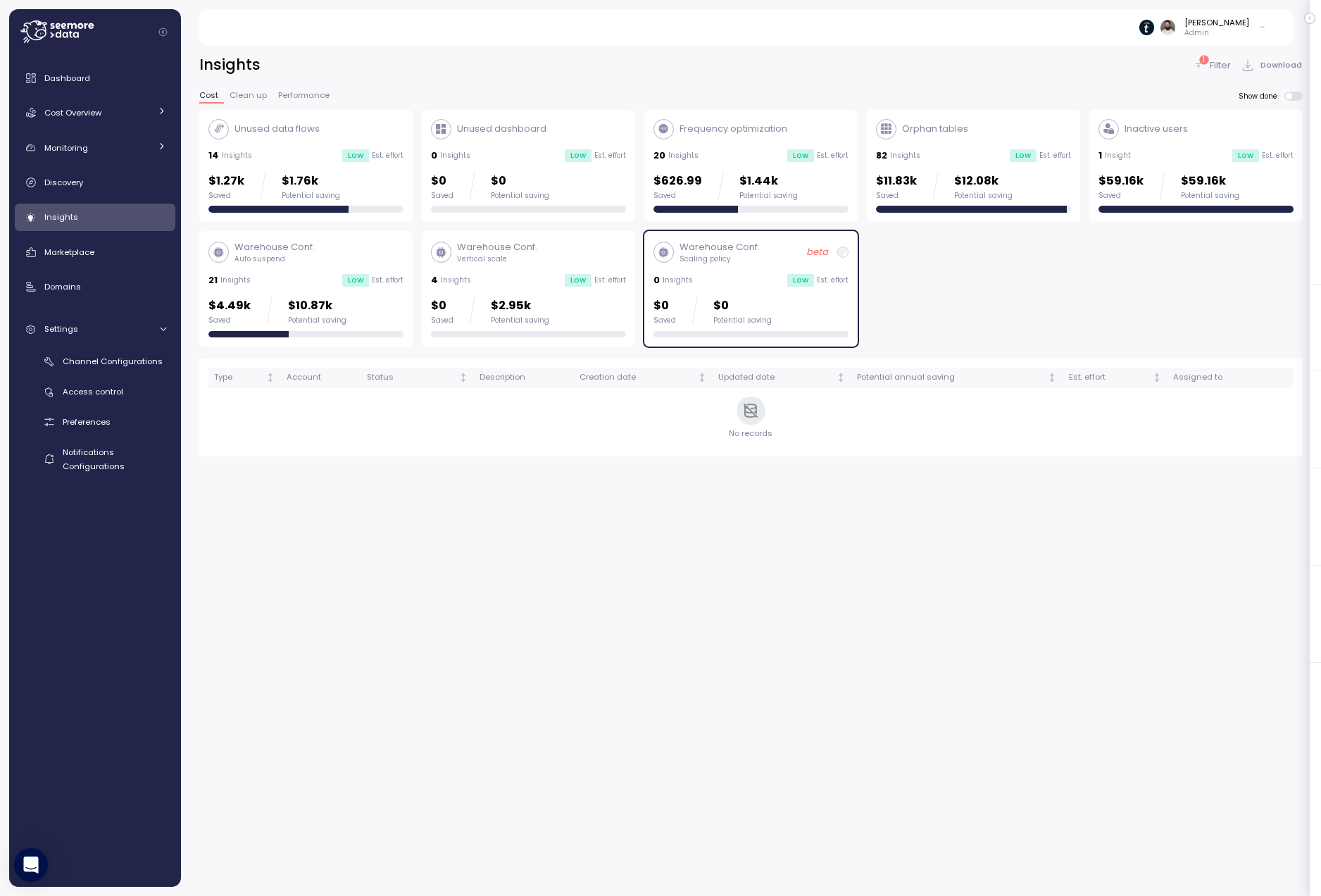
click at [689, 273] on div "0 Insights Low Est. effort" at bounding box center [751, 280] width 195 height 14
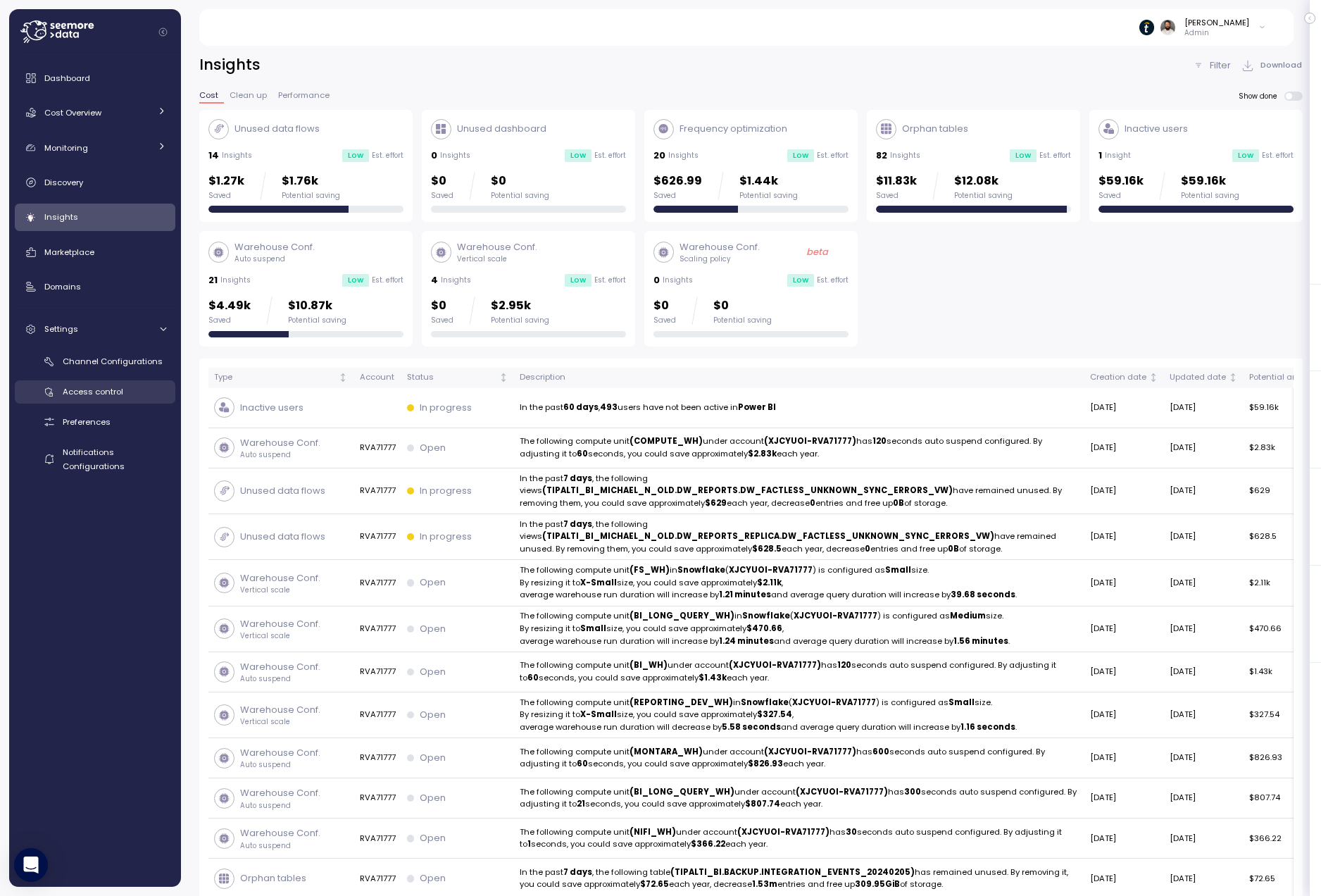
click at [138, 399] on link "Access control" at bounding box center [95, 392] width 160 height 24
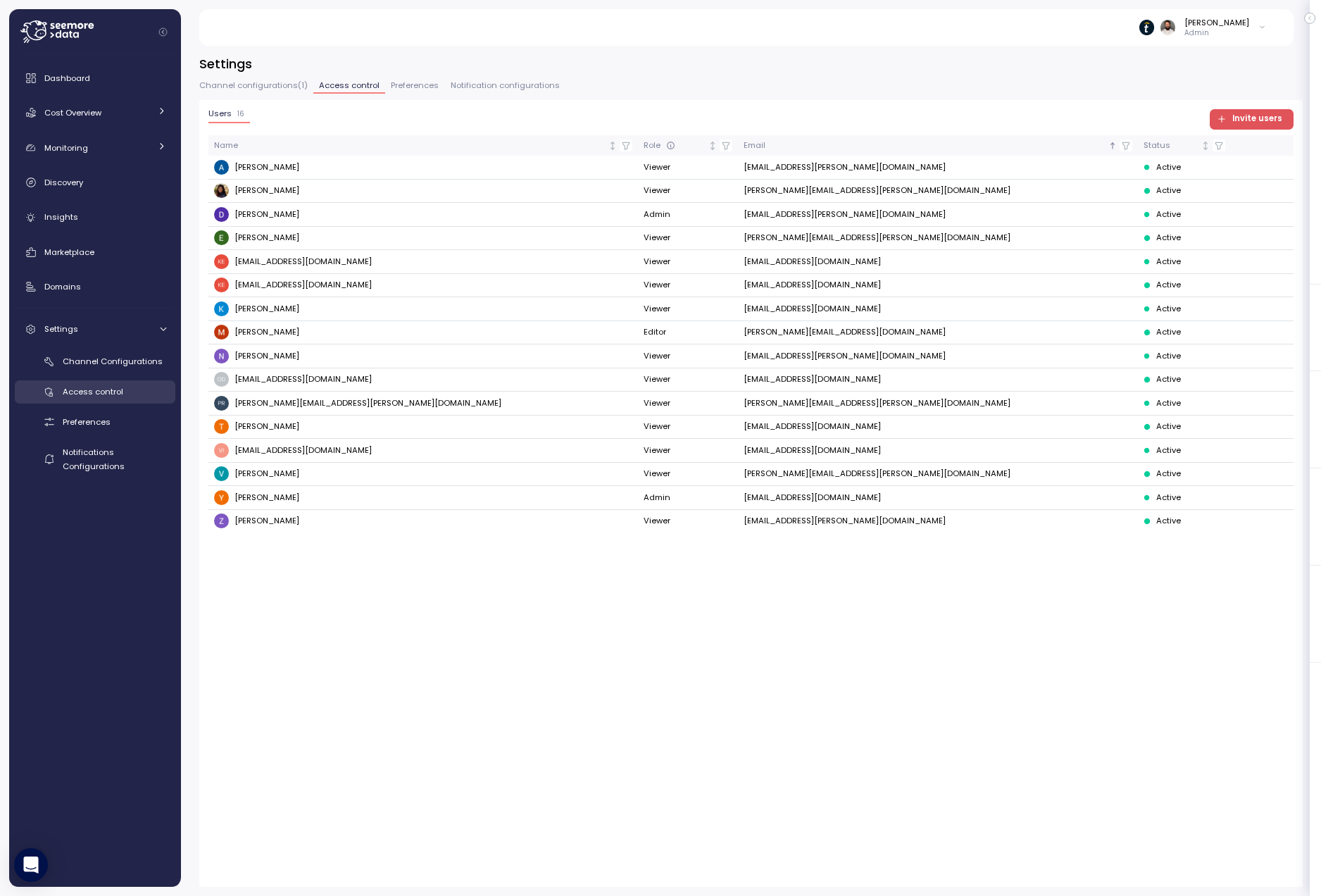
click at [60, 399] on link "Access control" at bounding box center [95, 392] width 160 height 24
click at [60, 398] on link "Access control" at bounding box center [95, 392] width 160 height 24
click at [76, 364] on span "Channel Configurations" at bounding box center [113, 360] width 100 height 11
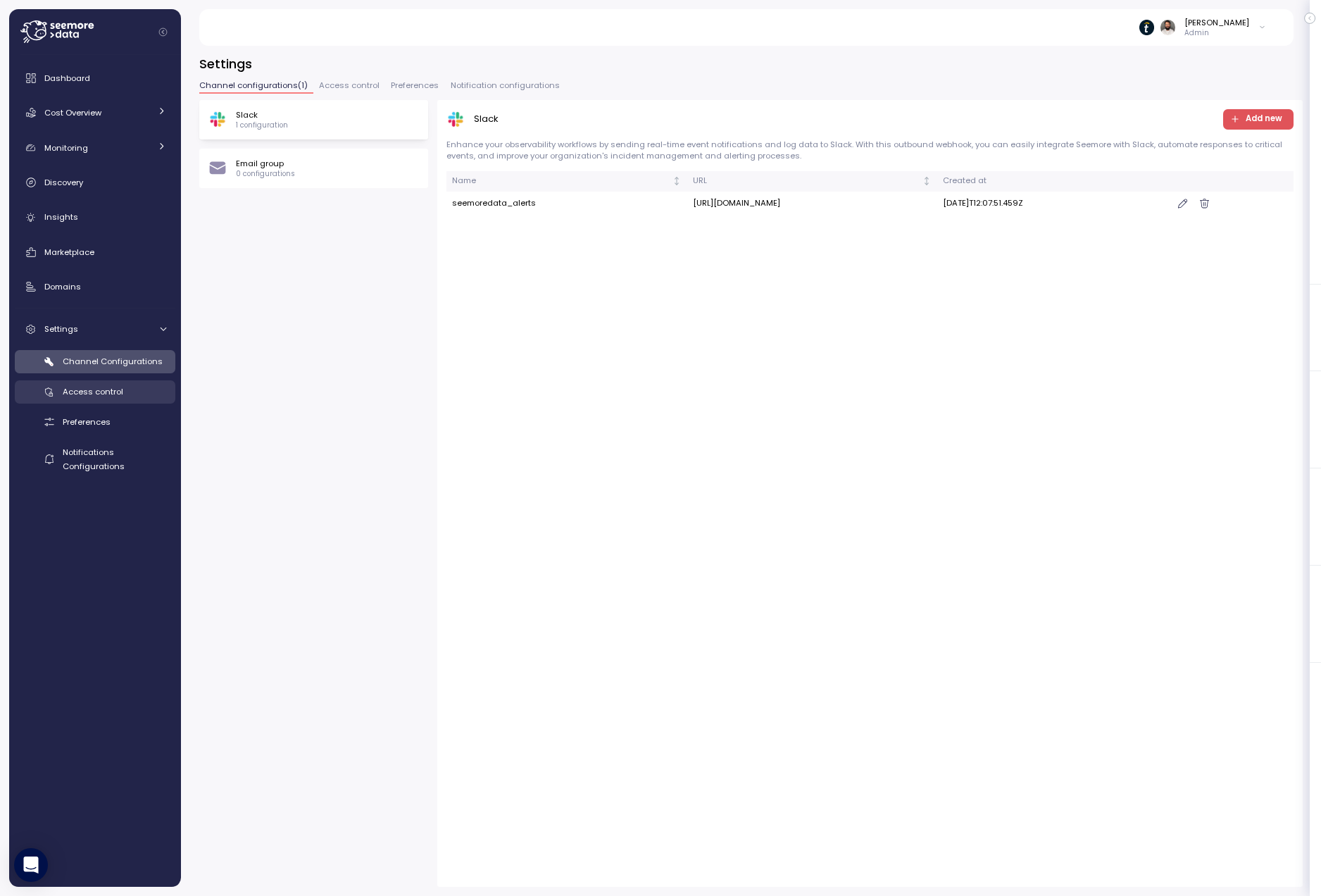
click at [74, 388] on span "Access control" at bounding box center [93, 390] width 60 height 11
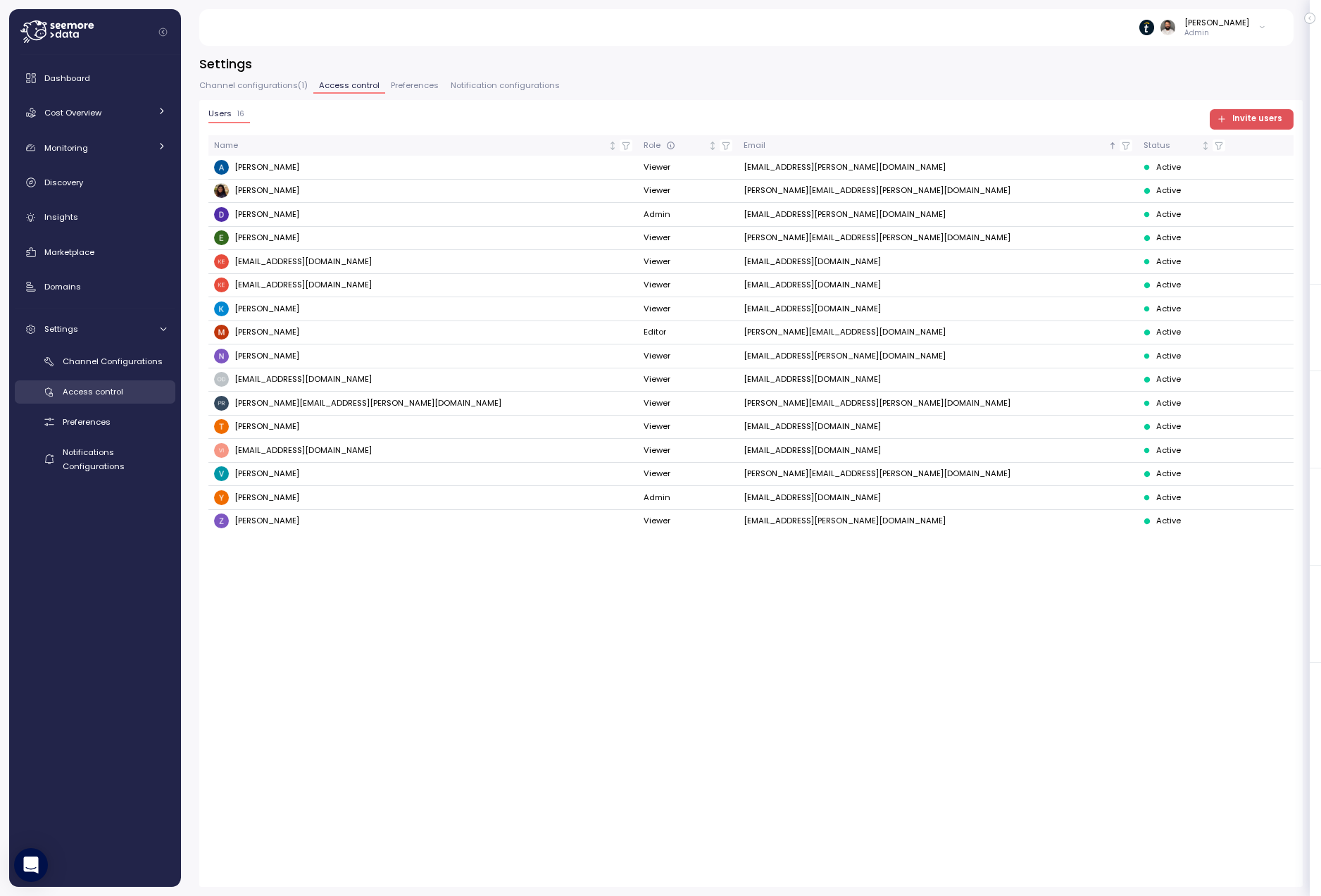
click at [74, 390] on span "Access control" at bounding box center [93, 390] width 60 height 11
click at [407, 87] on span "Preferences" at bounding box center [414, 85] width 48 height 8
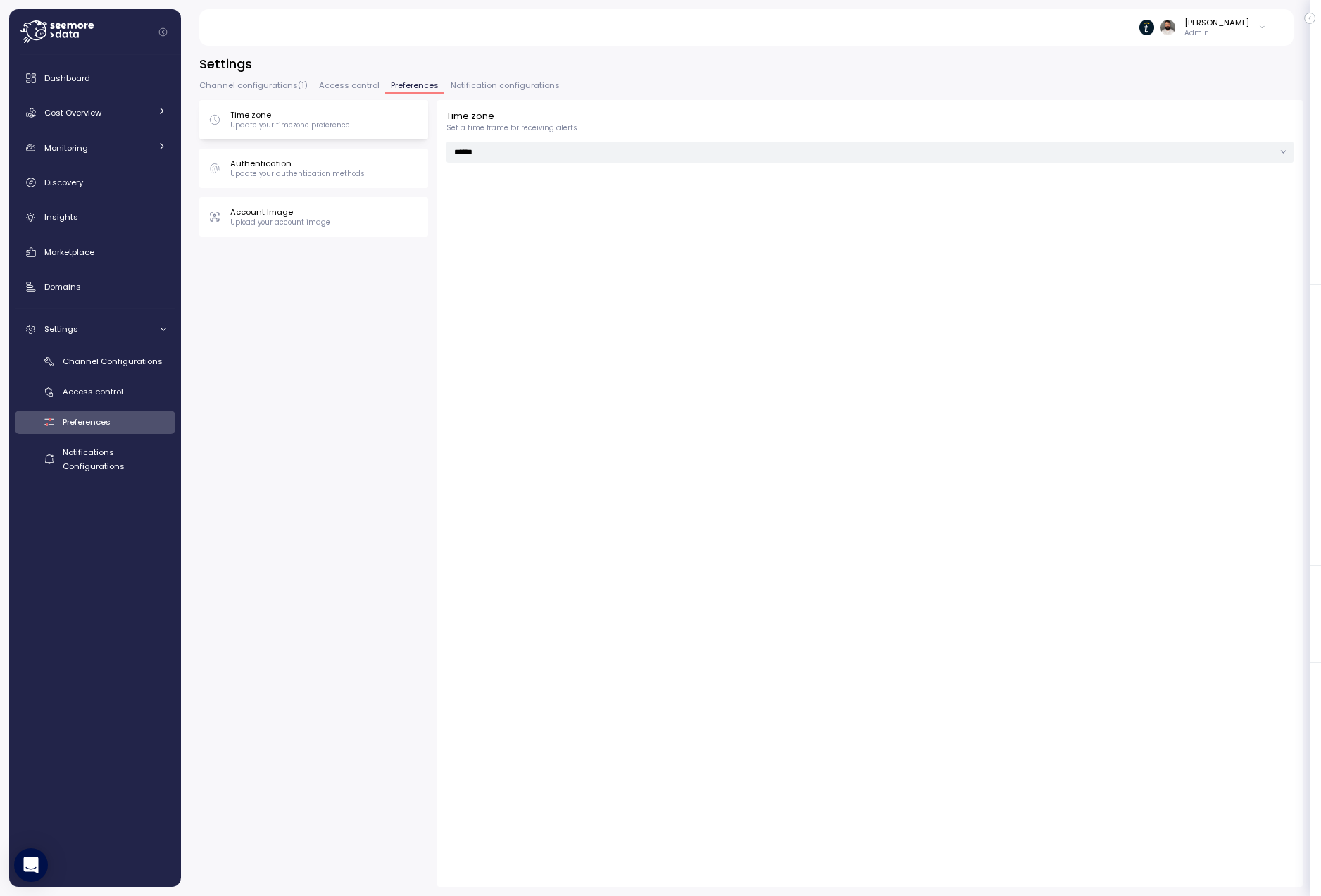
click at [357, 88] on span "Access control" at bounding box center [349, 85] width 60 height 8
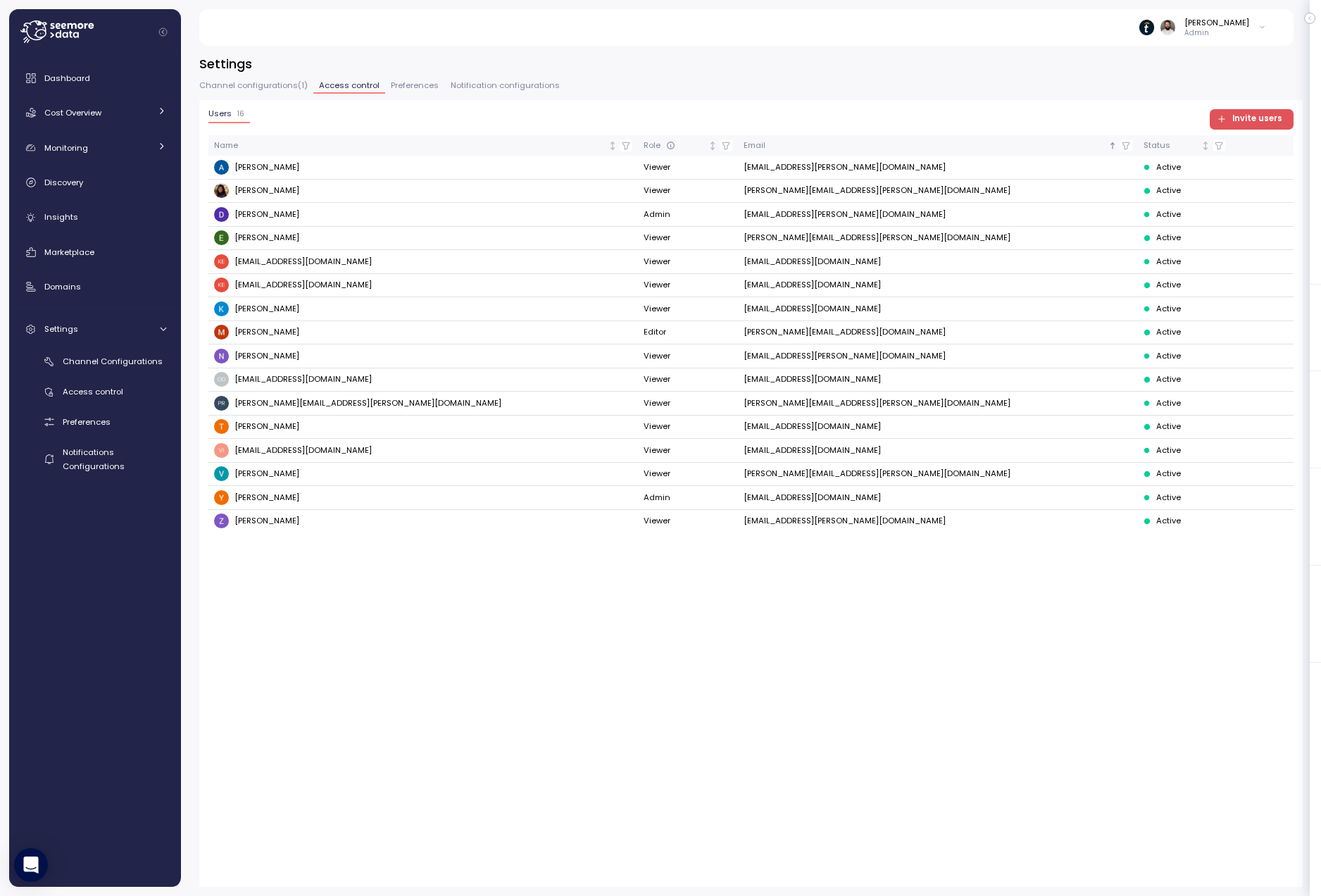
click at [270, 85] on span "Channel configurations ( 1 )" at bounding box center [253, 85] width 108 height 8
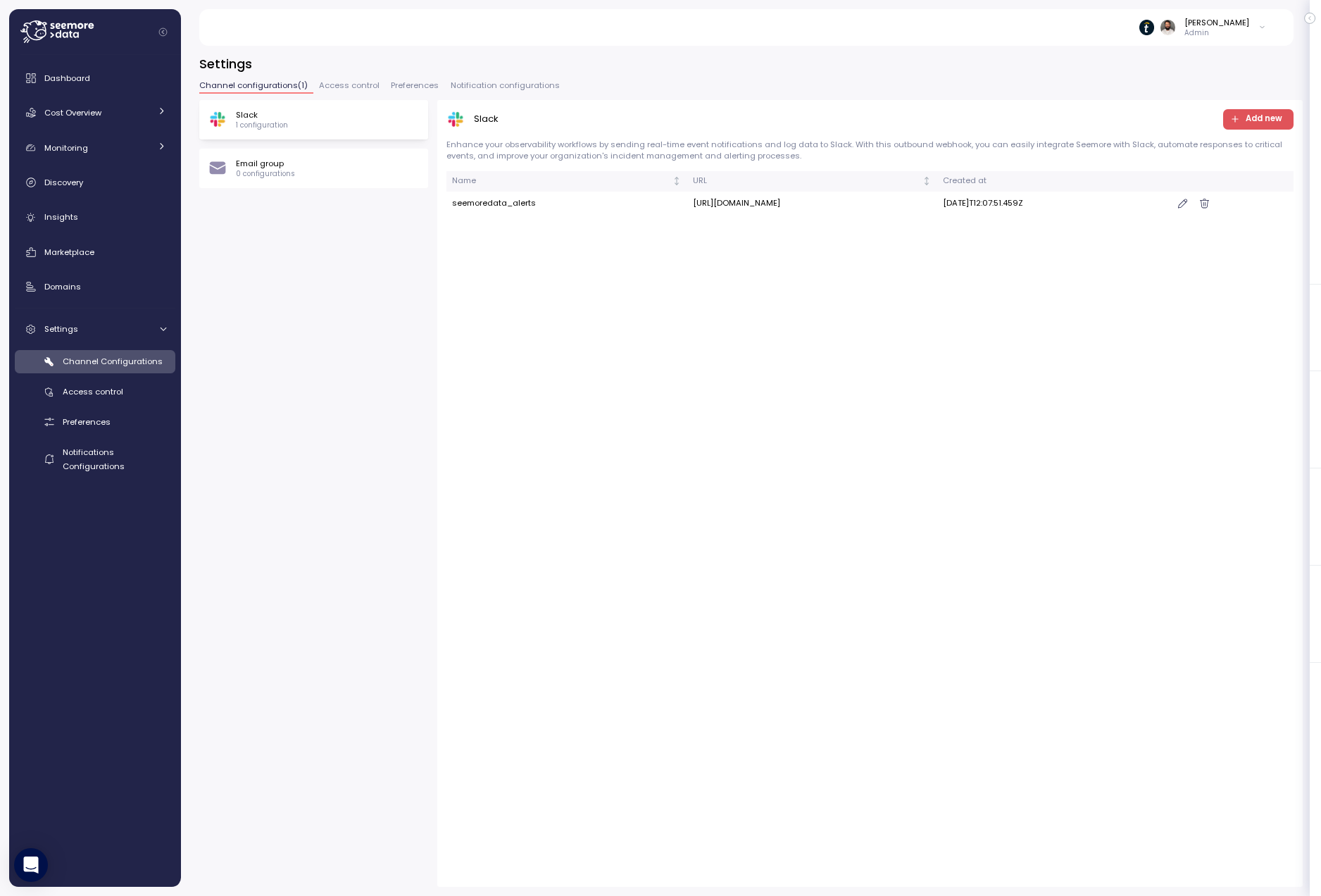
click at [349, 85] on span "Access control" at bounding box center [349, 85] width 60 height 8
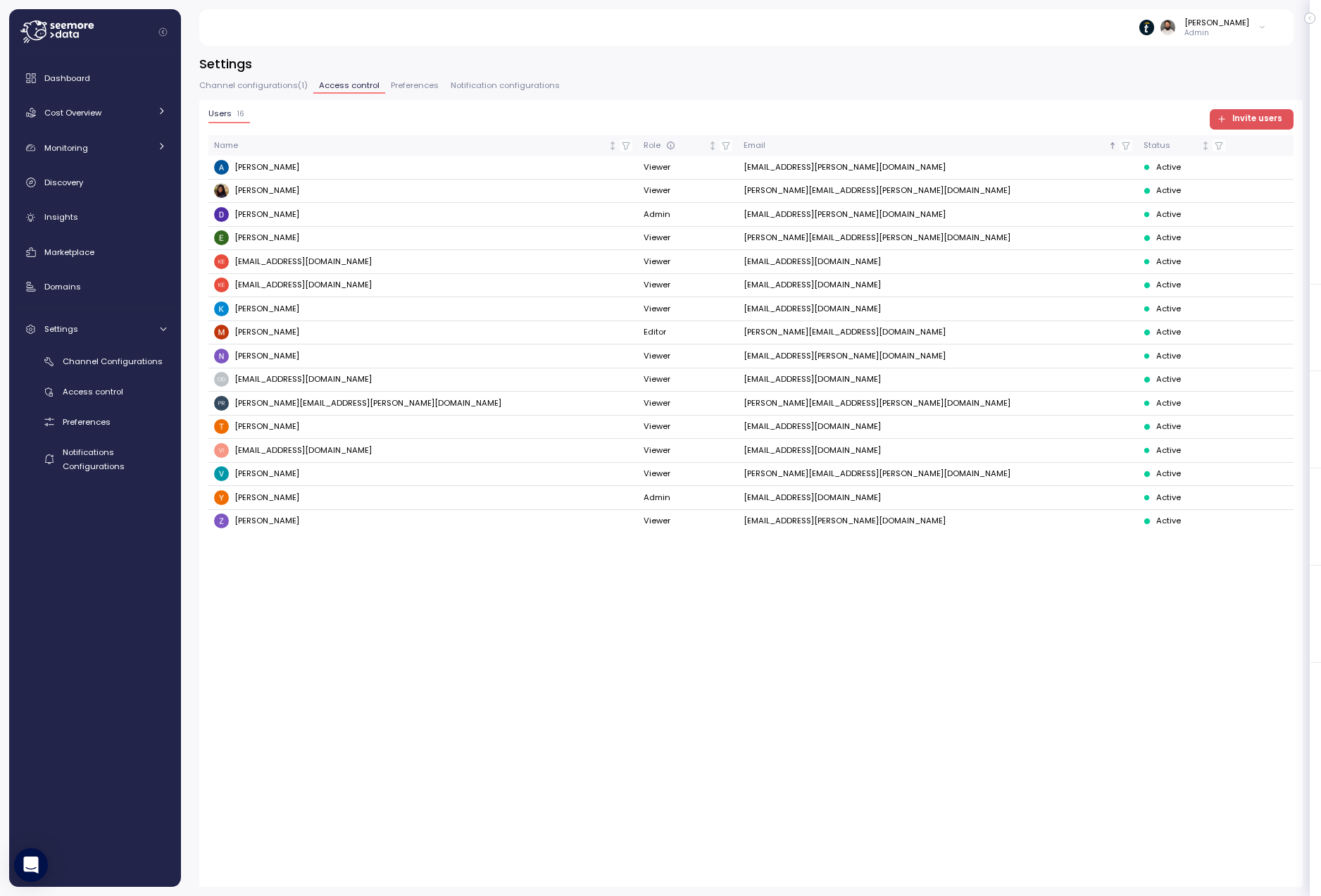
click at [405, 95] on div "Channel configurations ( 1 ) Access control Preferences Notification configurat…" at bounding box center [751, 91] width 1103 height 18
click at [405, 86] on span "Preferences" at bounding box center [414, 85] width 48 height 8
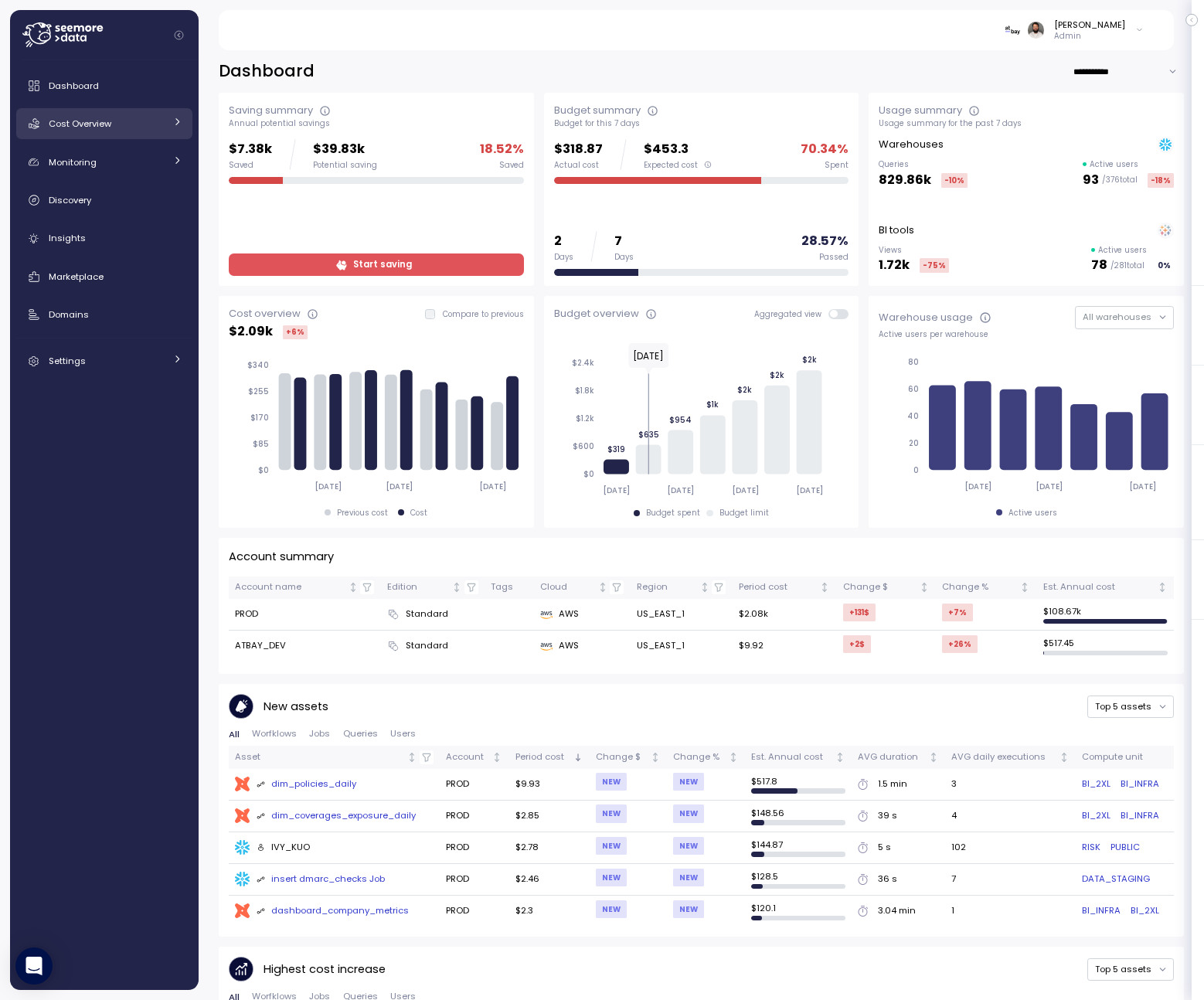
click at [146, 127] on div "Cost Overview" at bounding box center [107, 124] width 116 height 16
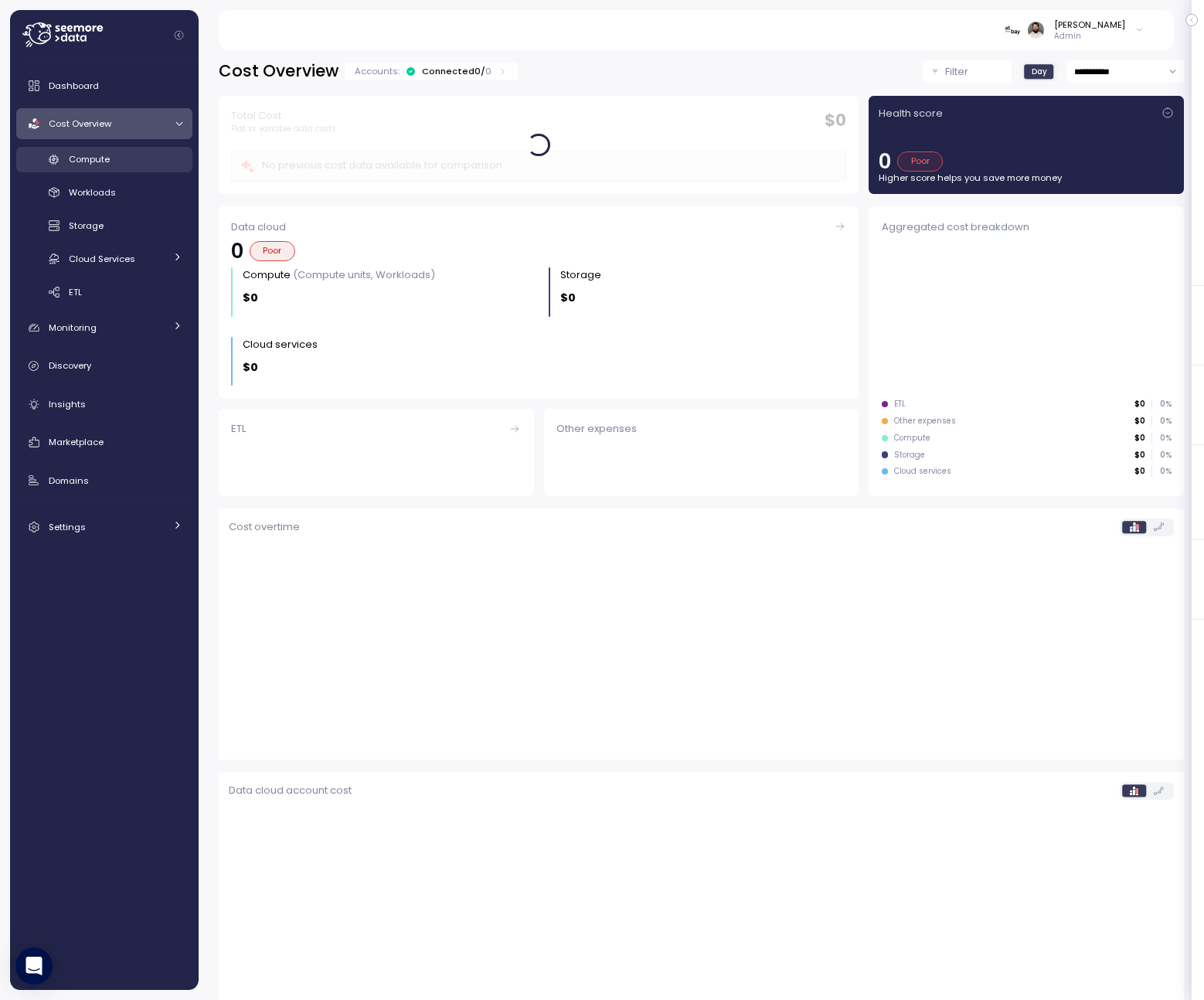
click at [148, 152] on div "Compute" at bounding box center [125, 159] width 113 height 16
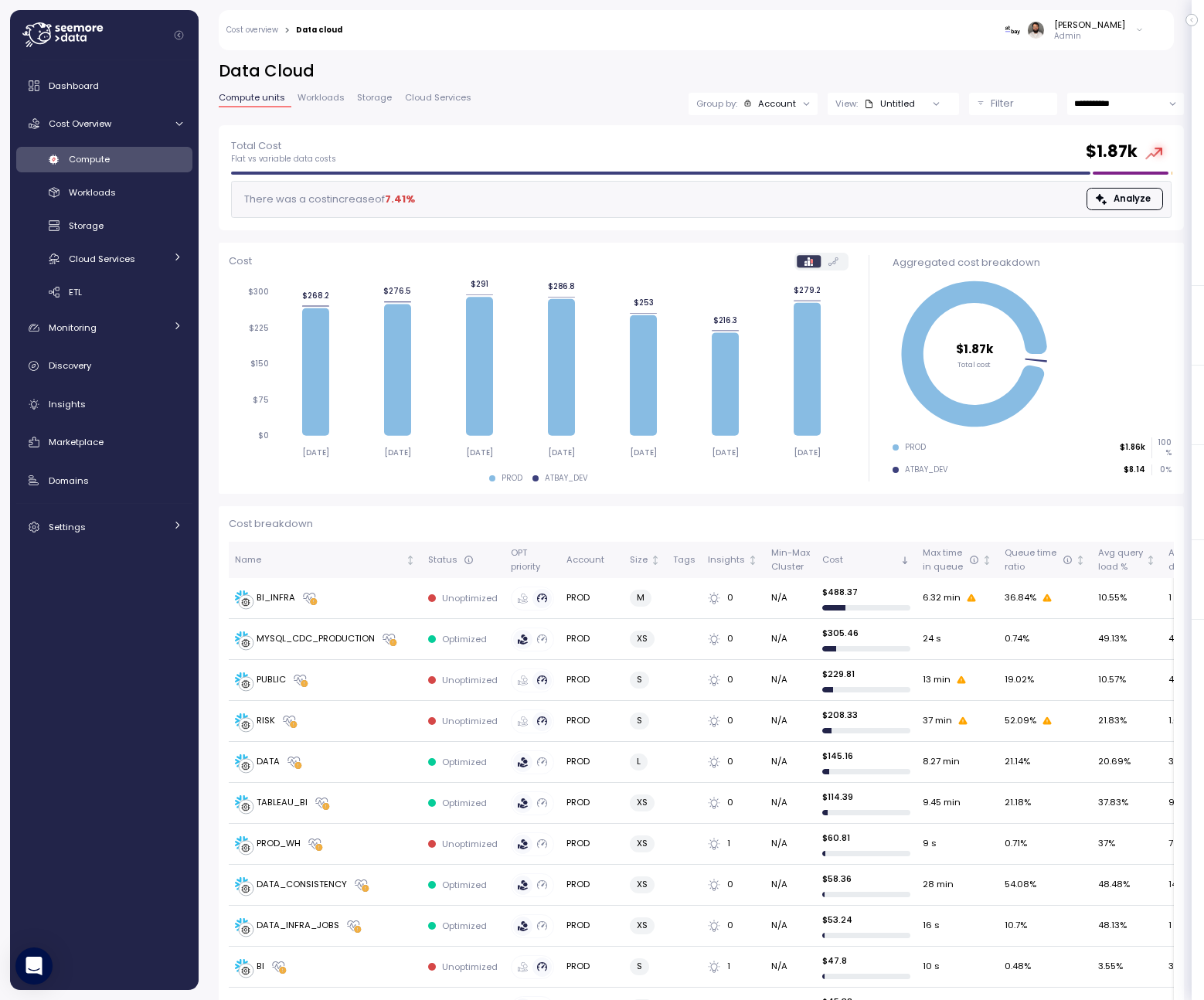
click at [414, 102] on span "Cloud Services" at bounding box center [438, 97] width 66 height 8
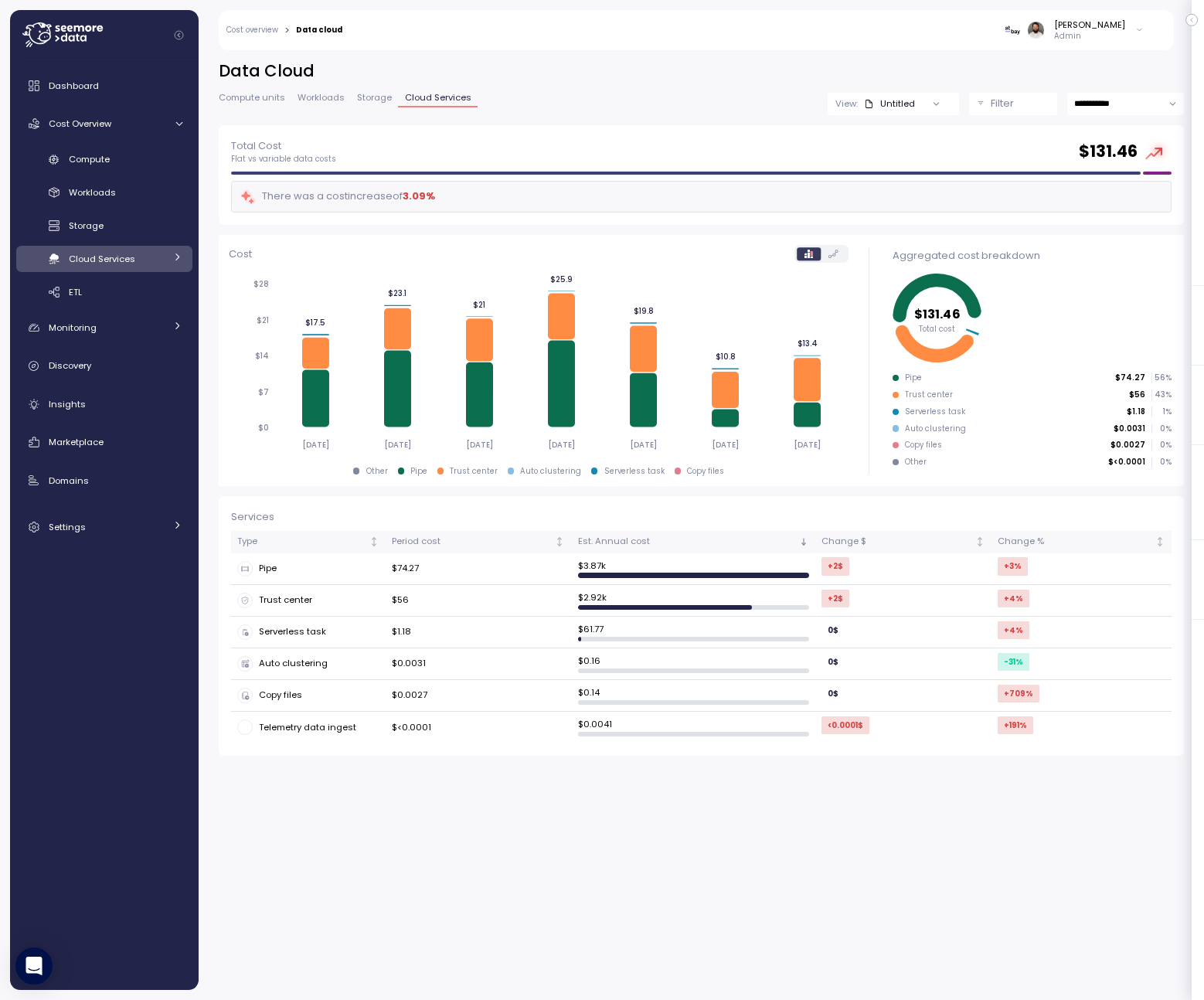
click at [124, 147] on div "Compute Workloads Storage Cloud Services Clustering columns Pipes AI Services S…" at bounding box center [104, 226] width 176 height 159
click at [113, 161] on div "Compute" at bounding box center [125, 159] width 113 height 16
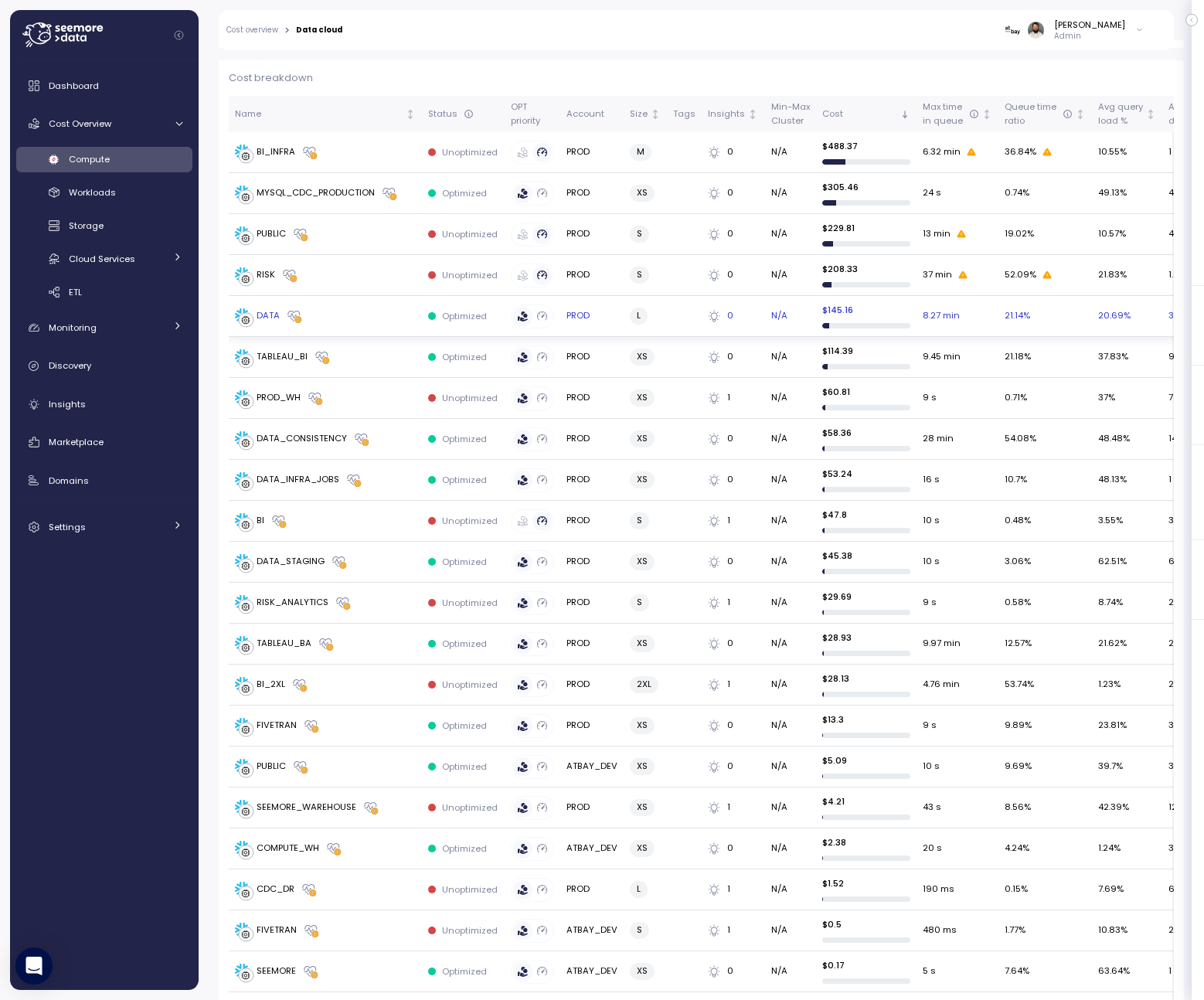
scroll to position [447, 0]
click at [348, 318] on div "DATA" at bounding box center [325, 315] width 181 height 16
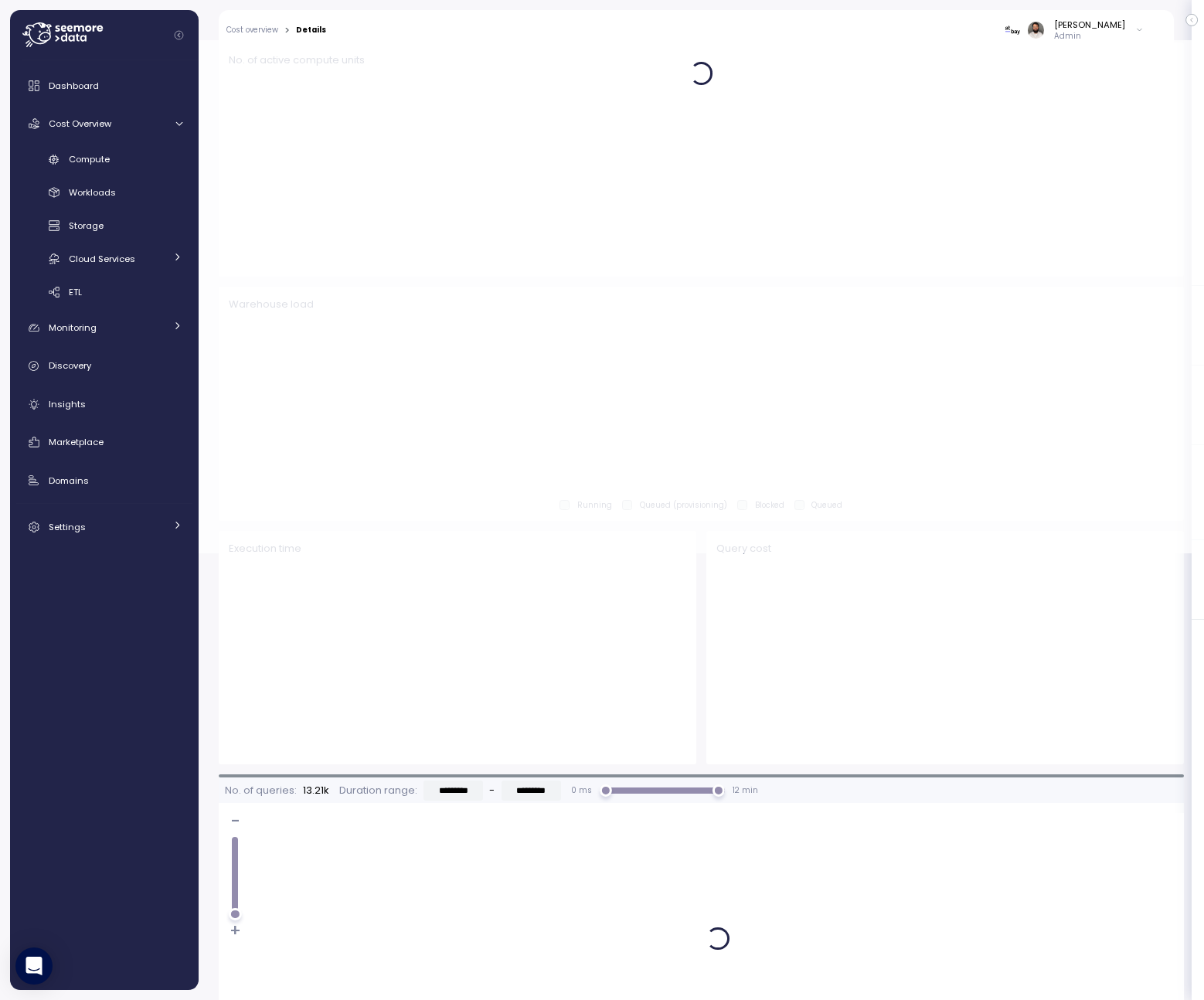
scroll to position [448, 0]
click at [126, 164] on div "Compute" at bounding box center [125, 159] width 113 height 16
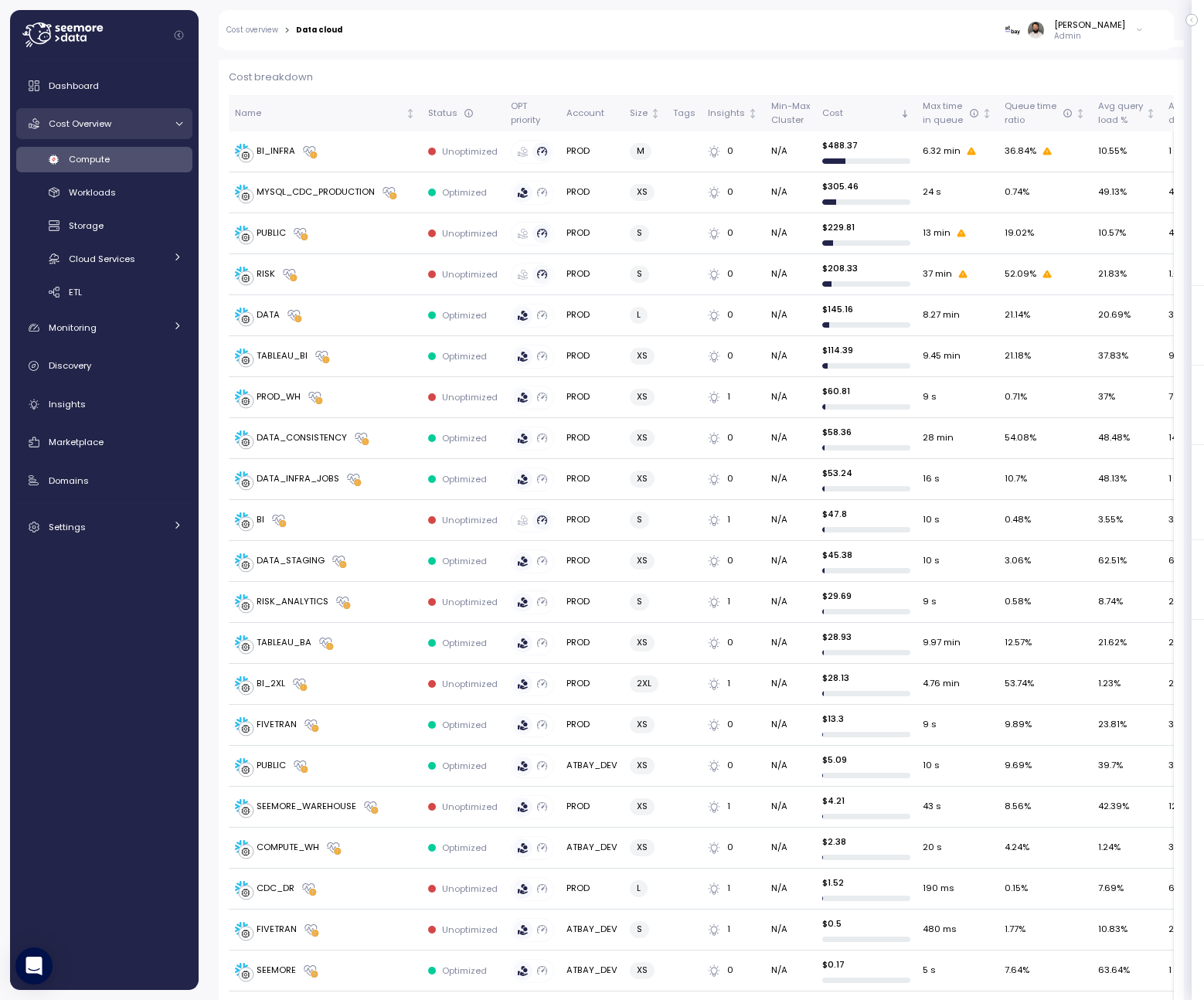
click at [127, 116] on div "Cost Overview" at bounding box center [107, 124] width 116 height 16
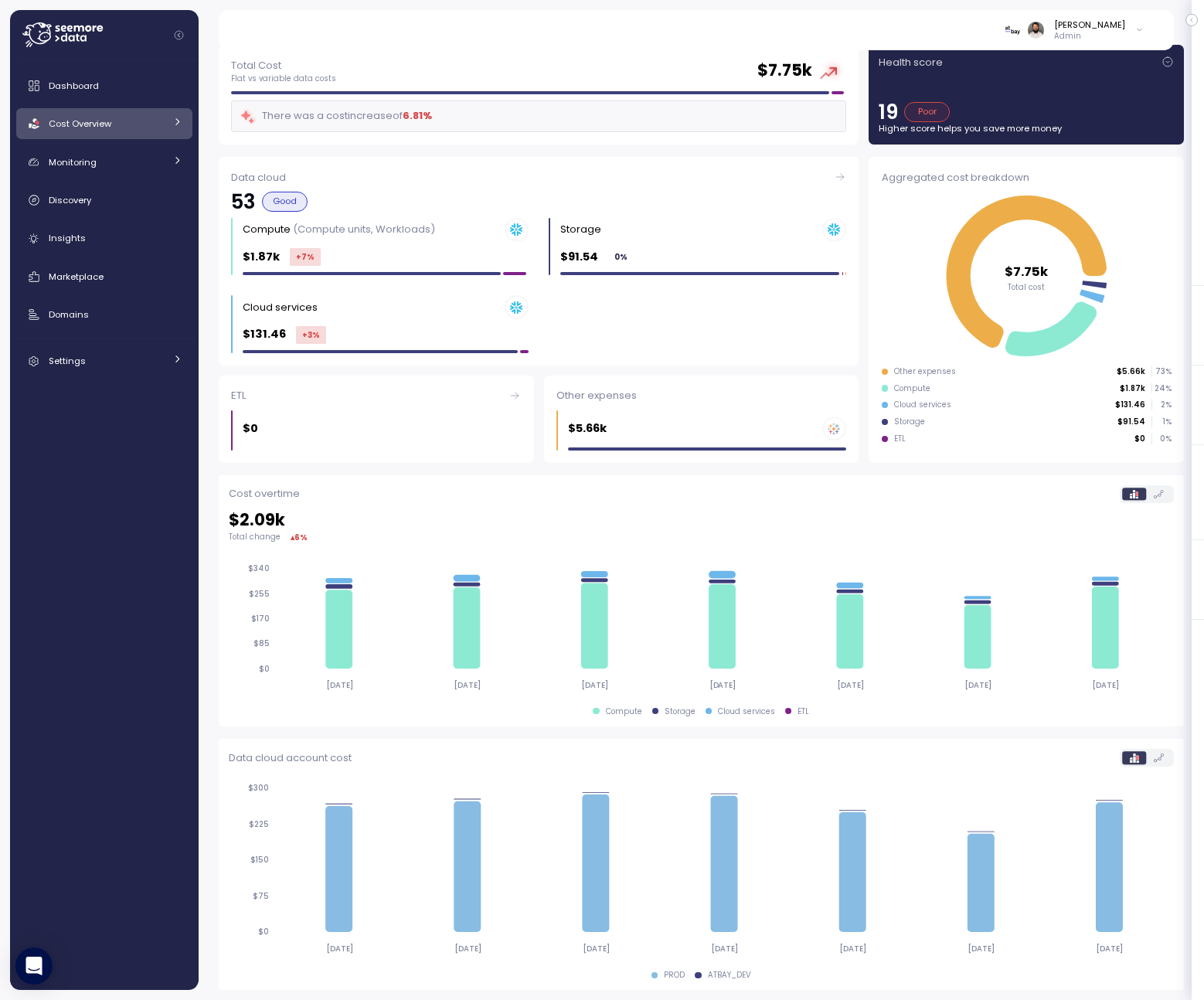
scroll to position [51, 0]
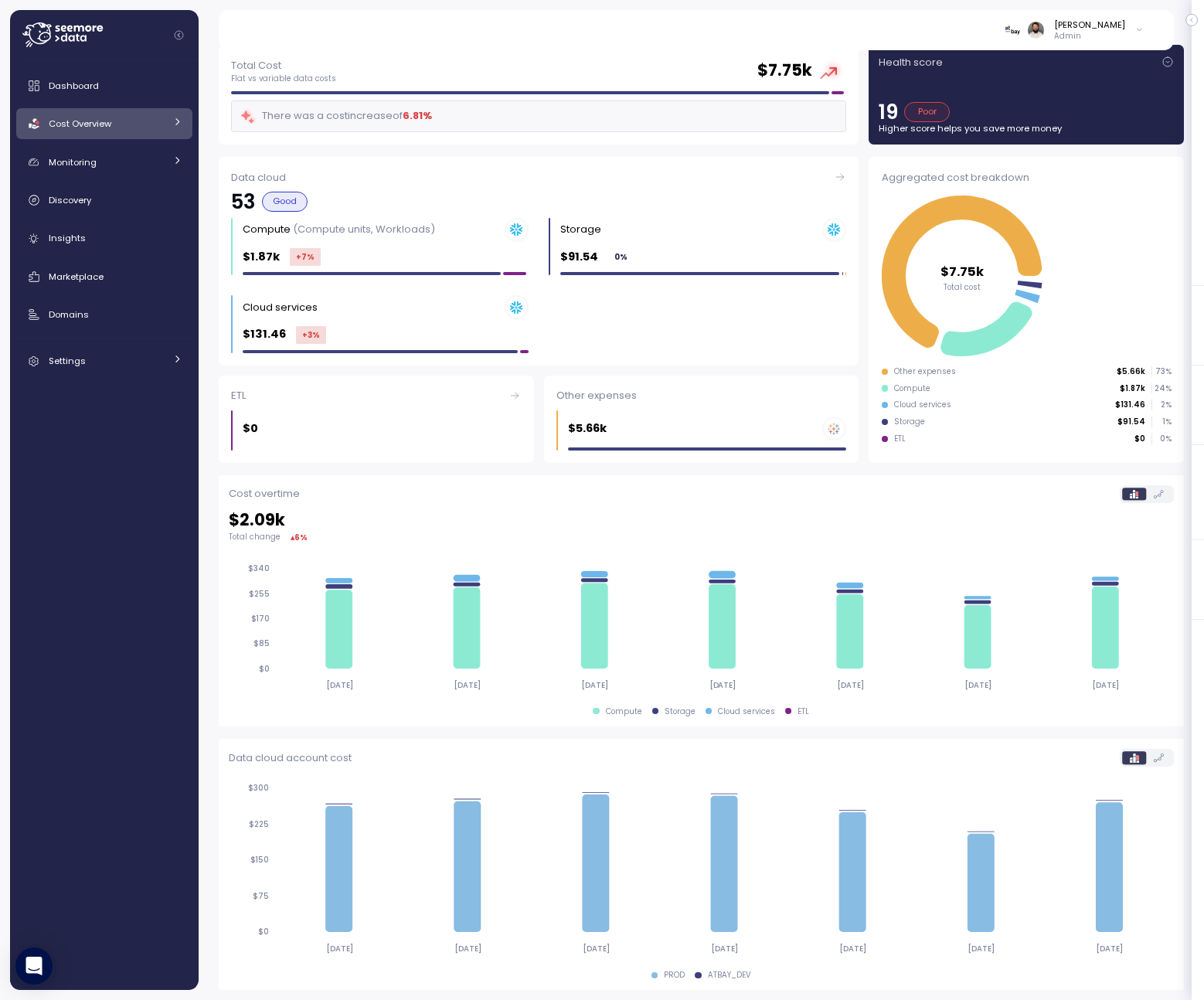
click at [129, 123] on div "Cost Overview" at bounding box center [107, 124] width 116 height 16
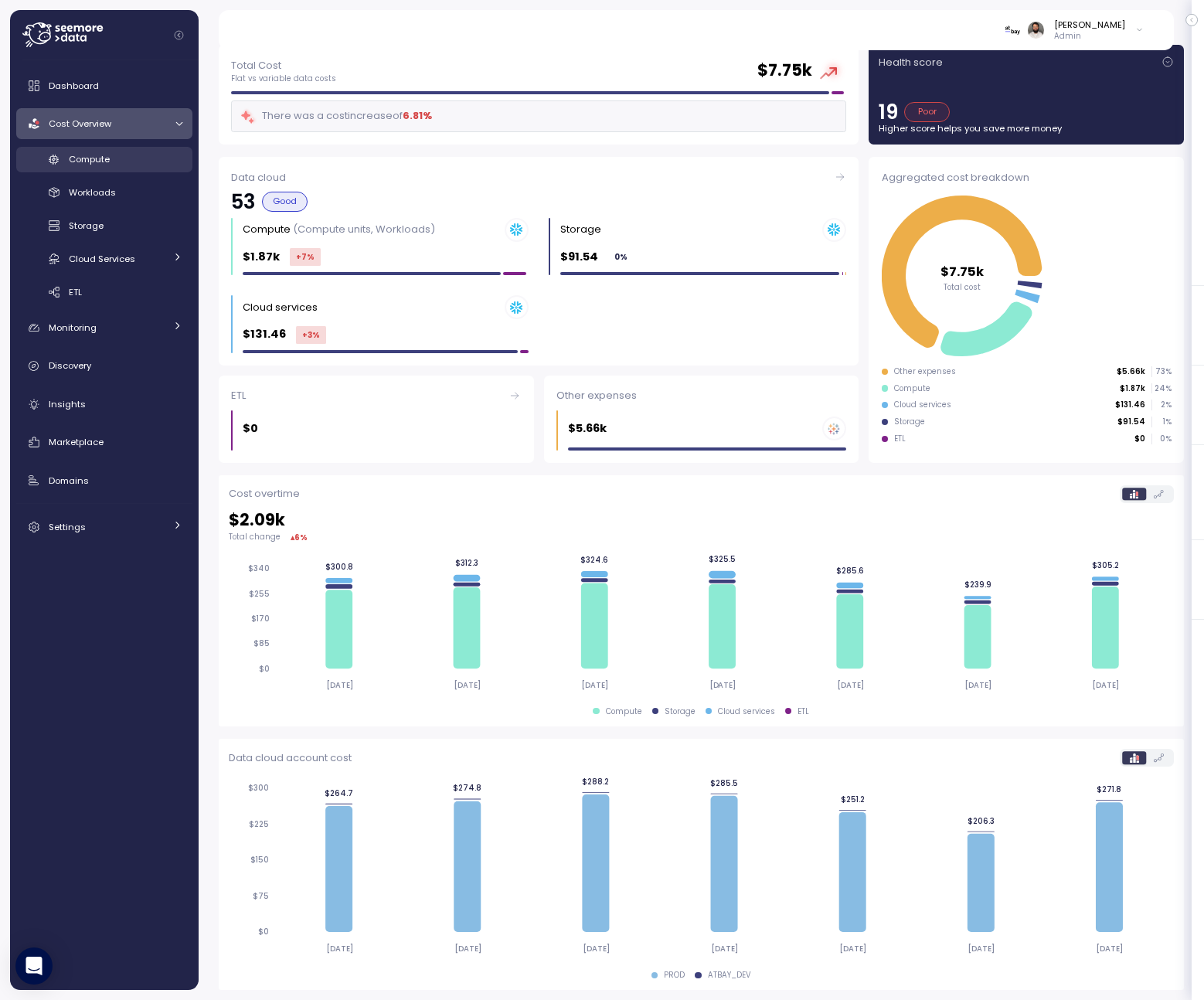
click at [146, 157] on div "Compute" at bounding box center [125, 159] width 113 height 16
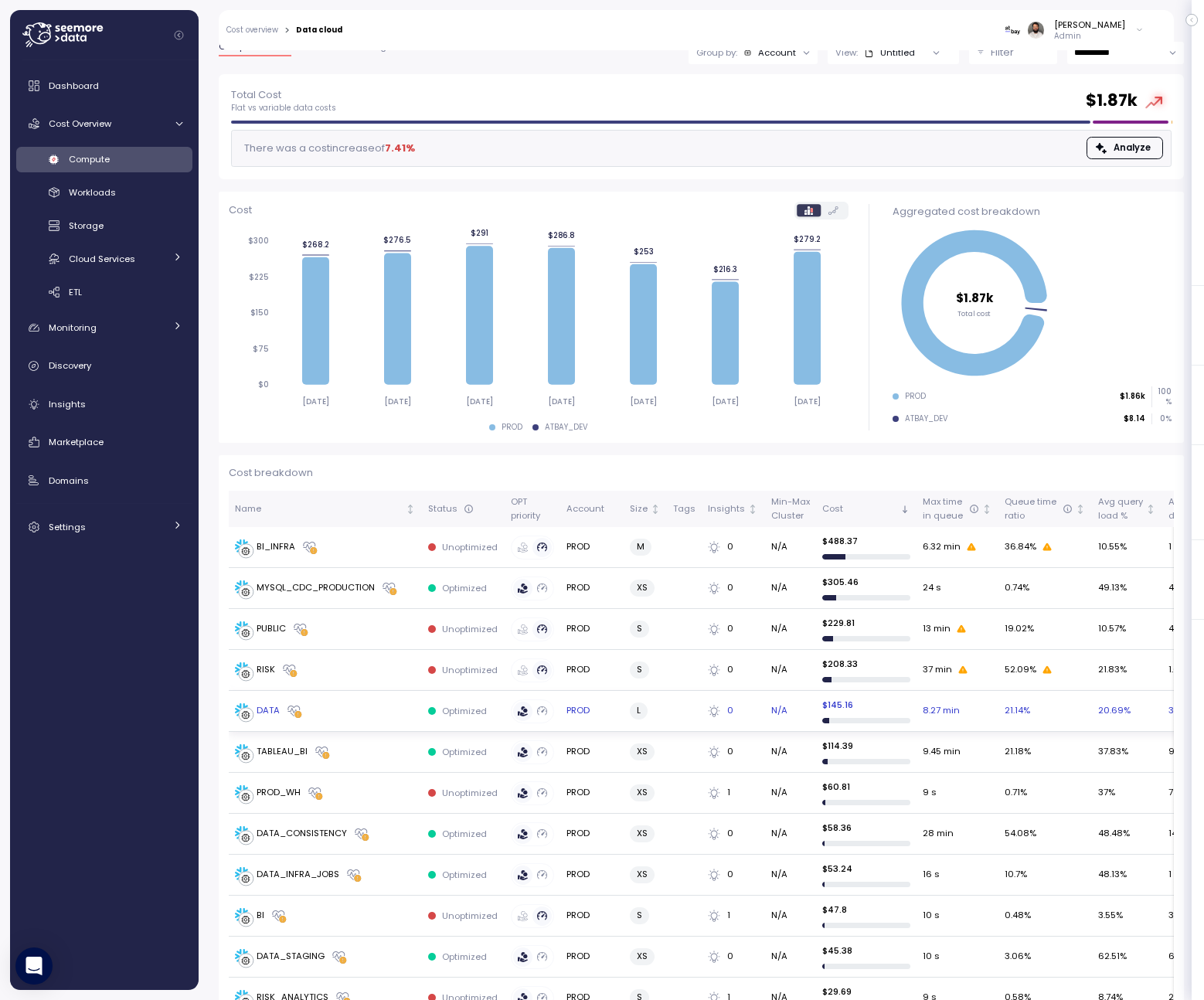
click at [365, 709] on div "DATA" at bounding box center [325, 711] width 181 height 16
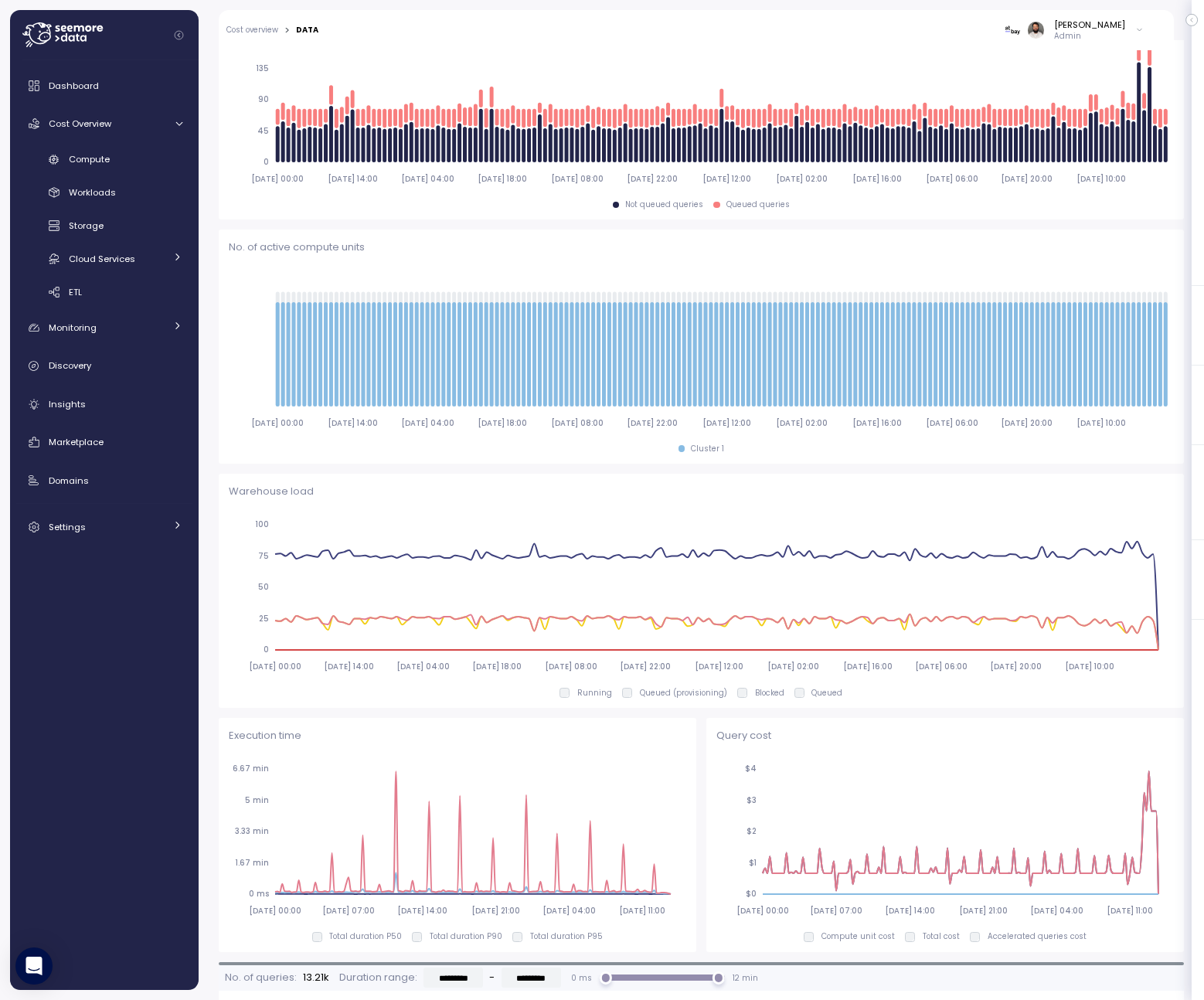
scroll to position [27, 0]
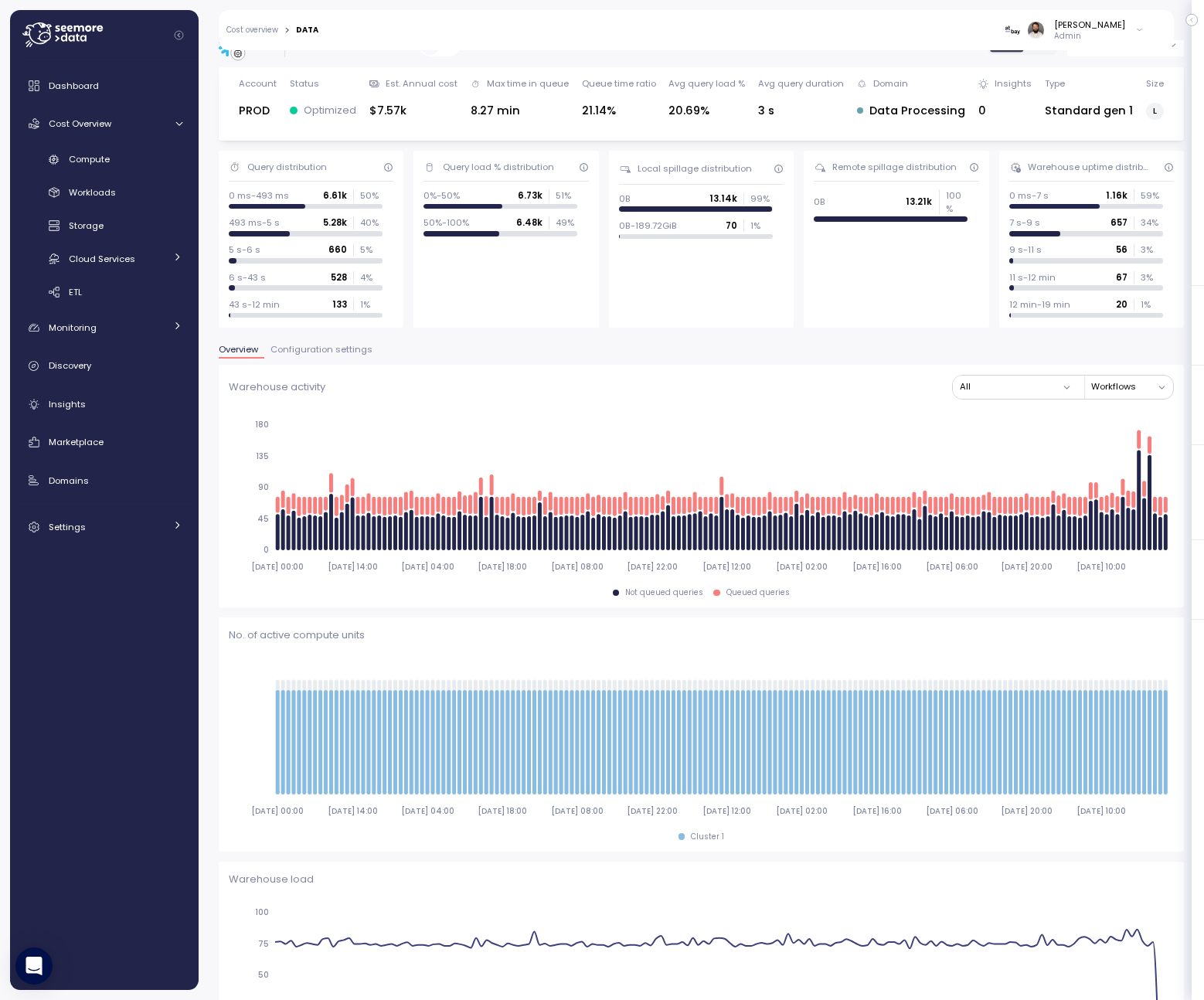
click at [335, 353] on span "Configuration settings" at bounding box center [321, 349] width 102 height 8
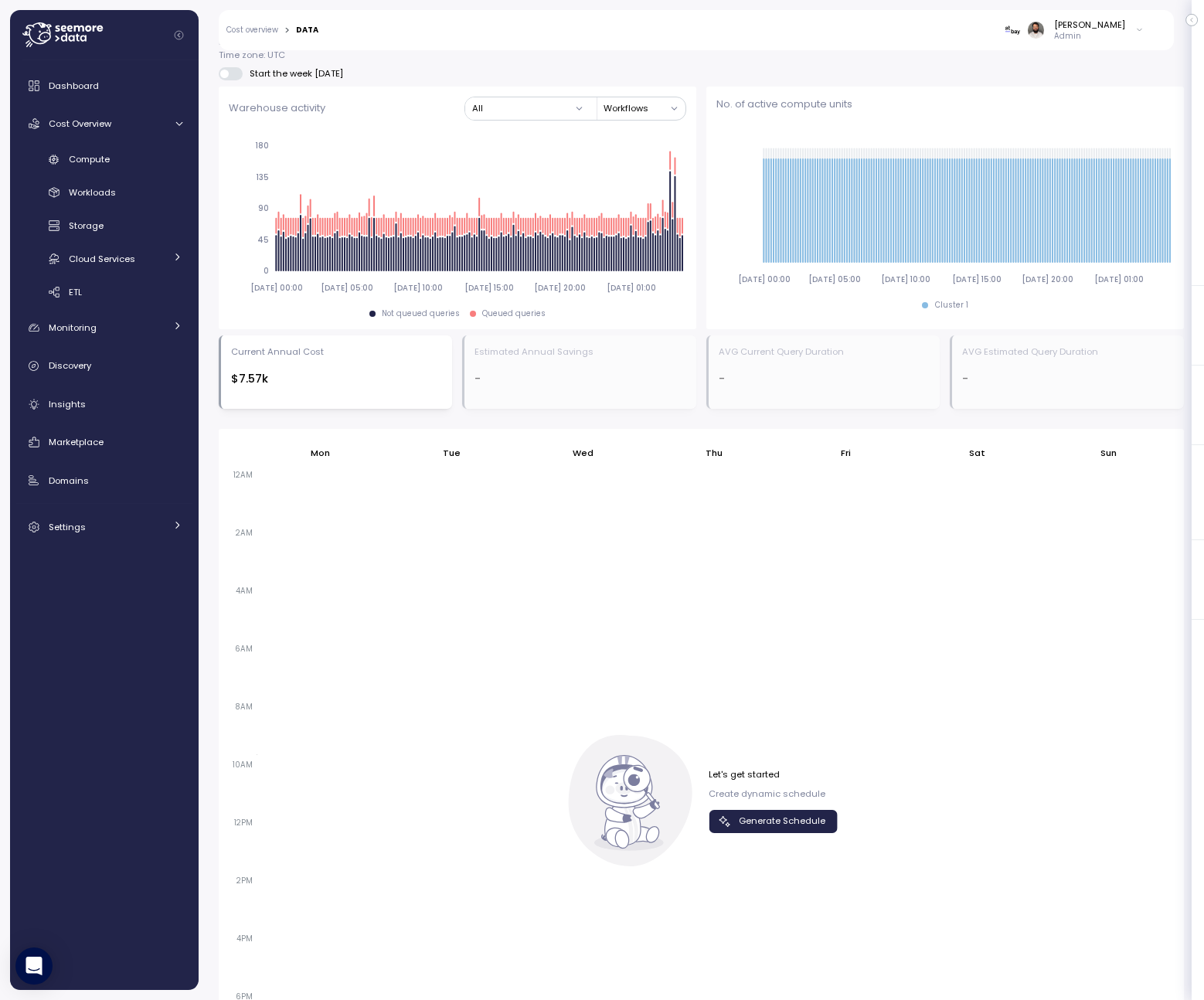
scroll to position [772, 0]
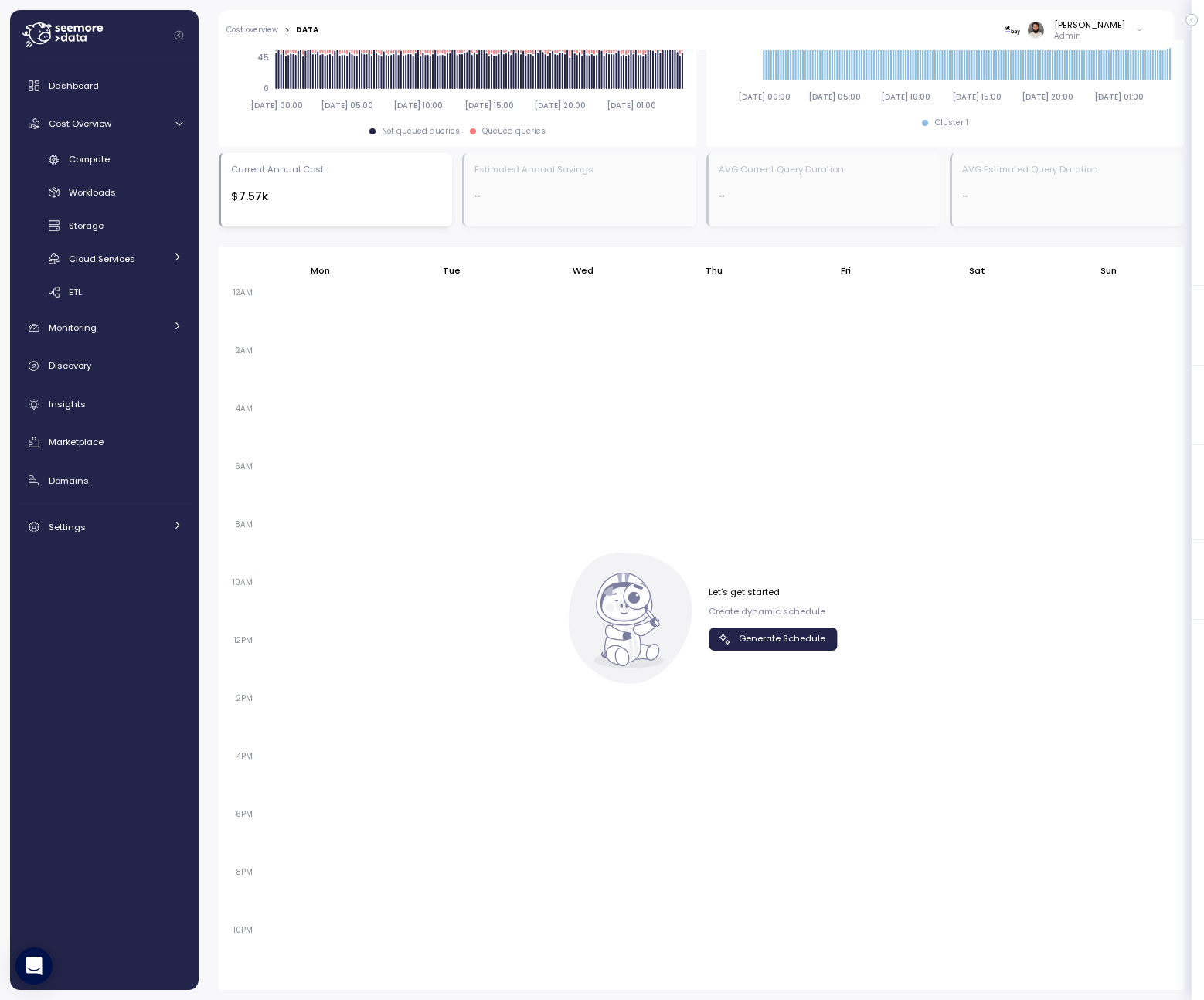
click at [748, 641] on span "Generate Schedule" at bounding box center [783, 639] width 87 height 21
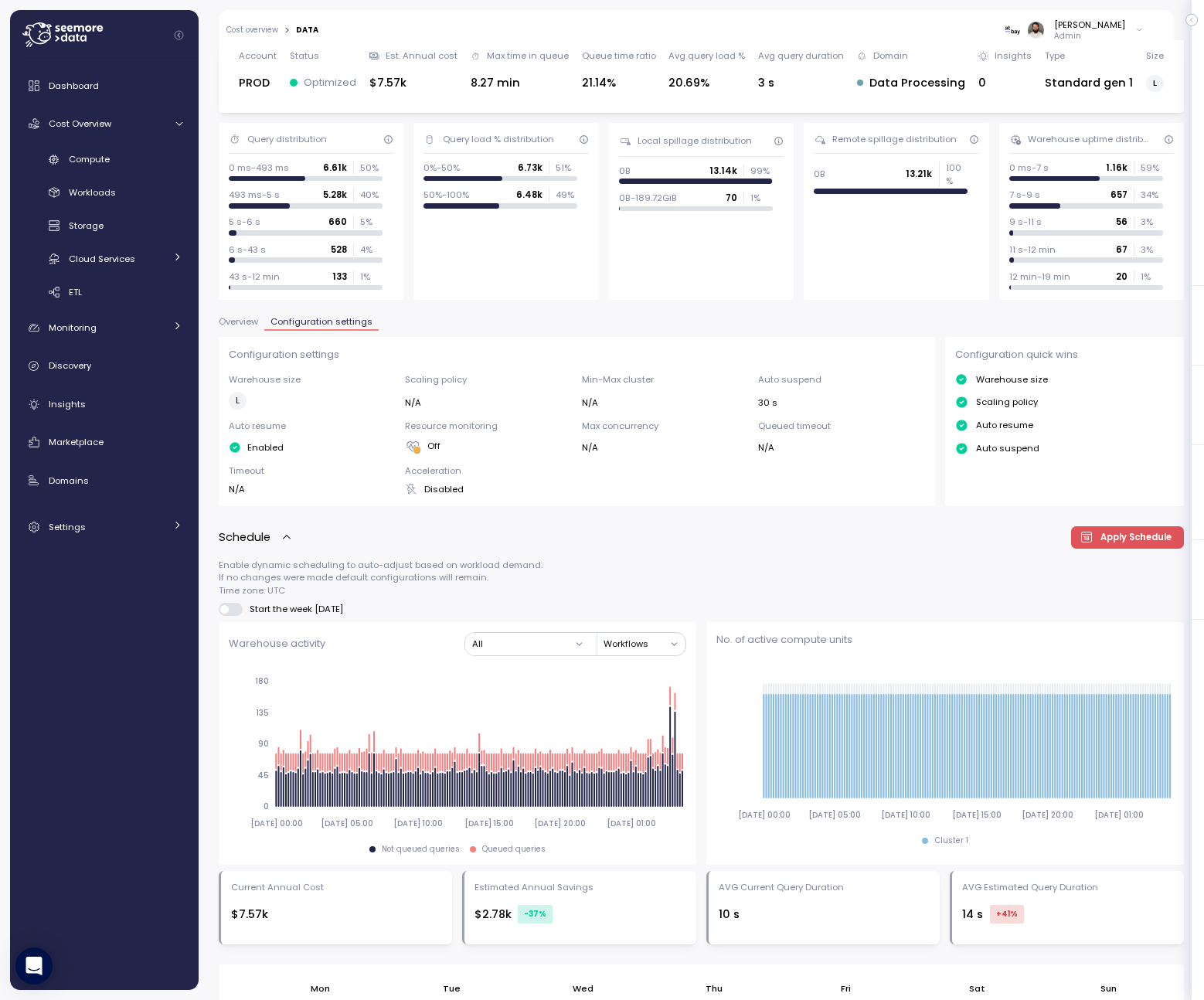
scroll to position [0, 0]
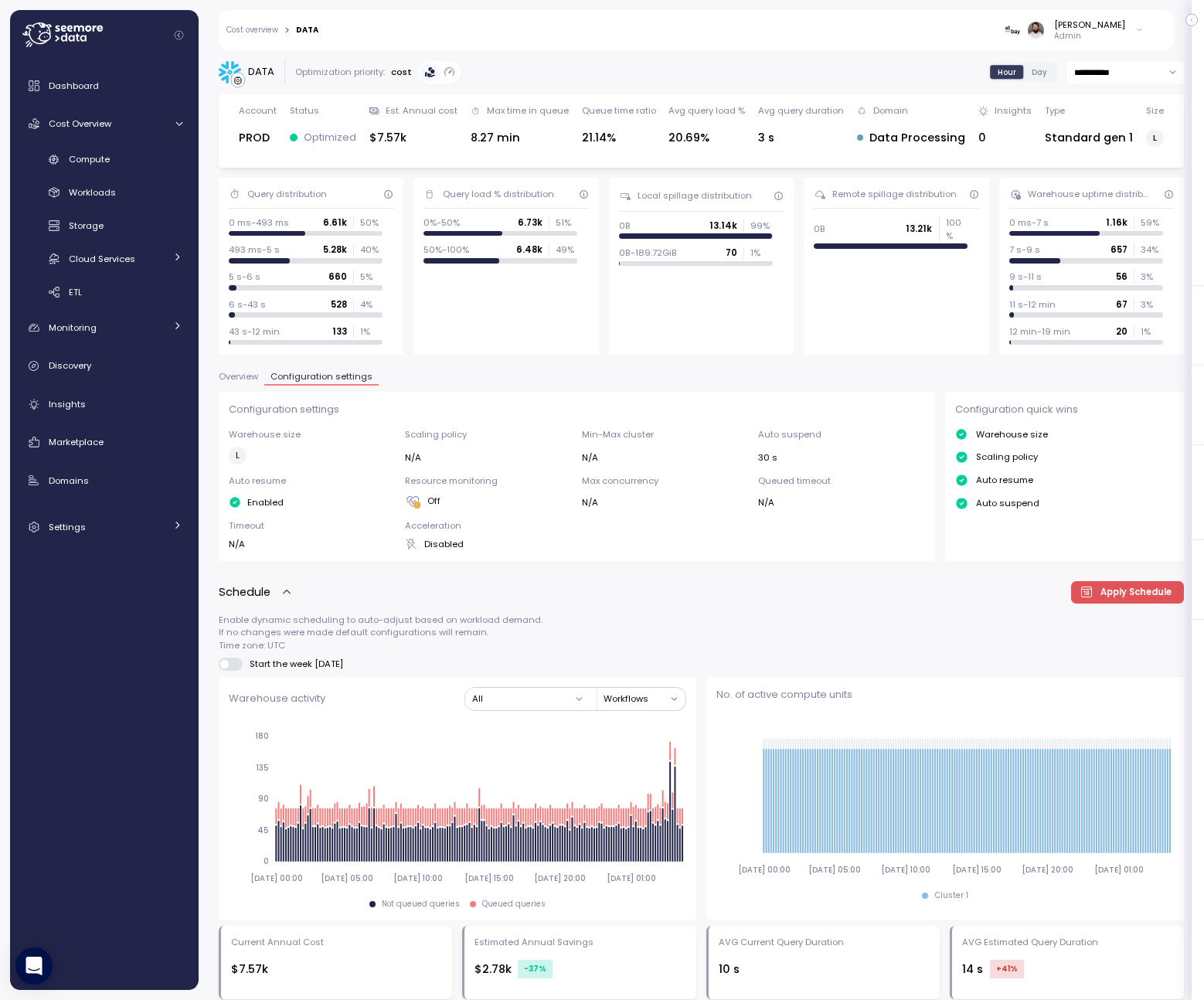
click at [270, 595] on p "Schedule" at bounding box center [244, 592] width 52 height 18
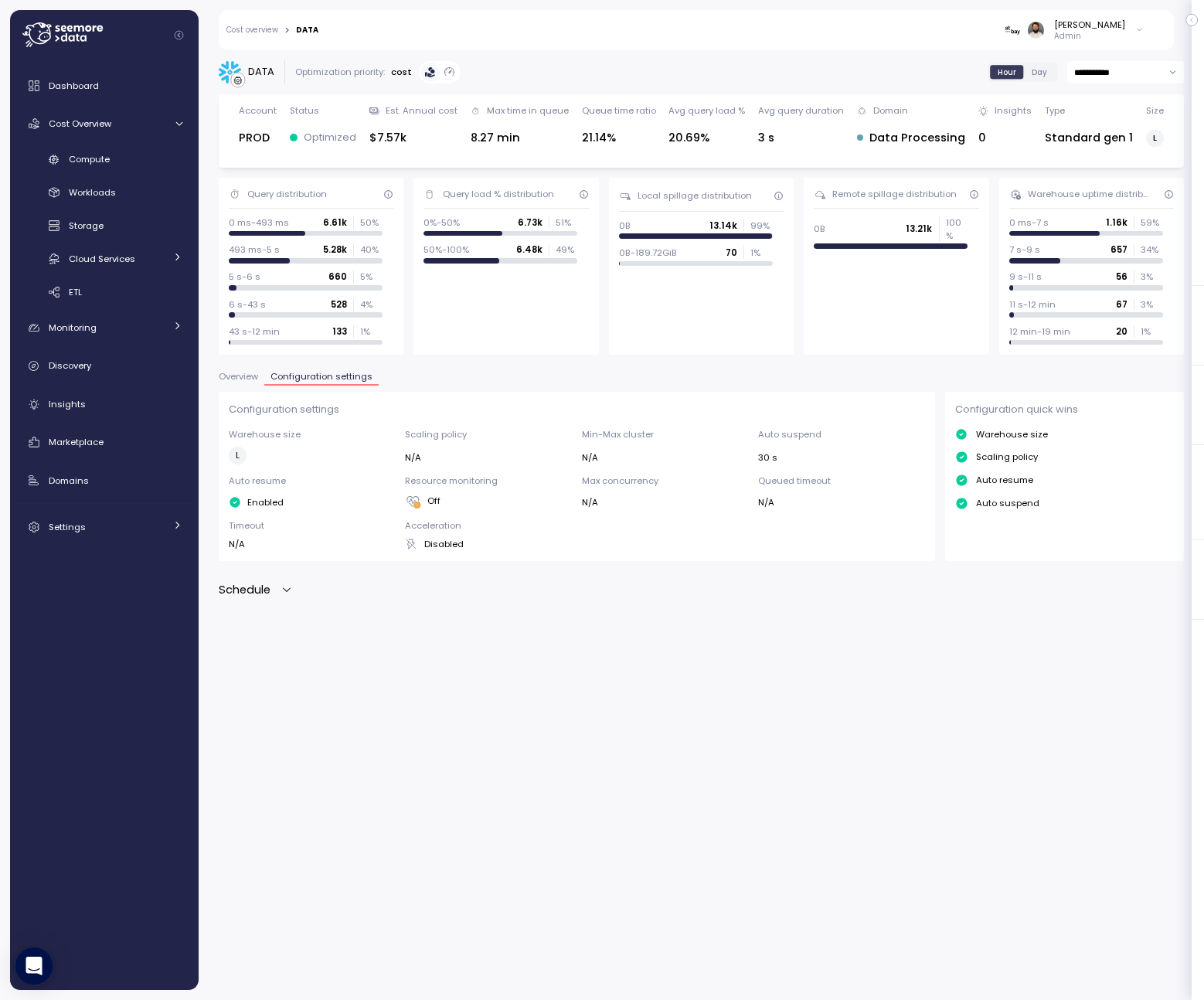
click at [270, 595] on p "Schedule" at bounding box center [244, 590] width 52 height 18
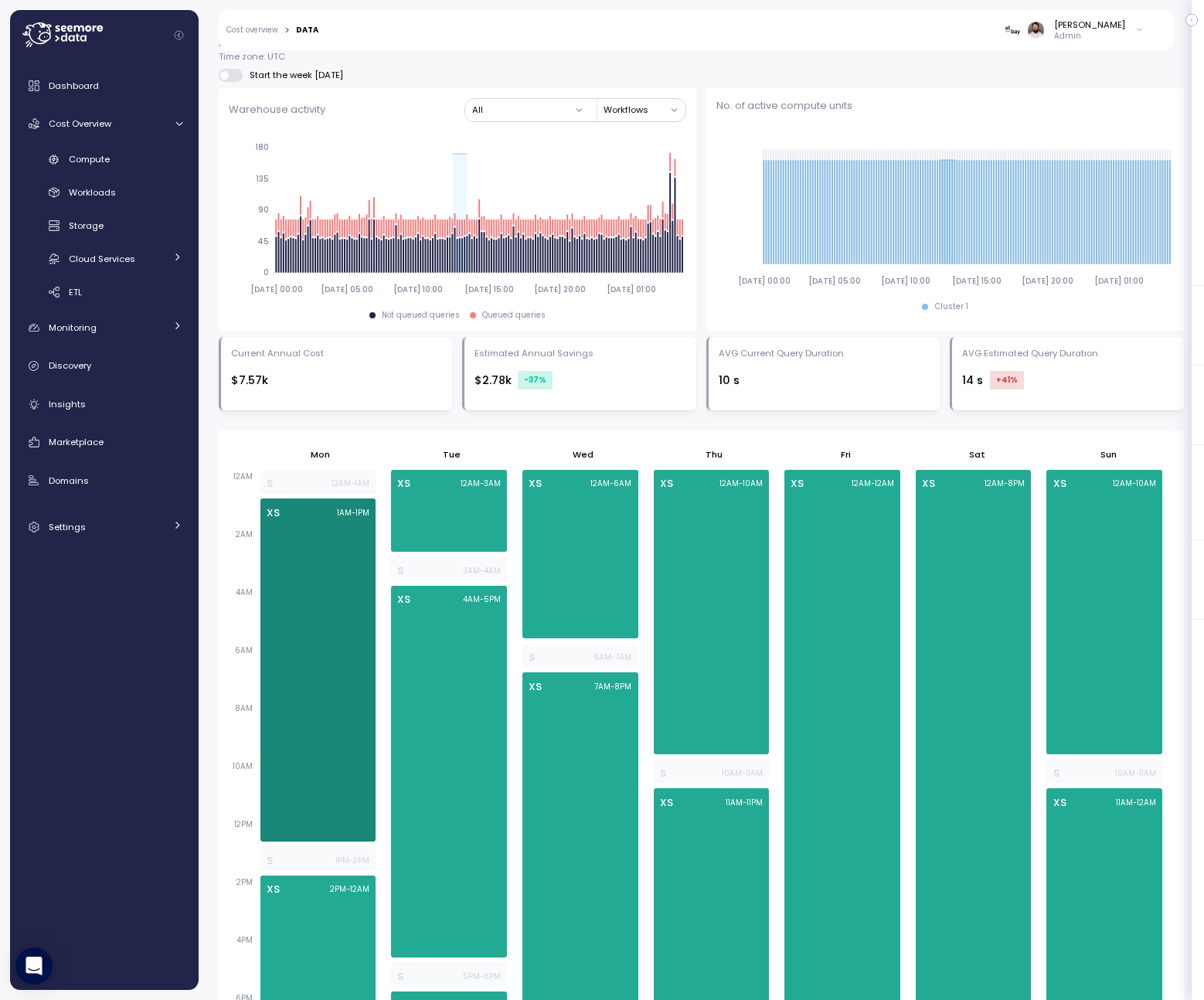
scroll to position [590, 0]
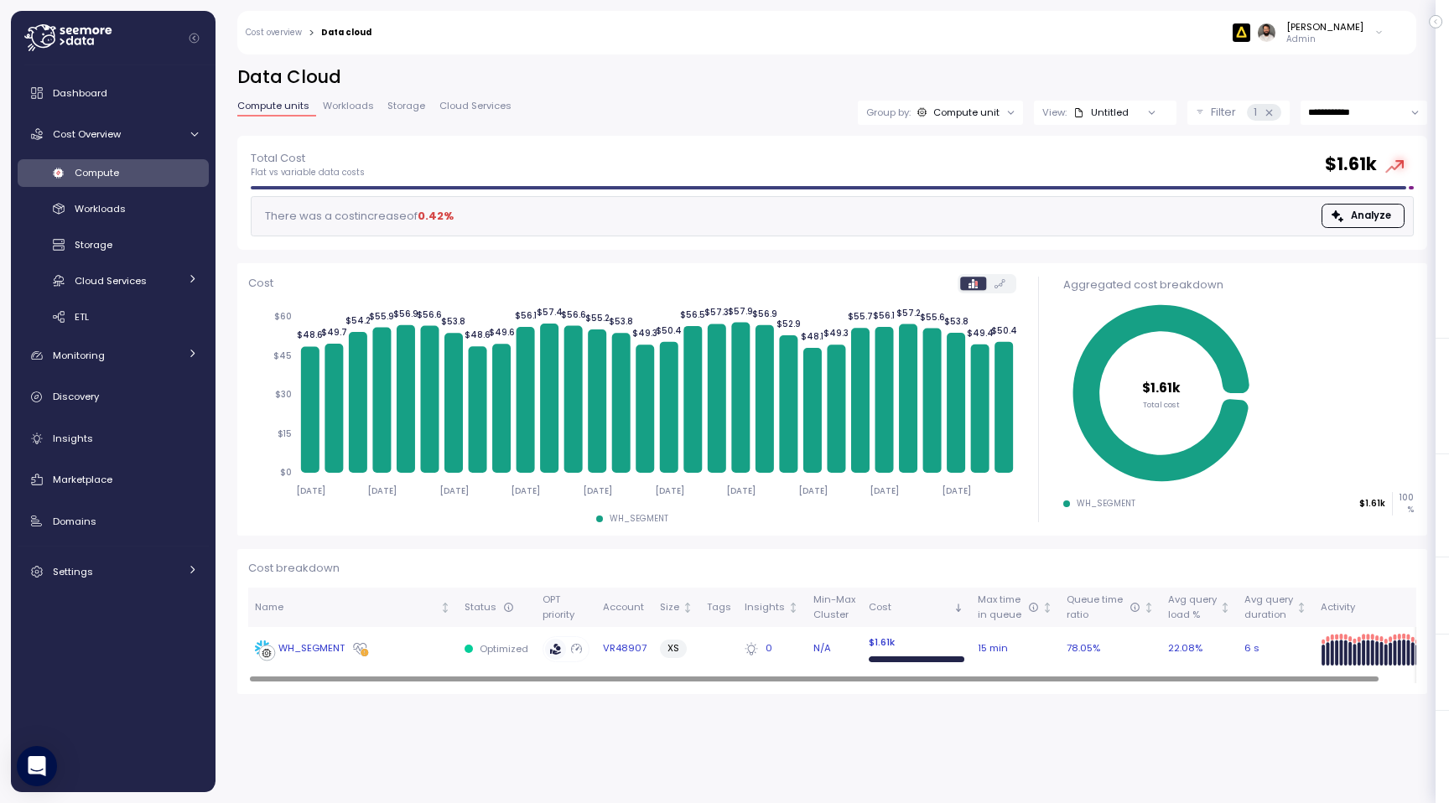
click at [393, 653] on div "WH_SEGMENT" at bounding box center [353, 649] width 196 height 17
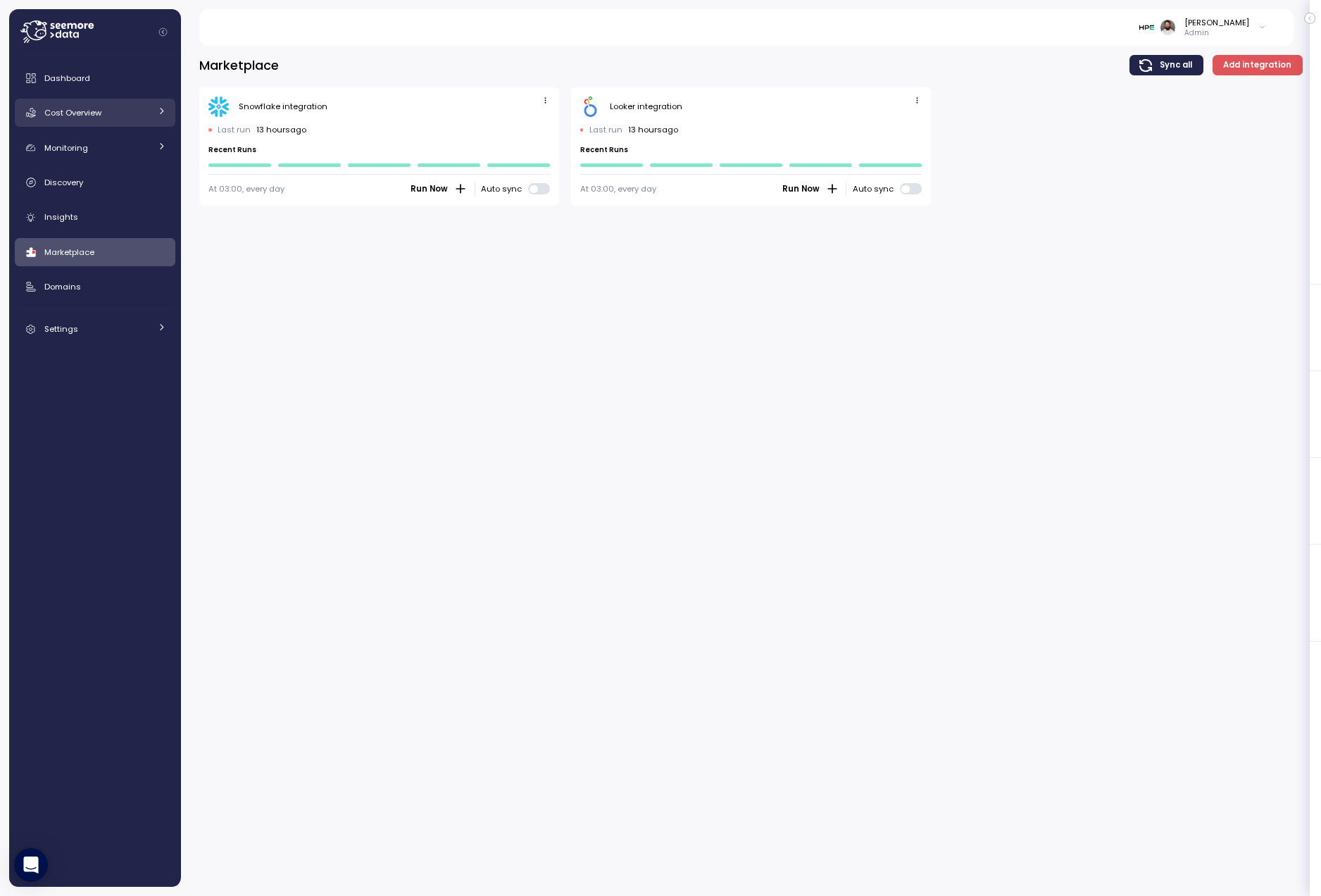
click at [149, 108] on div "Cost Overview" at bounding box center [97, 113] width 106 height 14
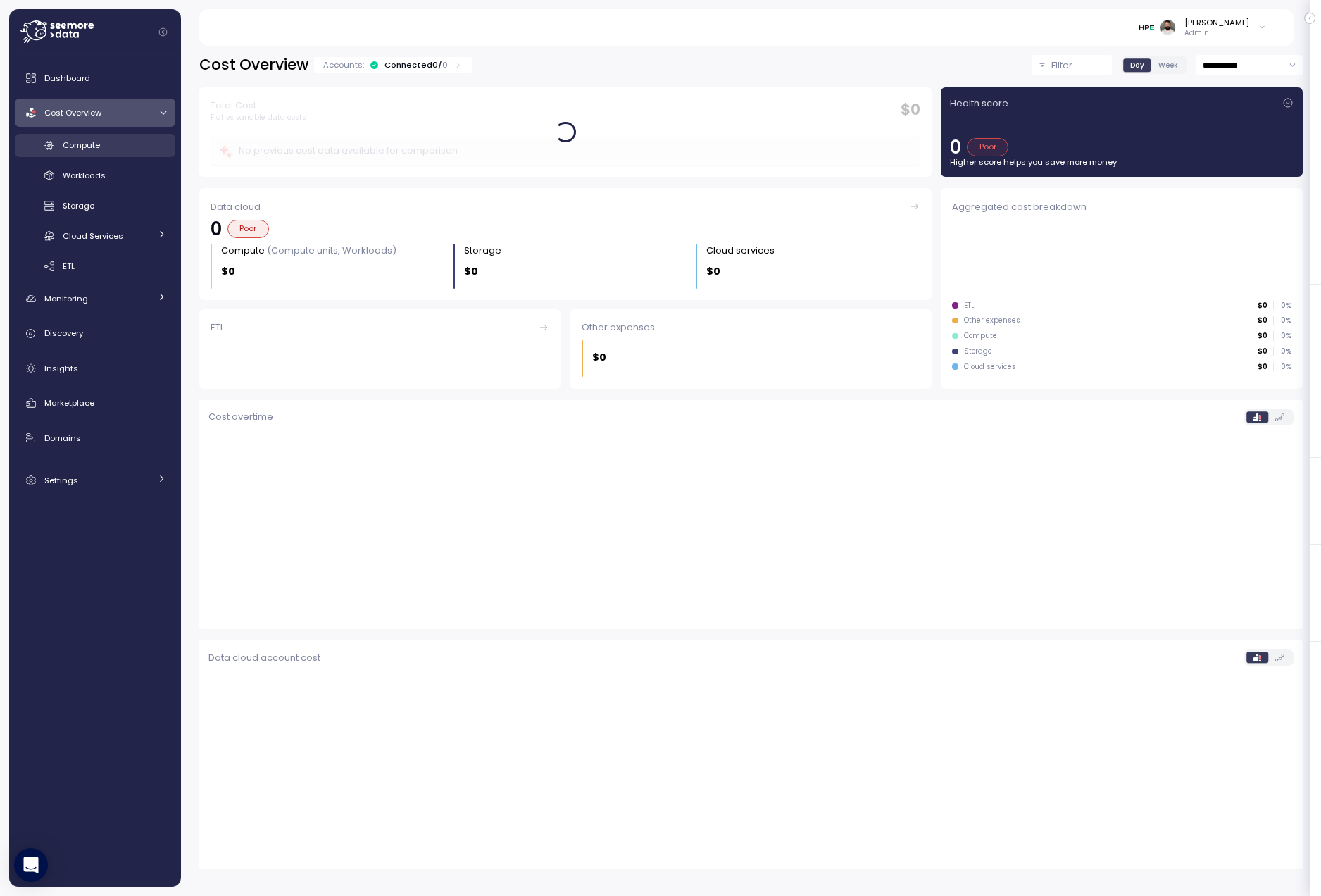
click at [134, 149] on div "Compute" at bounding box center [114, 144] width 103 height 14
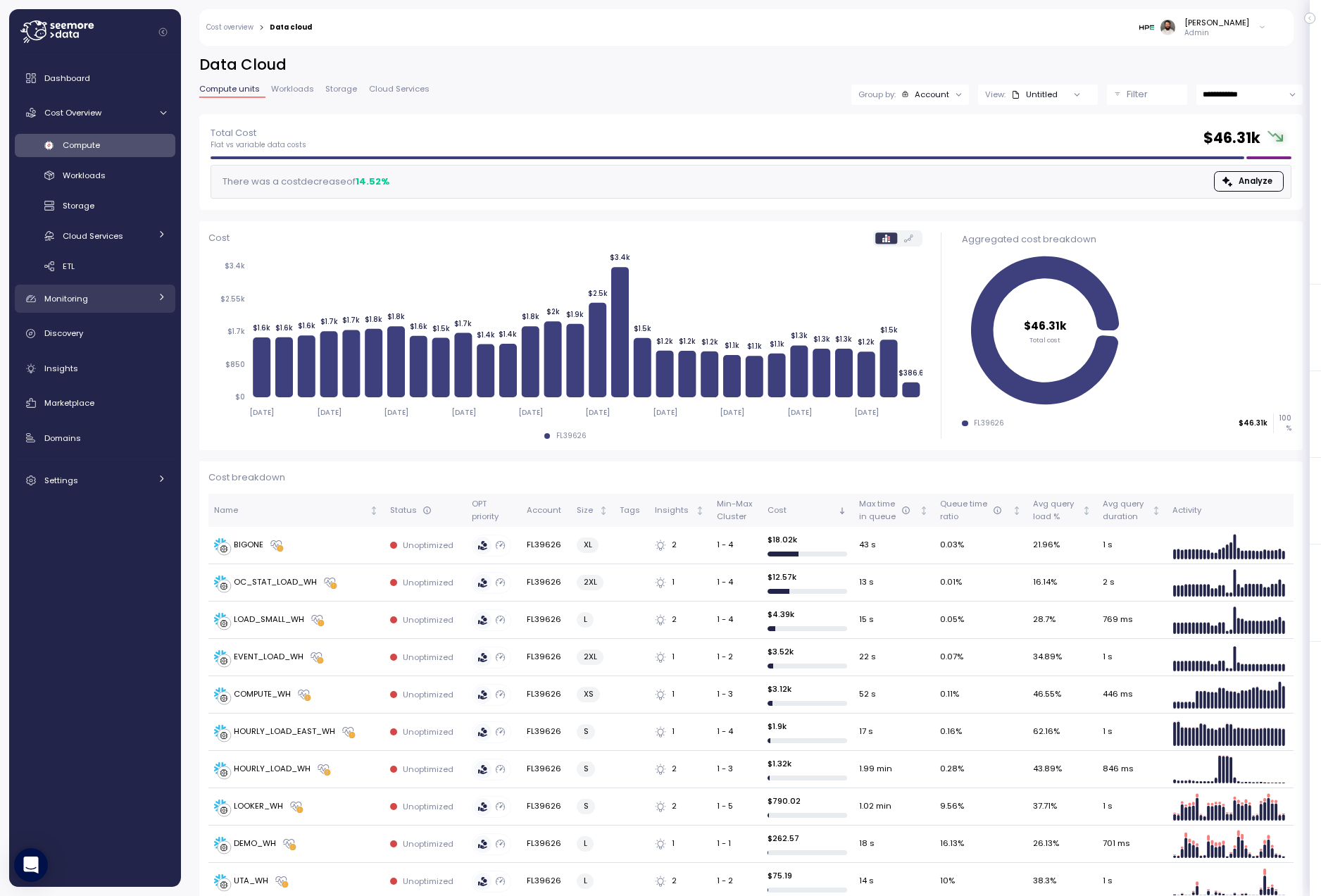
click at [133, 306] on link "Monitoring" at bounding box center [95, 299] width 160 height 29
click at [136, 305] on div "Monitoring" at bounding box center [97, 298] width 106 height 14
click at [136, 302] on div "Monitoring" at bounding box center [97, 298] width 106 height 14
click at [149, 402] on link "Discovery" at bounding box center [95, 394] width 160 height 29
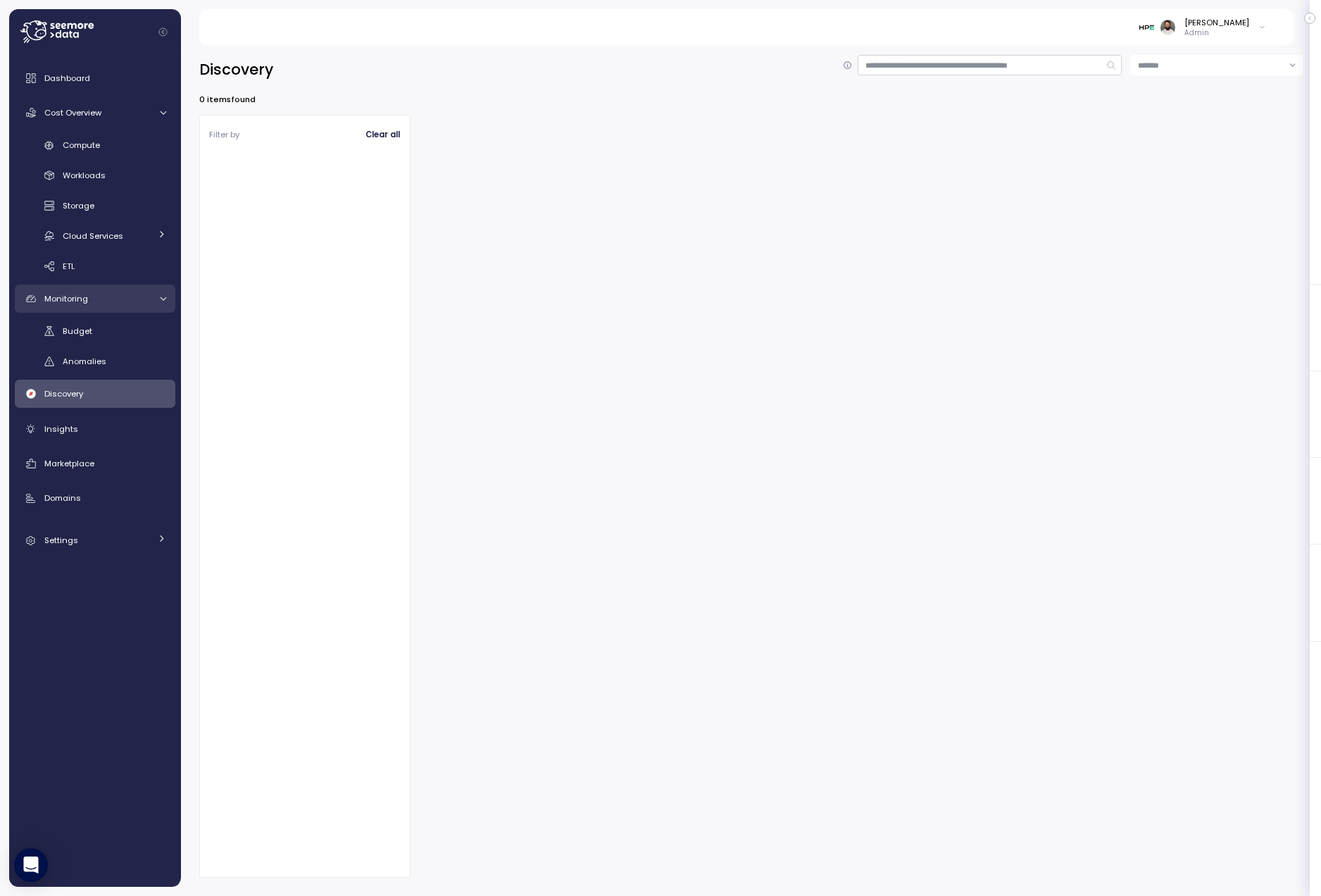
click at [136, 302] on div "Monitoring" at bounding box center [97, 298] width 106 height 14
click at [136, 301] on div "Monitoring" at bounding box center [97, 298] width 106 height 14
click at [113, 336] on div "Budget" at bounding box center [114, 331] width 103 height 14
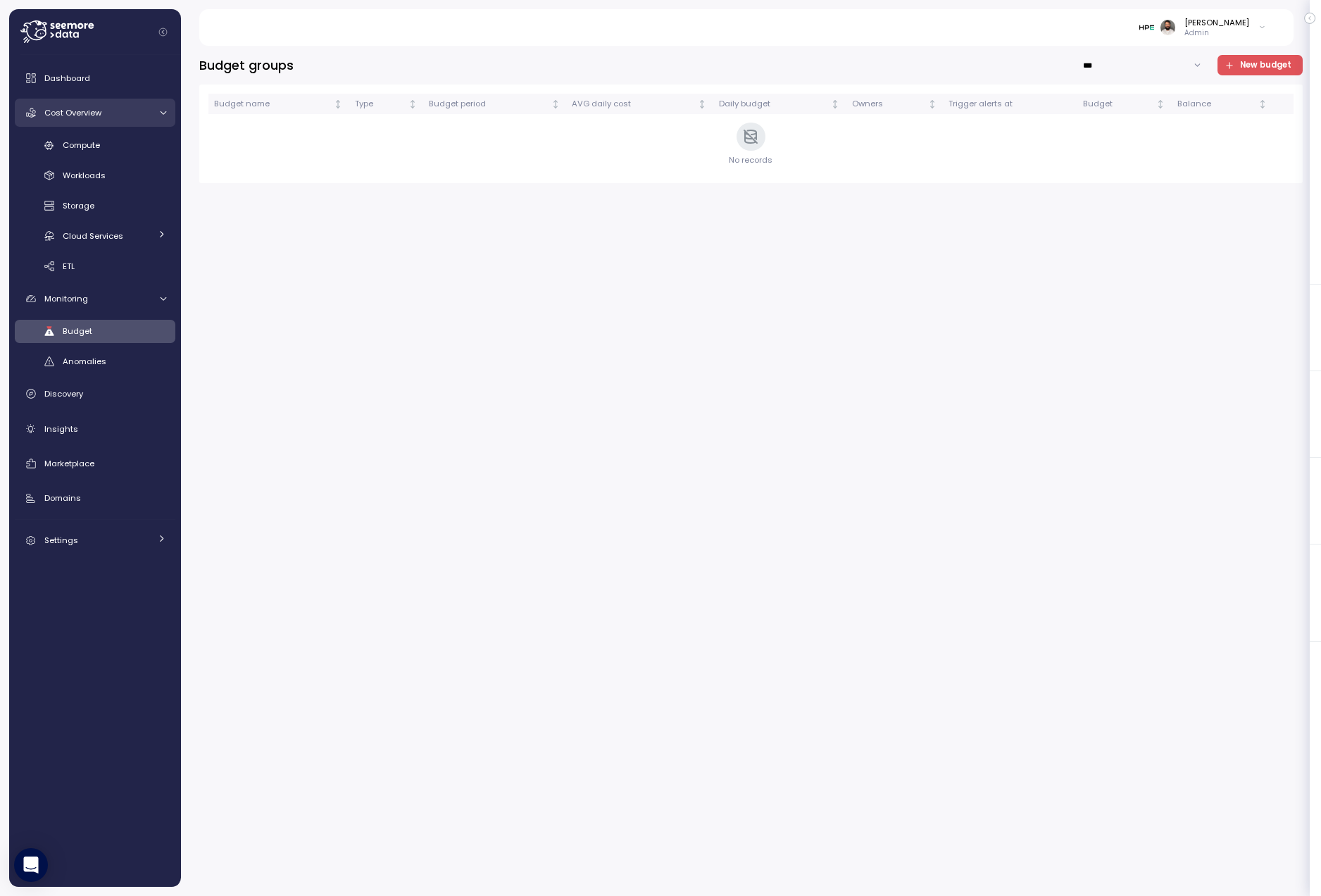
click at [104, 118] on div "Cost Overview" at bounding box center [97, 113] width 106 height 14
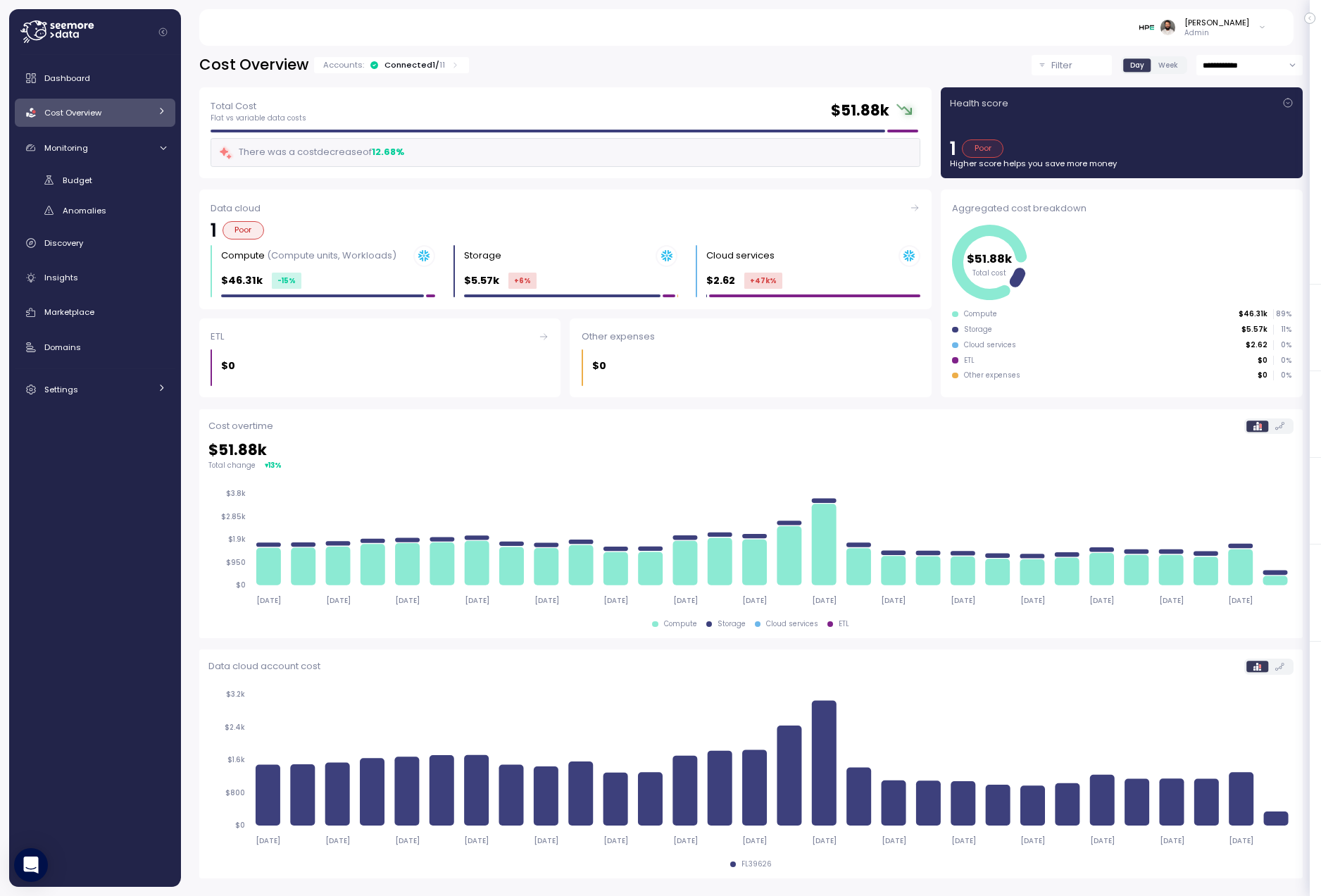
click at [104, 118] on div "Cost Overview" at bounding box center [97, 113] width 106 height 14
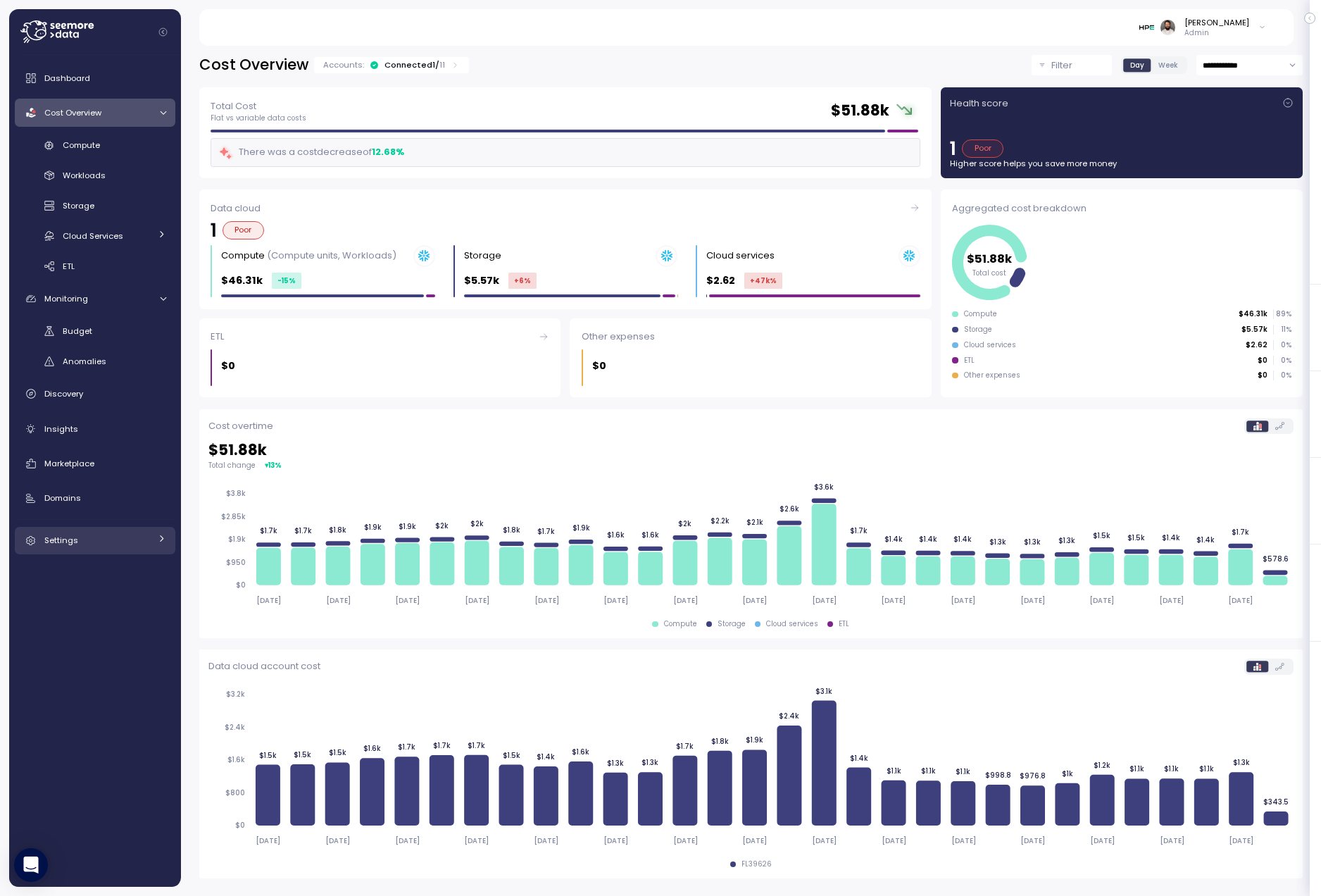
click at [92, 538] on div "Settings" at bounding box center [97, 540] width 106 height 14
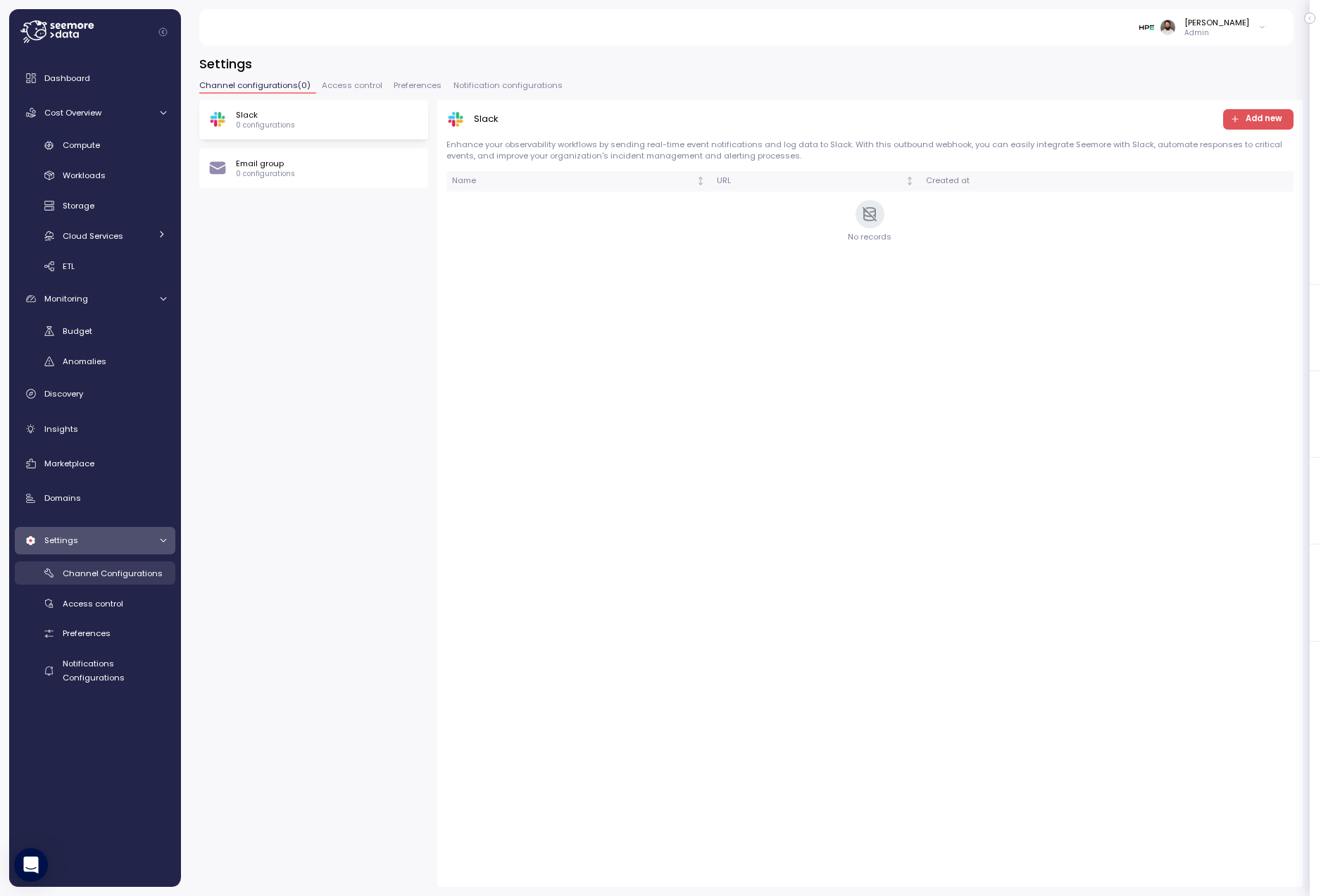
click at [92, 580] on link "Channel Configurations" at bounding box center [95, 573] width 160 height 24
click at [88, 612] on link "Access control" at bounding box center [95, 603] width 160 height 24
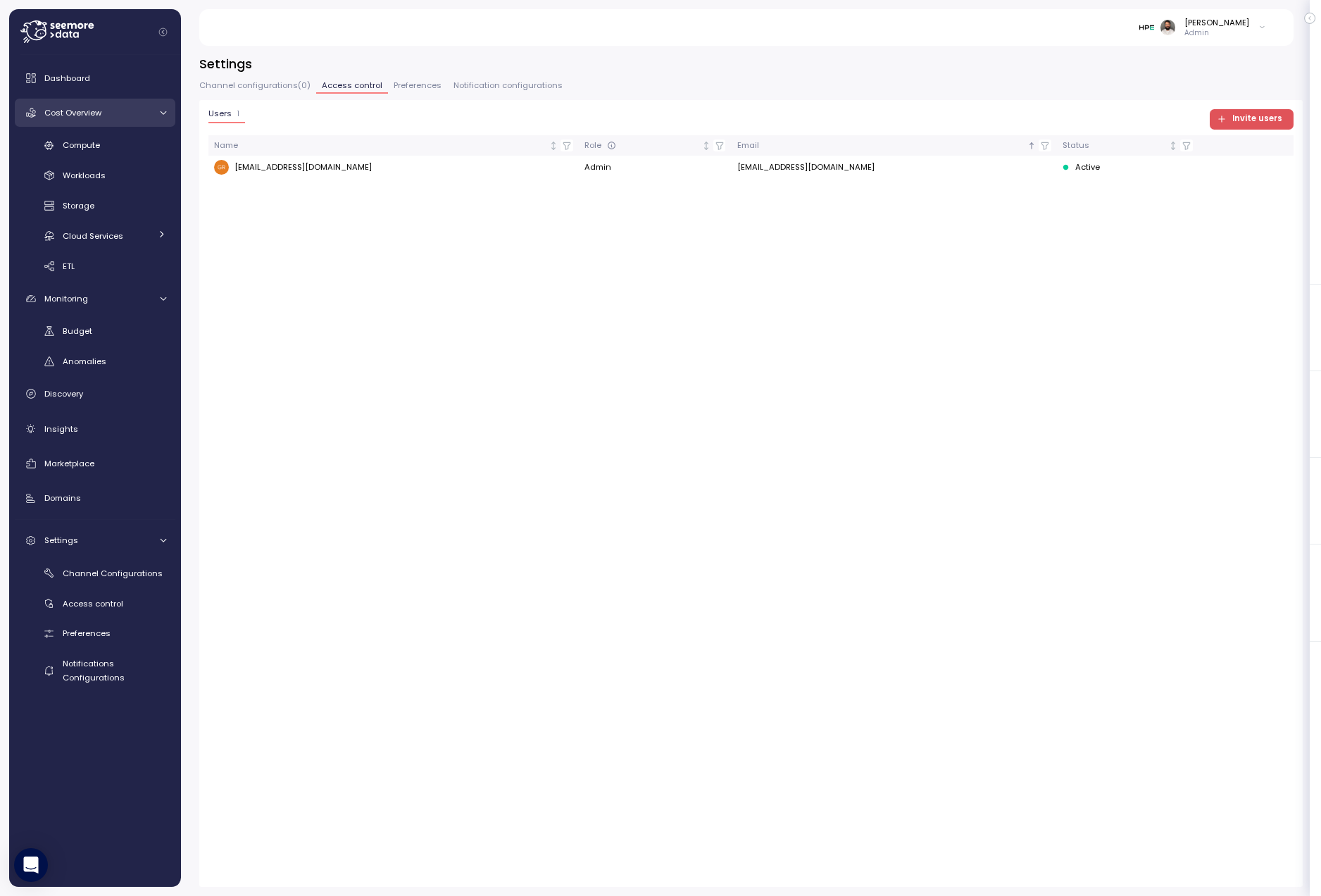
click at [113, 116] on div "Cost Overview" at bounding box center [97, 113] width 106 height 14
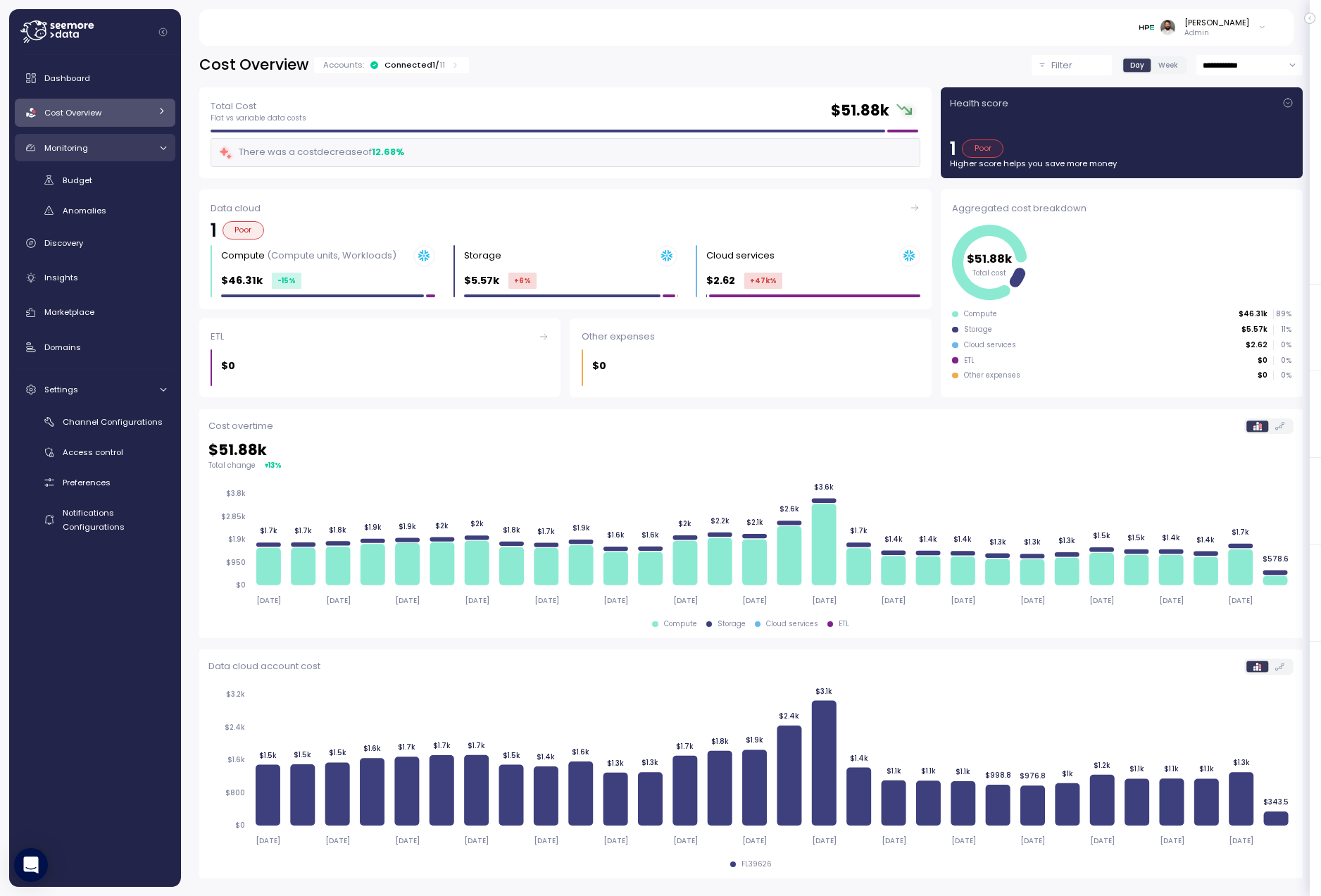
click at [103, 151] on div "Monitoring" at bounding box center [97, 148] width 106 height 14
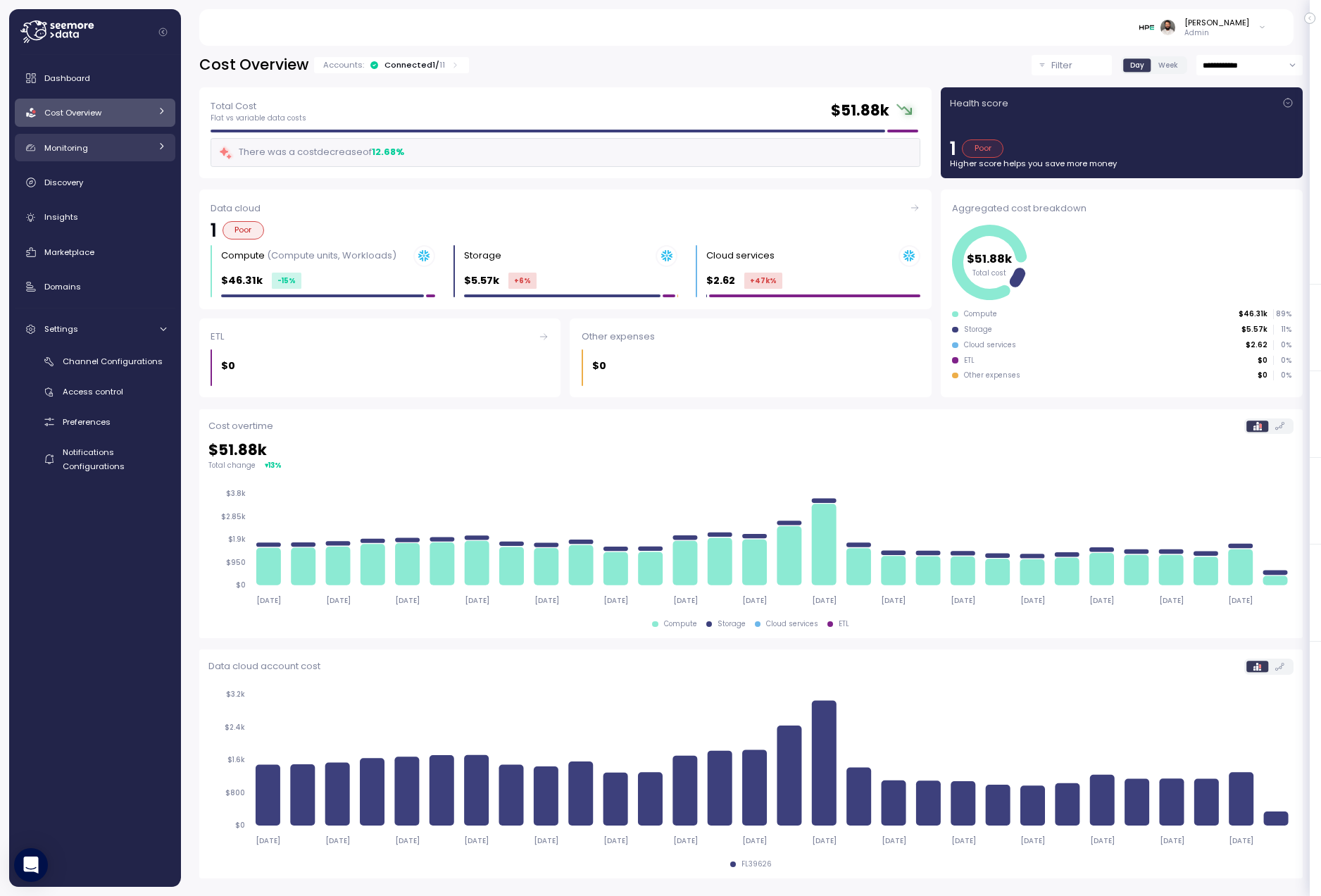
click at [103, 151] on div "Monitoring" at bounding box center [97, 148] width 106 height 14
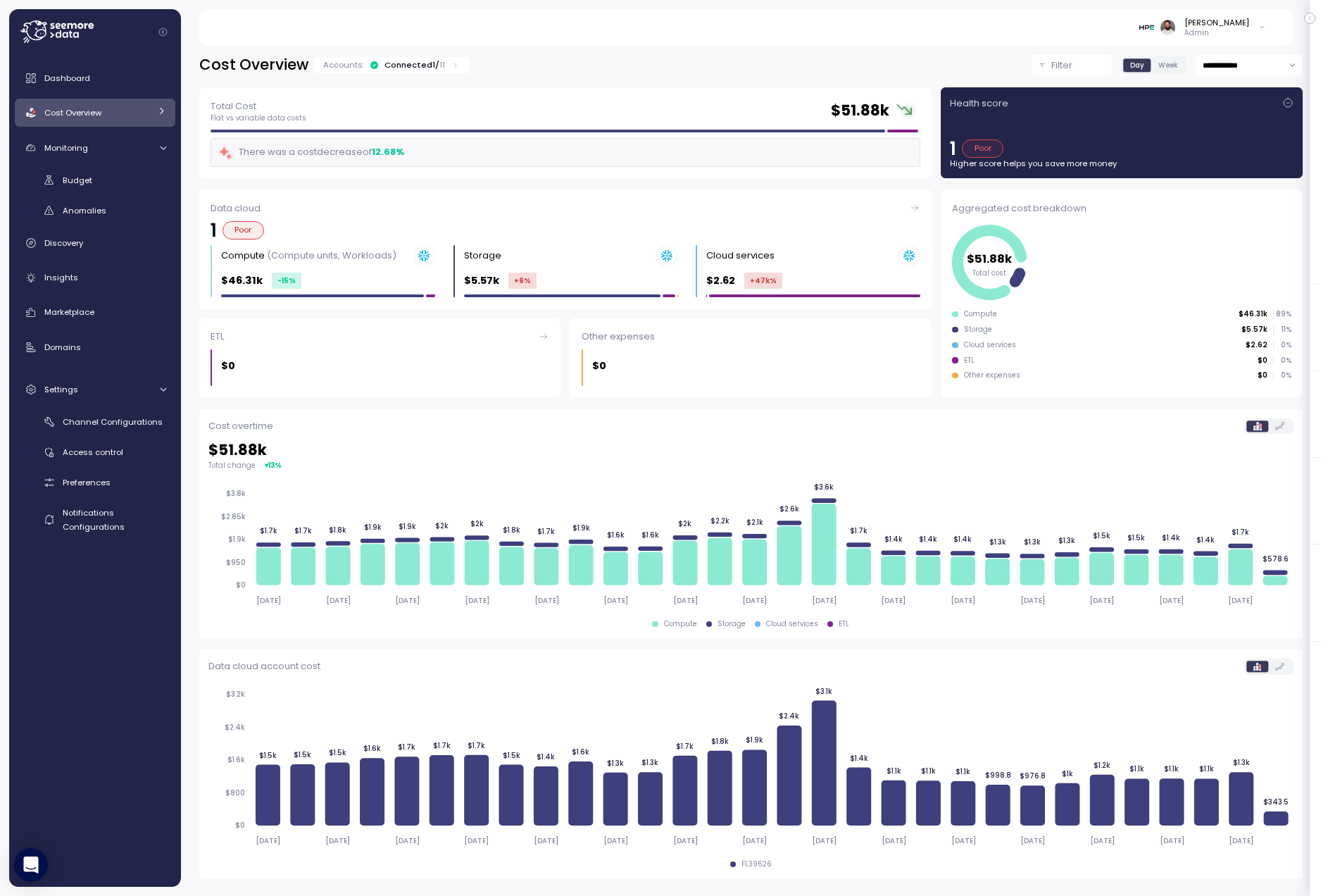
click at [450, 59] on div "Accounts: Connected 1 / 11" at bounding box center [391, 65] width 155 height 16
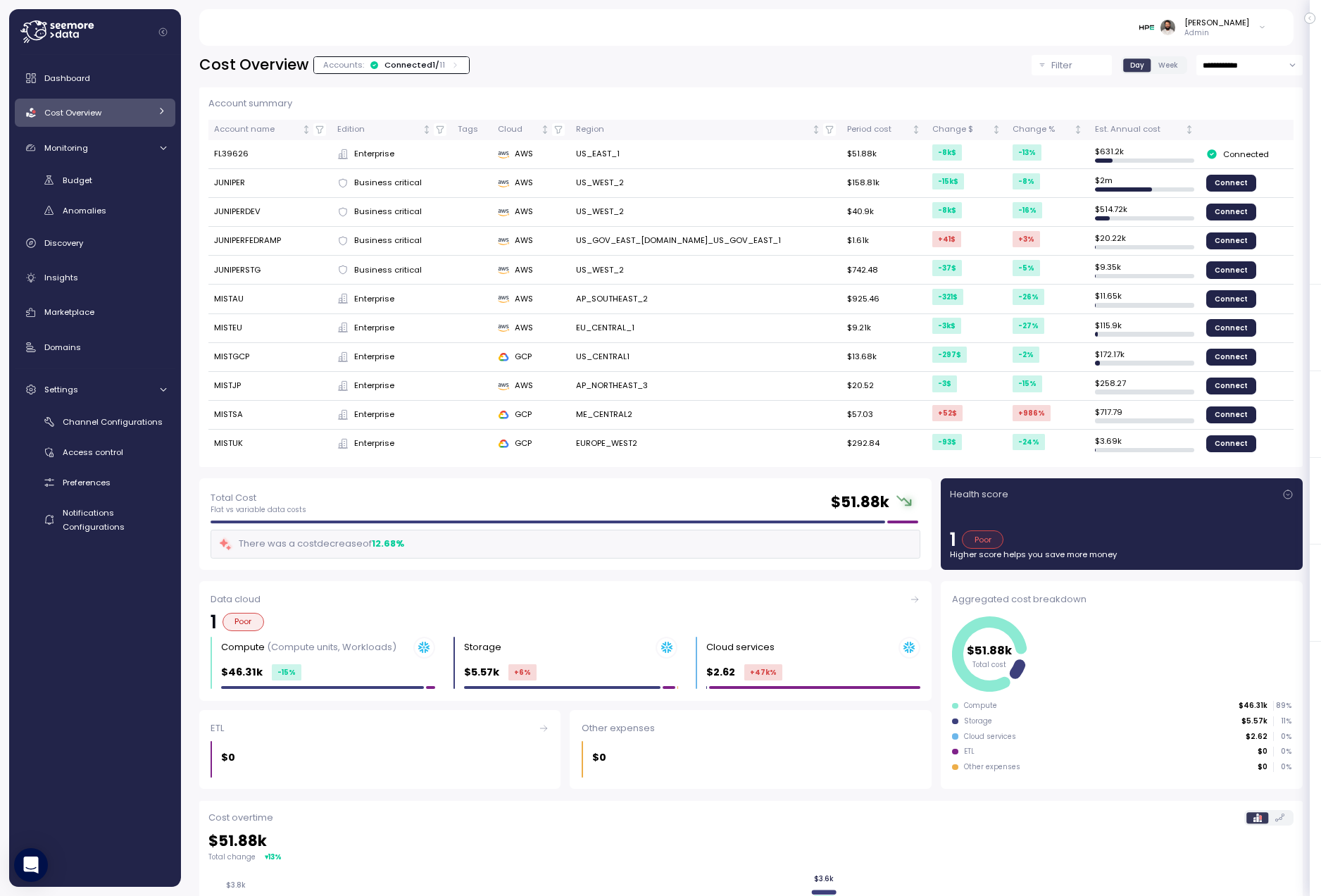
click at [450, 59] on div "Accounts: Connected 1 / 11" at bounding box center [391, 65] width 155 height 16
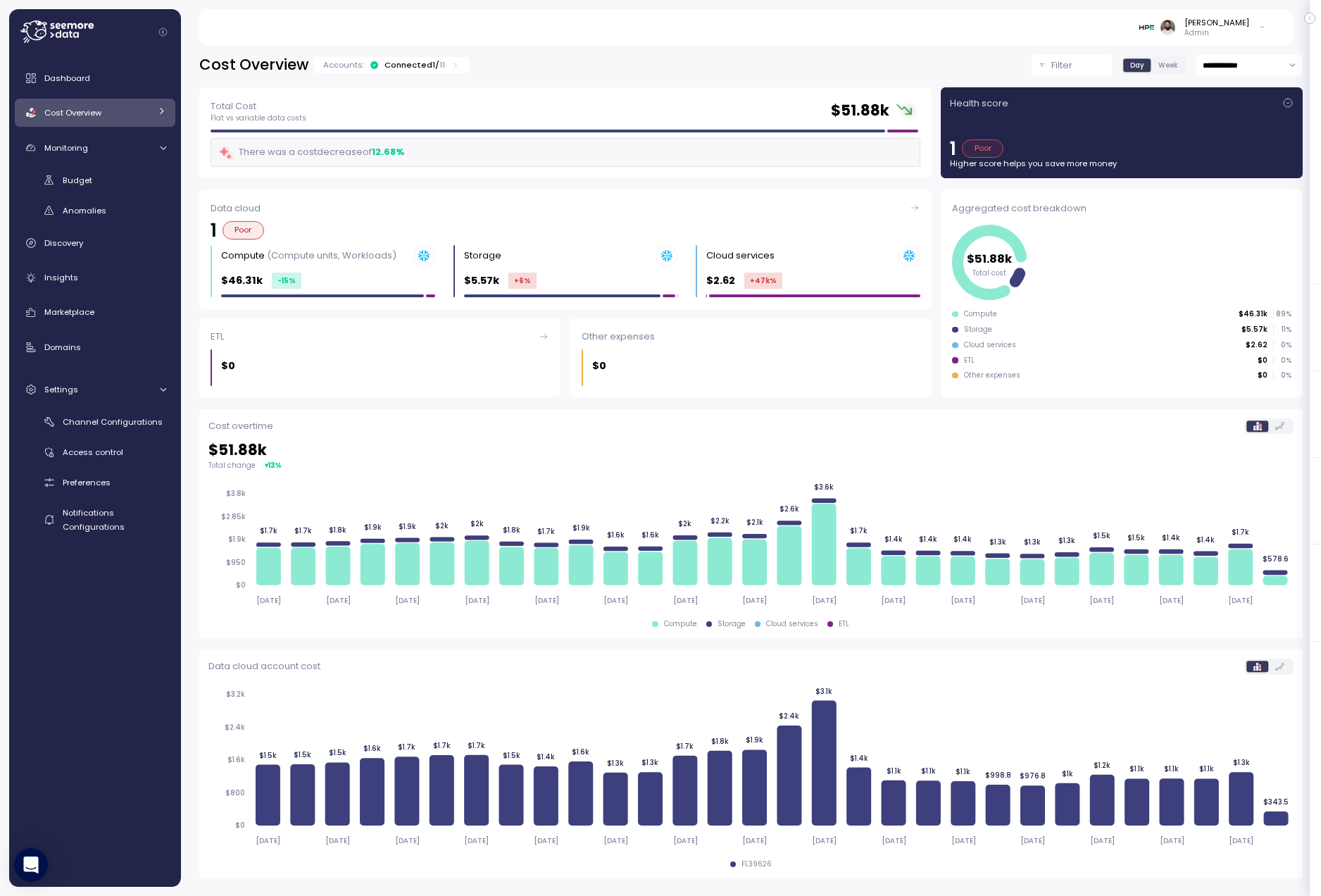
click at [450, 59] on div "Accounts: Connected 1 / 11" at bounding box center [391, 65] width 155 height 16
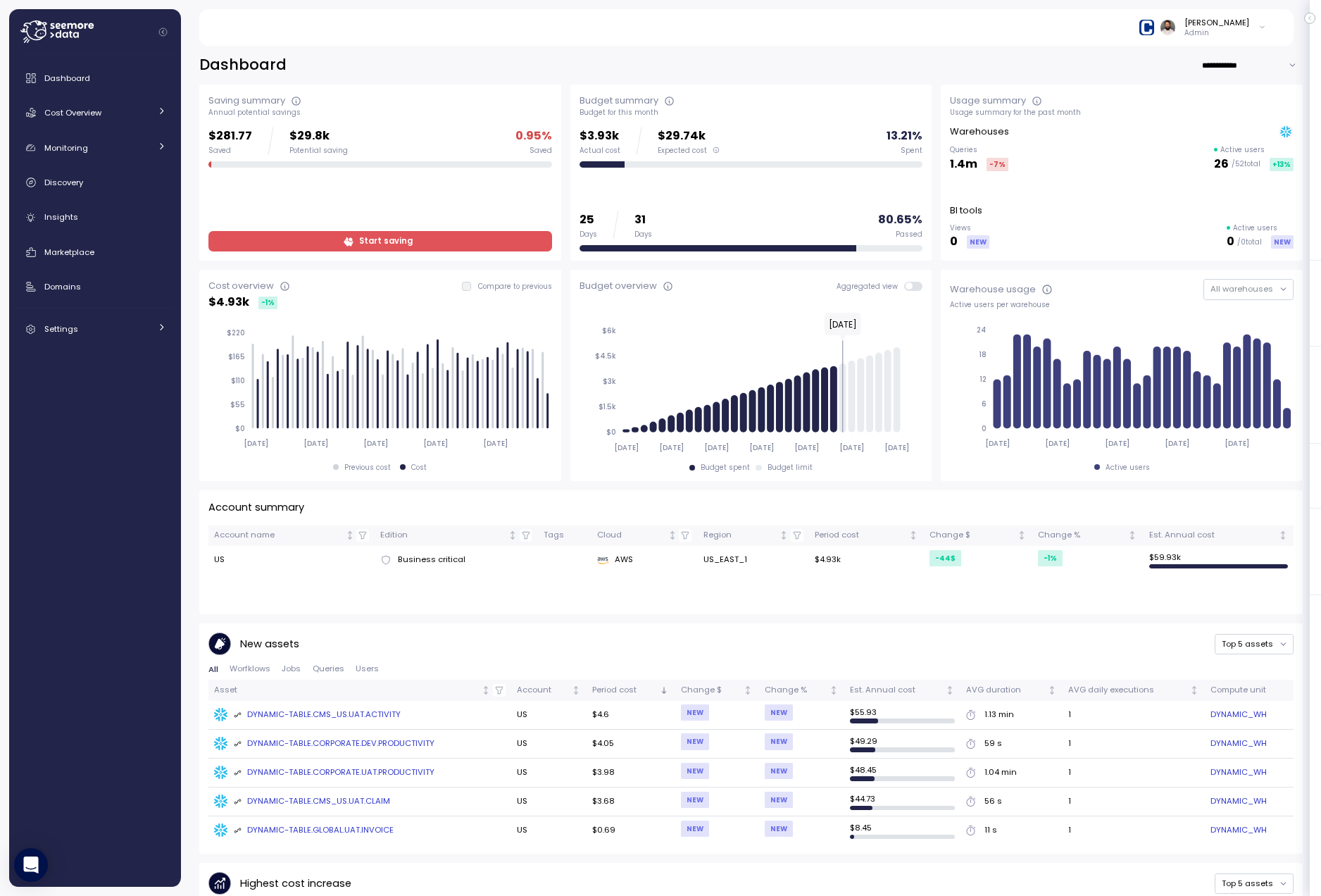
click at [1234, 68] on input "**********" at bounding box center [1251, 65] width 102 height 20
click at [1236, 96] on span "Last 7 days" at bounding box center [1232, 93] width 46 height 13
type input "**********"
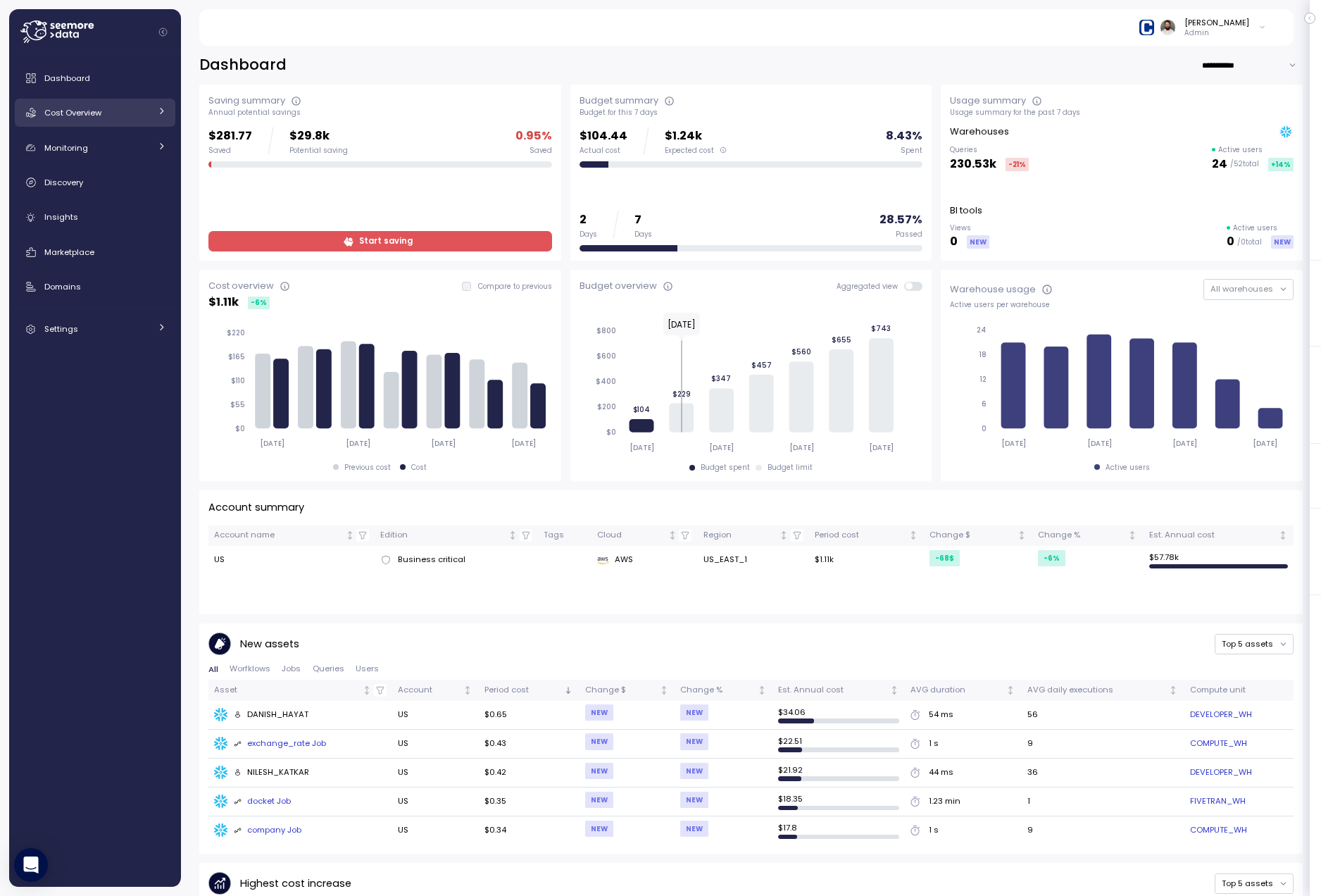
click at [130, 125] on link "Cost Overview" at bounding box center [95, 113] width 160 height 29
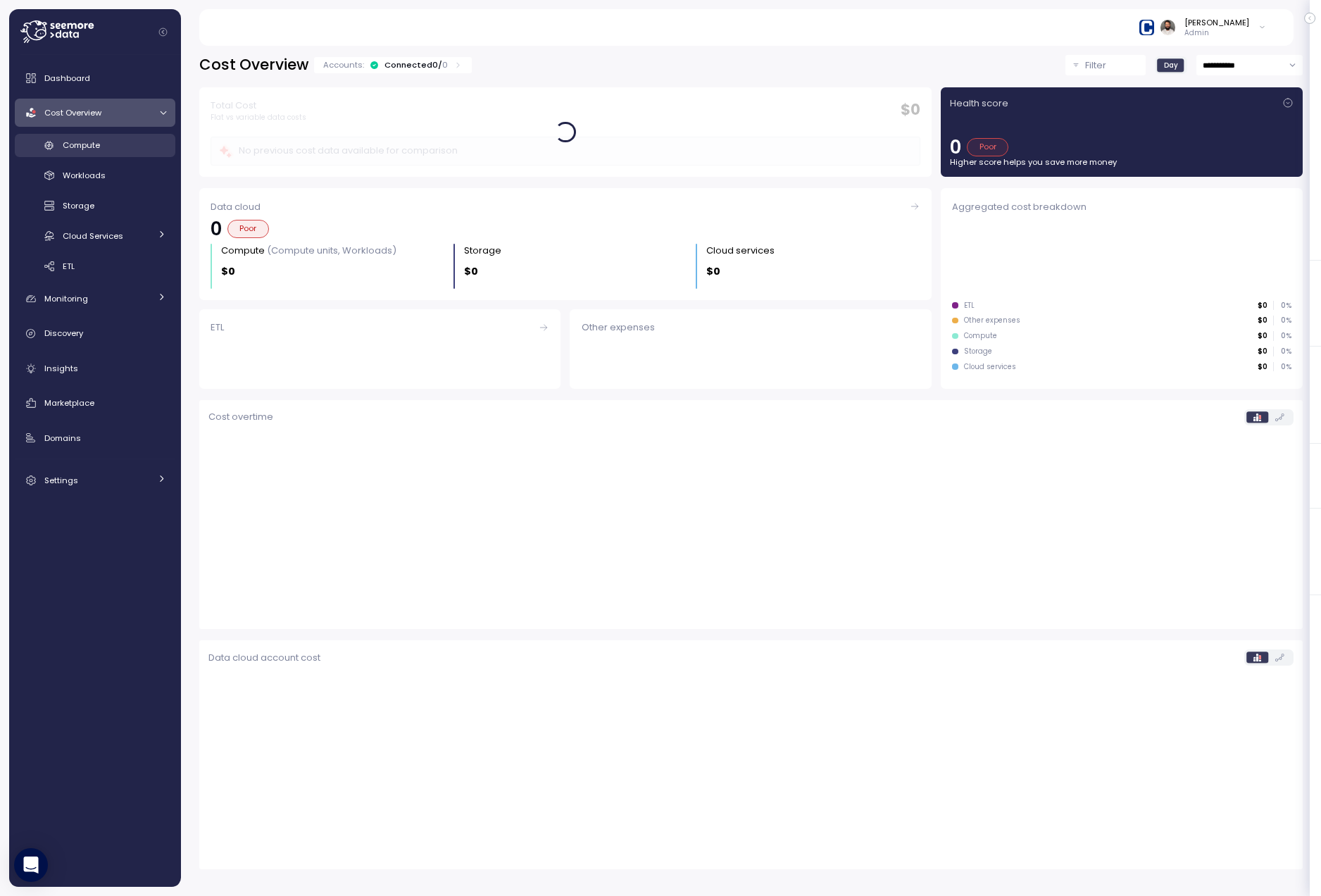
click at [129, 141] on div "Compute" at bounding box center [114, 144] width 103 height 14
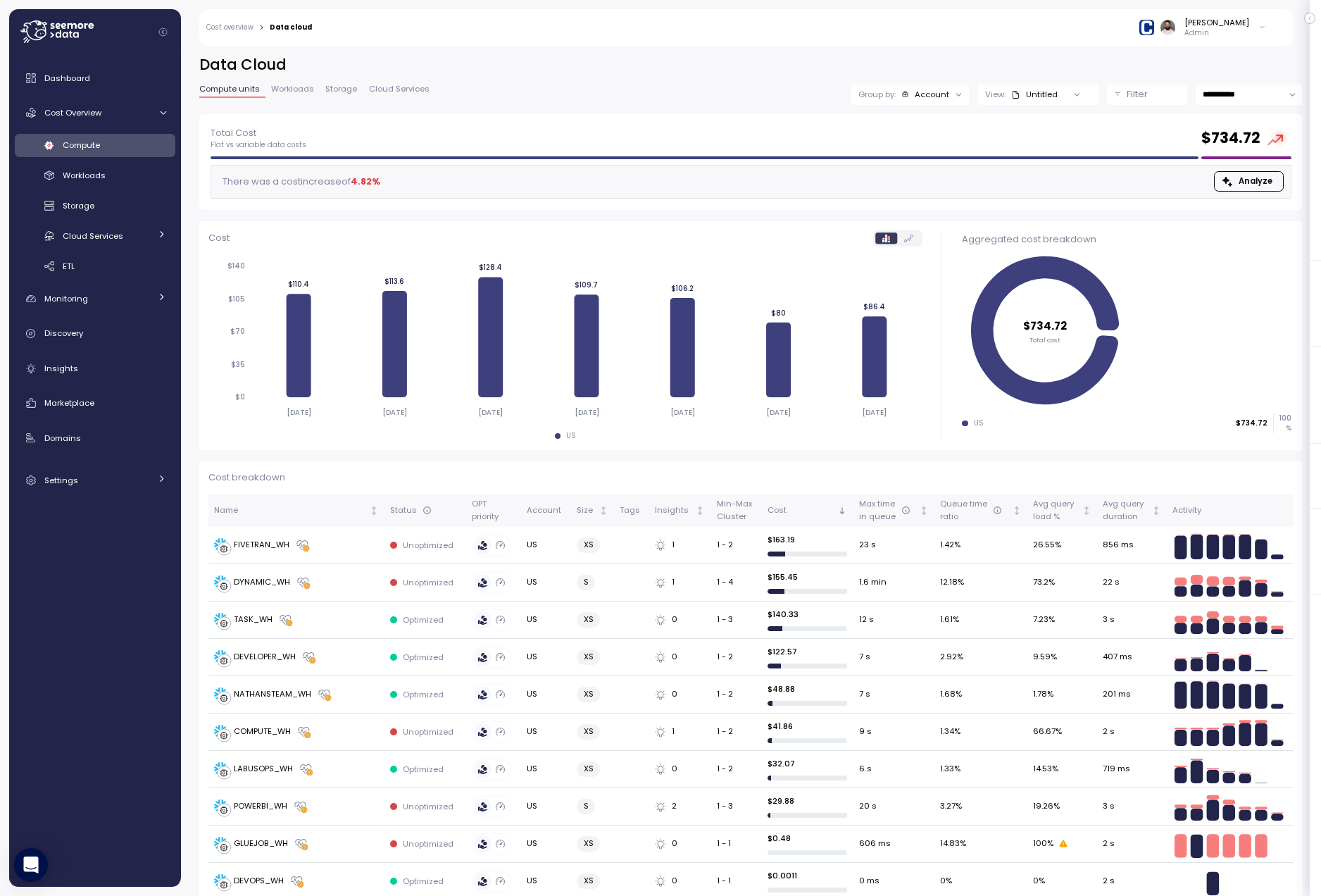
click at [1249, 100] on input "**********" at bounding box center [1250, 95] width 107 height 20
click at [1245, 181] on span "Last 14 days" at bounding box center [1228, 181] width 50 height 13
type input "**********"
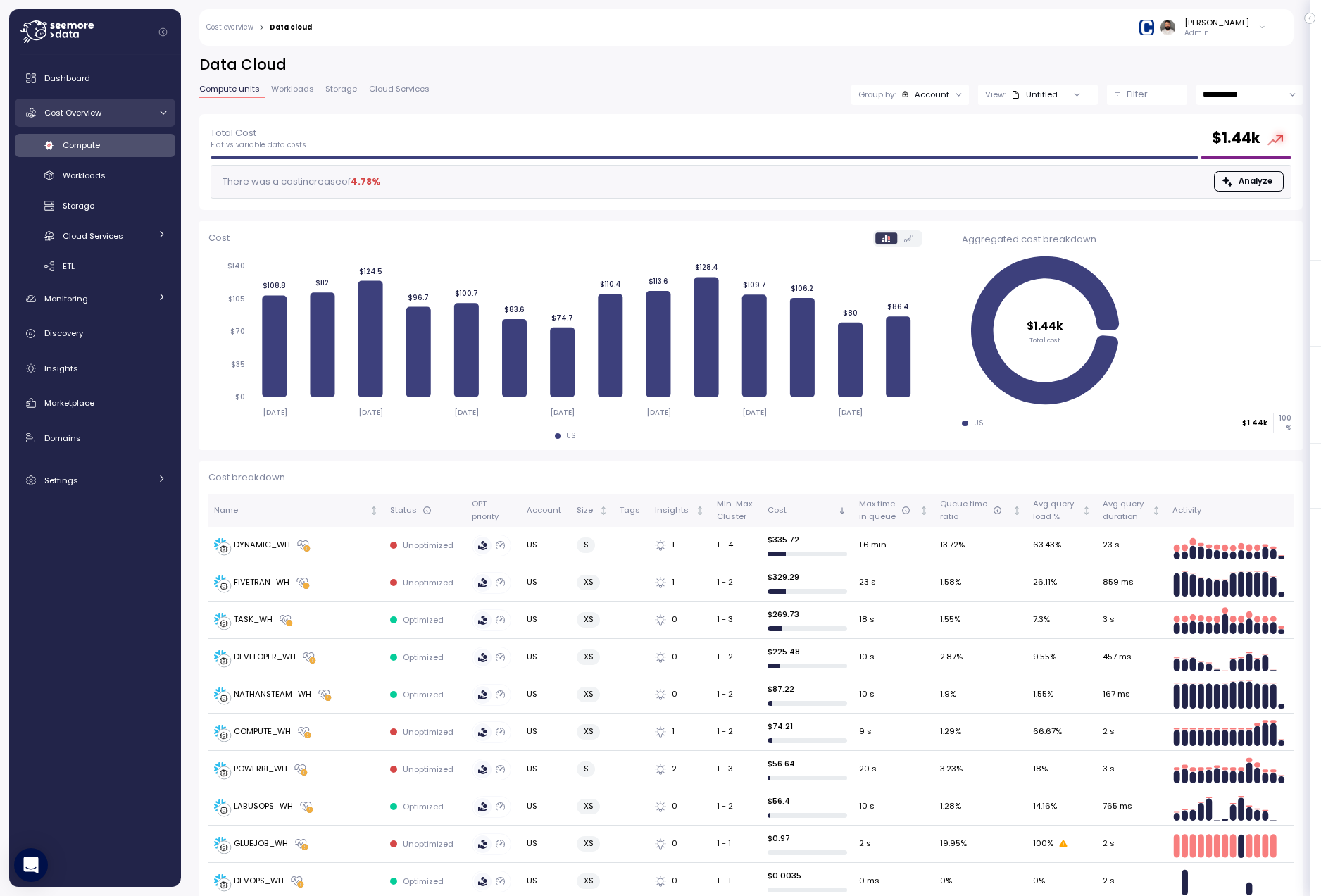
click at [138, 118] on div "Cost Overview" at bounding box center [97, 113] width 106 height 14
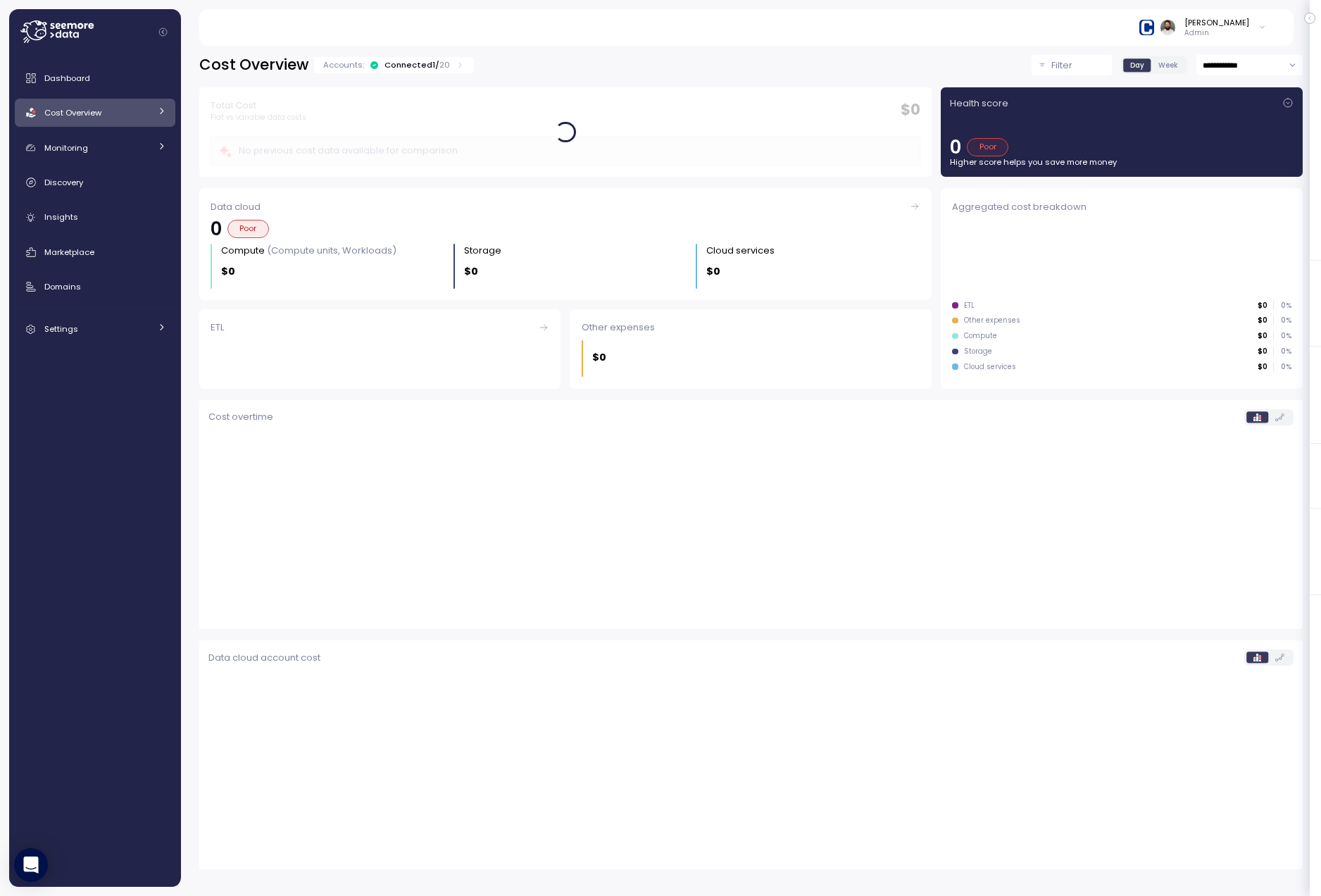
click at [138, 118] on div "Cost Overview" at bounding box center [97, 113] width 106 height 14
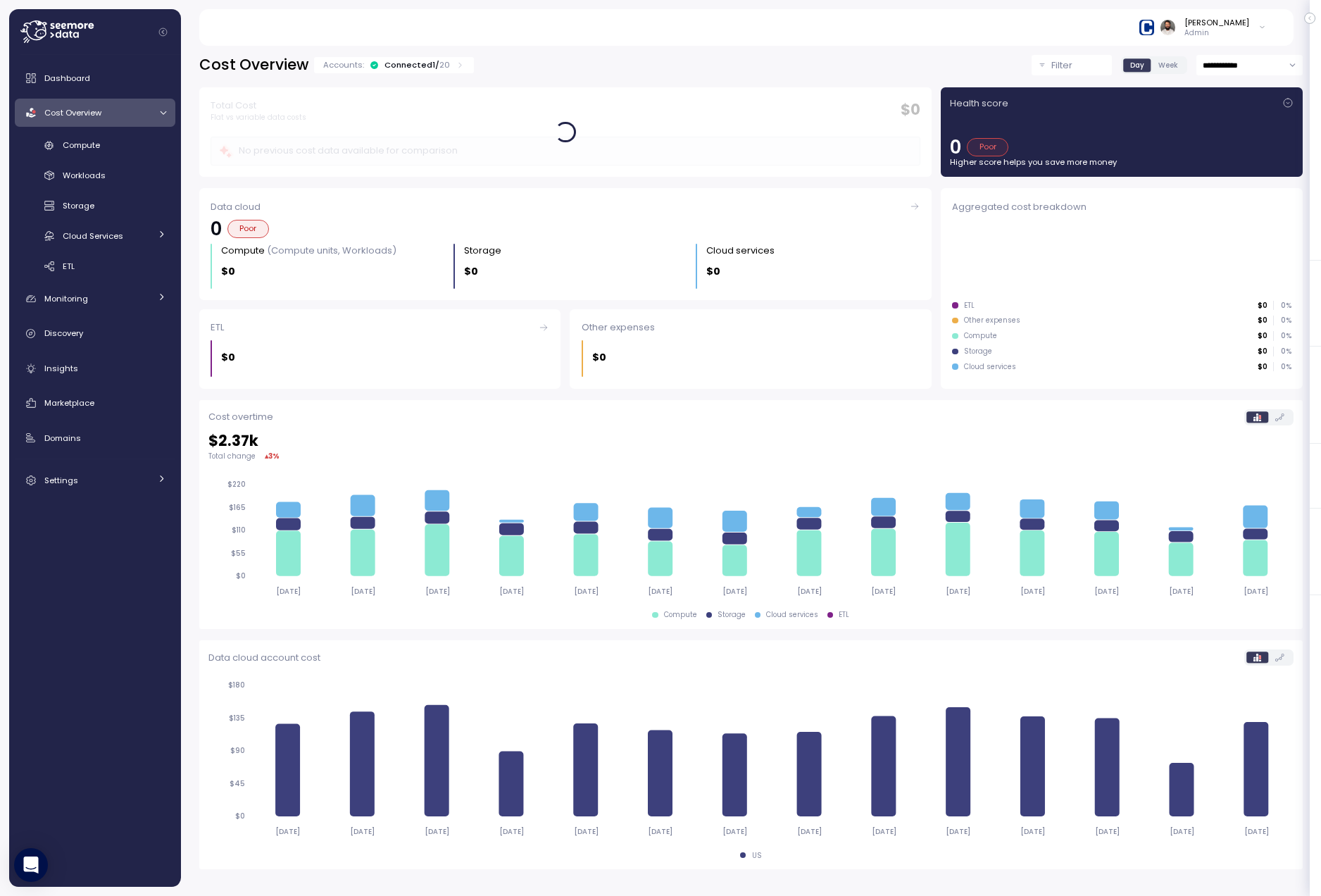
click at [424, 63] on div "Connected 1 / 20" at bounding box center [417, 64] width 66 height 11
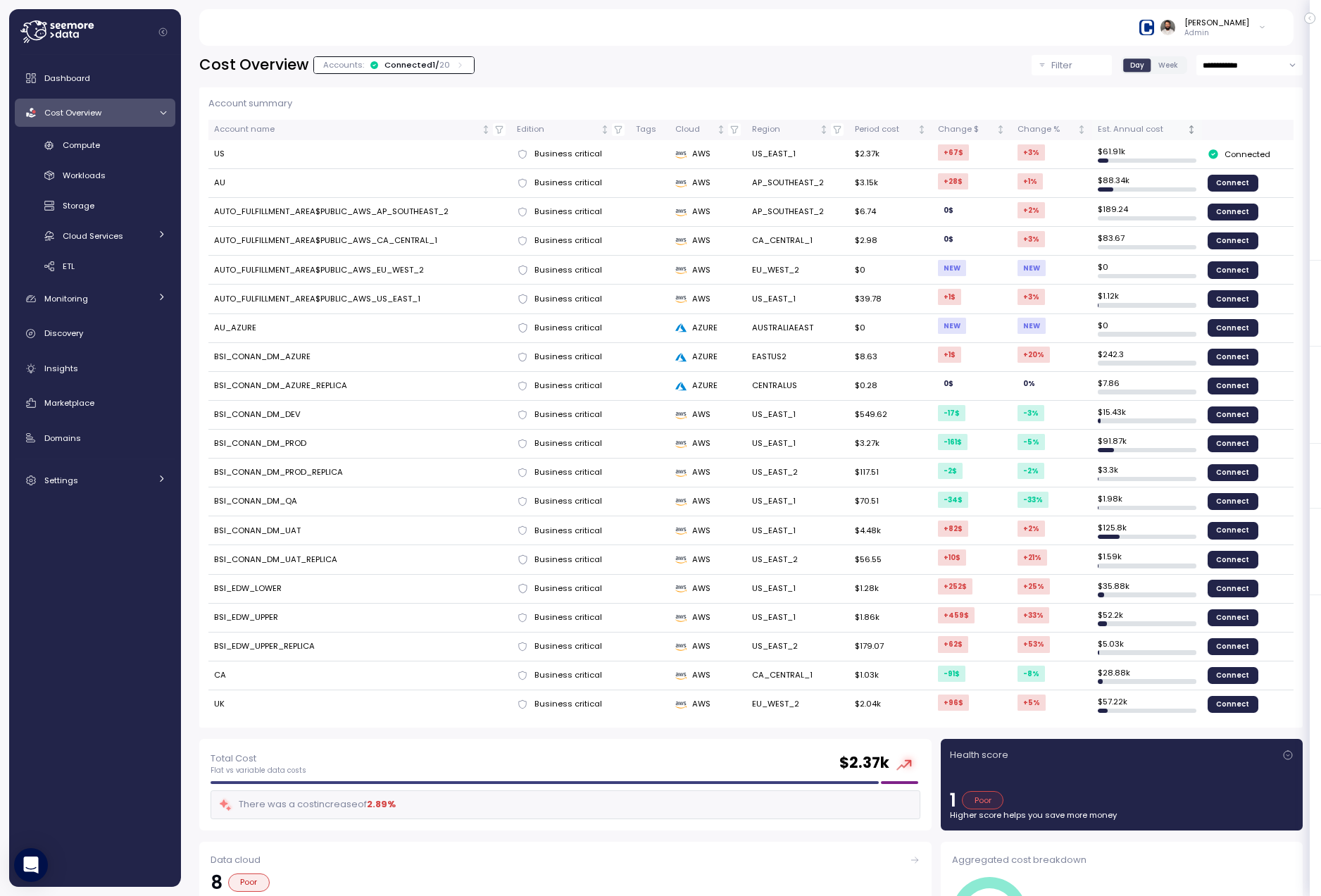
click at [1113, 133] on div "Est. Annual cost" at bounding box center [1140, 129] width 86 height 13
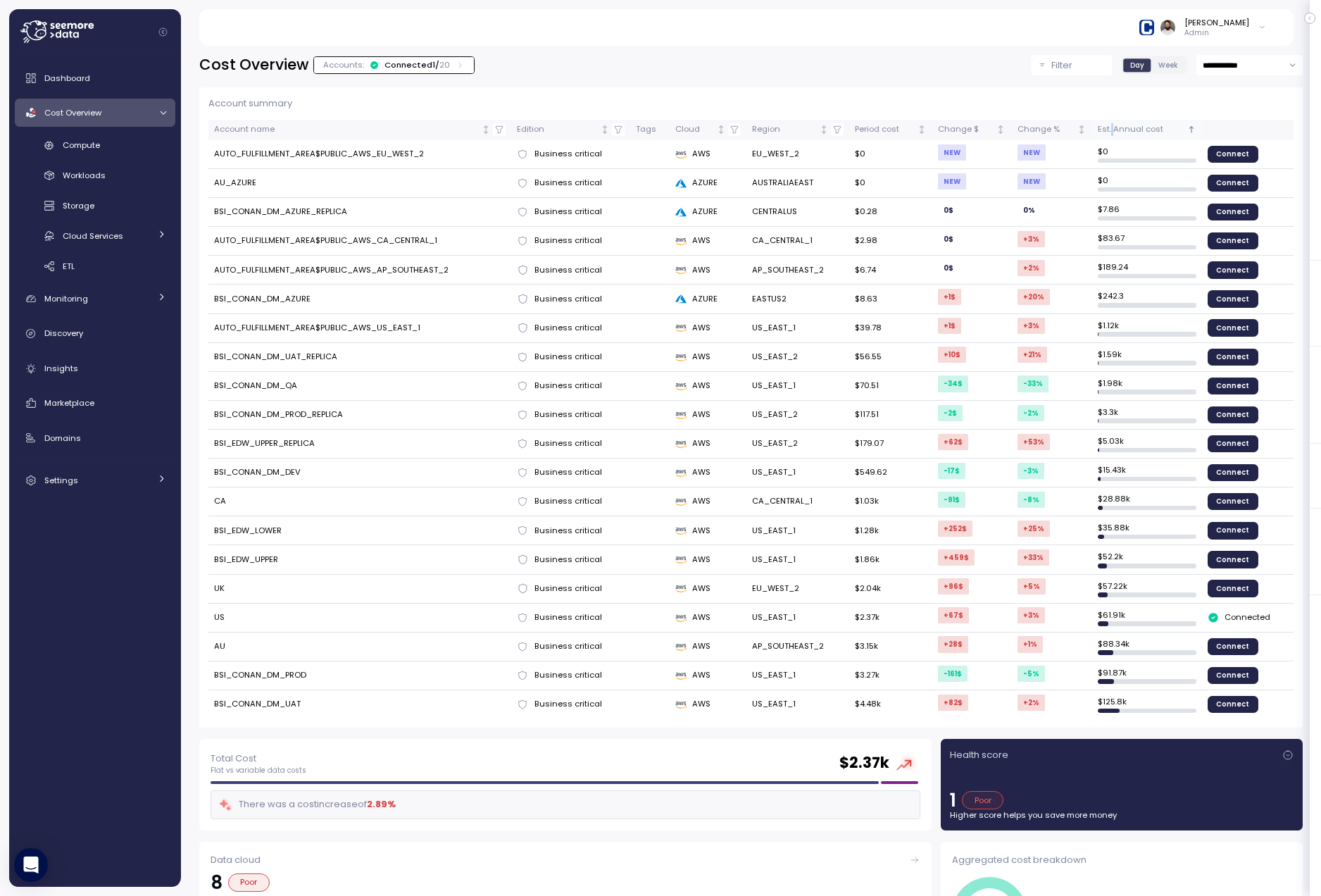
click at [1113, 133] on div "Est. Annual cost" at bounding box center [1140, 129] width 86 height 13
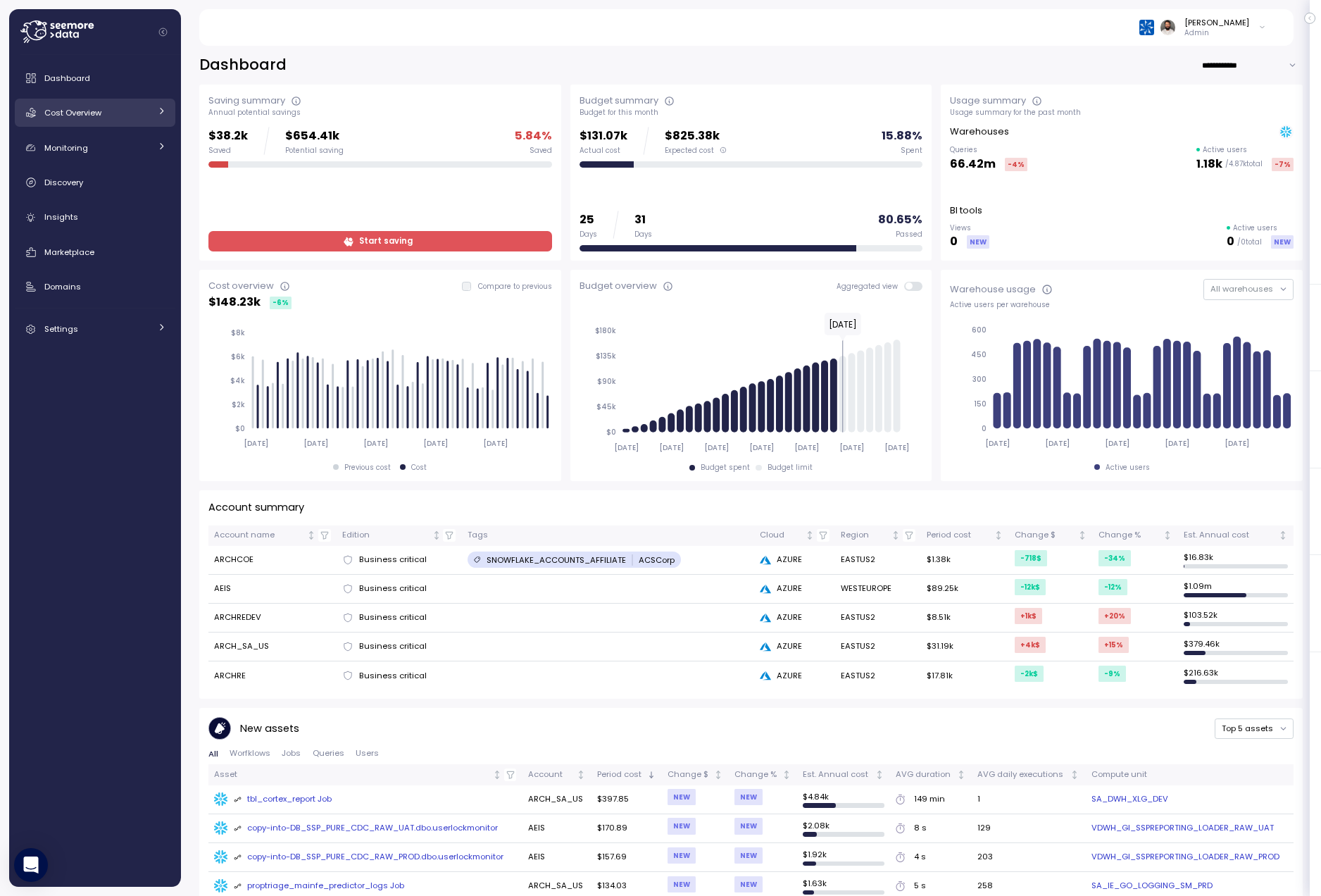
click at [97, 107] on span "Cost Overview" at bounding box center [73, 112] width 57 height 11
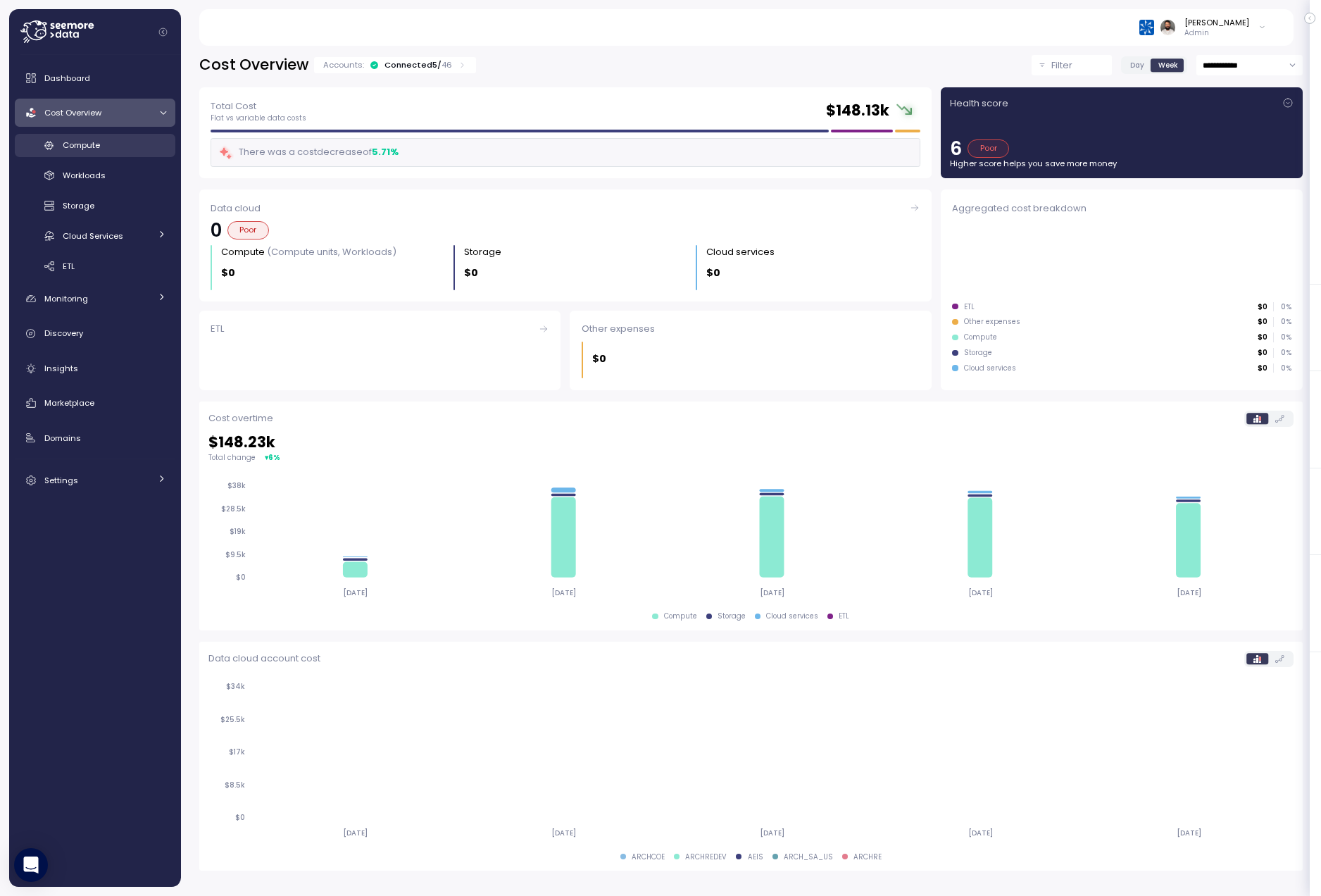
click at [92, 141] on span "Compute" at bounding box center [81, 144] width 37 height 11
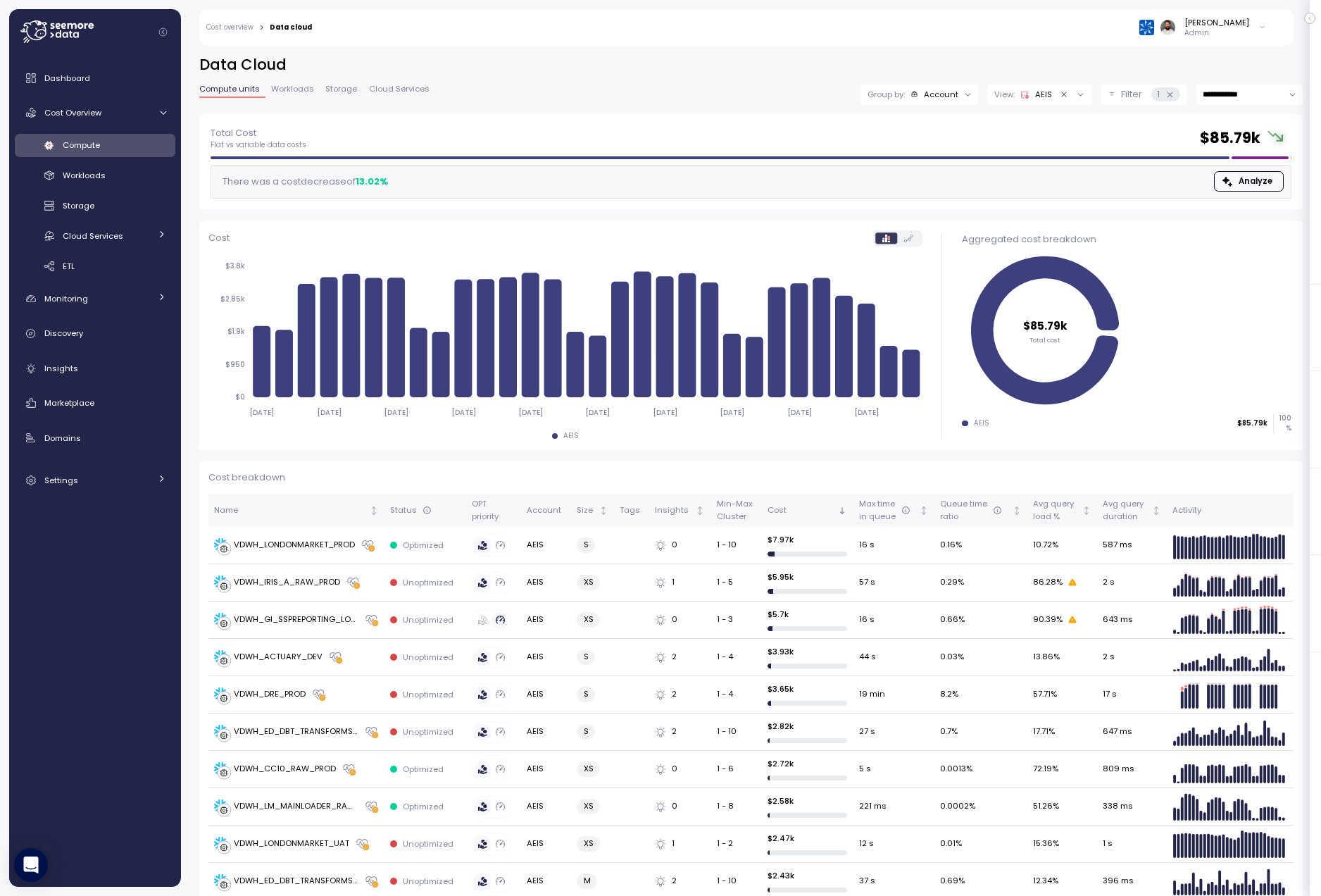
click at [128, 145] on div "Compute" at bounding box center [114, 144] width 103 height 14
click at [1015, 92] on div "View: AEIS" at bounding box center [1023, 94] width 58 height 11
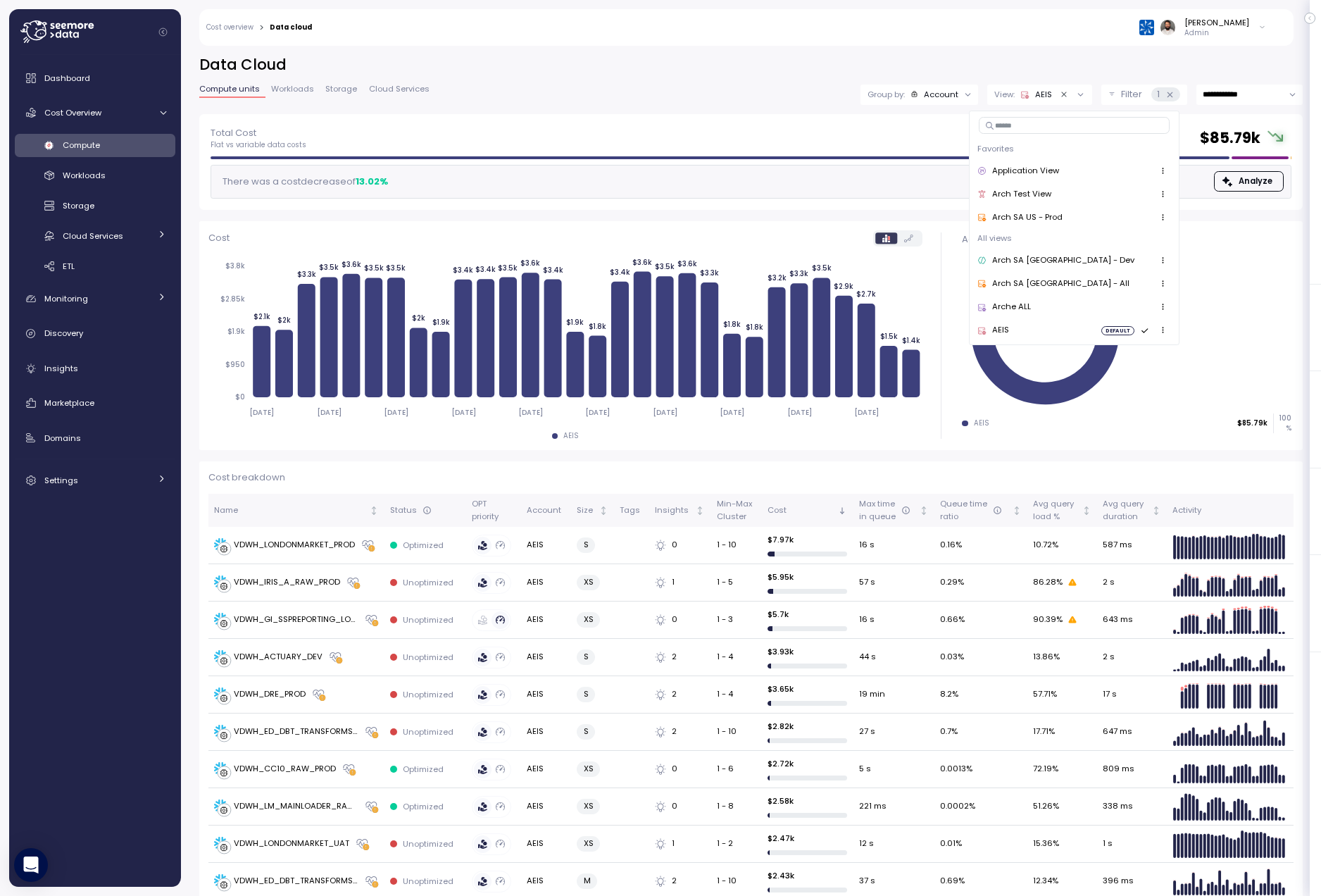
click at [294, 85] on span "Workloads" at bounding box center [292, 88] width 43 height 8
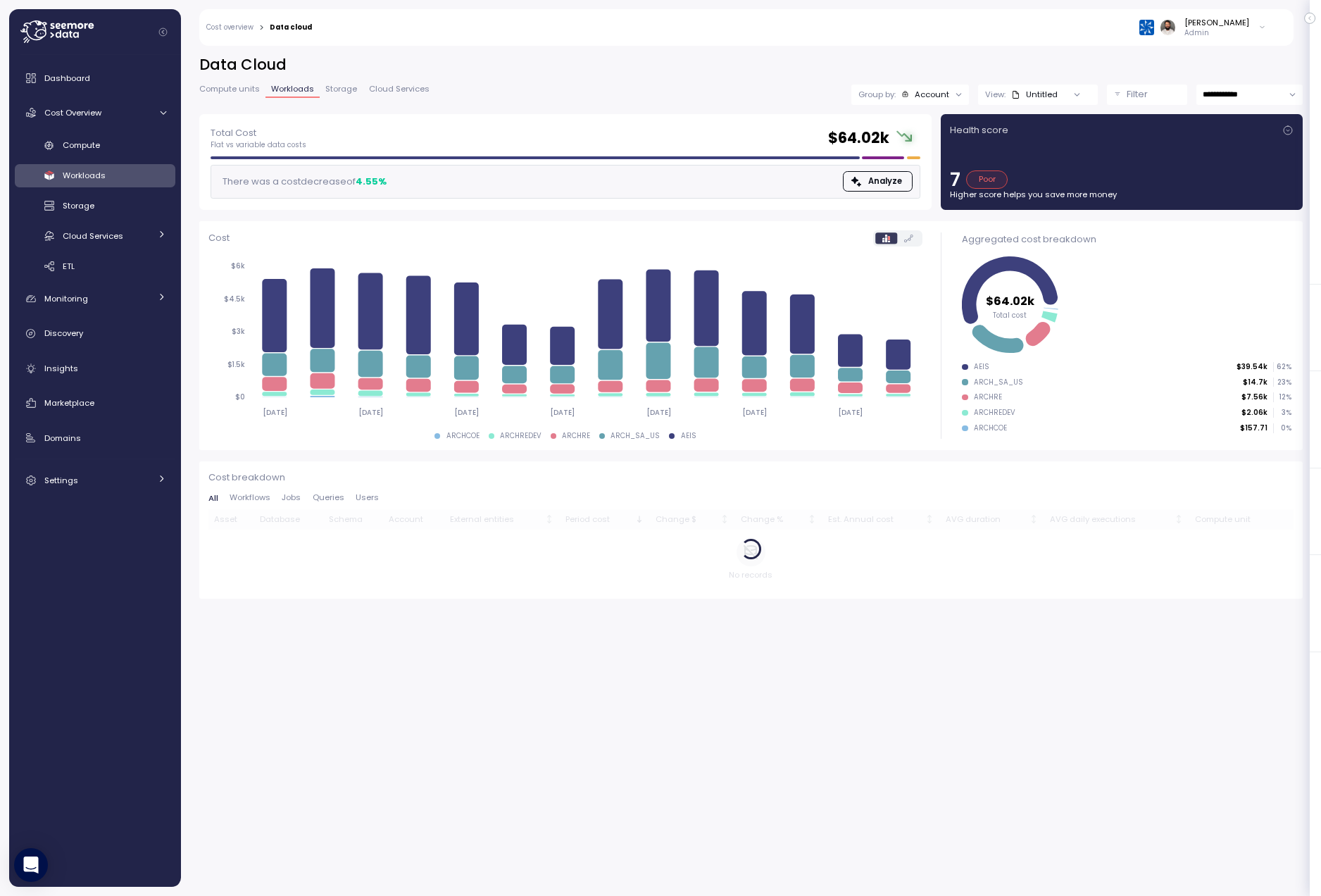
click at [947, 98] on div "Account" at bounding box center [931, 94] width 34 height 11
click at [242, 85] on span "Compute units" at bounding box center [229, 88] width 60 height 8
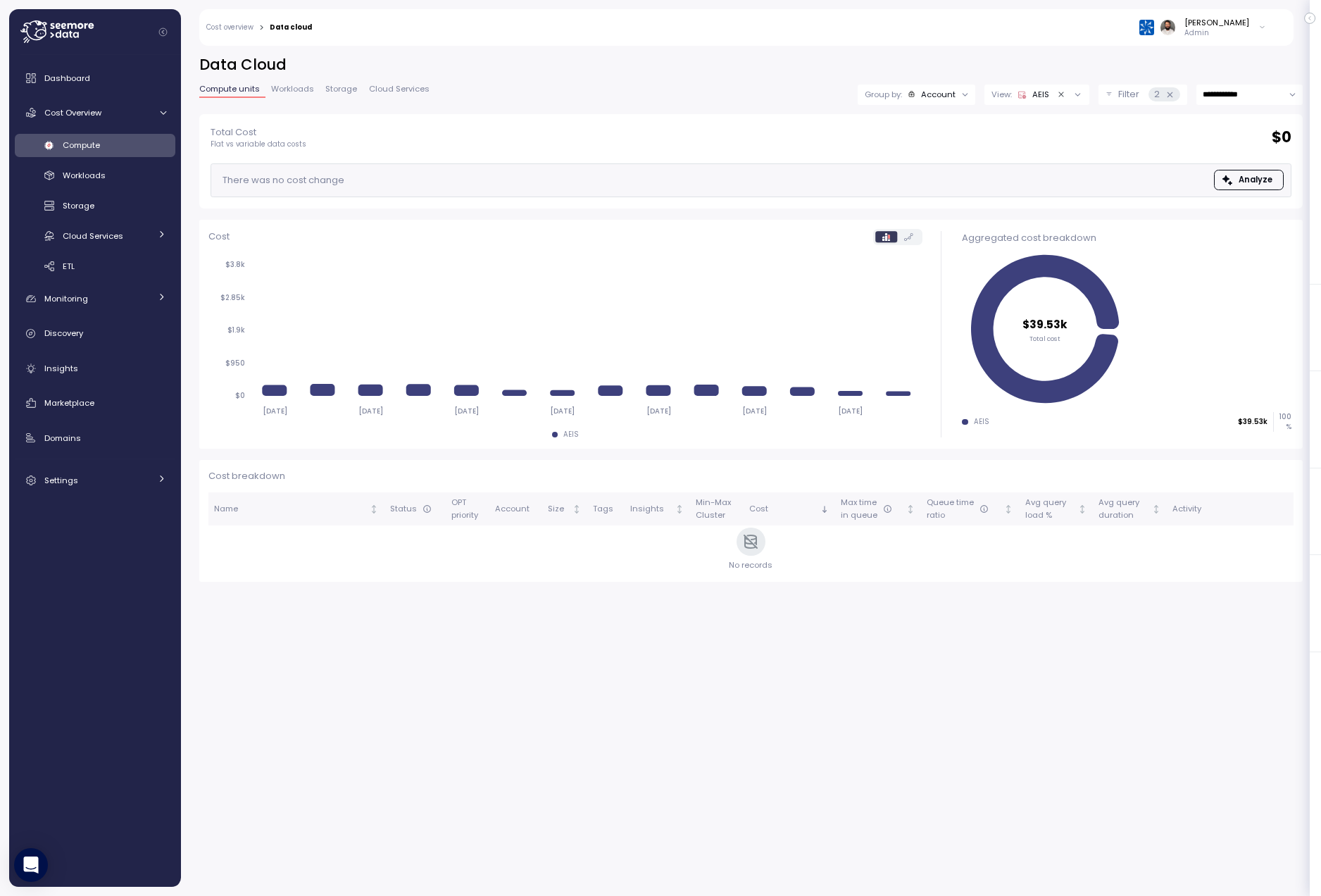
click at [1020, 92] on icon at bounding box center [1022, 94] width 9 height 9
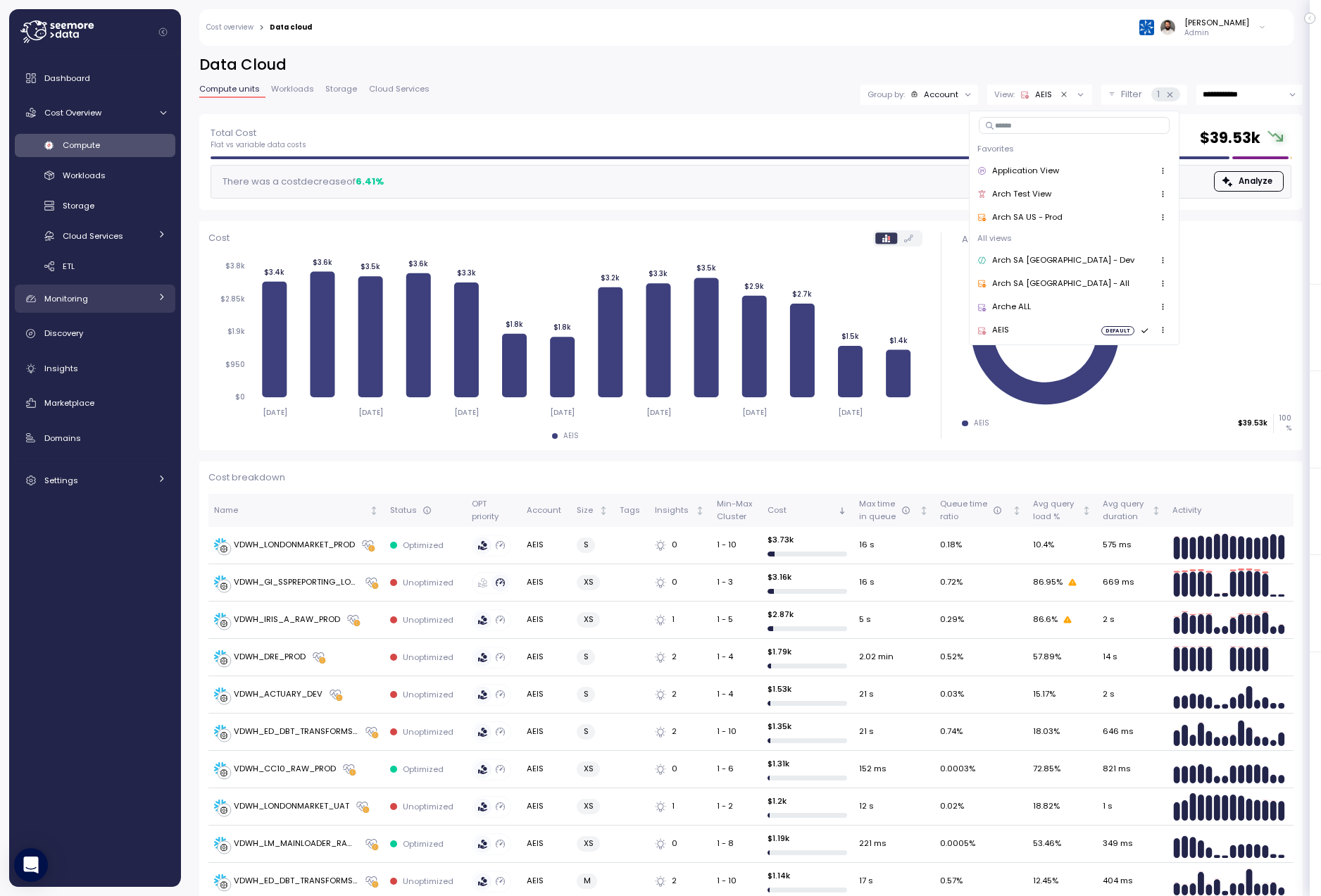
click at [116, 294] on div "Monitoring" at bounding box center [97, 298] width 106 height 14
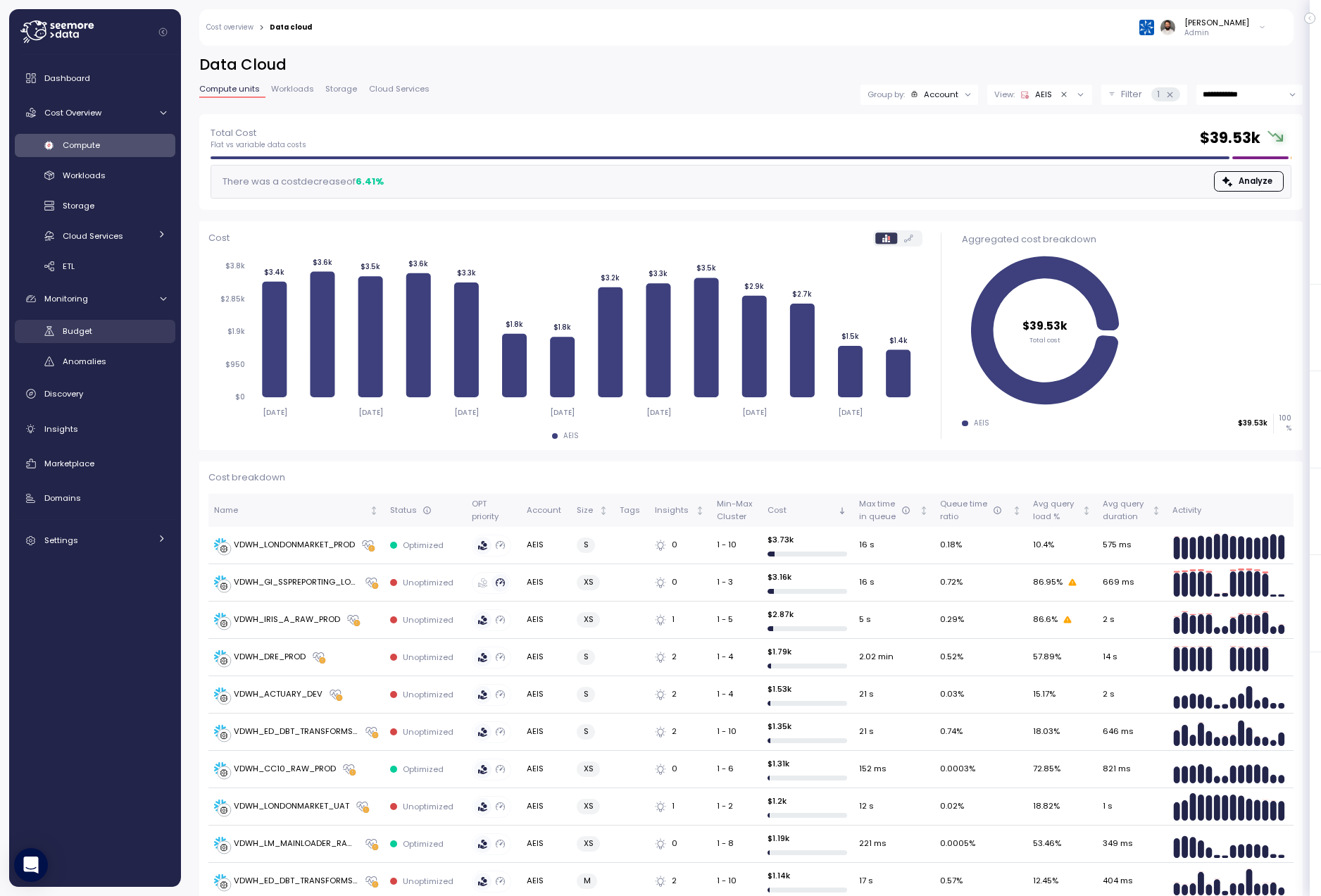
click at [108, 337] on div "Budget" at bounding box center [114, 331] width 103 height 14
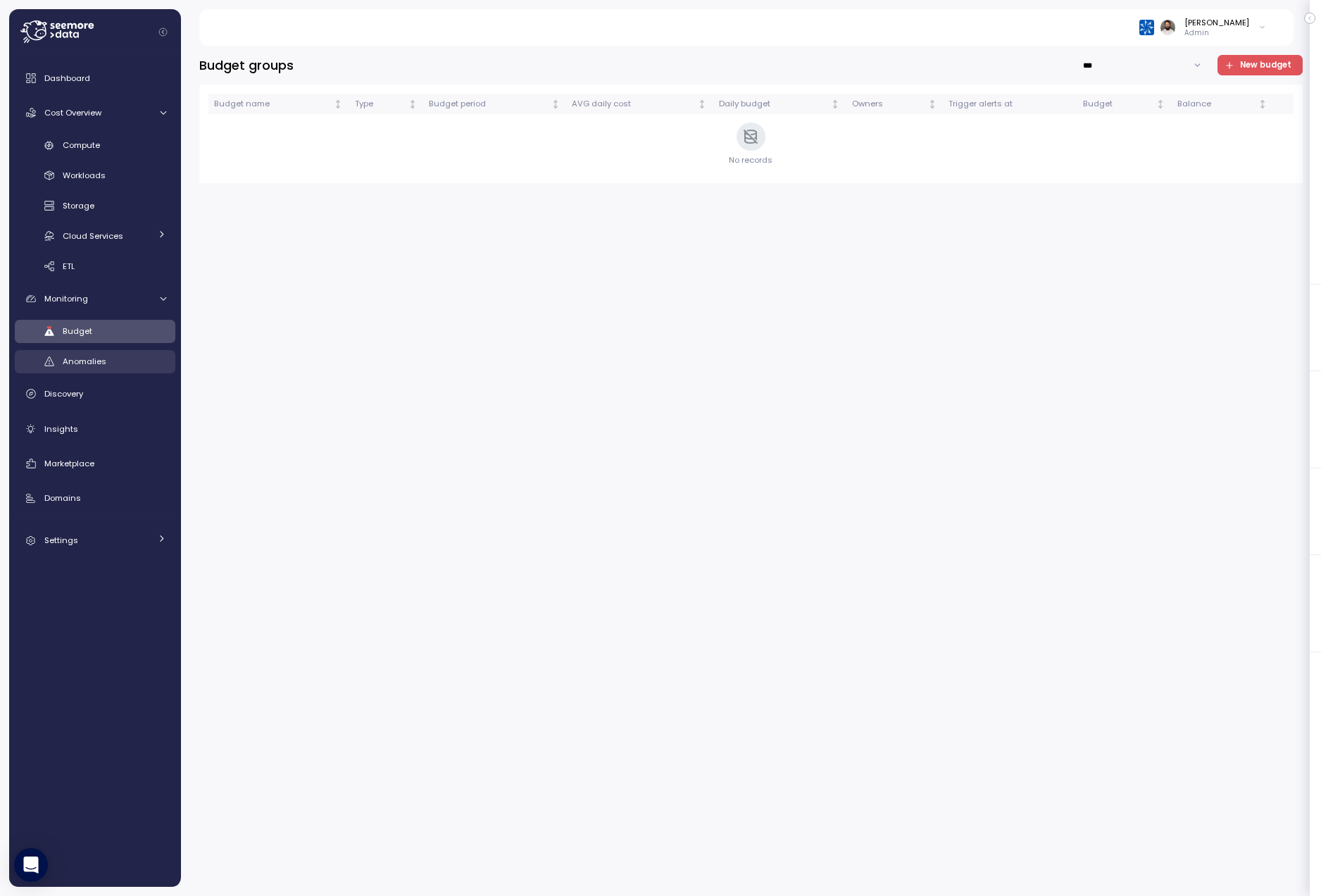
click at [129, 363] on div "Anomalies" at bounding box center [114, 361] width 103 height 14
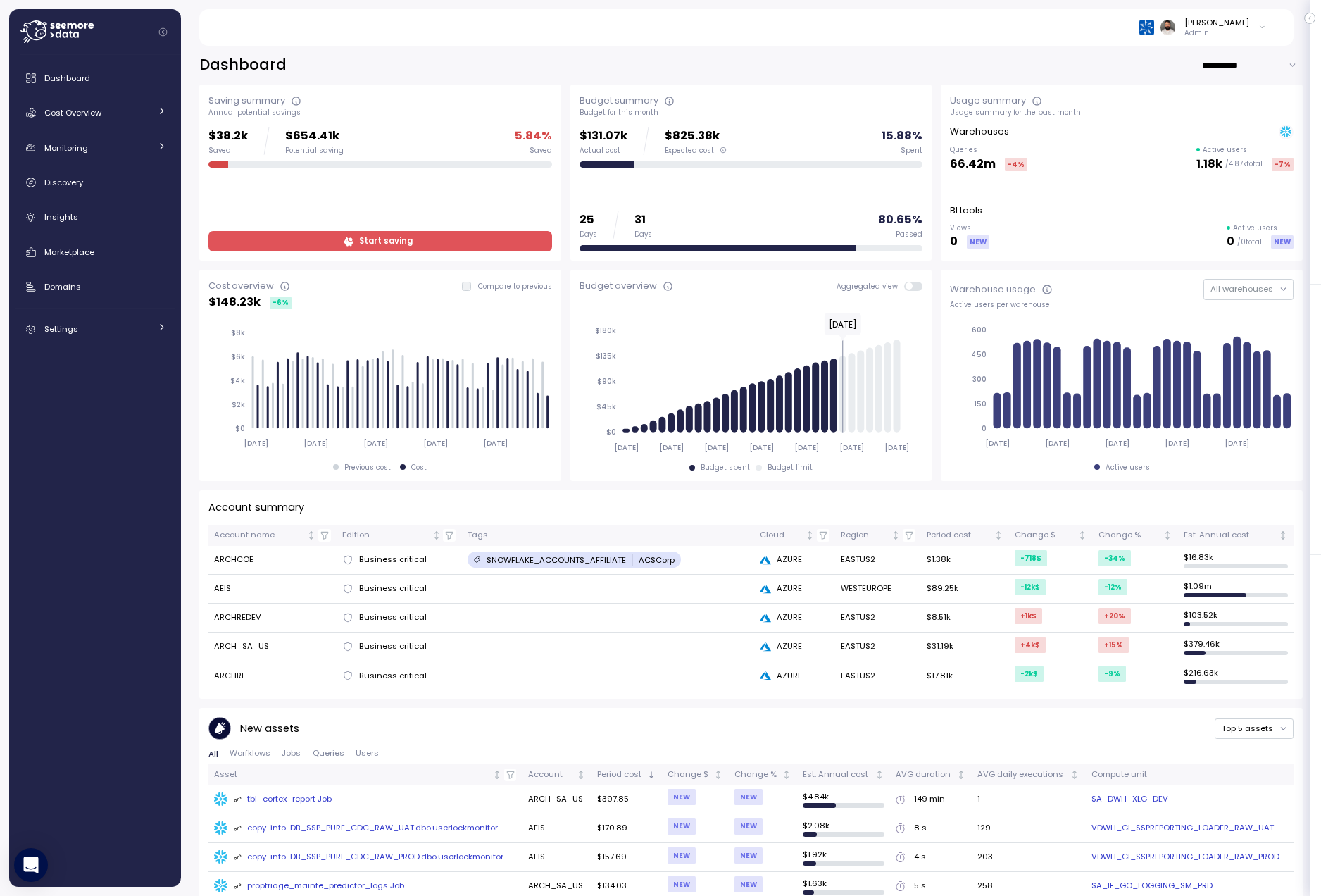
click at [1240, 73] on input "**********" at bounding box center [1251, 65] width 102 height 20
click at [1240, 100] on div "Last 7 days" at bounding box center [1251, 94] width 97 height 19
type input "**********"
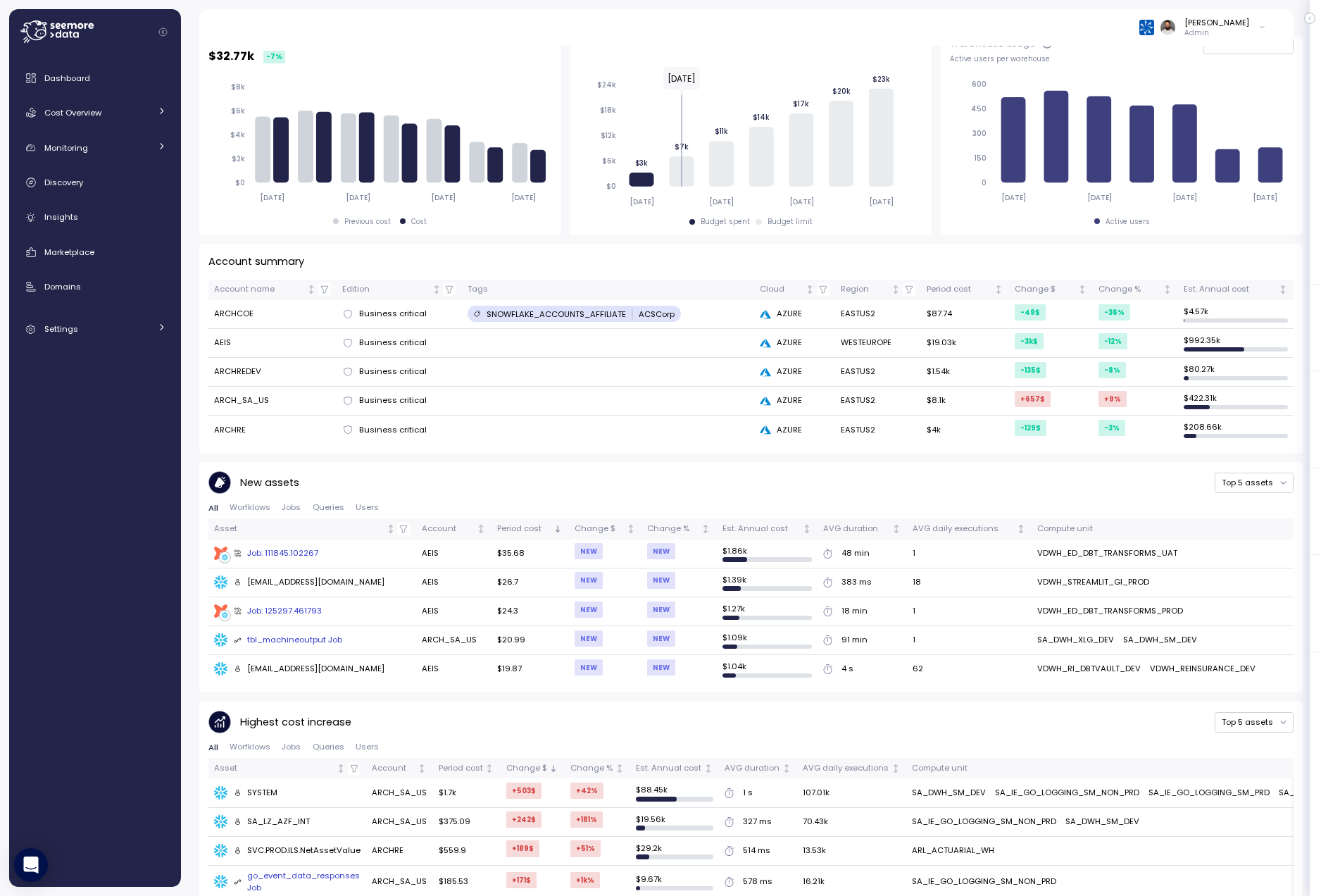
scroll to position [427, 0]
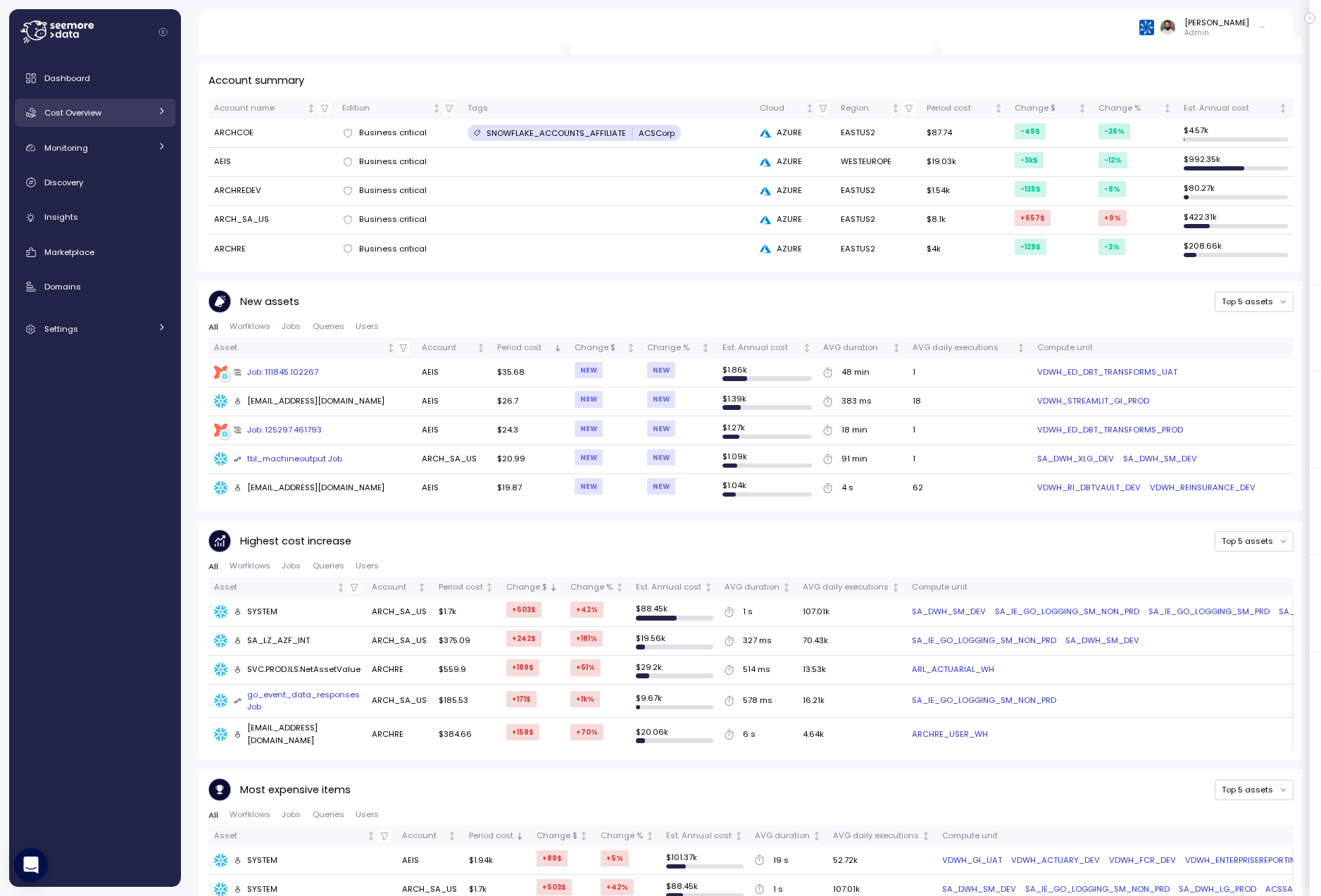
click at [86, 111] on span "Cost Overview" at bounding box center [73, 112] width 57 height 11
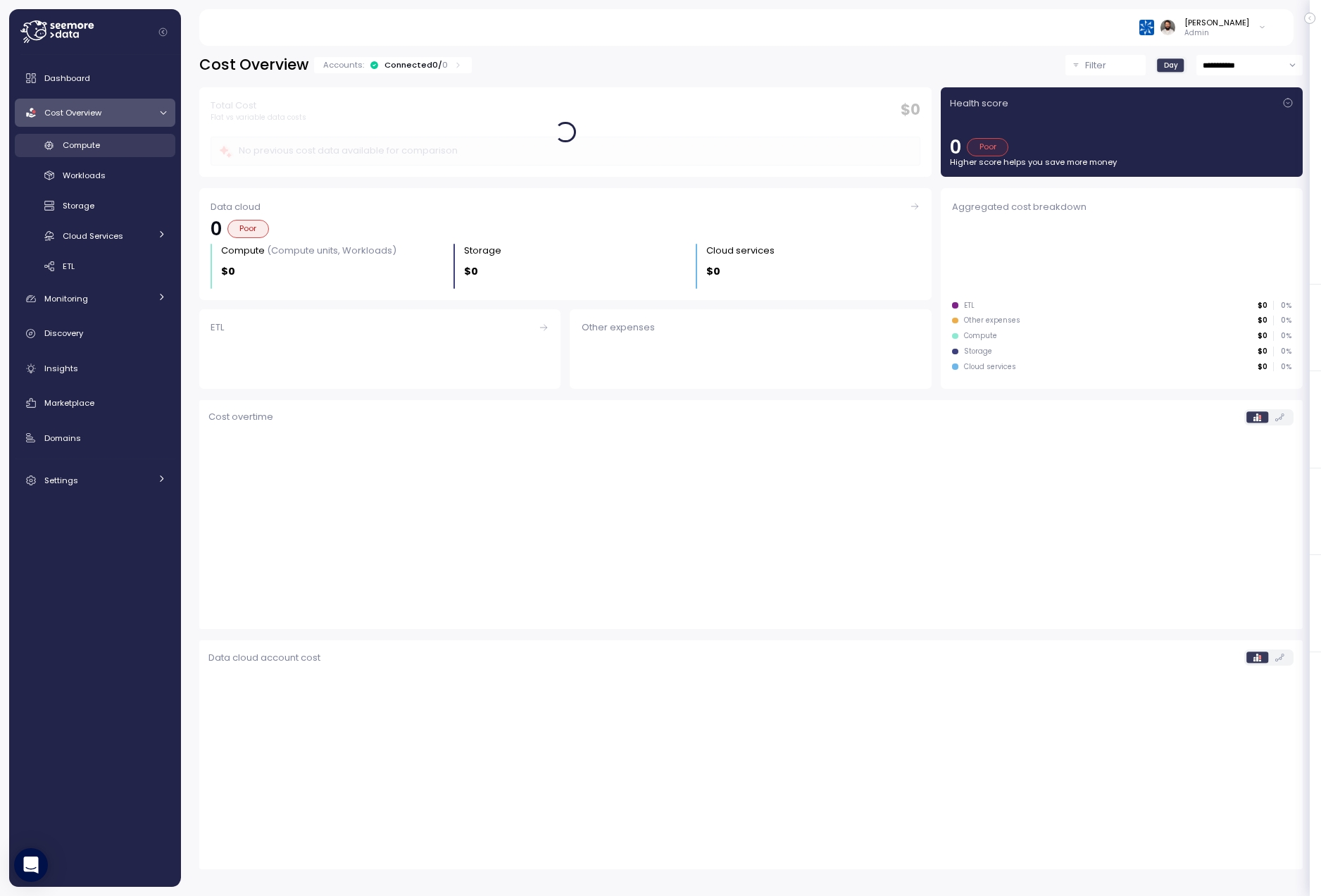
click at [91, 142] on span "Compute" at bounding box center [81, 144] width 37 height 11
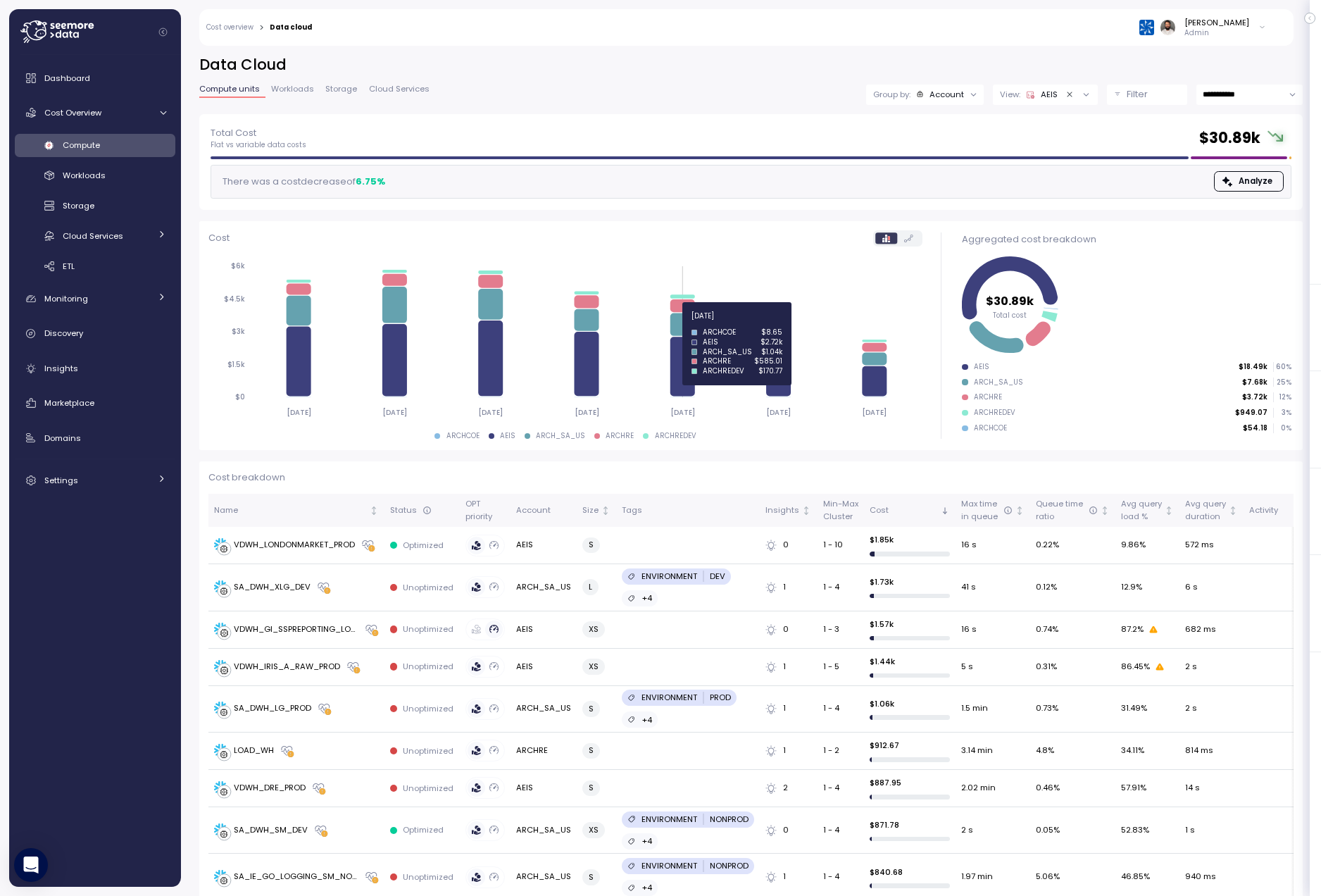
click at [685, 324] on icon at bounding box center [682, 323] width 24 height 23
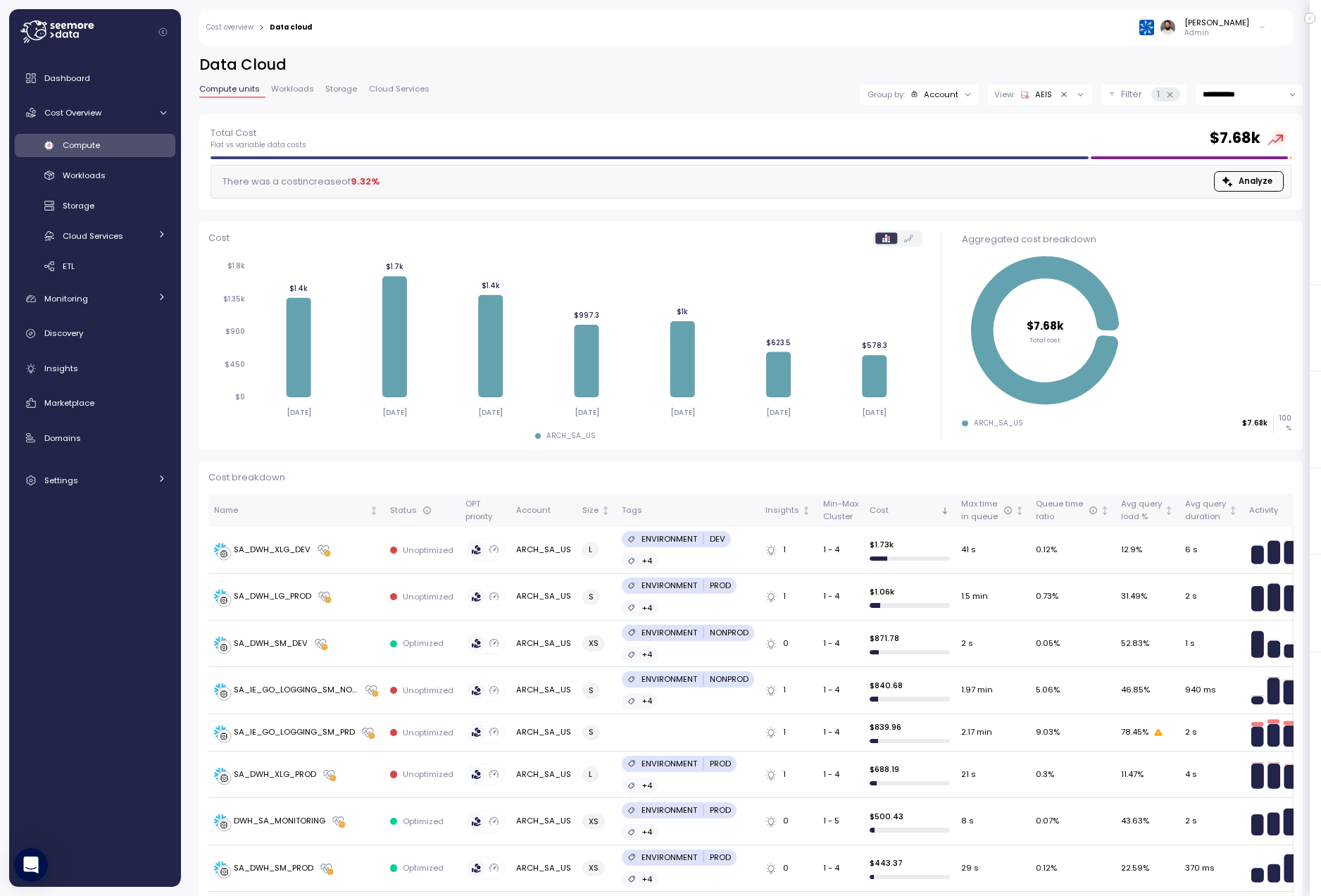
click at [1258, 98] on input "**********" at bounding box center [1250, 95] width 107 height 20
click at [1234, 176] on span "Last 14 days" at bounding box center [1228, 181] width 50 height 13
type input "**********"
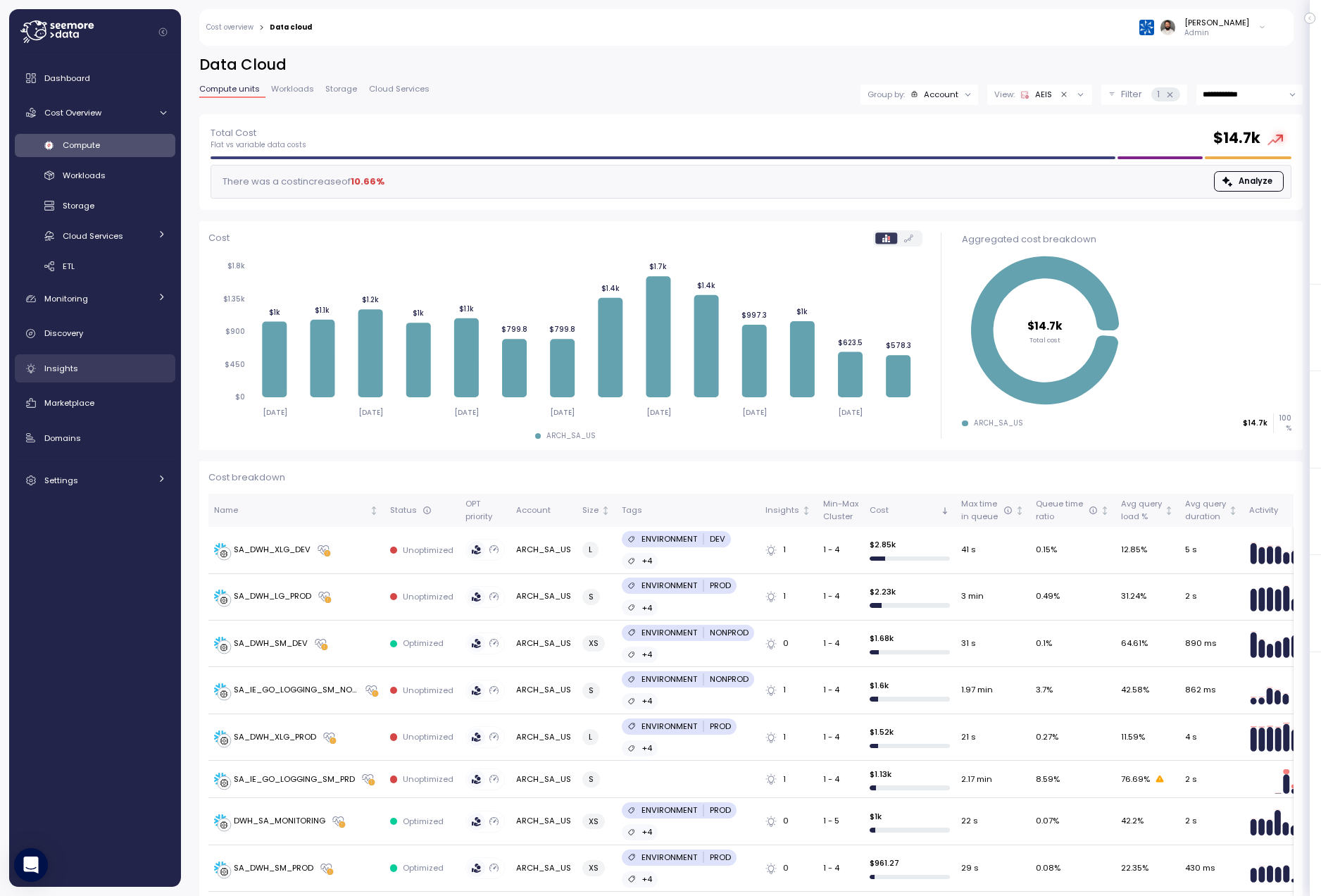
click at [142, 364] on div "Insights" at bounding box center [105, 368] width 122 height 14
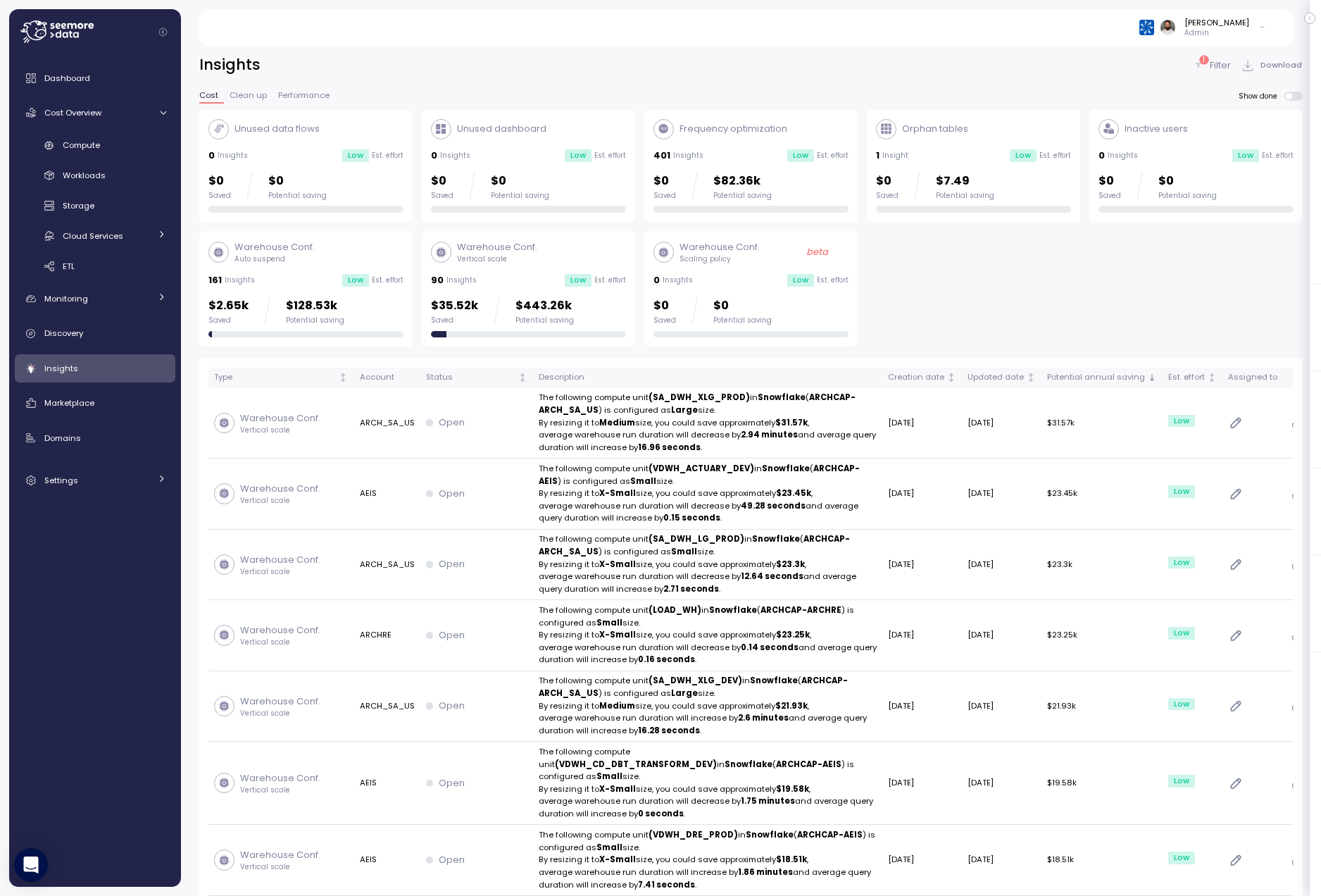
click at [565, 316] on div "Potential saving" at bounding box center [545, 321] width 59 height 10
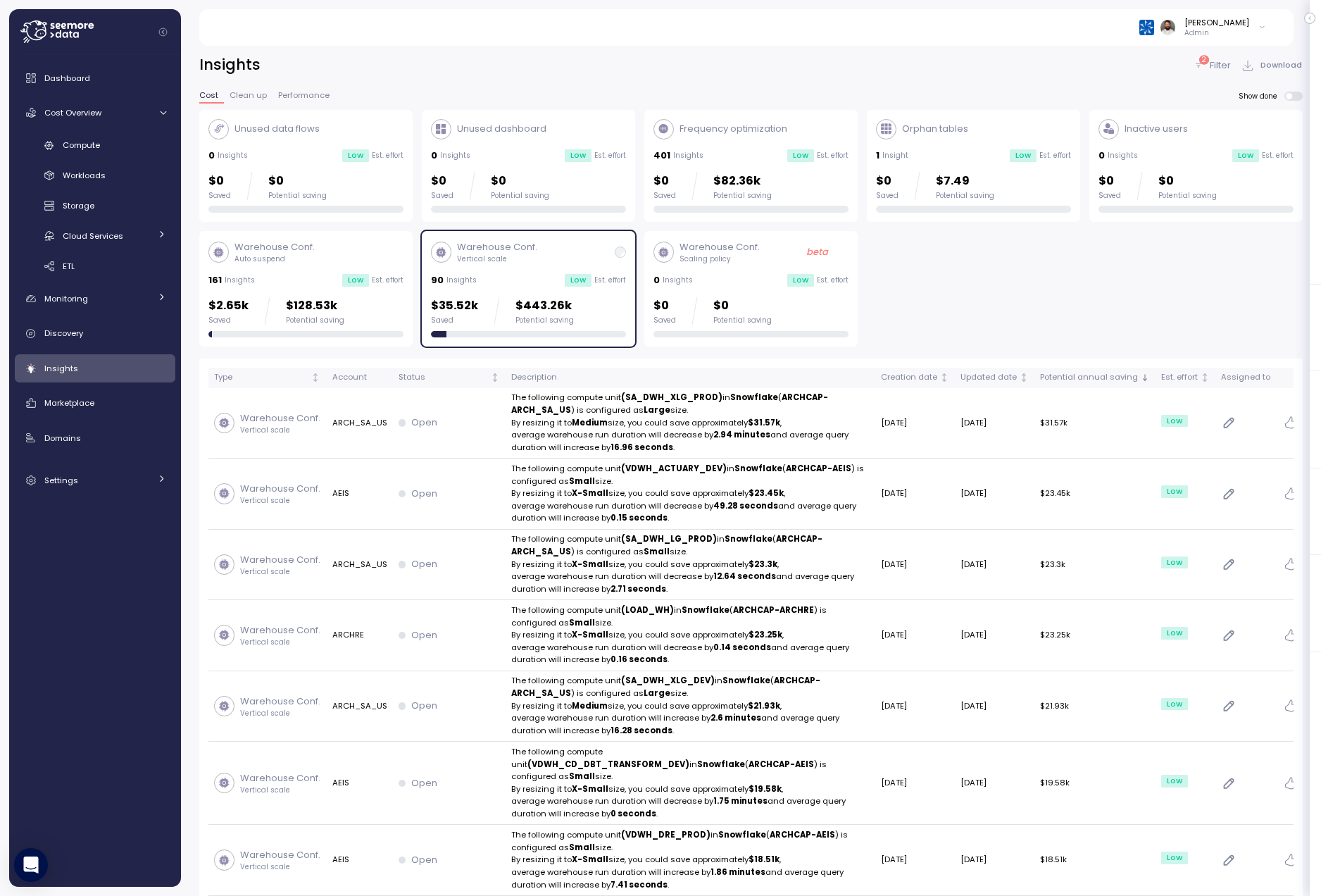
click at [1208, 73] on div "2 Filter Download" at bounding box center [1247, 65] width 110 height 20
click at [1208, 70] on div "2 Filter" at bounding box center [1211, 65] width 38 height 14
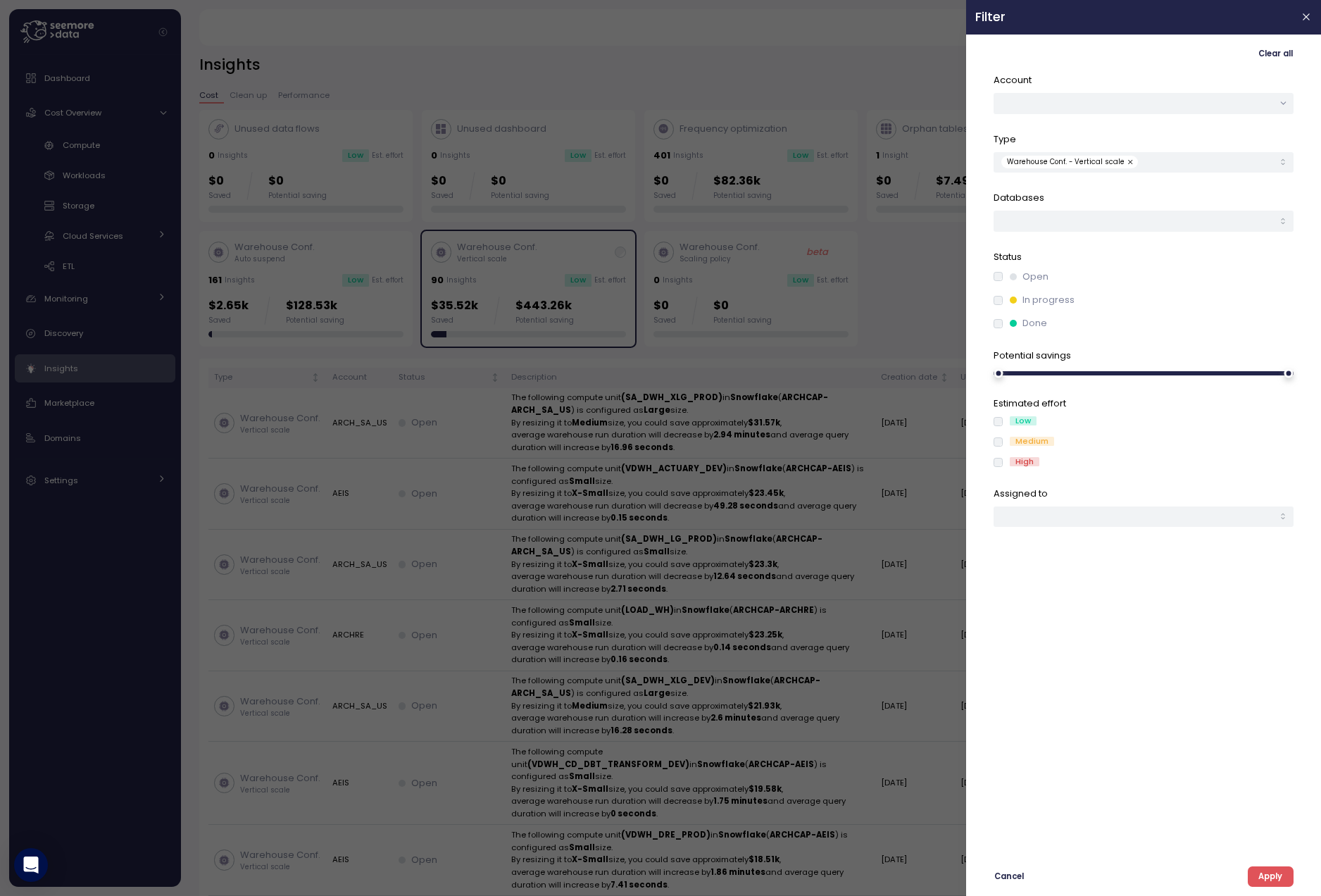
click at [1126, 160] on button "button" at bounding box center [1131, 161] width 14 height 13
click at [1125, 158] on div at bounding box center [1143, 162] width 300 height 20
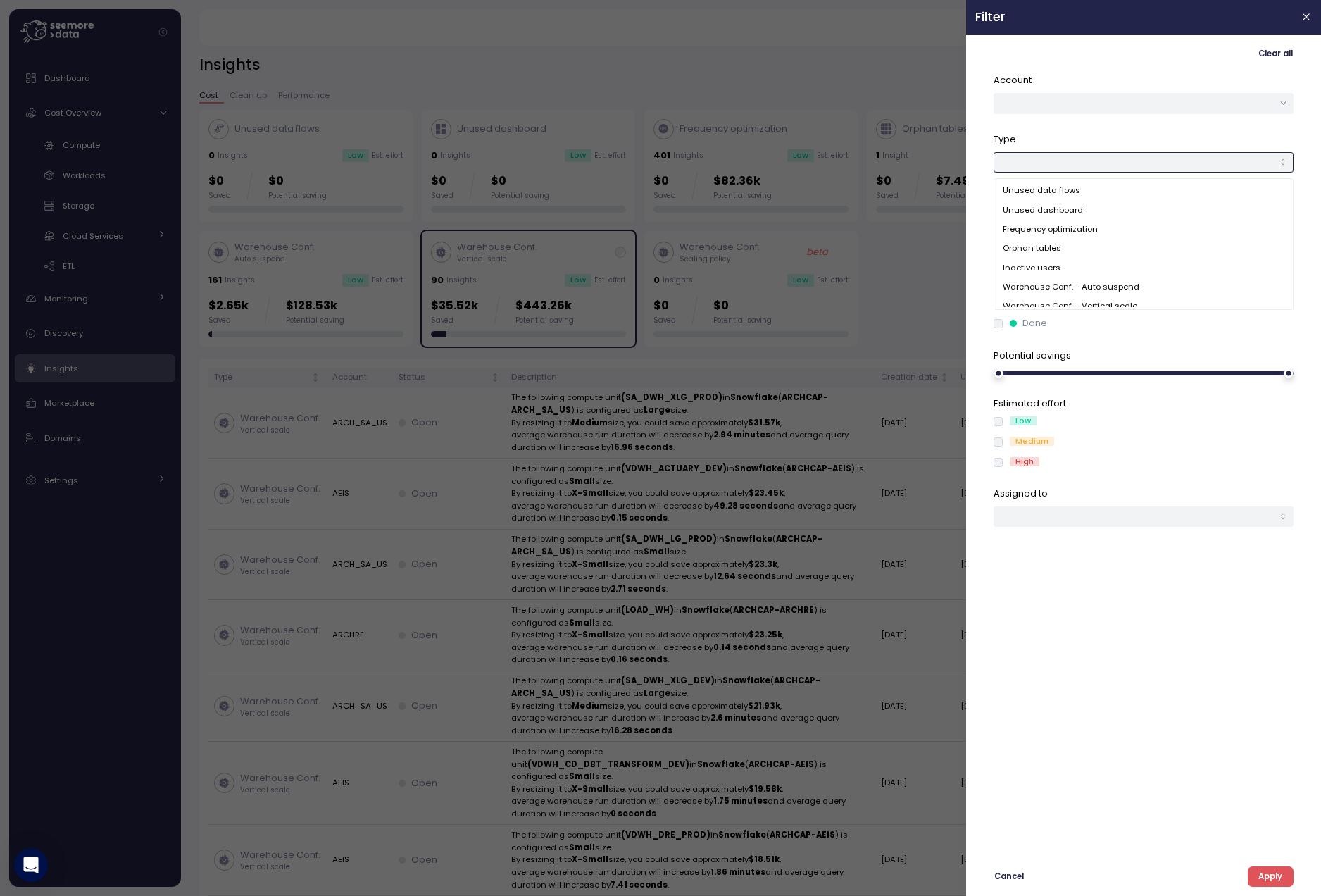
scroll to position [29, 0]
click at [1129, 261] on span "Warehouse Conf. - Auto suspend" at bounding box center [1071, 259] width 137 height 13
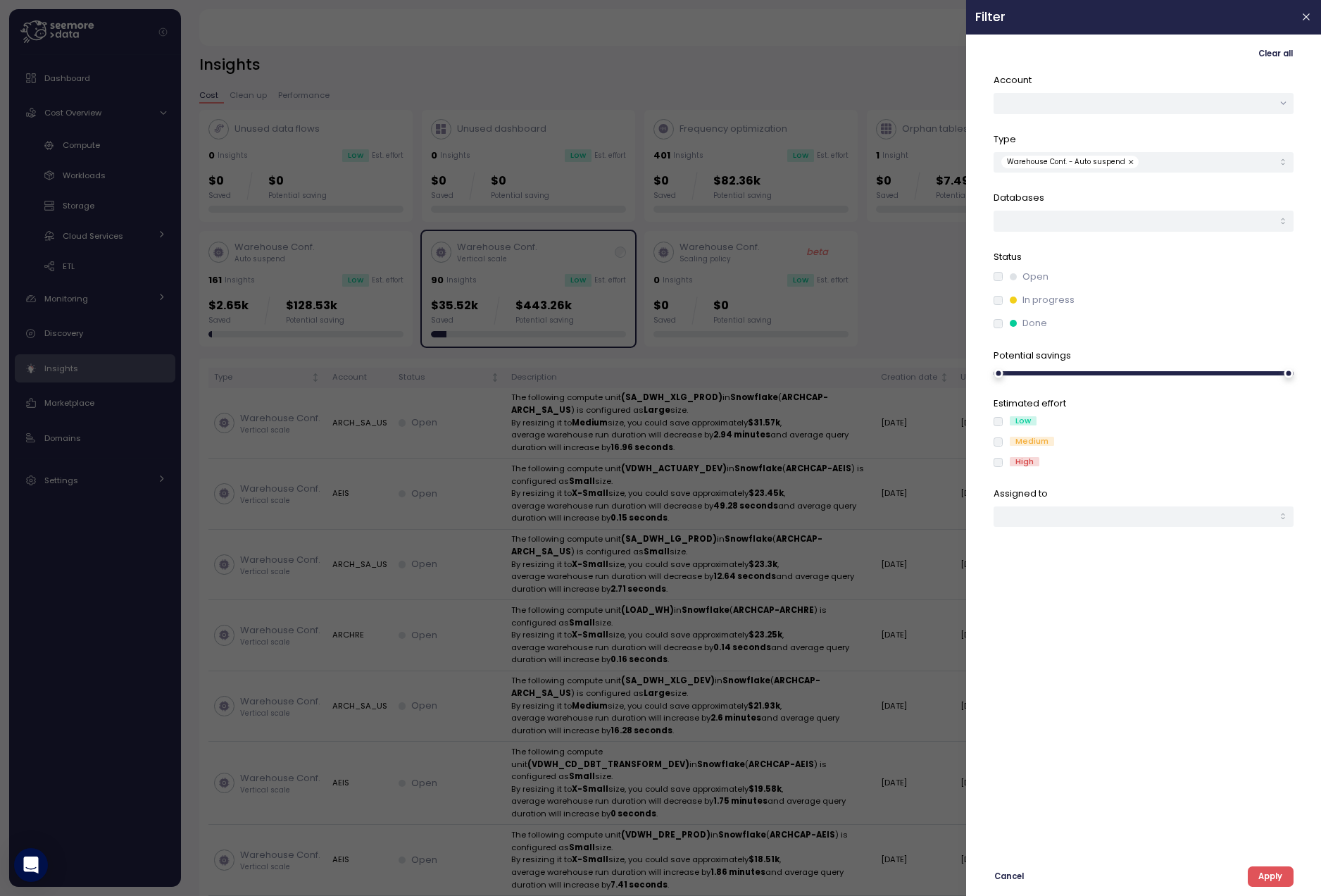
click at [944, 53] on div at bounding box center [660, 448] width 1321 height 896
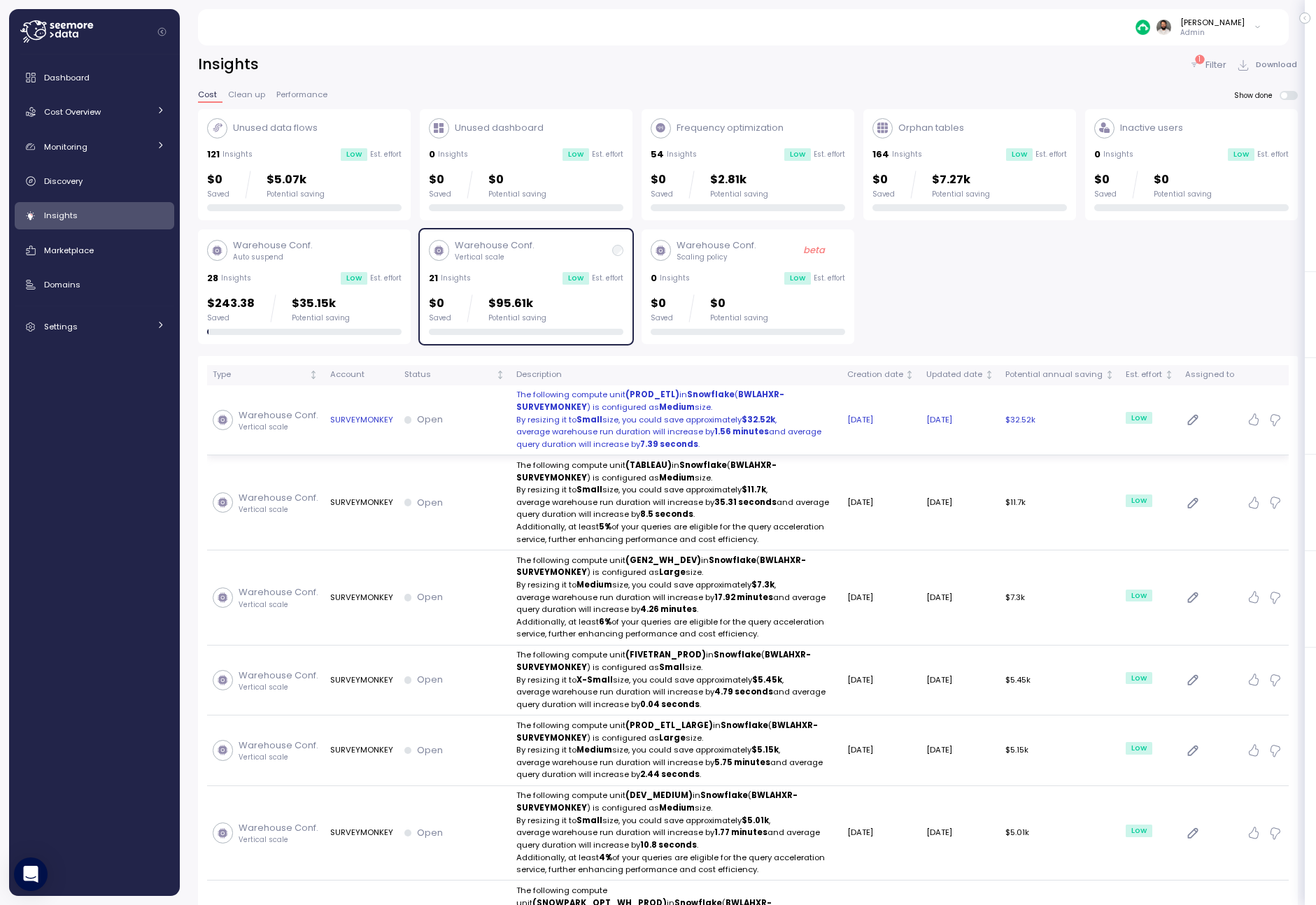
click at [480, 424] on div "Open" at bounding box center [455, 420] width 101 height 14
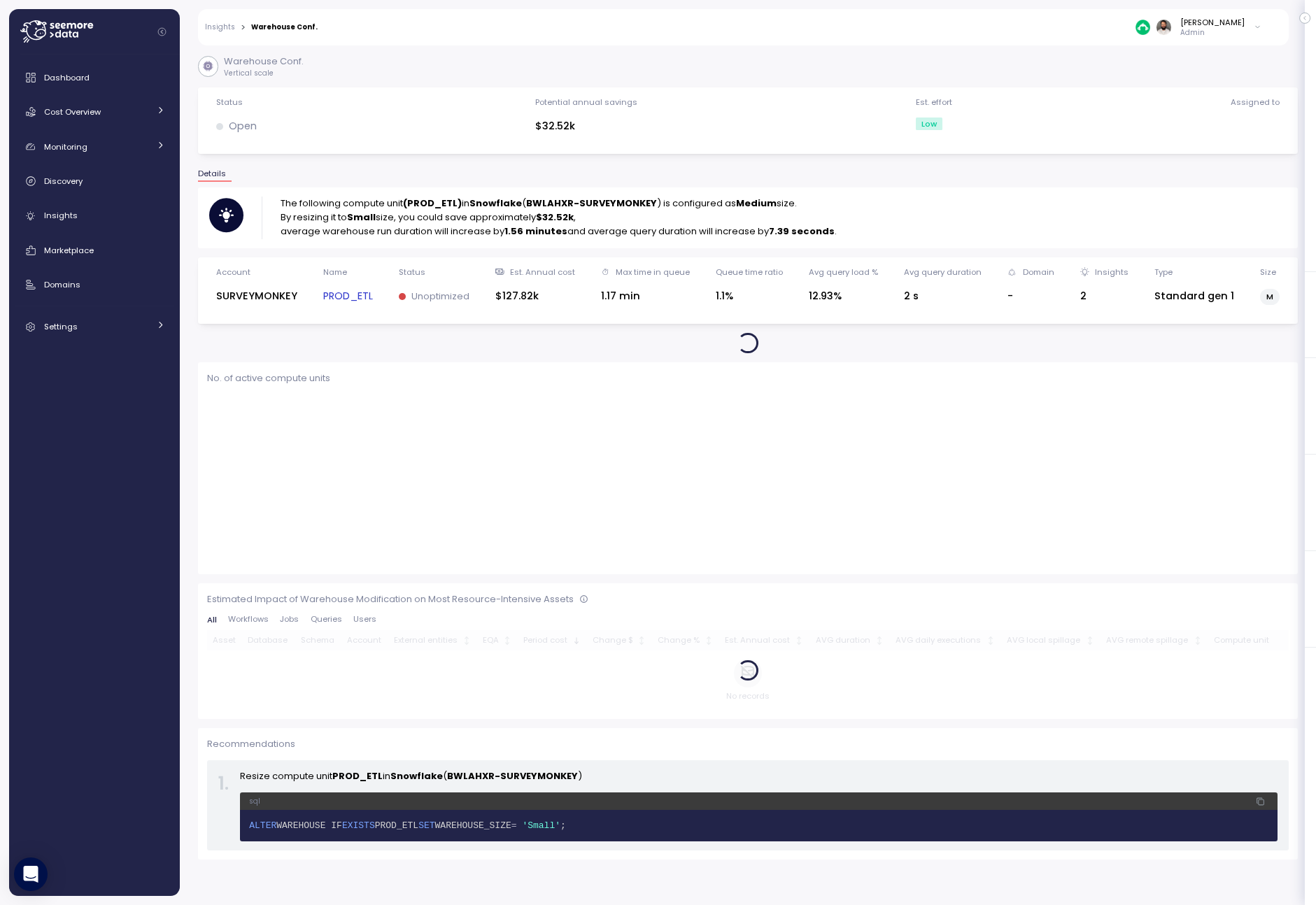
click at [443, 202] on strong "(PROD_ETL)" at bounding box center [432, 204] width 58 height 13
click at [365, 299] on link "PROD_ETL" at bounding box center [348, 295] width 50 height 16
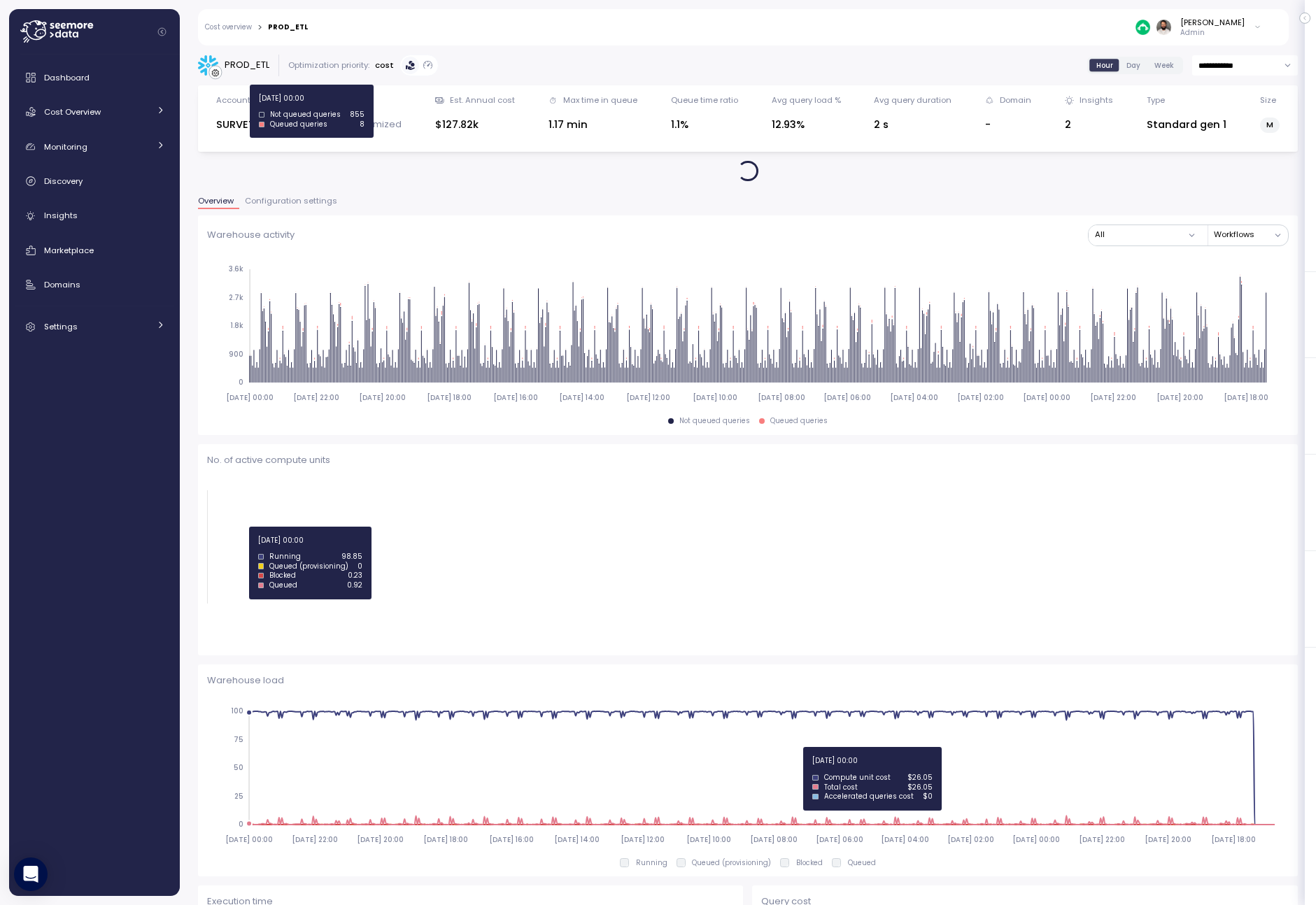
scroll to position [260, 0]
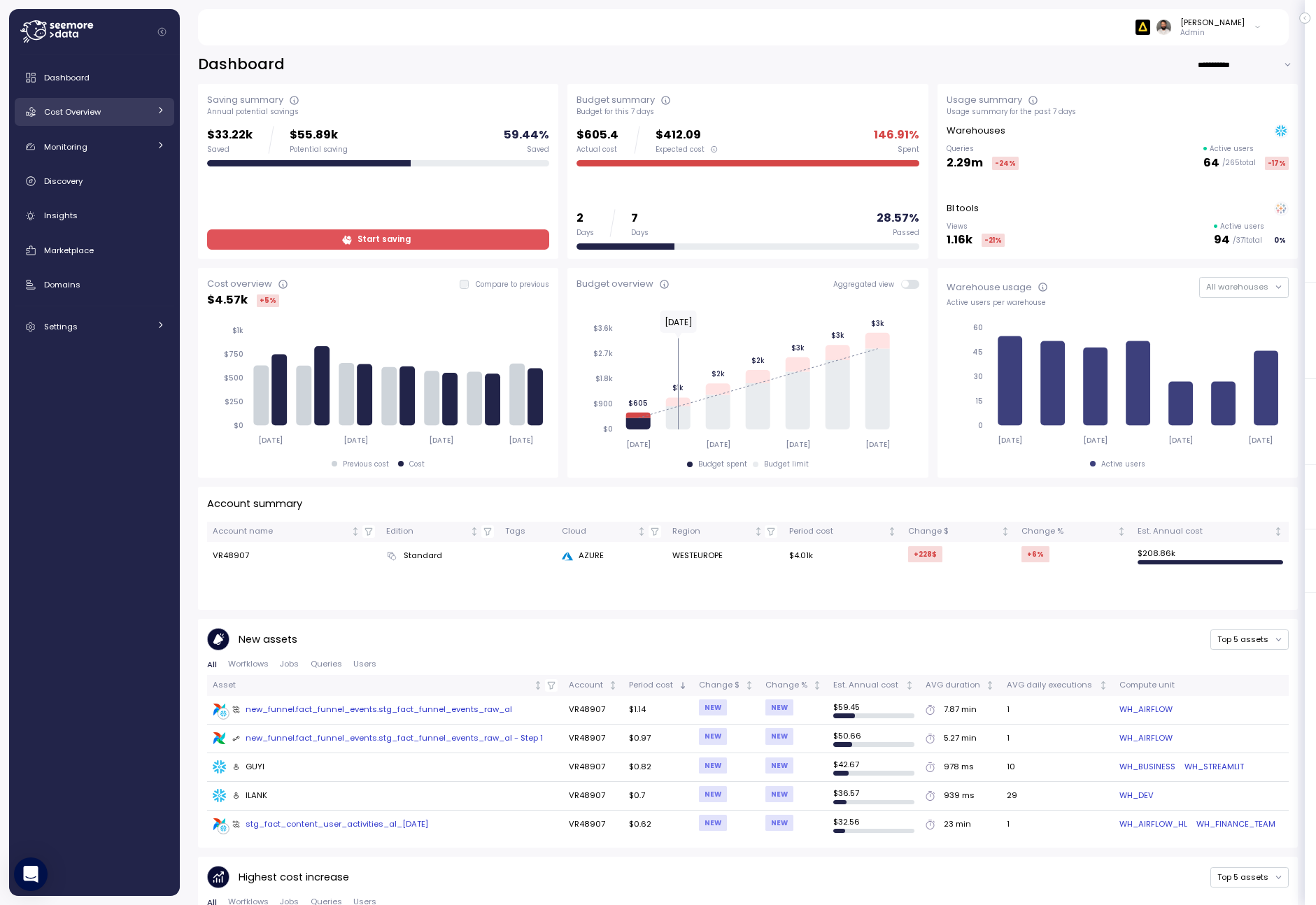
click at [145, 122] on link "Cost Overview" at bounding box center [94, 112] width 159 height 28
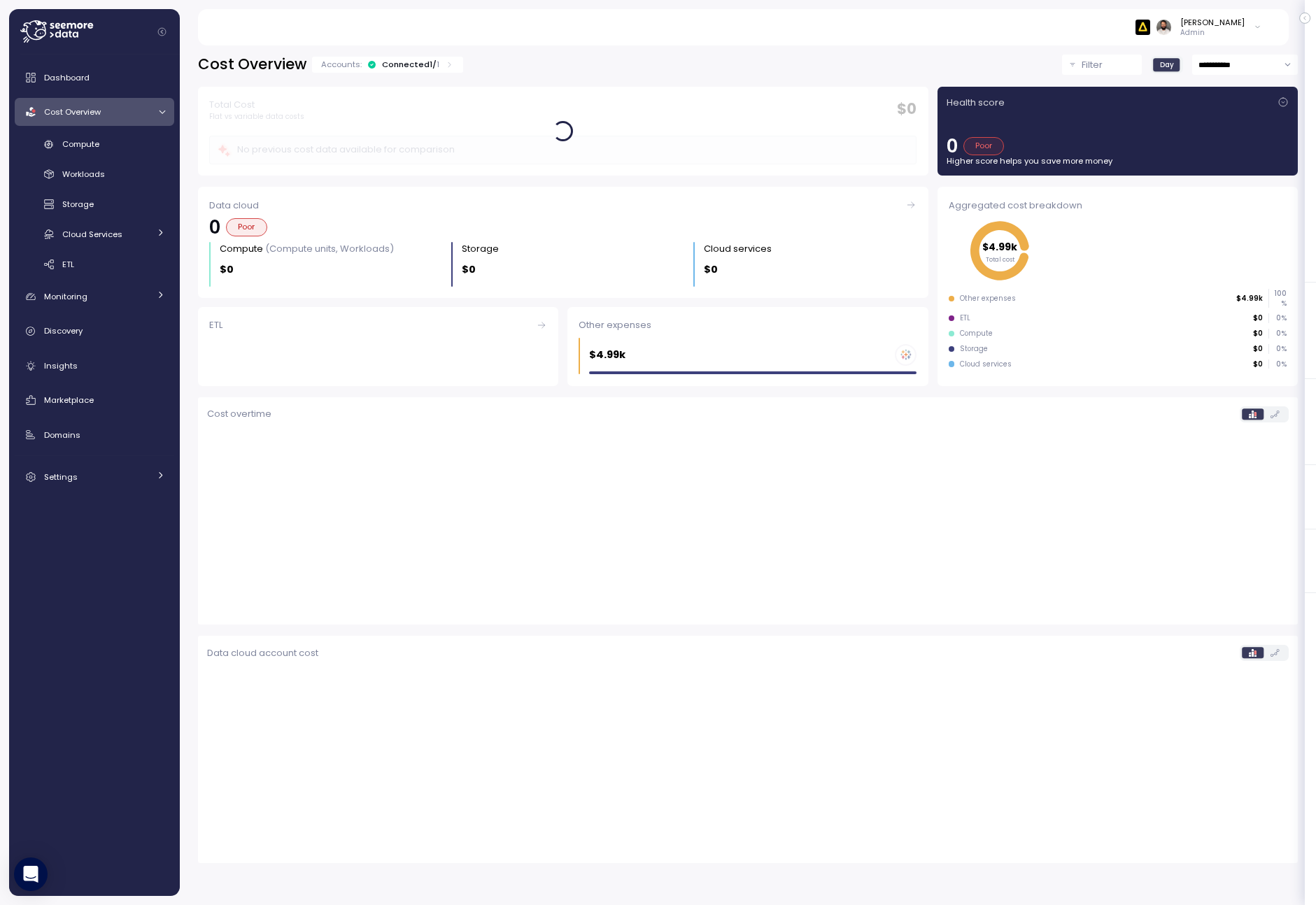
click at [422, 58] on div "Connected 1 / 1" at bounding box center [411, 63] width 58 height 11
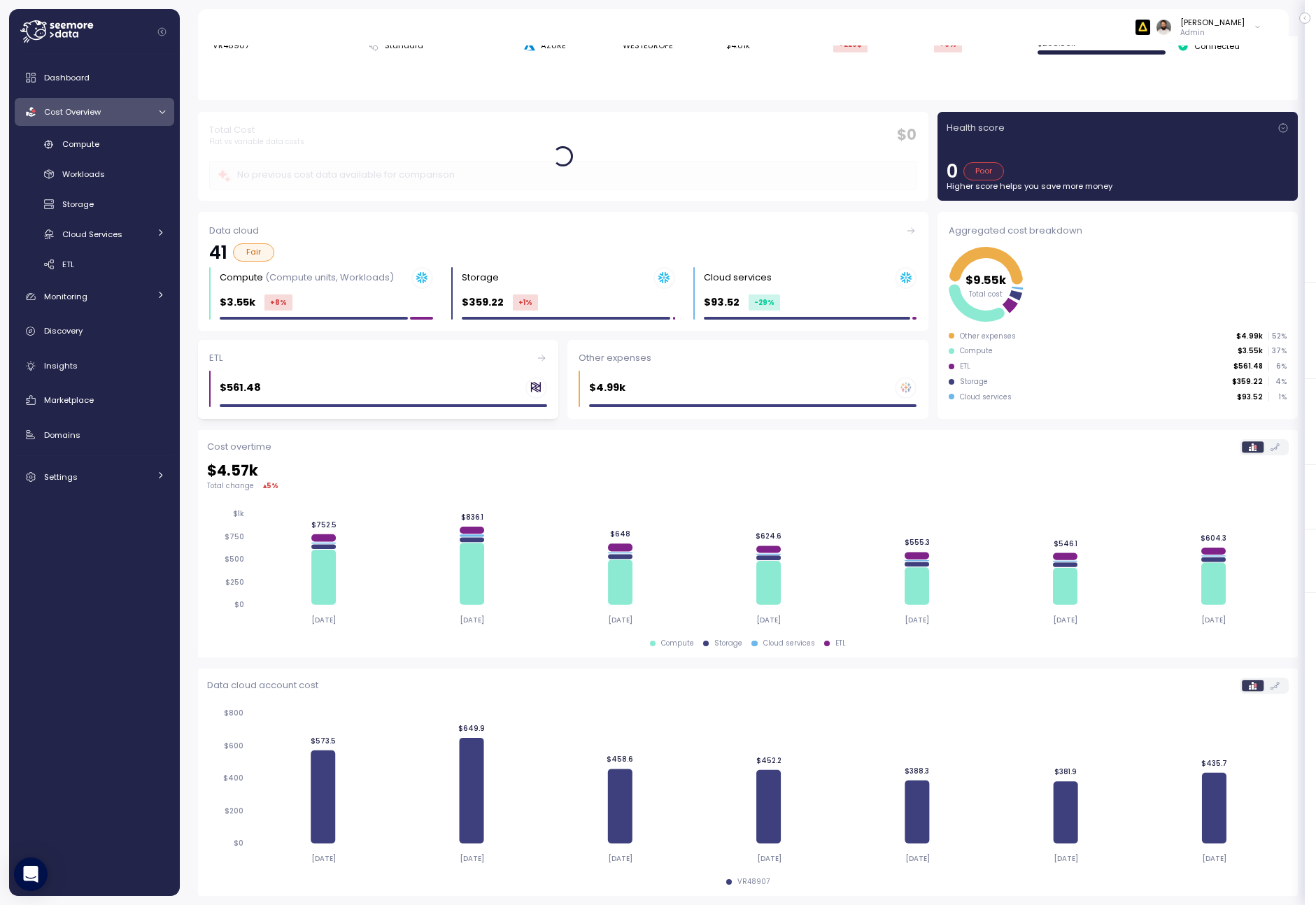
scroll to position [108, 0]
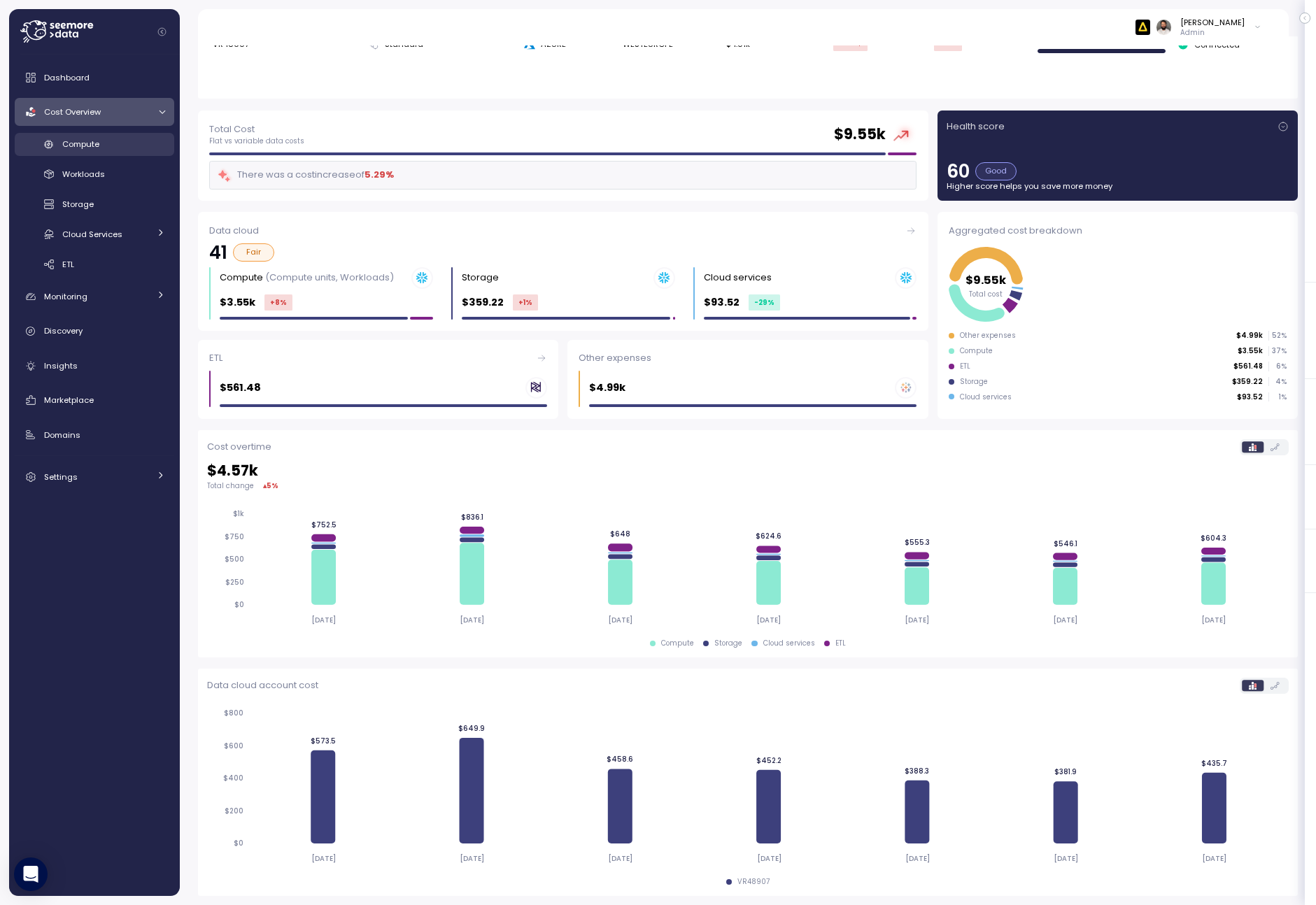
click at [144, 153] on link "Compute" at bounding box center [94, 144] width 159 height 23
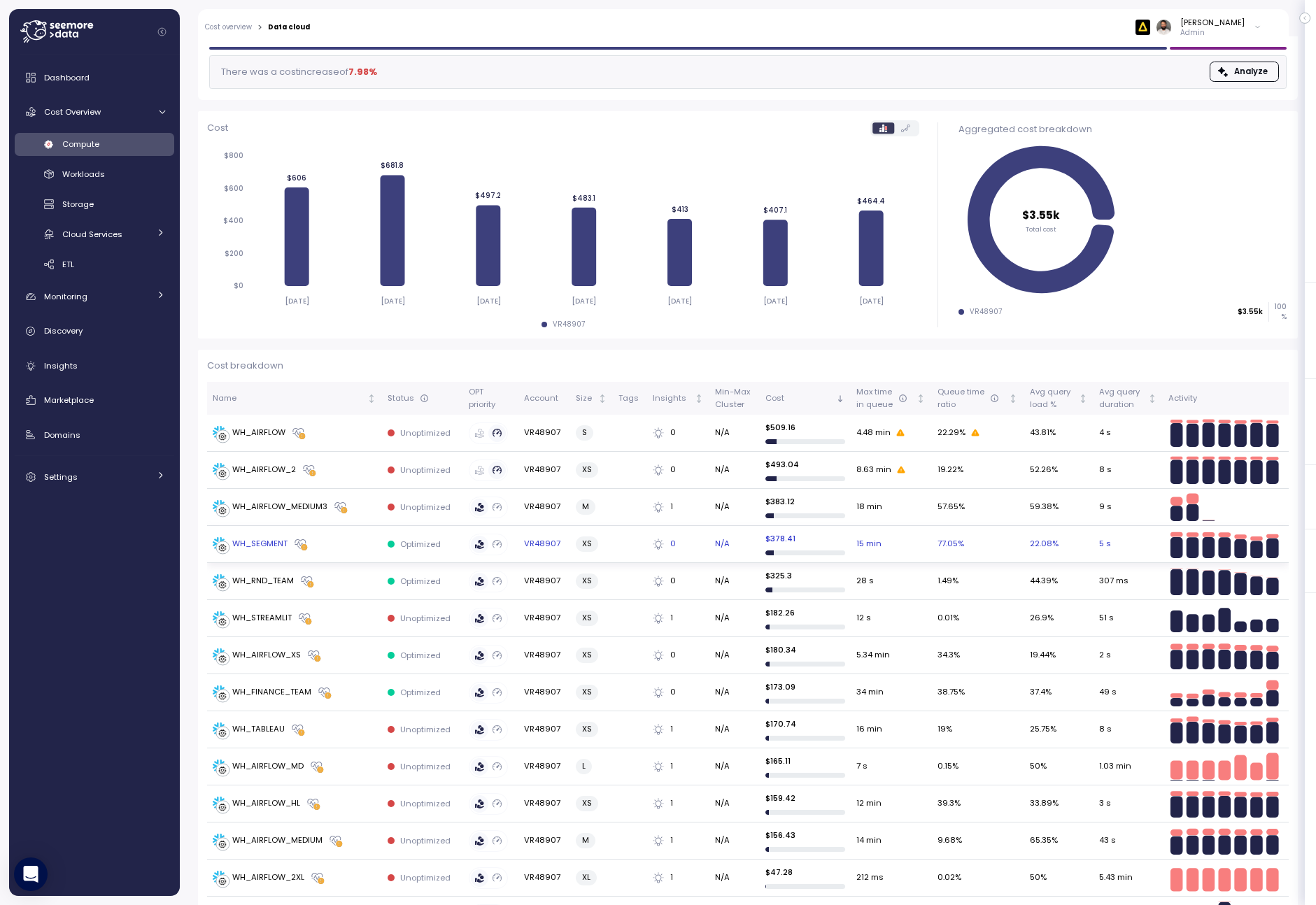
click at [352, 551] on td "WH_SEGMENT" at bounding box center [295, 545] width 175 height 37
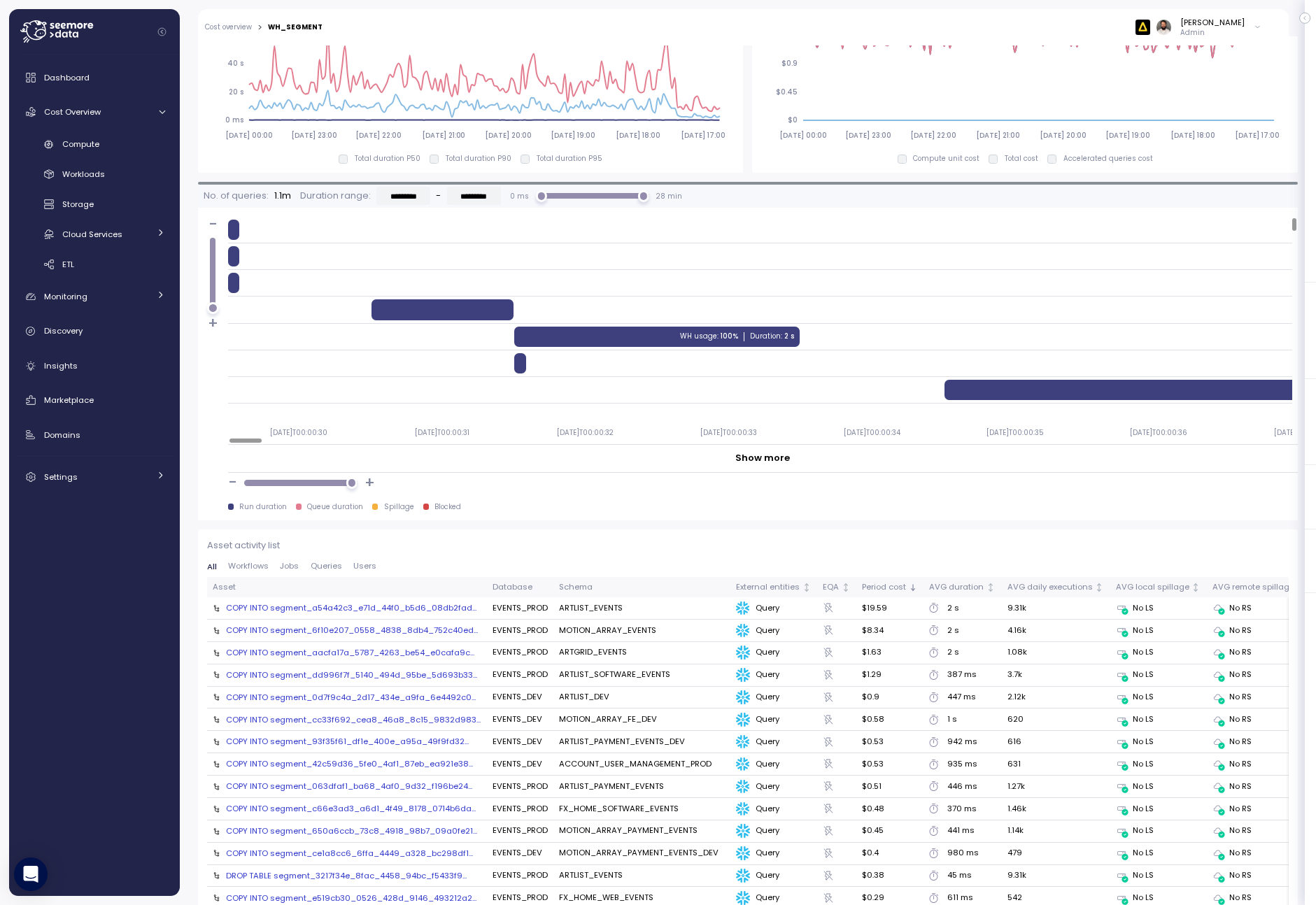
scroll to position [894, 0]
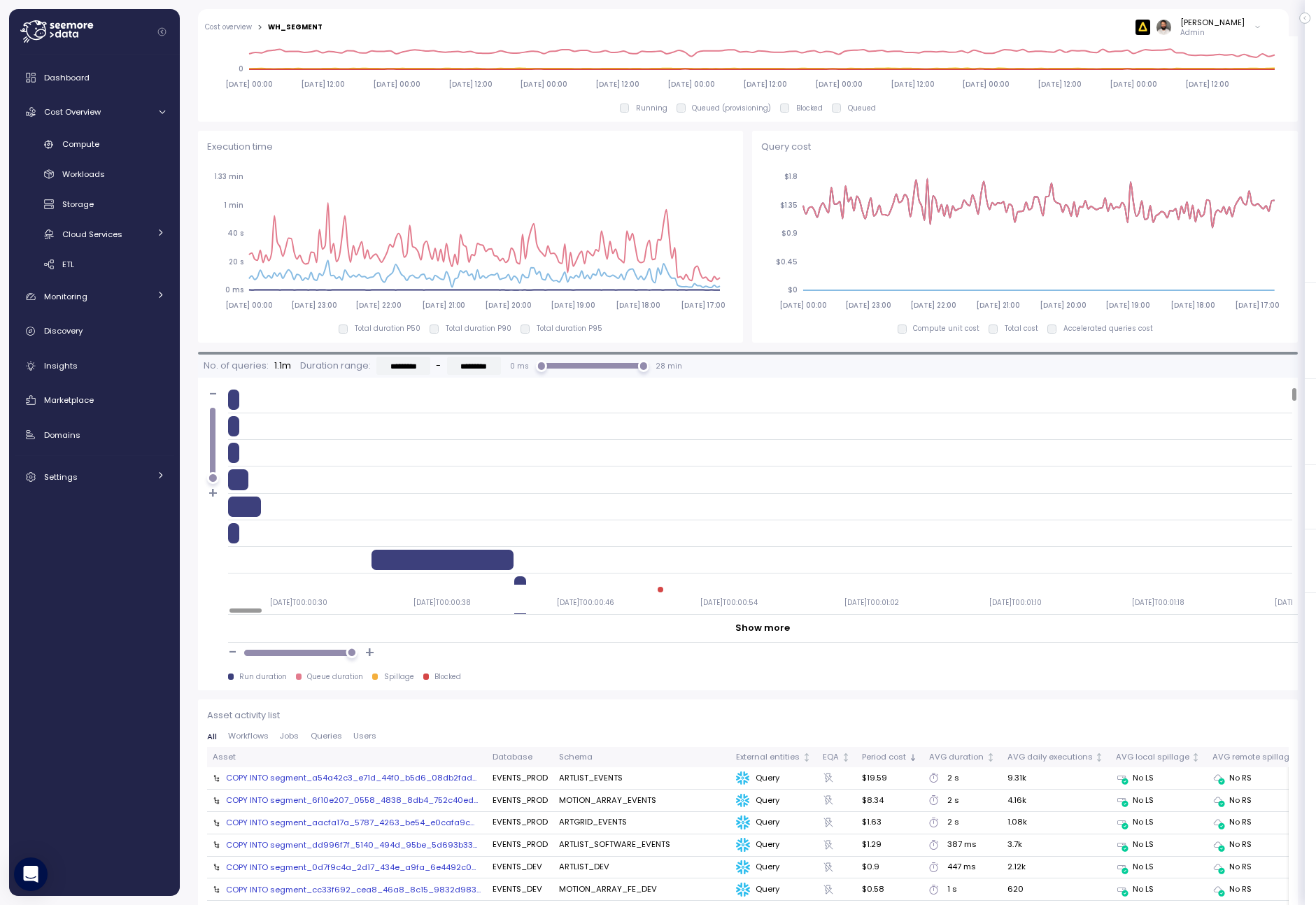
click at [351, 658] on div at bounding box center [300, 652] width 102 height 11
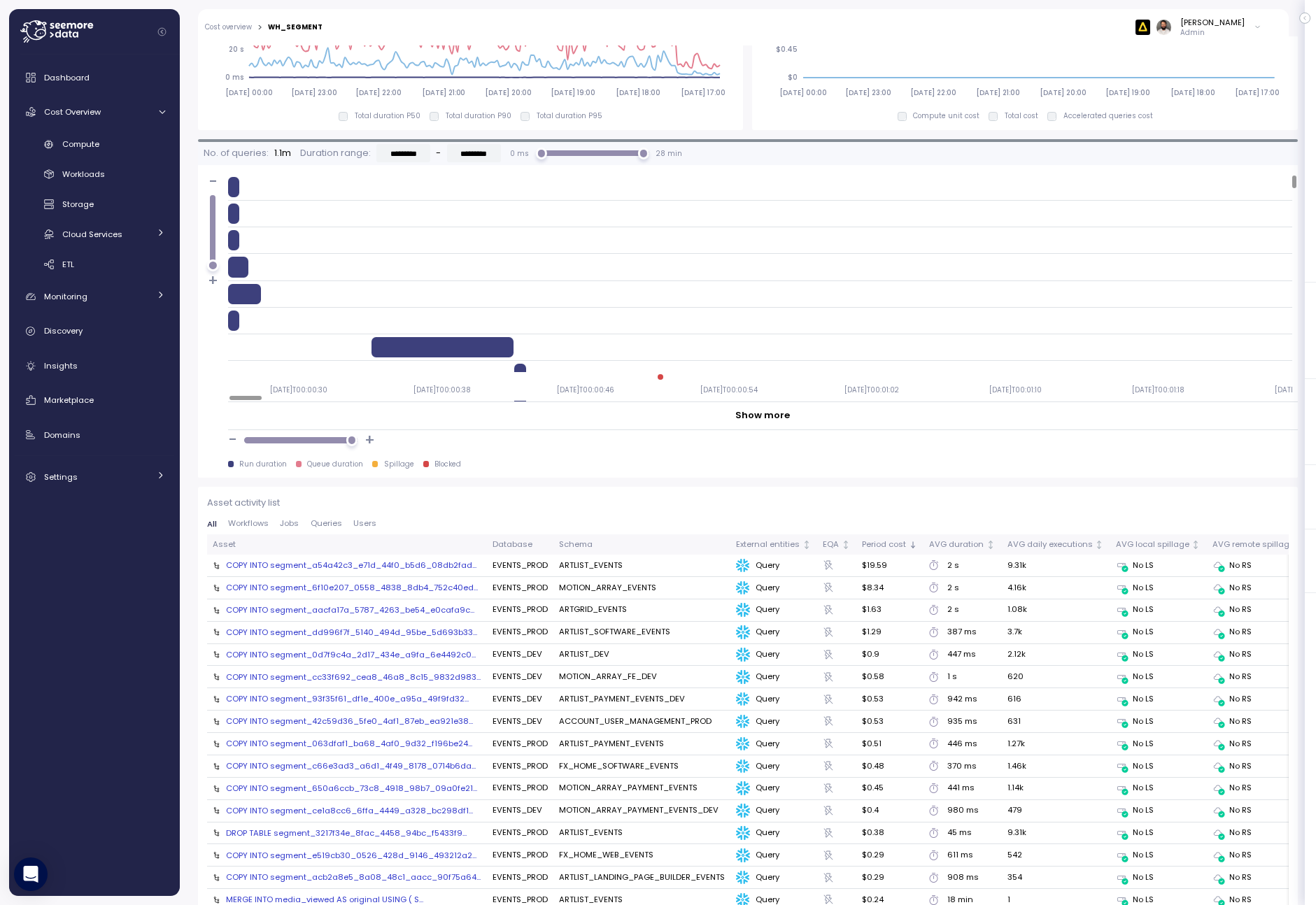
scroll to position [880, 0]
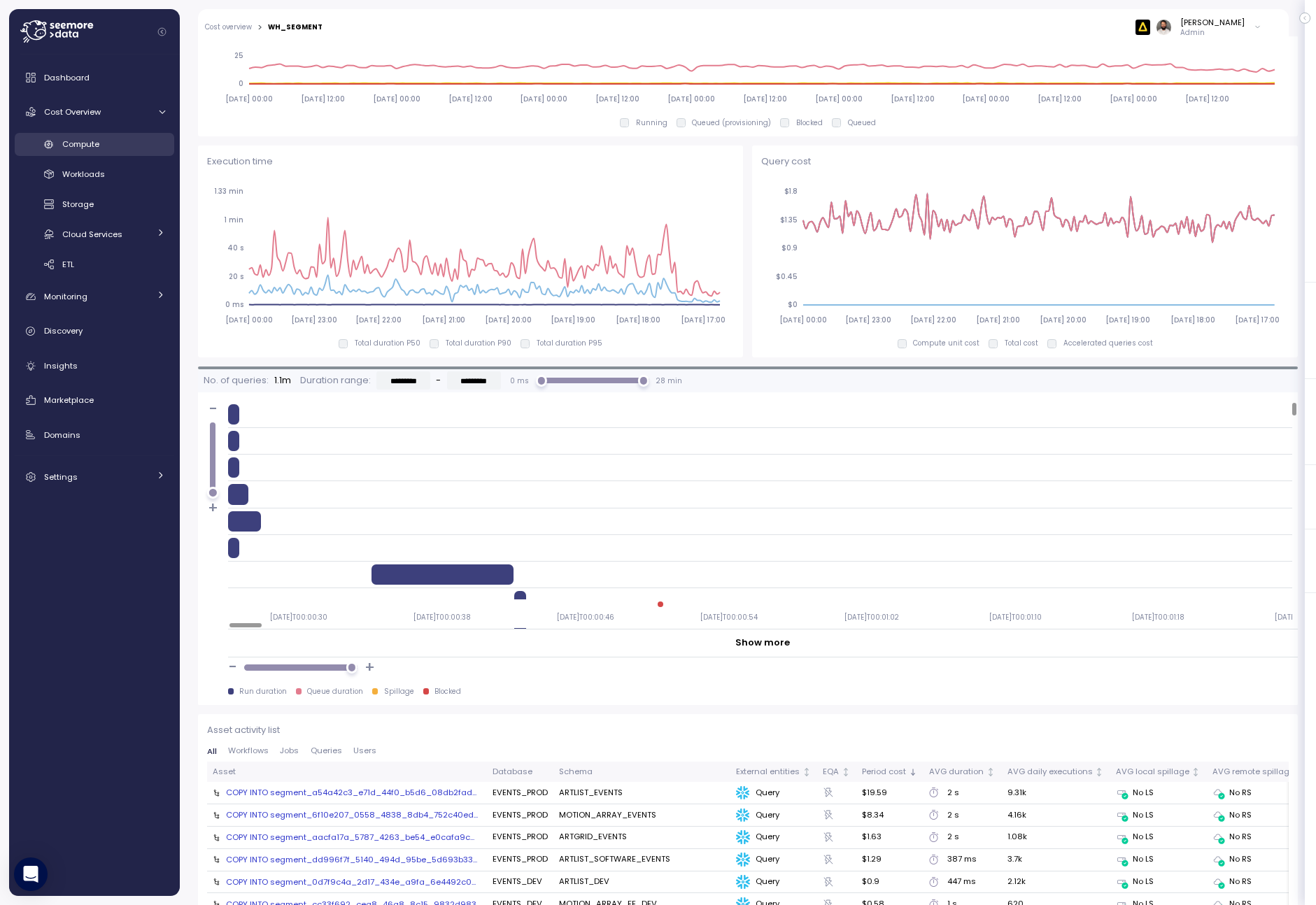
click at [119, 141] on div "Compute" at bounding box center [113, 143] width 103 height 14
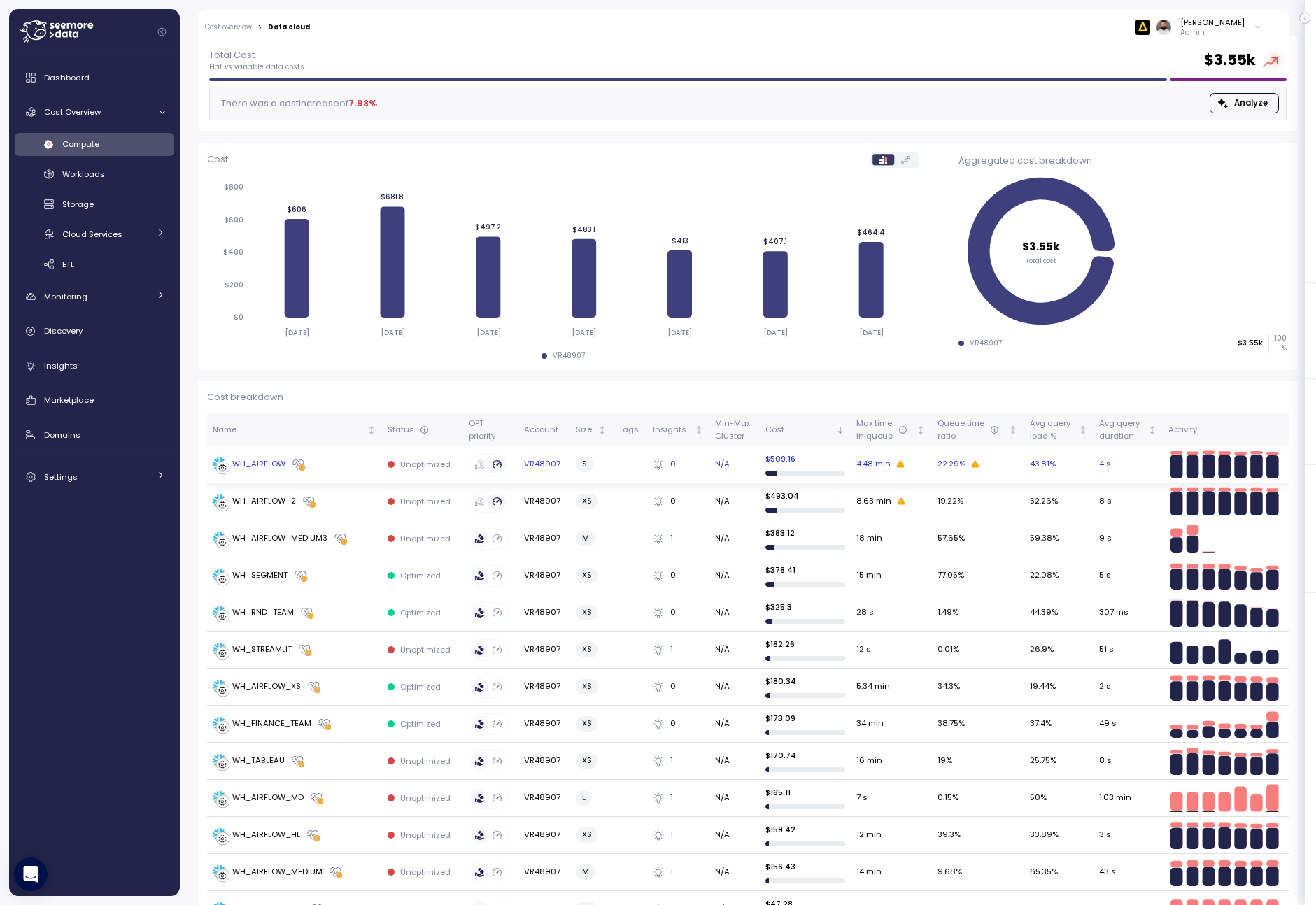
scroll to position [127, 0]
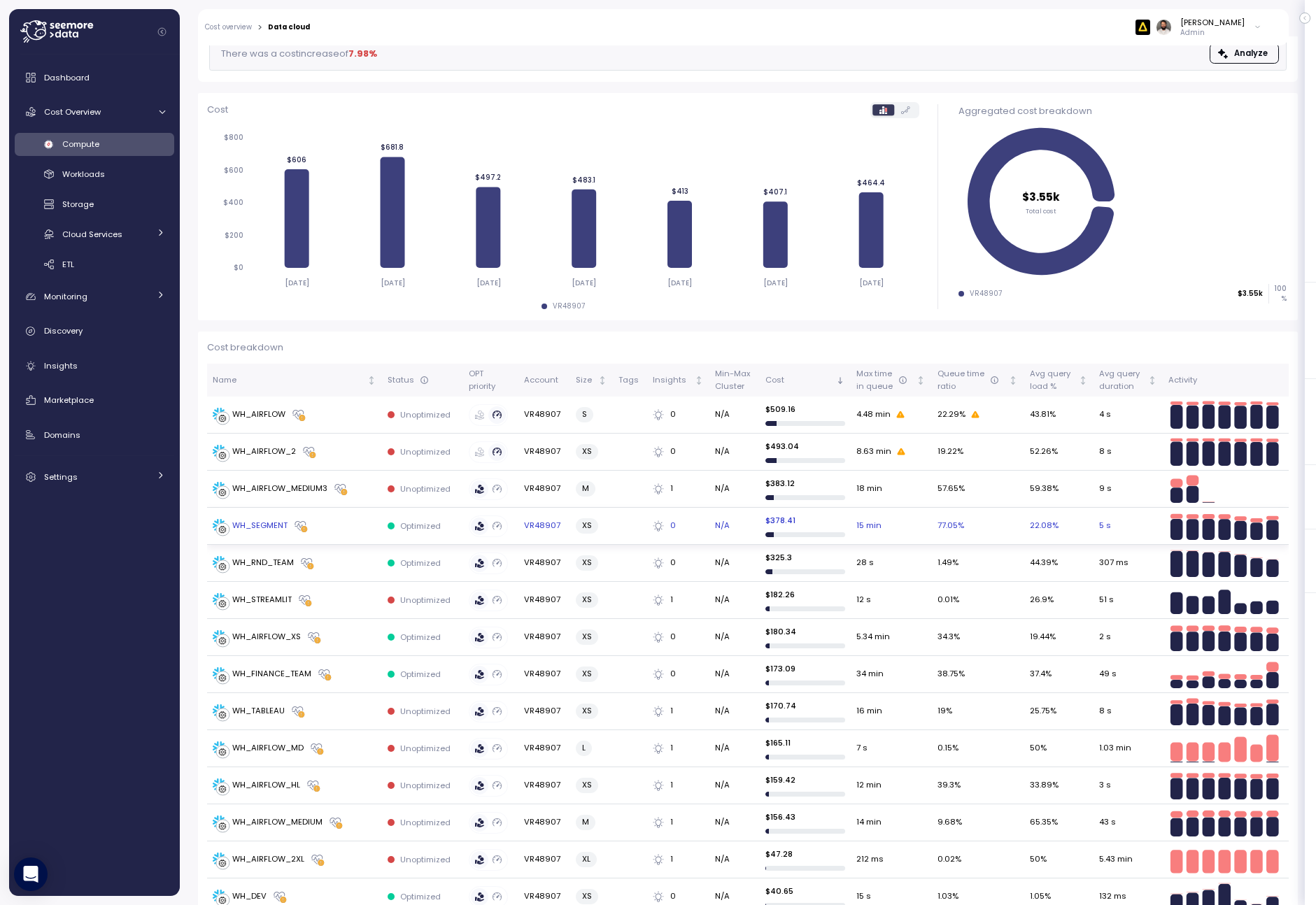
click at [366, 527] on div "WH_SEGMENT" at bounding box center [295, 525] width 164 height 14
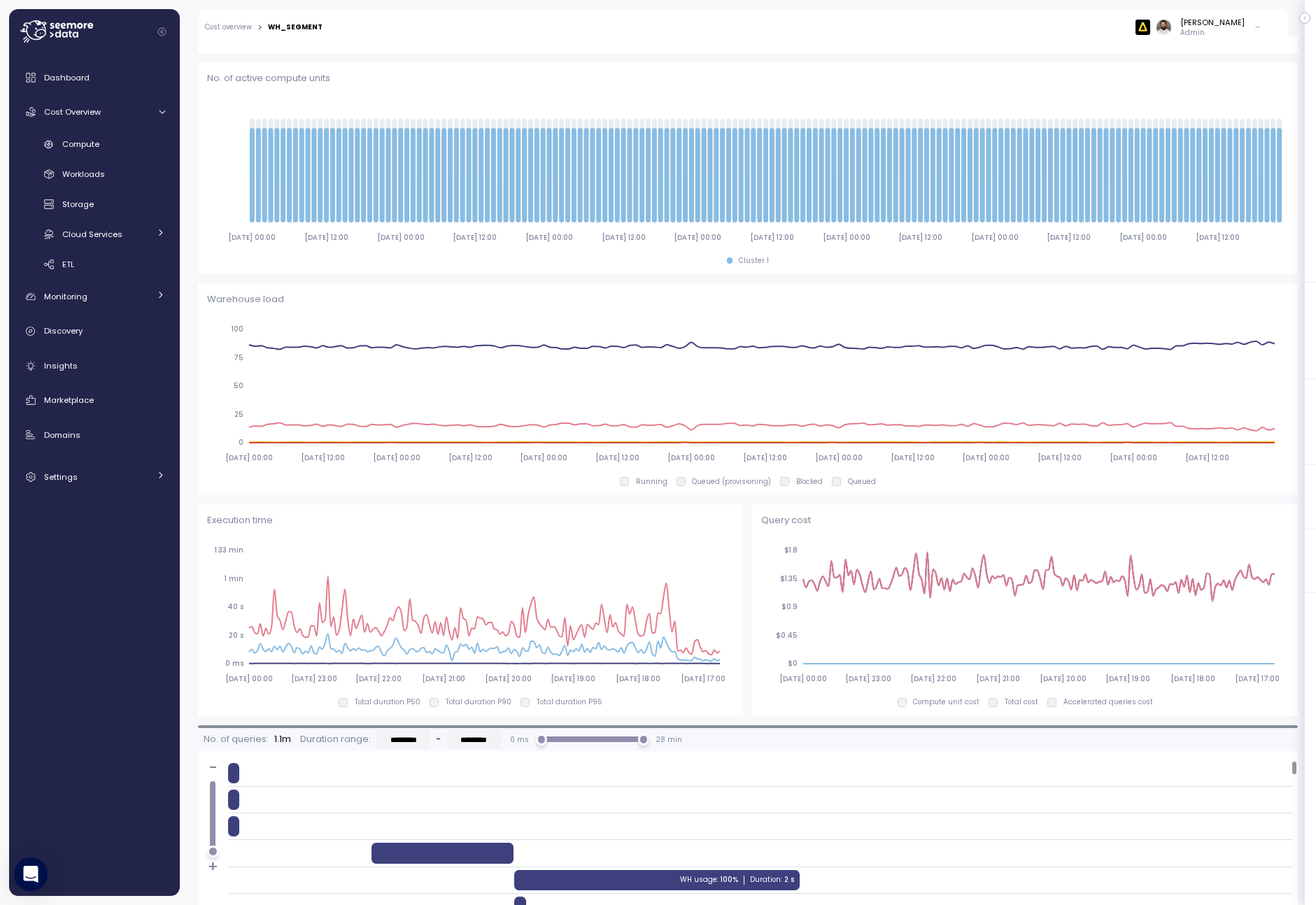
scroll to position [799, 0]
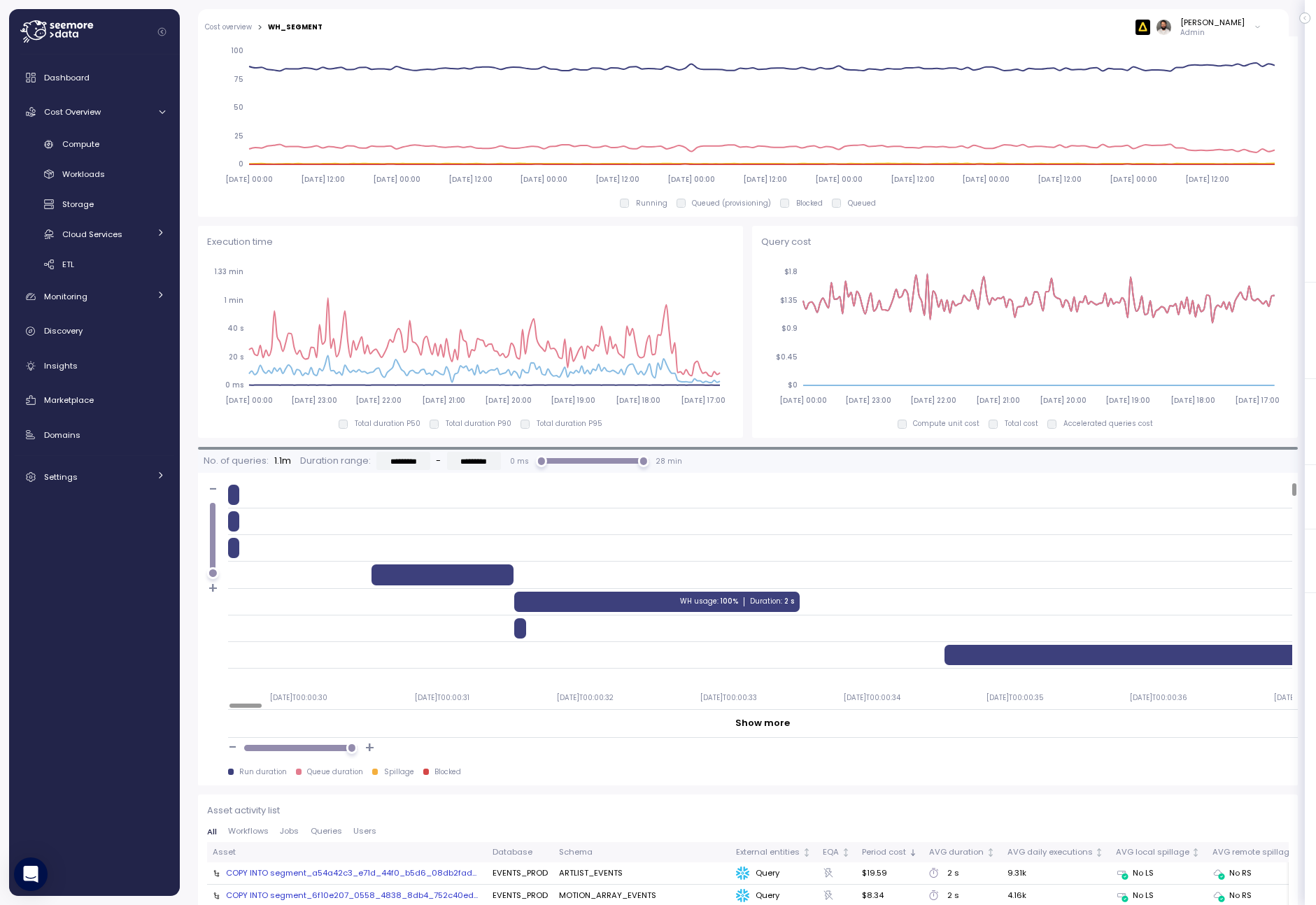
click at [466, 422] on p "Total duration P90" at bounding box center [478, 424] width 66 height 10
click at [391, 425] on p "Total duration P50" at bounding box center [387, 424] width 66 height 10
click at [446, 423] on label "Total duration P90" at bounding box center [475, 424] width 73 height 10
click at [411, 424] on p "Total duration P50" at bounding box center [387, 424] width 66 height 10
click at [412, 418] on div "2025-08-18 00:00 2025-08-18 23:00 2025-08-19 22:00 2025-08-20 21:00 2025-08-21 …" at bounding box center [471, 343] width 527 height 171
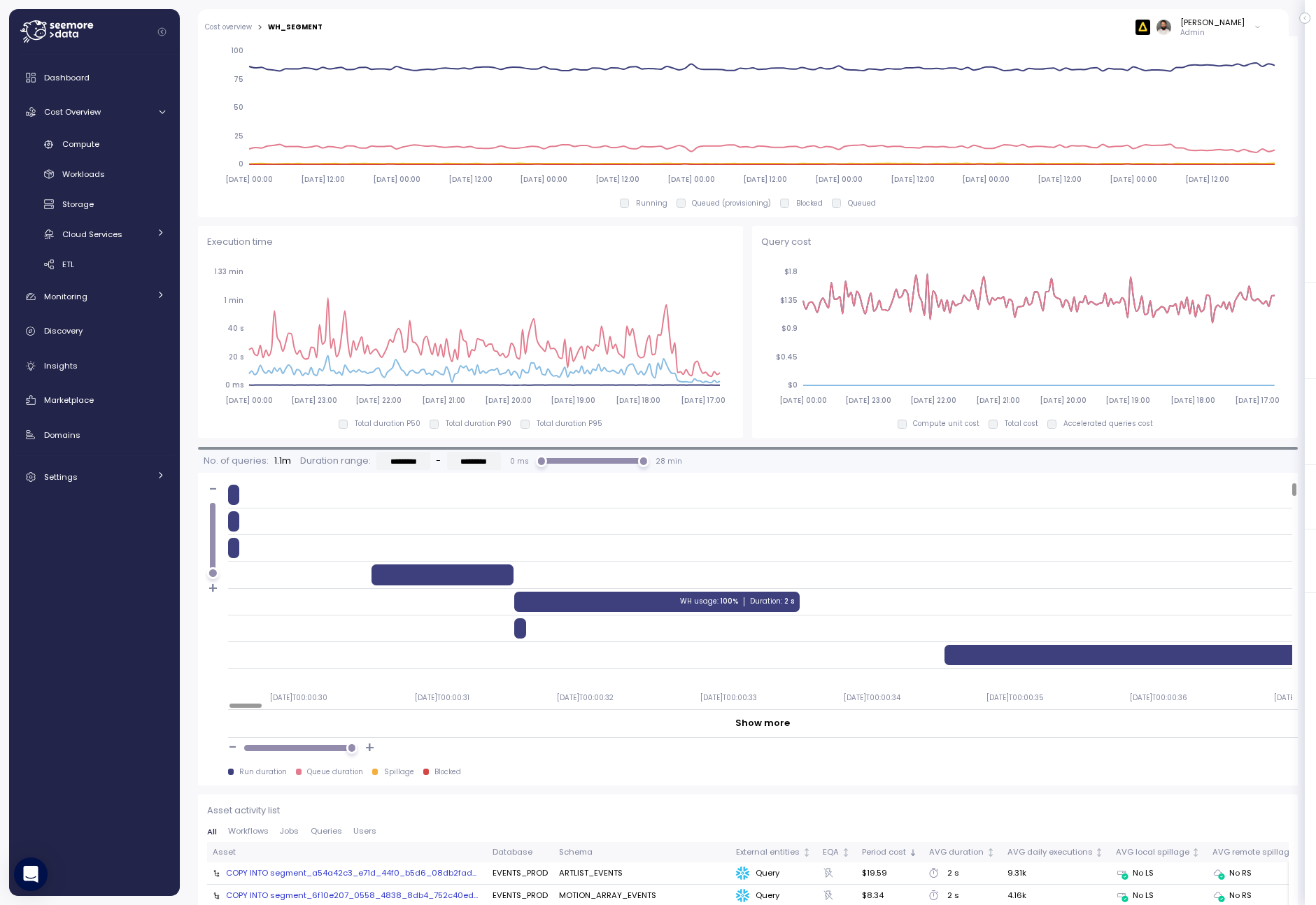
click at [466, 419] on p "Total duration P90" at bounding box center [478, 424] width 66 height 10
click at [401, 422] on p "Total duration P50" at bounding box center [387, 424] width 66 height 10
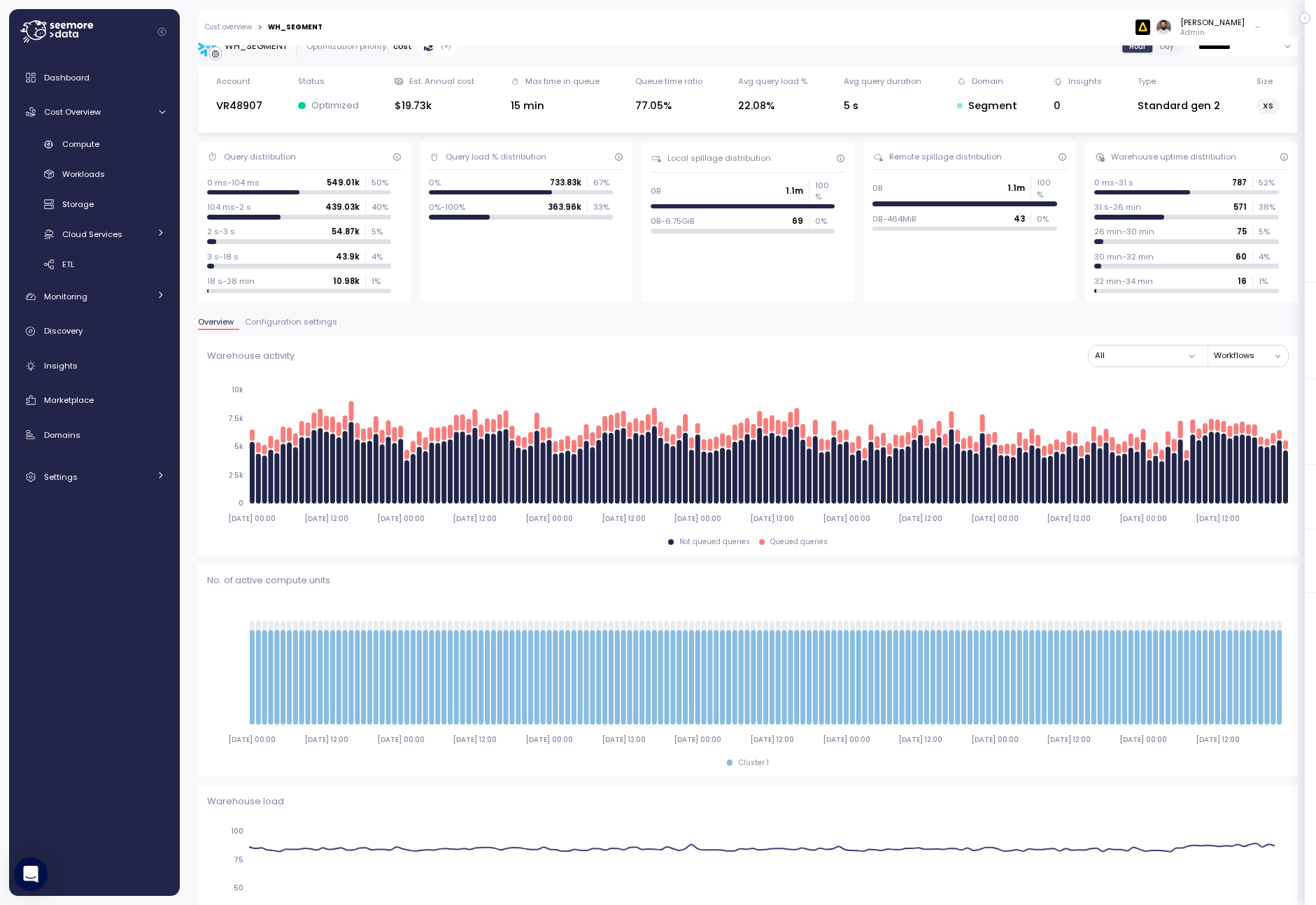
scroll to position [0, 0]
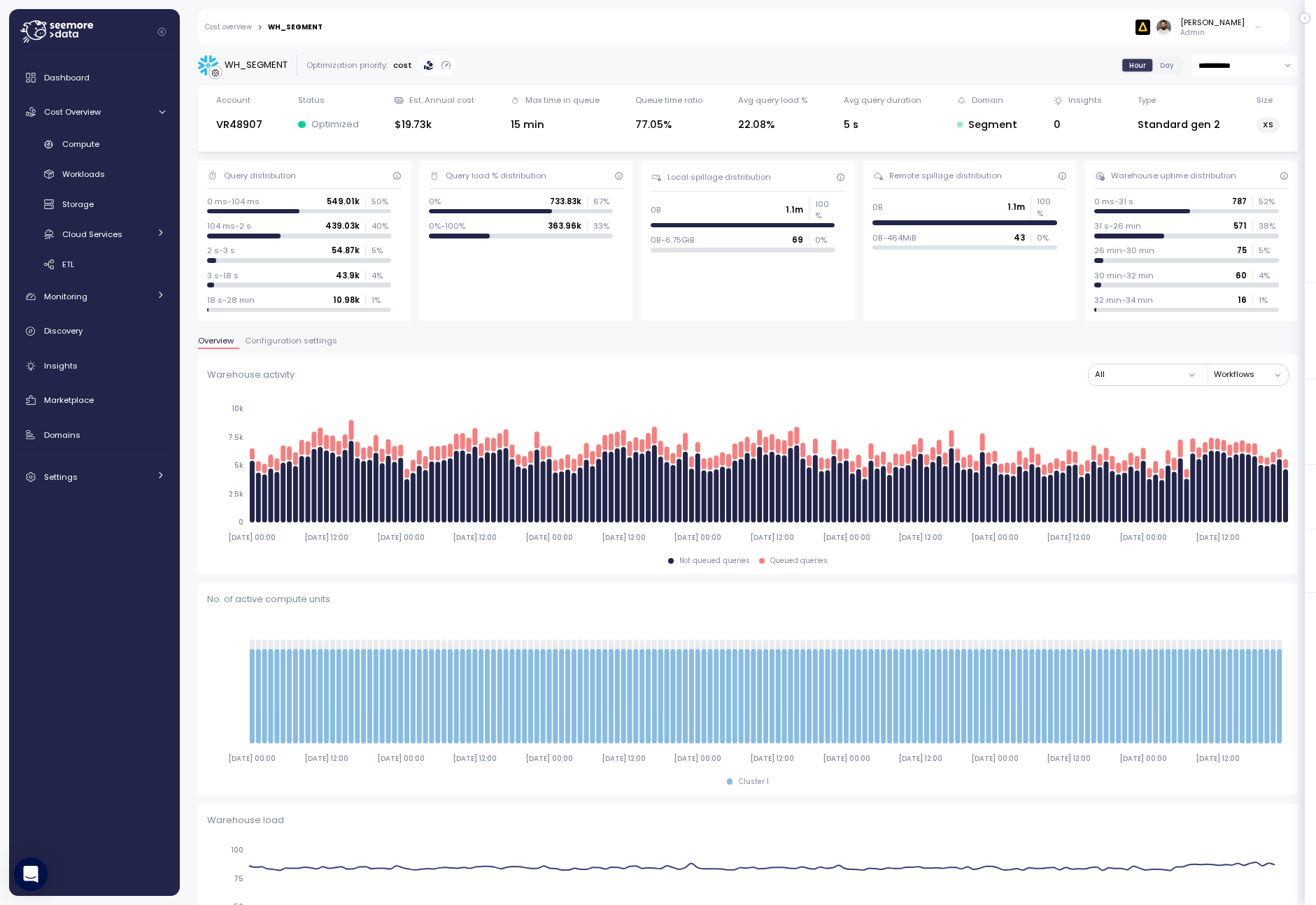
click at [317, 344] on span "Configuration settings" at bounding box center [290, 340] width 93 height 8
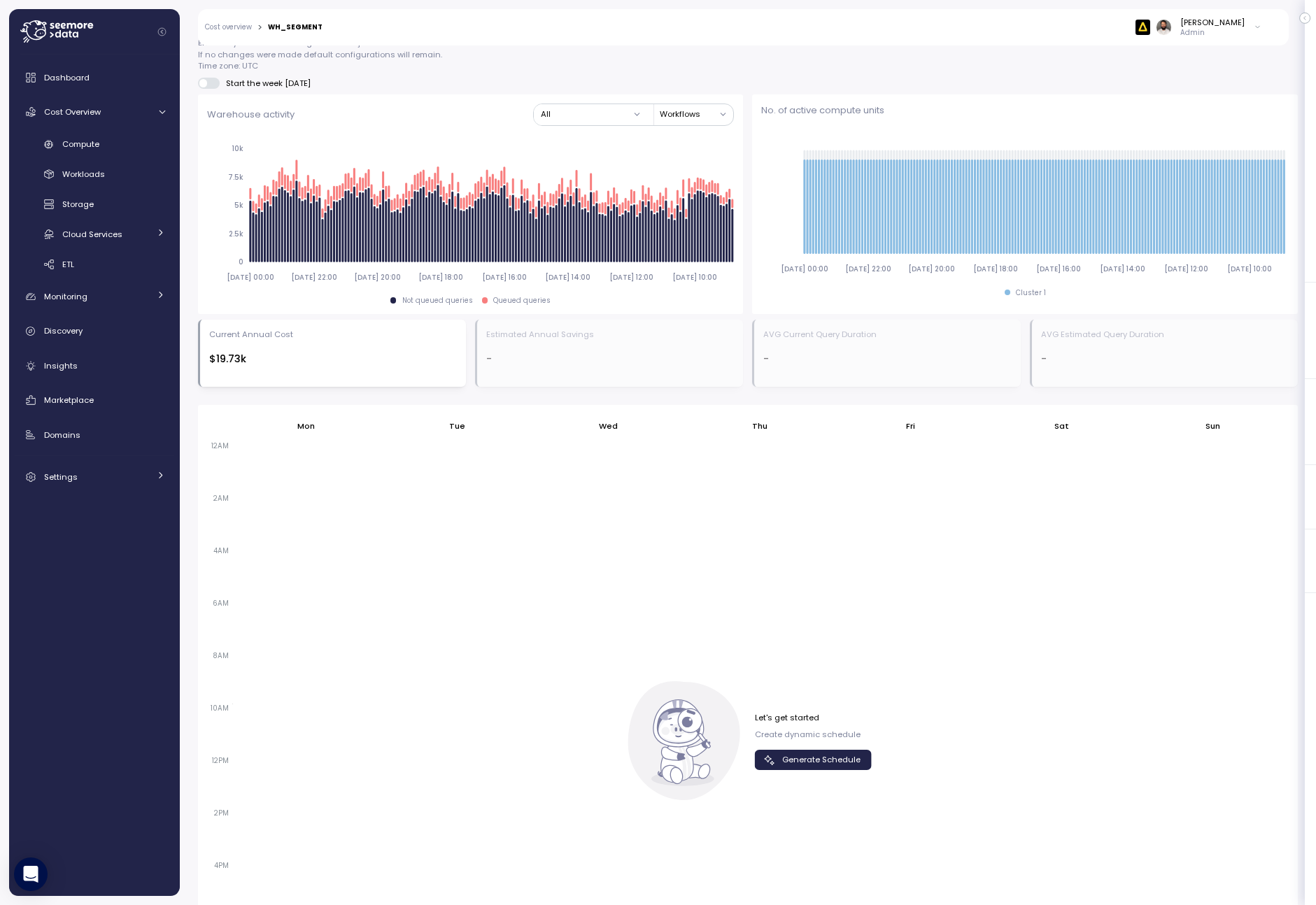
scroll to position [662, 0]
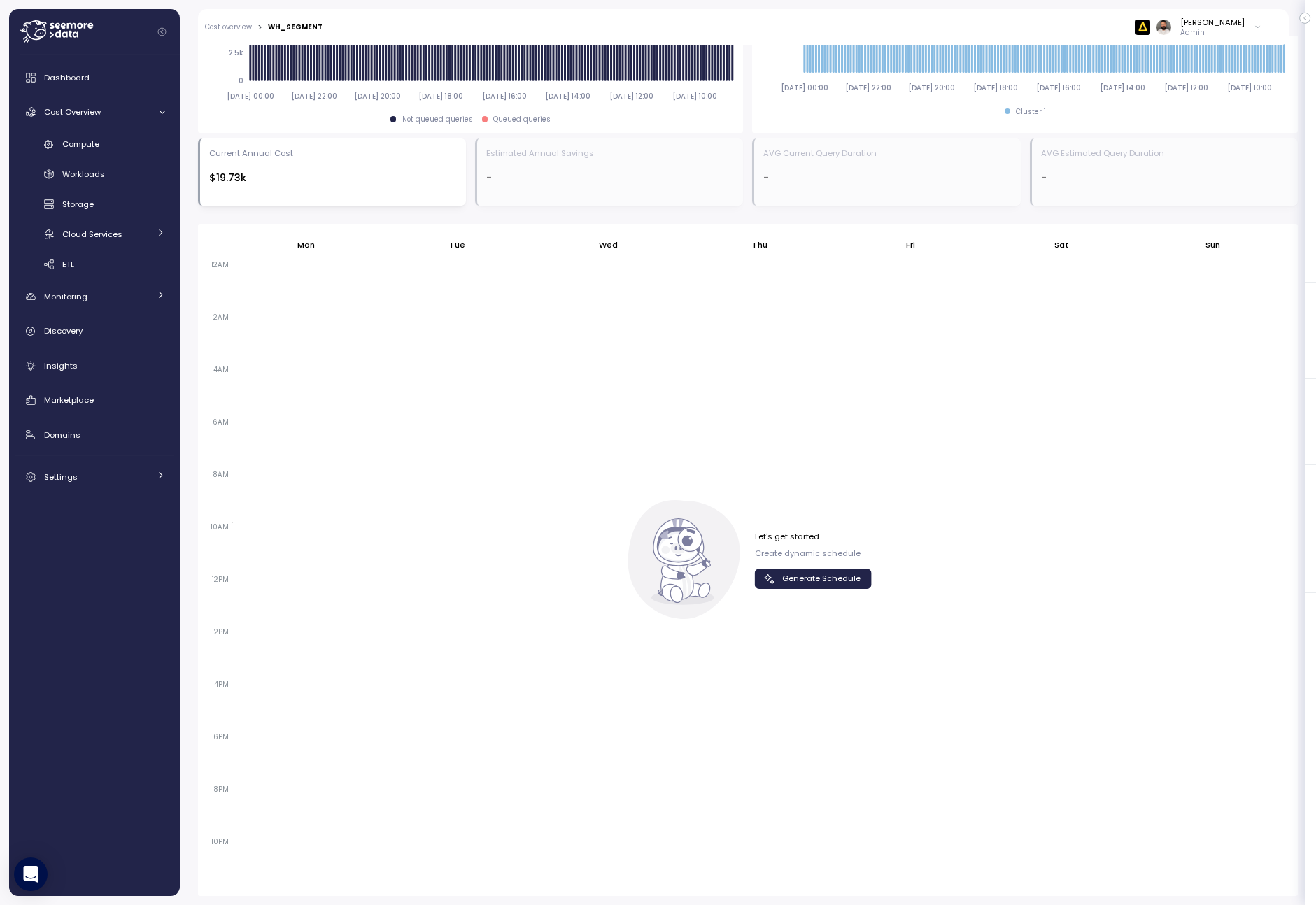
click at [842, 577] on span "Generate Schedule" at bounding box center [821, 579] width 78 height 19
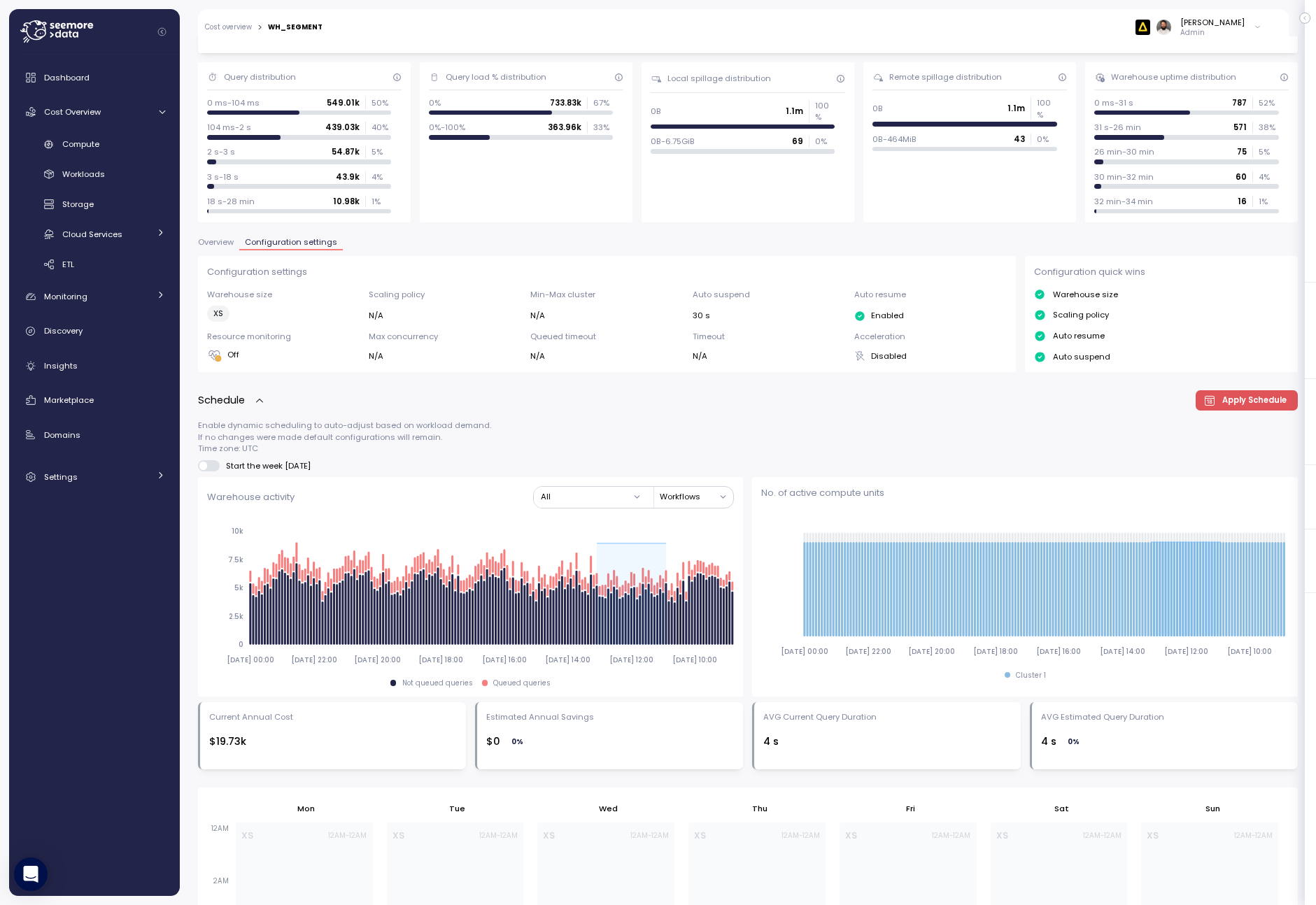
scroll to position [0, 0]
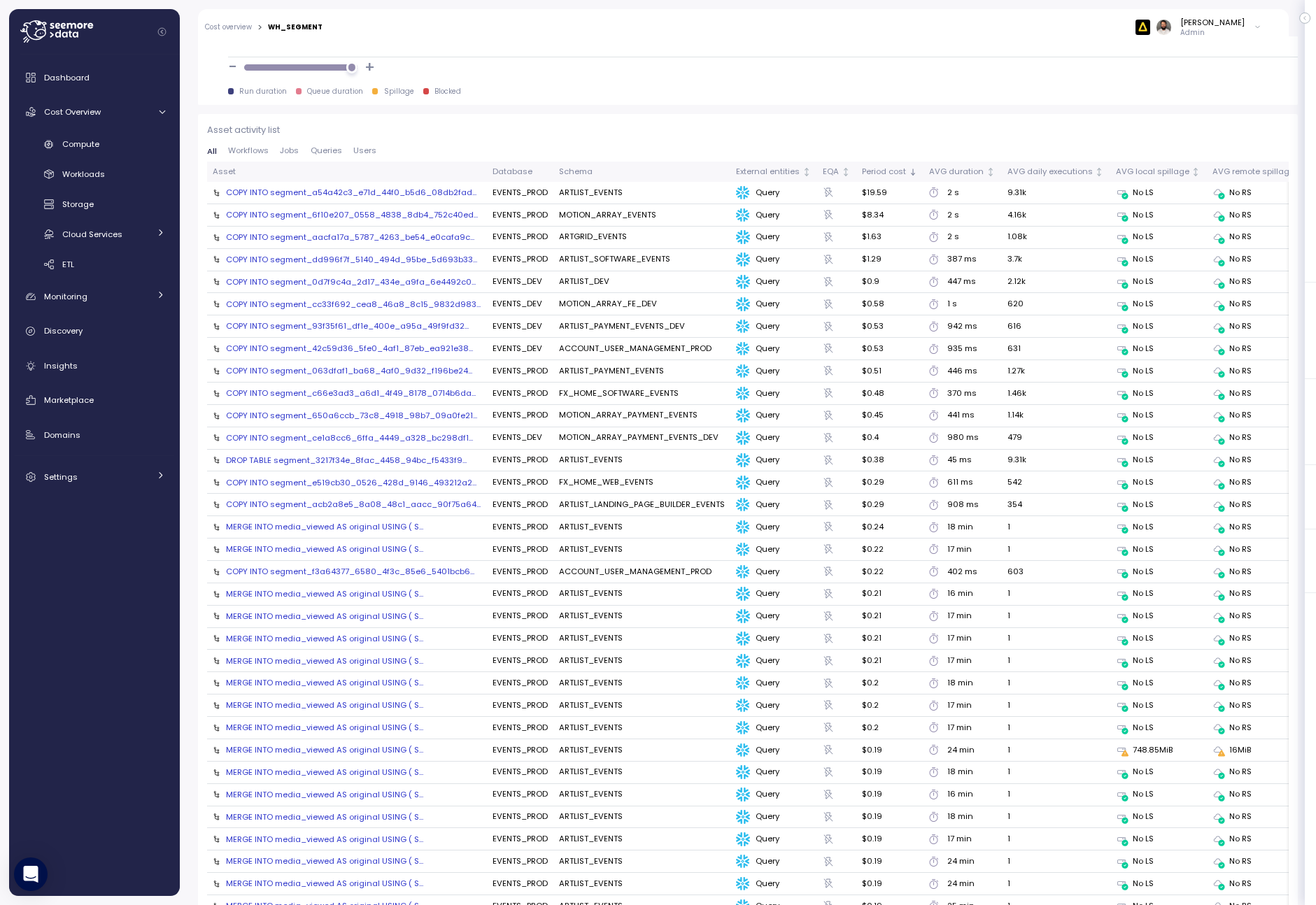
scroll to position [1471, 0]
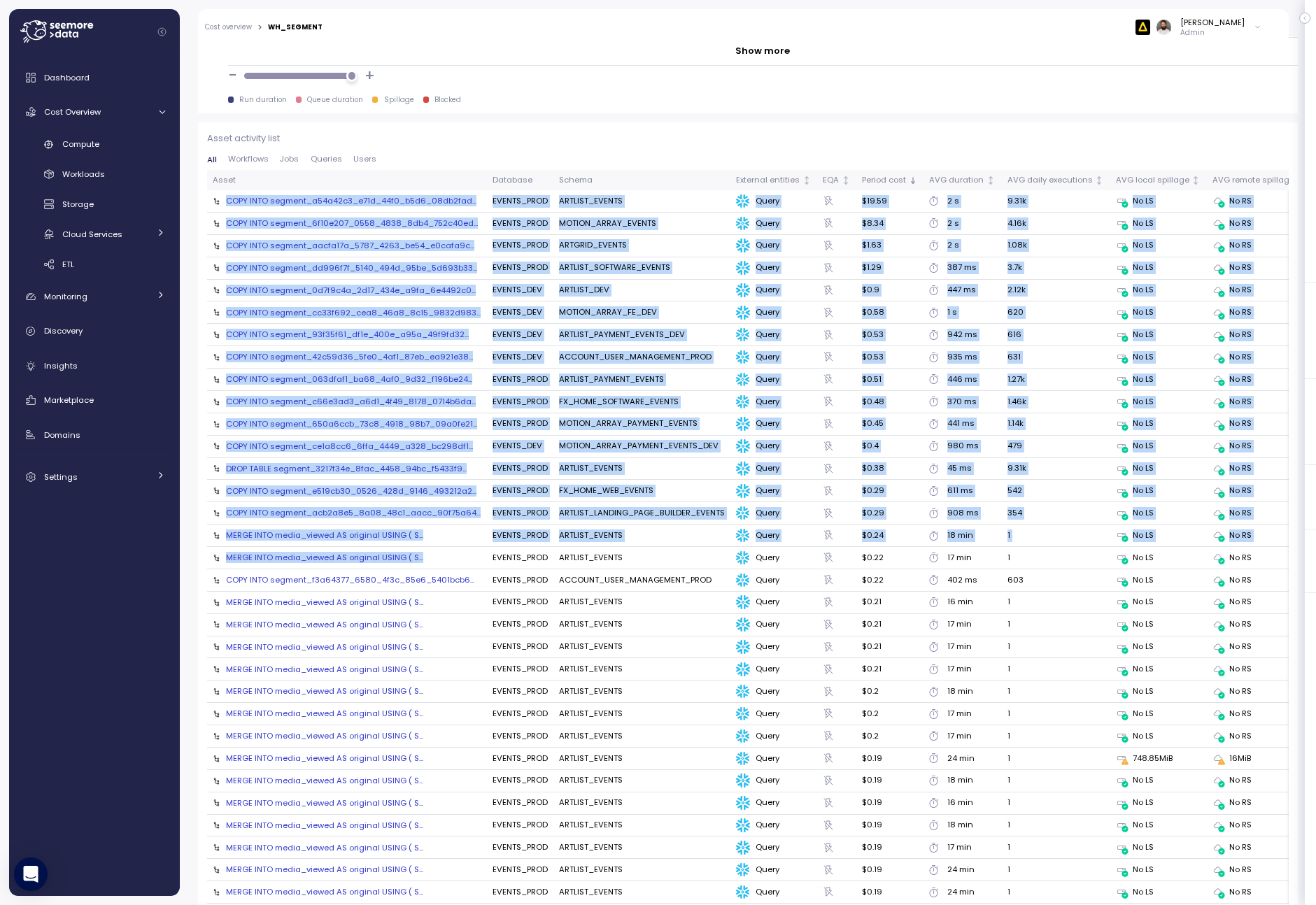
drag, startPoint x: 224, startPoint y: 199, endPoint x: 252, endPoint y: 564, distance: 366.1
click at [252, 564] on tbody "COPY INTO segment_a54a42c3_e71d_44f0_b5d6_08db2fad... EVENTS_PROD ARTLIST_EVENT…" at bounding box center [764, 747] width 1116 height 1114
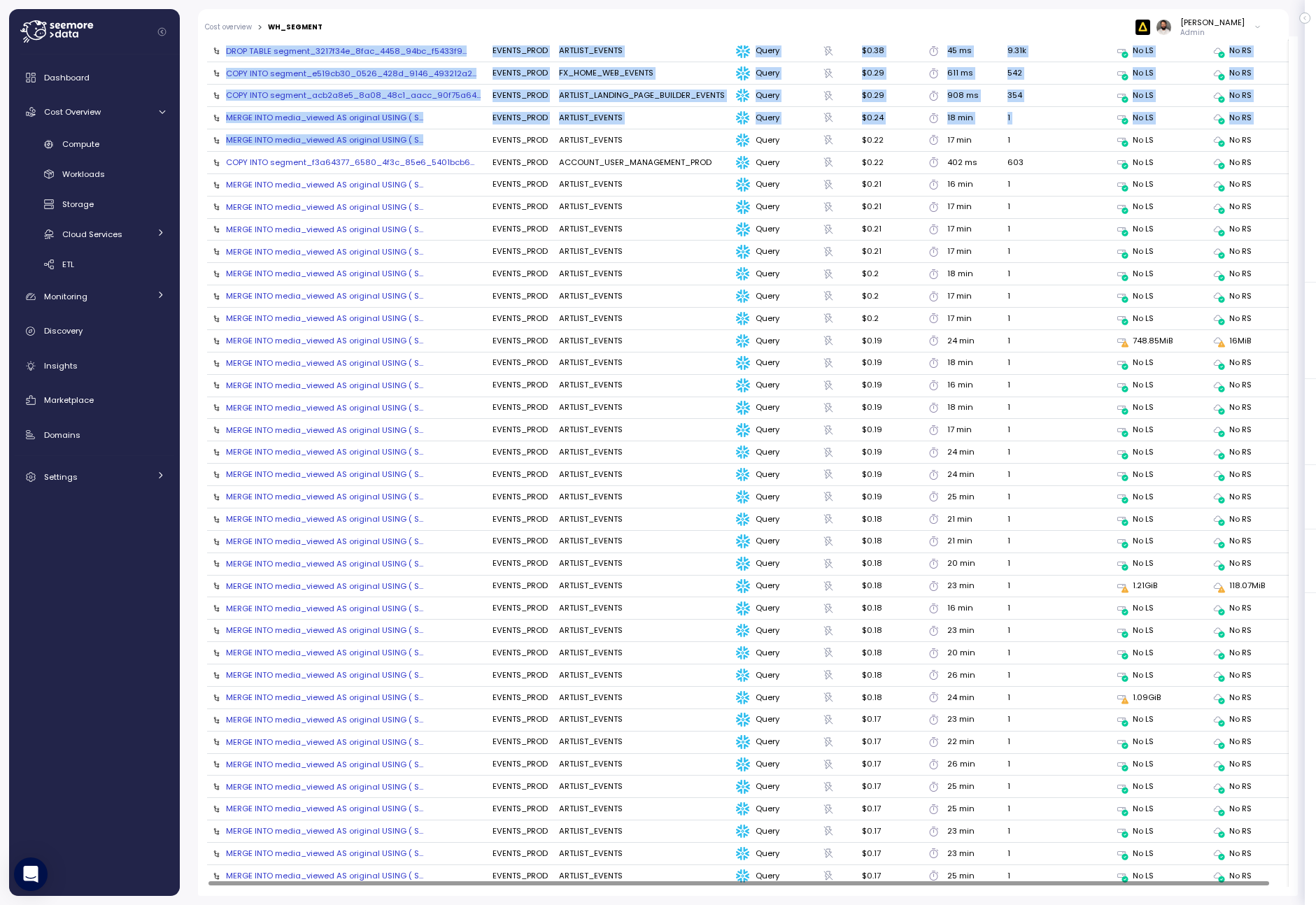
scroll to position [1872, 0]
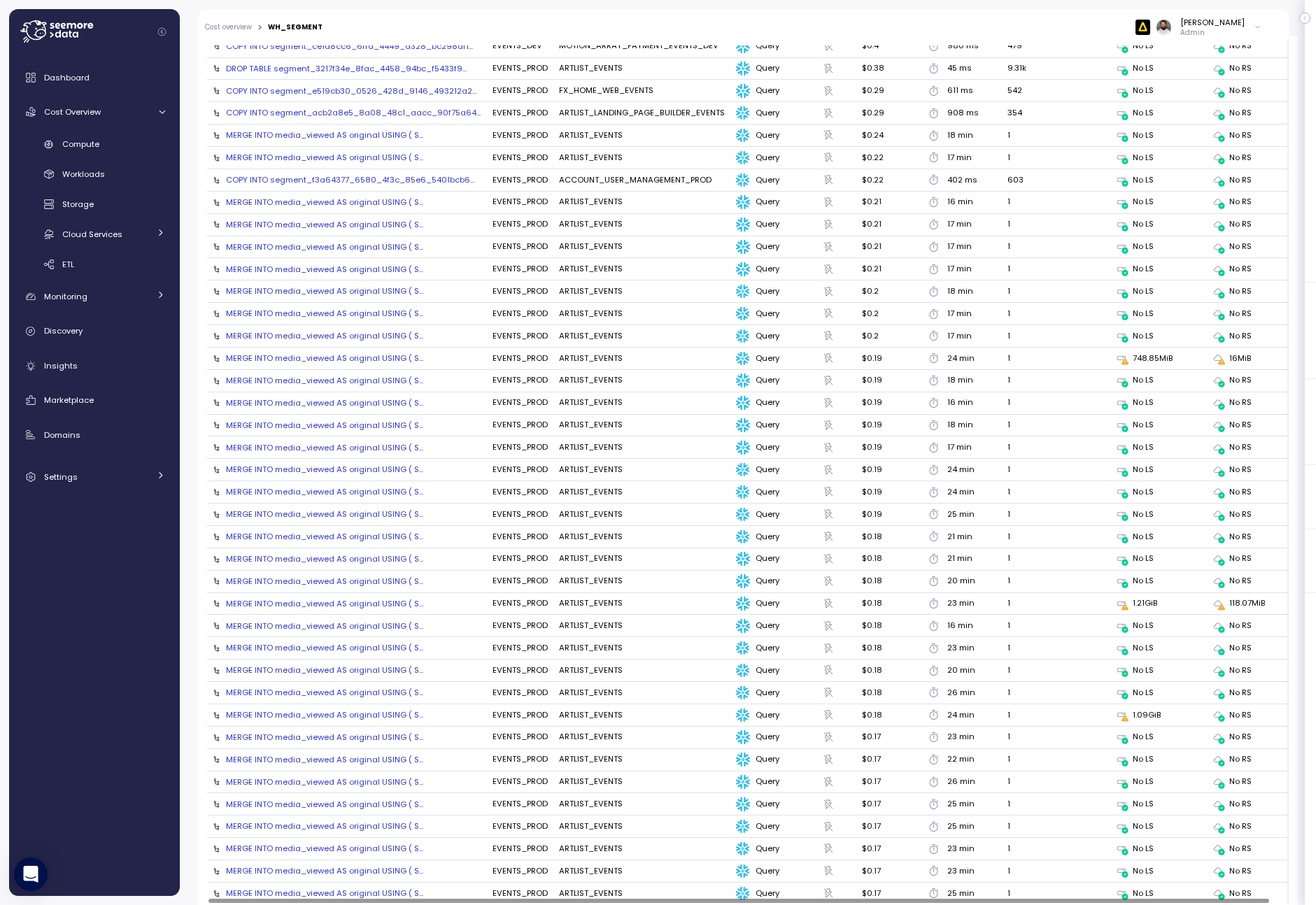
click at [266, 292] on div "MERGE INTO media_viewed AS original USING ( S..." at bounding box center [325, 290] width 197 height 11
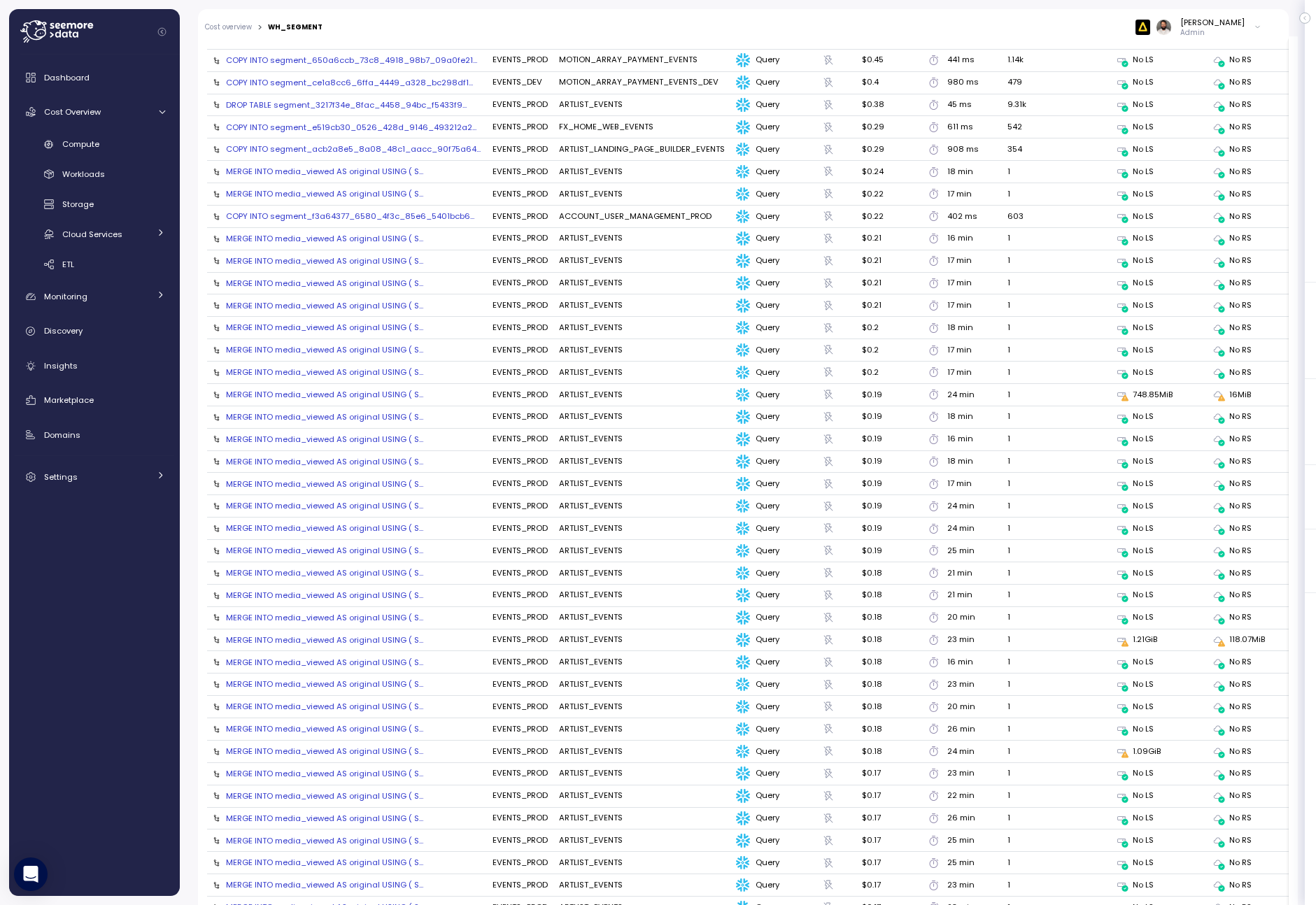
scroll to position [1818, 0]
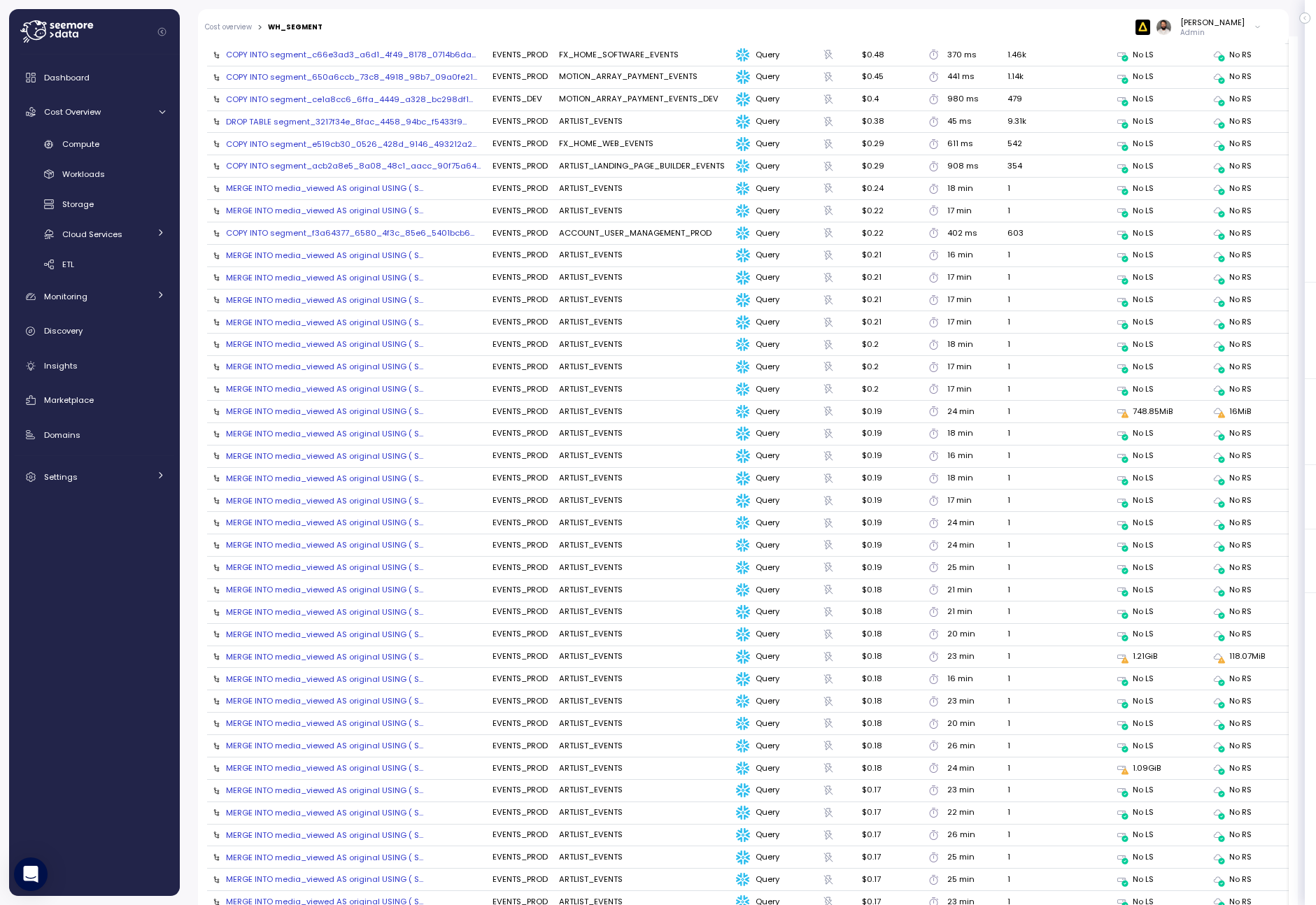
click at [396, 257] on div "MERGE INTO media_viewed AS original USING ( S..." at bounding box center [325, 254] width 197 height 11
click at [353, 436] on div "MERGE INTO media_viewed AS original USING ( S..." at bounding box center [325, 433] width 197 height 11
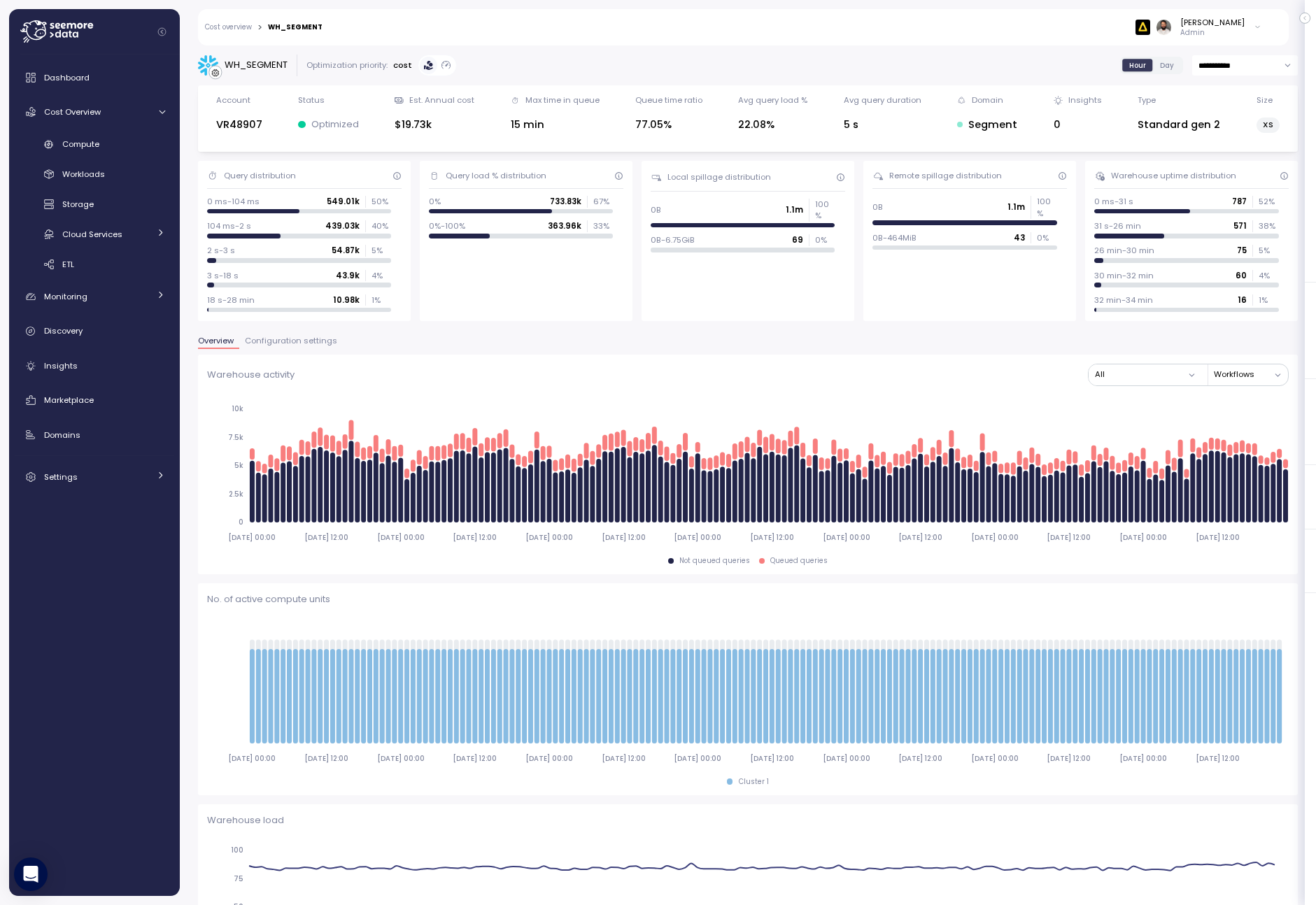
scroll to position [0, 0]
click at [338, 349] on div "Overview Configuration settings" at bounding box center [748, 346] width 1100 height 18
click at [310, 339] on span "Configuration settings" at bounding box center [290, 340] width 93 height 8
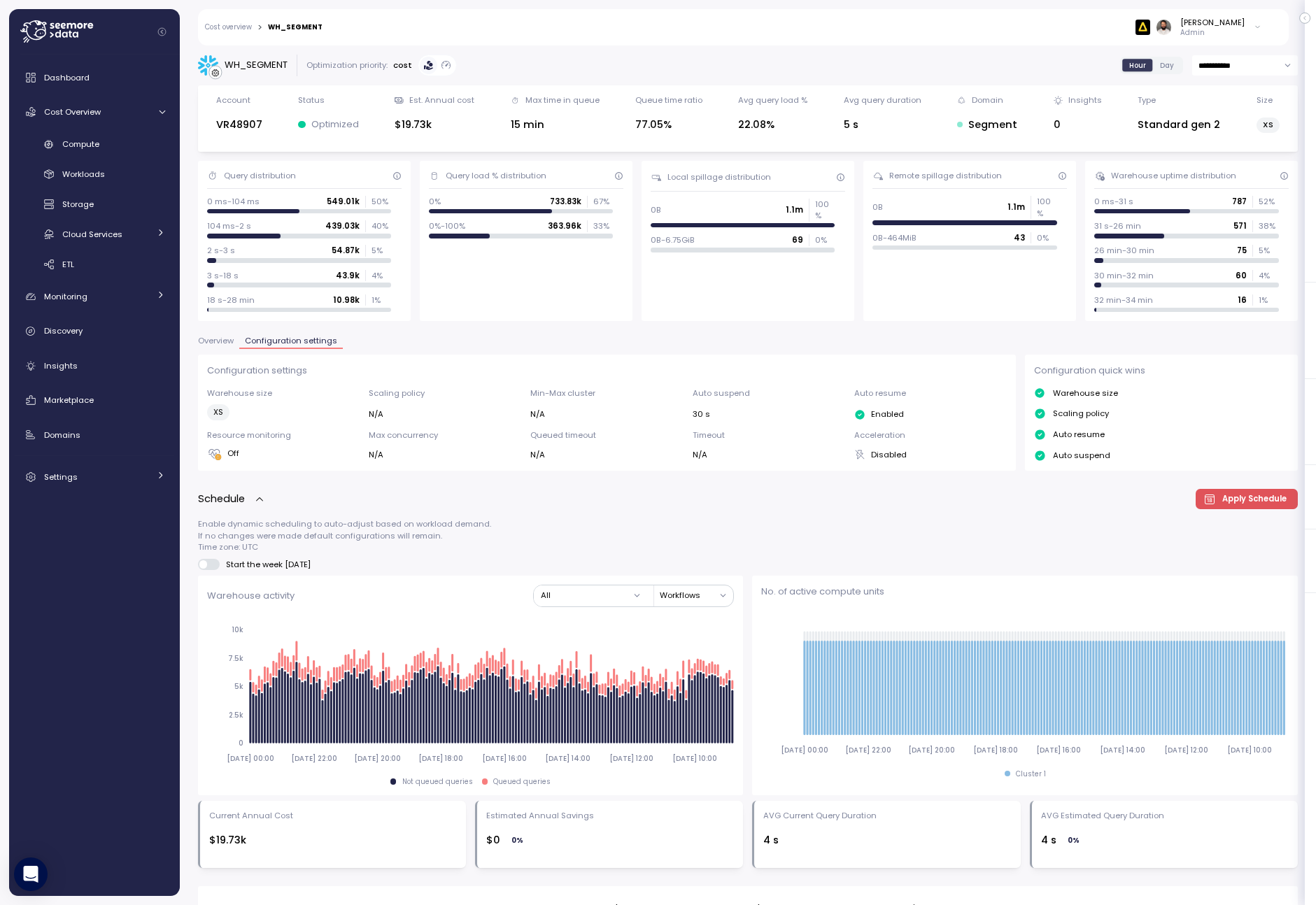
click at [225, 339] on span "Overview" at bounding box center [215, 340] width 36 height 8
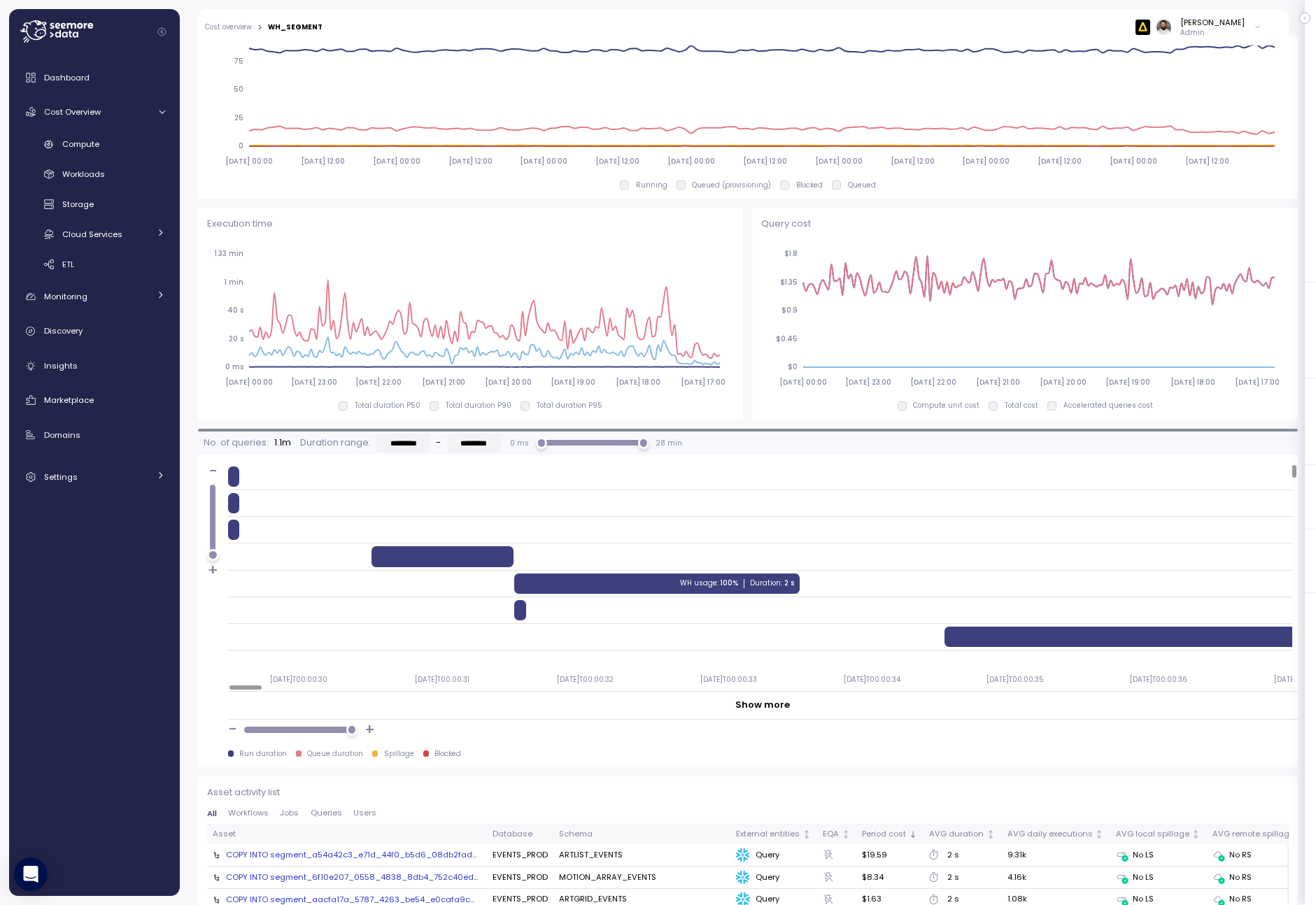
scroll to position [924, 0]
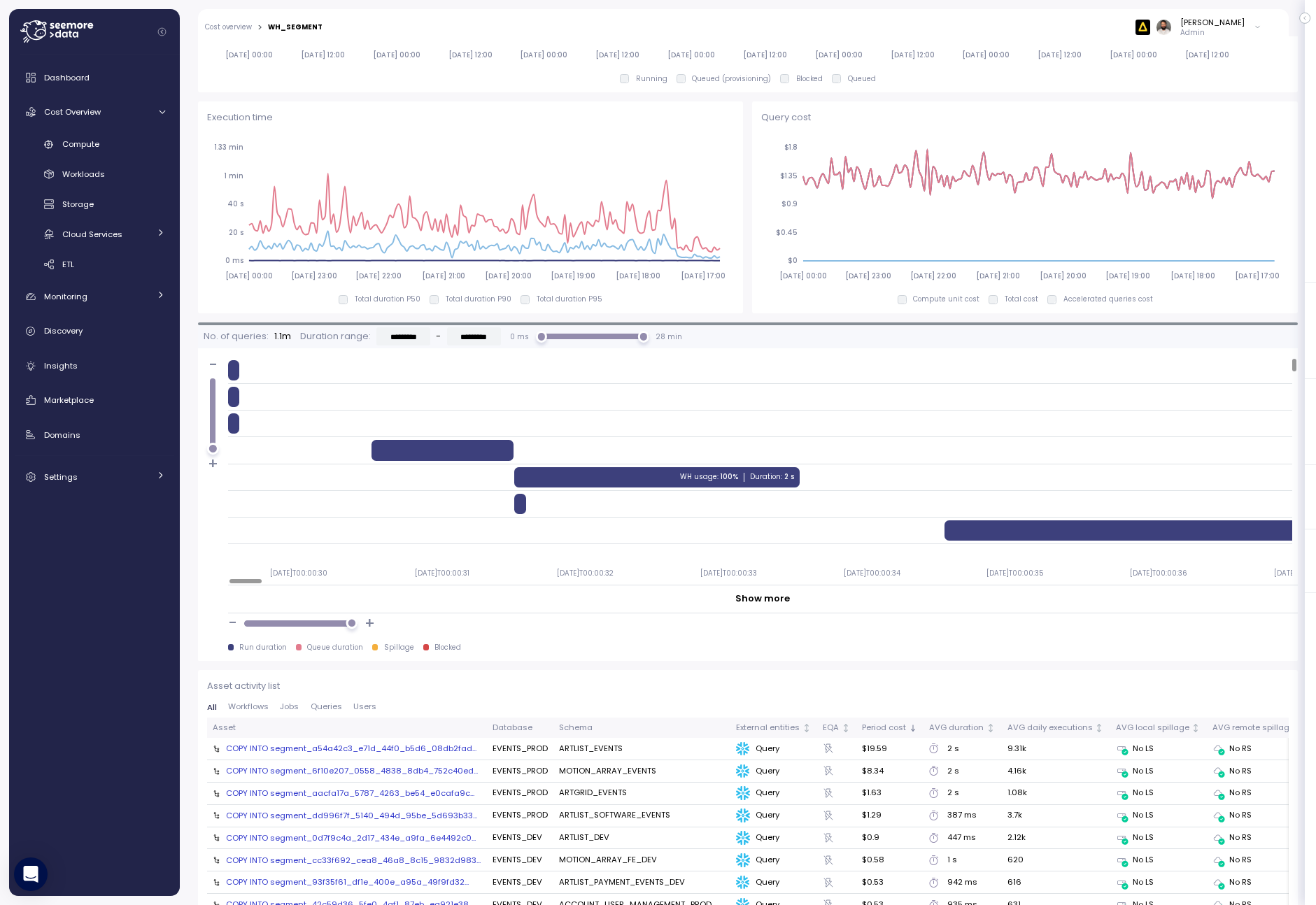
click at [352, 624] on div at bounding box center [351, 623] width 12 height 12
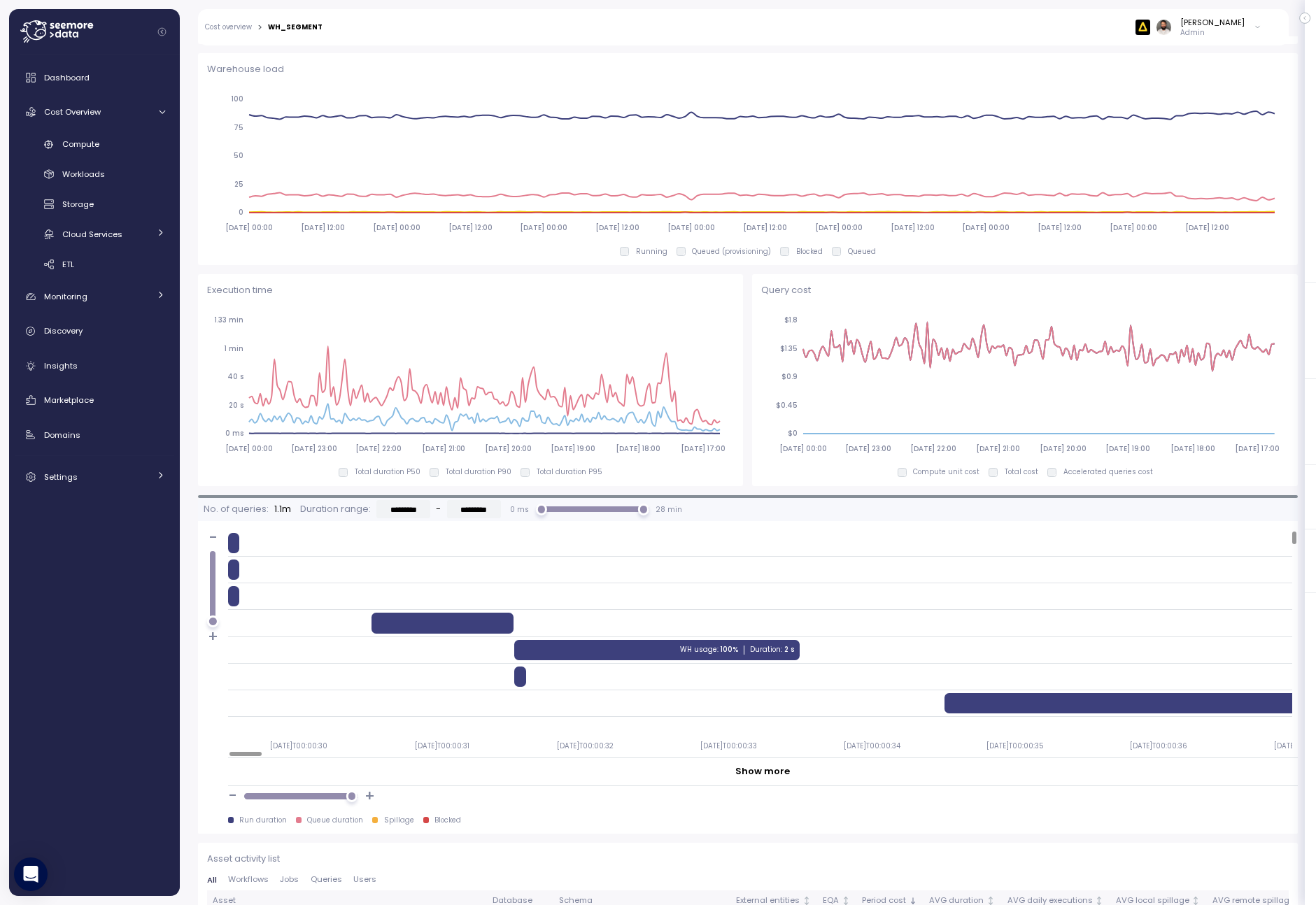
scroll to position [0, 0]
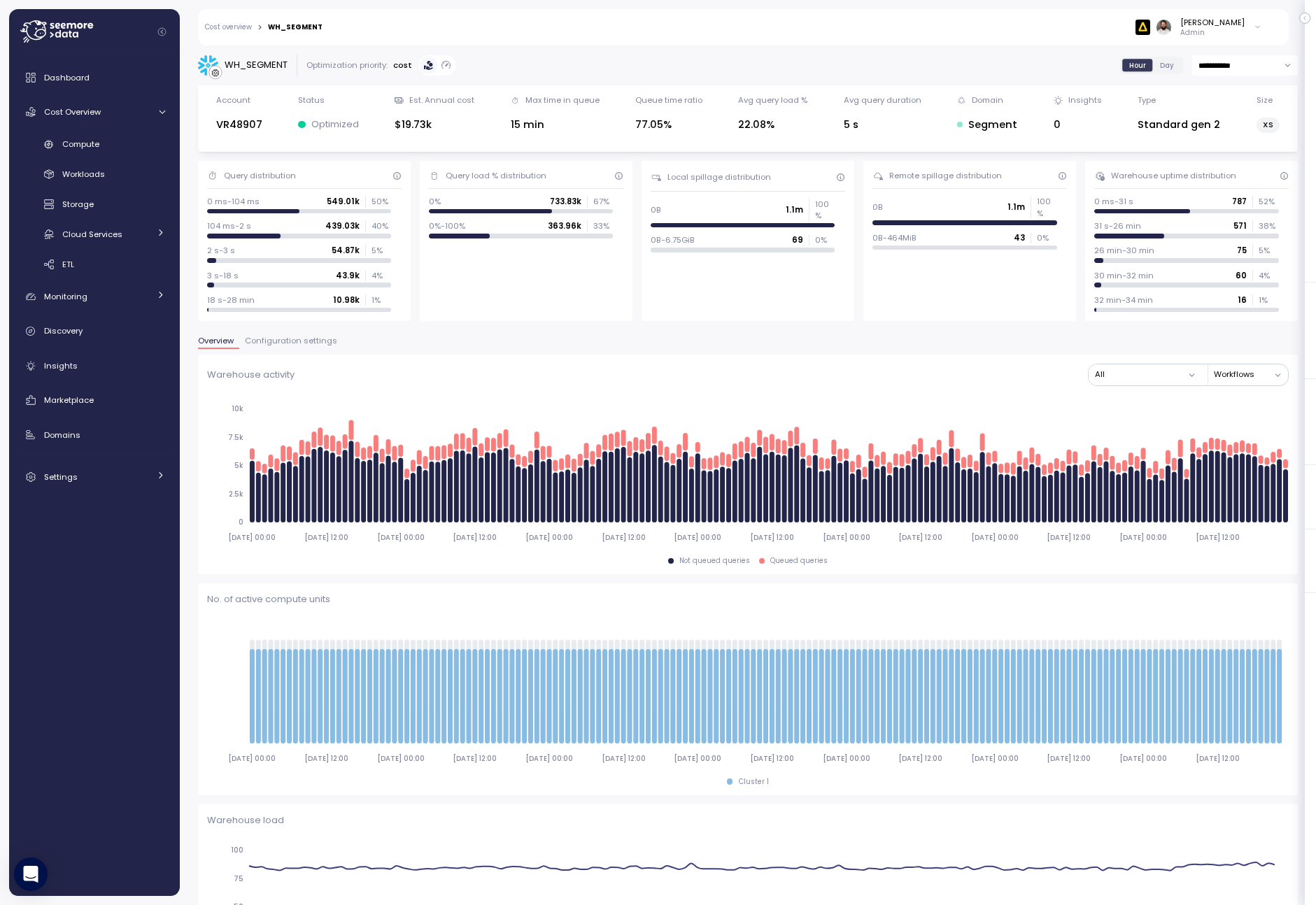
click at [1172, 67] on label "Day" at bounding box center [1167, 64] width 28 height 13
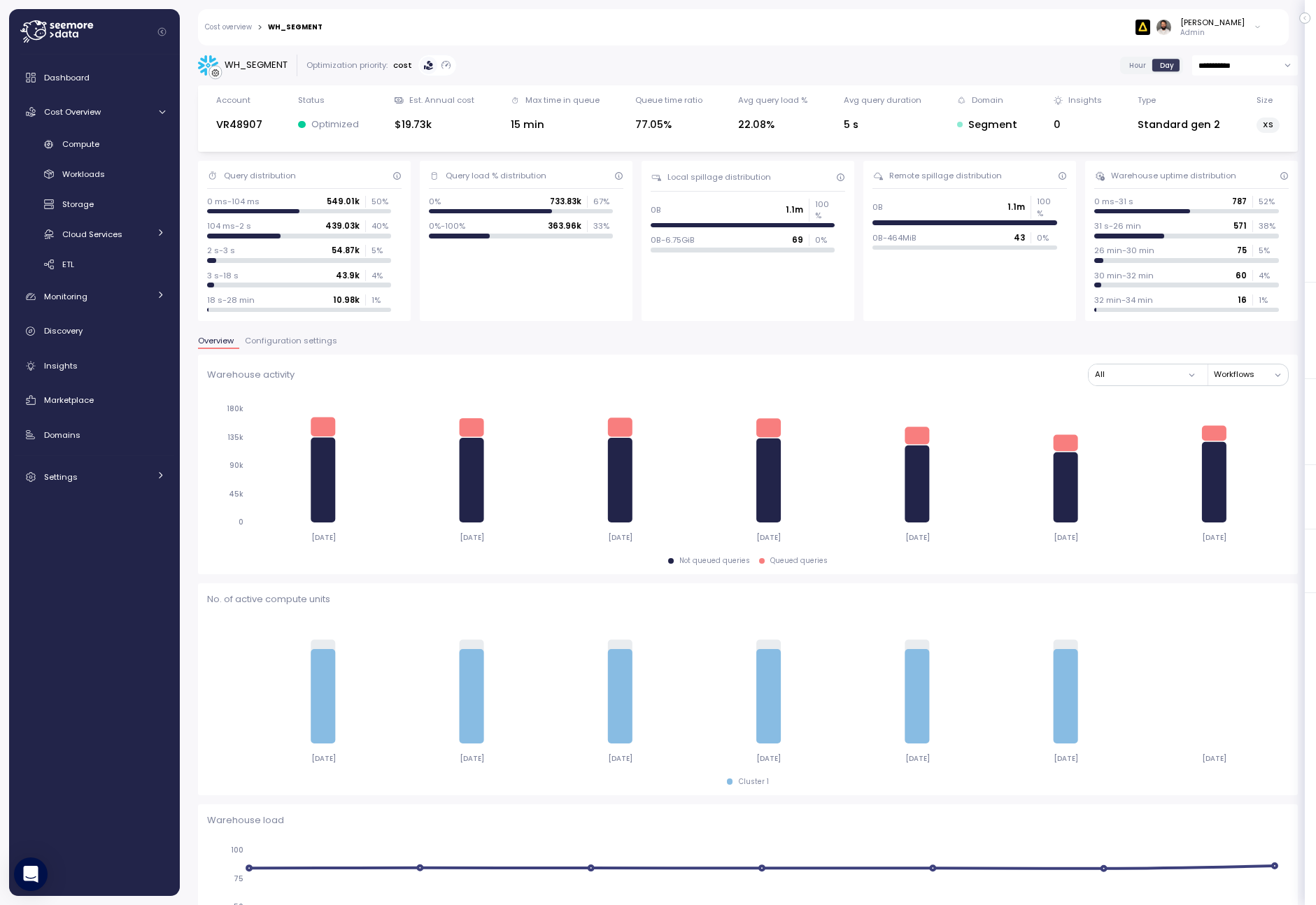
click at [1128, 73] on div "Hour Day" at bounding box center [1151, 65] width 63 height 18
click at [1133, 64] on span "Hour" at bounding box center [1137, 65] width 17 height 11
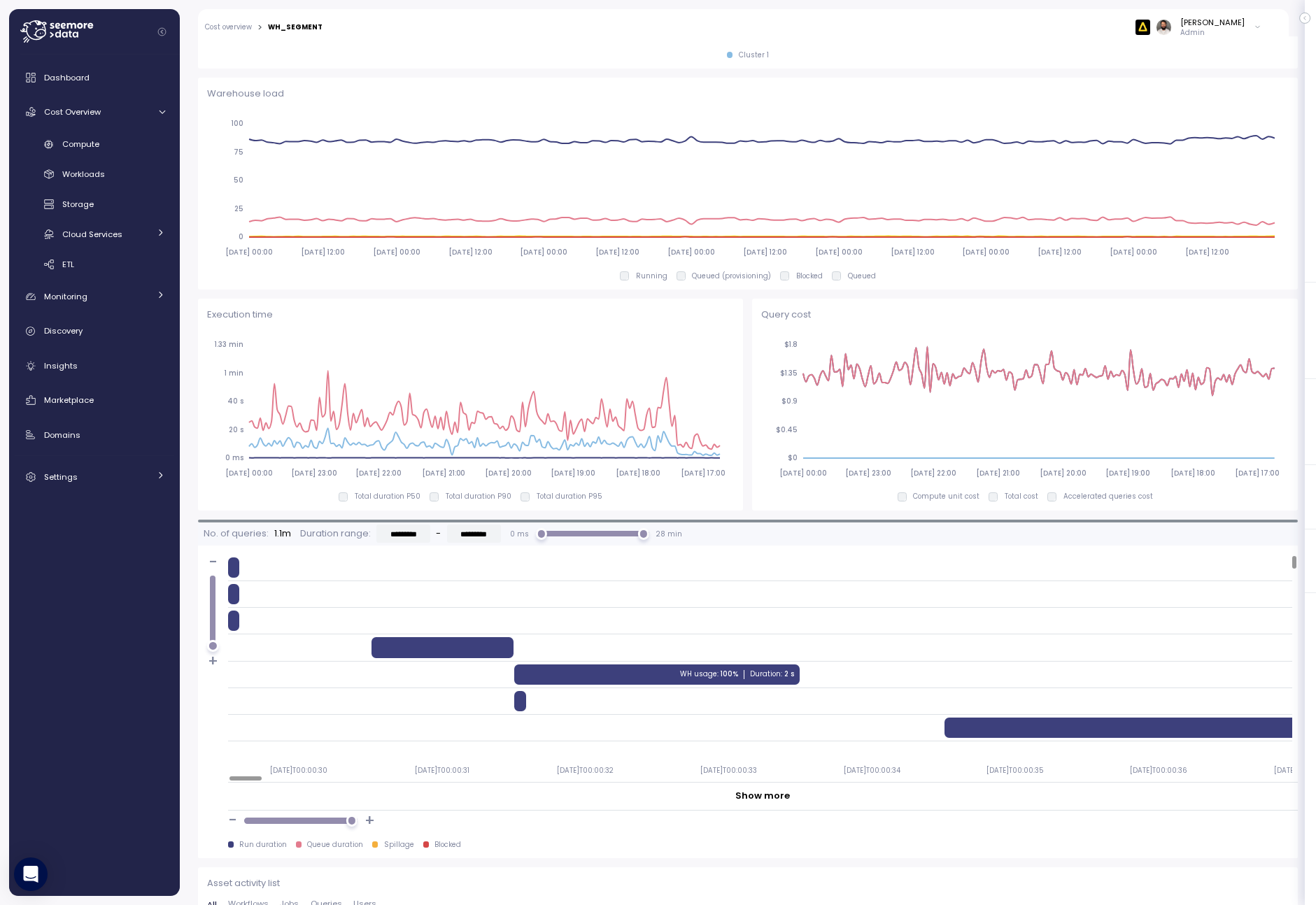
scroll to position [802, 0]
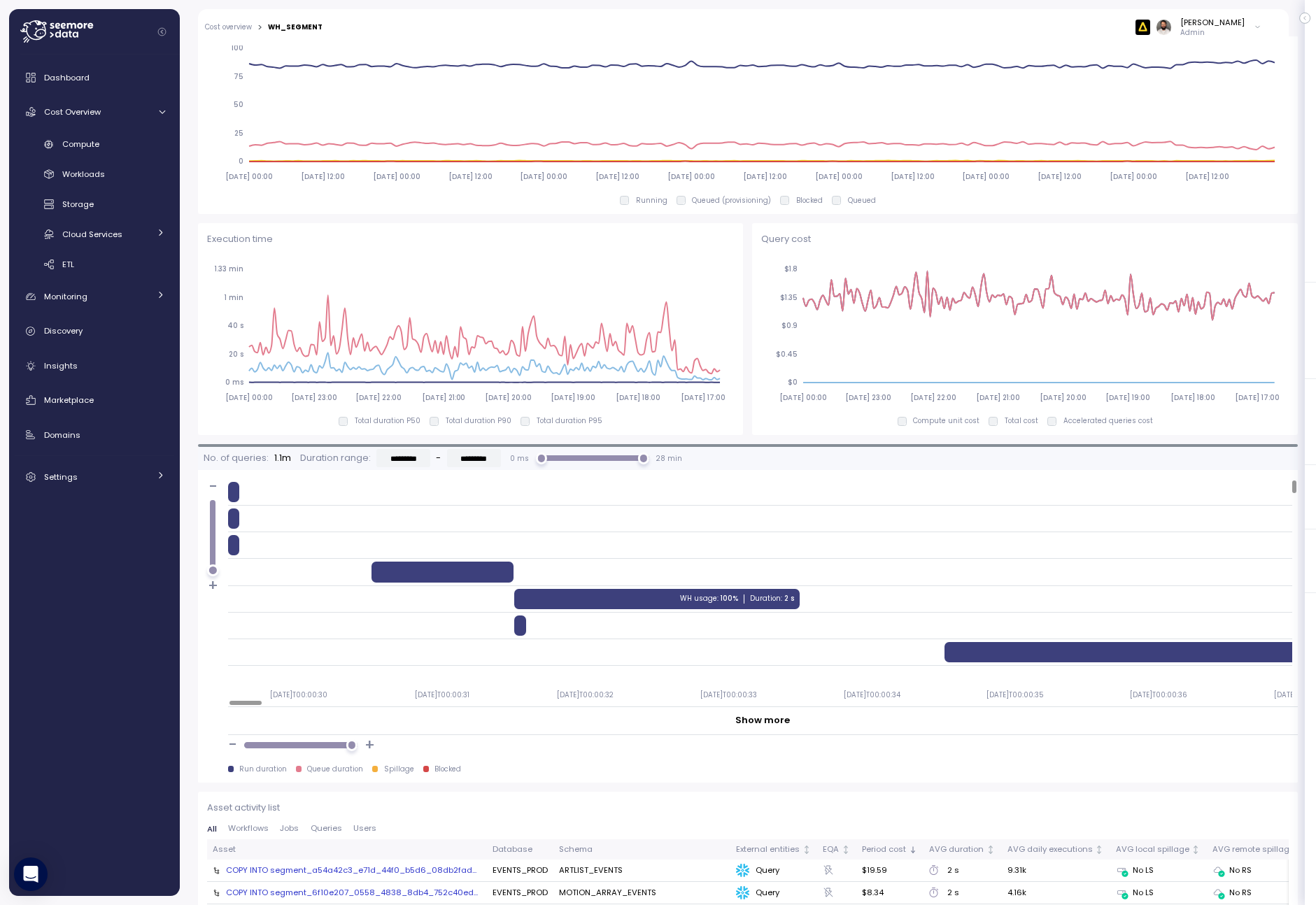
click at [440, 426] on div "Execution time 2025-08-18 00:00 2025-08-18 23:00 2025-08-19 22:00 2025-08-20 21…" at bounding box center [471, 329] width 546 height 212
click at [375, 420] on p "Total duration P50" at bounding box center [387, 421] width 66 height 10
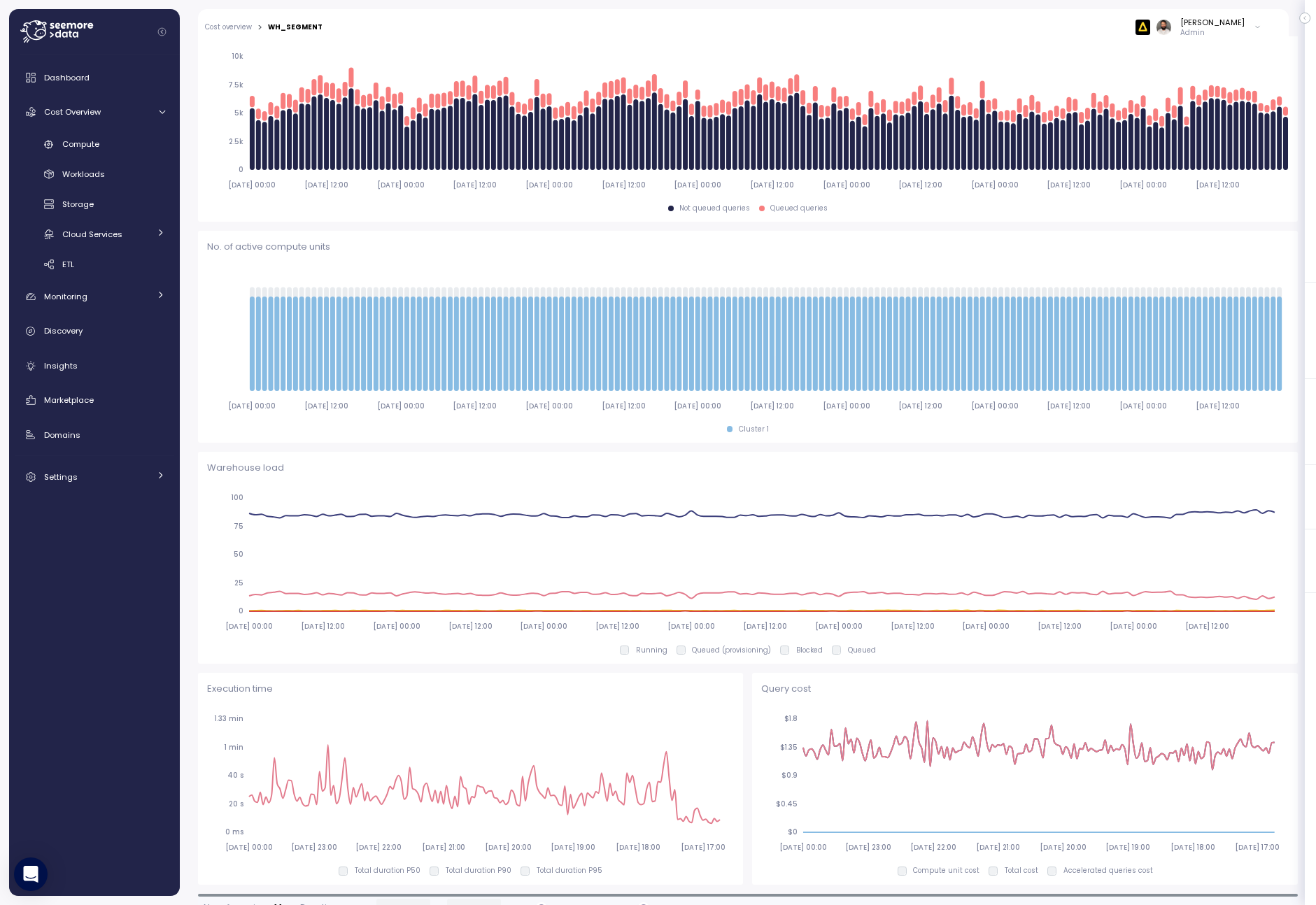
scroll to position [442, 0]
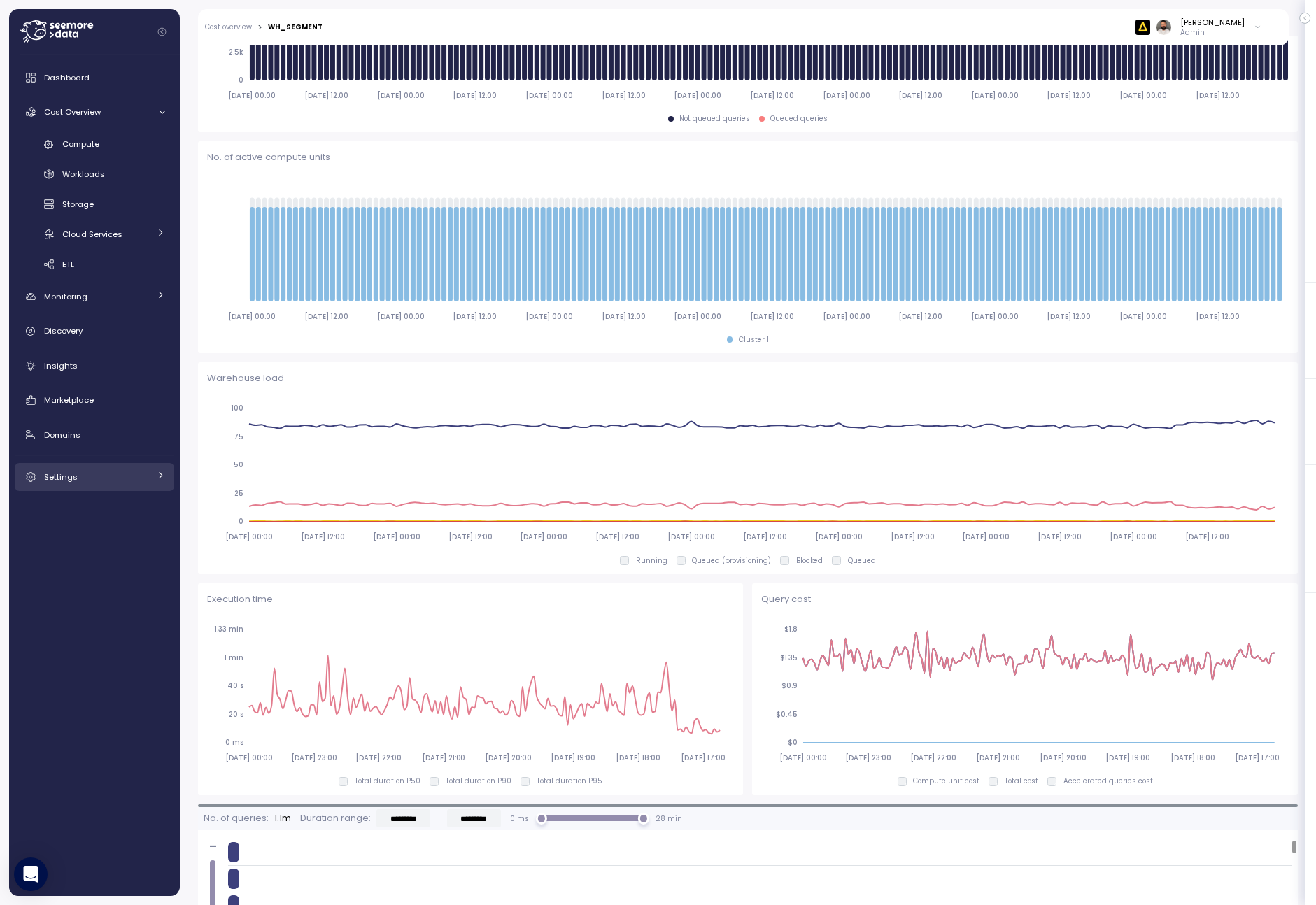
click at [105, 475] on div "Settings" at bounding box center [97, 476] width 105 height 14
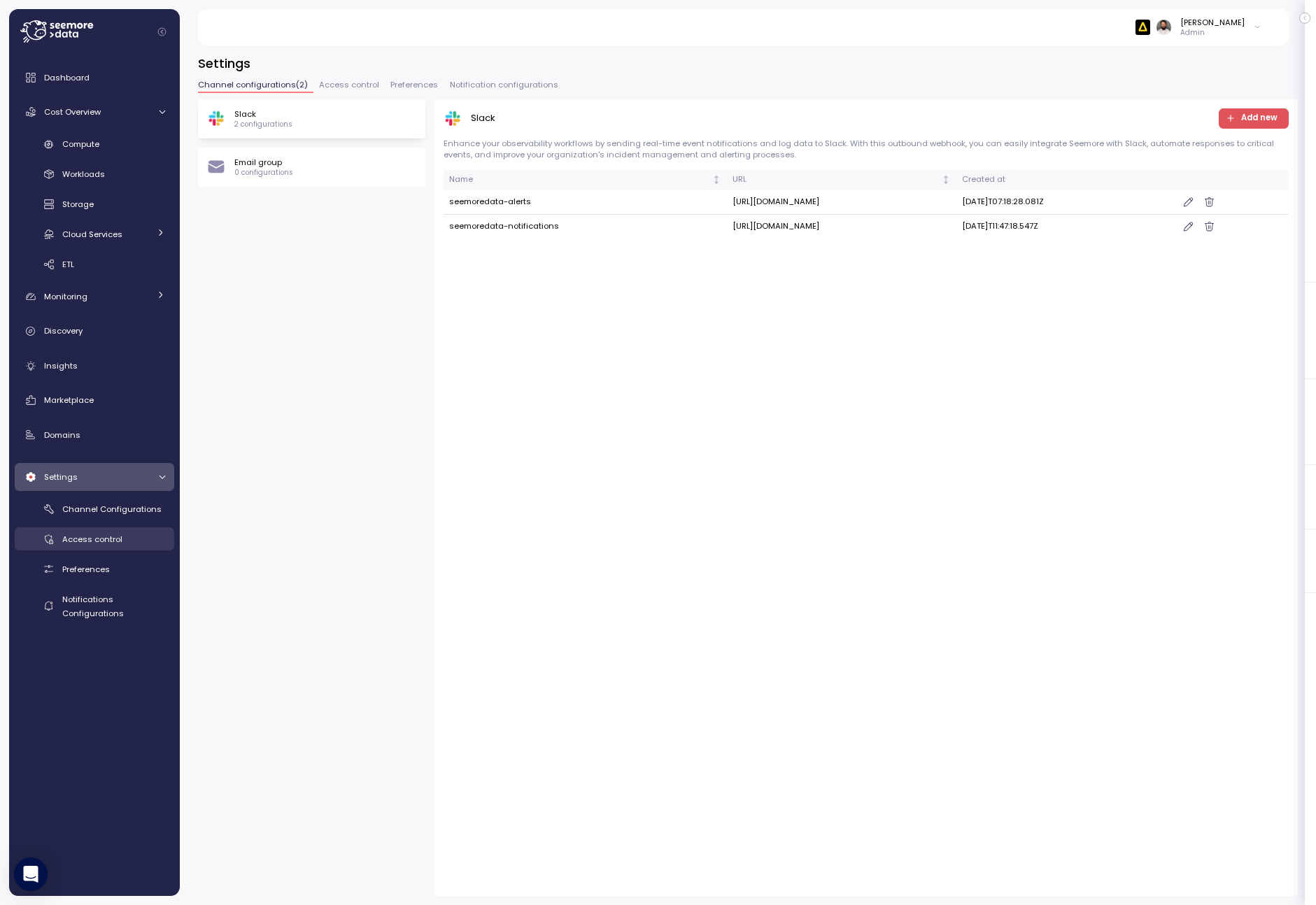
click at [91, 535] on span "Access control" at bounding box center [93, 539] width 60 height 11
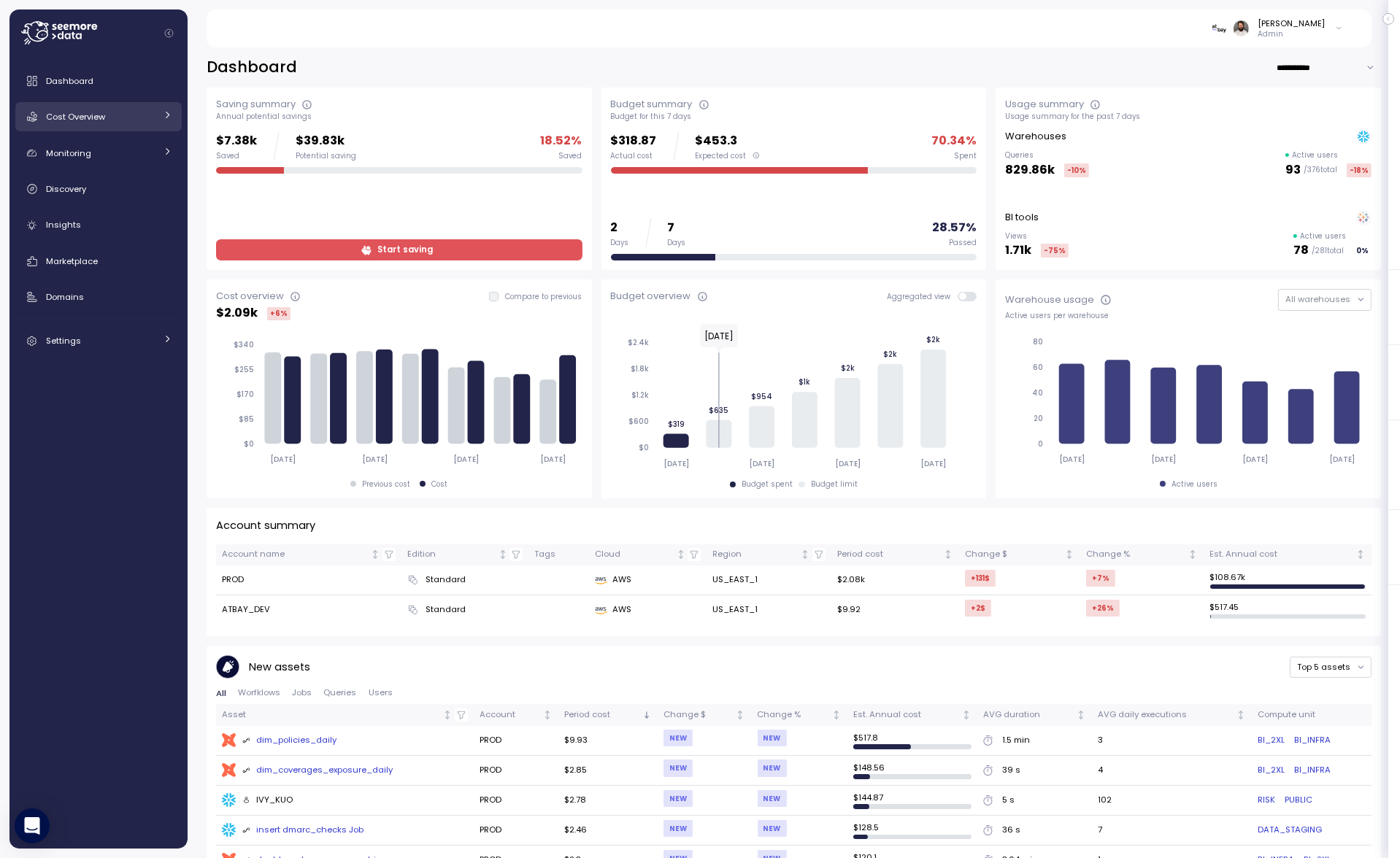
click at [142, 115] on div "Cost Overview" at bounding box center [101, 117] width 110 height 15
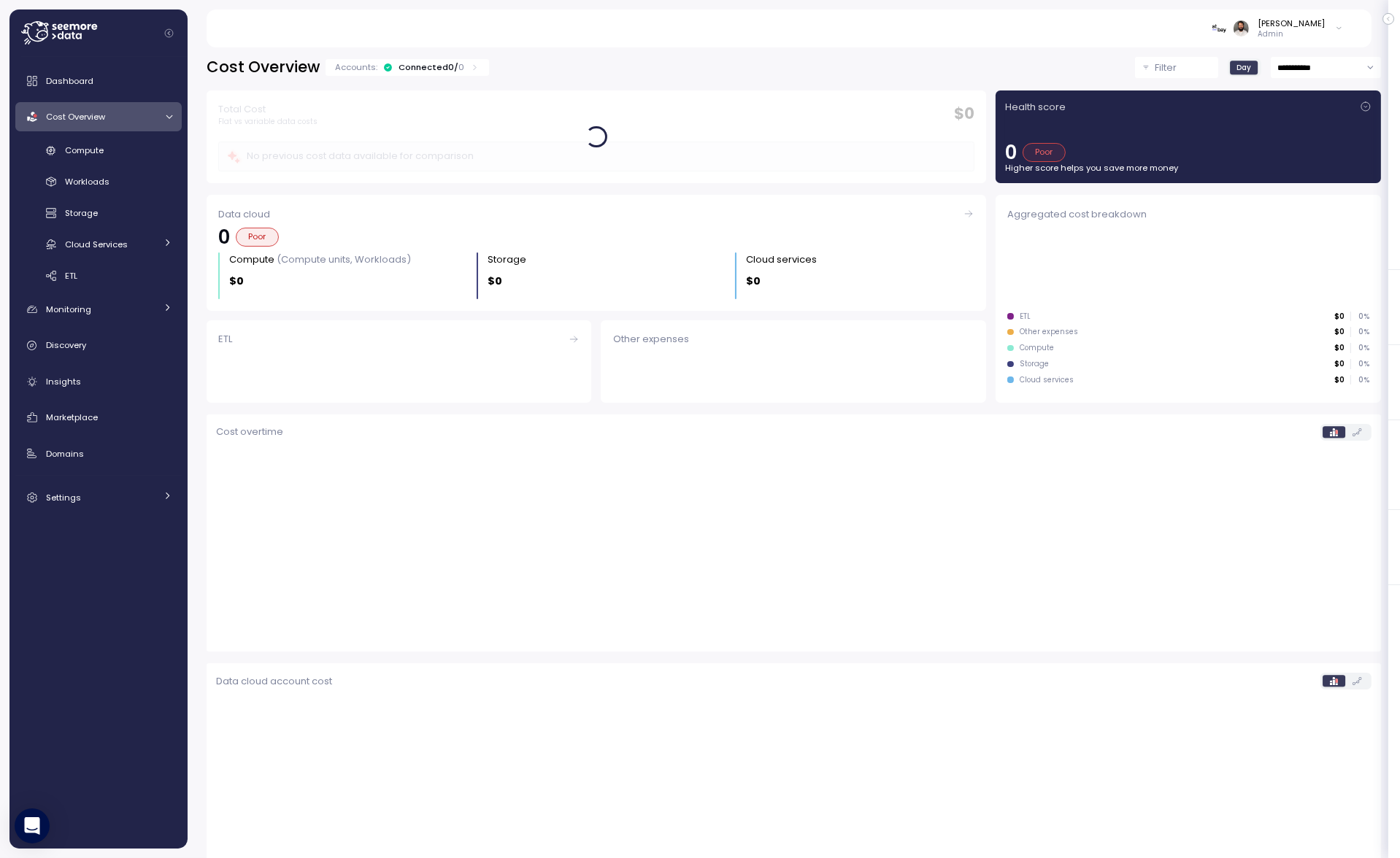
click at [138, 119] on div "Cost Overview" at bounding box center [101, 117] width 110 height 15
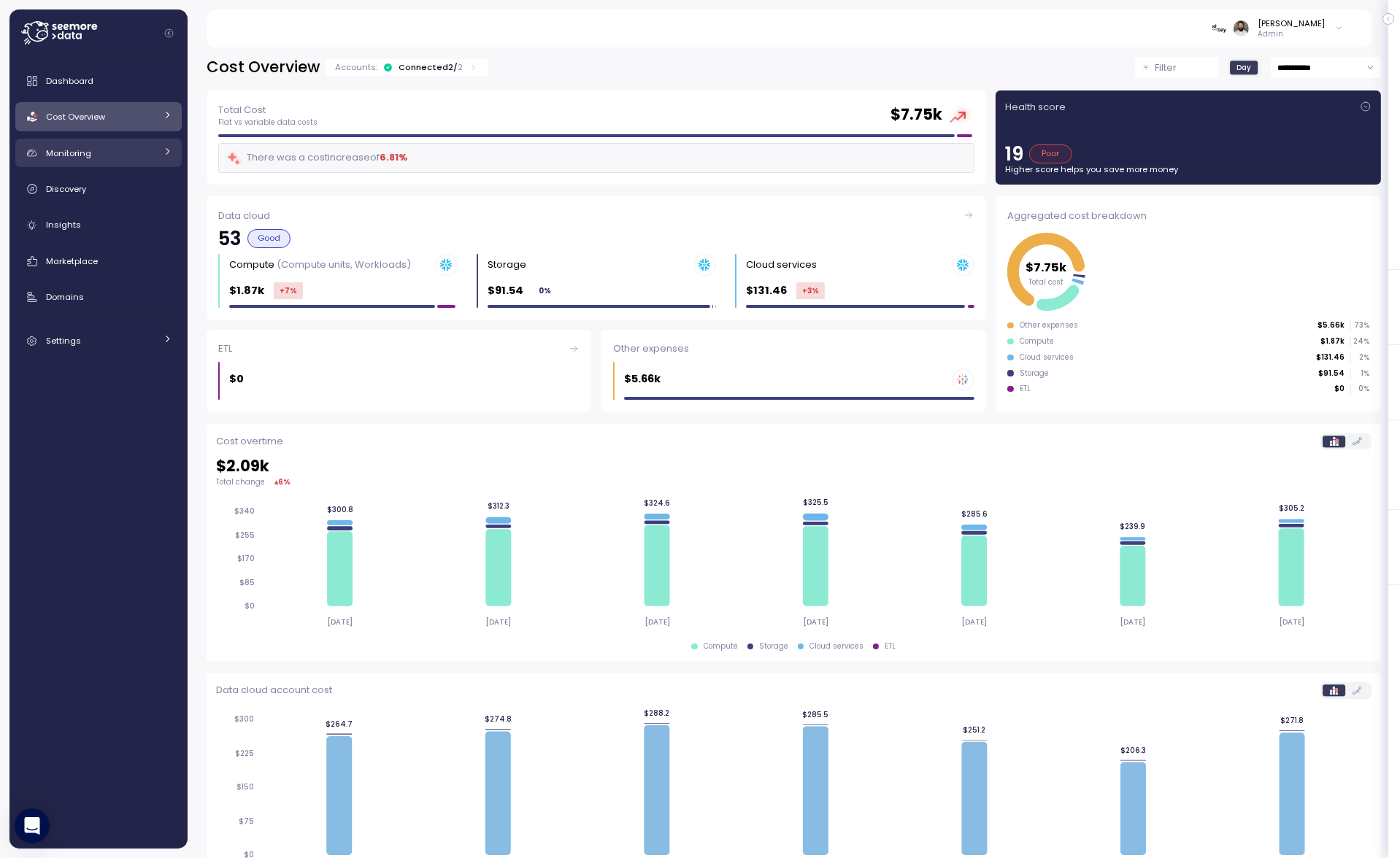
click at [119, 146] on div "Monitoring" at bounding box center [101, 153] width 110 height 15
click at [124, 188] on div "Budget" at bounding box center [118, 186] width 107 height 15
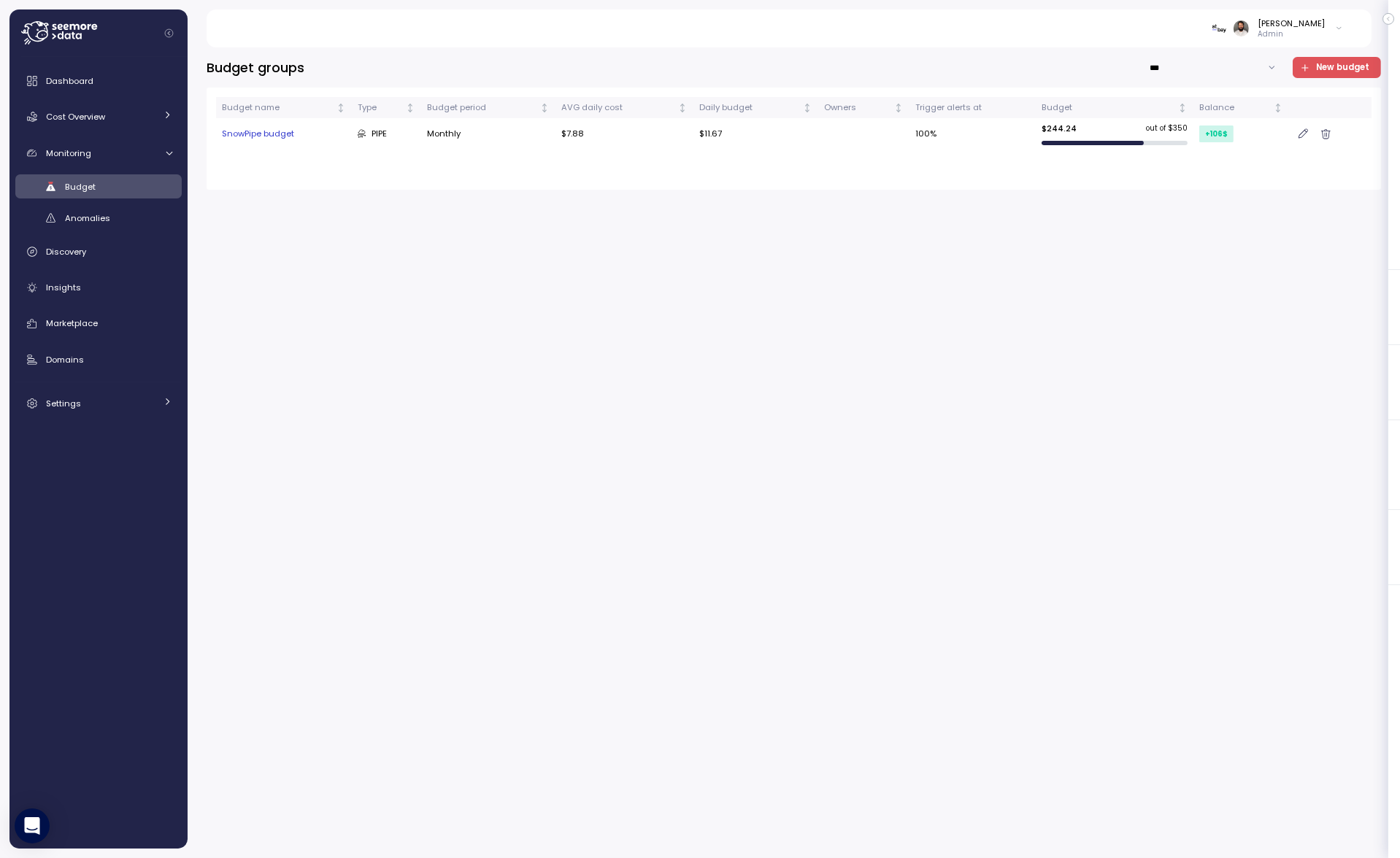
click at [325, 137] on div "SnowPipe budget" at bounding box center [284, 134] width 125 height 13
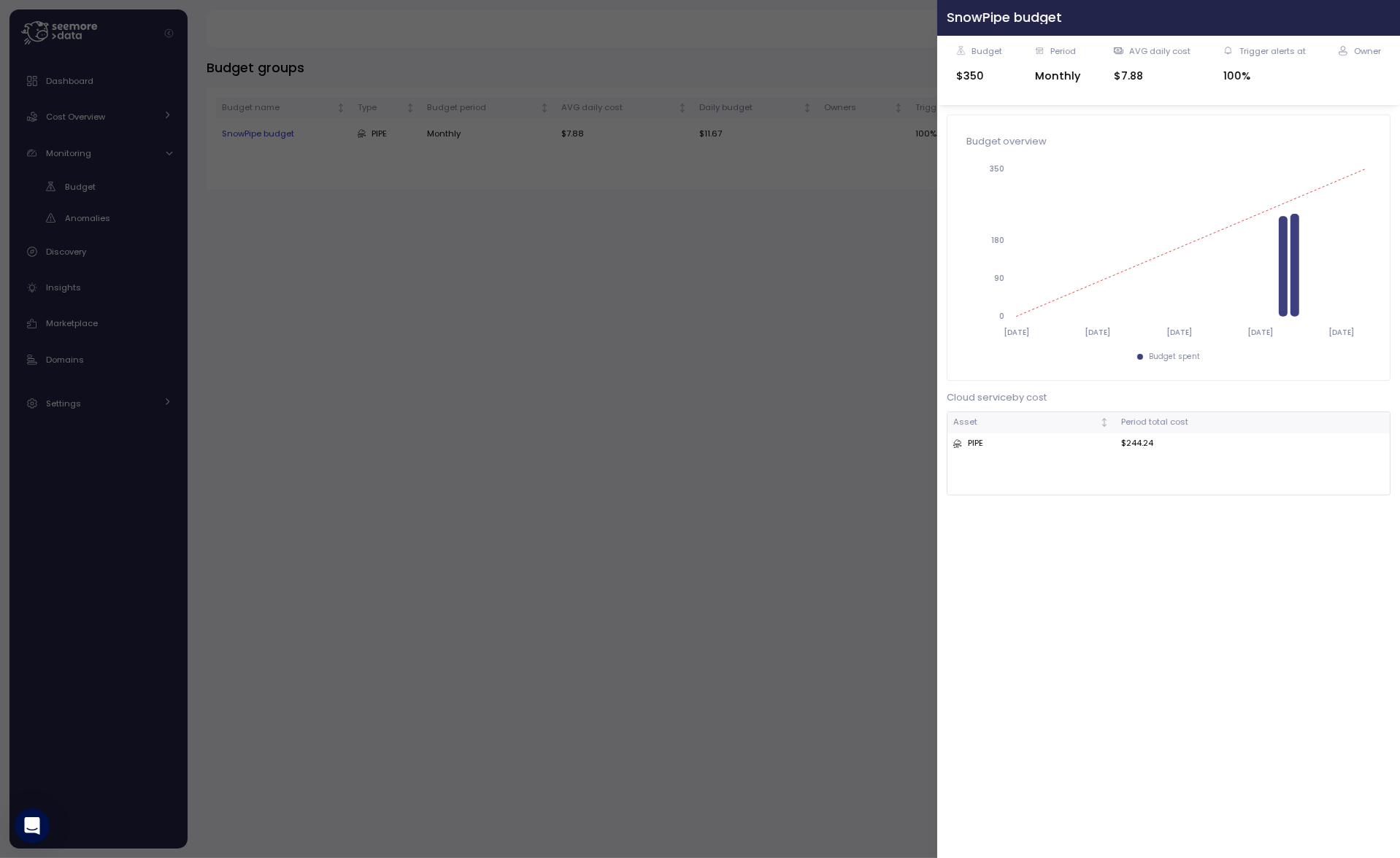
click at [1372, 22] on icon "button" at bounding box center [1385, 17] width 11 height 11
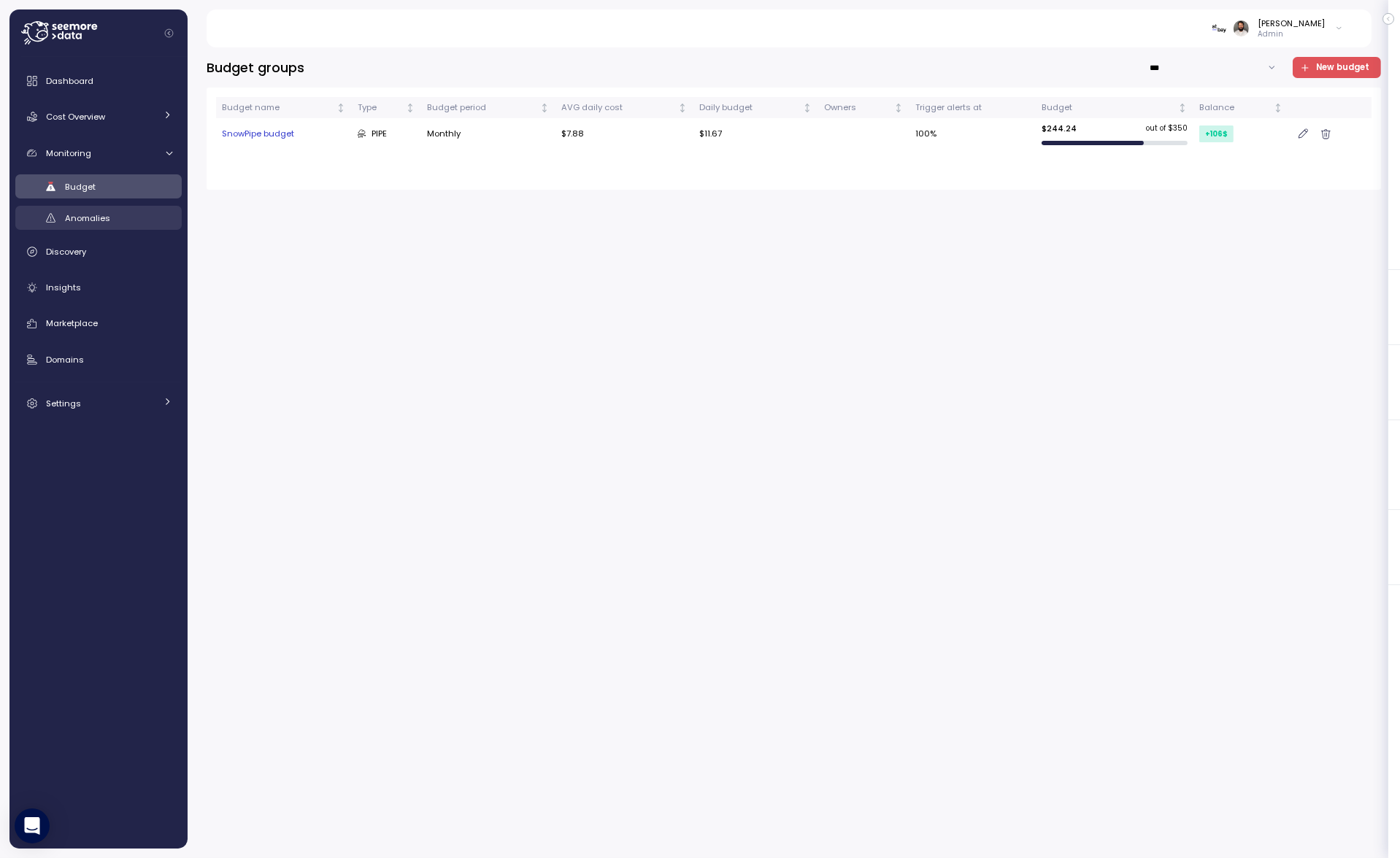
click at [107, 209] on link "Anomalies" at bounding box center [98, 218] width 166 height 24
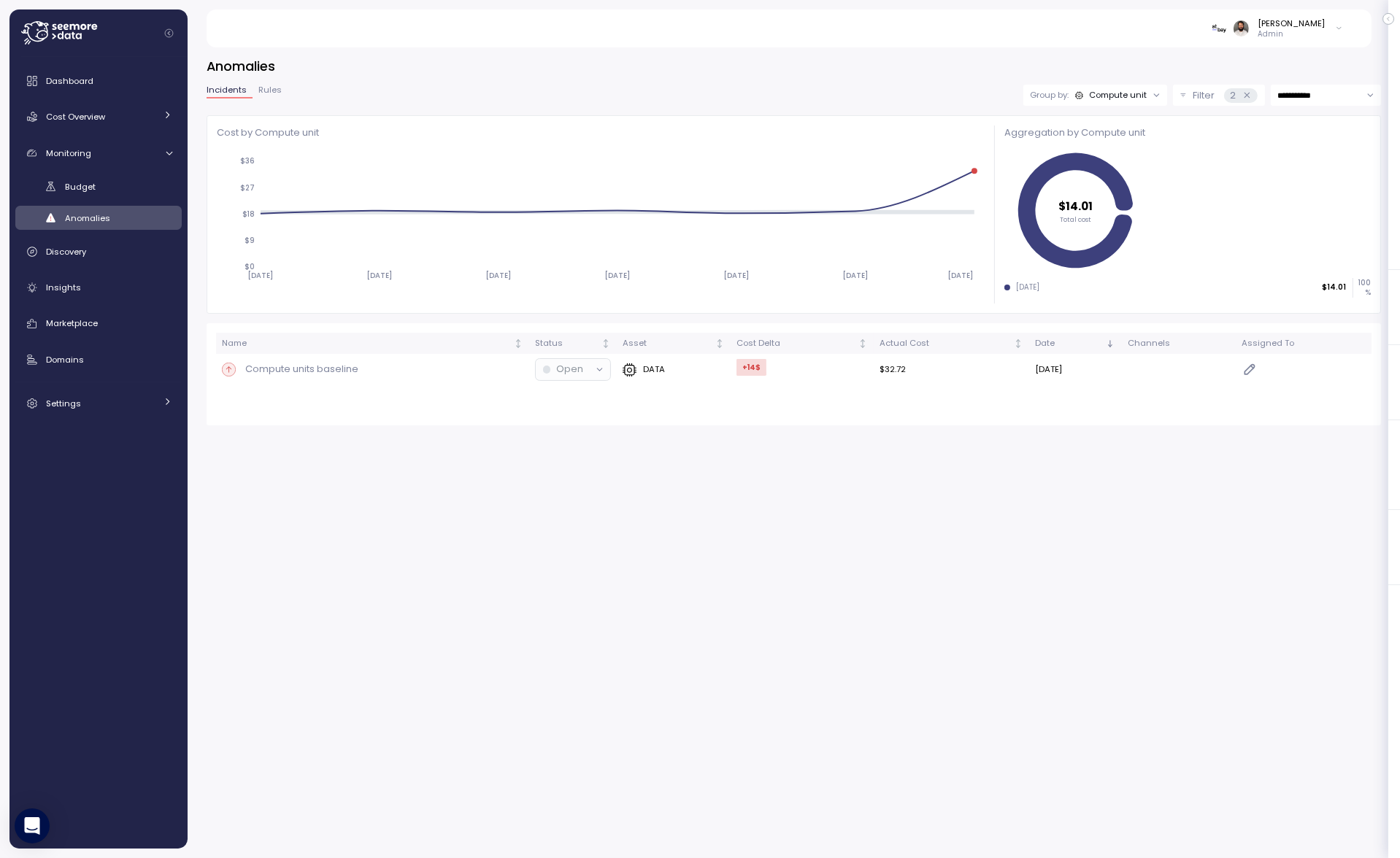
click at [1097, 91] on div "Compute unit" at bounding box center [1118, 94] width 57 height 11
click at [979, 172] on icon "[DATE] [DATE] [DATE] [DATE] [DATE] [DATE] [DATE] $0 $9 $18 $27 $36" at bounding box center [600, 225] width 766 height 157
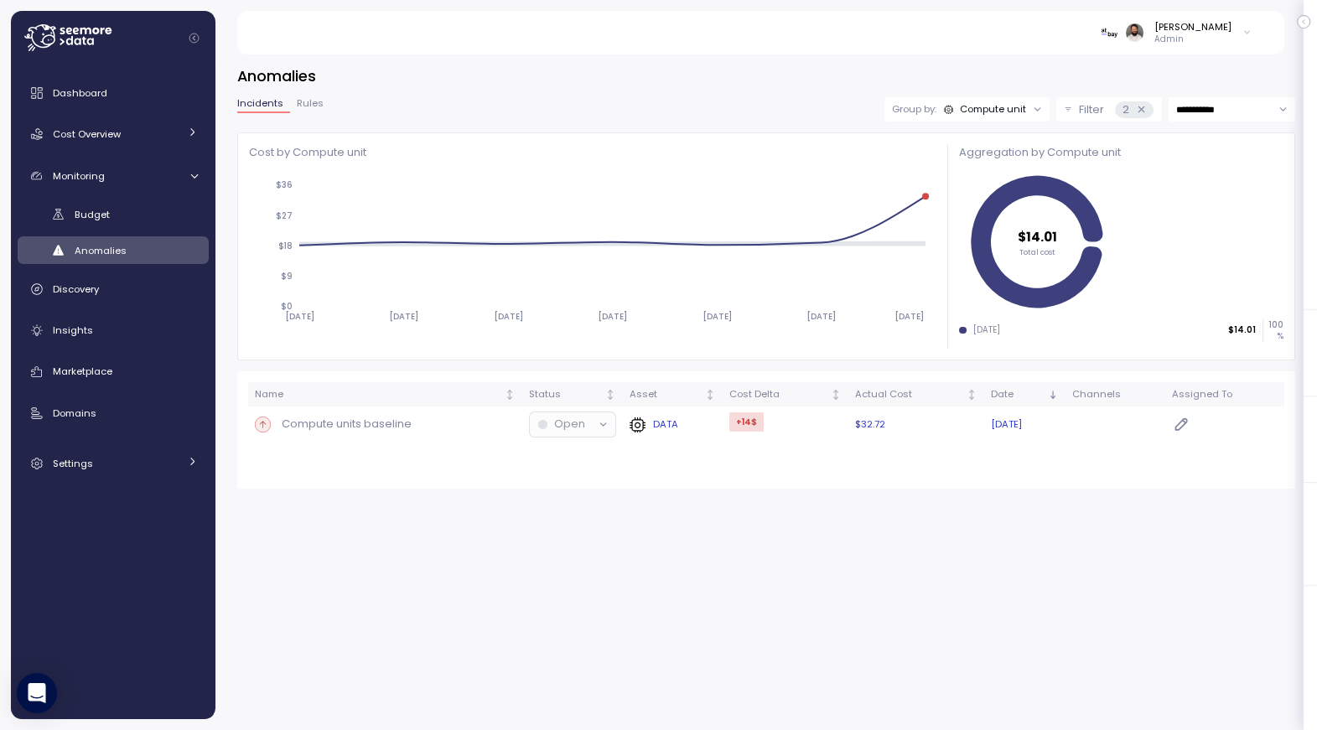
click at [455, 421] on div "Compute units baseline" at bounding box center [385, 424] width 261 height 17
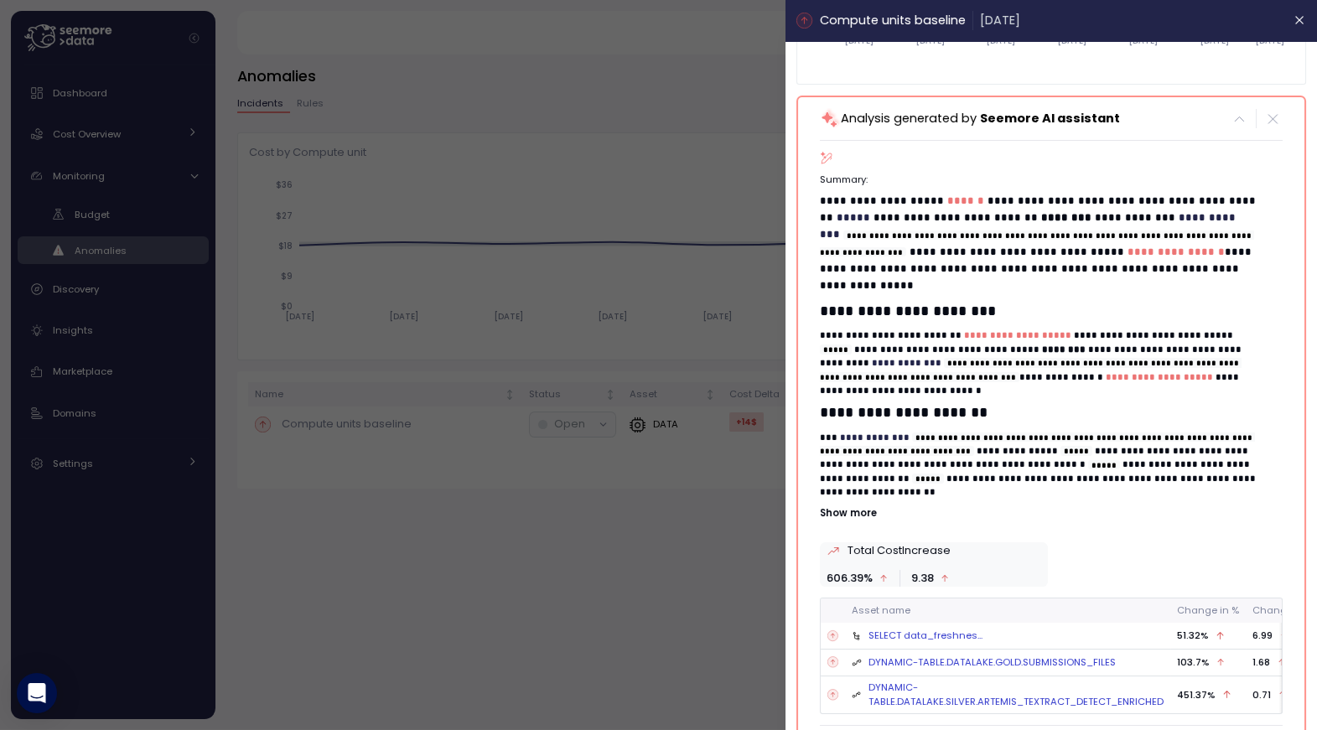
scroll to position [304, 0]
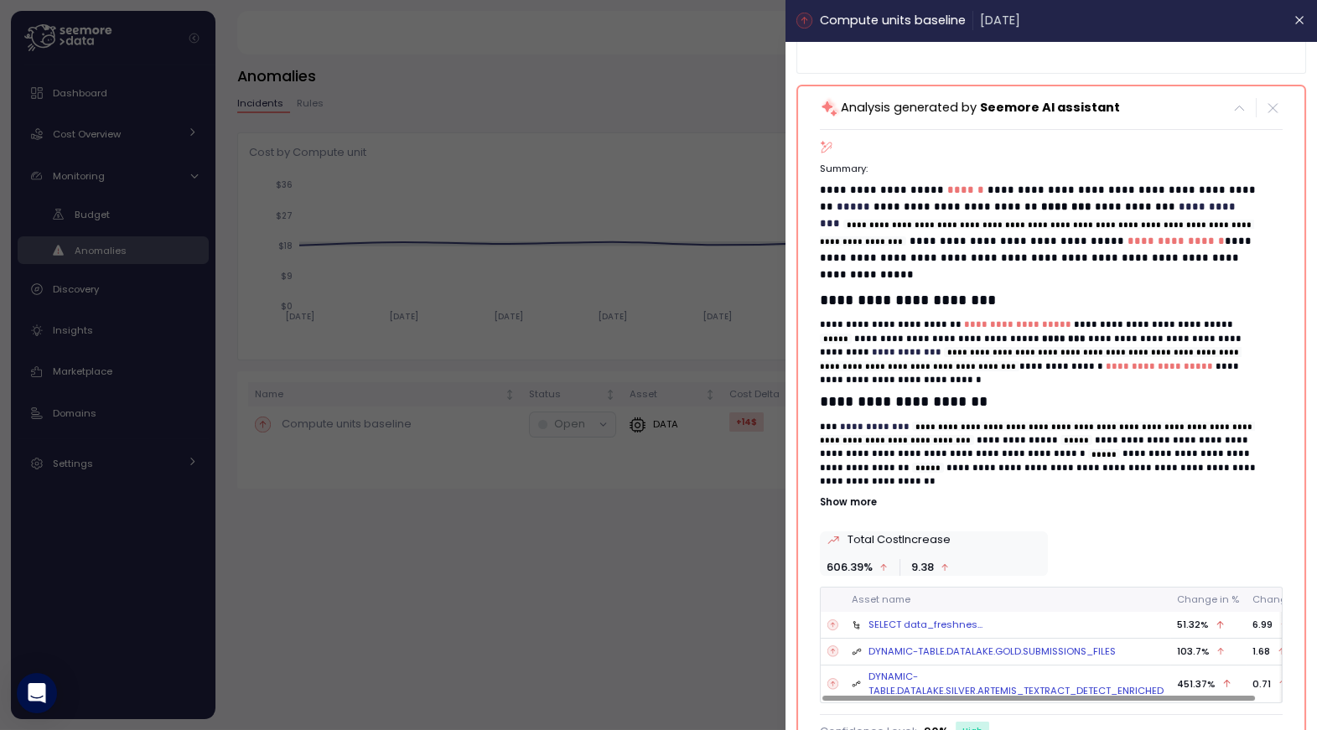
click at [869, 496] on p "Show more" at bounding box center [1051, 502] width 463 height 13
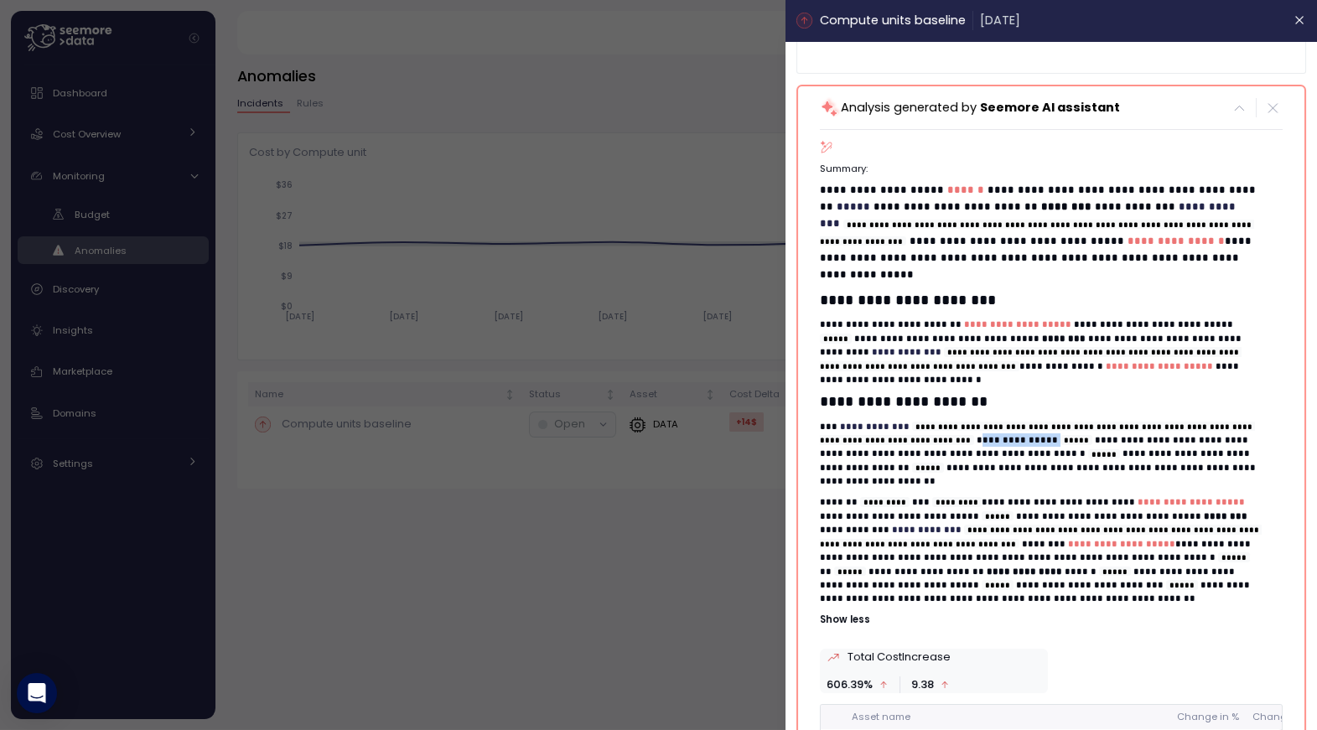
drag, startPoint x: 1181, startPoint y: 425, endPoint x: 1255, endPoint y: 427, distance: 74.6
click at [1255, 425] on p "**********" at bounding box center [1041, 454] width 443 height 69
click at [1061, 435] on code "*****" at bounding box center [1077, 440] width 32 height 10
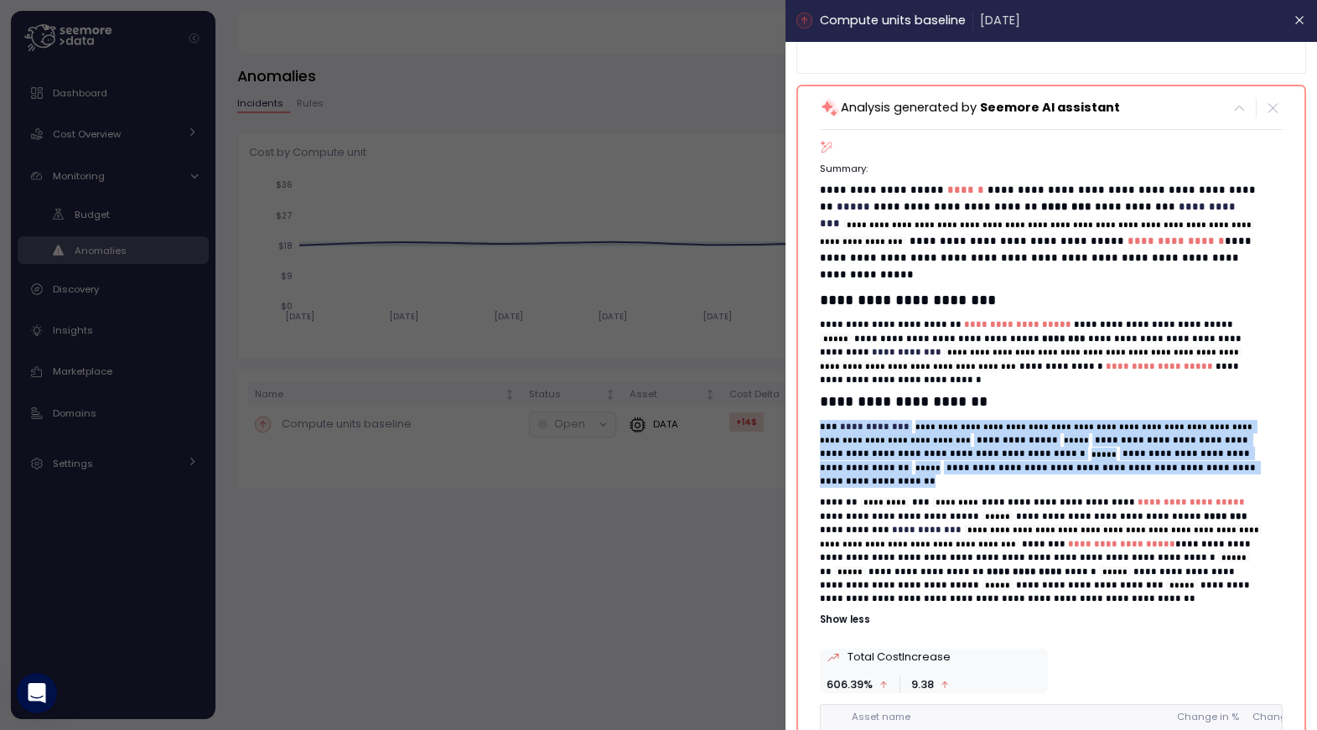
click at [1061, 435] on code "*****" at bounding box center [1077, 440] width 32 height 10
click at [1120, 449] on code "*****" at bounding box center [1104, 454] width 32 height 10
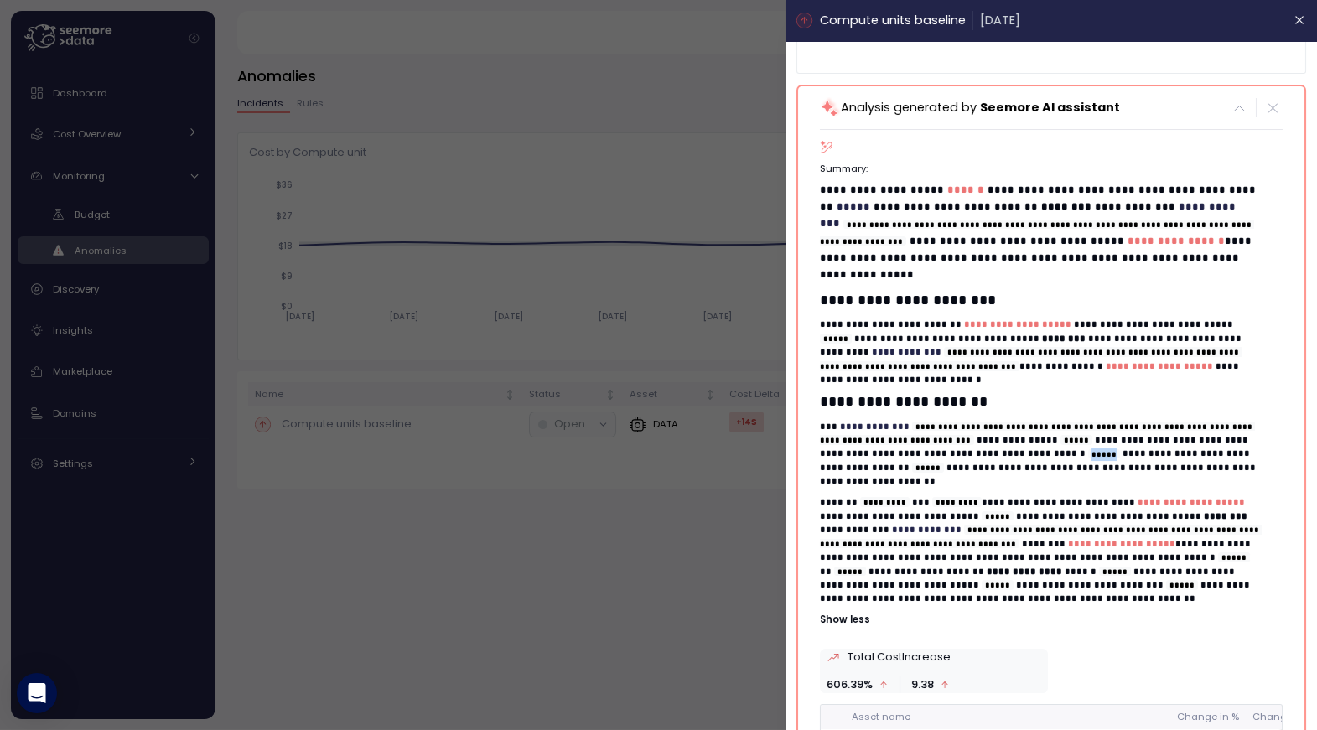
click at [1120, 449] on code "*****" at bounding box center [1104, 454] width 32 height 10
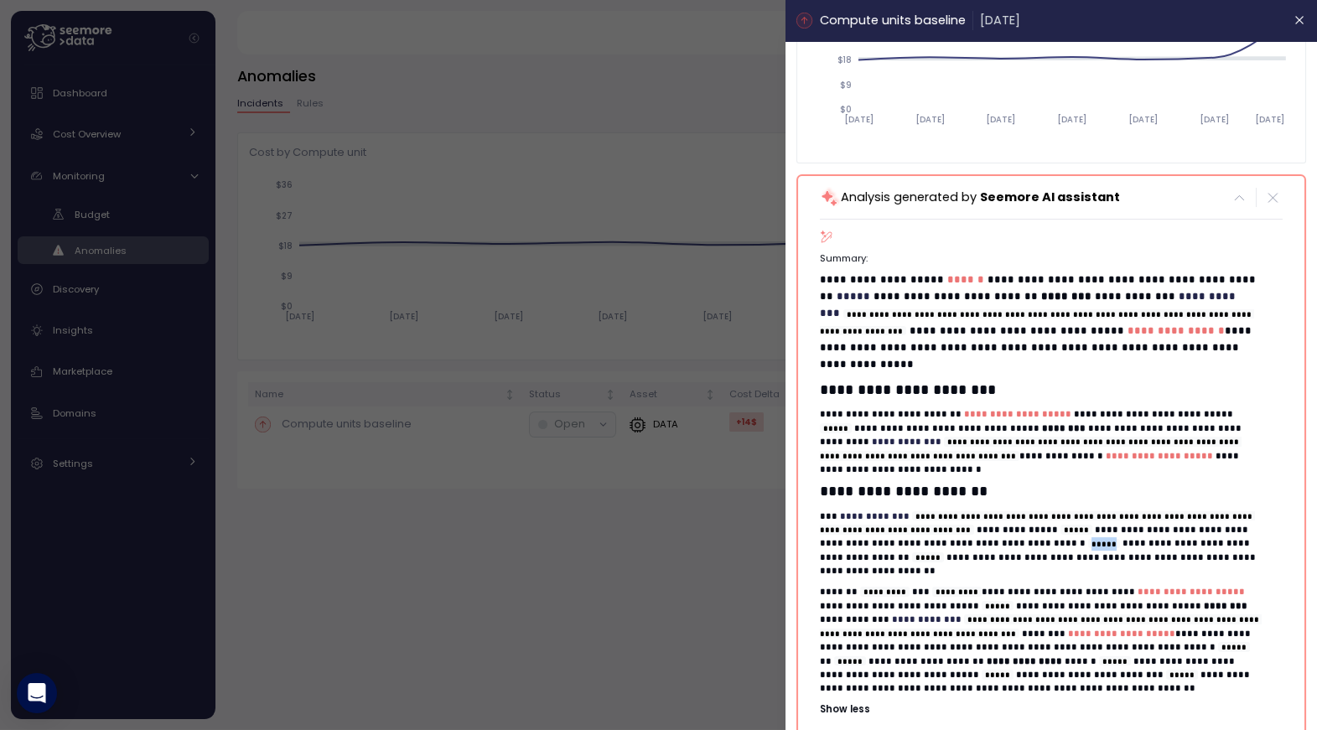
scroll to position [236, 0]
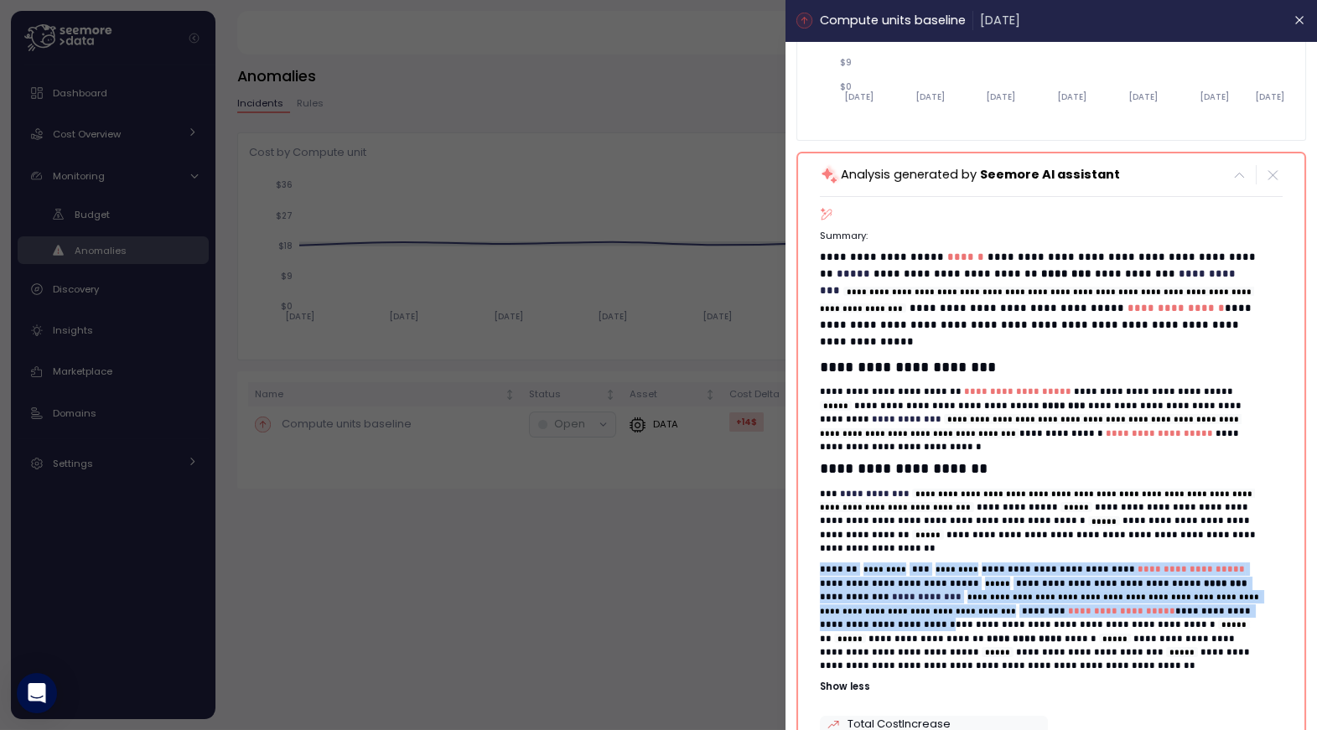
drag, startPoint x: 958, startPoint y: 537, endPoint x: 958, endPoint y: 601, distance: 63.7
click at [958, 601] on div "**********" at bounding box center [1051, 461] width 463 height 465
click at [956, 598] on p "**********" at bounding box center [1041, 618] width 443 height 111
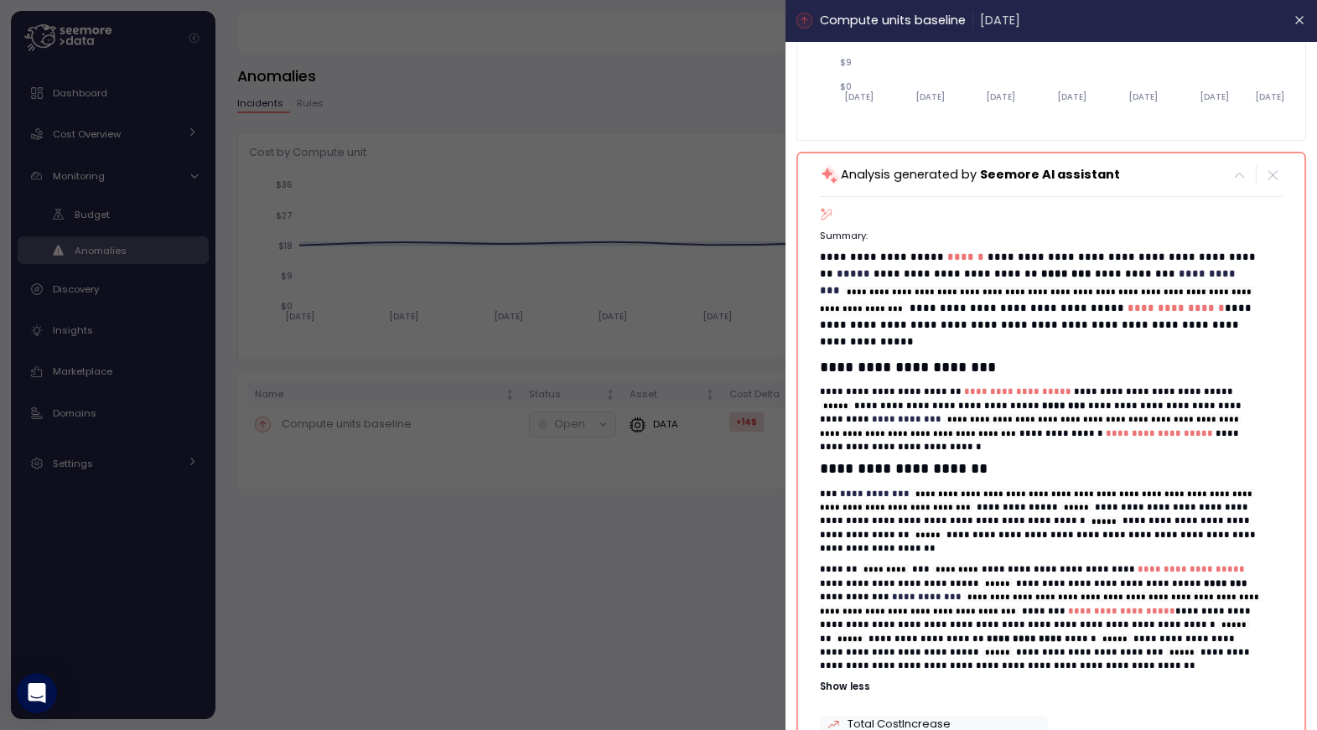
scroll to position [298, 0]
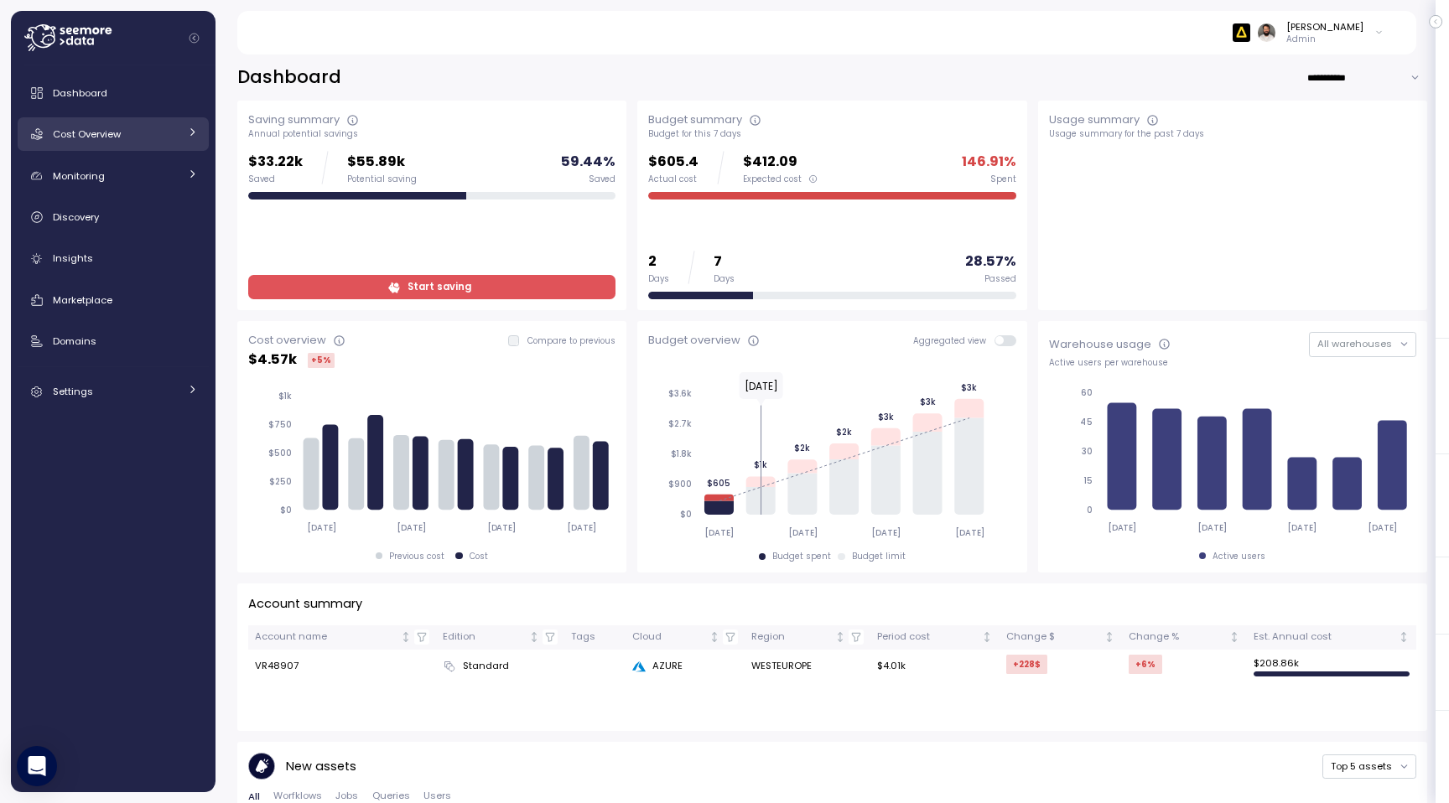
click at [132, 138] on div "Cost Overview" at bounding box center [116, 134] width 126 height 17
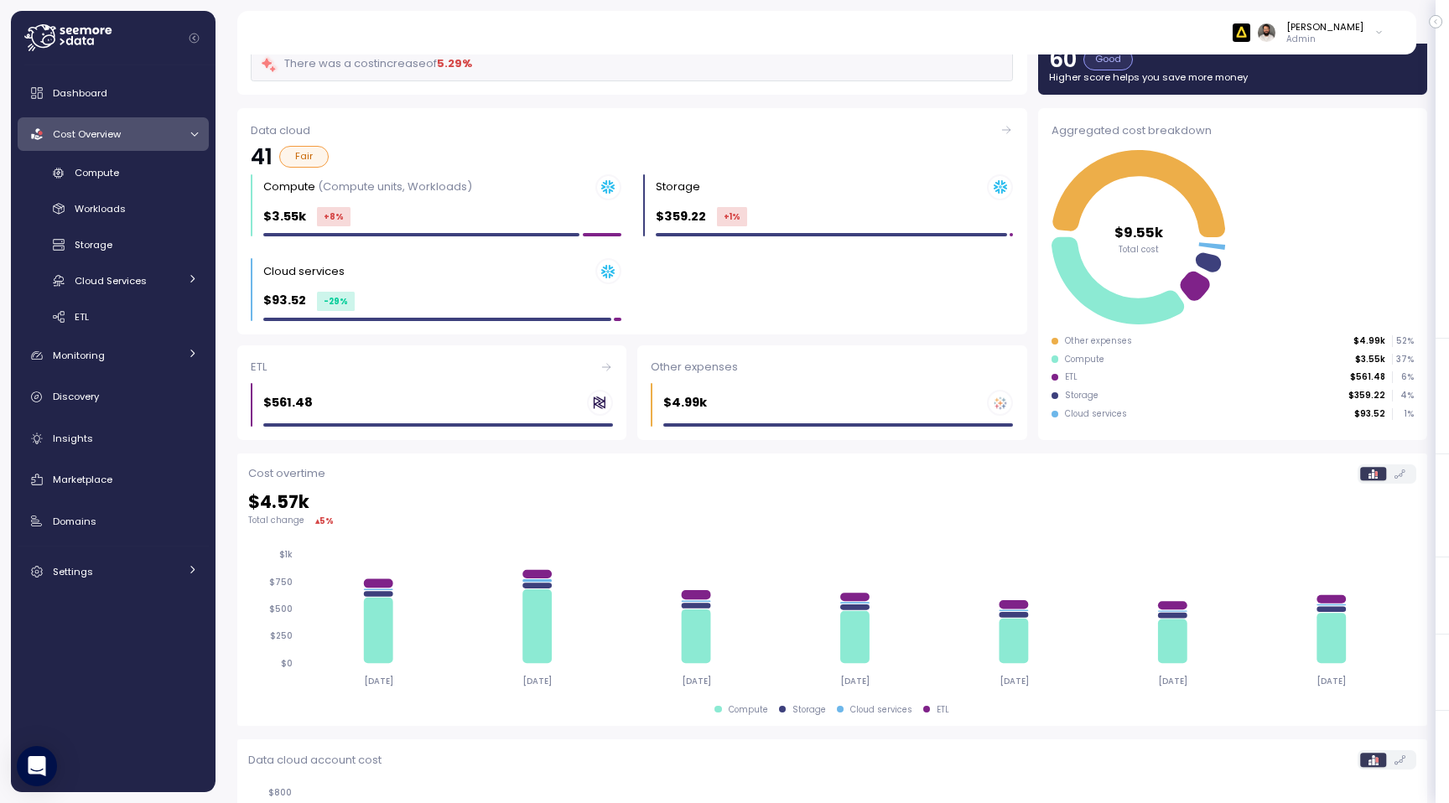
scroll to position [112, 0]
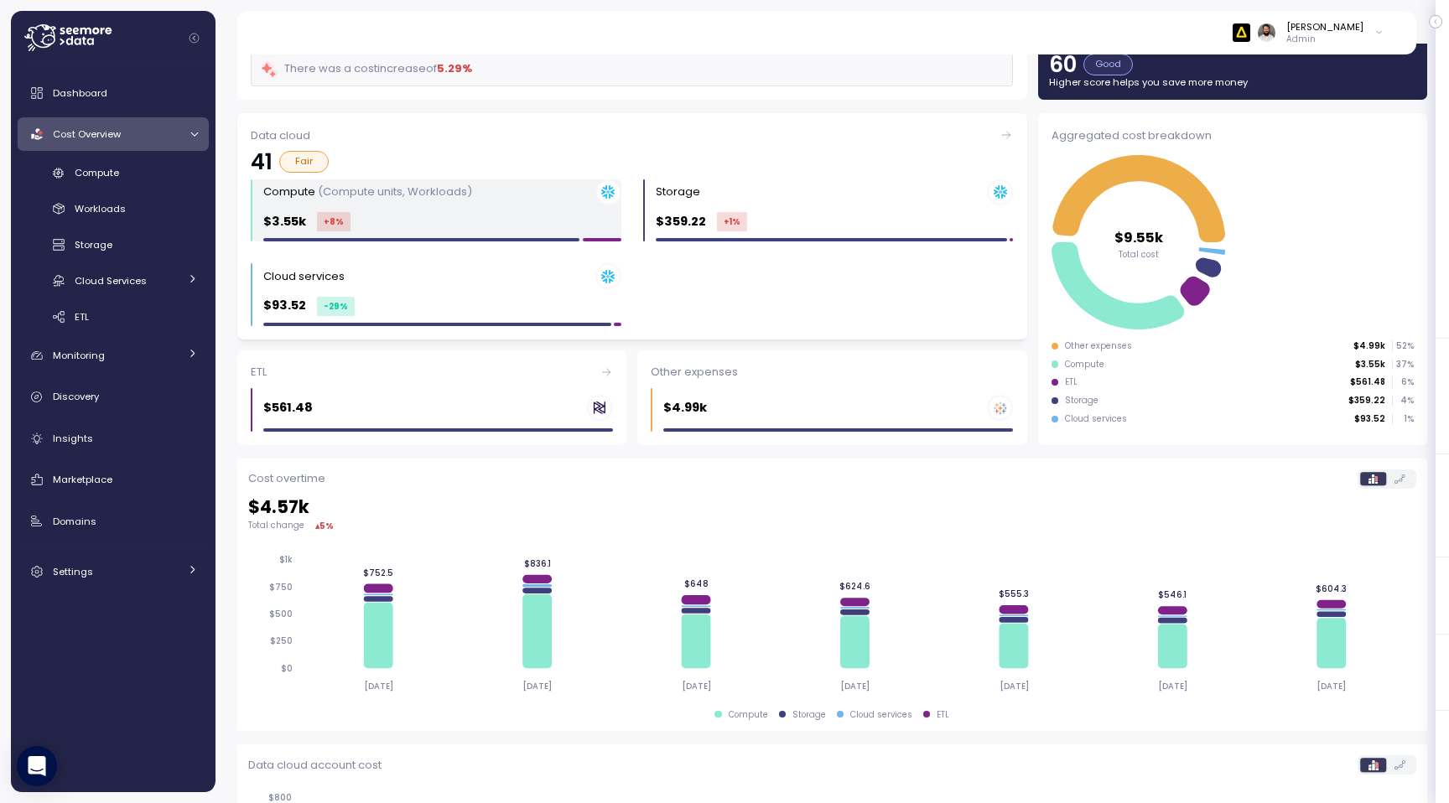
click at [439, 224] on div "$3.55k +8 %" at bounding box center [442, 221] width 358 height 19
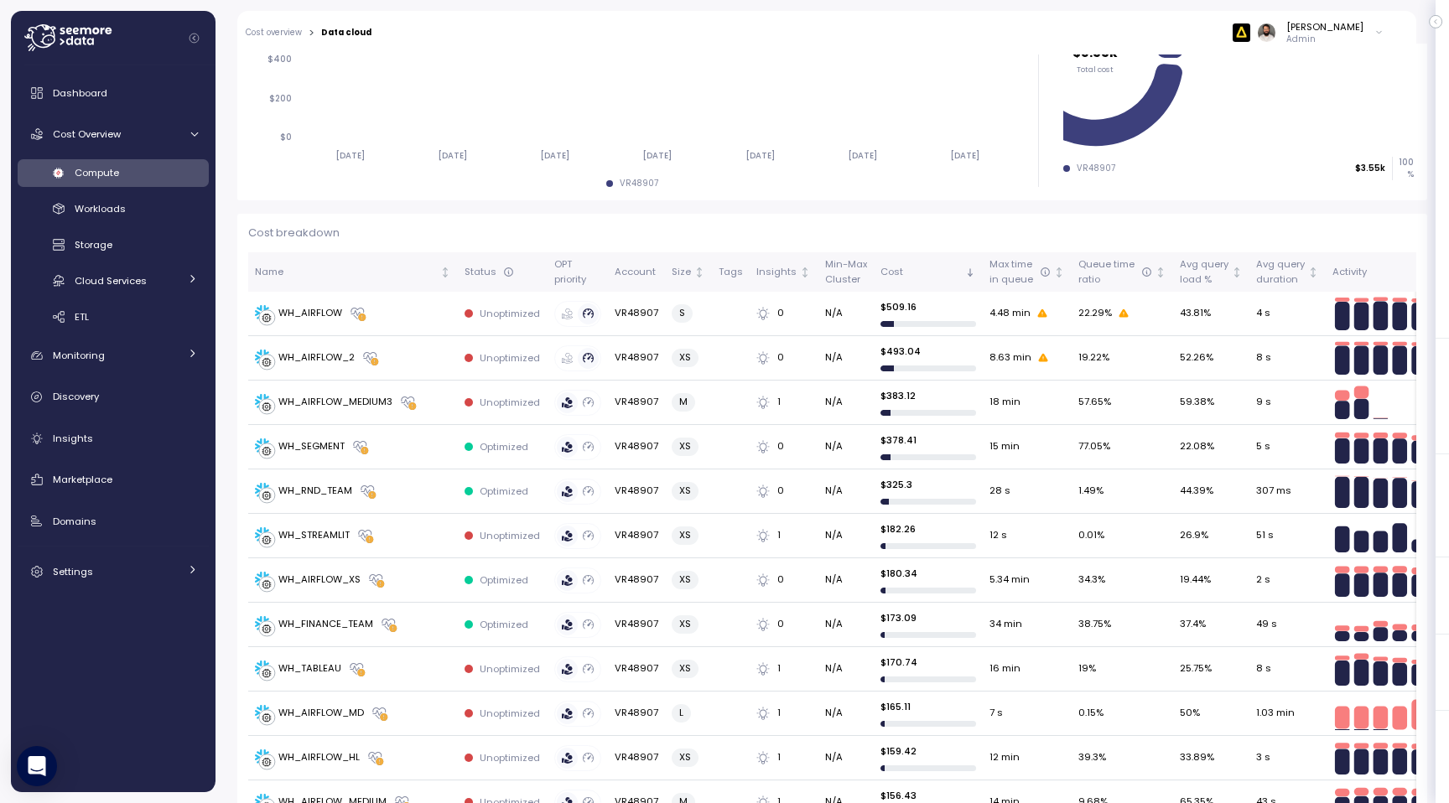
scroll to position [377, 0]
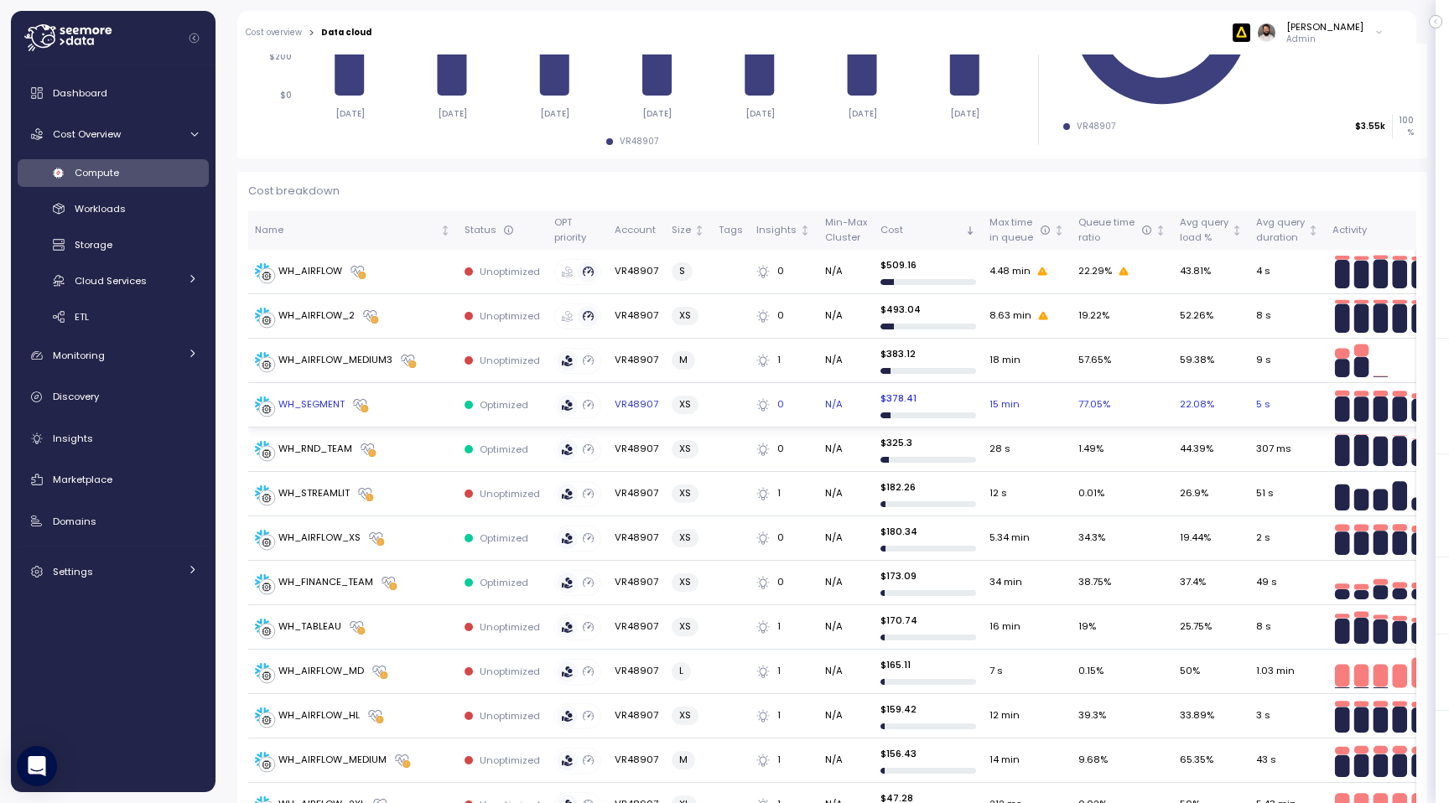
click at [402, 402] on div "WH_SEGMENT" at bounding box center [353, 405] width 196 height 17
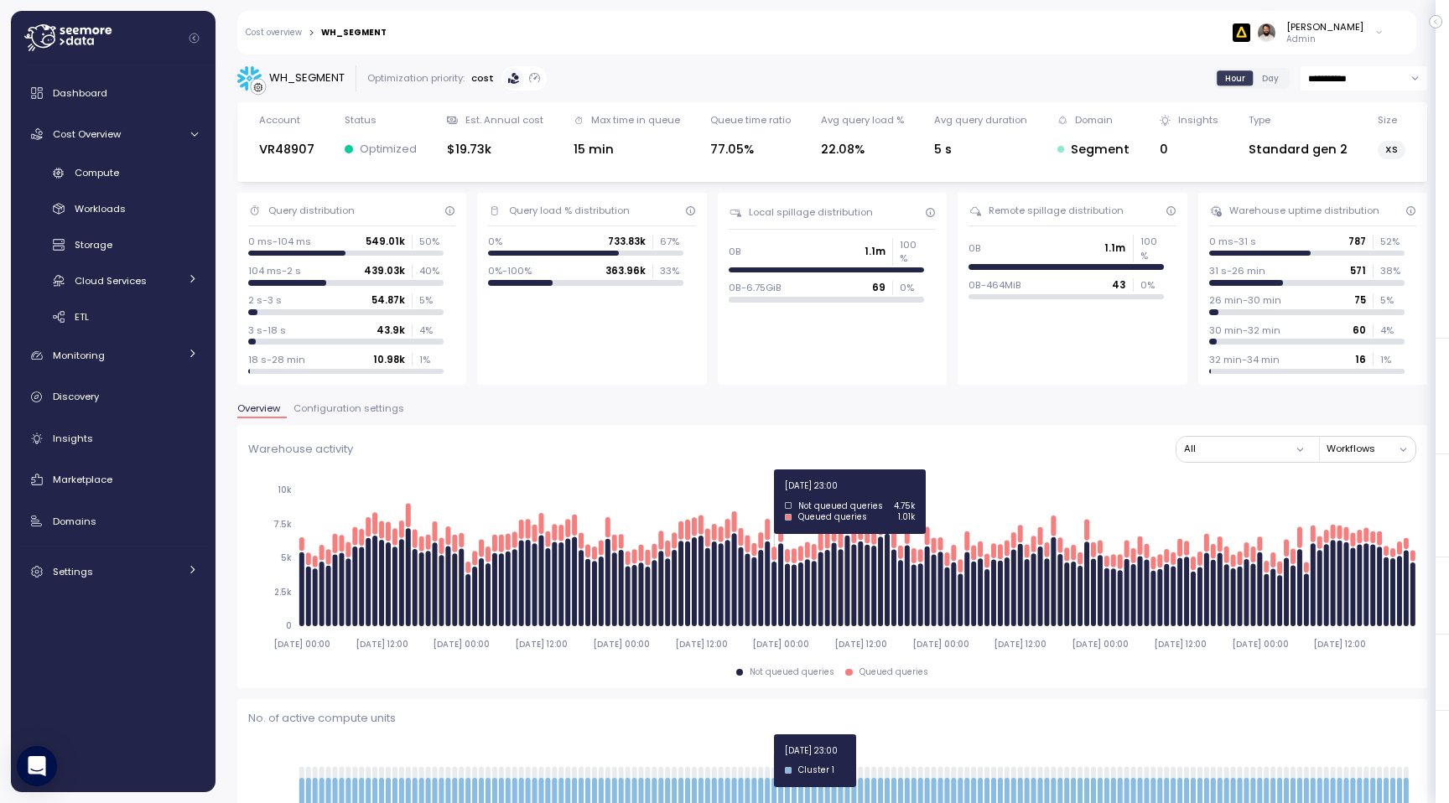
scroll to position [3, 0]
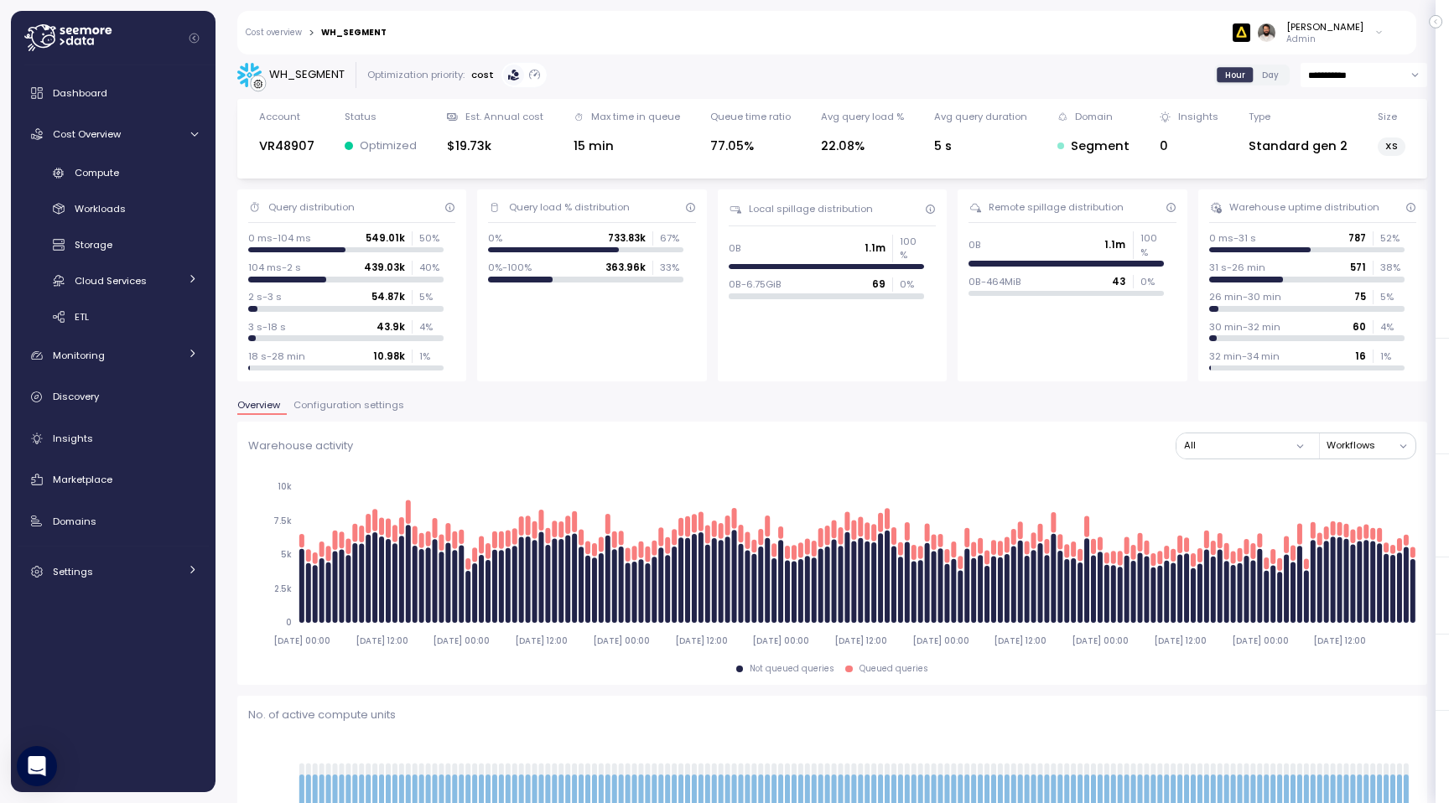
click at [1308, 140] on div "Standard gen 2" at bounding box center [1297, 146] width 99 height 19
click at [1264, 156] on div "Standard gen 2" at bounding box center [1297, 145] width 99 height 23
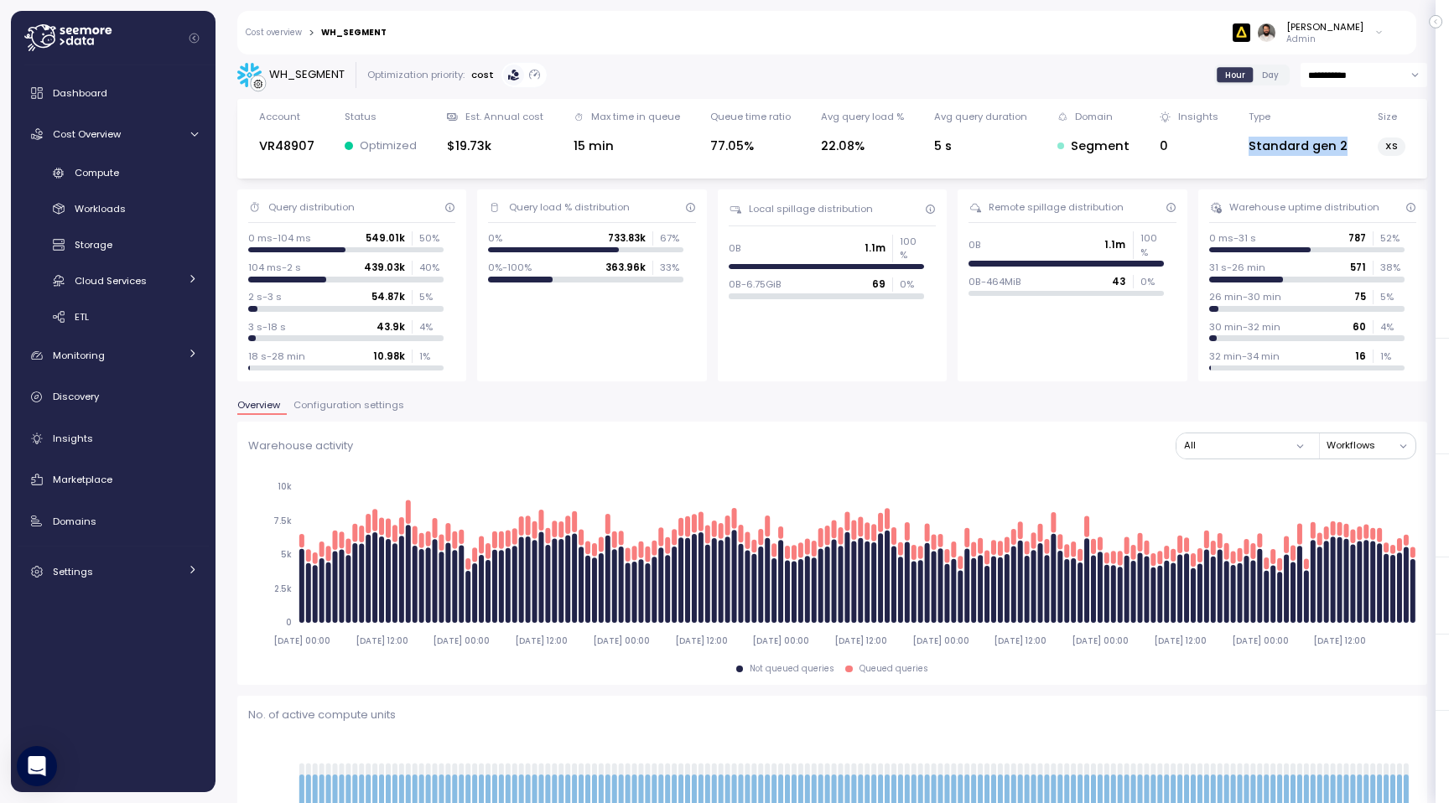
drag, startPoint x: 1246, startPoint y: 149, endPoint x: 1352, endPoint y: 149, distance: 106.5
click at [1352, 149] on div "Account VR48907 Status Optimized Est. Annual cost $19.73k Max time in queue 15 …" at bounding box center [832, 139] width 1168 height 58
click at [1331, 143] on div "Standard gen 2" at bounding box center [1297, 146] width 99 height 19
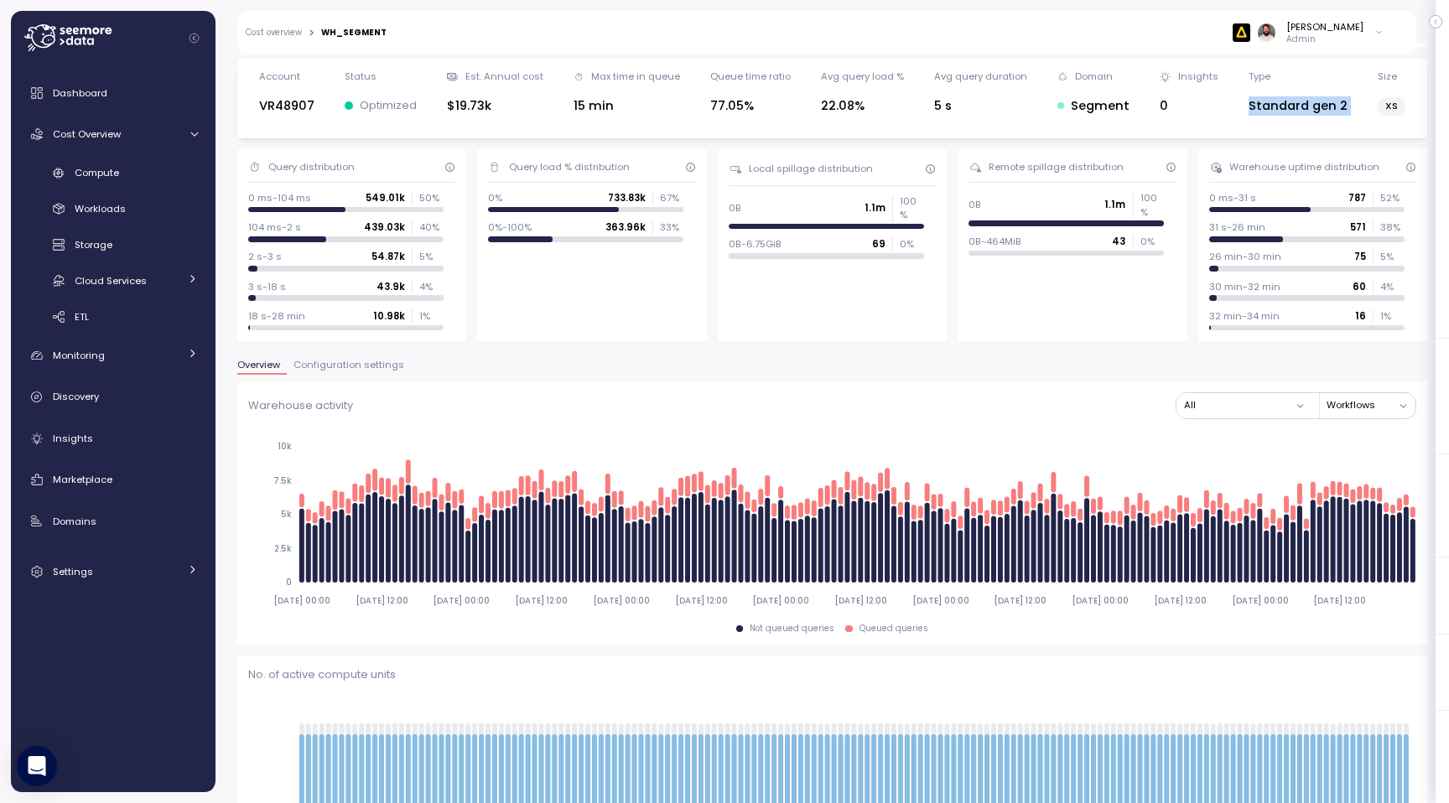
scroll to position [0, 0]
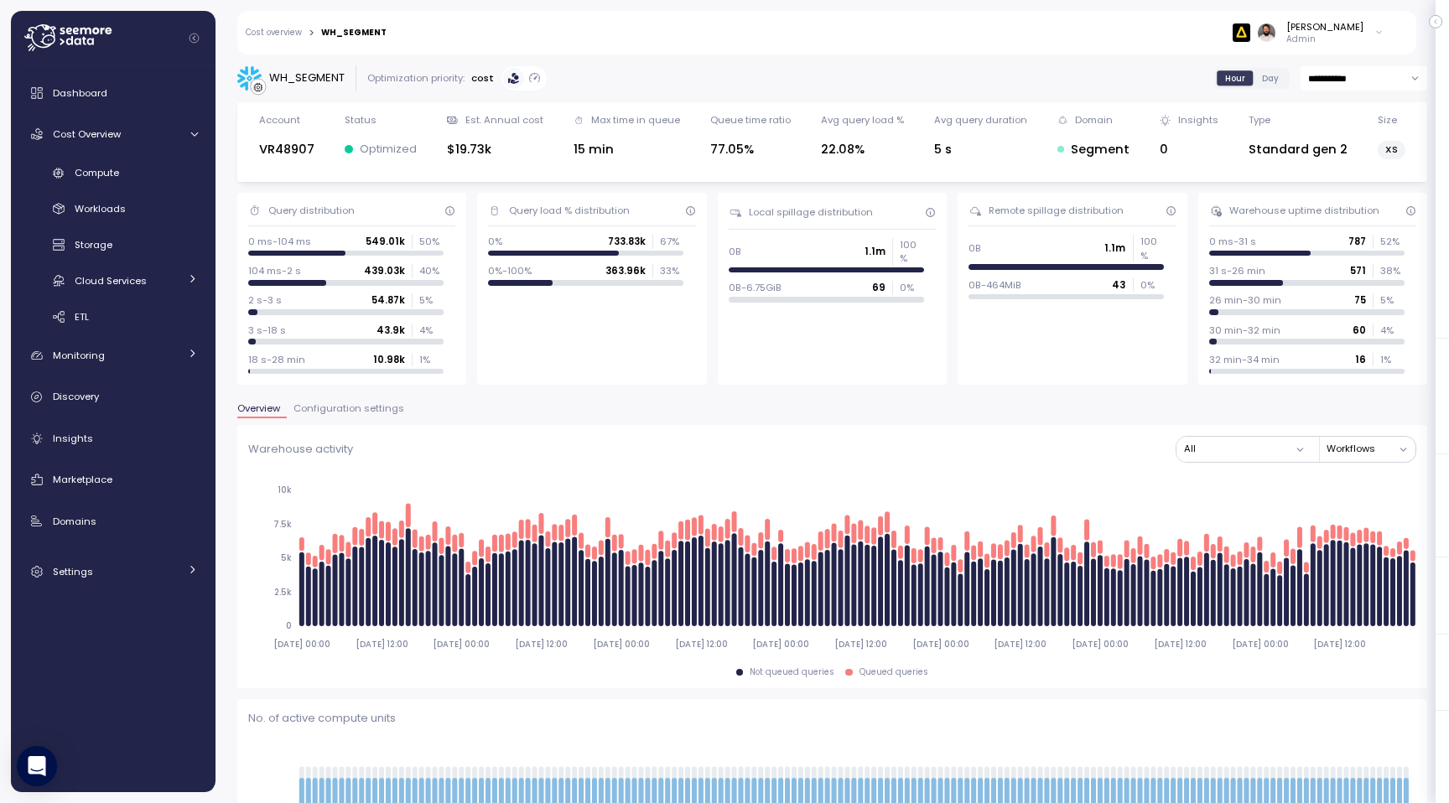
click at [289, 77] on div "WH_SEGMENT" at bounding box center [306, 78] width 75 height 17
click at [324, 61] on div "**********" at bounding box center [831, 424] width 1233 height 760
click at [324, 67] on div "WH_SEGMENT" at bounding box center [290, 78] width 107 height 25
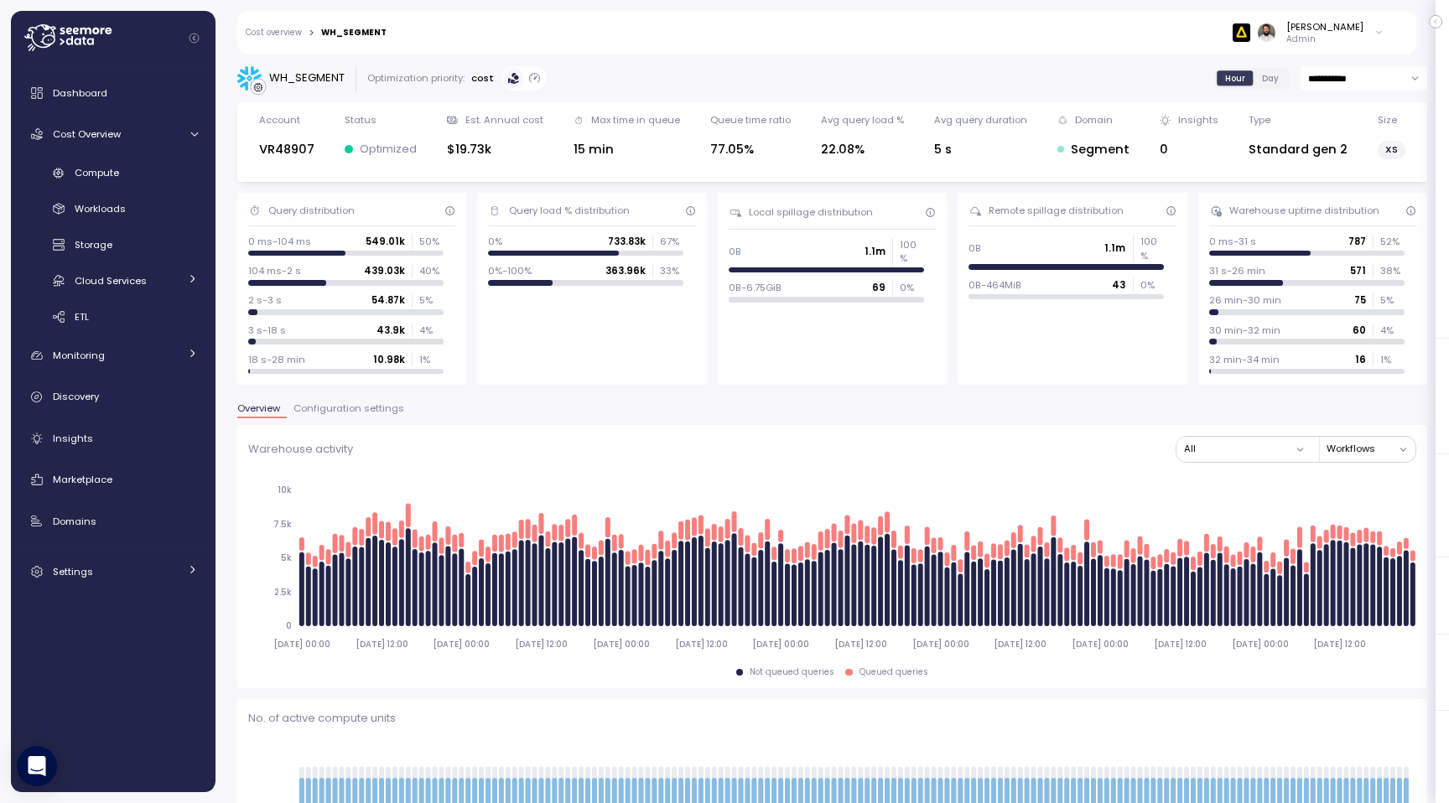
click at [1262, 68] on div "Hour Day" at bounding box center [1251, 78] width 75 height 21
click at [1262, 70] on label "Day" at bounding box center [1271, 77] width 34 height 15
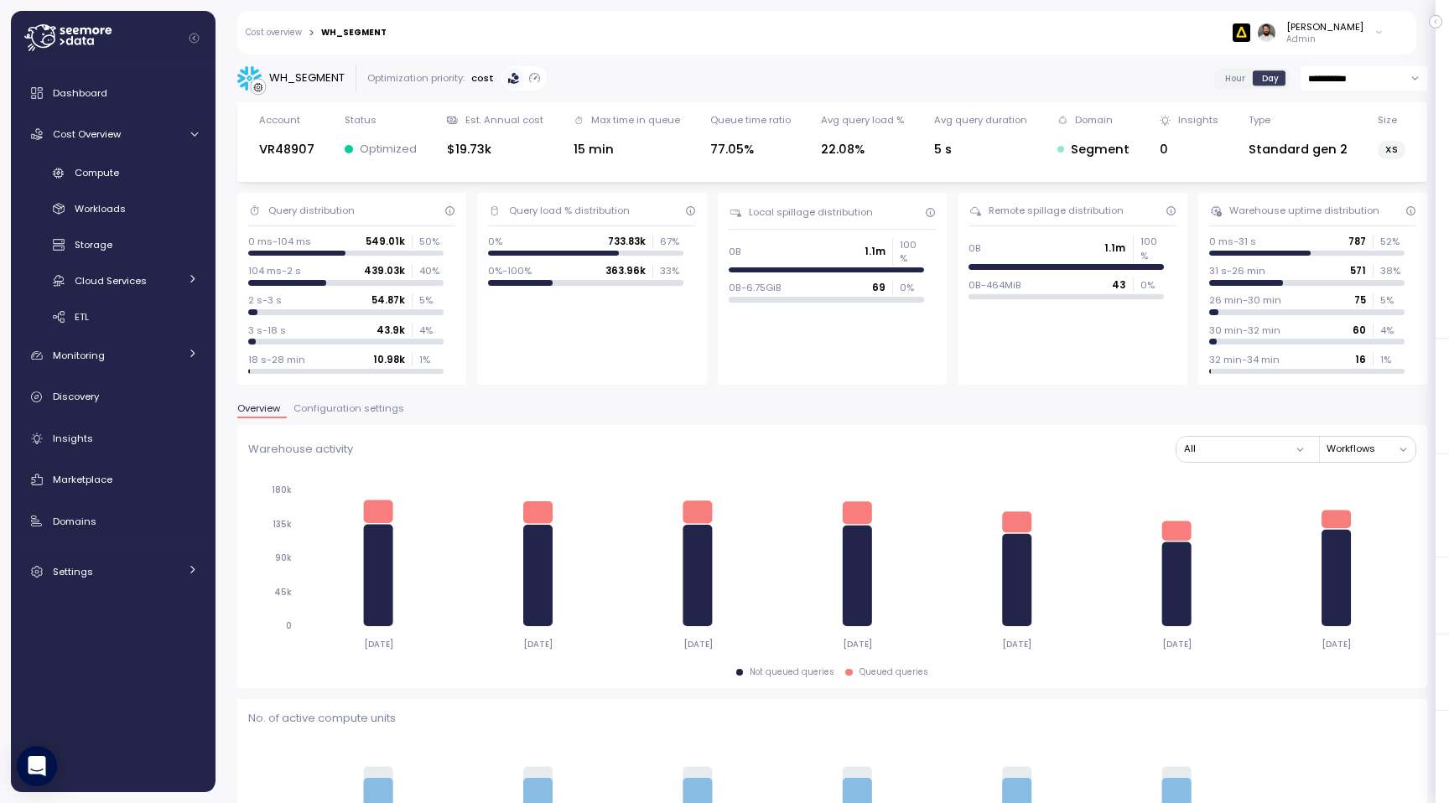
click at [1240, 78] on span "Hour" at bounding box center [1235, 78] width 20 height 13
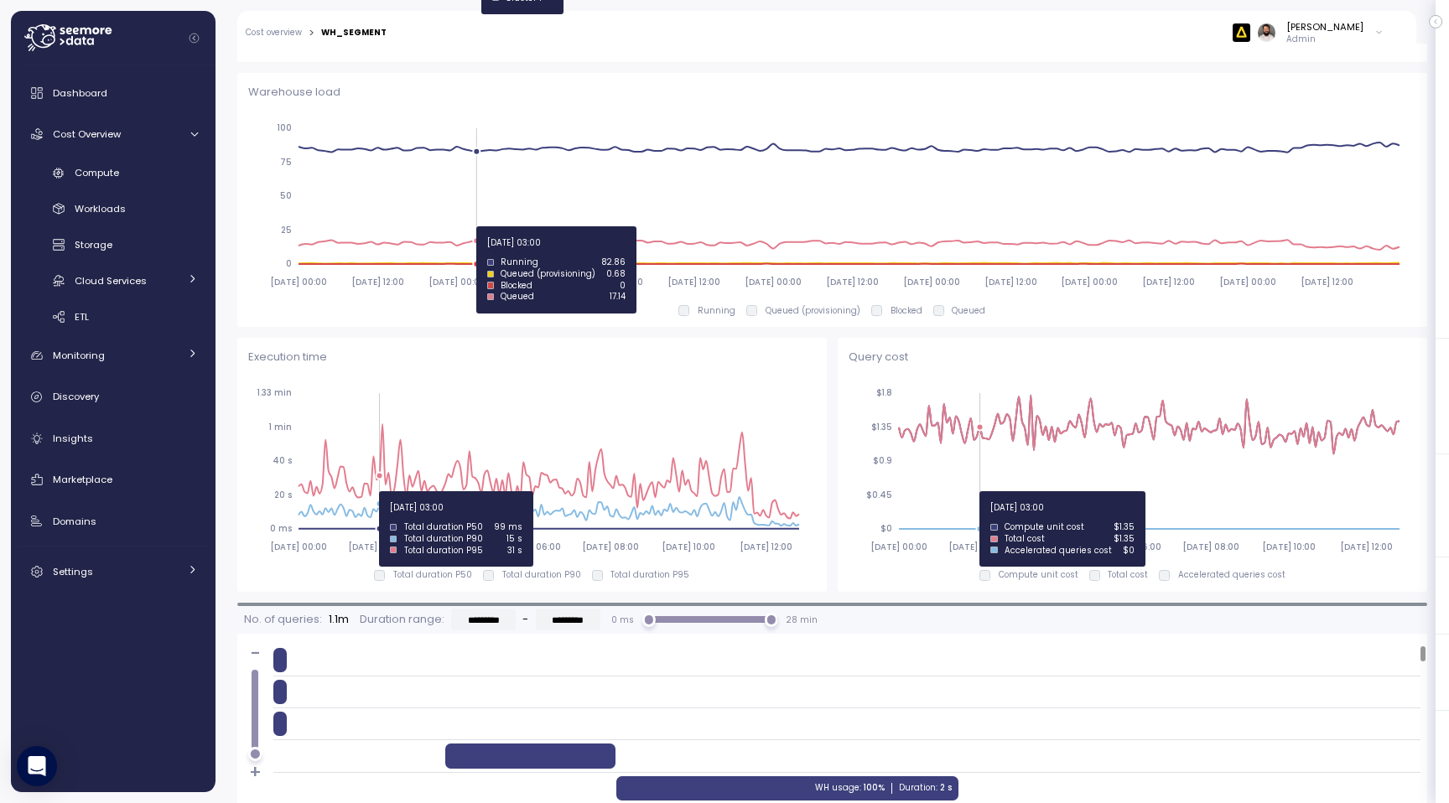
scroll to position [895, 0]
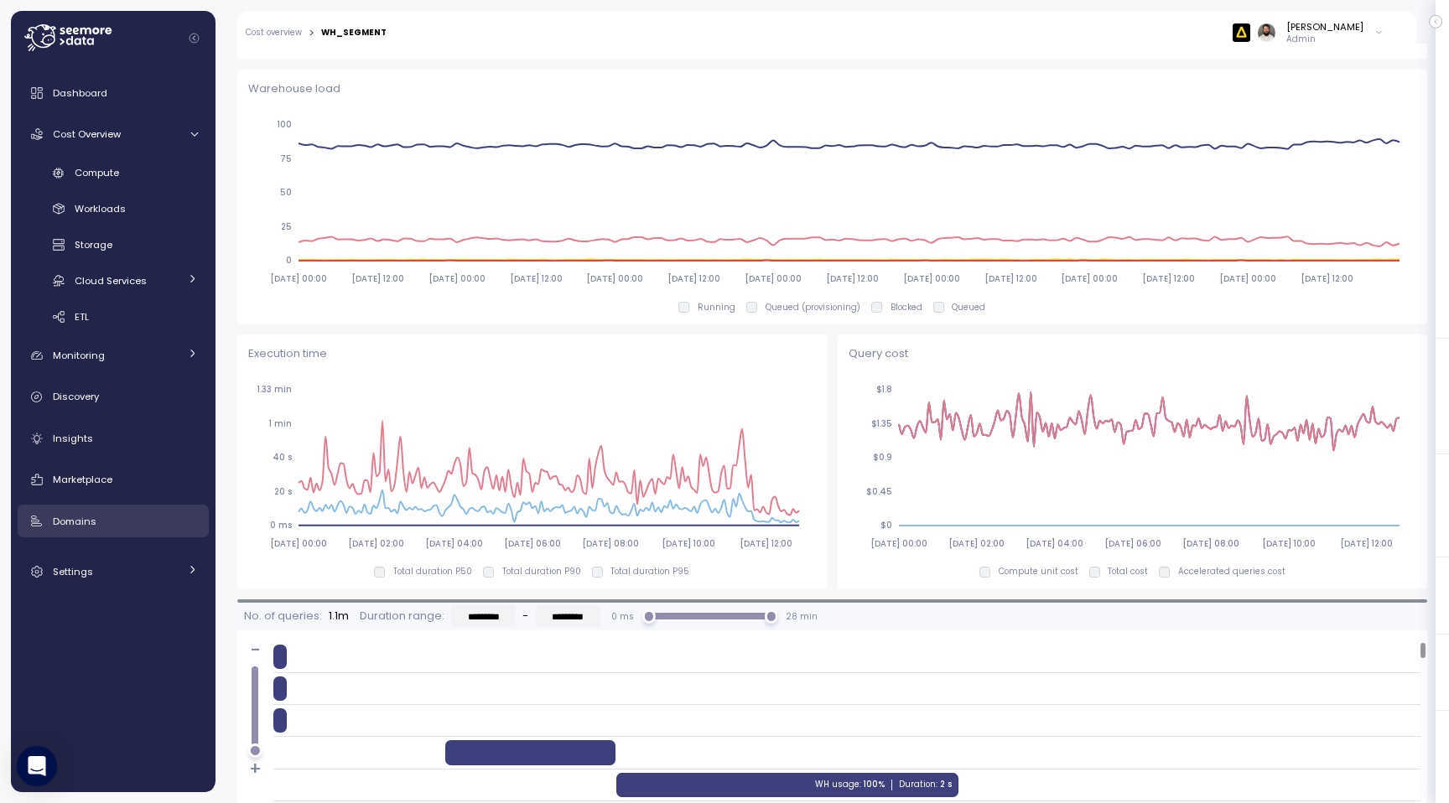
click at [99, 528] on div "Domains" at bounding box center [125, 521] width 145 height 17
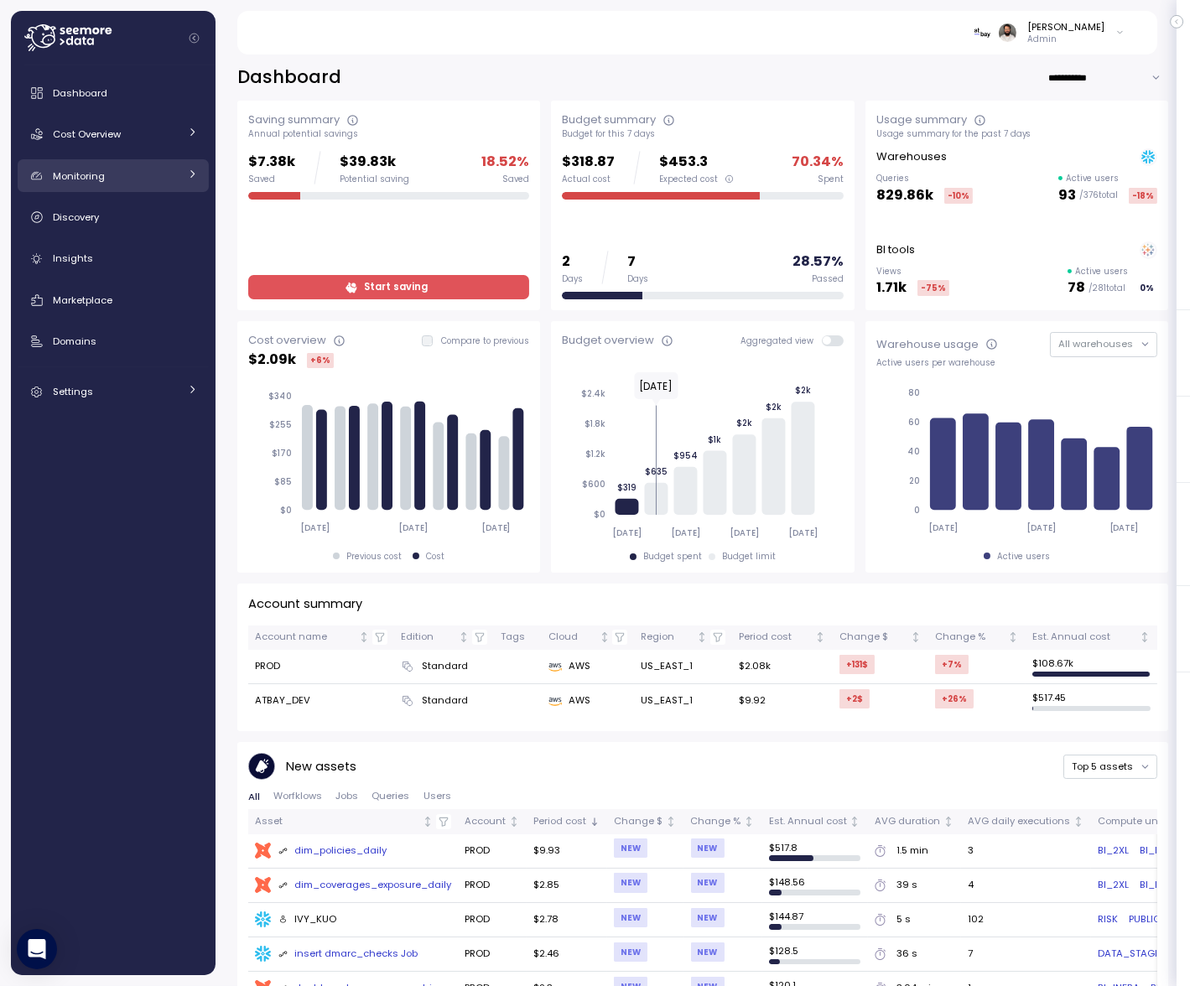
click at [178, 173] on div "Monitoring" at bounding box center [116, 176] width 126 height 17
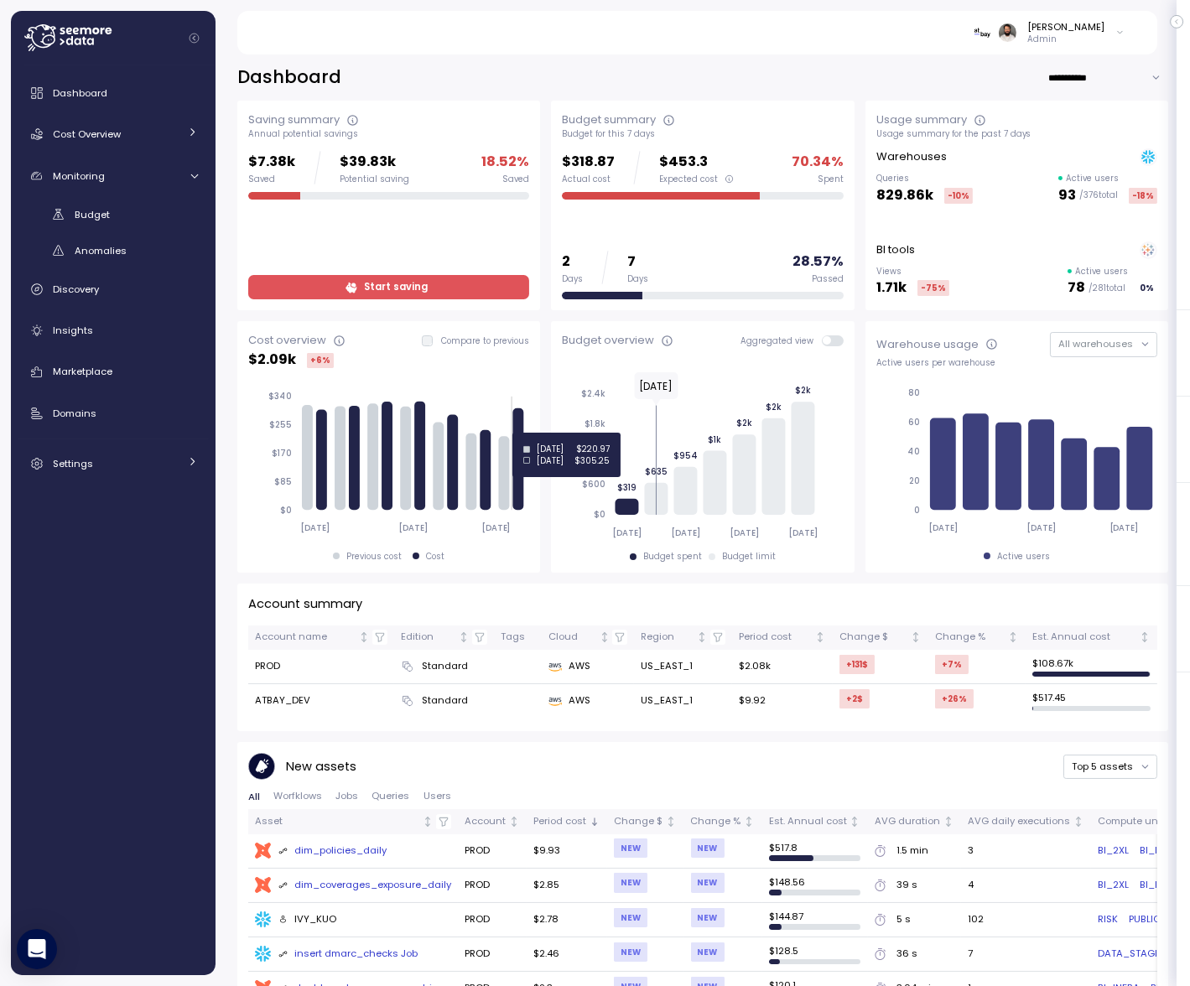
click at [524, 433] on icon "2025-08-18 2025-08-21 2025-08-24 $0 $85 $170 $255 $340" at bounding box center [388, 462] width 281 height 164
click at [515, 433] on icon at bounding box center [518, 459] width 11 height 102
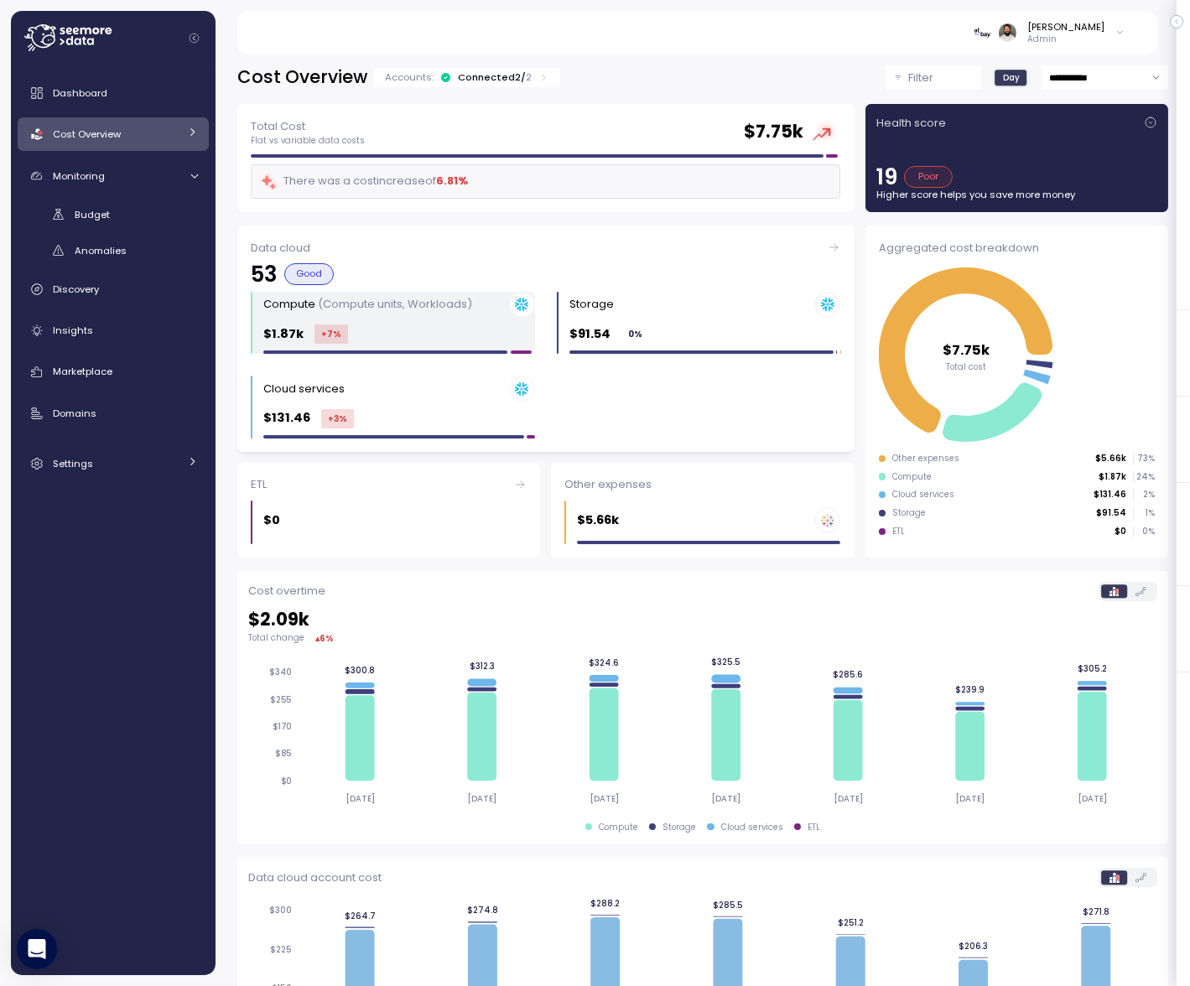
click at [409, 342] on div "Compute (Compute units, Workloads) $1.87k +7 %" at bounding box center [399, 323] width 272 height 63
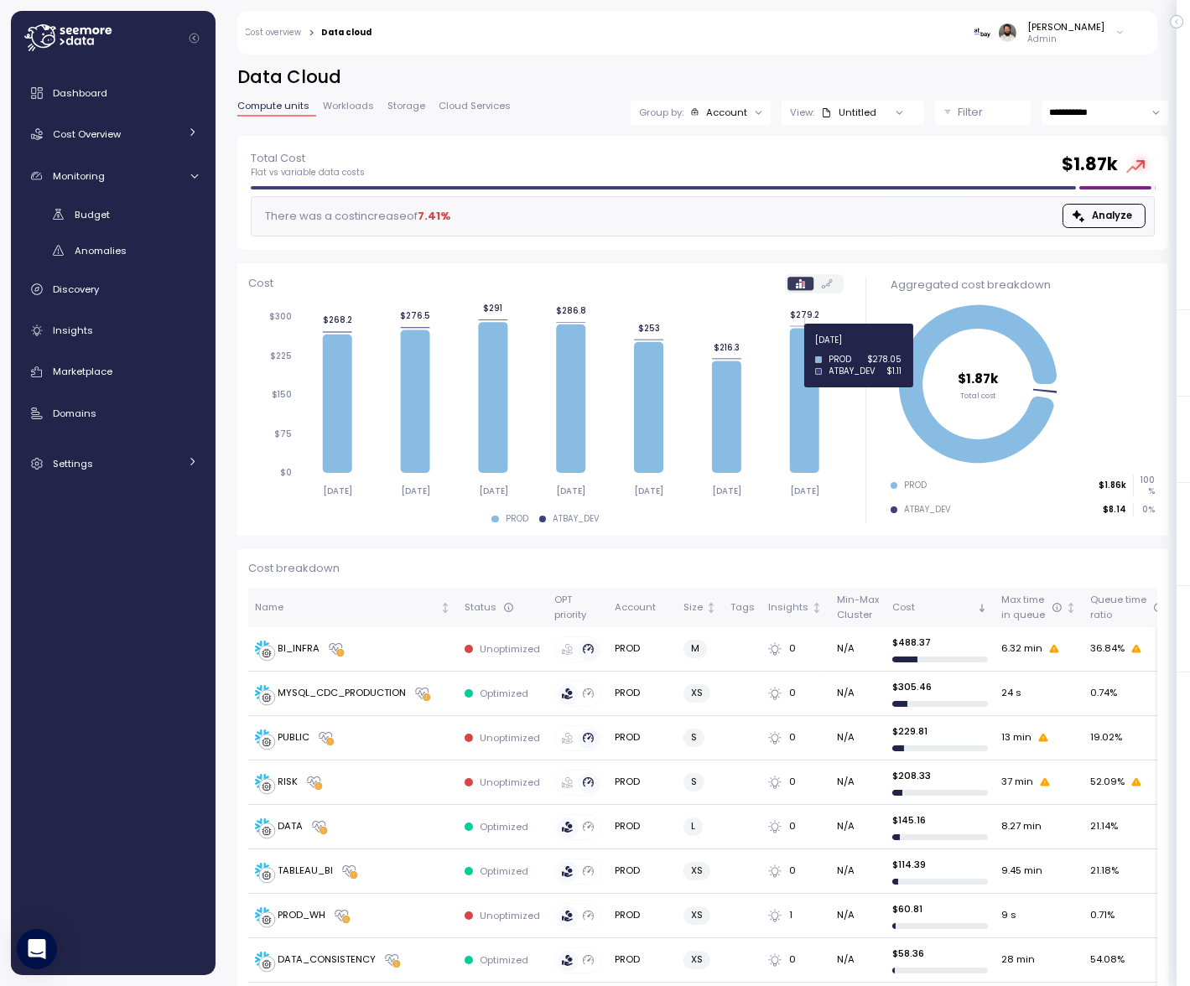
click at [813, 355] on icon at bounding box center [804, 401] width 29 height 144
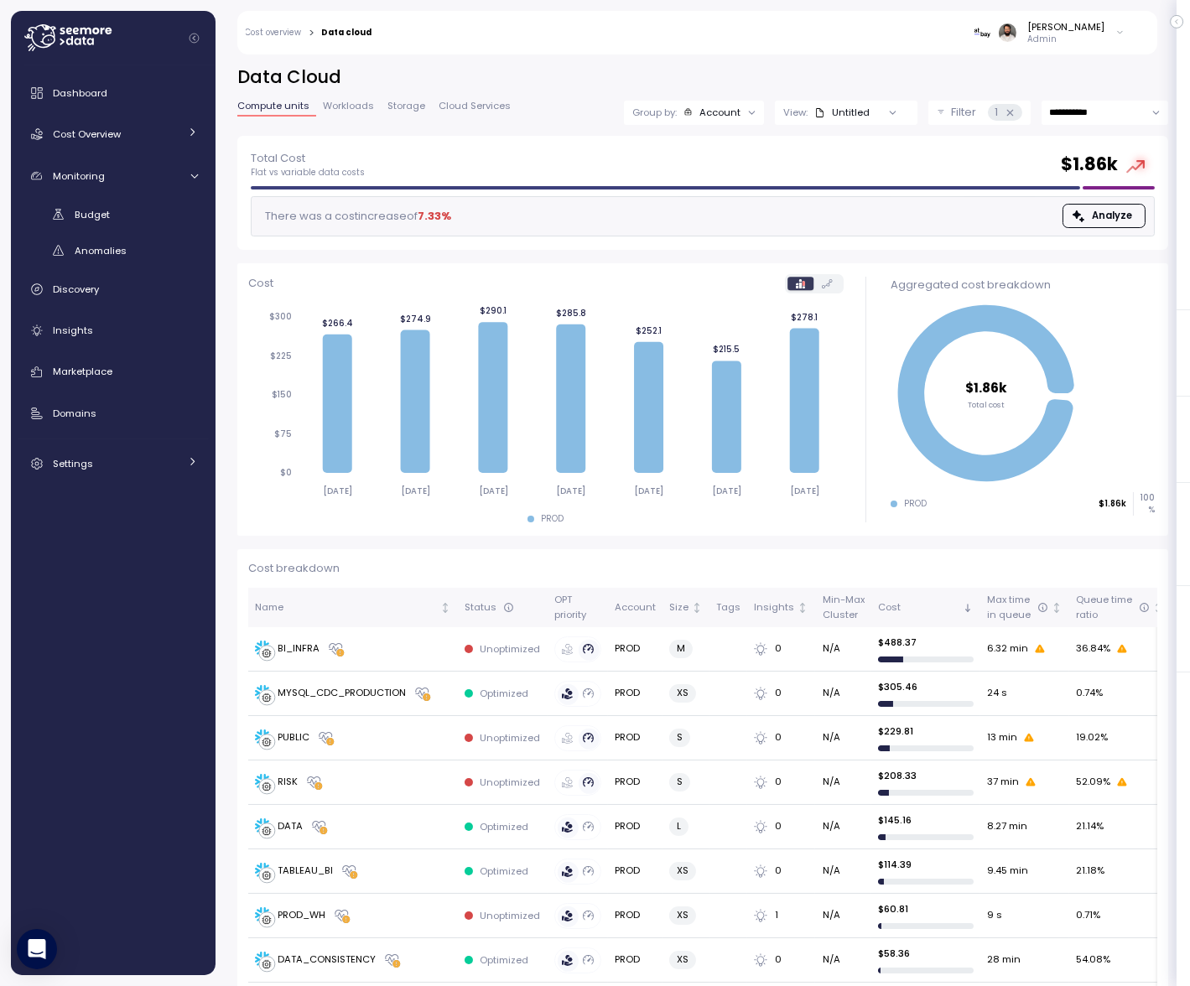
click at [1013, 109] on icon at bounding box center [1009, 112] width 11 height 11
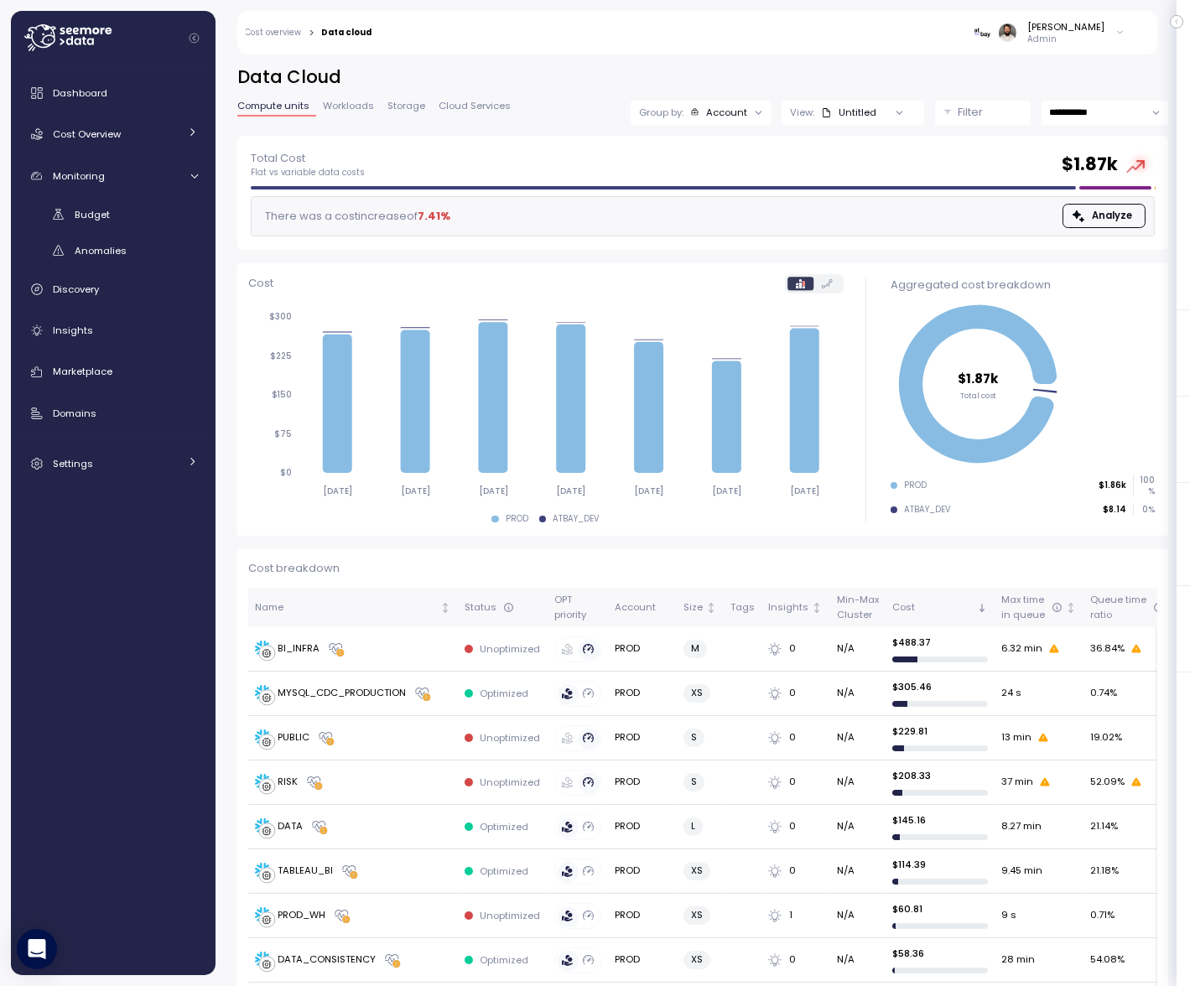
click at [720, 128] on div "**********" at bounding box center [702, 100] width 931 height 70
click at [722, 115] on div "Account" at bounding box center [726, 112] width 41 height 13
click at [719, 195] on div "Compute unit" at bounding box center [701, 205] width 101 height 20
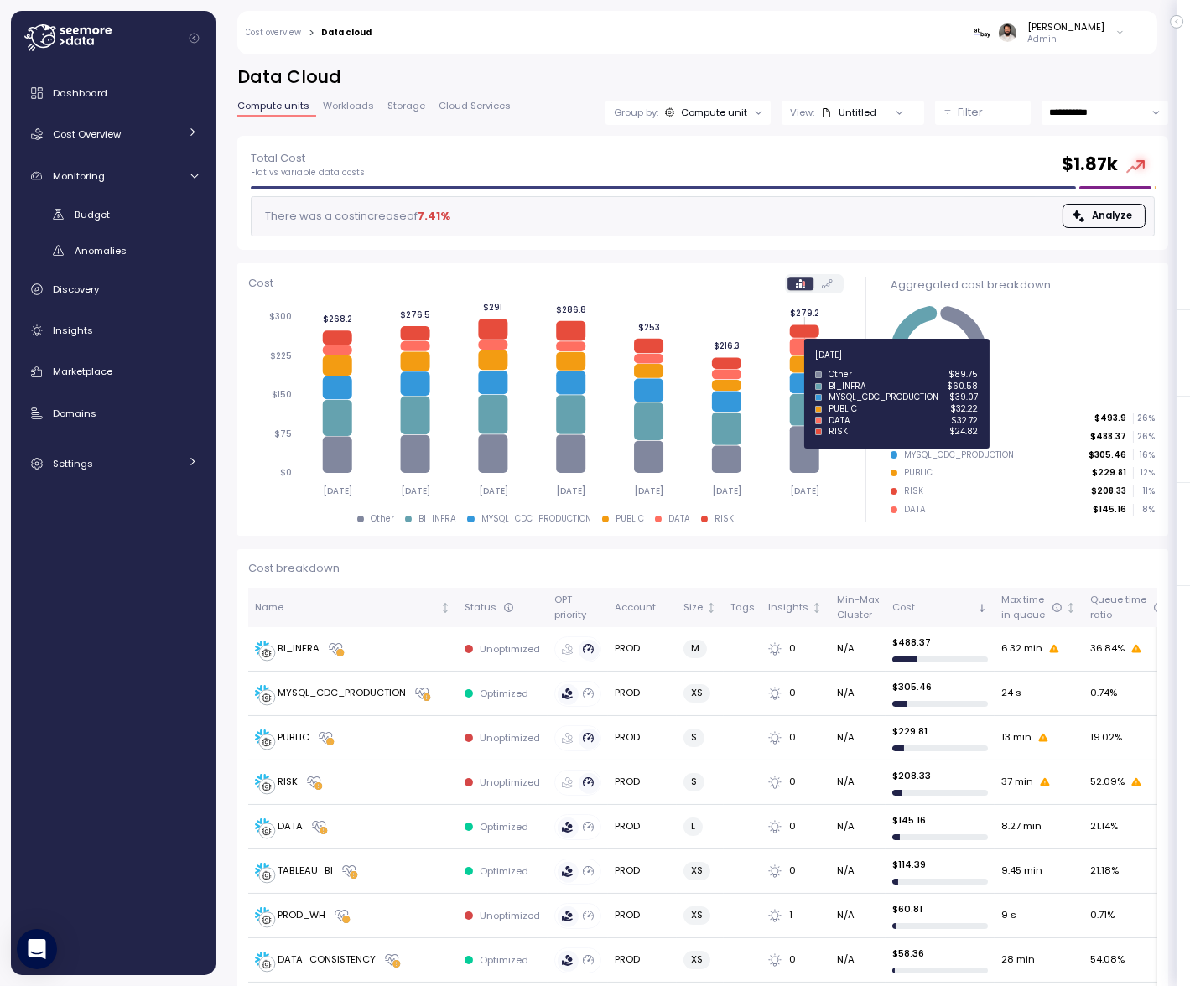
click at [802, 365] on icon at bounding box center [804, 364] width 29 height 17
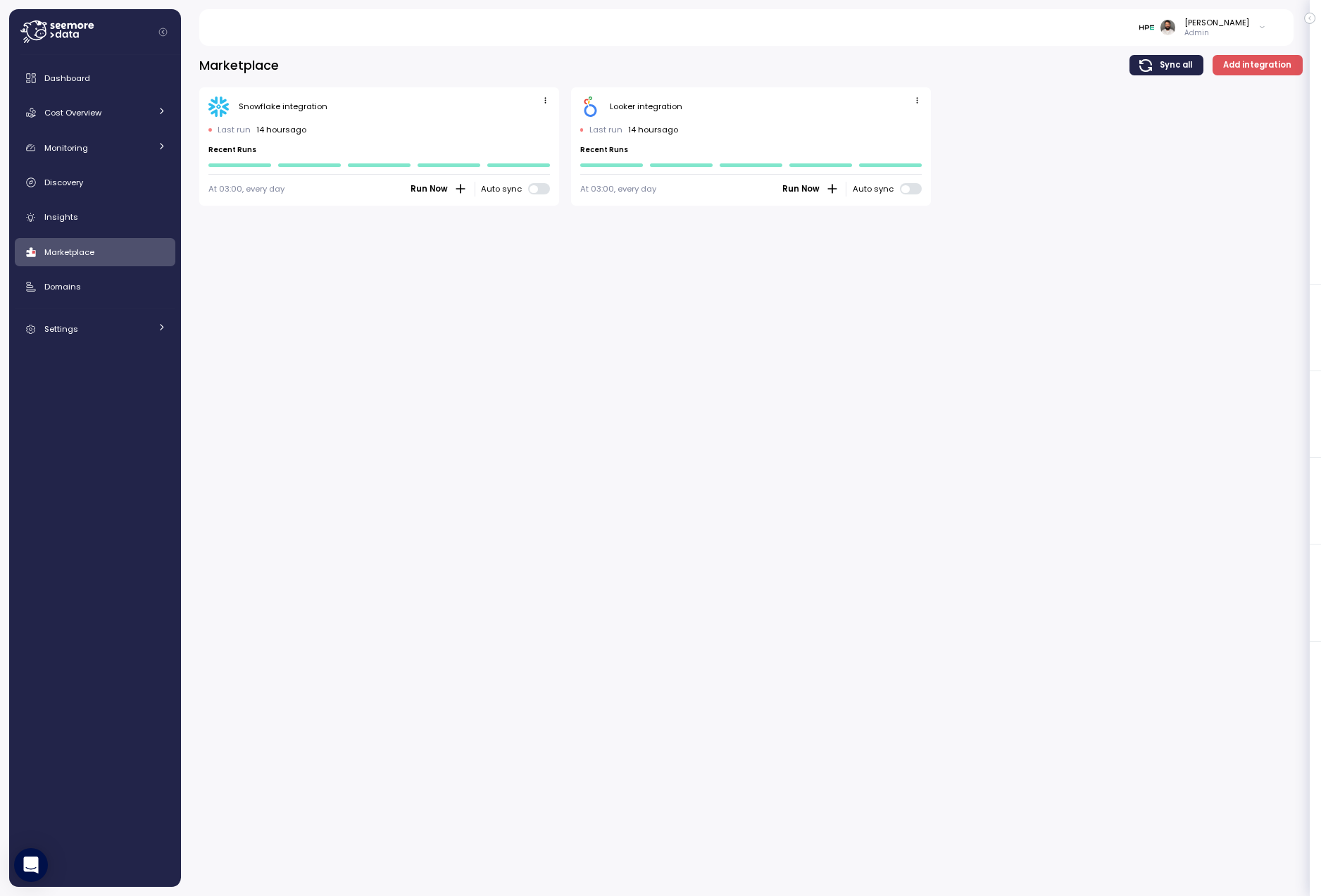
click at [178, 126] on div "Dashboard Cost Overview Compute Workloads Storage Cloud Services Clustering col…" at bounding box center [95, 470] width 172 height 831
click at [168, 116] on link "Cost Overview" at bounding box center [95, 113] width 160 height 29
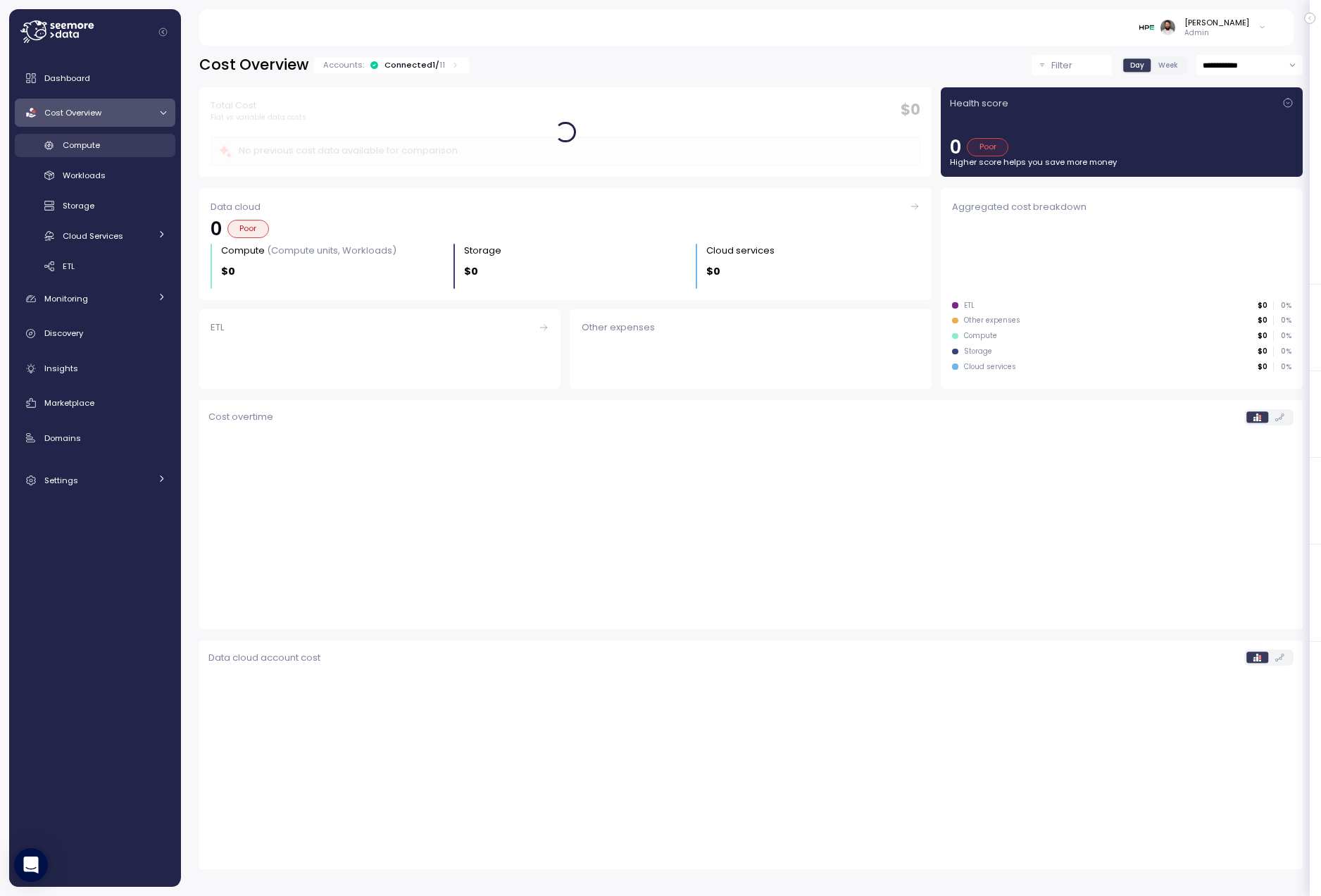
click at [145, 139] on div "Compute" at bounding box center [114, 144] width 103 height 14
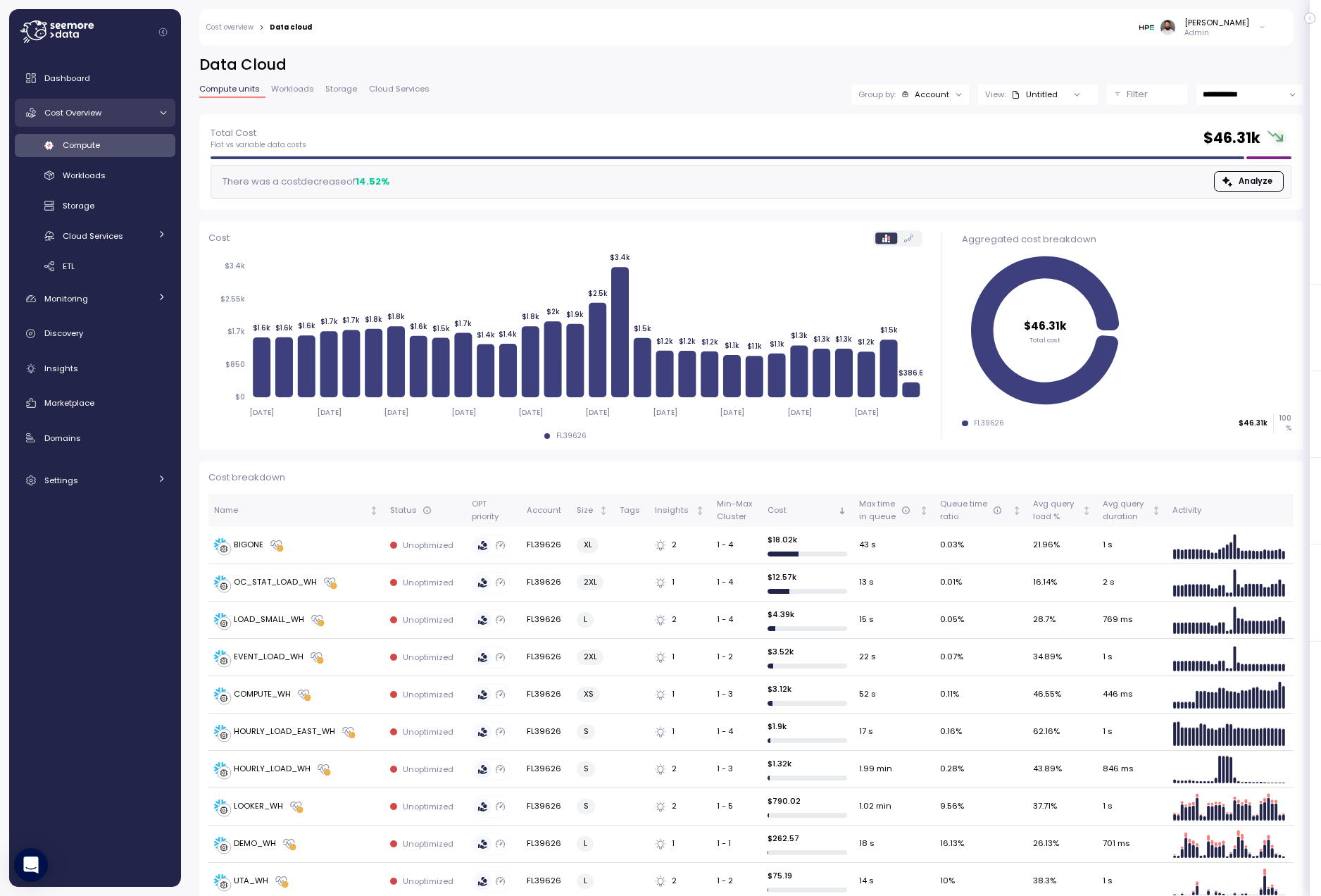
click at [146, 108] on div "Cost Overview" at bounding box center [97, 113] width 106 height 14
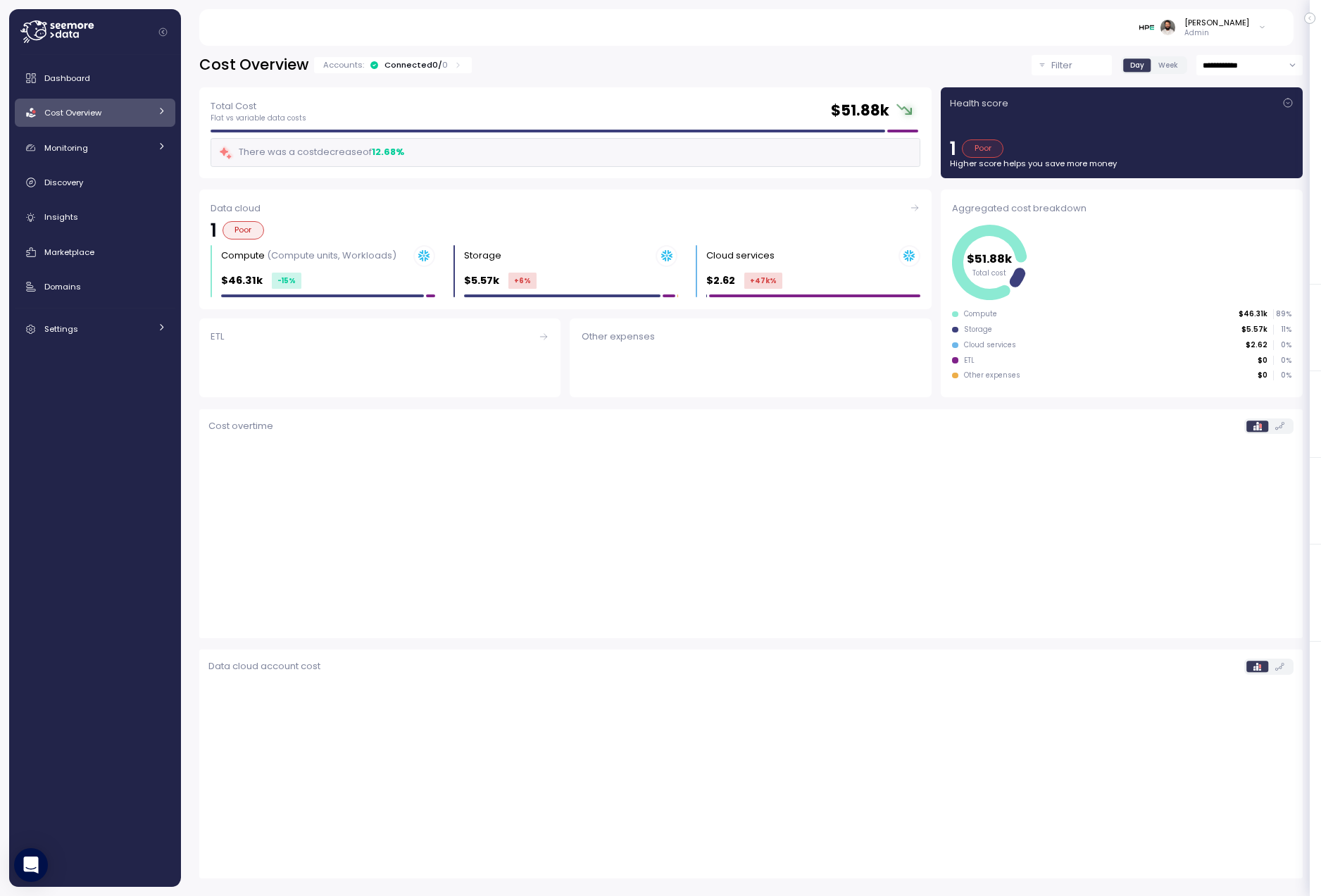
click at [132, 126] on link "Cost Overview" at bounding box center [95, 113] width 160 height 29
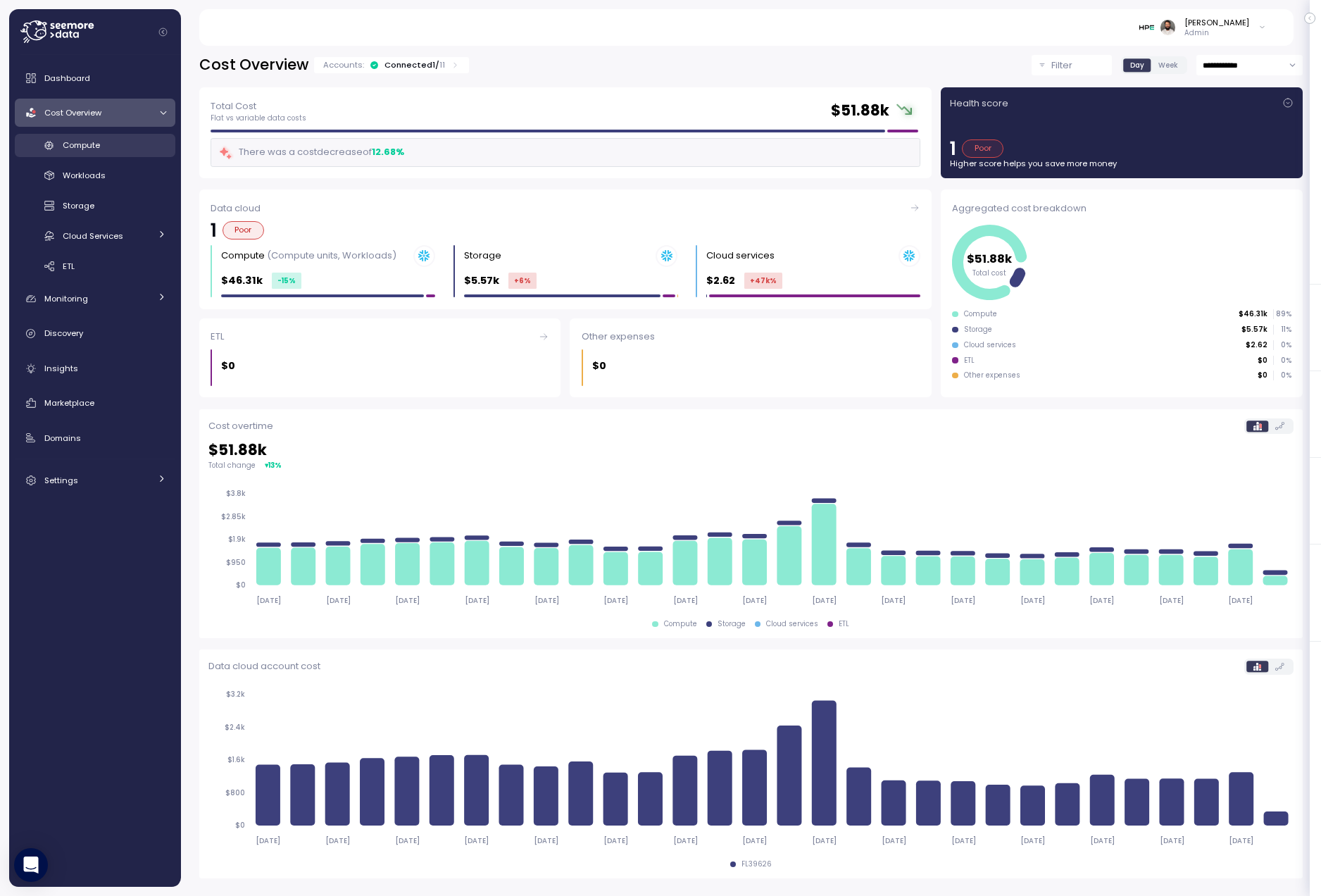
click at [130, 155] on link "Compute" at bounding box center [95, 145] width 160 height 24
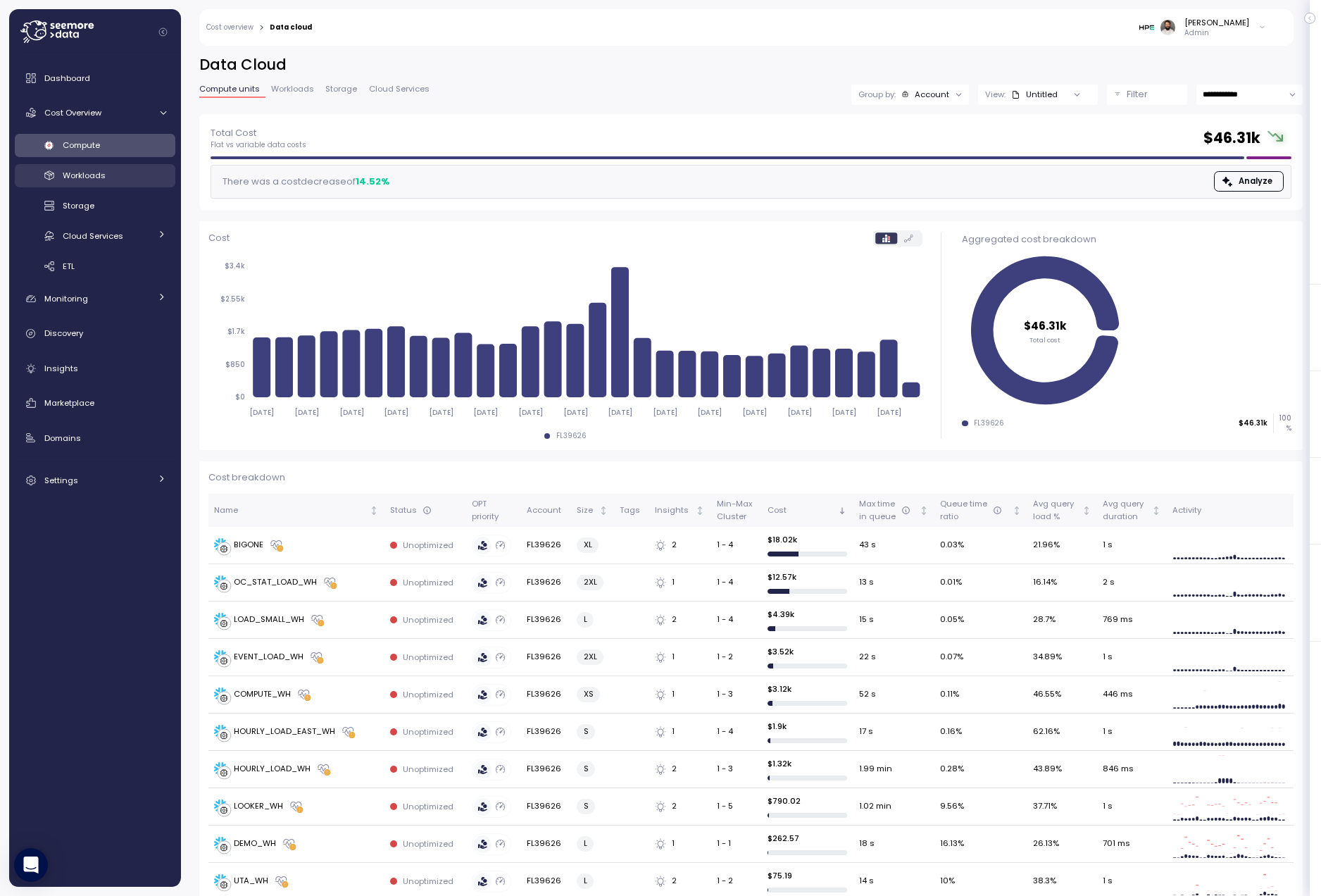
click at [129, 178] on div "Workloads" at bounding box center [114, 175] width 103 height 14
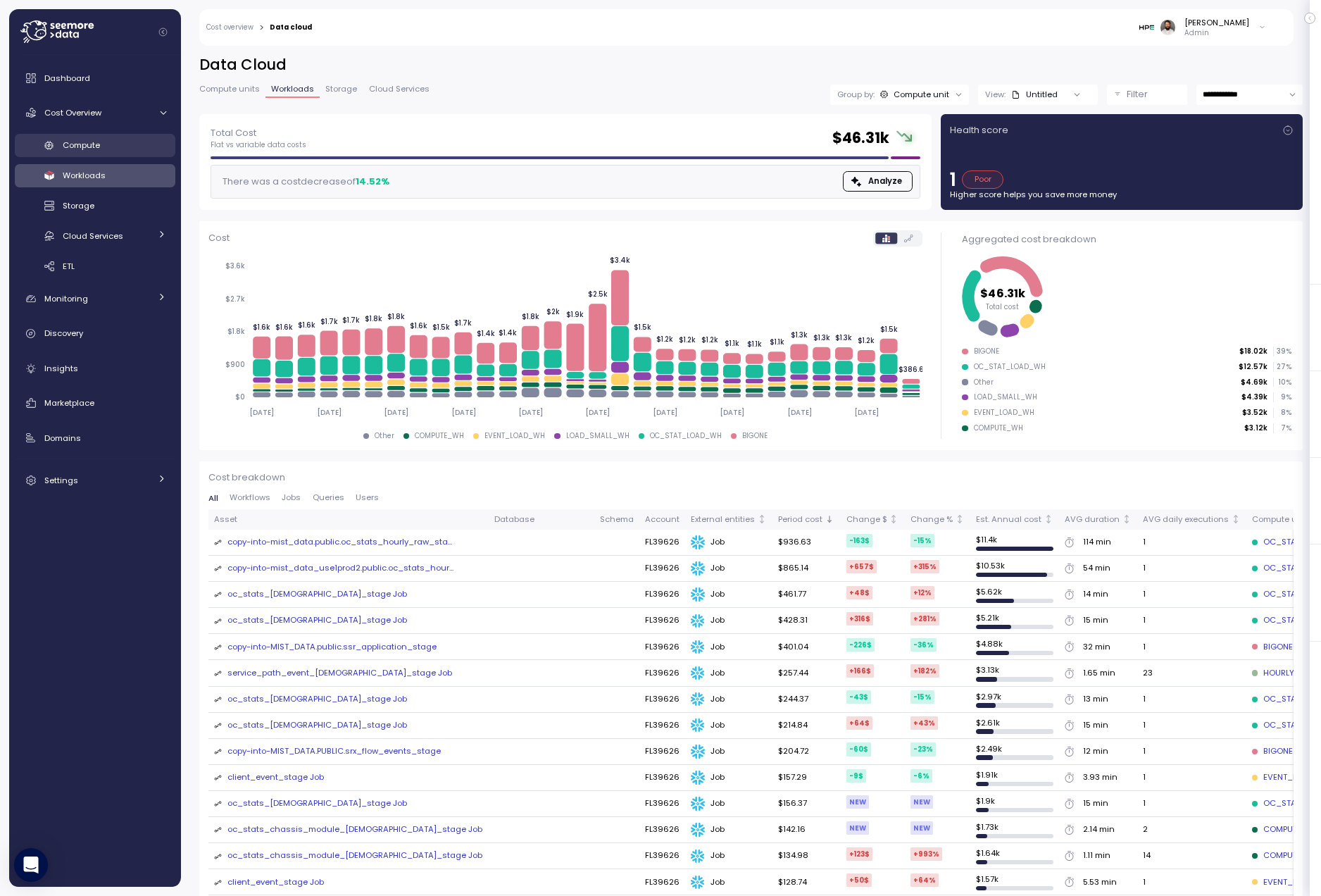
click at [124, 139] on div "Compute" at bounding box center [114, 144] width 103 height 14
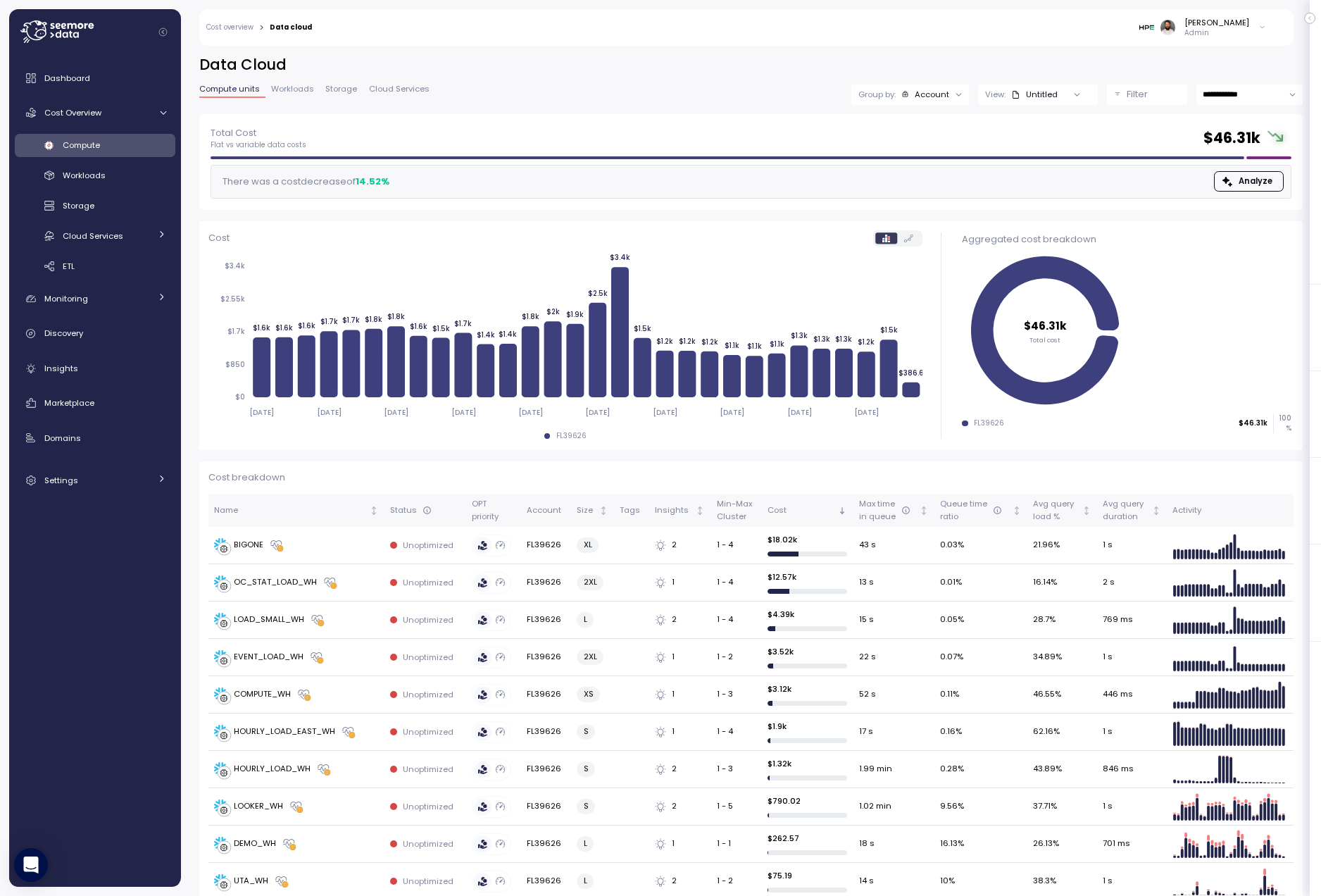
click at [935, 103] on div "Group by: Account" at bounding box center [910, 95] width 118 height 20
click at [930, 171] on p "Compute unit" at bounding box center [924, 172] width 55 height 11
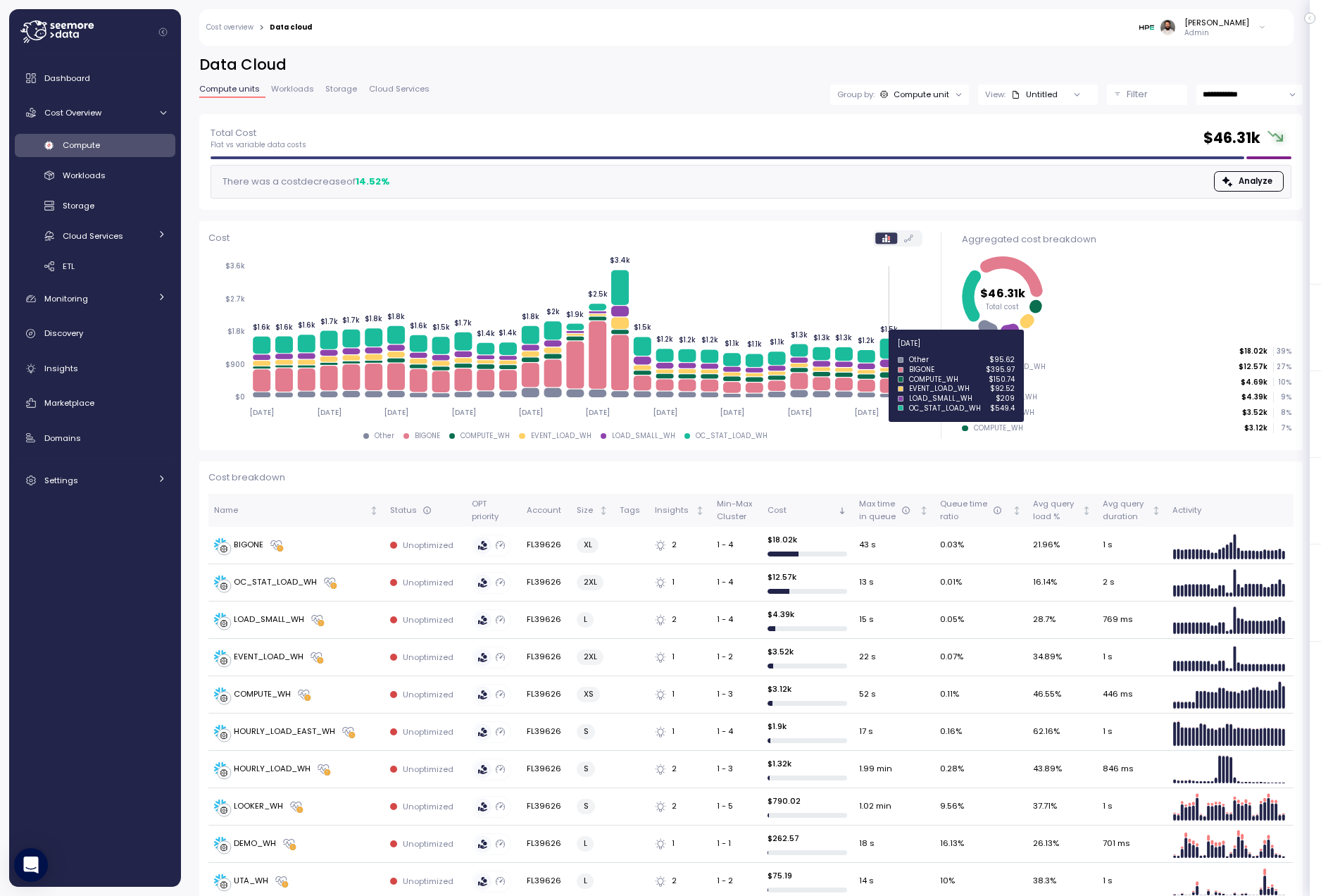
click at [884, 353] on icon at bounding box center [888, 348] width 18 height 19
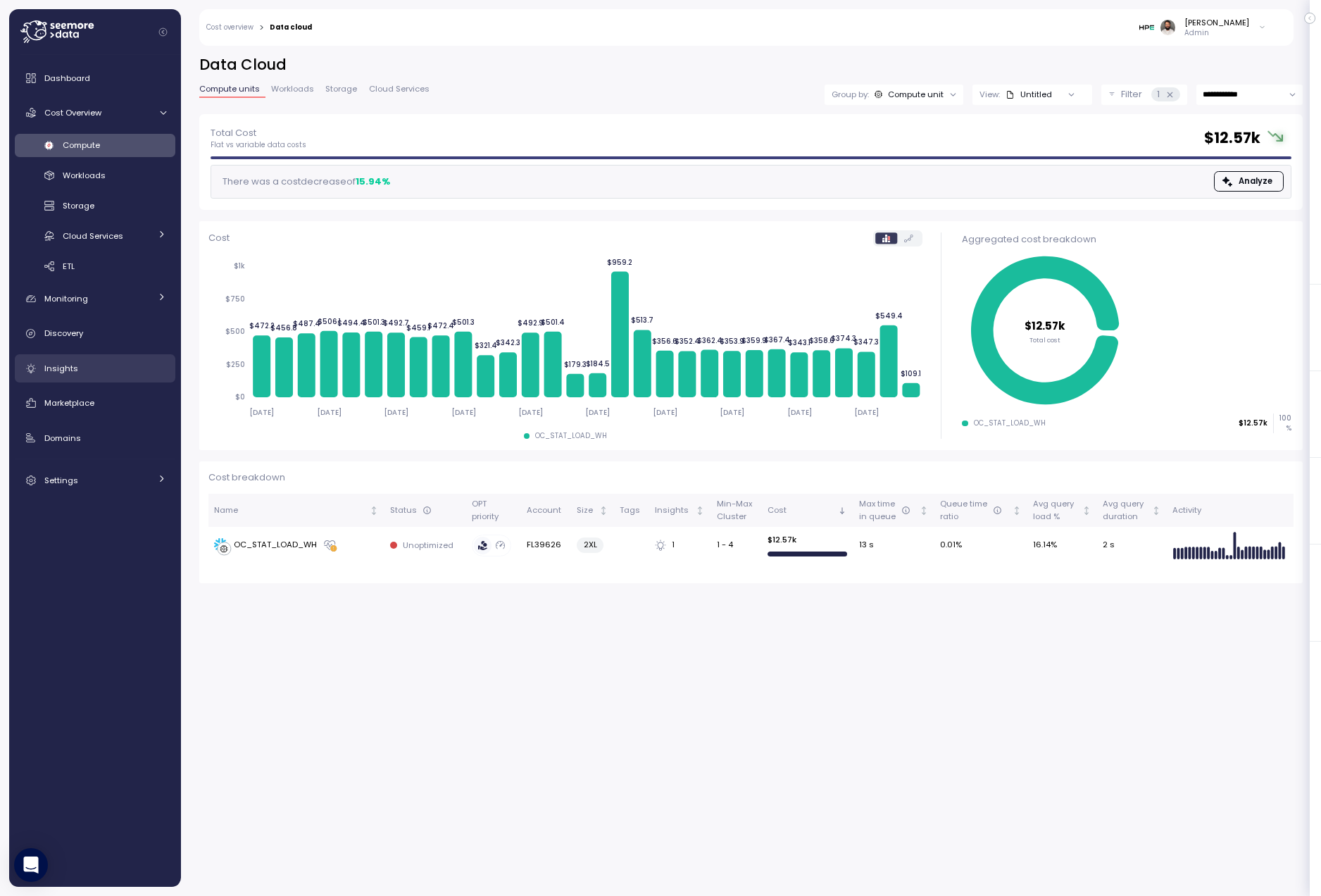
click at [159, 363] on div "Insights" at bounding box center [105, 368] width 122 height 14
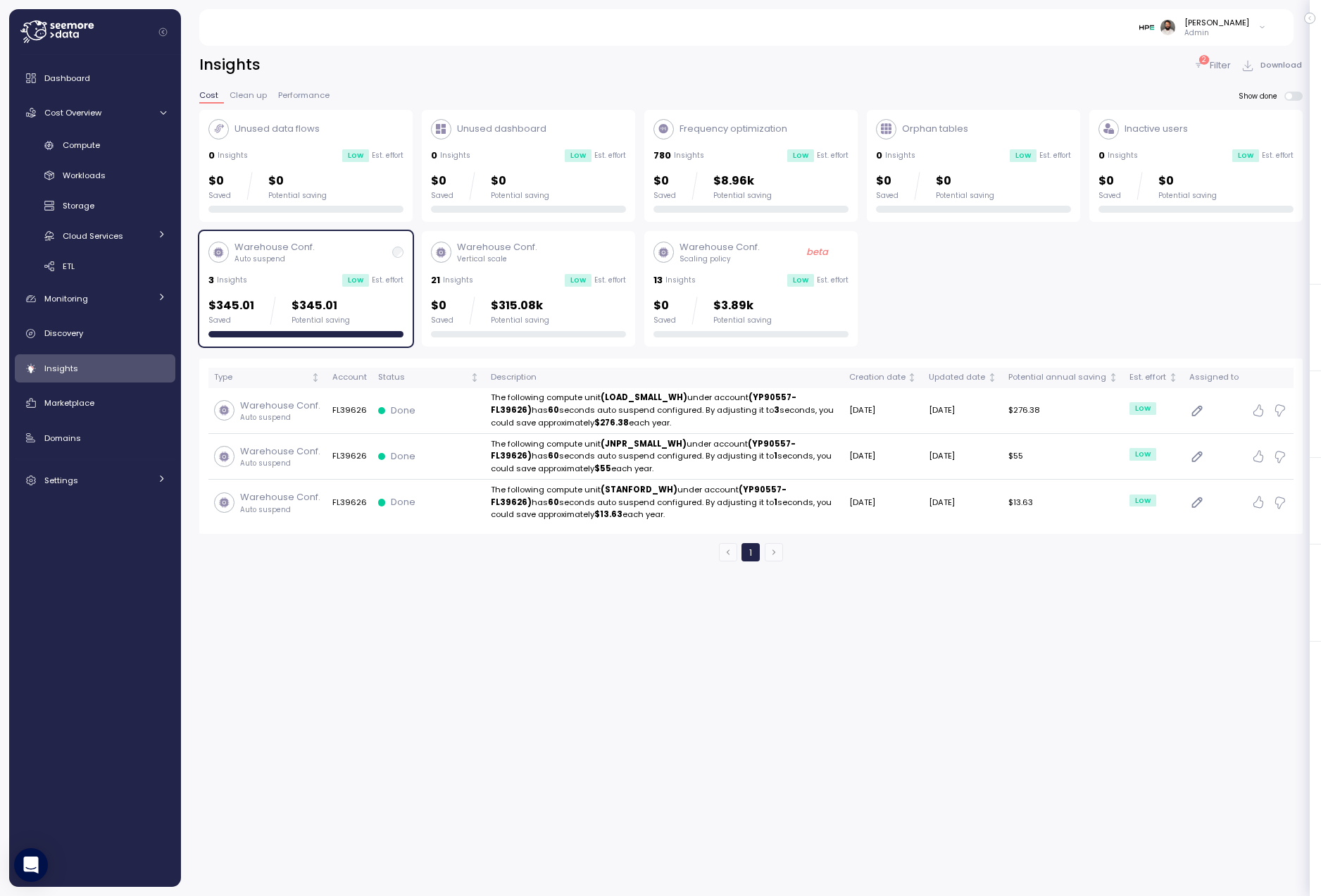
click at [385, 312] on div "$345.01 Saved $345.01 Potential saving" at bounding box center [306, 311] width 195 height 29
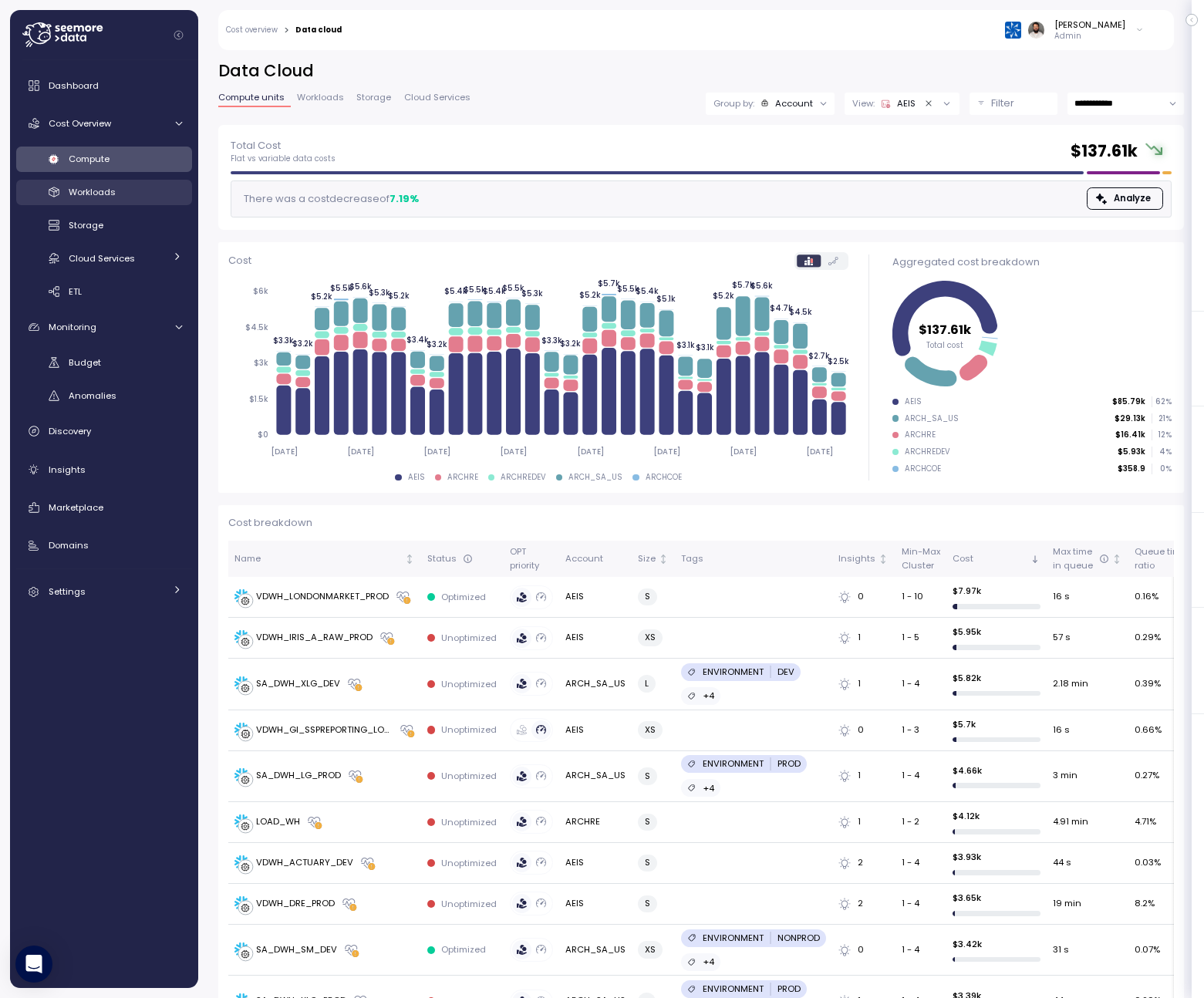
click at [82, 179] on link "Workloads" at bounding box center [104, 192] width 176 height 26
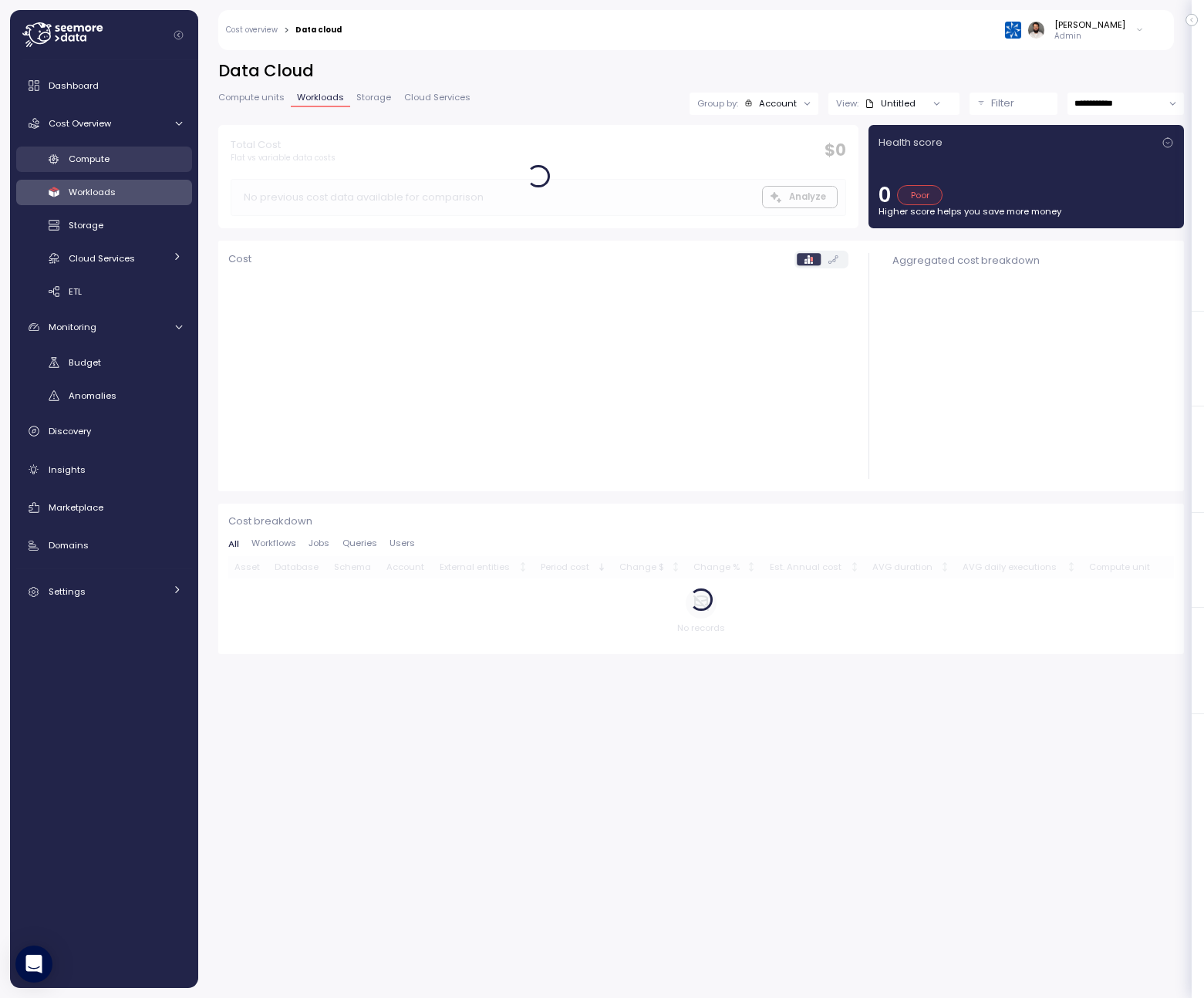
click at [109, 159] on span "Compute" at bounding box center [89, 158] width 40 height 12
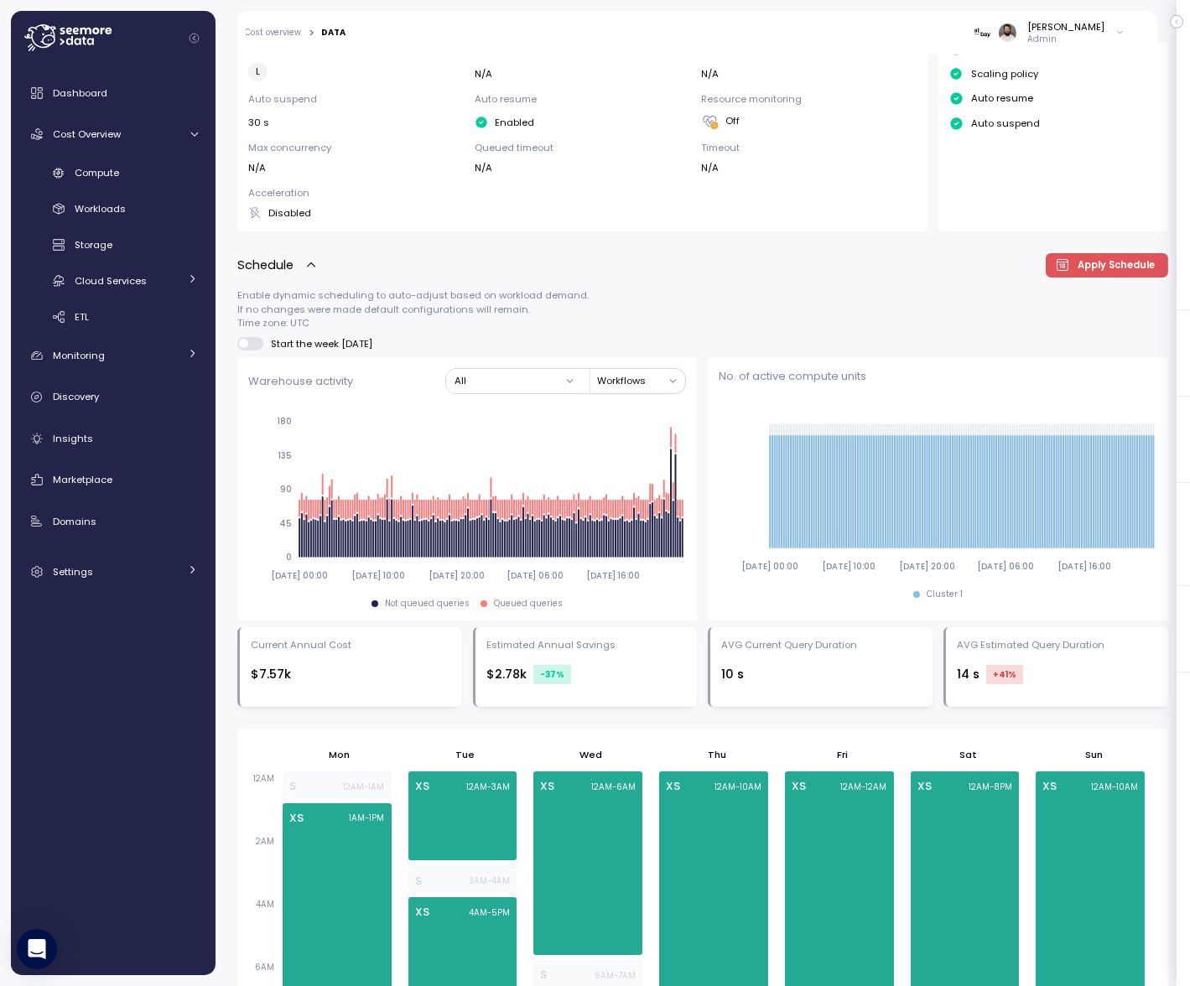
scroll to position [388, 0]
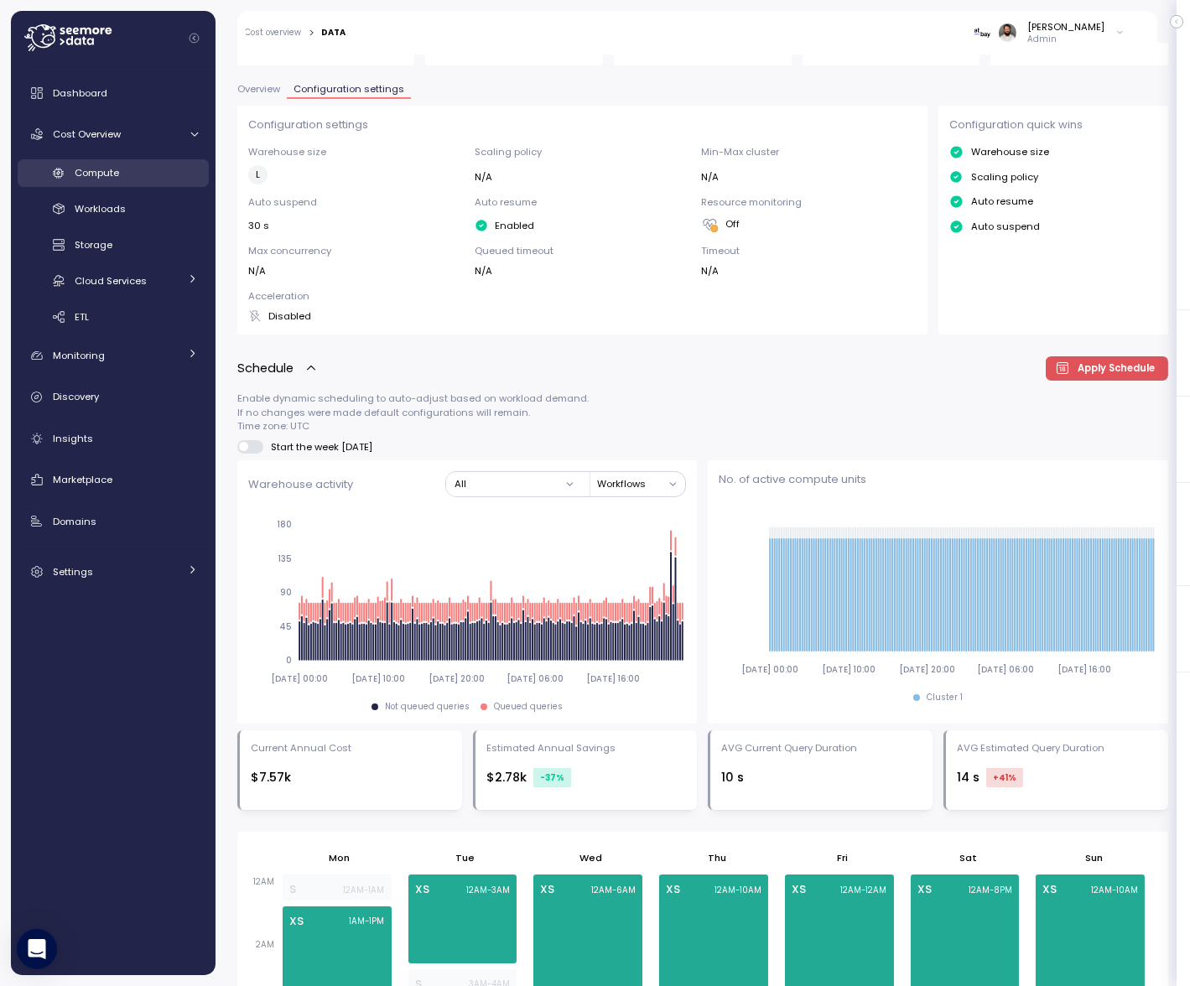
click at [182, 183] on link "Compute" at bounding box center [113, 173] width 191 height 28
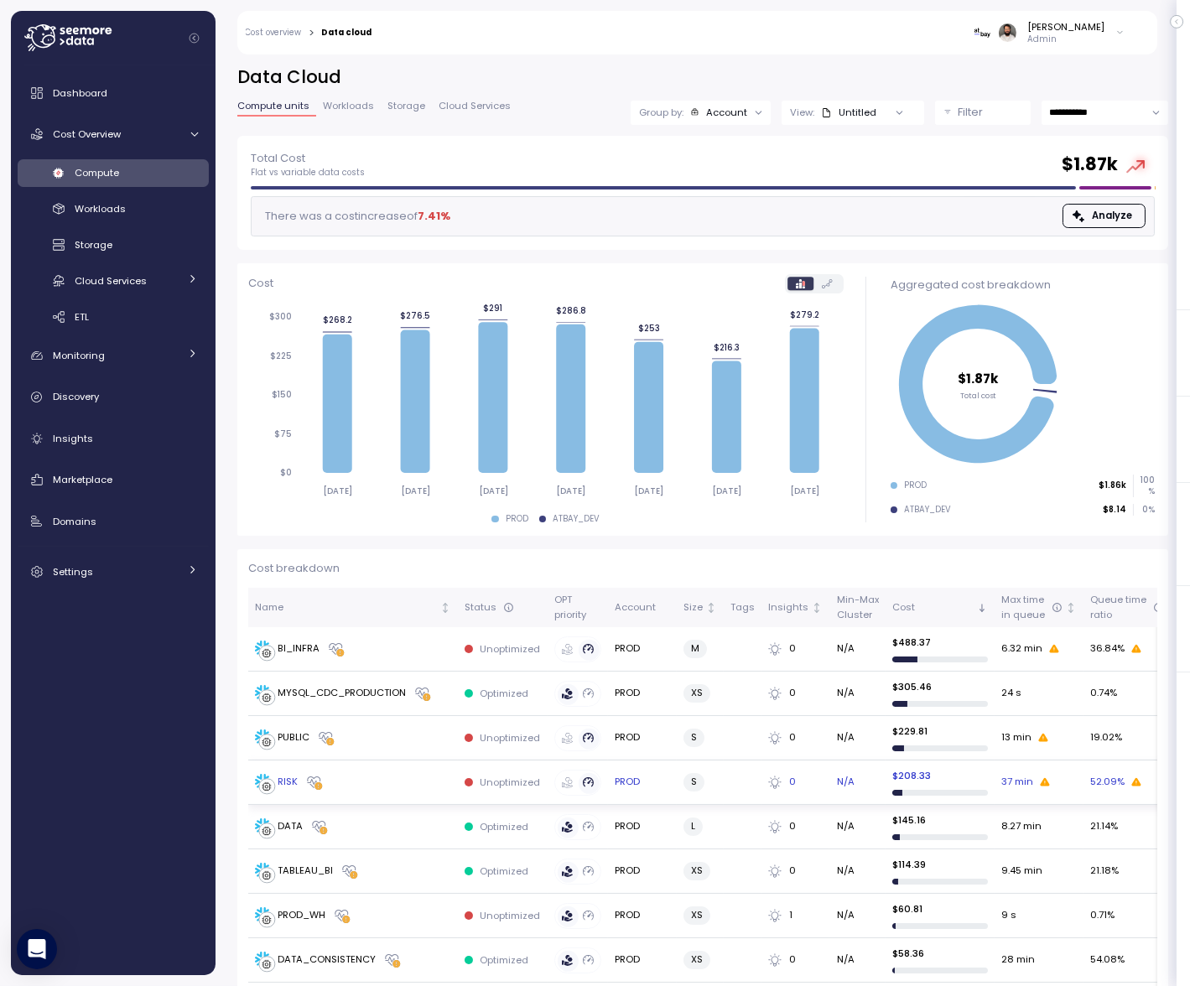
click at [381, 768] on td "RISK" at bounding box center [353, 782] width 210 height 44
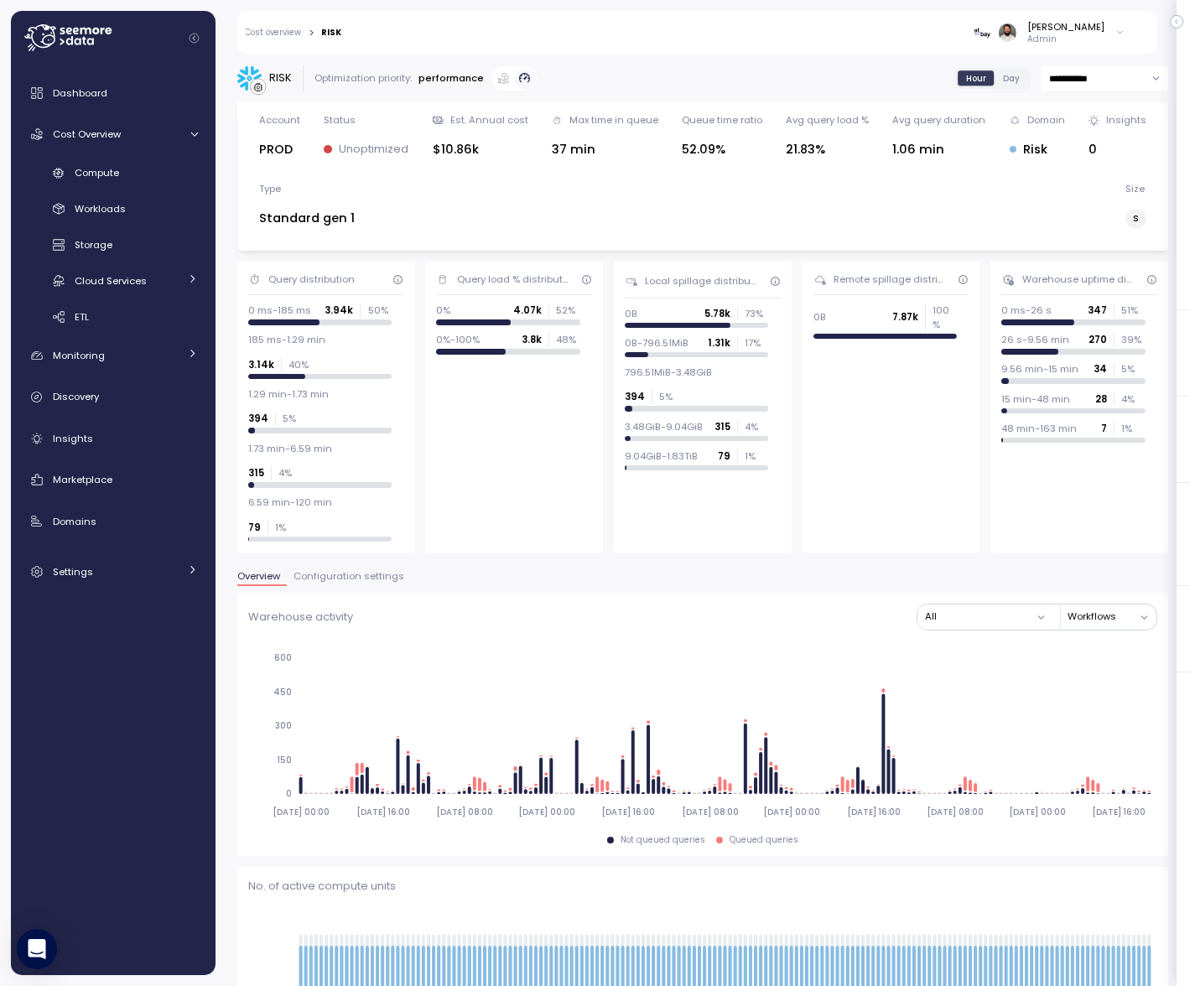
click at [307, 572] on span "Configuration settings" at bounding box center [348, 576] width 111 height 9
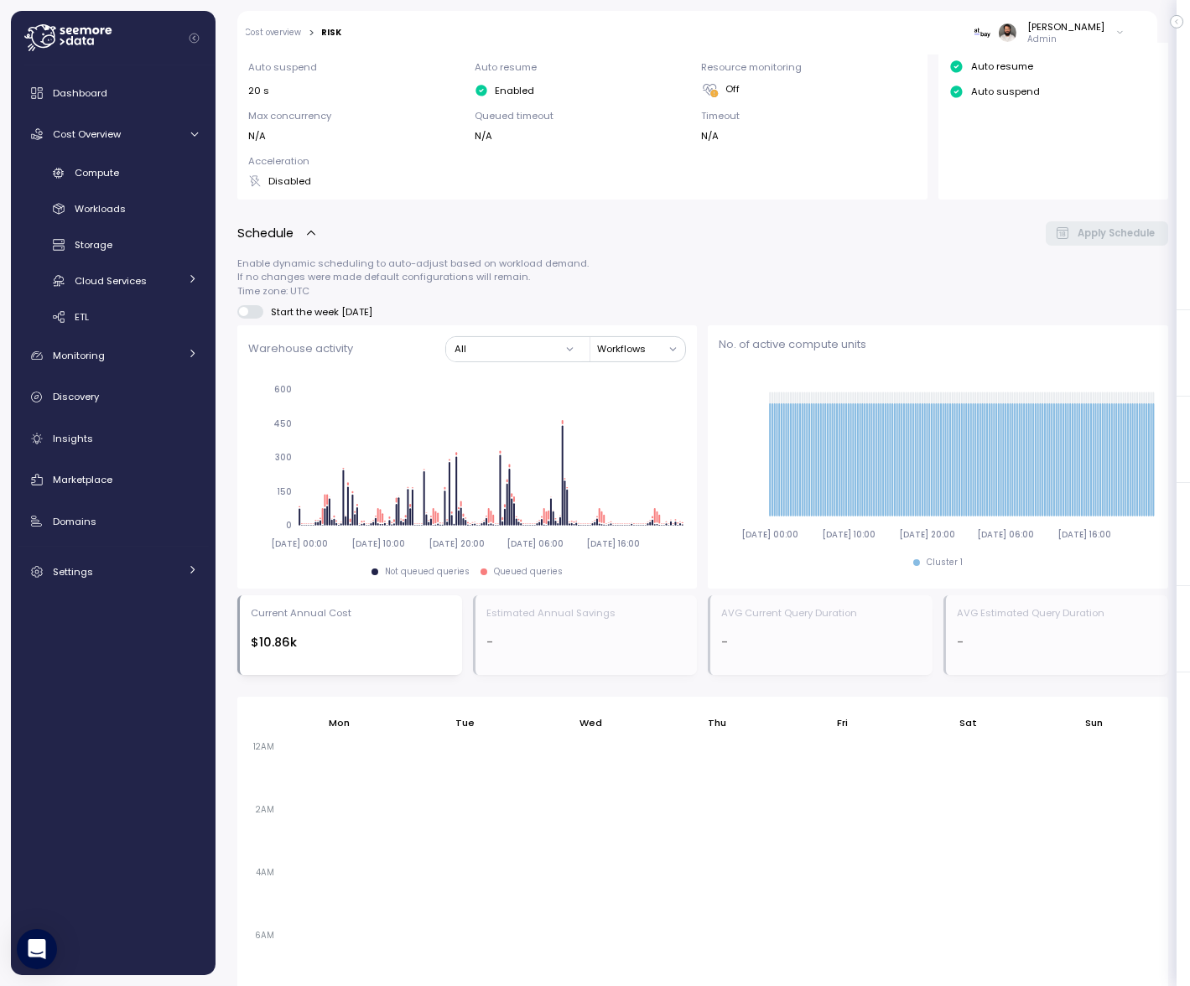
scroll to position [504, 0]
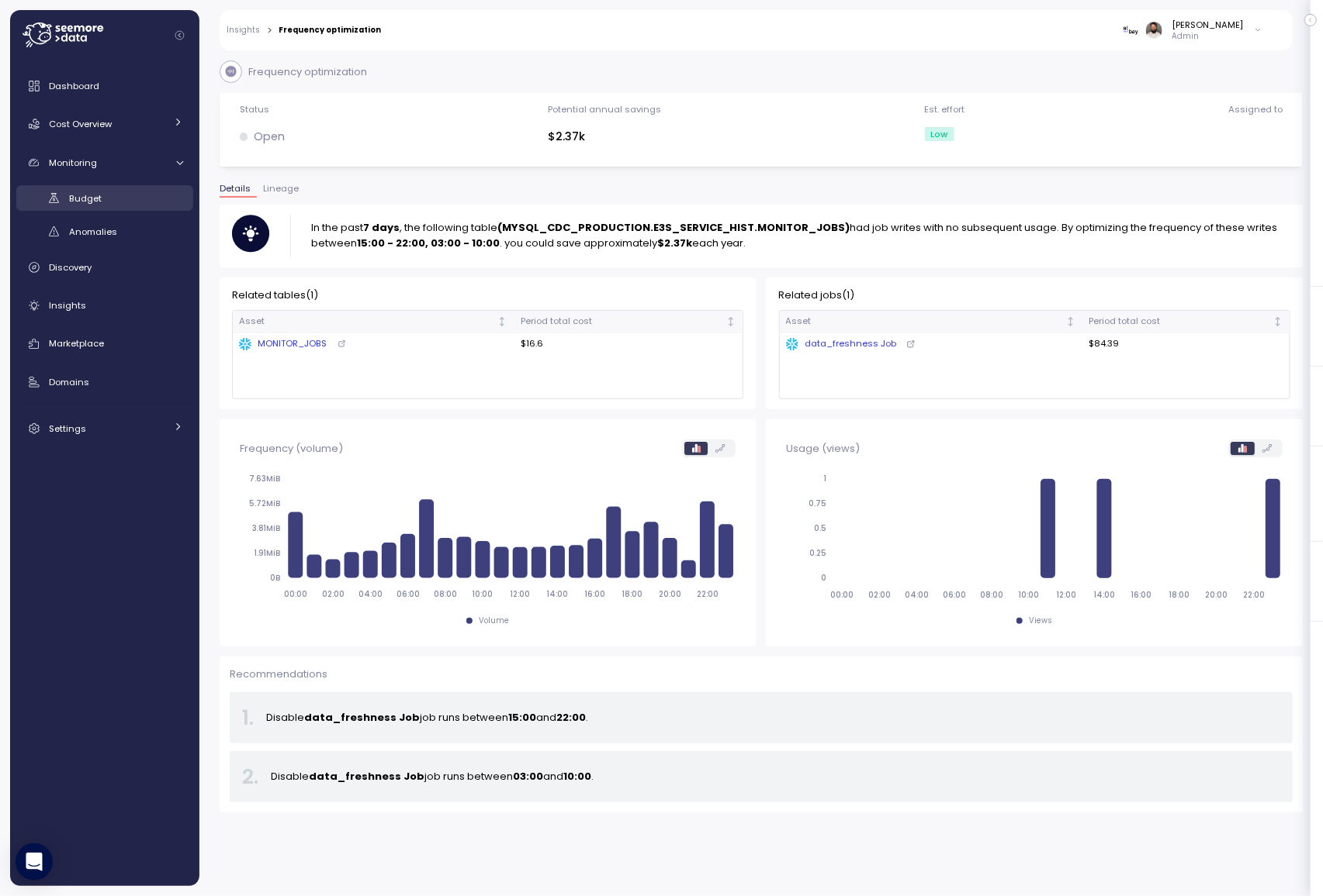
click at [121, 190] on div "Budget" at bounding box center [126, 198] width 114 height 16
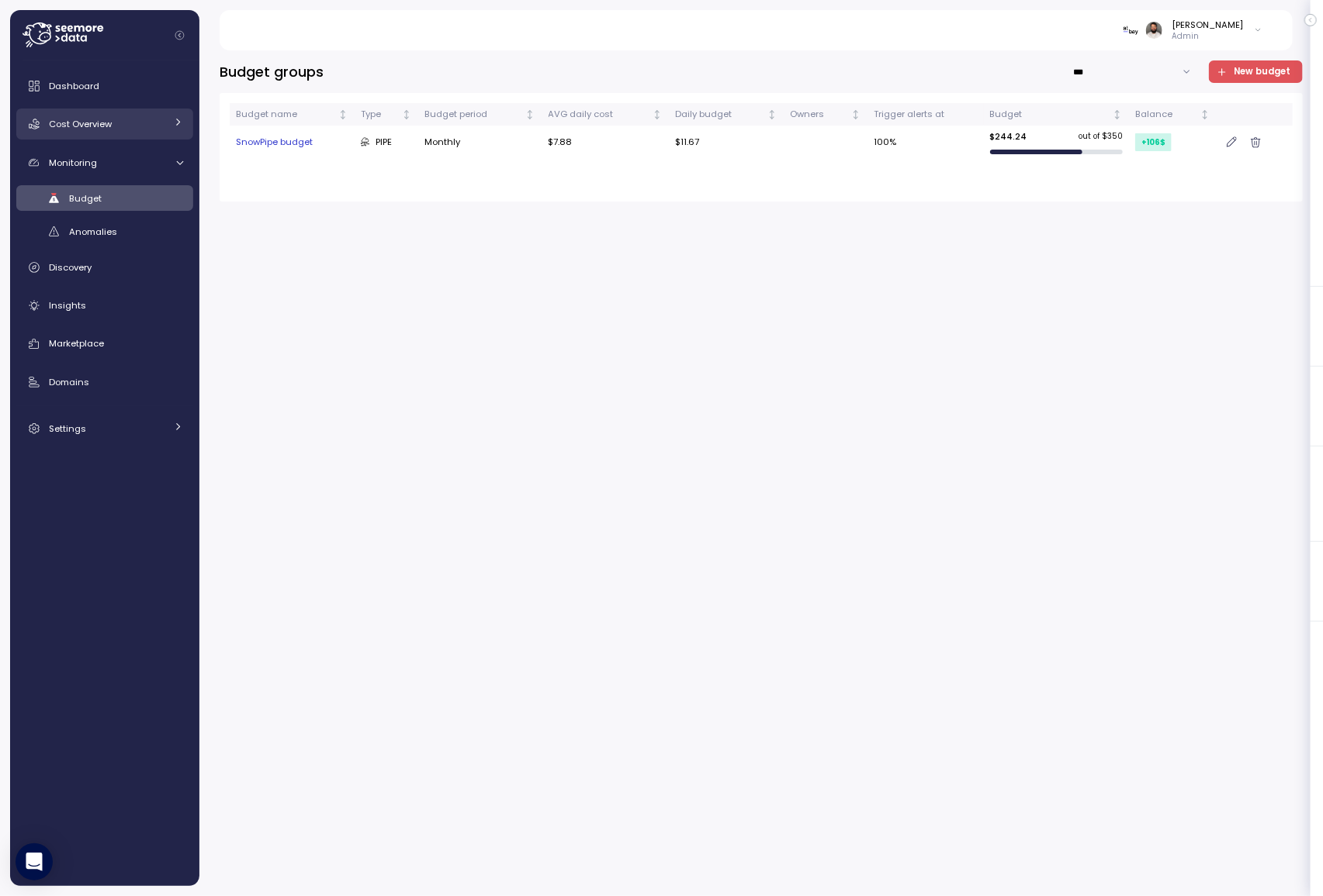
click at [152, 131] on div "Cost Overview" at bounding box center [107, 124] width 117 height 16
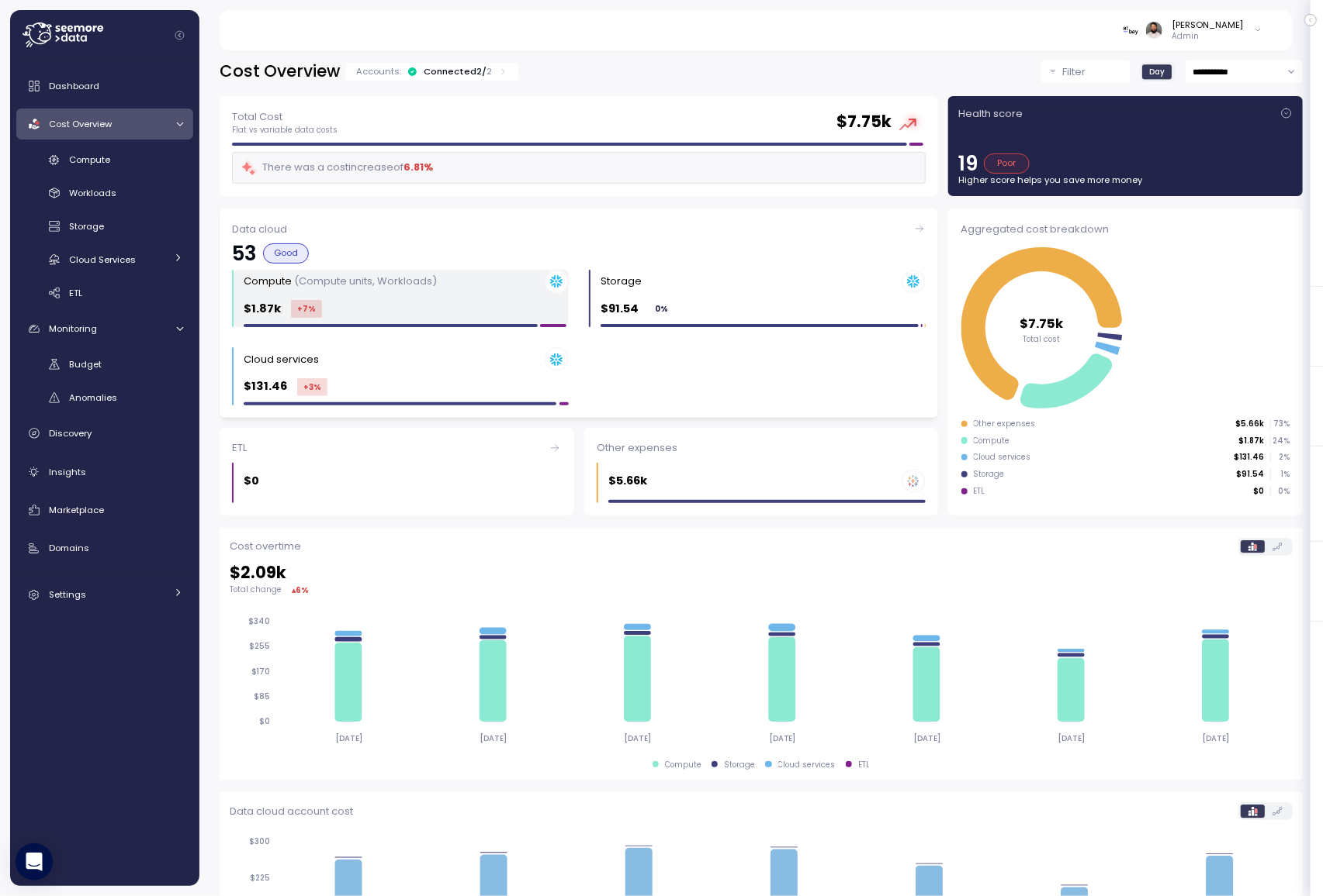
click at [335, 298] on div "Compute (Compute units, Workloads) $1.87k +7 %" at bounding box center [405, 299] width 325 height 58
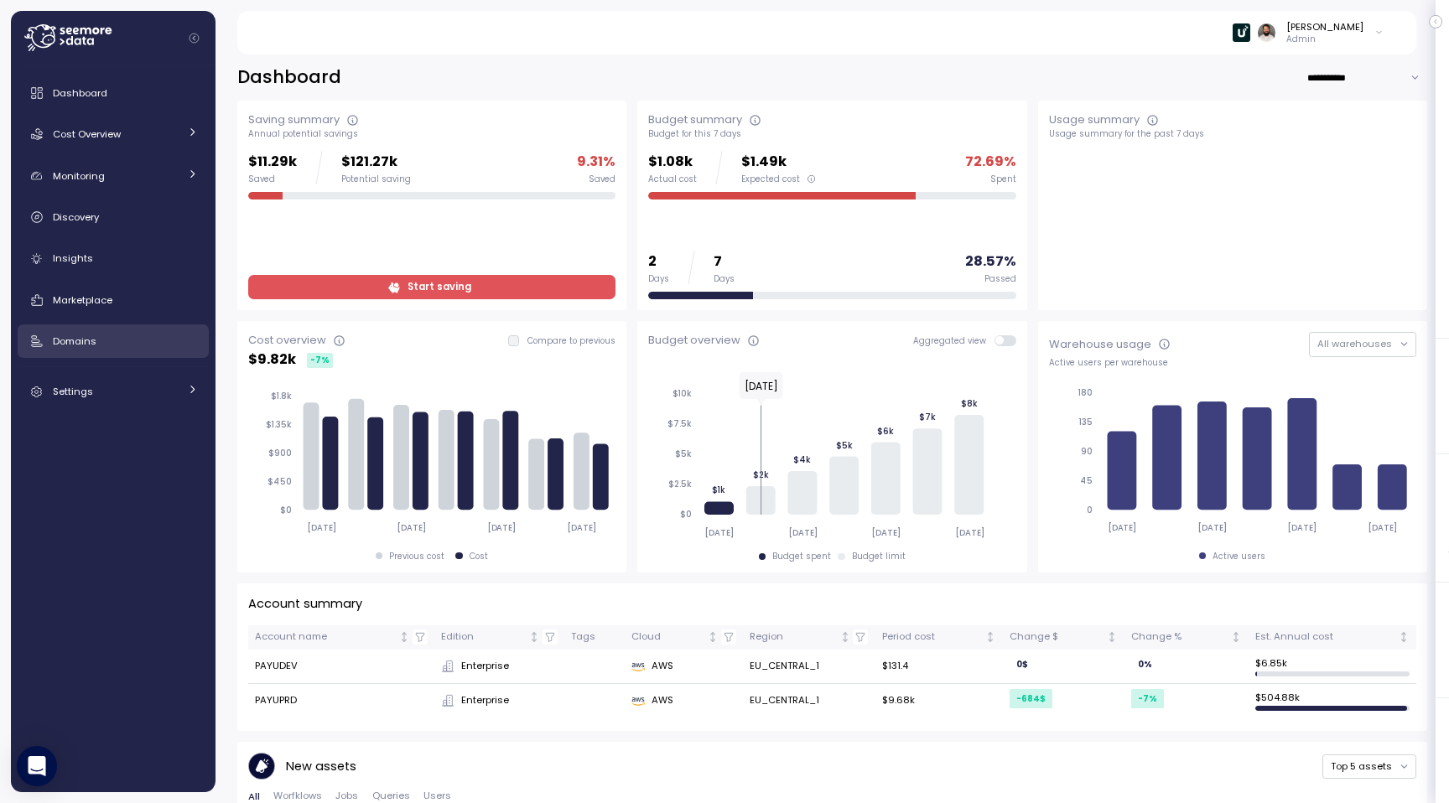
click at [134, 352] on link "Domains" at bounding box center [113, 341] width 191 height 34
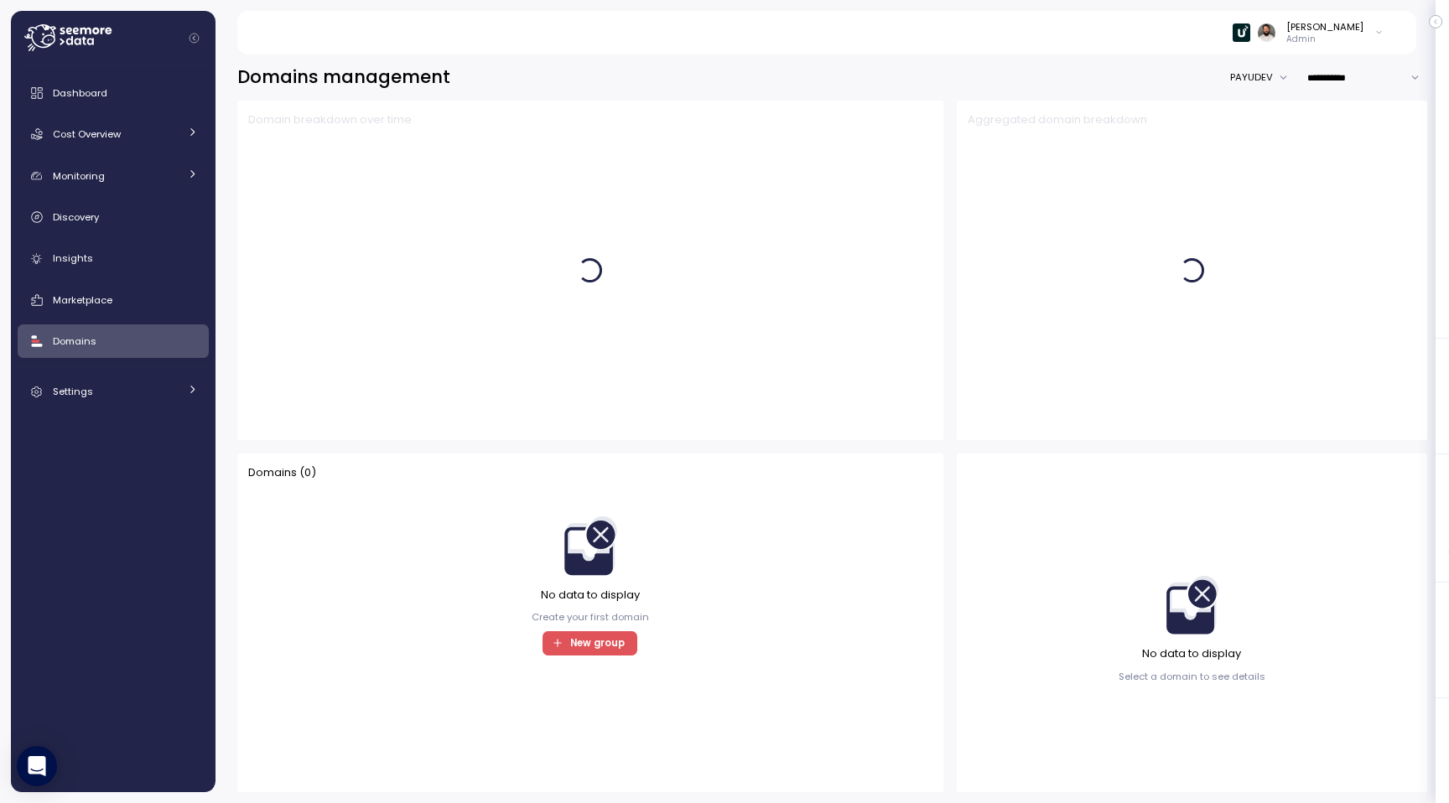
click at [1259, 74] on button "PAYUDEV" at bounding box center [1263, 77] width 66 height 24
click at [1264, 138] on div "PAYUPRD" at bounding box center [1262, 134] width 58 height 23
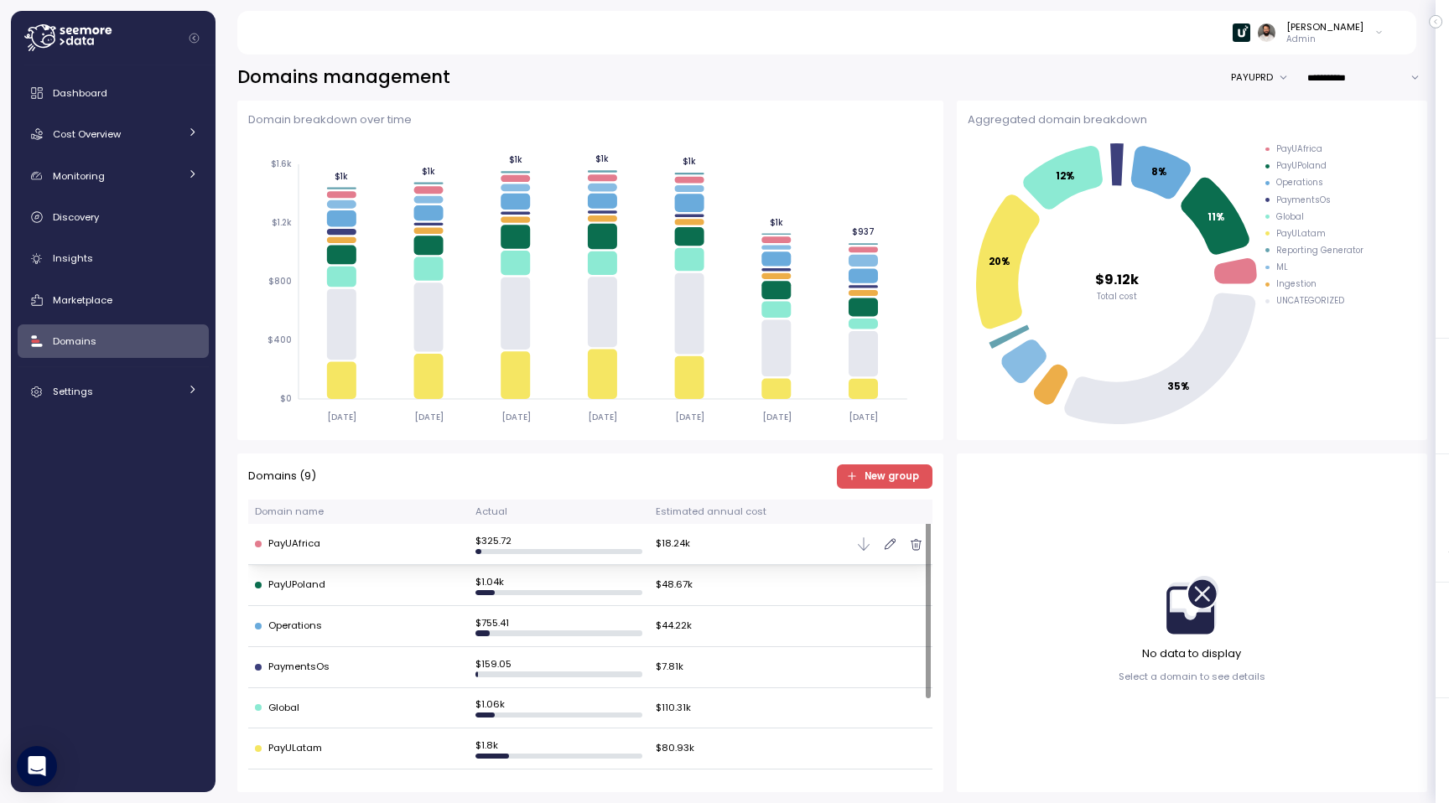
click at [361, 548] on div "PayUAfrica" at bounding box center [358, 544] width 207 height 15
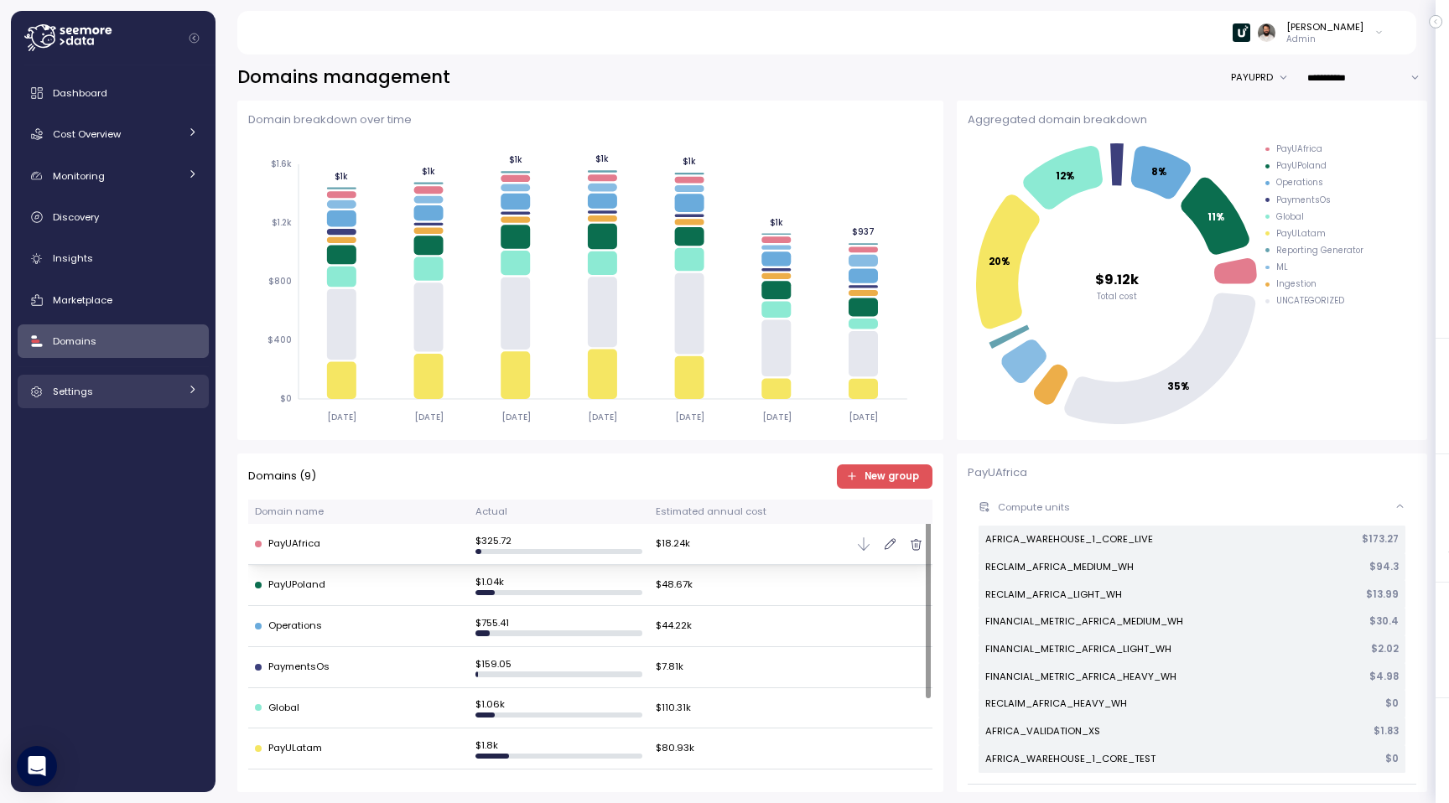
click at [150, 392] on div "Settings" at bounding box center [116, 391] width 126 height 17
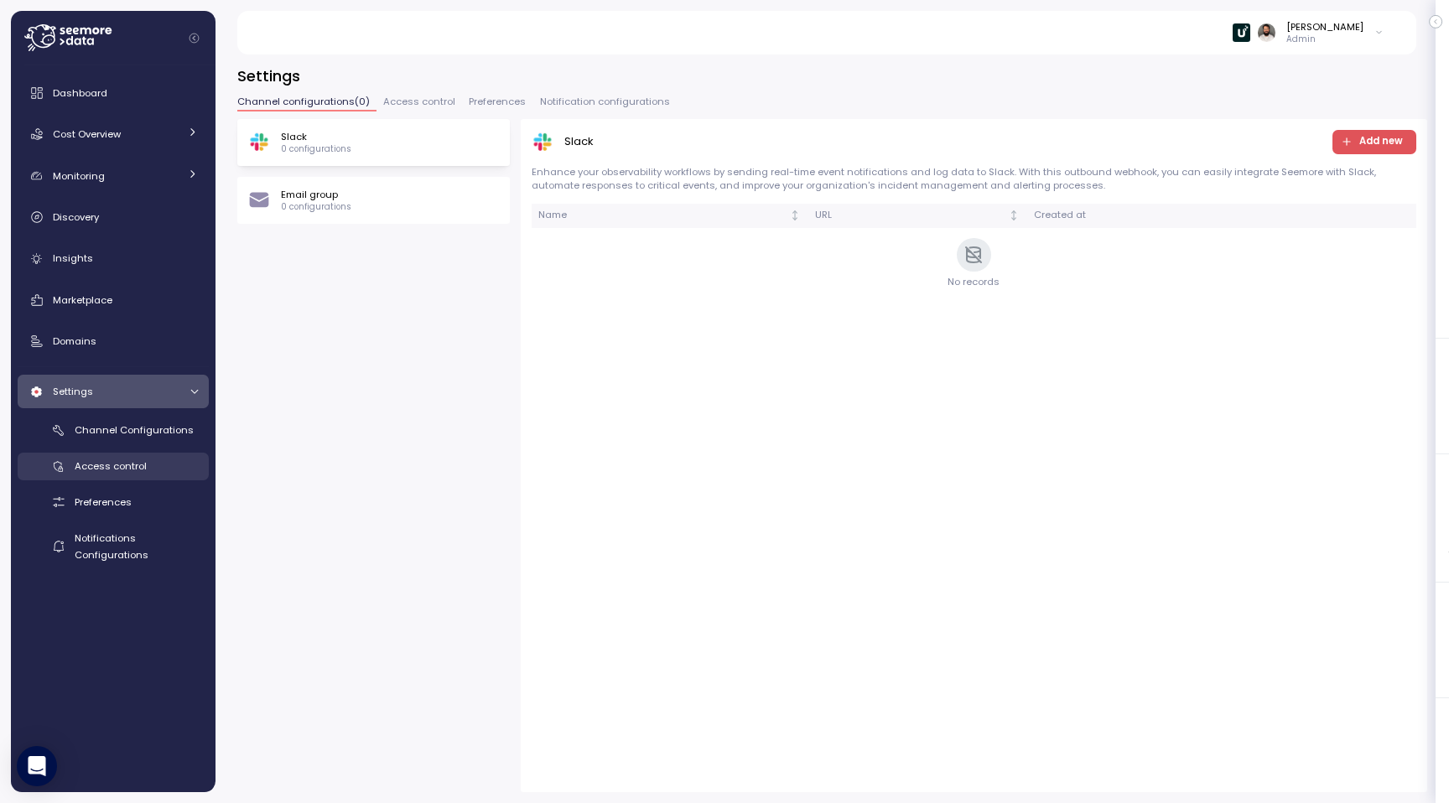
click at [130, 470] on span "Access control" at bounding box center [111, 465] width 72 height 13
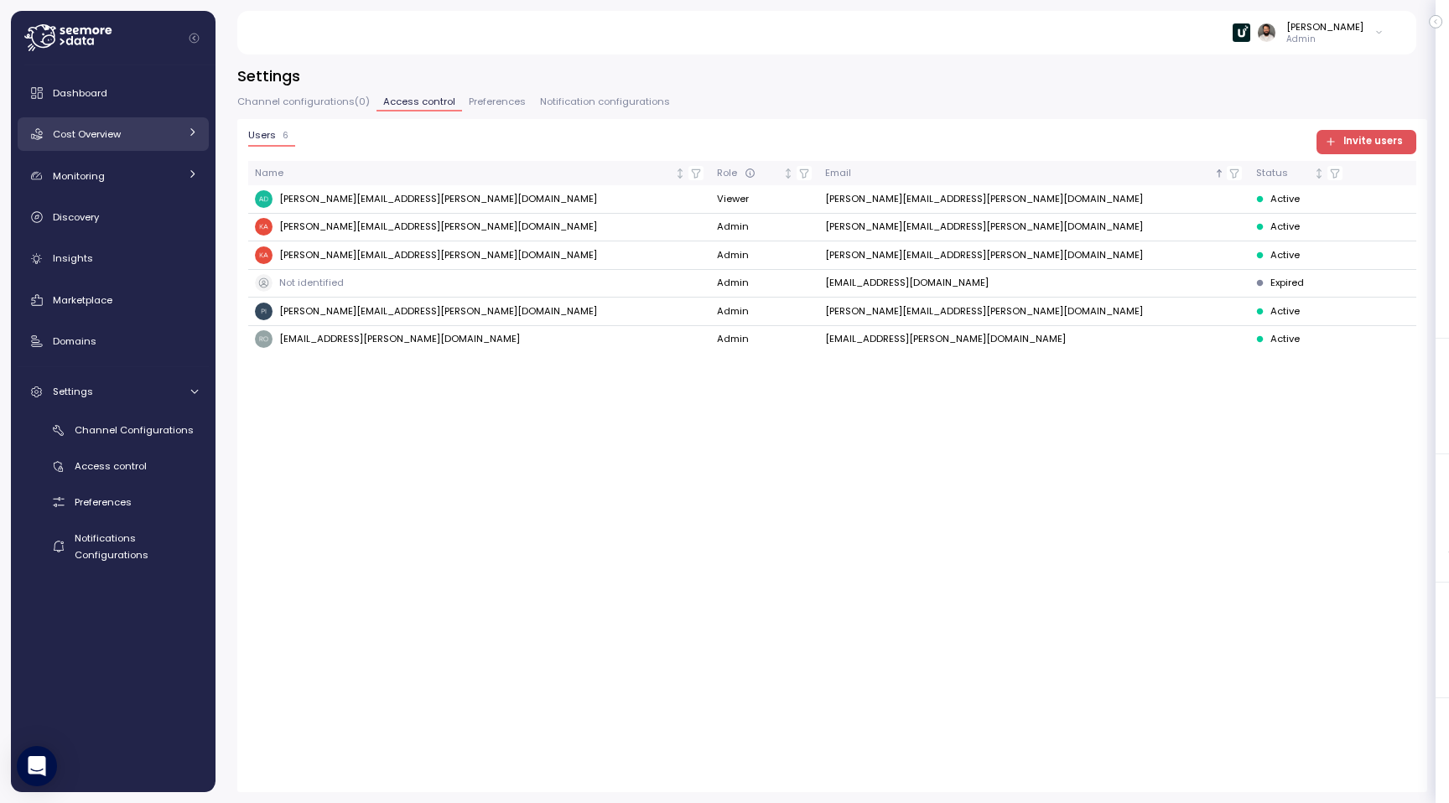
click at [169, 131] on div "Cost Overview" at bounding box center [116, 134] width 126 height 17
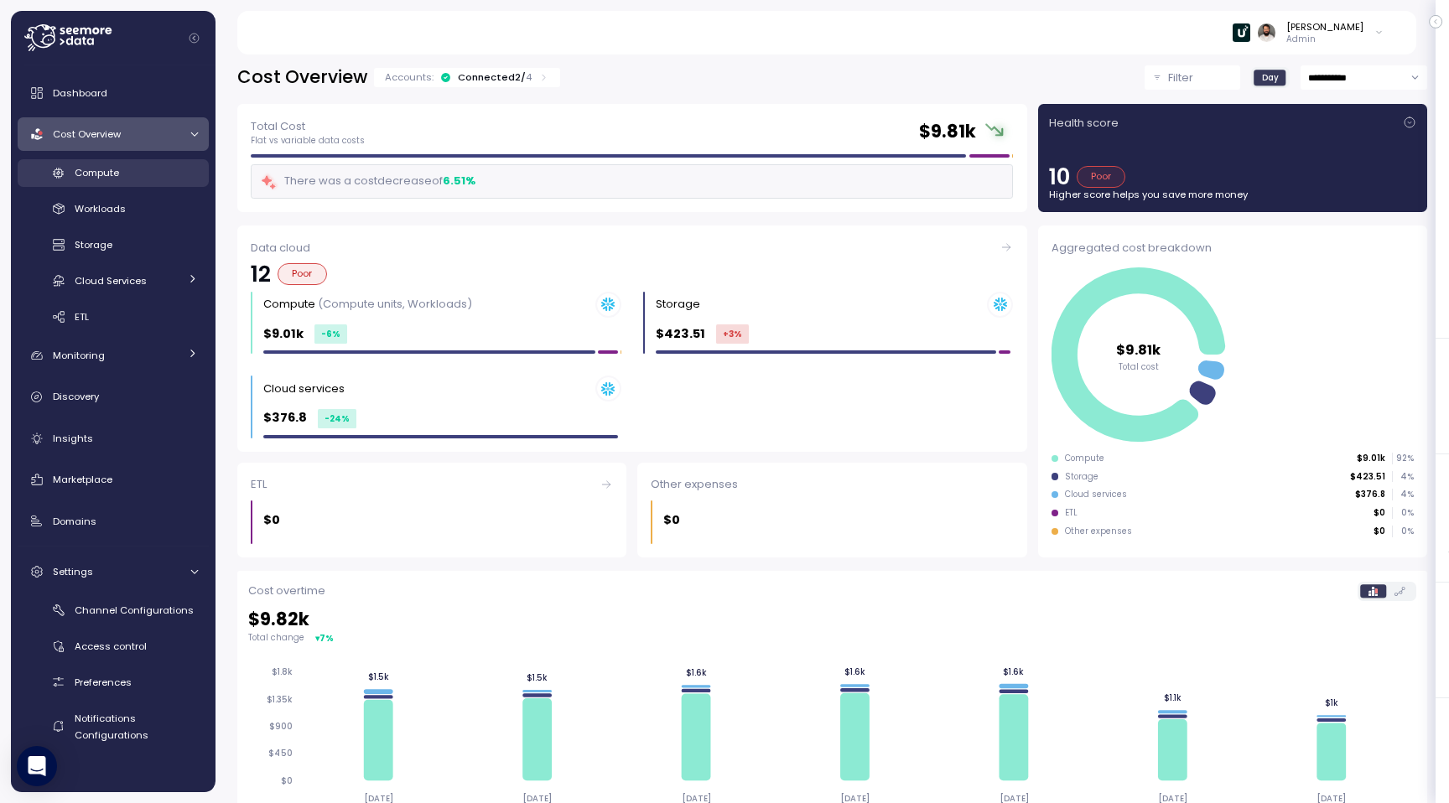
click at [145, 173] on div "Compute" at bounding box center [136, 172] width 123 height 17
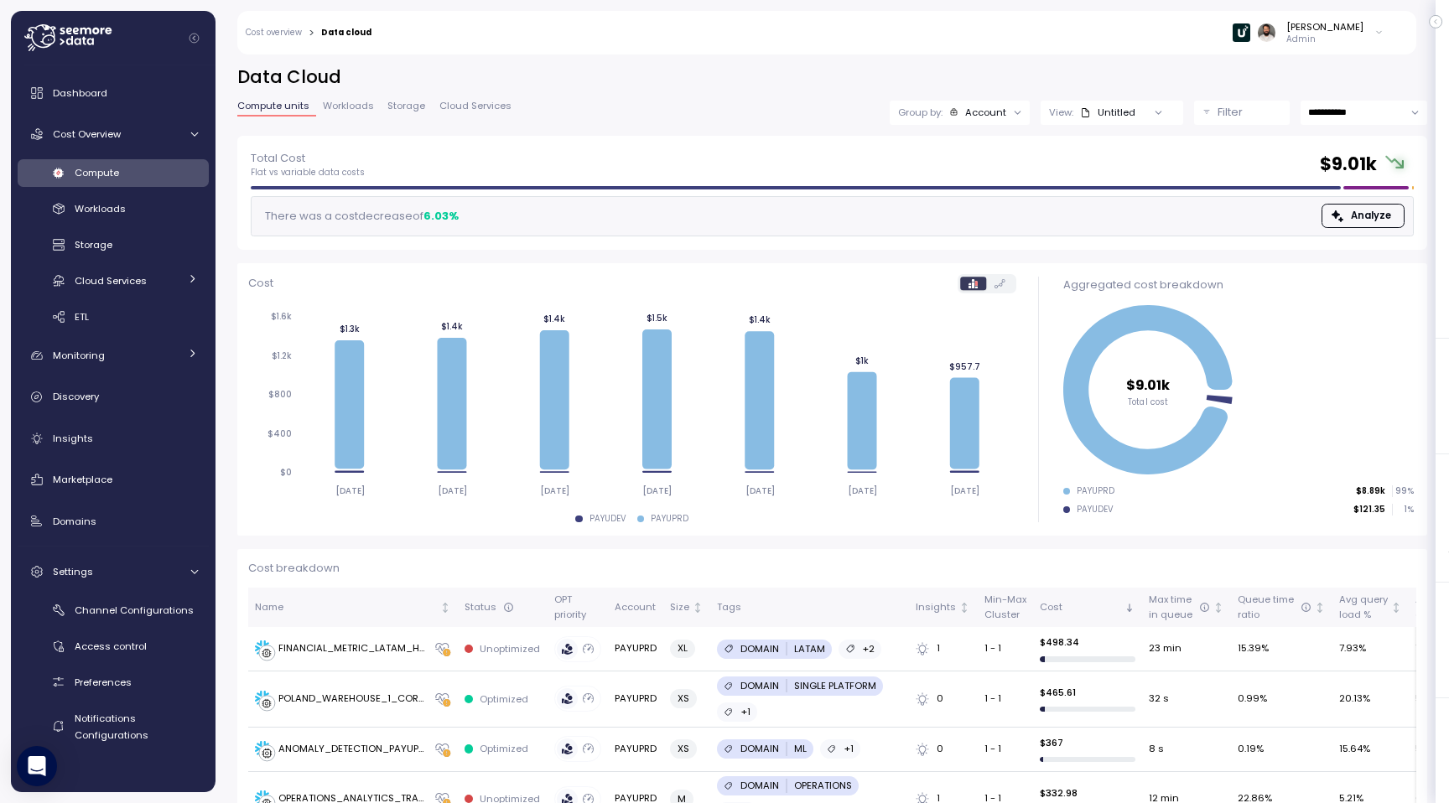
click at [1223, 122] on button "Filter" at bounding box center [1242, 113] width 96 height 24
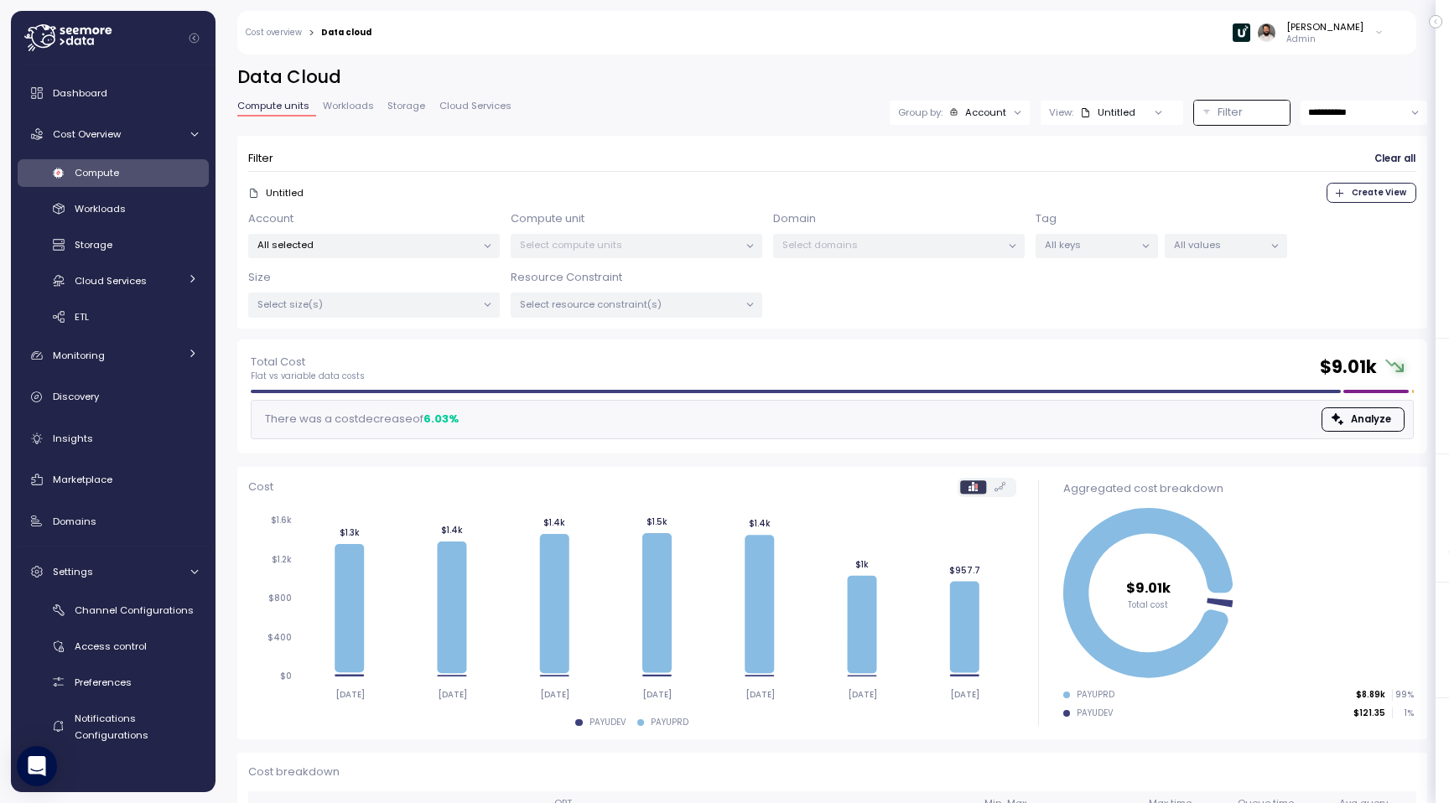
click at [859, 247] on p "Select domains" at bounding box center [891, 244] width 219 height 13
click at [443, 247] on p "All selected" at bounding box center [366, 244] width 219 height 13
click at [413, 366] on span "only" at bounding box center [409, 365] width 19 height 18
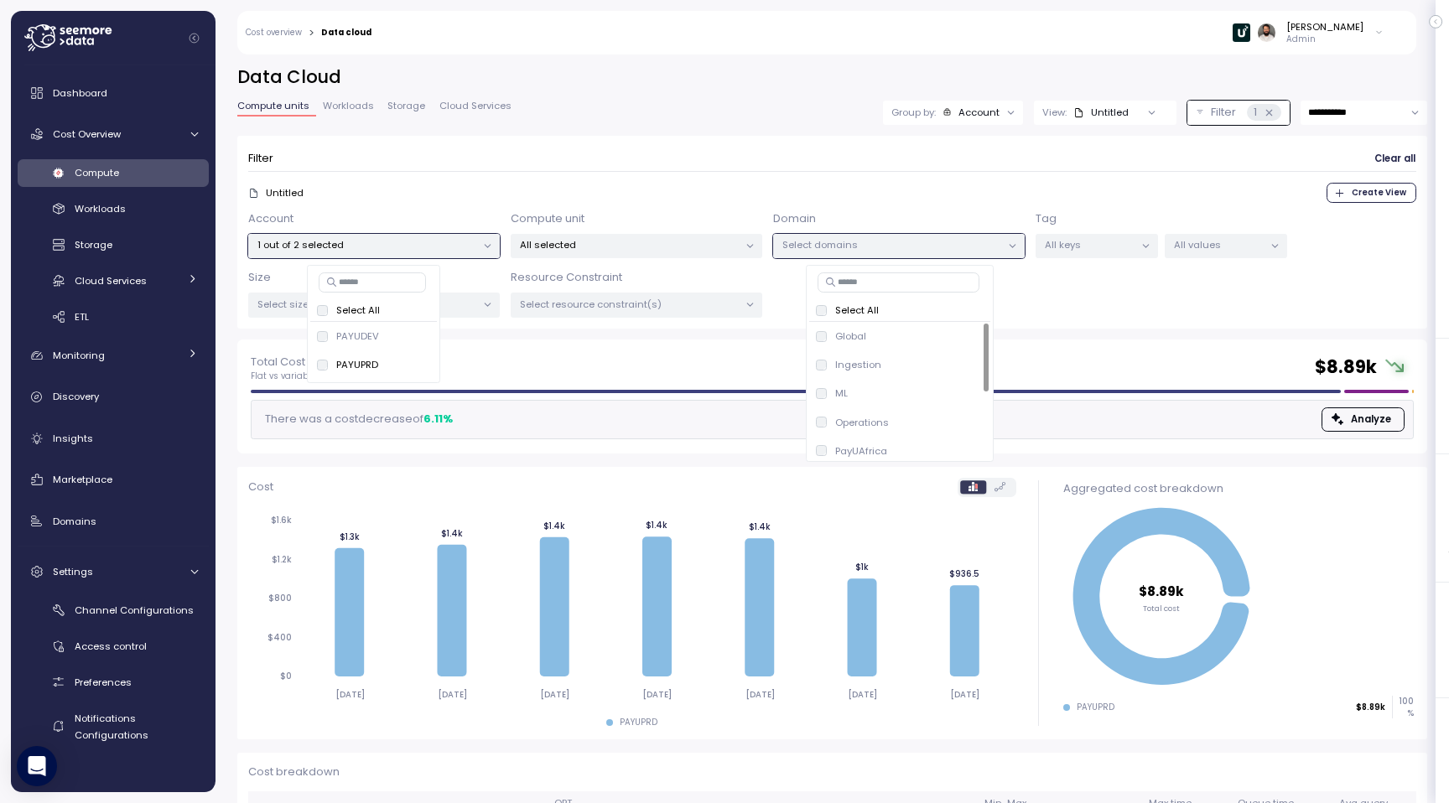
click at [890, 287] on input at bounding box center [899, 283] width 162 height 20
type input "****"
click at [924, 337] on span "only" at bounding box center [923, 336] width 19 height 18
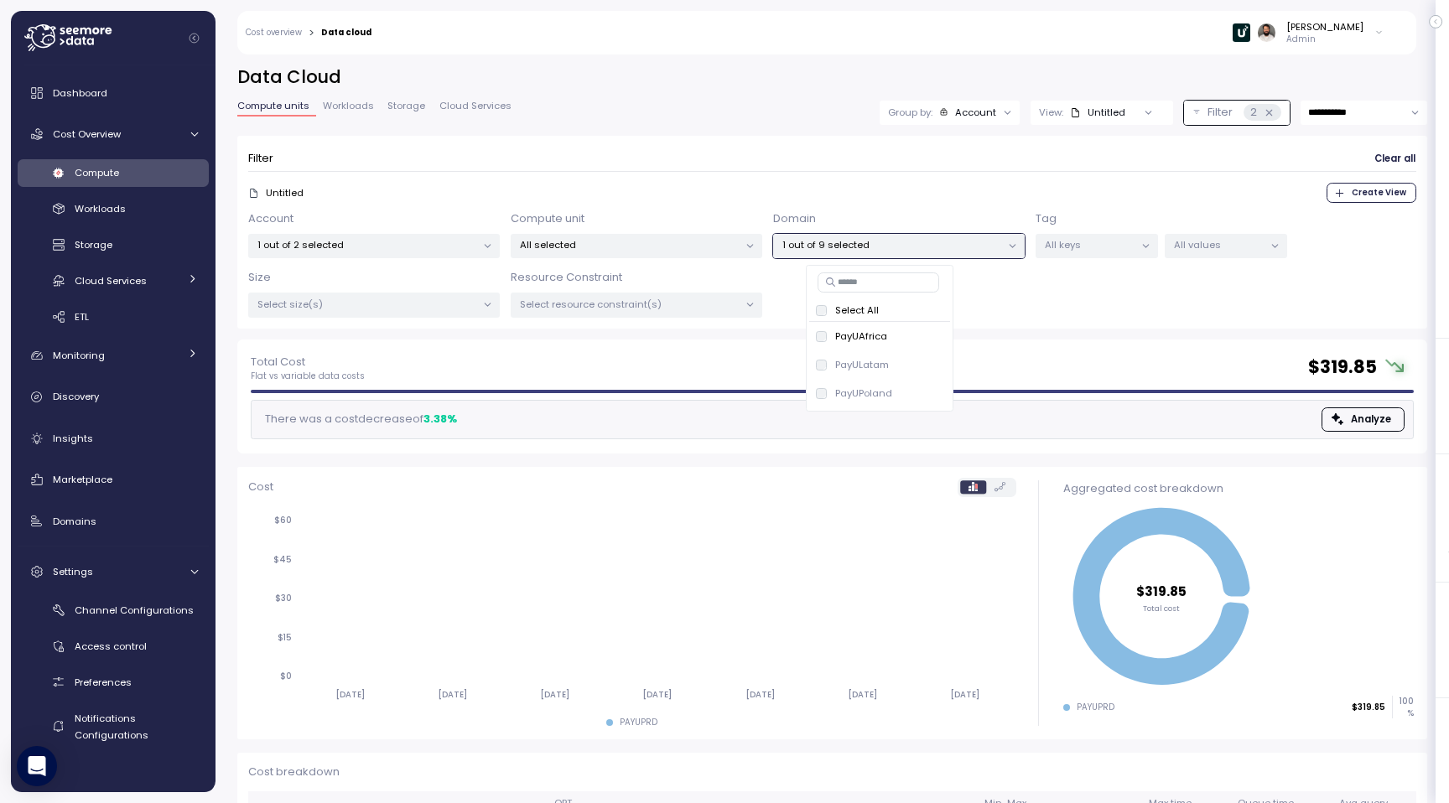
click at [962, 174] on form "Filter Clear all Untitled Create View Account 1 out of 2 selected Compute unit …" at bounding box center [832, 232] width 1168 height 171
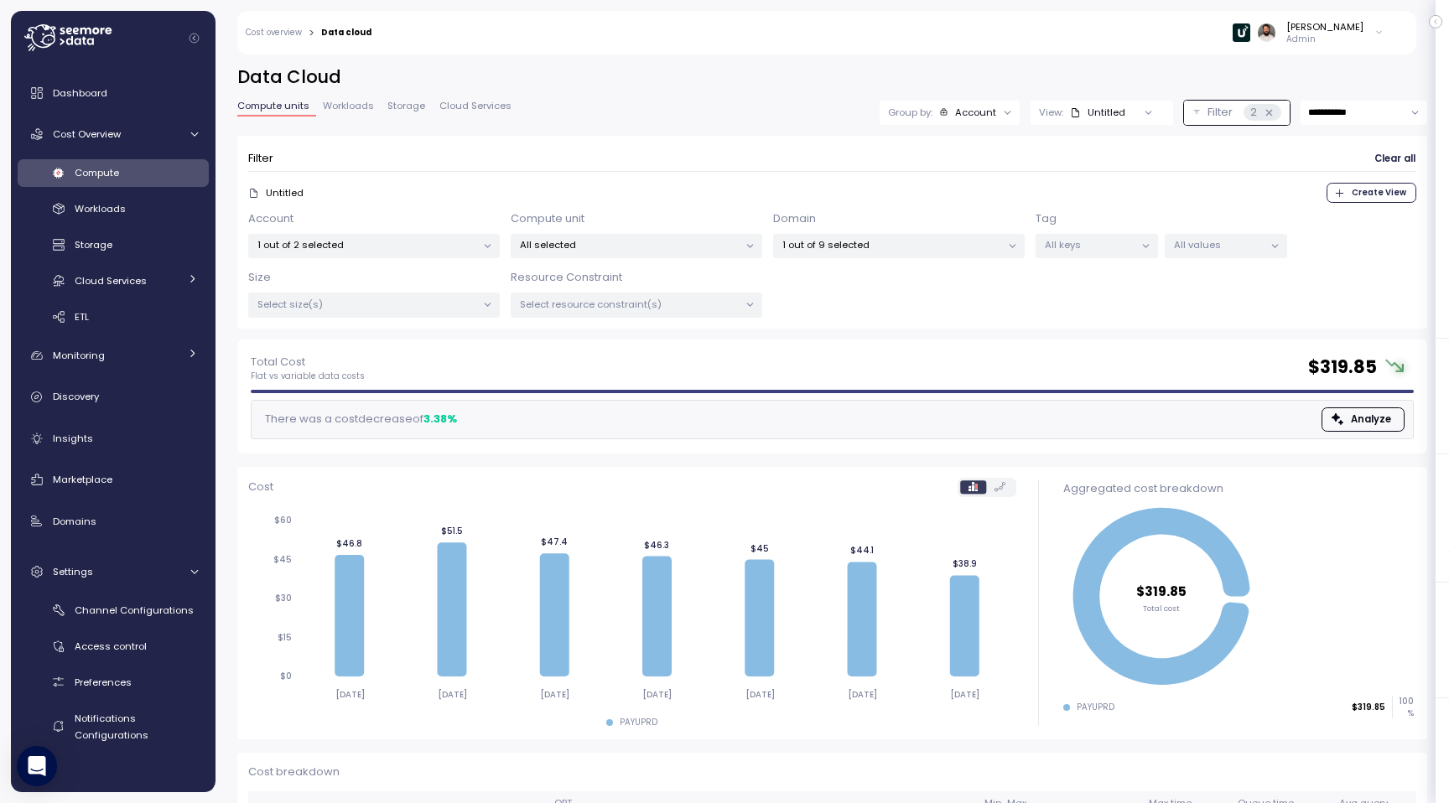
click at [971, 106] on div "Account" at bounding box center [975, 112] width 41 height 13
click at [968, 215] on div "Compute unit" at bounding box center [948, 206] width 114 height 29
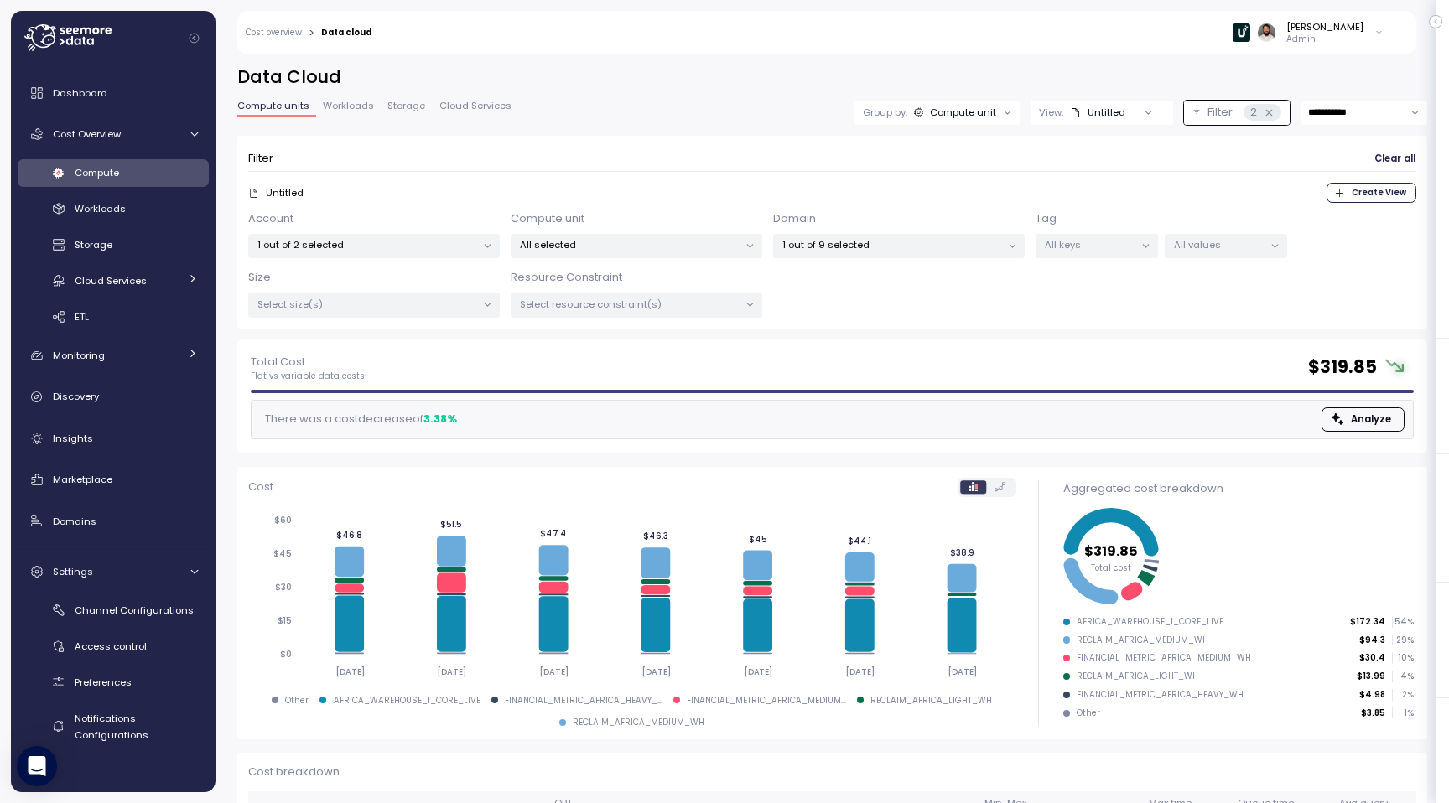
click at [392, 111] on span "Storage" at bounding box center [406, 105] width 38 height 9
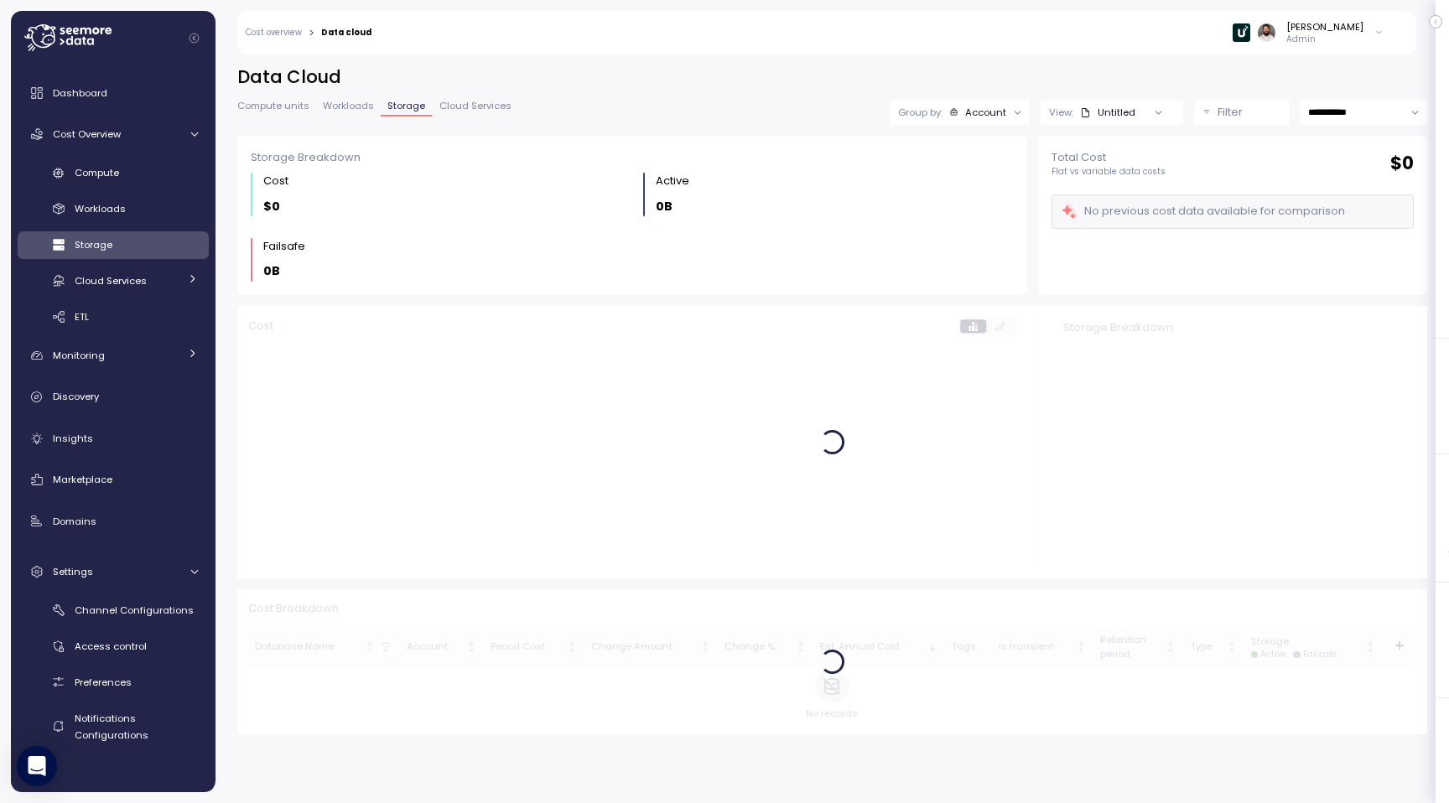
click at [1213, 117] on button "Filter" at bounding box center [1242, 113] width 96 height 24
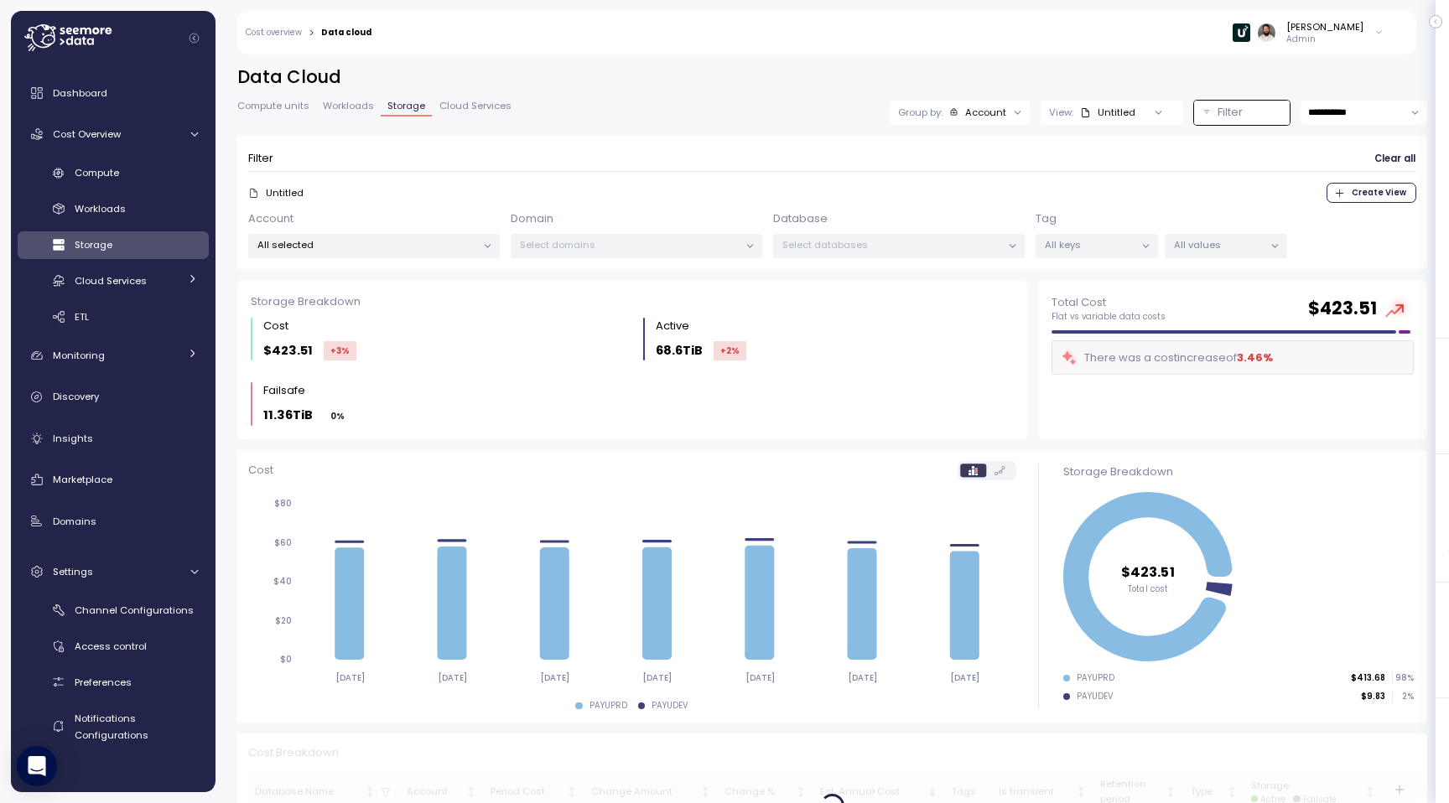
click at [833, 249] on p "Select databases" at bounding box center [891, 244] width 219 height 13
click at [403, 236] on div "All selected" at bounding box center [374, 246] width 252 height 24
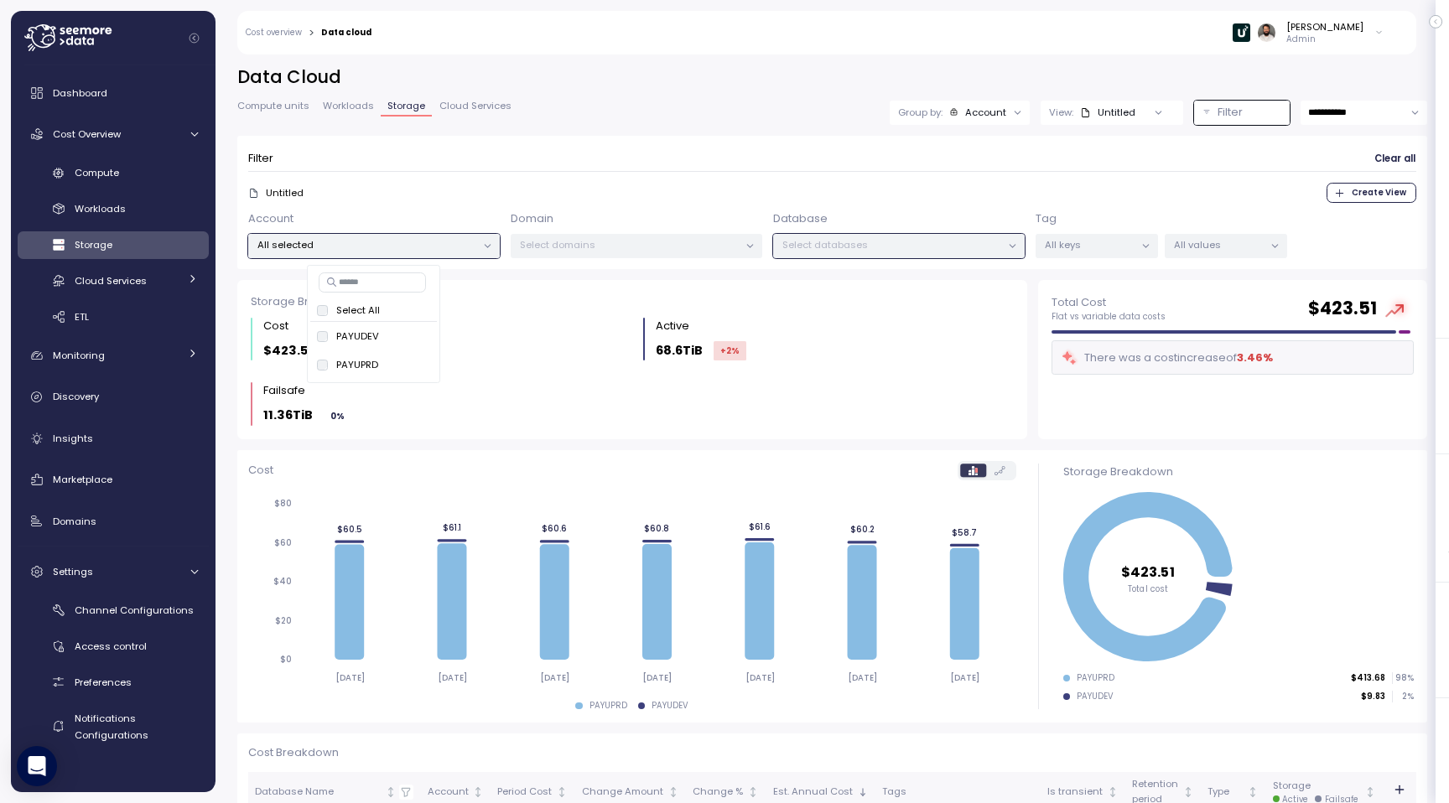
click at [409, 362] on span "only" at bounding box center [409, 365] width 19 height 18
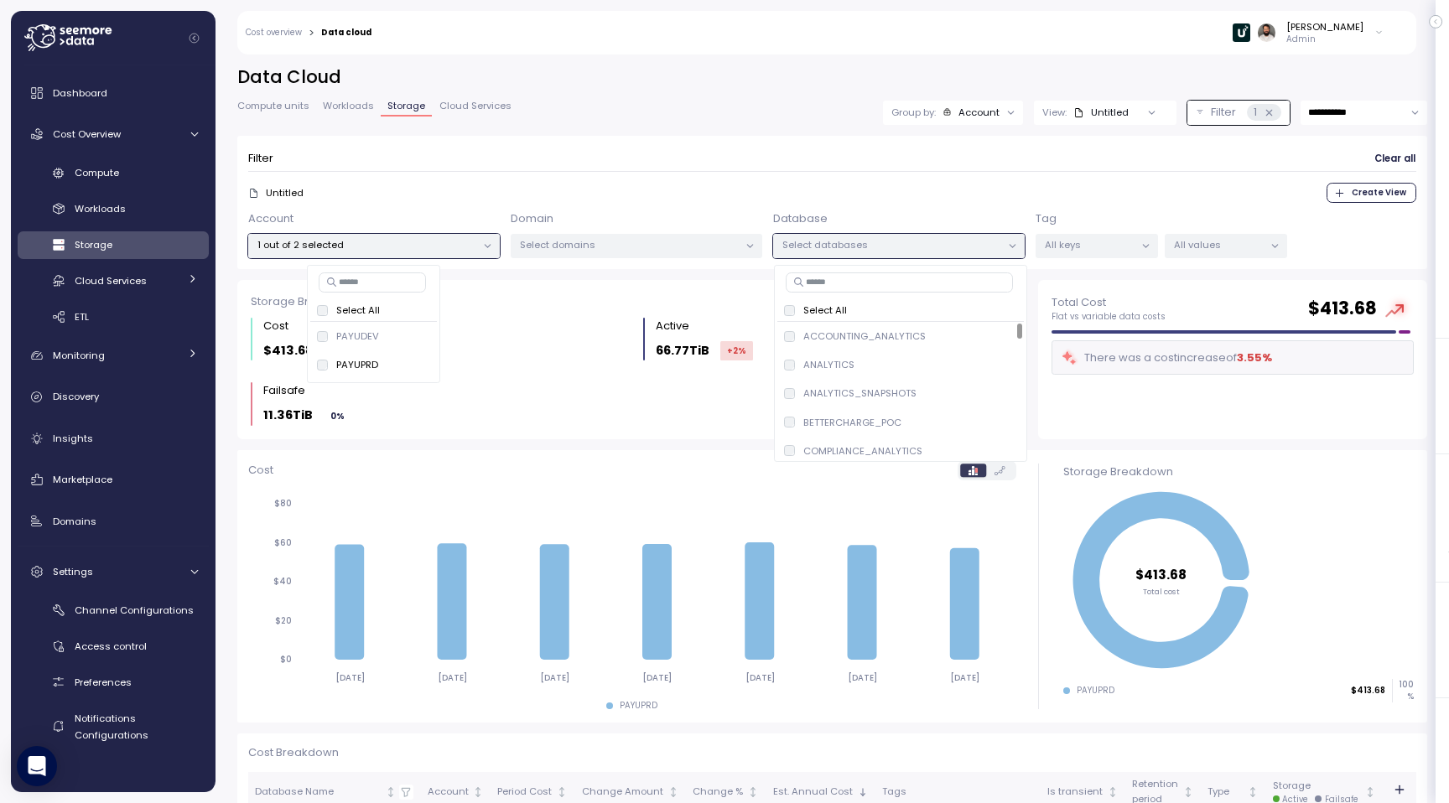
click at [619, 244] on p "Select domains" at bounding box center [629, 244] width 219 height 13
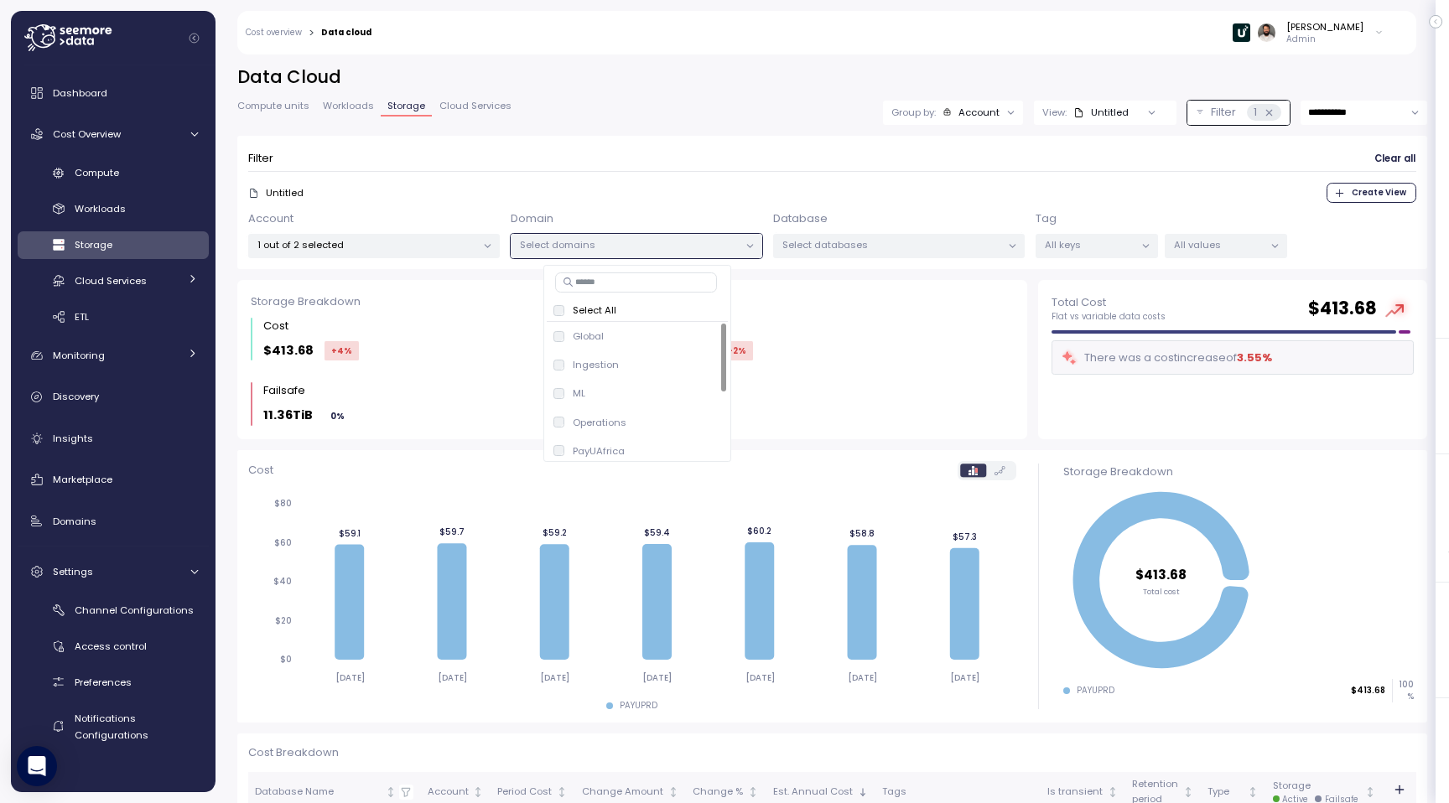
click at [662, 287] on input at bounding box center [636, 283] width 162 height 20
type input "****"
click at [690, 392] on button "only" at bounding box center [681, 394] width 40 height 20
click at [682, 371] on span "only" at bounding box center [681, 365] width 19 height 18
click at [680, 343] on span "only" at bounding box center [681, 336] width 19 height 18
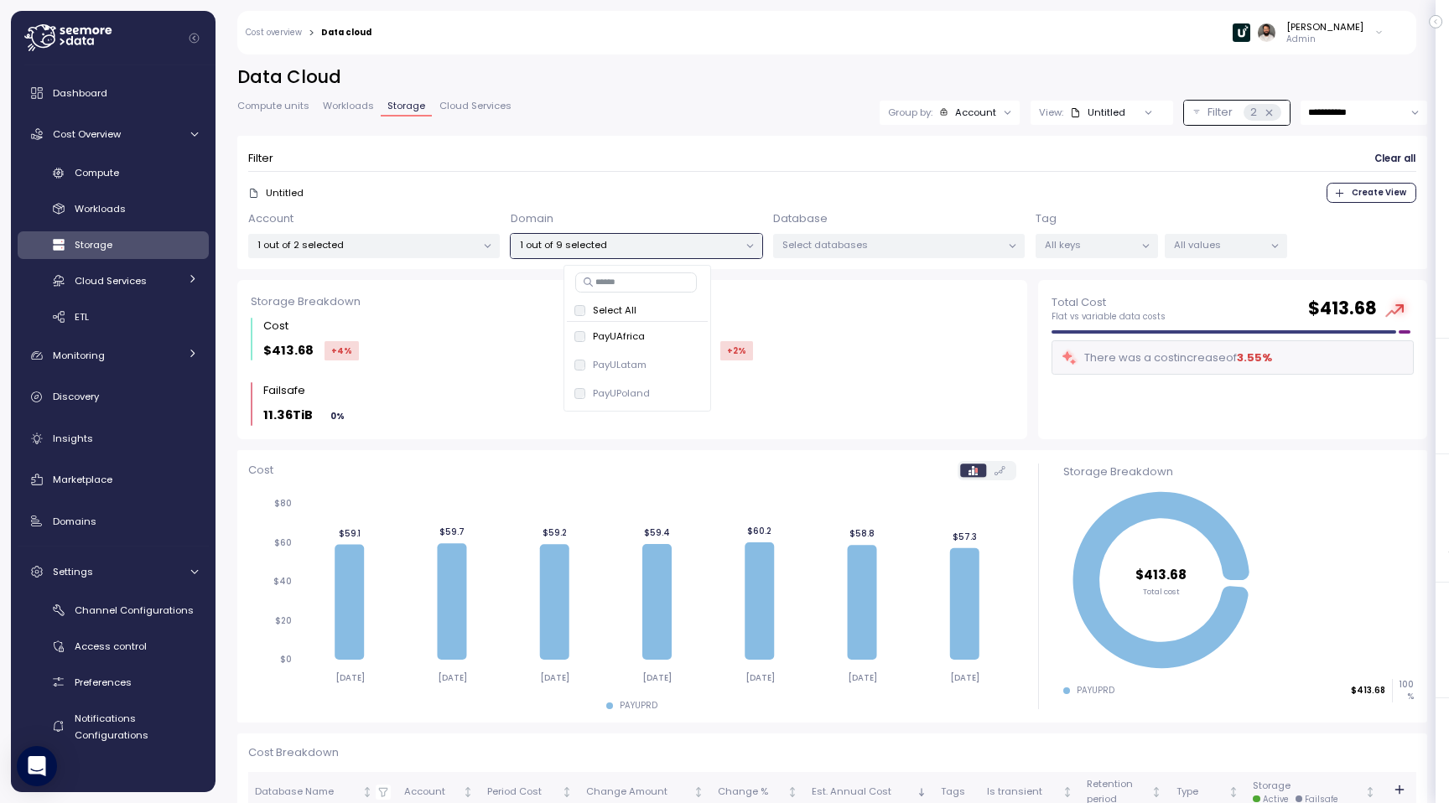
click at [752, 117] on div "**********" at bounding box center [832, 113] width 1190 height 24
click at [943, 105] on div "Group by: Account" at bounding box center [950, 113] width 140 height 24
click at [947, 179] on p "Database" at bounding box center [966, 176] width 48 height 13
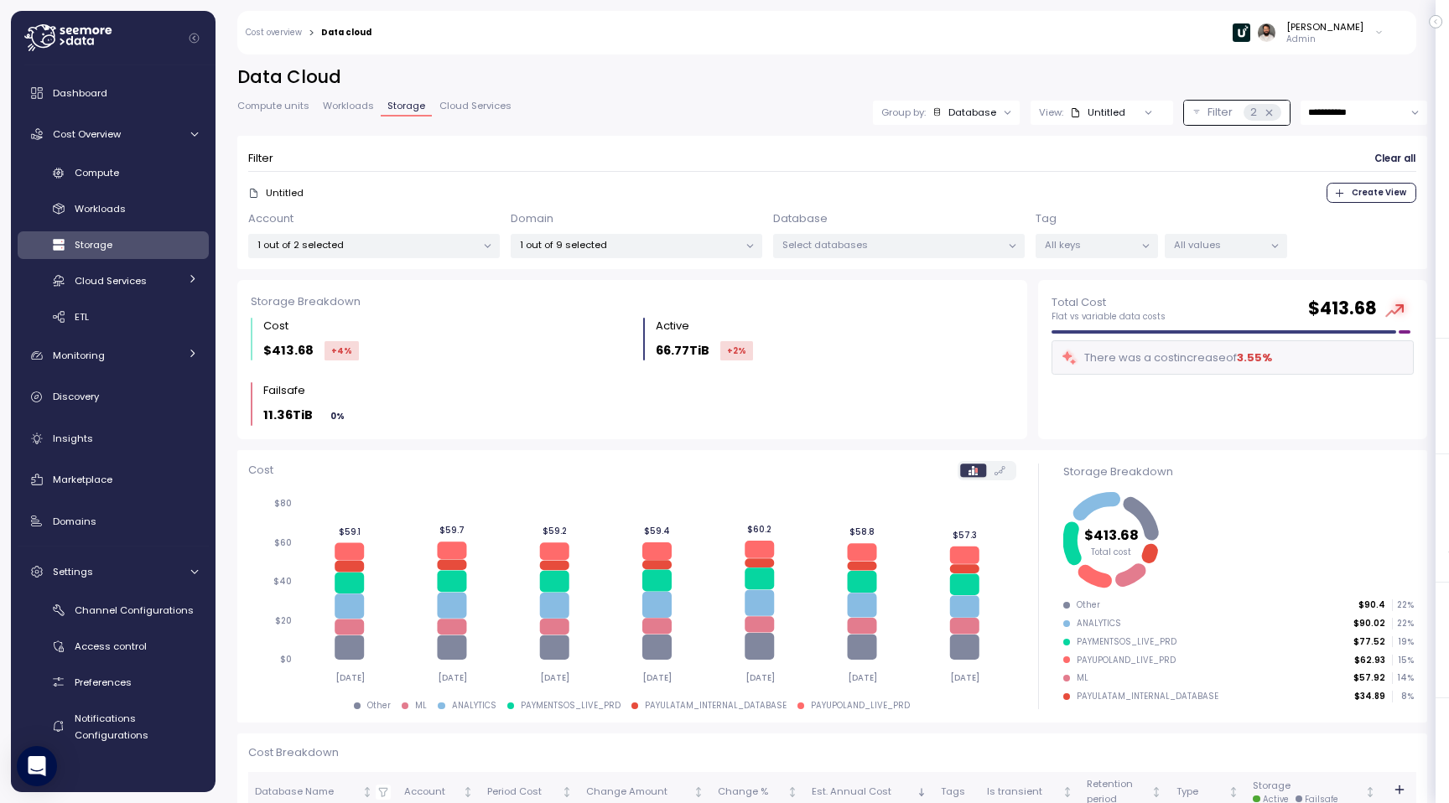
click at [334, 111] on span "Workloads" at bounding box center [348, 105] width 51 height 9
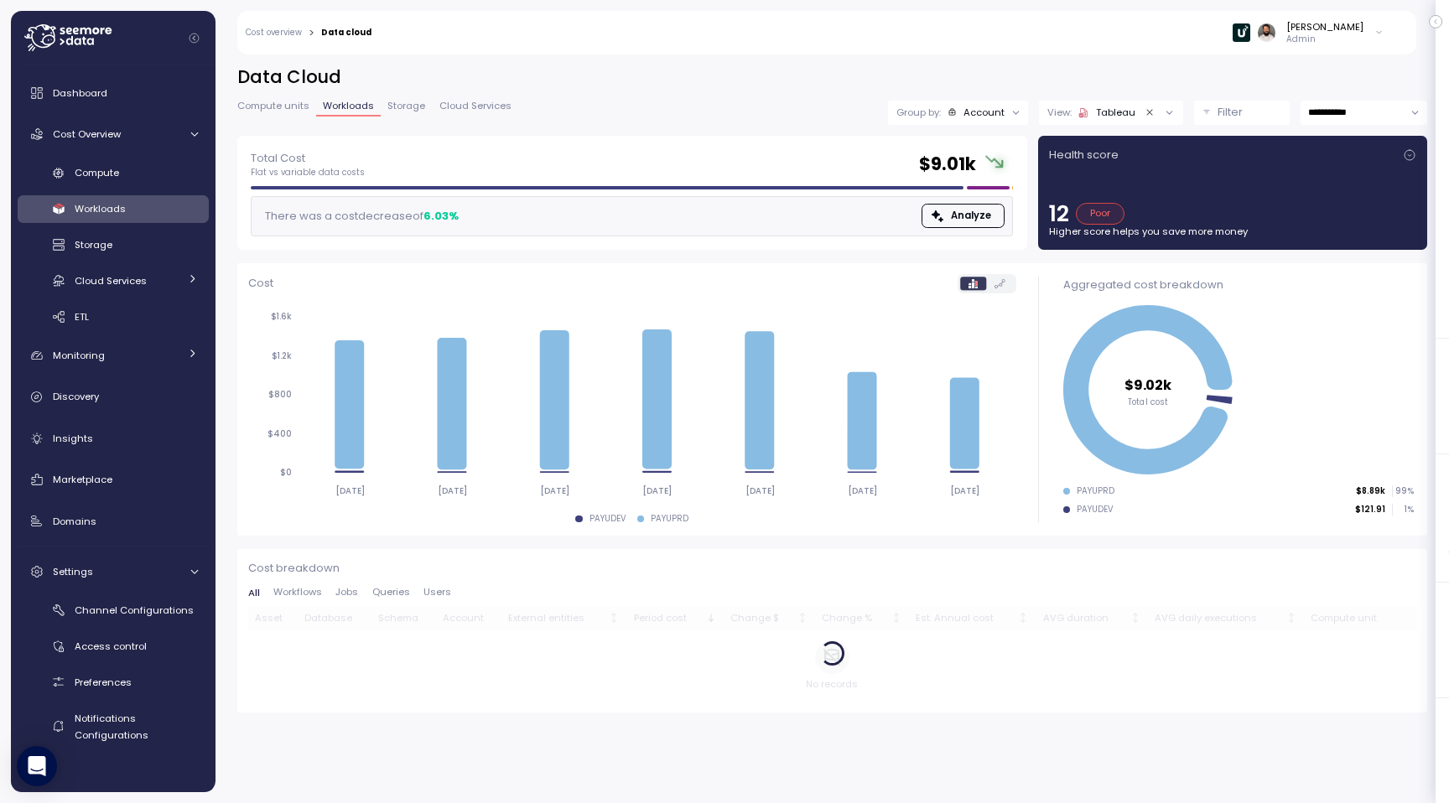
click at [973, 115] on div "Account" at bounding box center [983, 112] width 41 height 13
click at [1099, 112] on div "Tableau" at bounding box center [1106, 112] width 57 height 13
click at [1231, 106] on p "Filter" at bounding box center [1229, 112] width 25 height 17
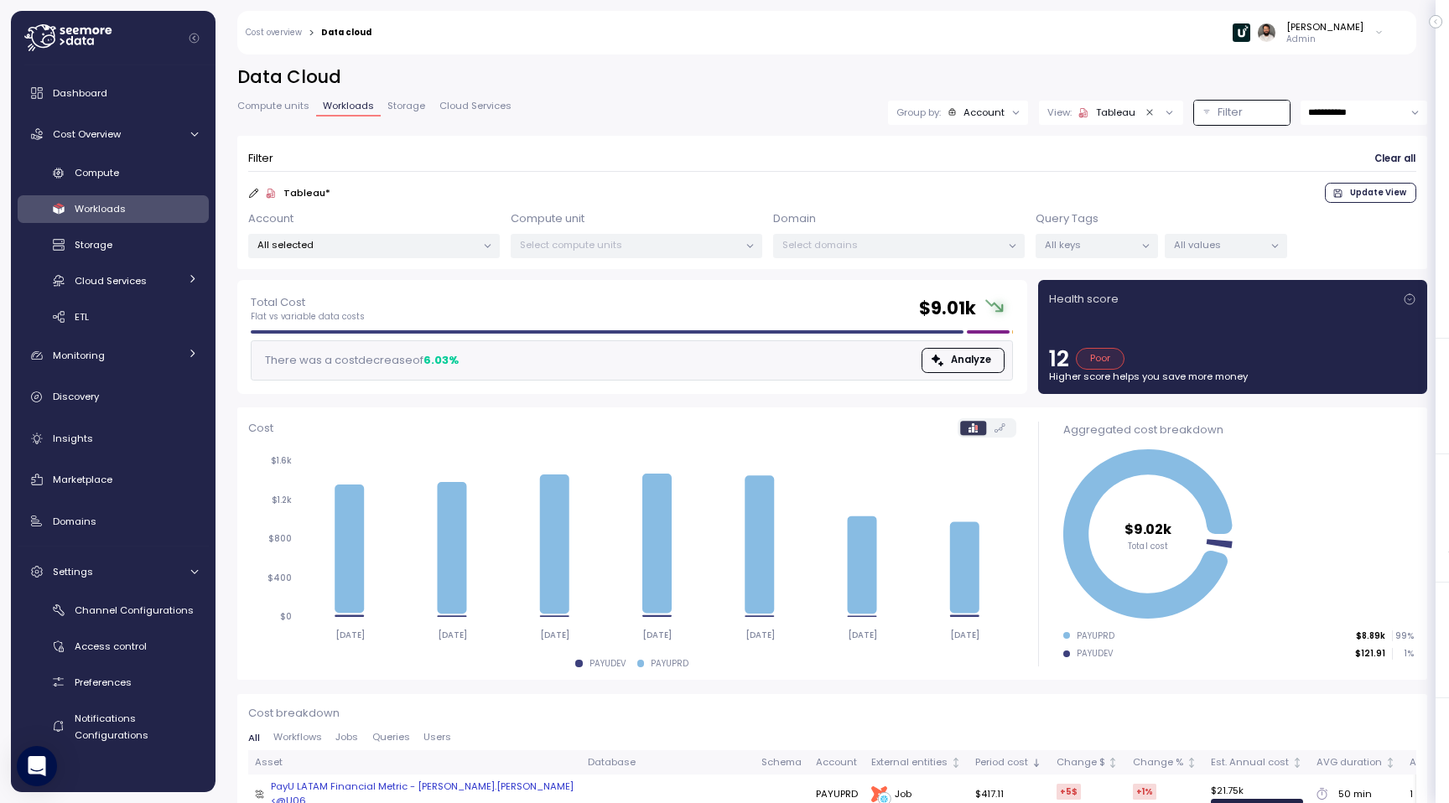
click at [821, 245] on p "Select domains" at bounding box center [891, 244] width 219 height 13
click at [384, 253] on div "All selected" at bounding box center [374, 246] width 252 height 24
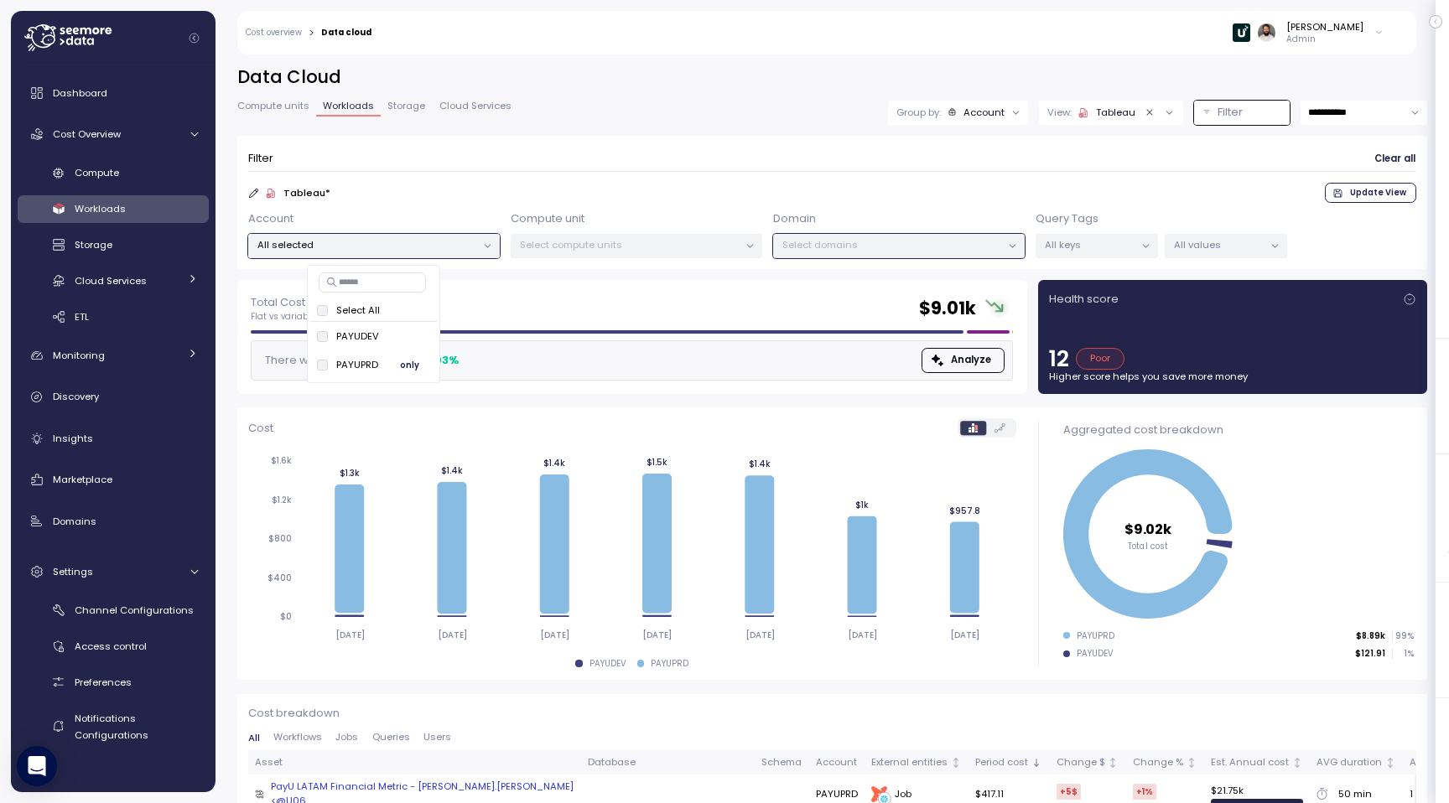
click at [414, 362] on span "only" at bounding box center [409, 365] width 19 height 18
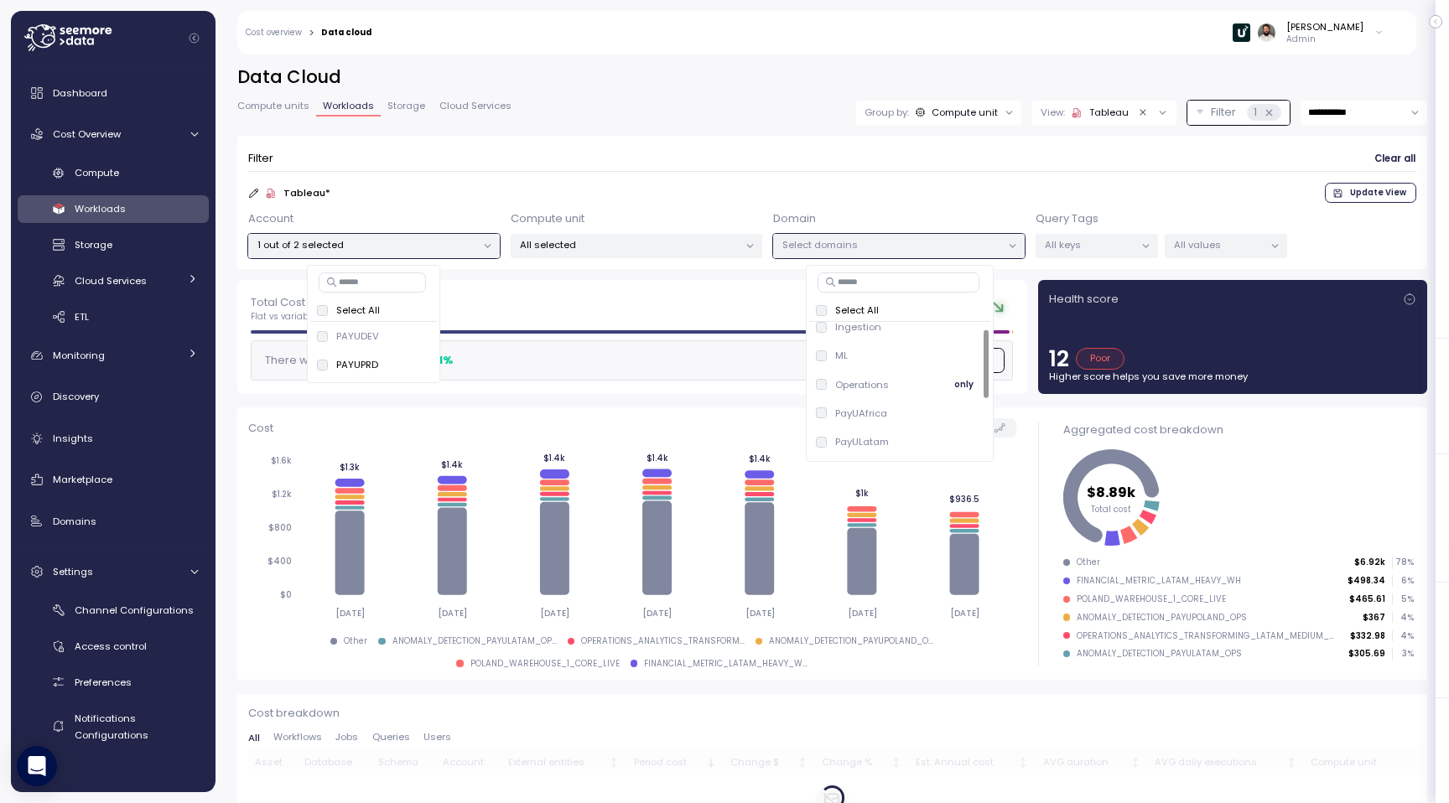
scroll to position [46, 0]
click at [958, 407] on span "only" at bounding box center [963, 405] width 19 height 18
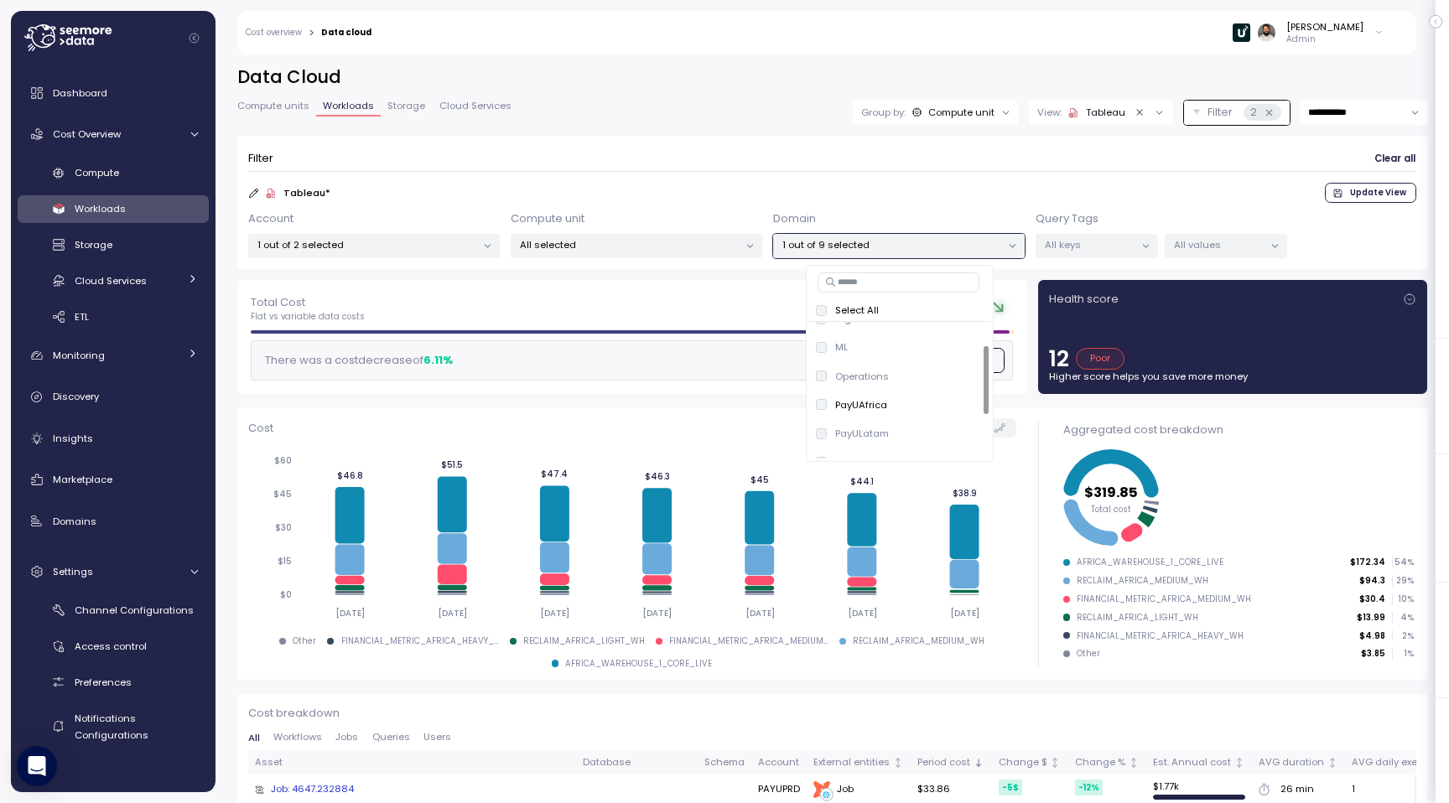
click at [285, 111] on span "Compute units" at bounding box center [273, 105] width 72 height 9
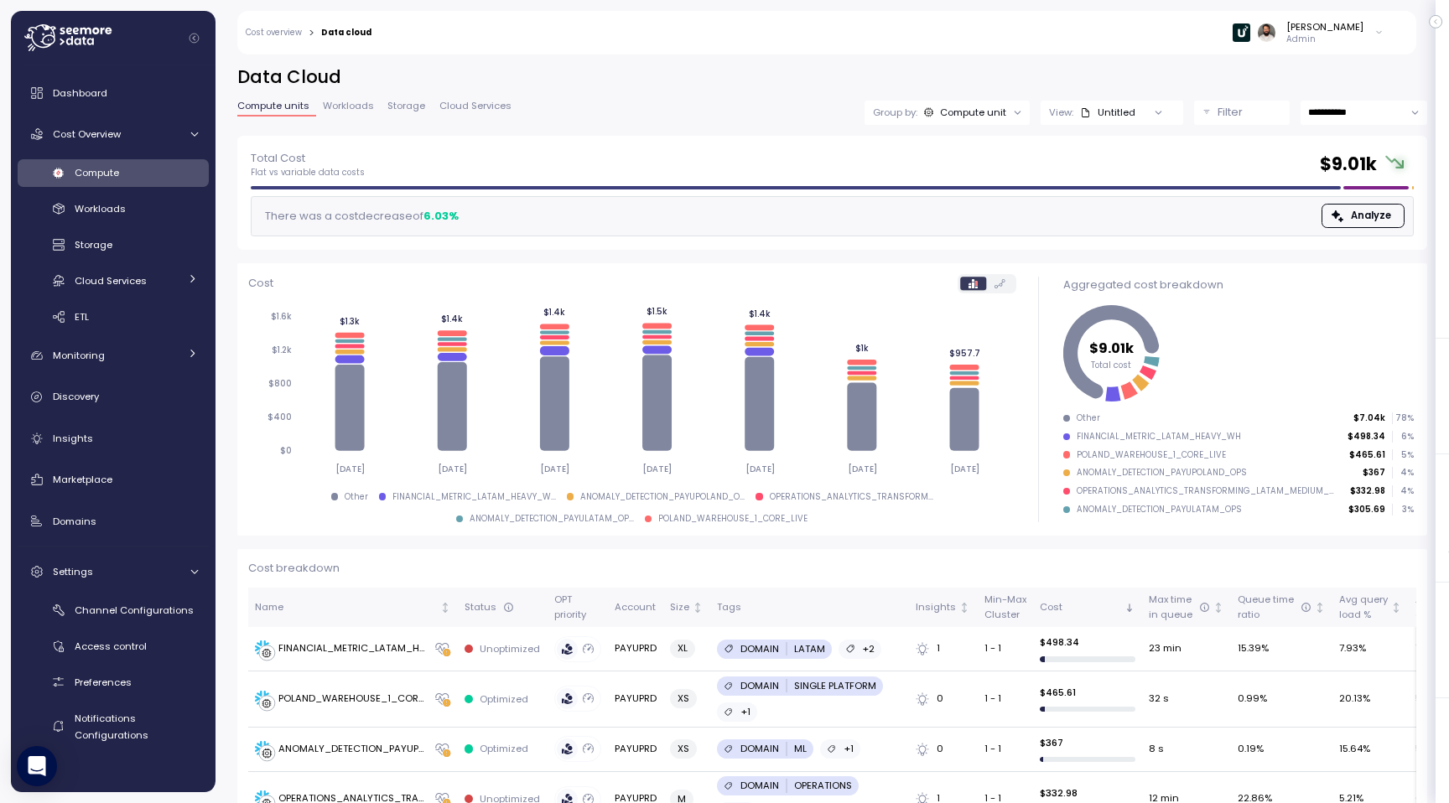
click at [348, 111] on span "Workloads" at bounding box center [348, 105] width 51 height 9
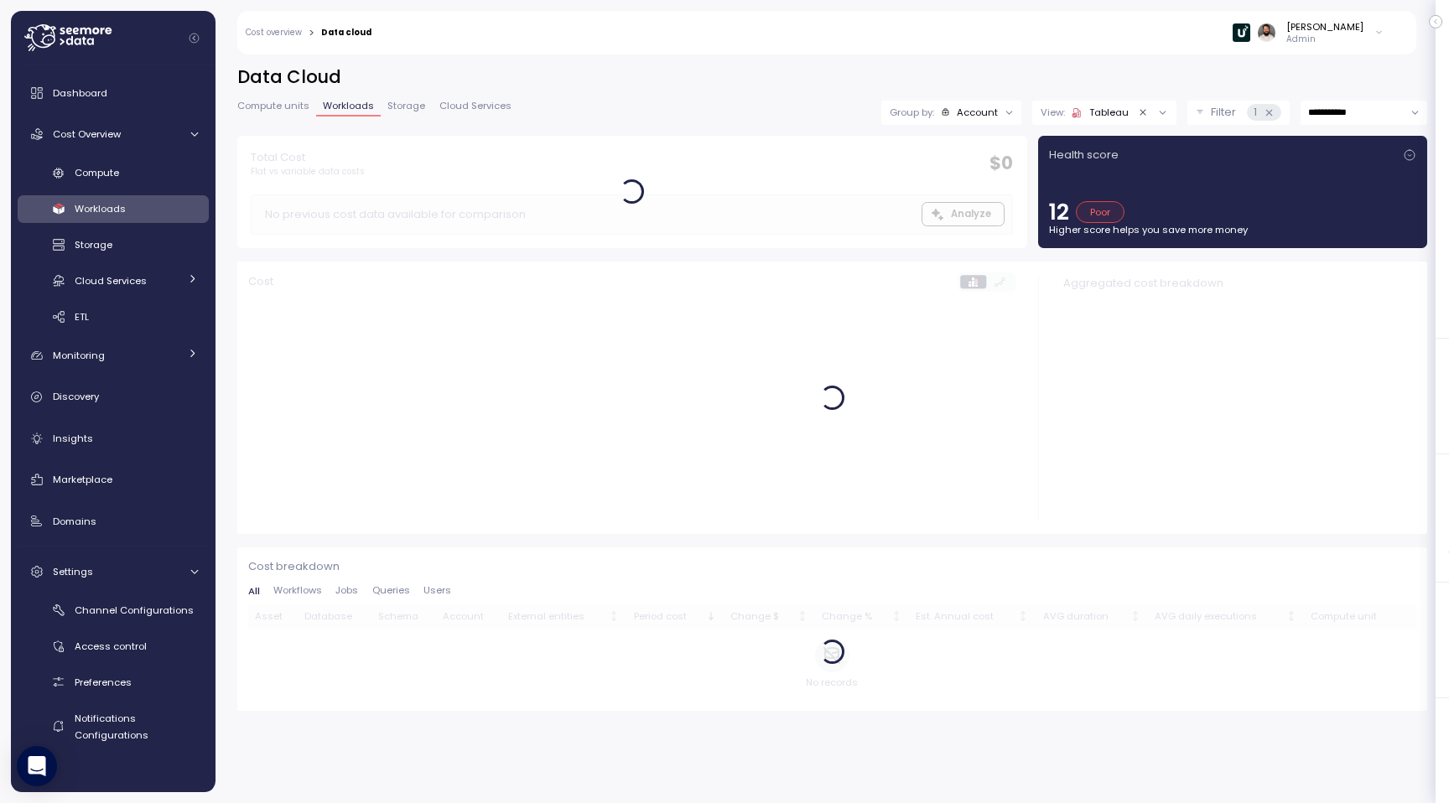
click at [425, 108] on link "Storage" at bounding box center [406, 108] width 51 height 14
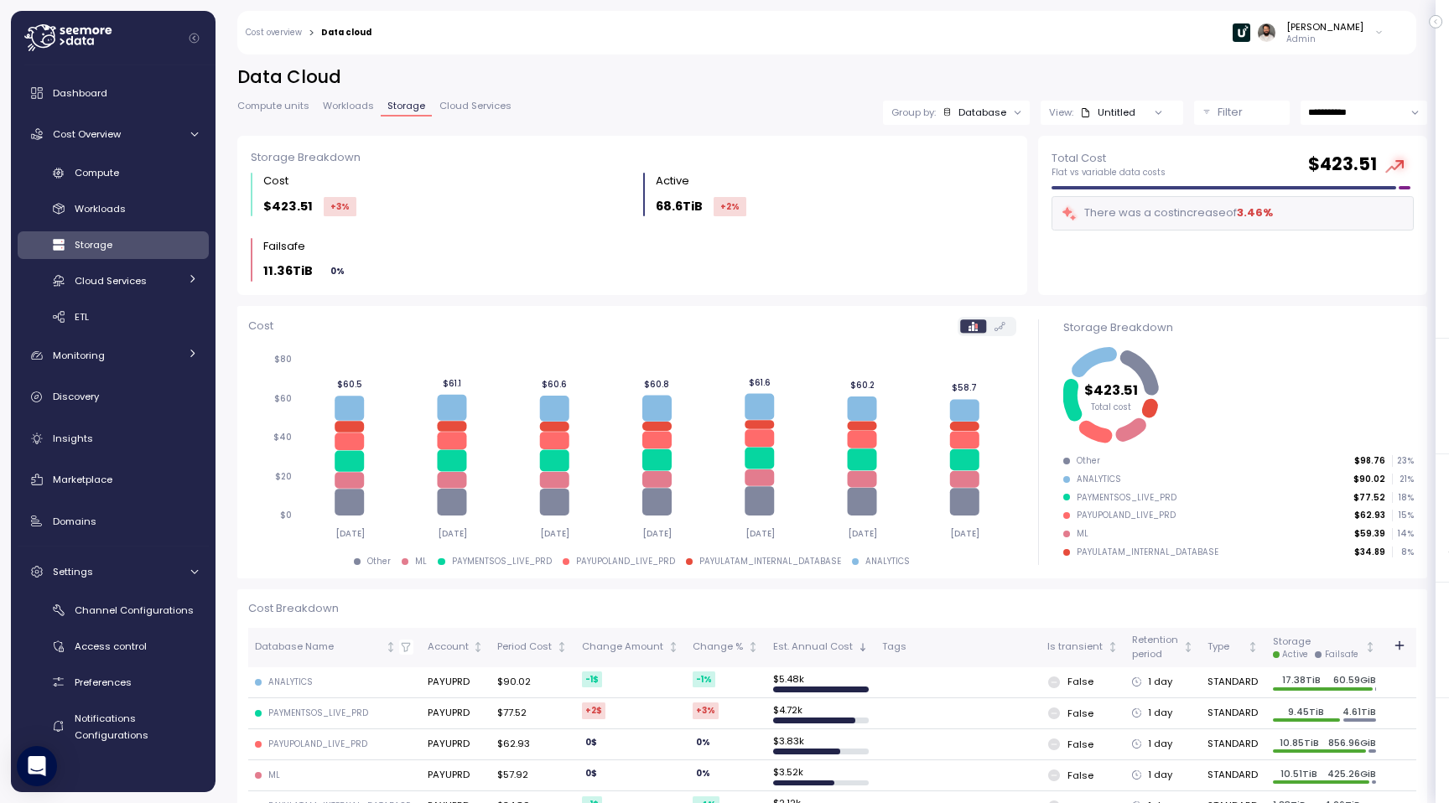
click at [283, 105] on span "Compute units" at bounding box center [273, 105] width 72 height 9
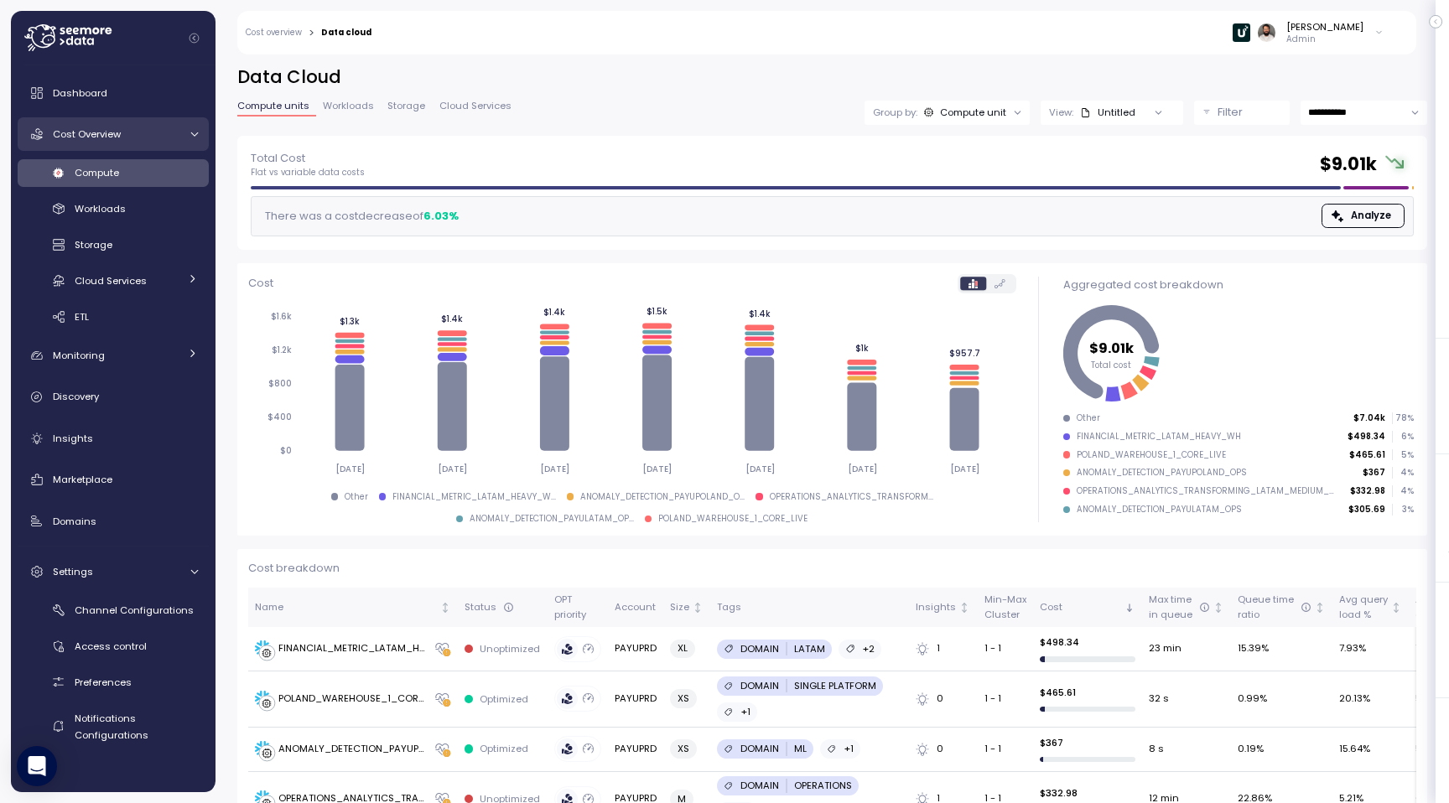
click at [123, 134] on div "Cost Overview" at bounding box center [116, 134] width 126 height 17
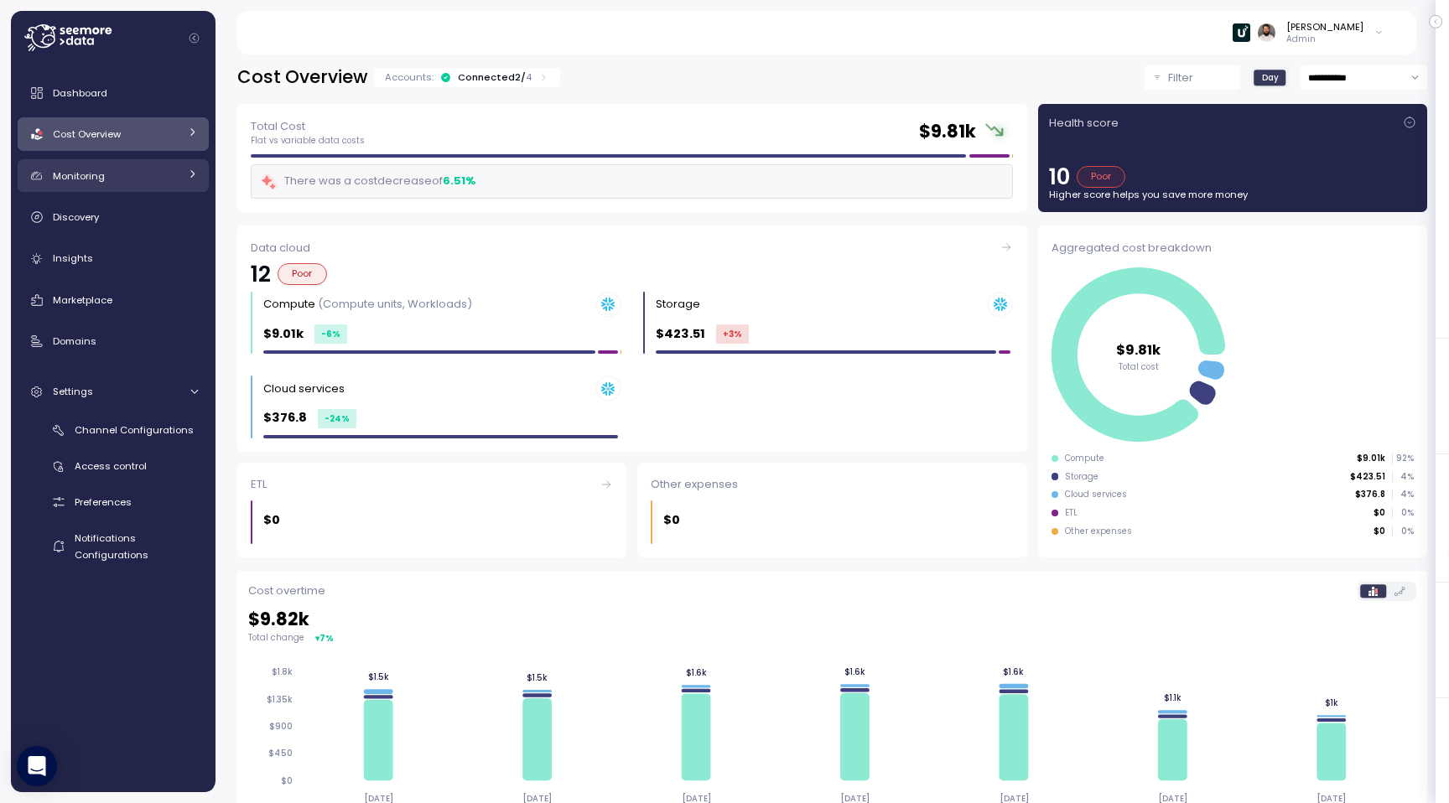
click at [146, 177] on div "Monitoring" at bounding box center [116, 176] width 126 height 17
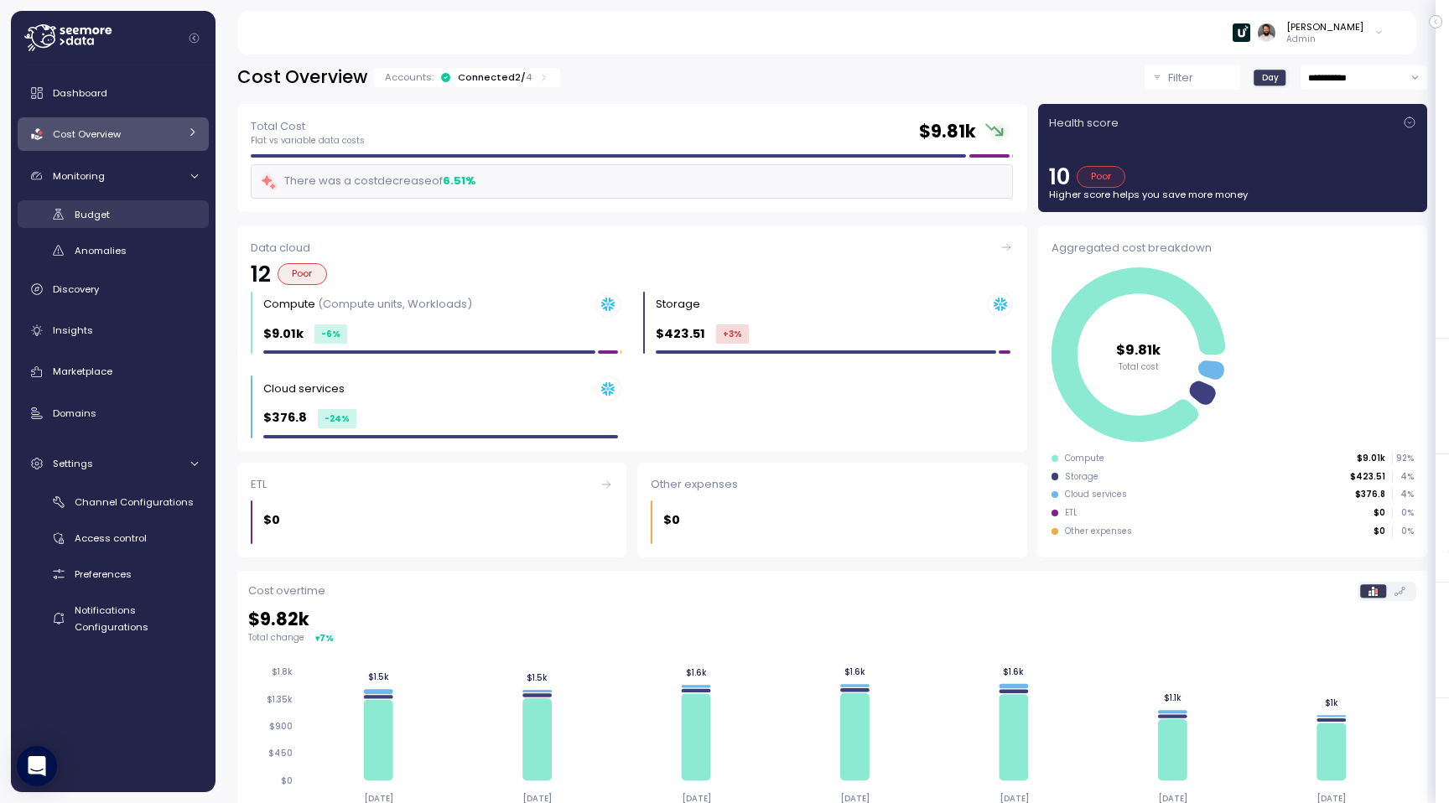
click at [132, 216] on div "Budget" at bounding box center [136, 214] width 123 height 17
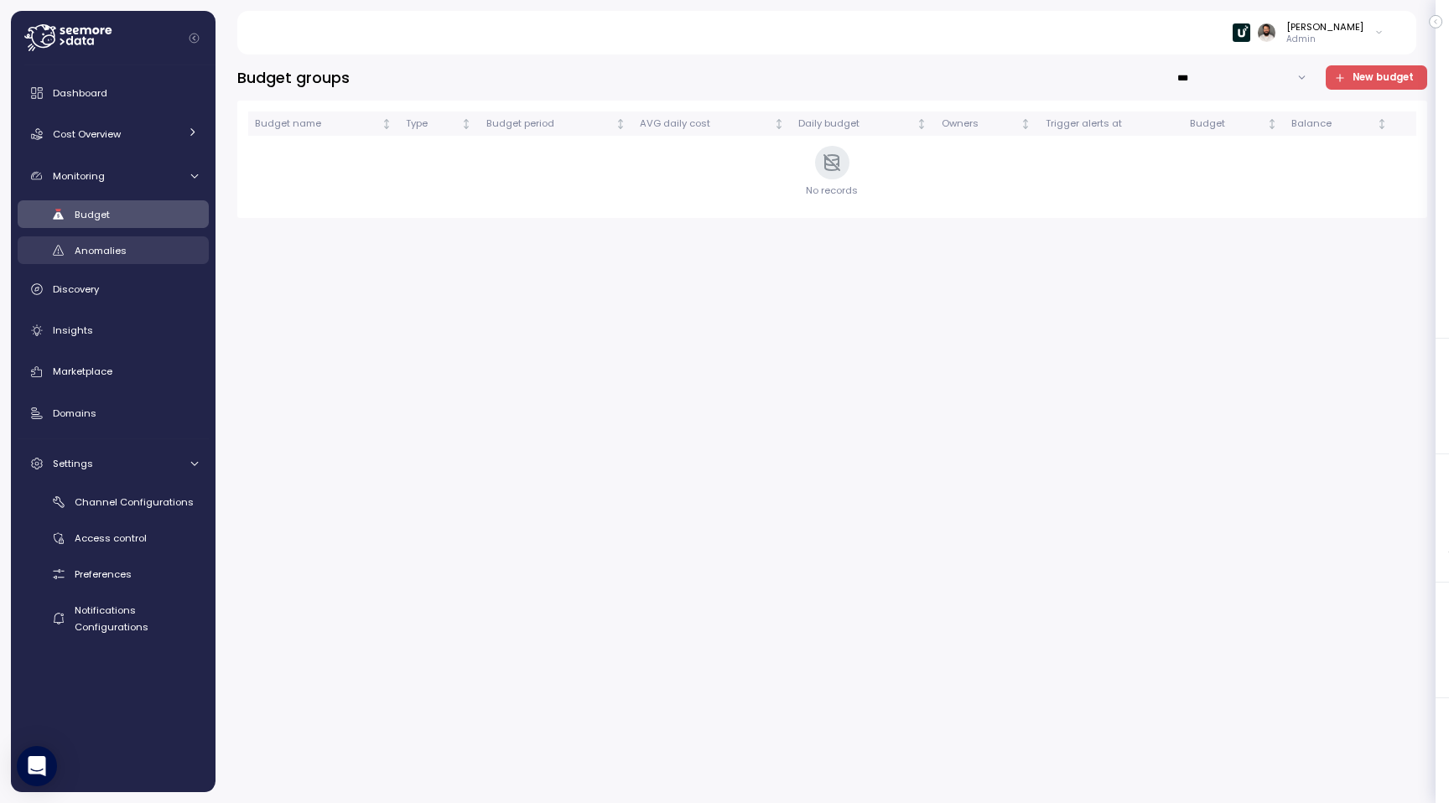
click at [141, 243] on div "Anomalies" at bounding box center [136, 250] width 123 height 17
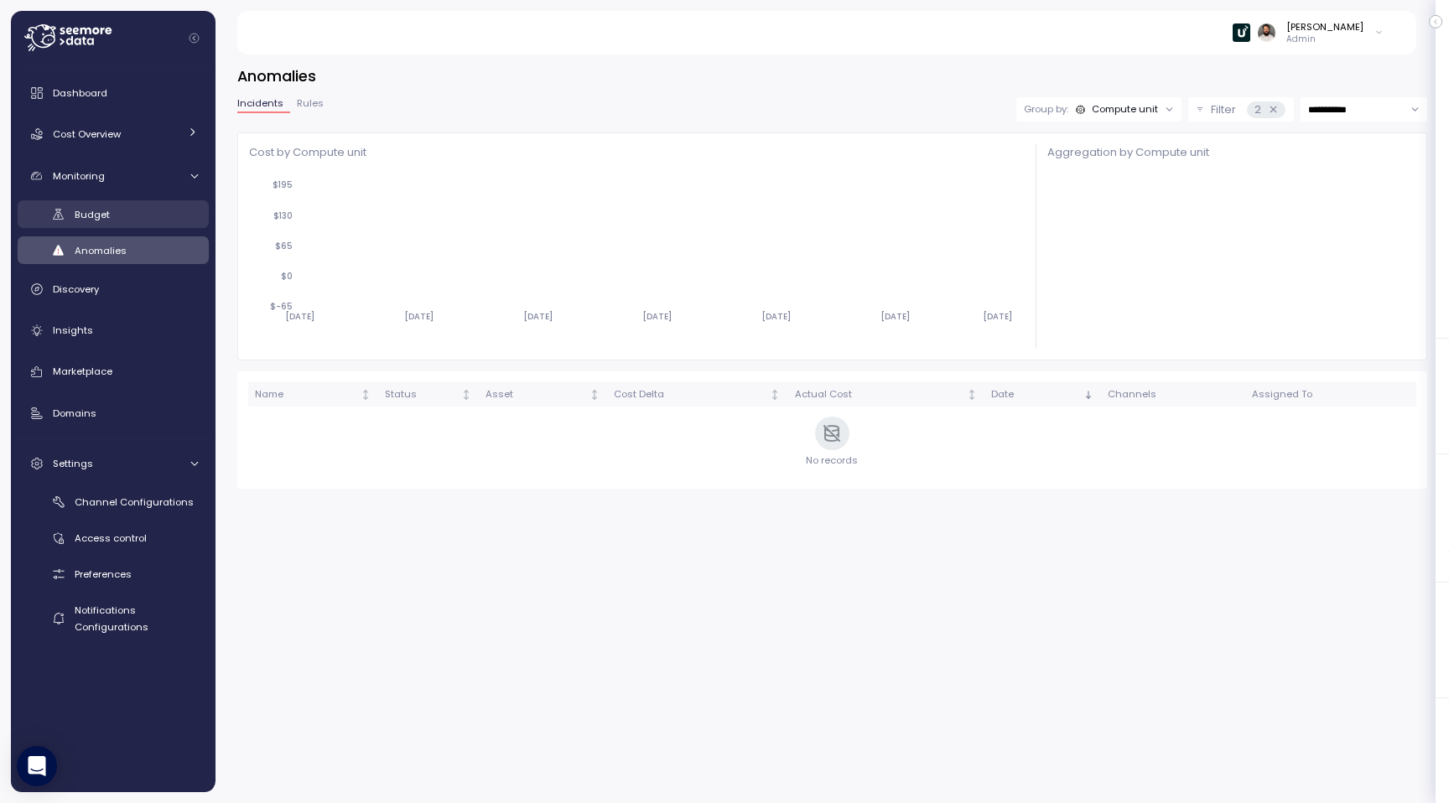
click at [139, 204] on link "Budget" at bounding box center [113, 214] width 191 height 28
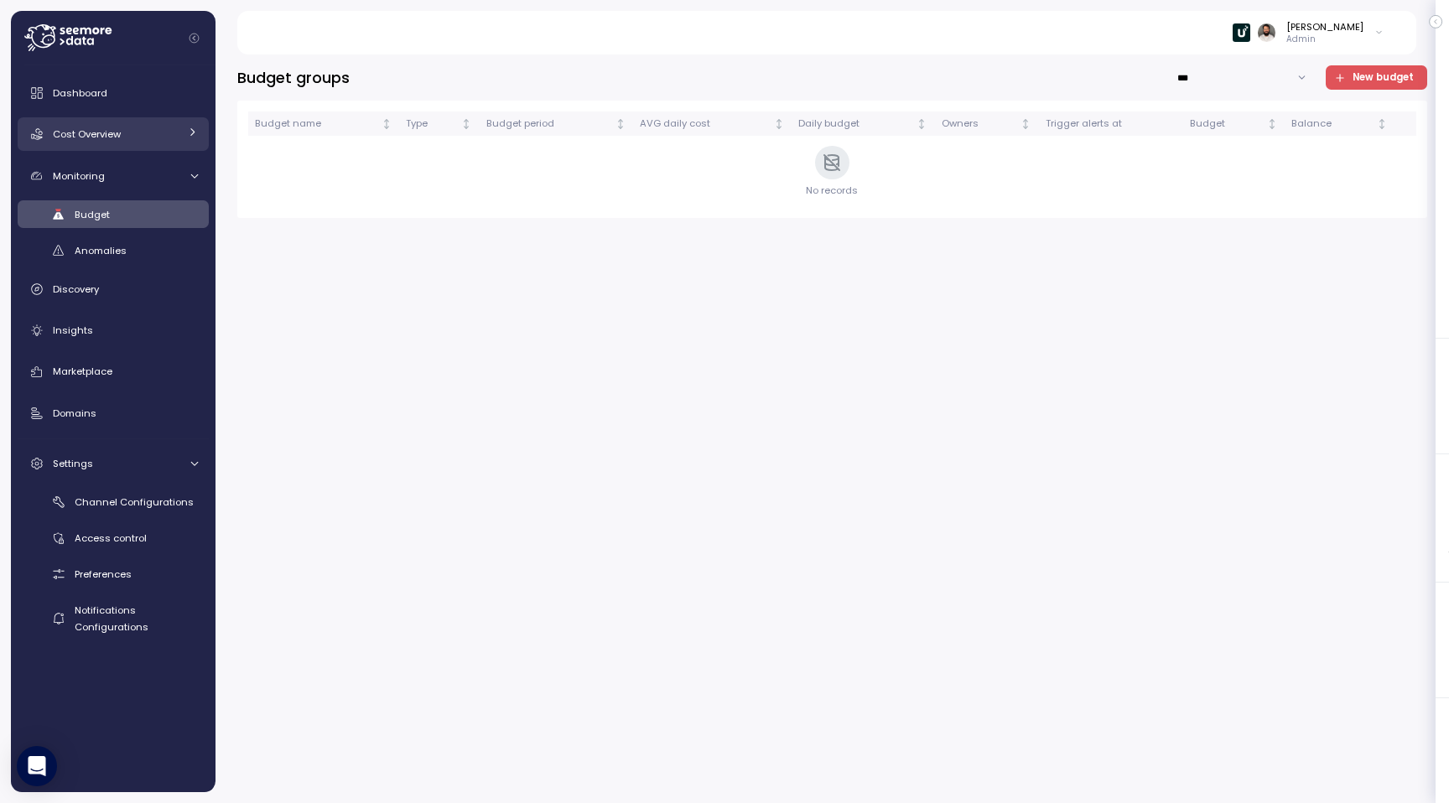
click at [159, 132] on div "Cost Overview" at bounding box center [116, 134] width 126 height 17
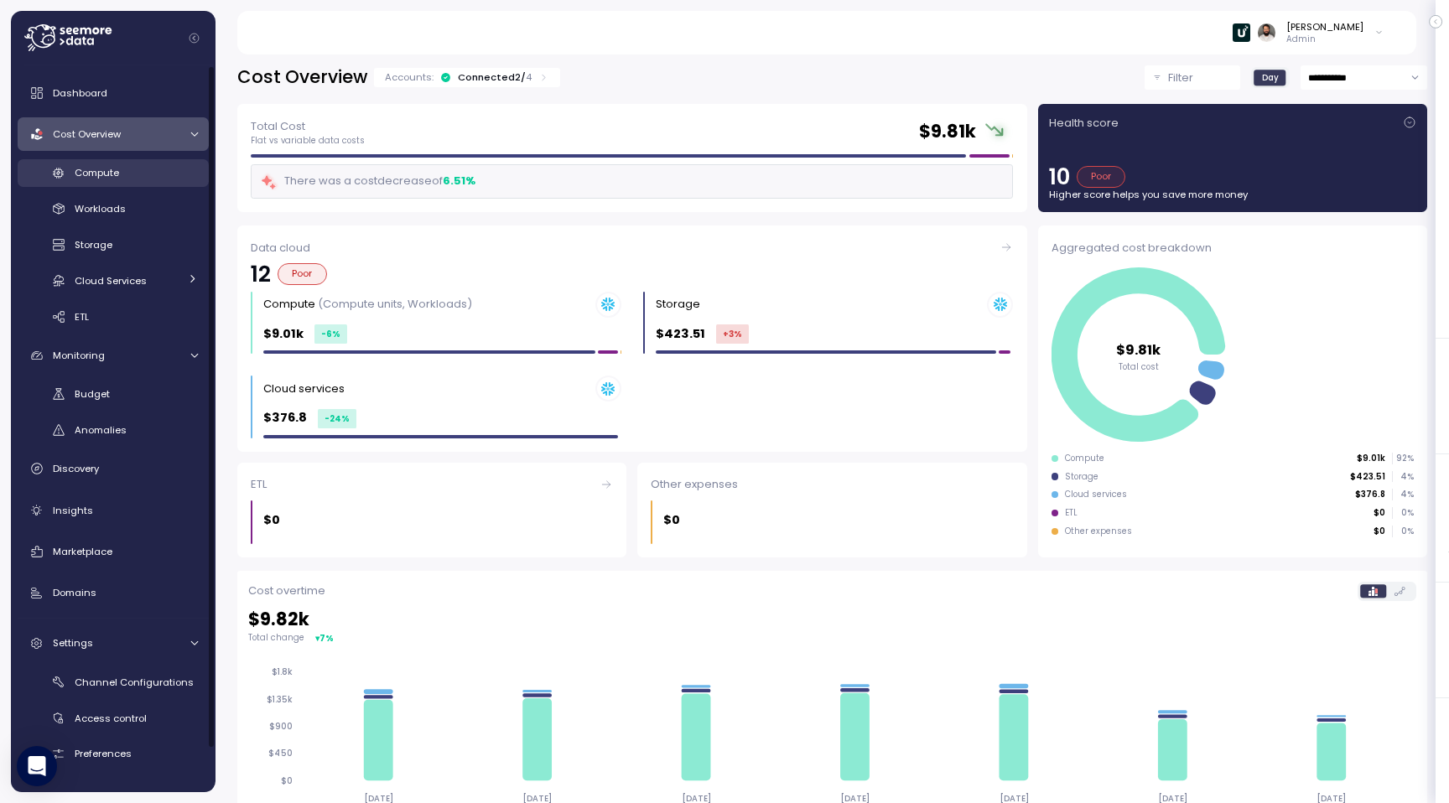
click at [172, 178] on div "Compute" at bounding box center [136, 172] width 123 height 17
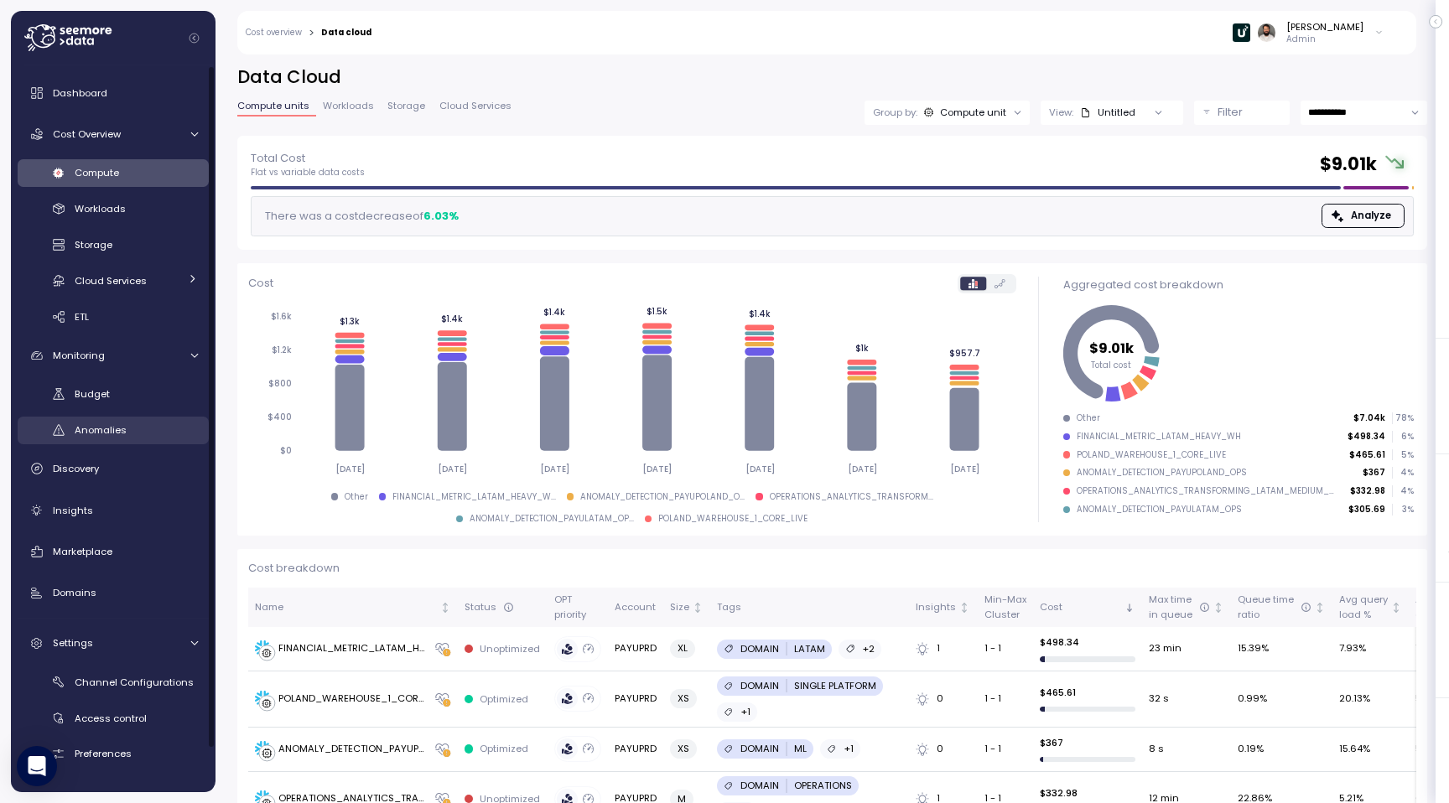
click at [148, 433] on div "Anomalies" at bounding box center [136, 430] width 123 height 17
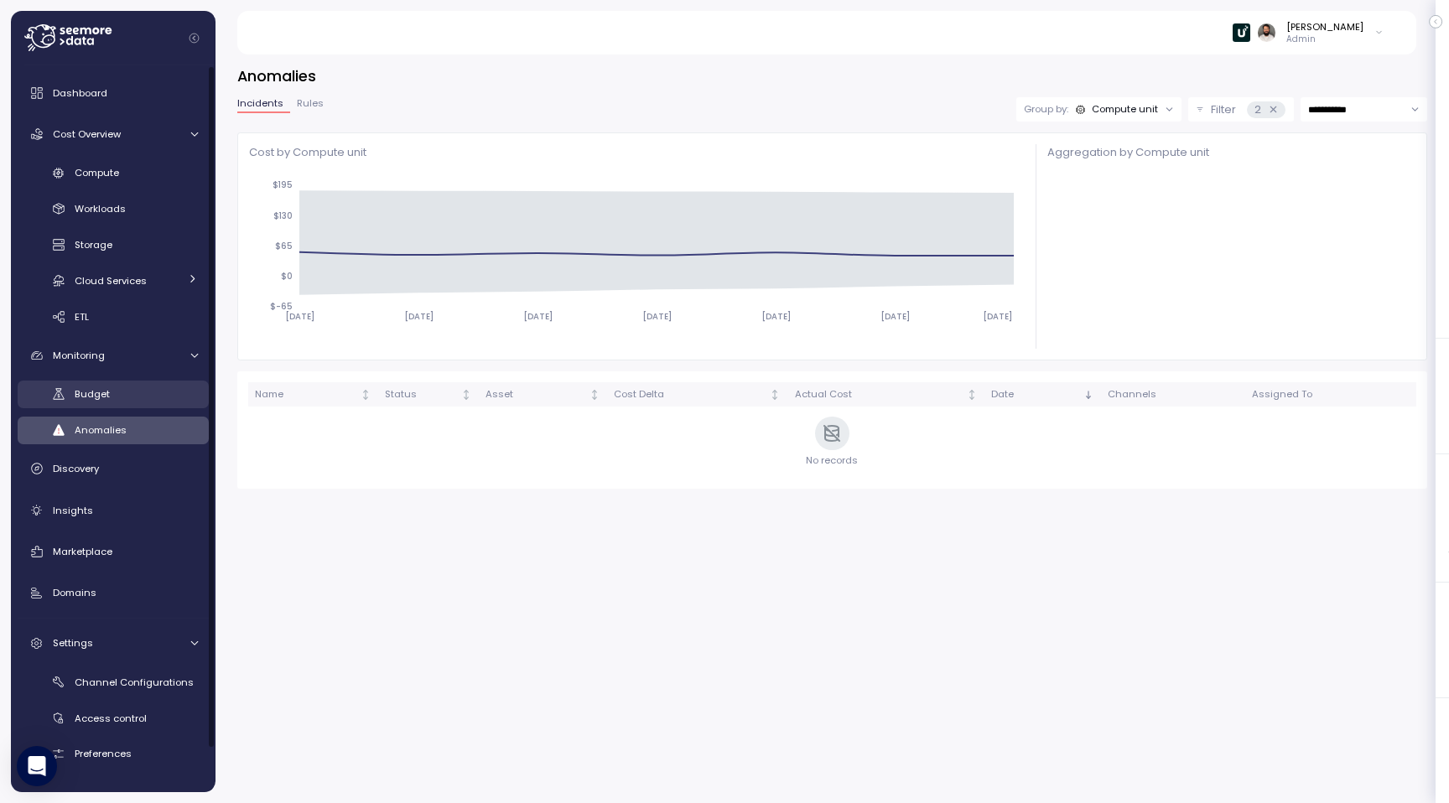
click at [165, 381] on link "Budget" at bounding box center [113, 395] width 191 height 28
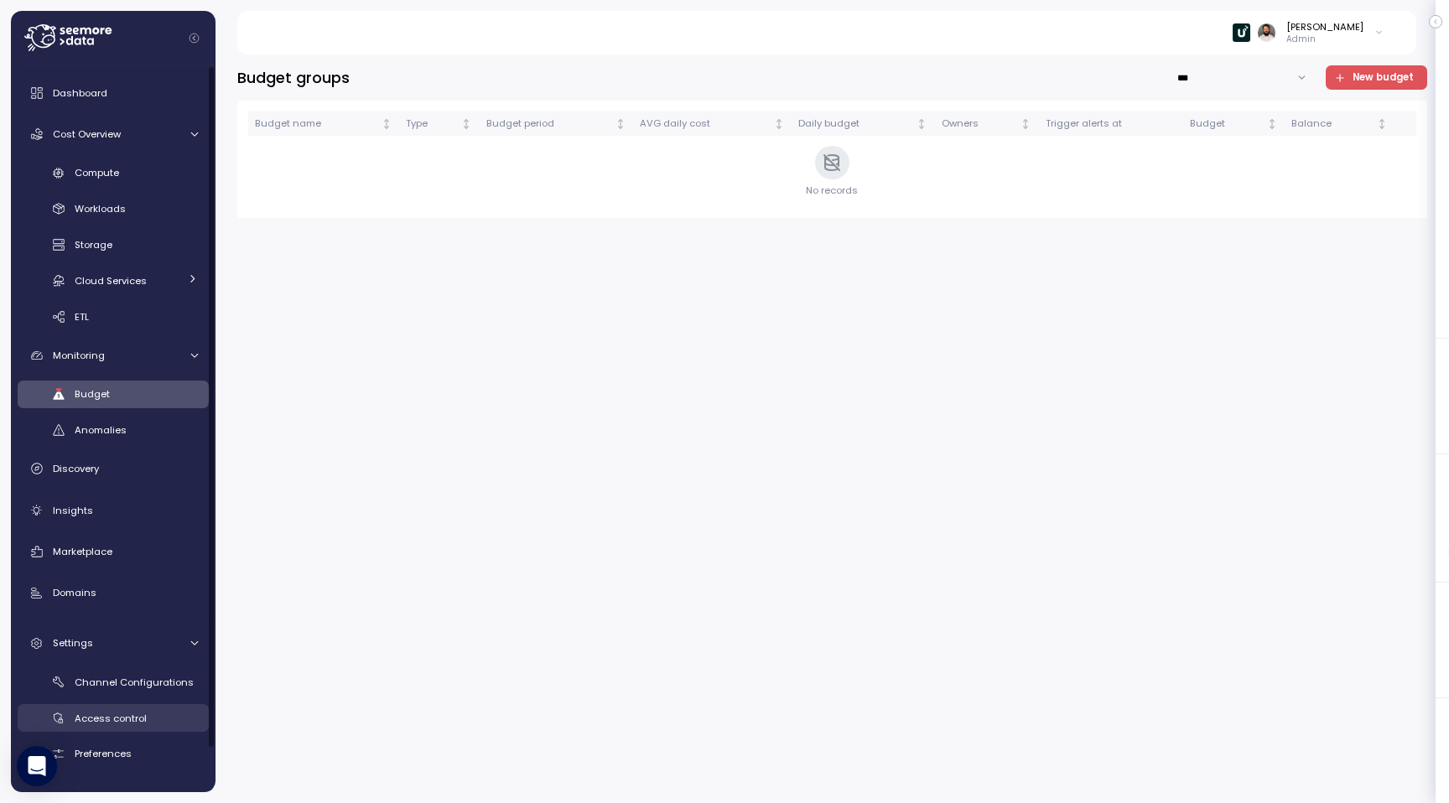
click at [164, 707] on link "Access control" at bounding box center [113, 718] width 191 height 28
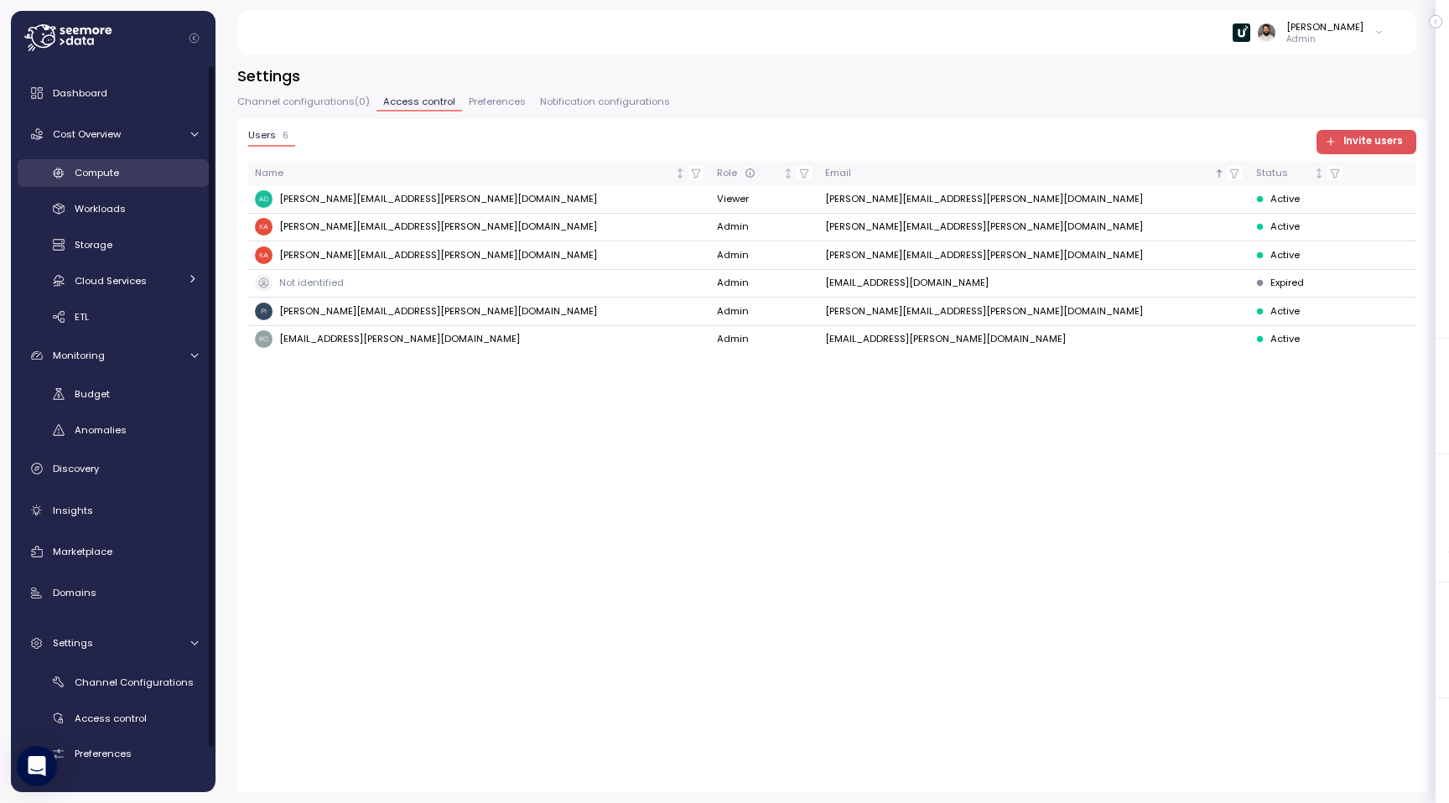
click at [131, 171] on div "Compute" at bounding box center [136, 172] width 123 height 17
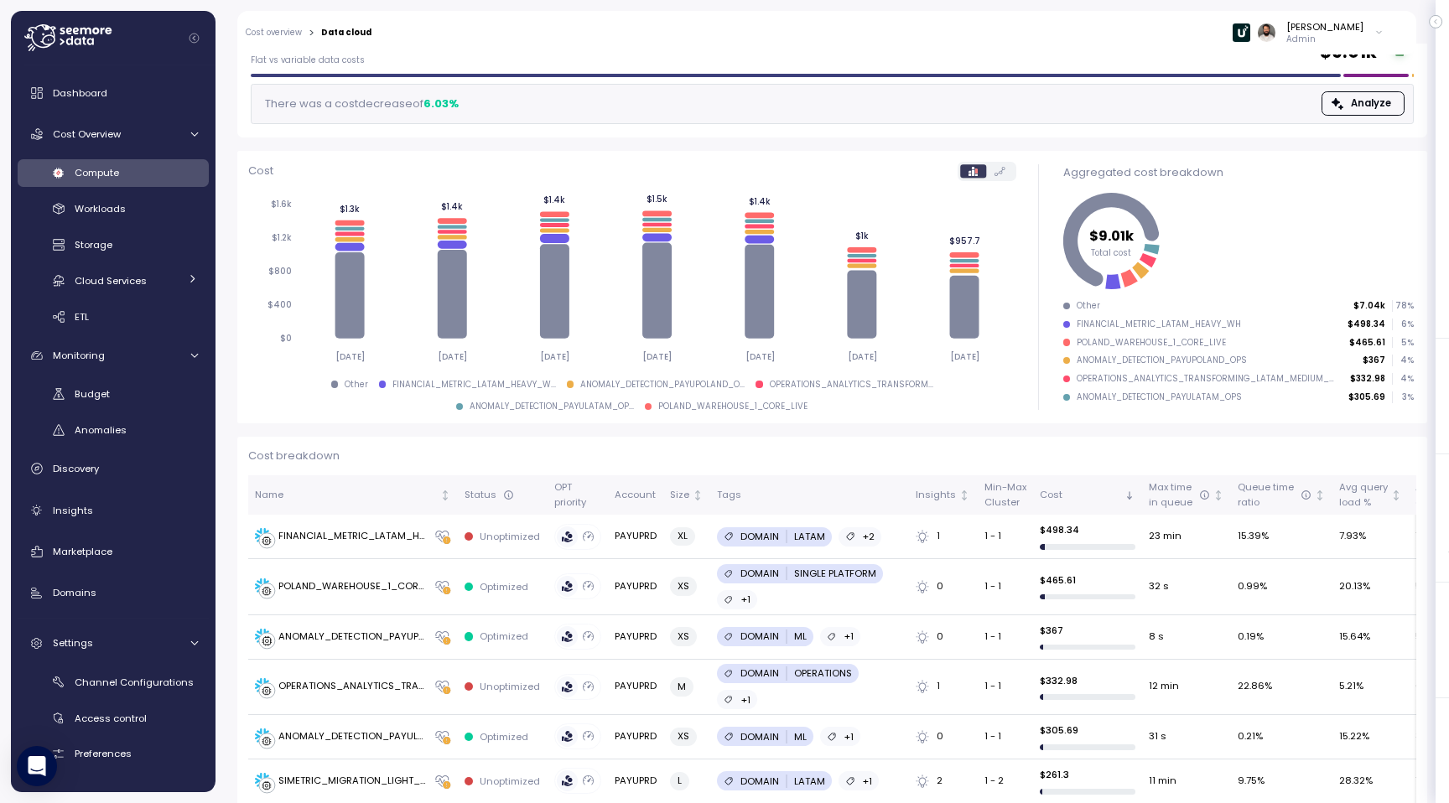
scroll to position [115, 0]
